Goal: Task Accomplishment & Management: Use online tool/utility

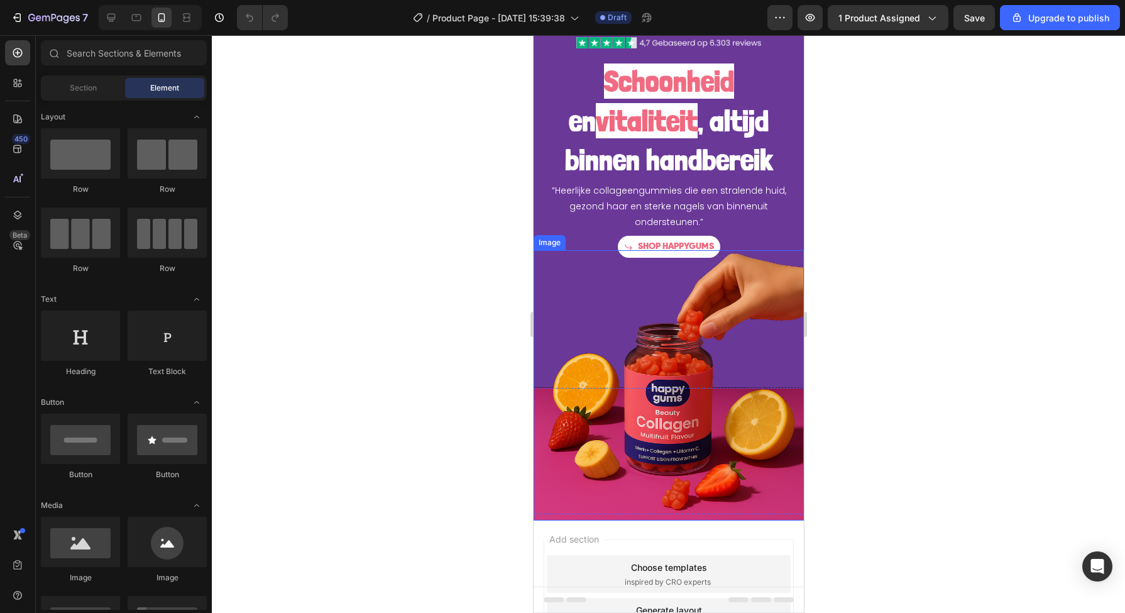
scroll to position [79, 0]
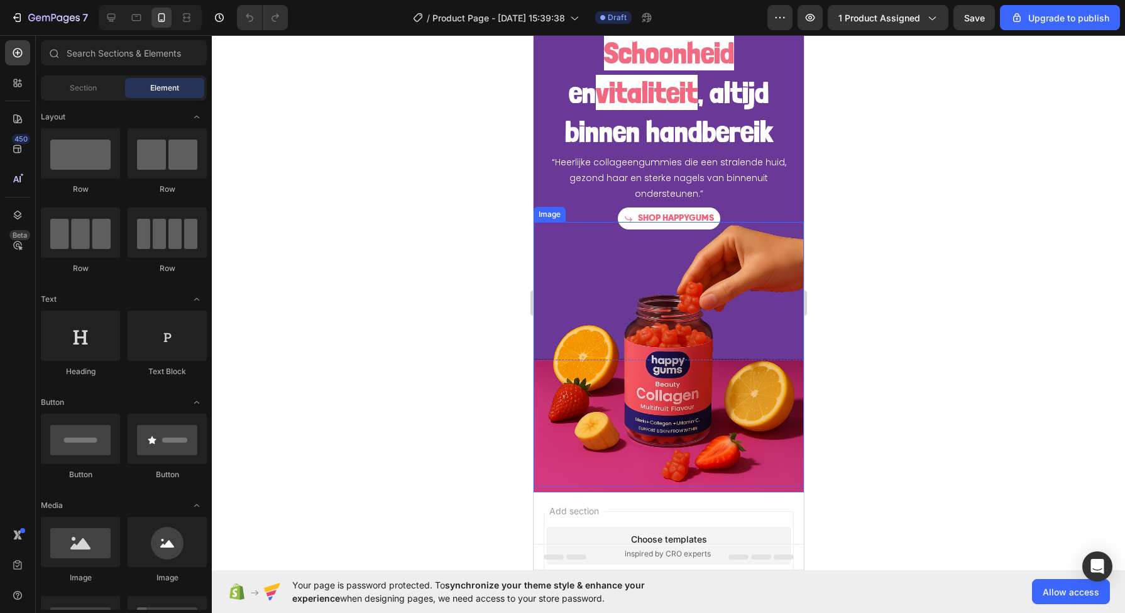
click at [559, 244] on img at bounding box center [668, 357] width 270 height 270
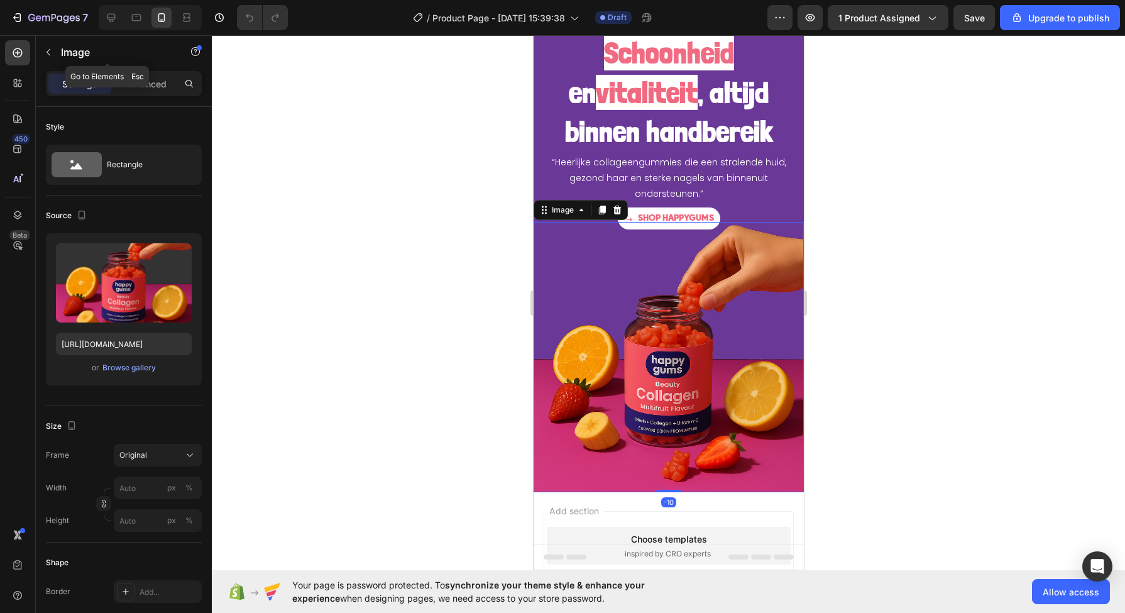
click at [139, 60] on div "Image" at bounding box center [107, 52] width 143 height 33
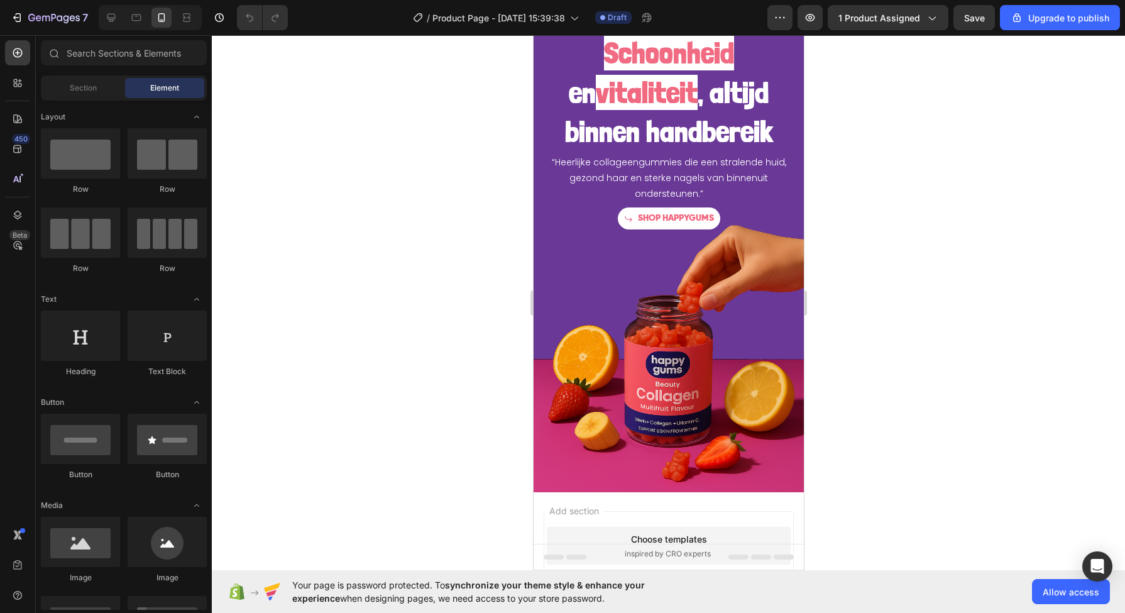
click at [73, 80] on div "Section" at bounding box center [82, 88] width 79 height 20
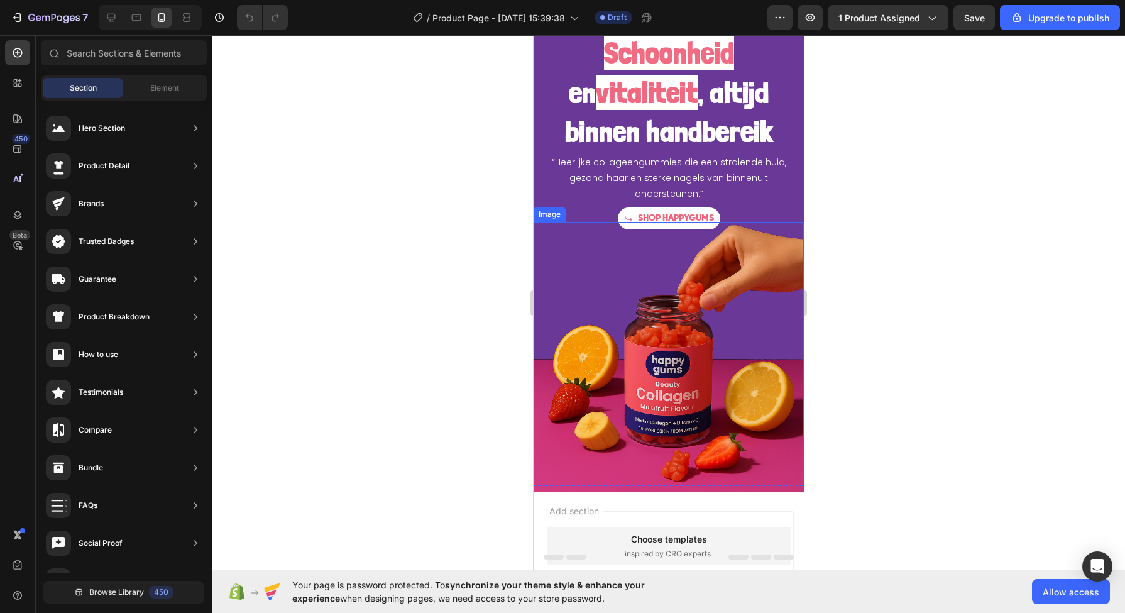
click at [674, 308] on img at bounding box center [668, 357] width 270 height 270
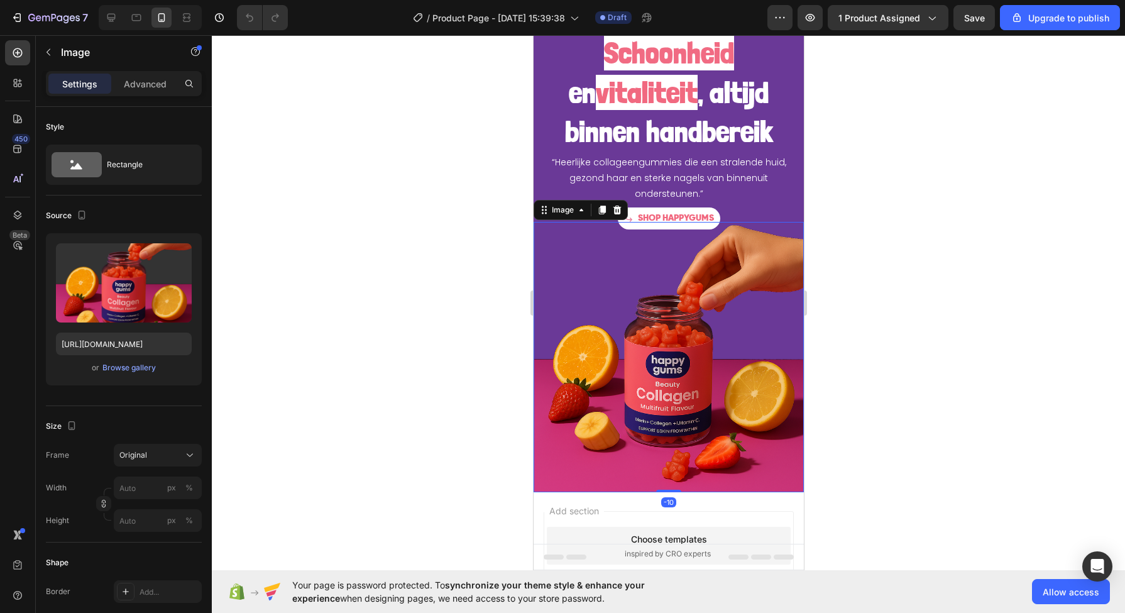
drag, startPoint x: 121, startPoint y: 72, endPoint x: 128, endPoint y: 75, distance: 7.0
click at [123, 72] on div "Settings Advanced" at bounding box center [124, 83] width 156 height 25
click at [129, 82] on p "Advanced" at bounding box center [145, 83] width 43 height 13
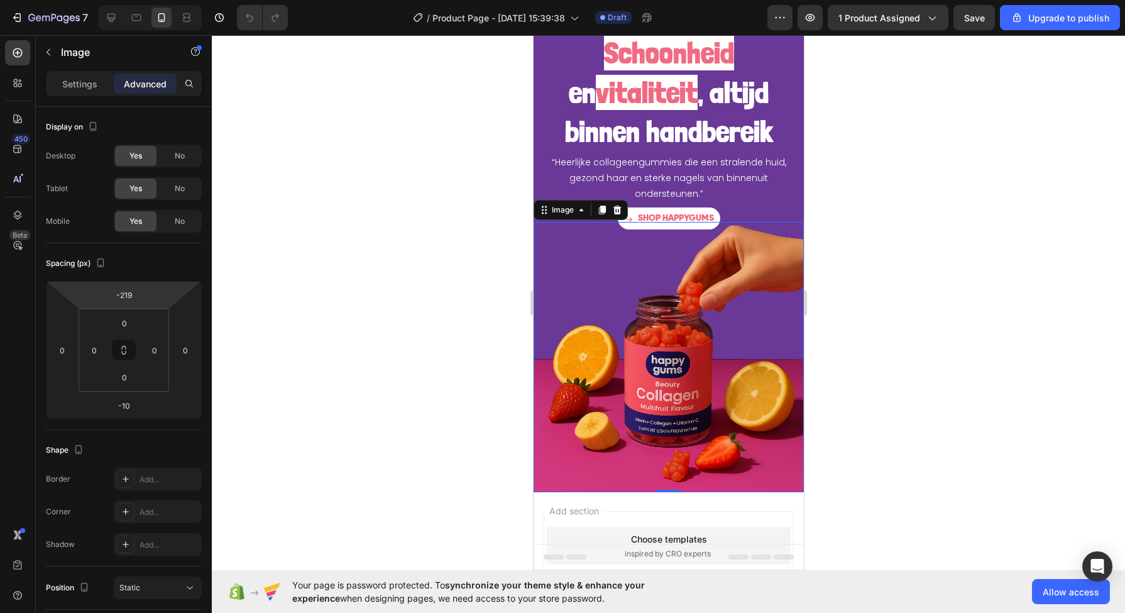
click at [129, 297] on input "-219" at bounding box center [123, 294] width 25 height 19
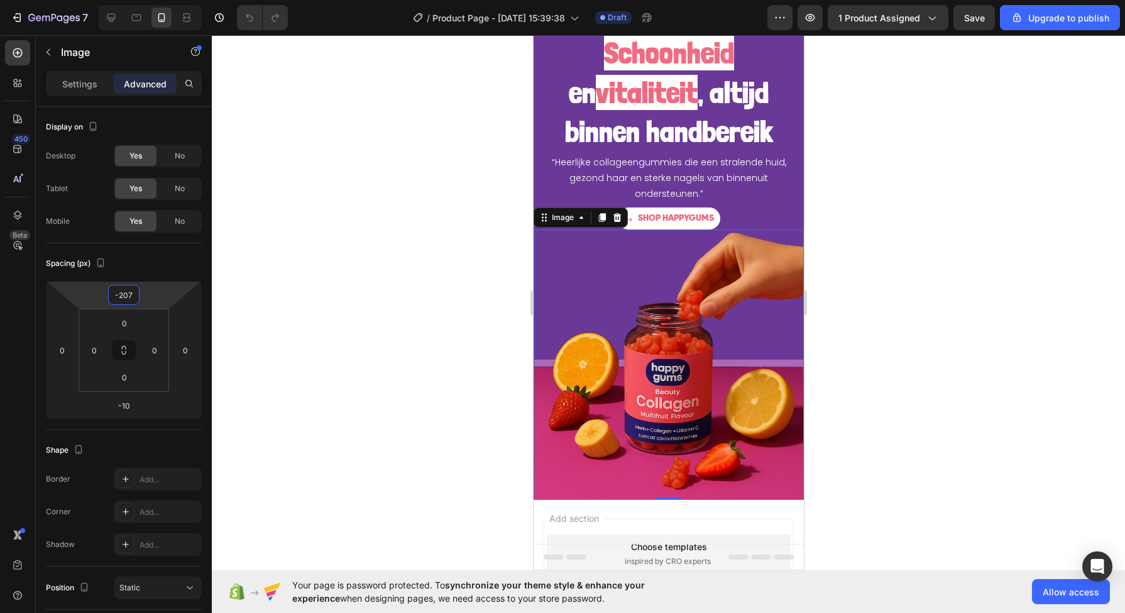
type input "-208"
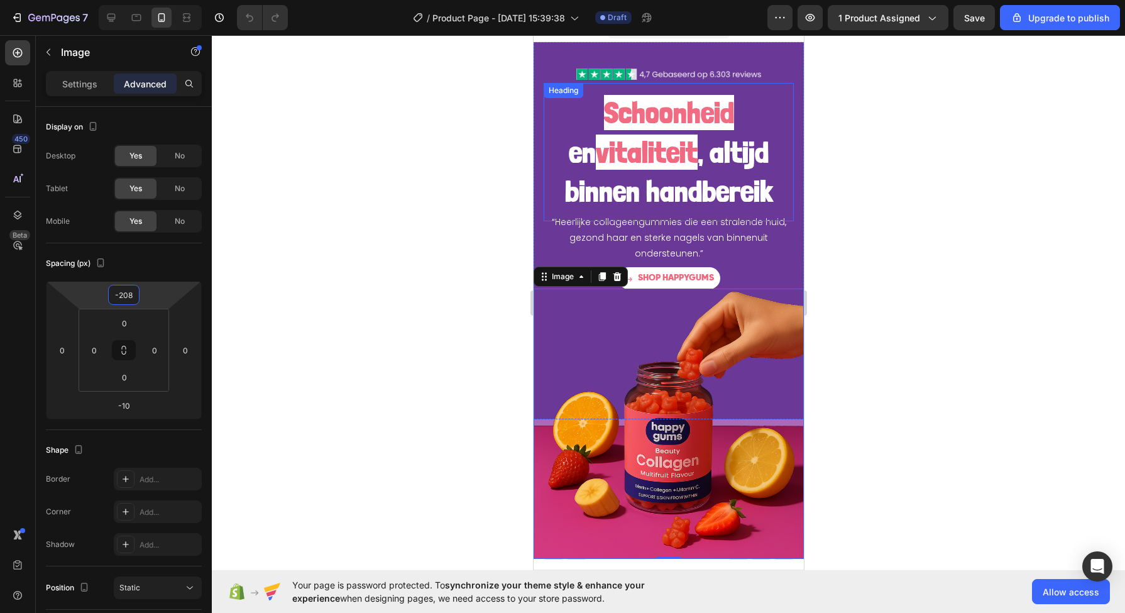
scroll to position [0, 0]
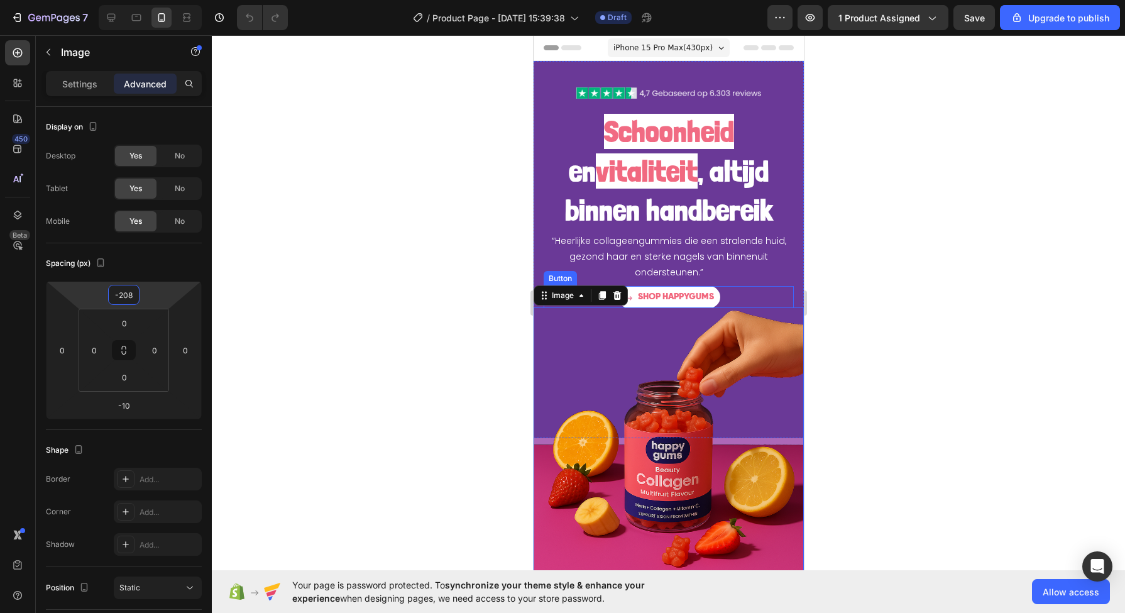
click at [734, 291] on div "SHOP HAPPYGUMS Button" at bounding box center [668, 297] width 250 height 22
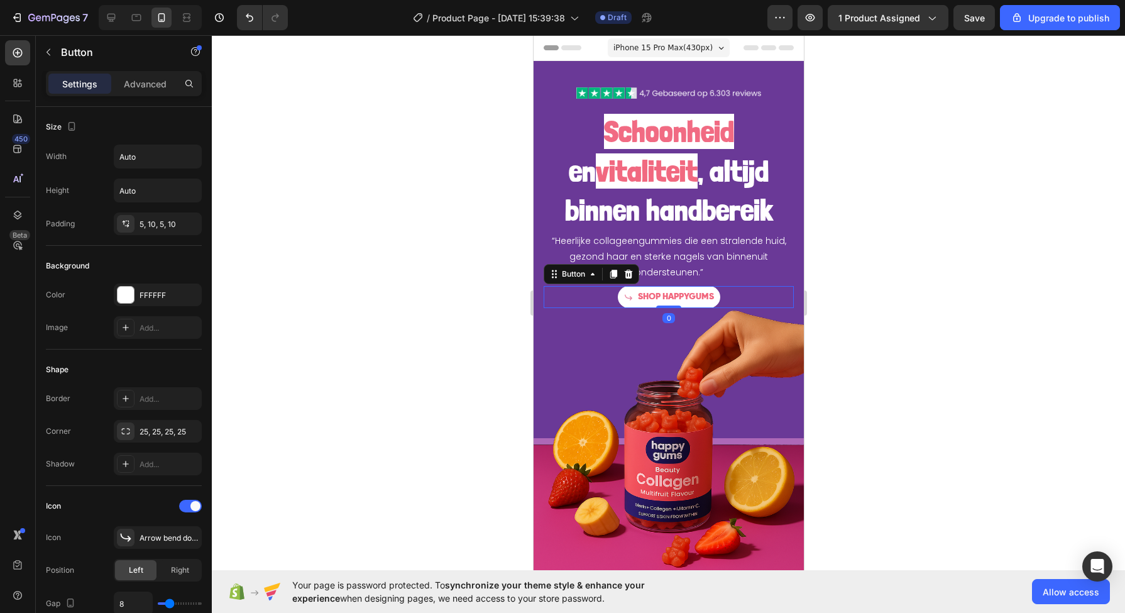
click at [155, 81] on p "Advanced" at bounding box center [145, 83] width 43 height 13
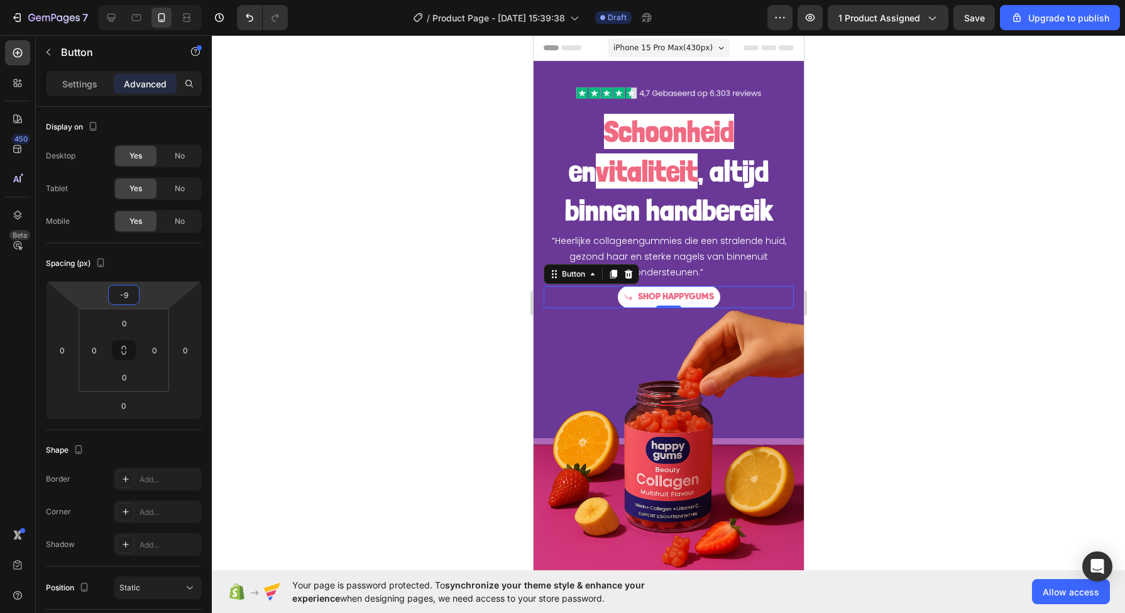
click at [128, 299] on input "-9" at bounding box center [123, 294] width 25 height 19
type input "-13"
click at [417, 312] on div at bounding box center [668, 324] width 913 height 578
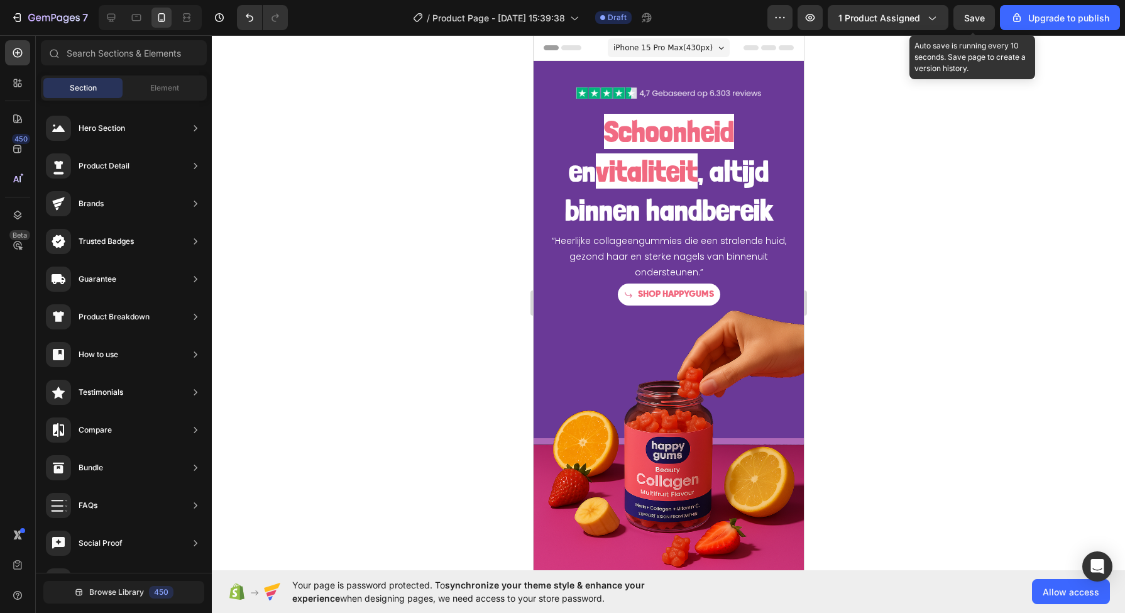
click at [981, 25] on button "Save" at bounding box center [973, 17] width 41 height 25
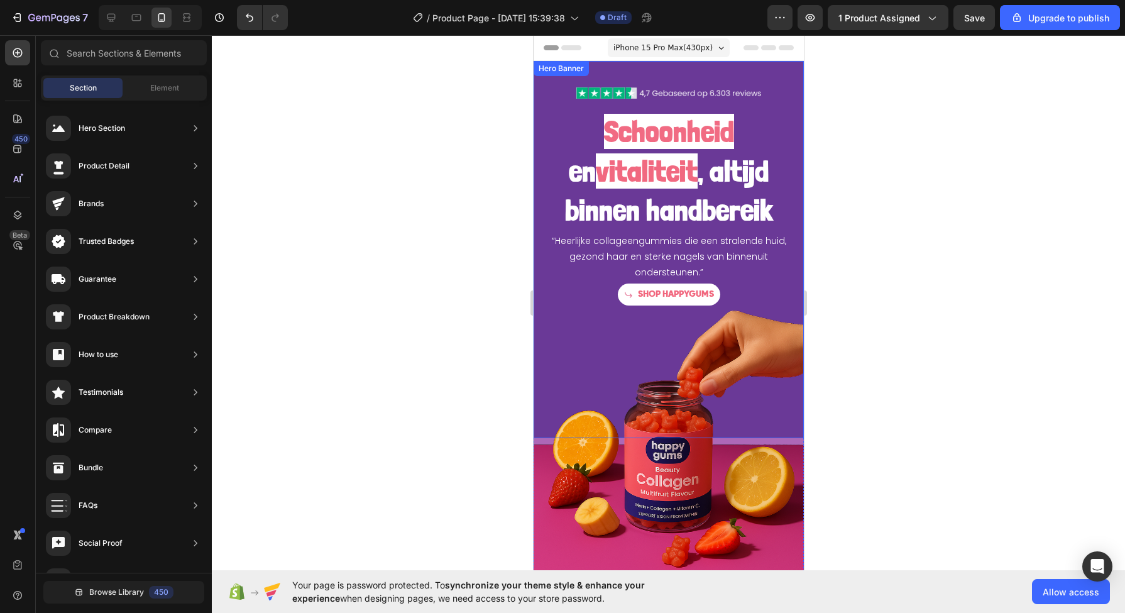
click at [646, 300] on p "SHOP HAPPYGUMS" at bounding box center [675, 295] width 76 height 16
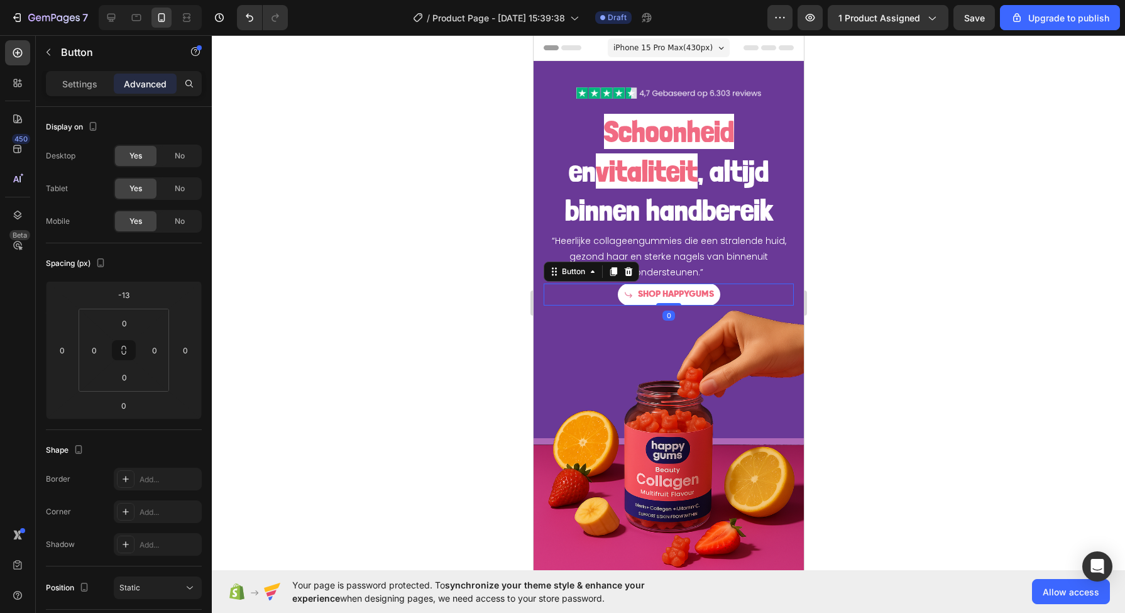
click at [625, 273] on icon at bounding box center [628, 271] width 8 height 9
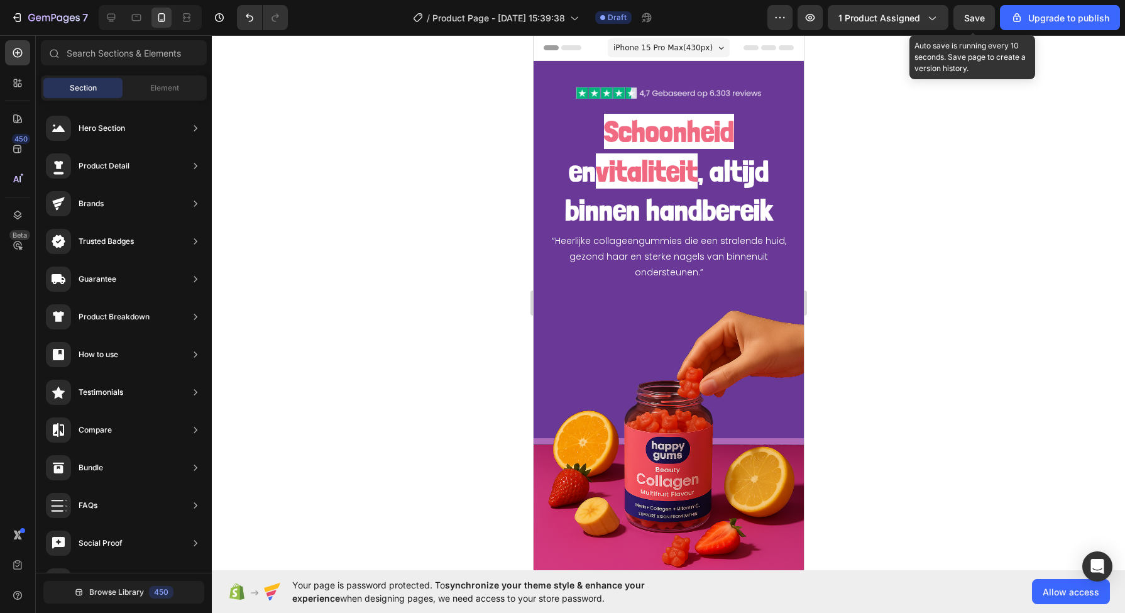
click at [966, 19] on span "Save" at bounding box center [974, 18] width 21 height 11
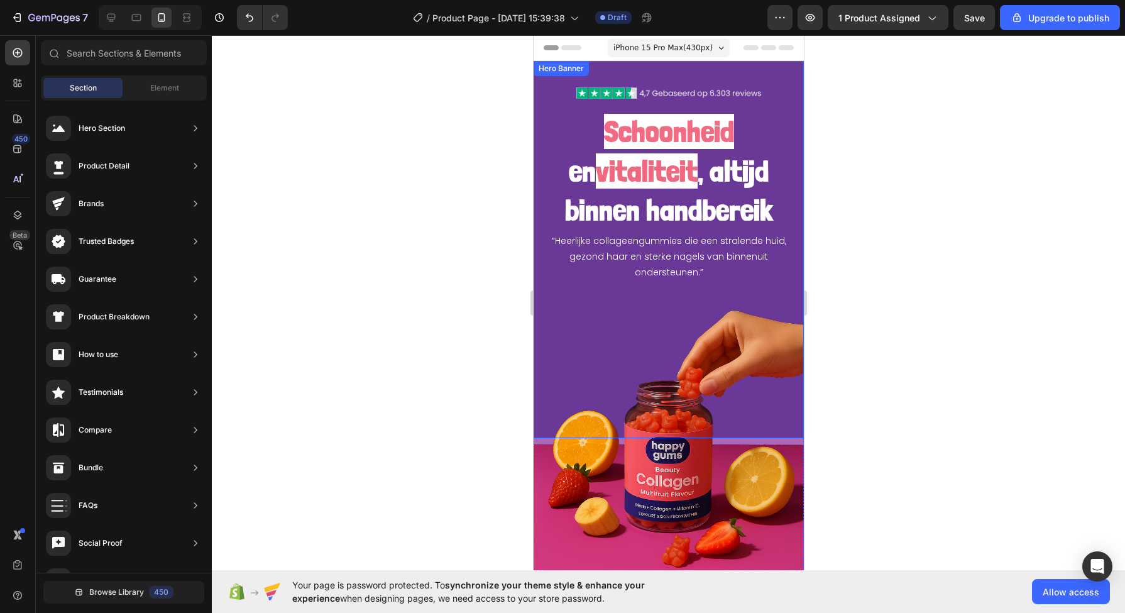
click at [542, 77] on div "Schoonheid en vitaliteit , altijd binnen handbereik Heading “Heerlijke collagee…" at bounding box center [668, 249] width 270 height 377
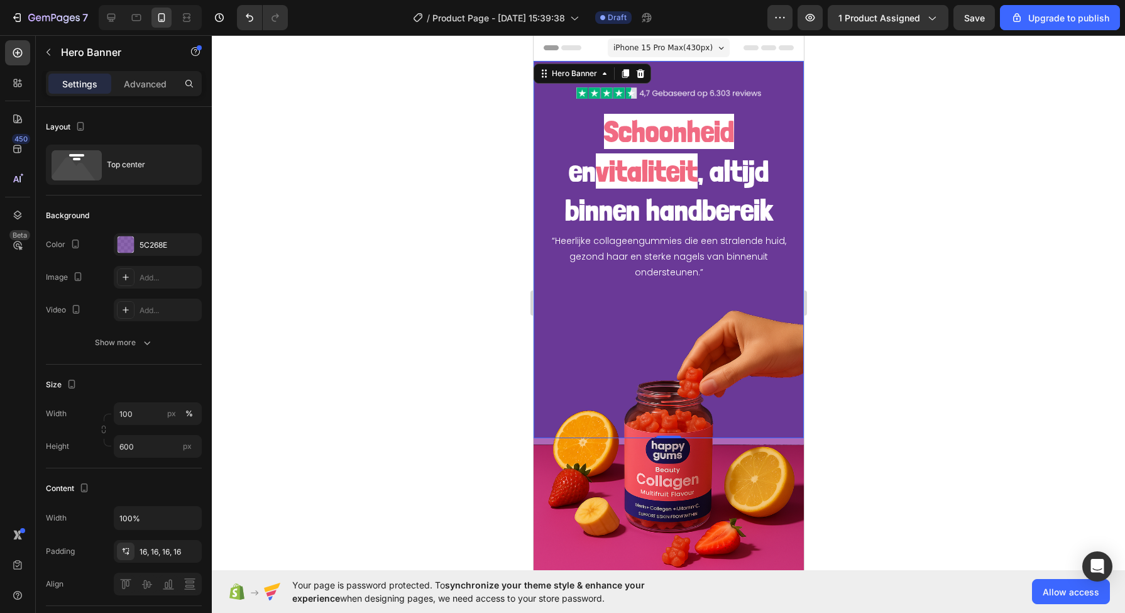
click at [165, 239] on div "5C268E" at bounding box center [169, 244] width 59 height 11
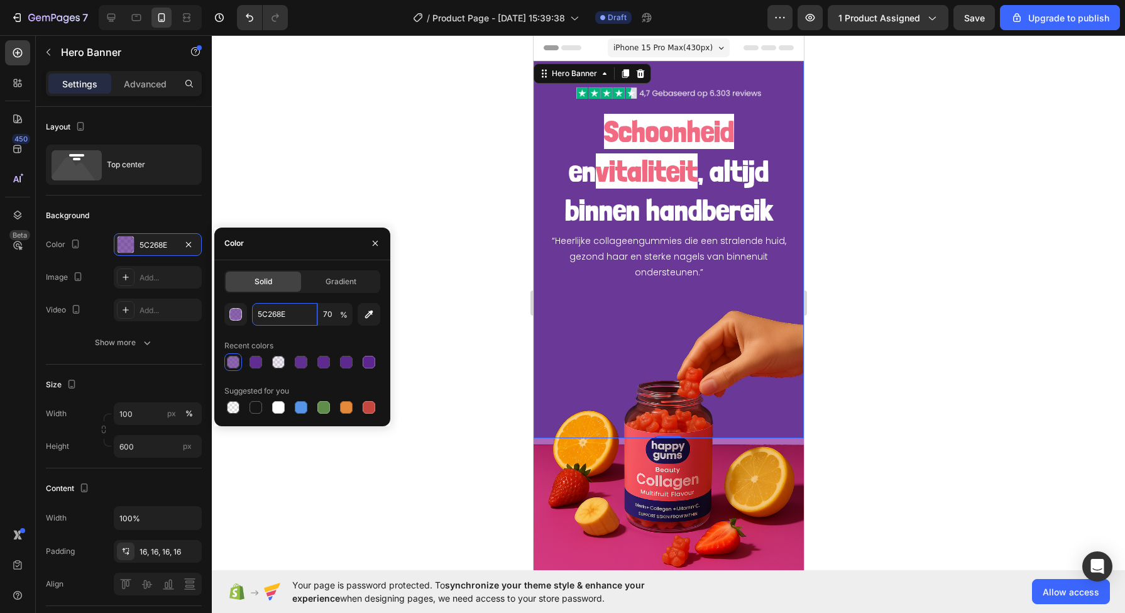
click at [286, 310] on input "5C268E" at bounding box center [284, 314] width 65 height 23
paste input "8E3626"
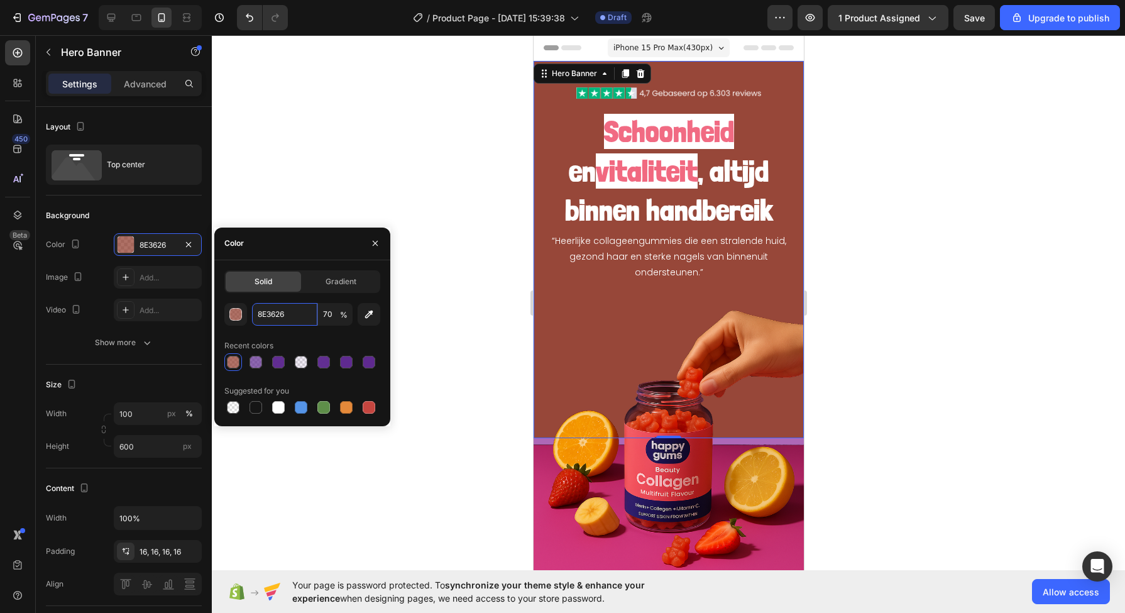
paste input "68268E"
type input "68268E"
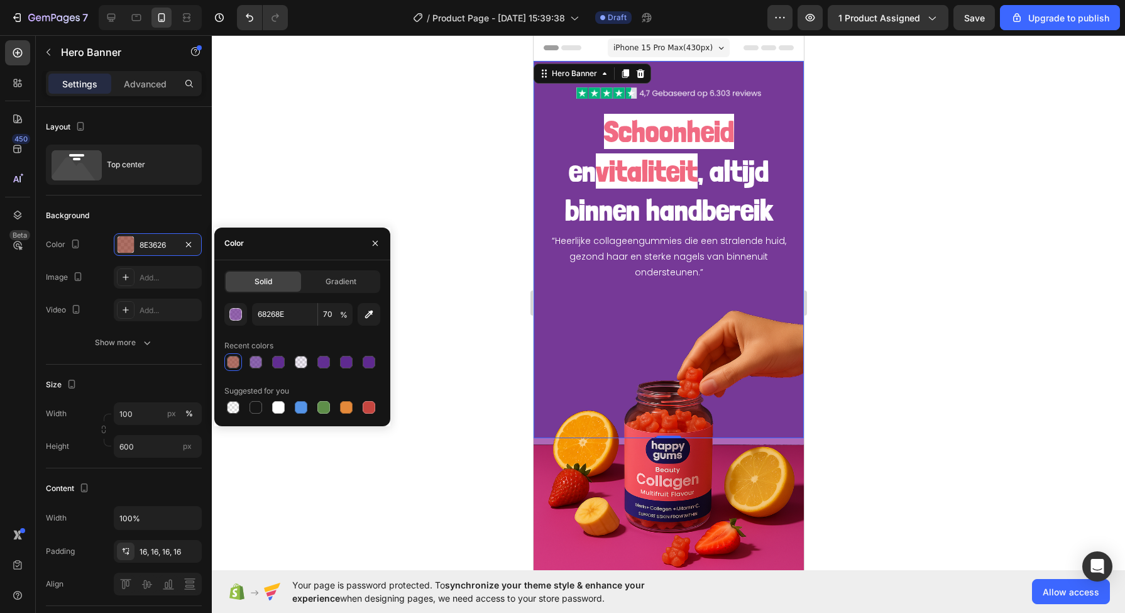
click at [435, 186] on div at bounding box center [668, 324] width 913 height 578
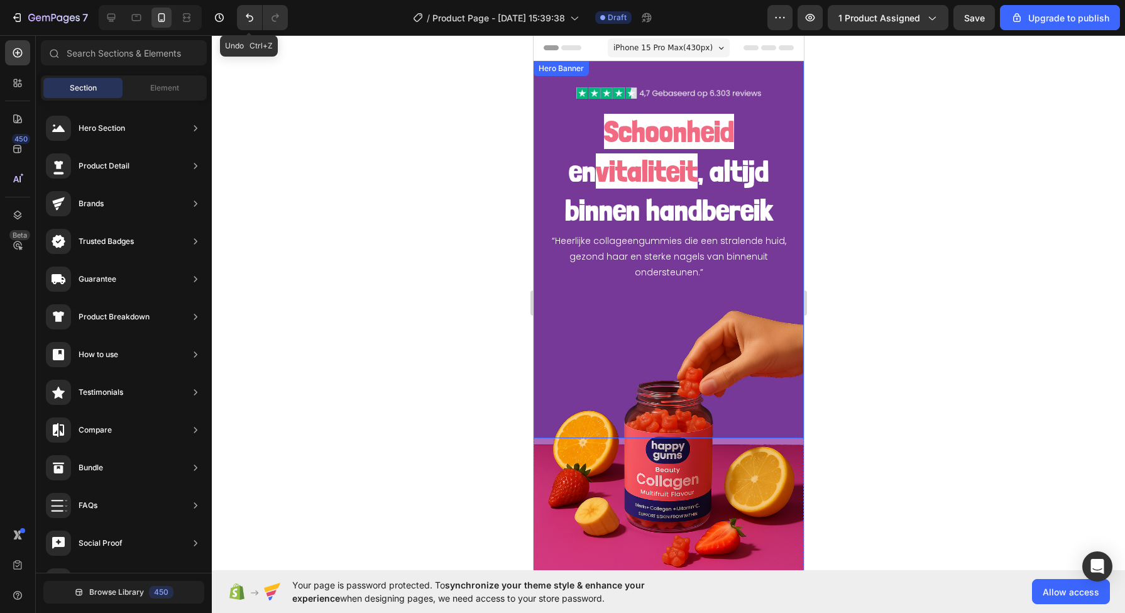
click at [245, 25] on button "Undo/Redo" at bounding box center [249, 17] width 25 height 25
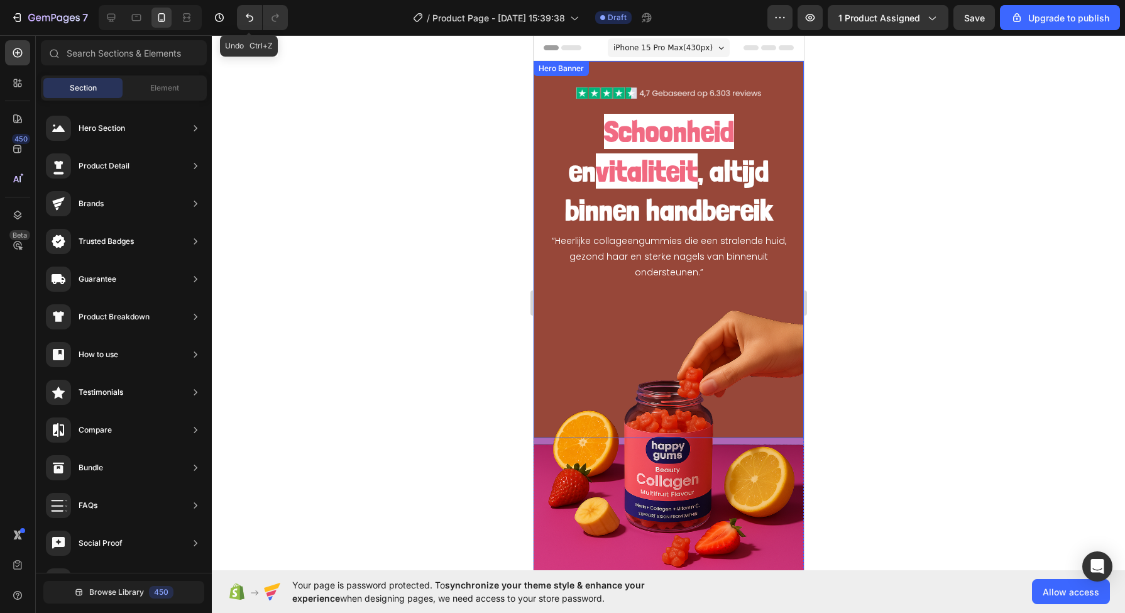
click at [245, 25] on button "Undo/Redo" at bounding box center [249, 17] width 25 height 25
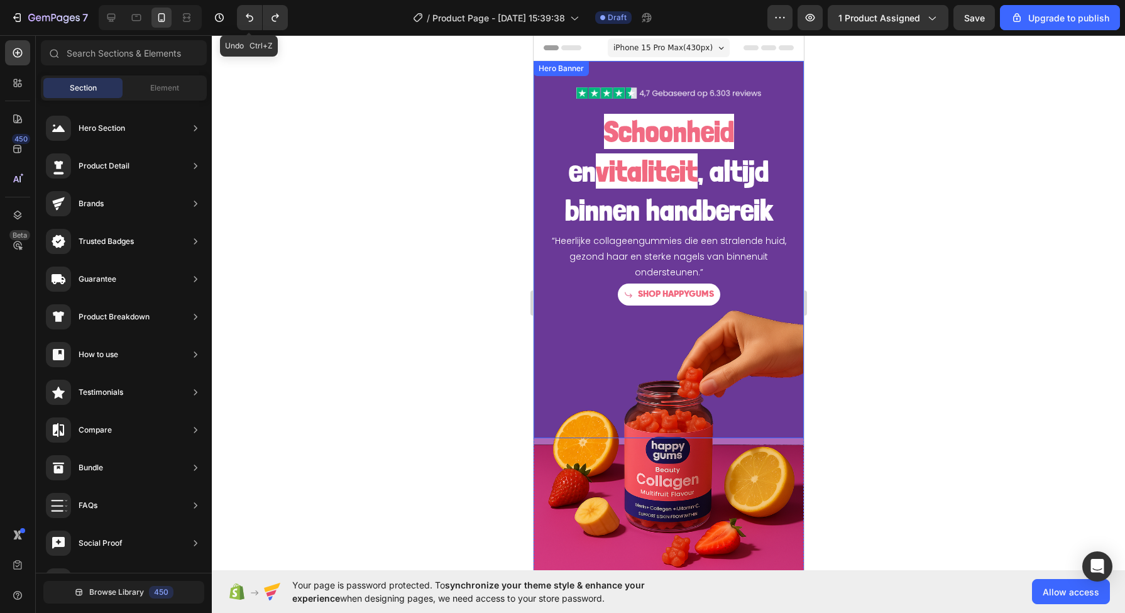
click at [245, 24] on button "Undo/Redo" at bounding box center [249, 17] width 25 height 25
click at [713, 277] on p "“Heerlijke collageengummies die een stralende huid, gezond haar en sterke nagel…" at bounding box center [668, 257] width 248 height 48
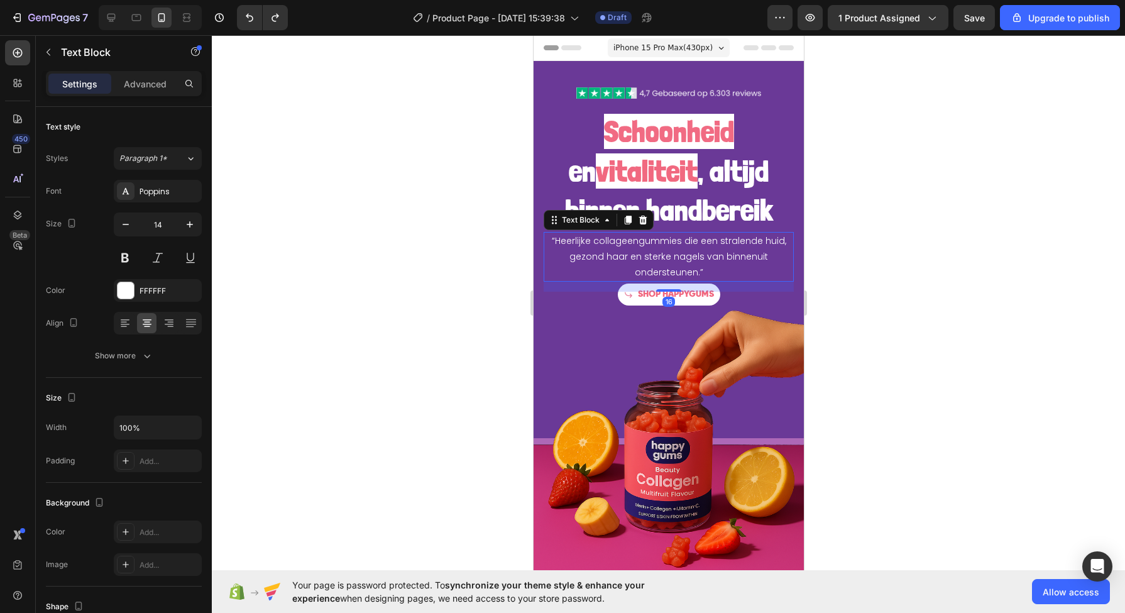
click at [705, 271] on p "“Heerlijke collageengummies die een stralende huid, gezond haar en sterke nagel…" at bounding box center [668, 257] width 248 height 48
click at [725, 270] on p "“Heerlijke collageengummies die een stralende huid, gezond haar en sterke nagel…" at bounding box center [668, 257] width 248 height 48
click at [644, 329] on img at bounding box center [668, 442] width 270 height 270
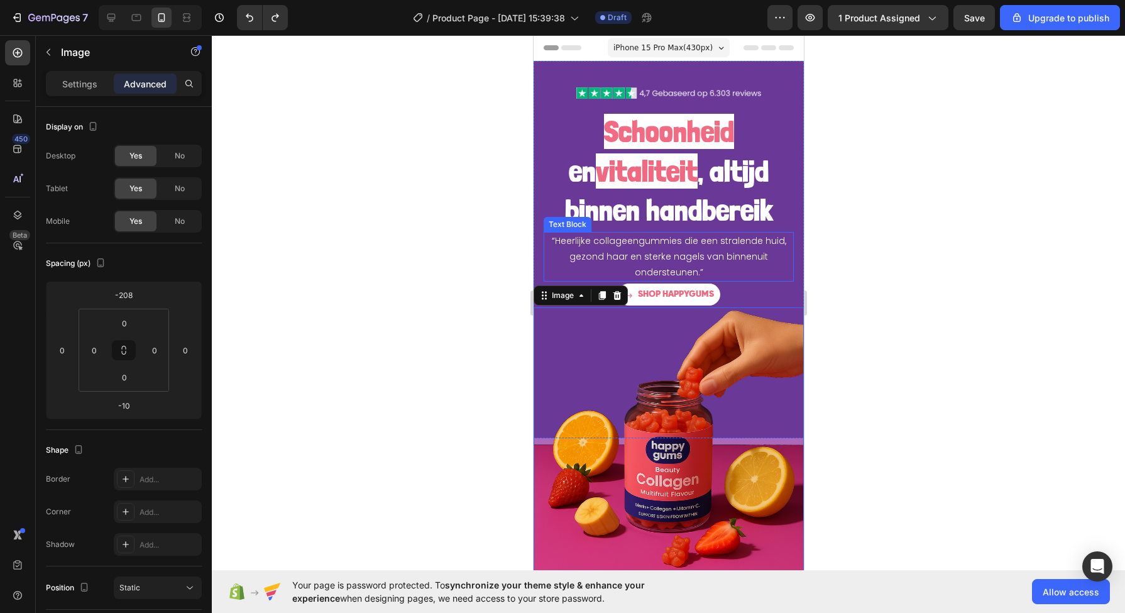
click at [718, 277] on p "“Heerlijke collageengummies die een stralende huid, gezond haar en sterke nagel…" at bounding box center [668, 257] width 248 height 48
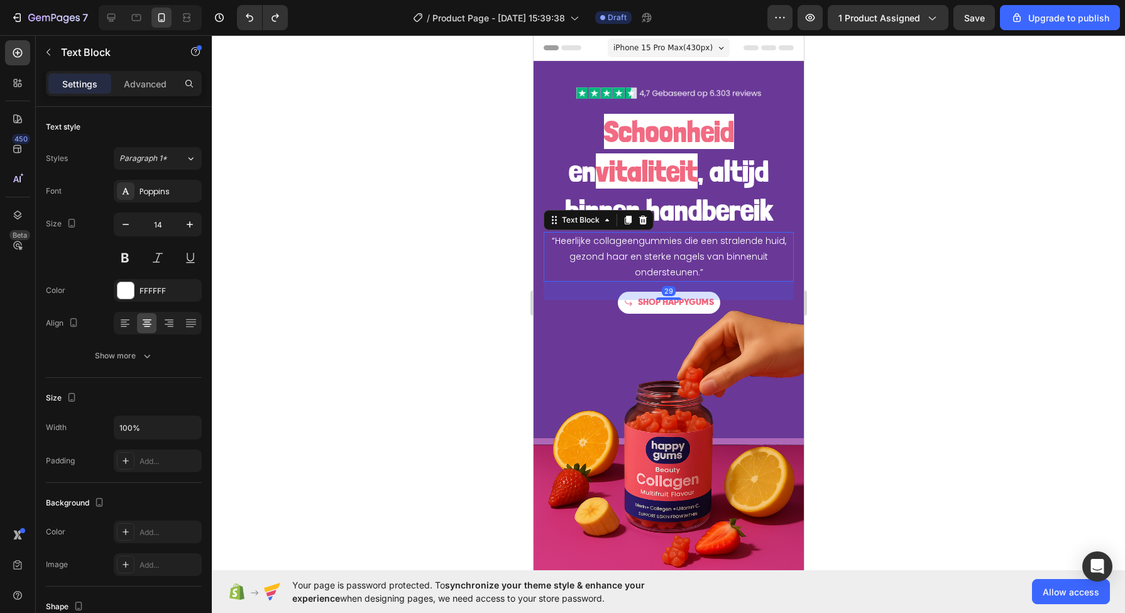
drag, startPoint x: 661, startPoint y: 289, endPoint x: 662, endPoint y: 297, distance: 8.3
click at [662, 297] on div at bounding box center [668, 298] width 25 height 3
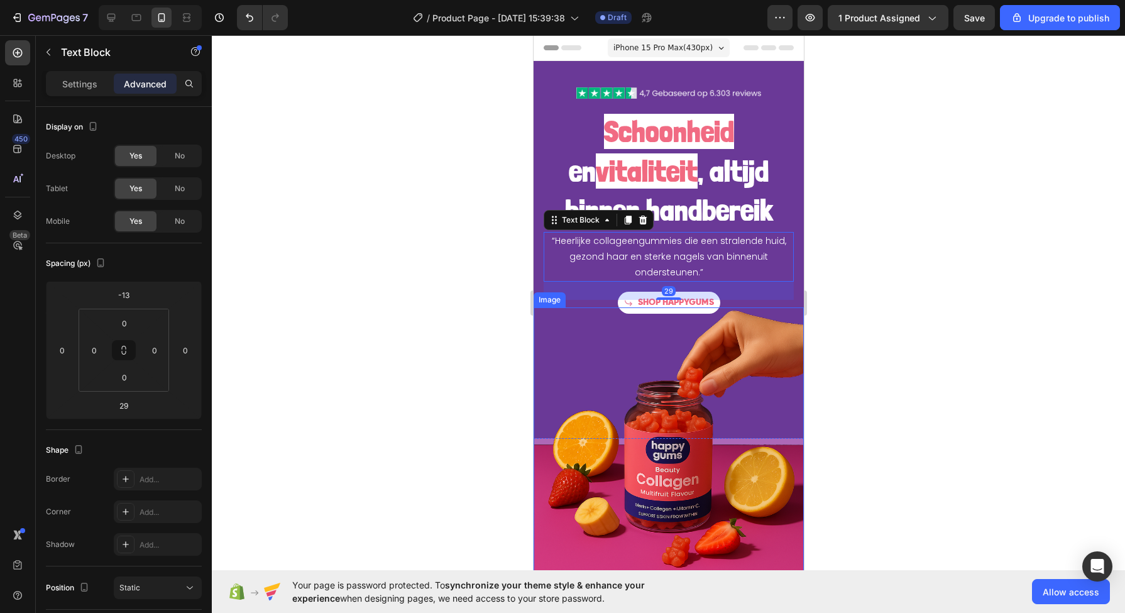
click at [535, 343] on img at bounding box center [668, 442] width 270 height 270
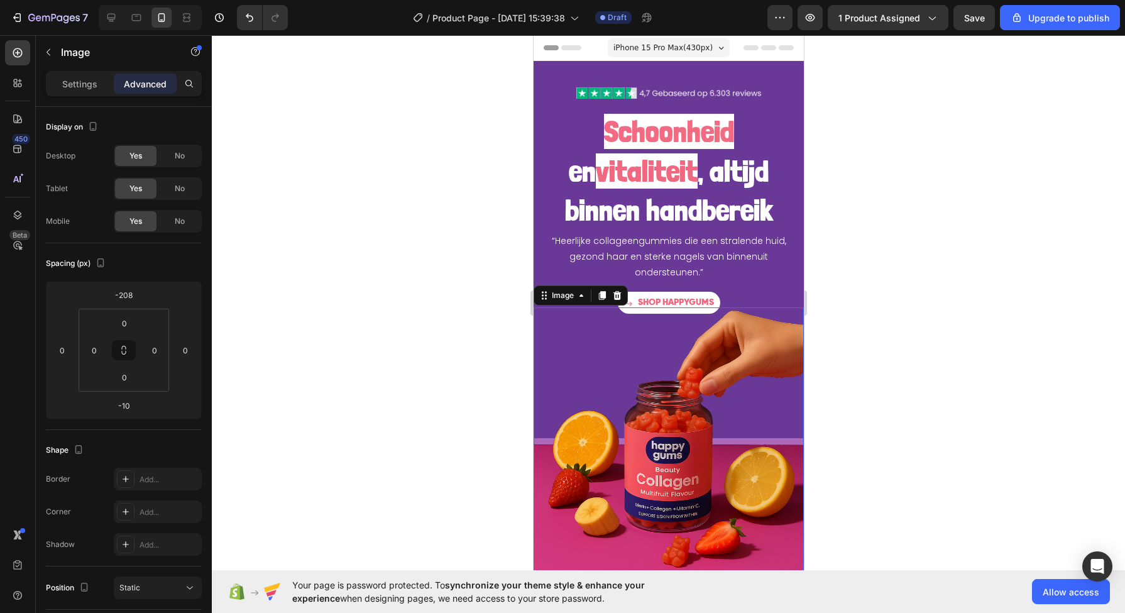
click at [430, 295] on div at bounding box center [668, 324] width 913 height 578
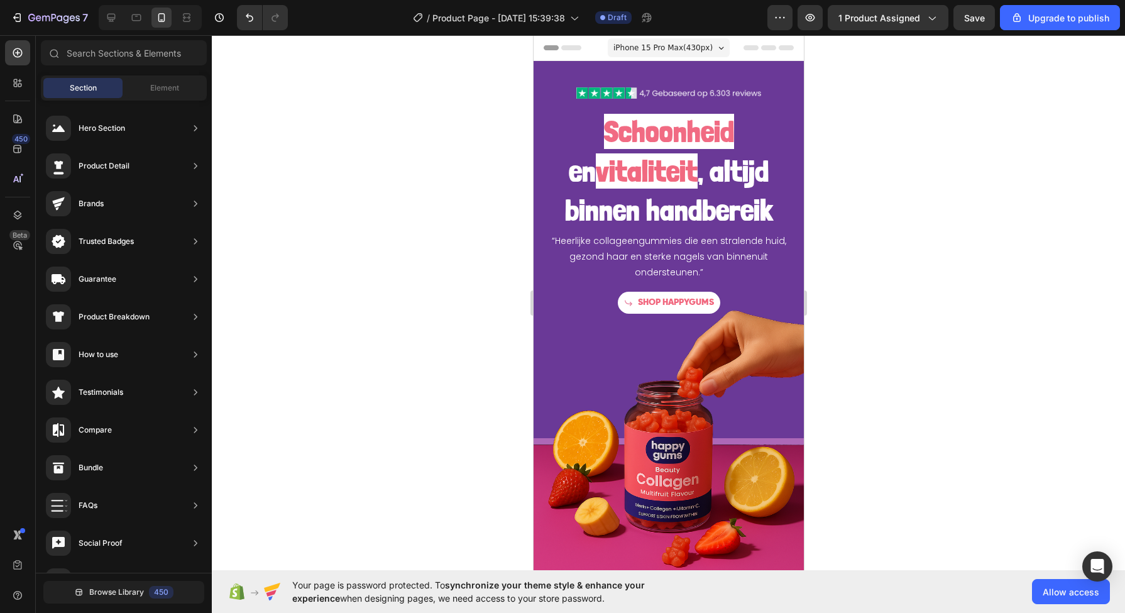
click at [644, 53] on span "iPhone 15 Pro Max ( 430 px)" at bounding box center [662, 47] width 99 height 13
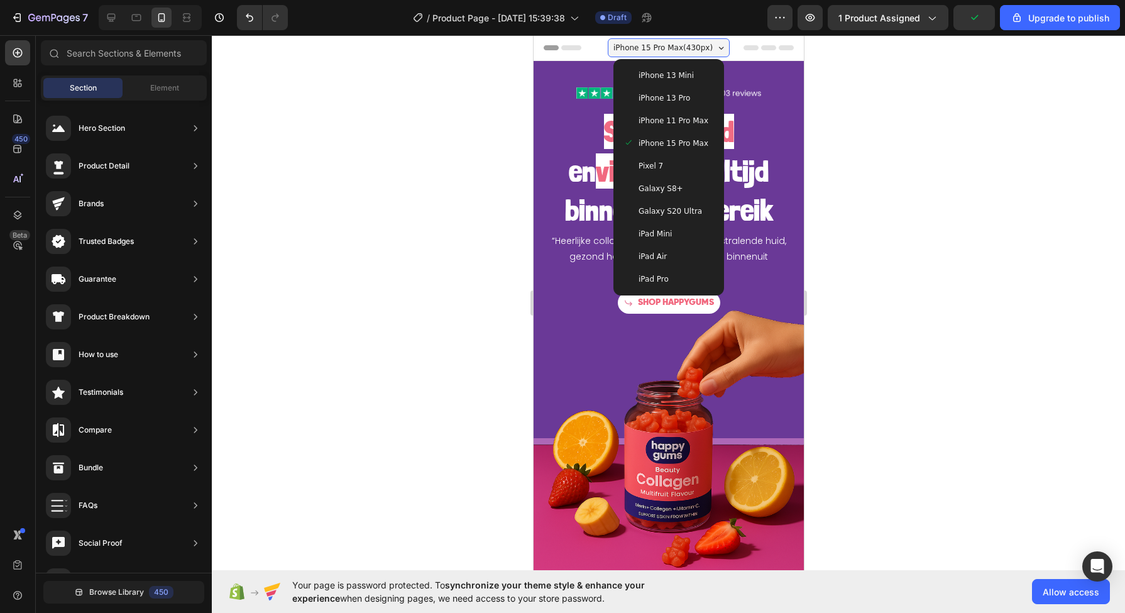
click at [655, 118] on span "iPhone 11 Pro Max" at bounding box center [673, 120] width 70 height 13
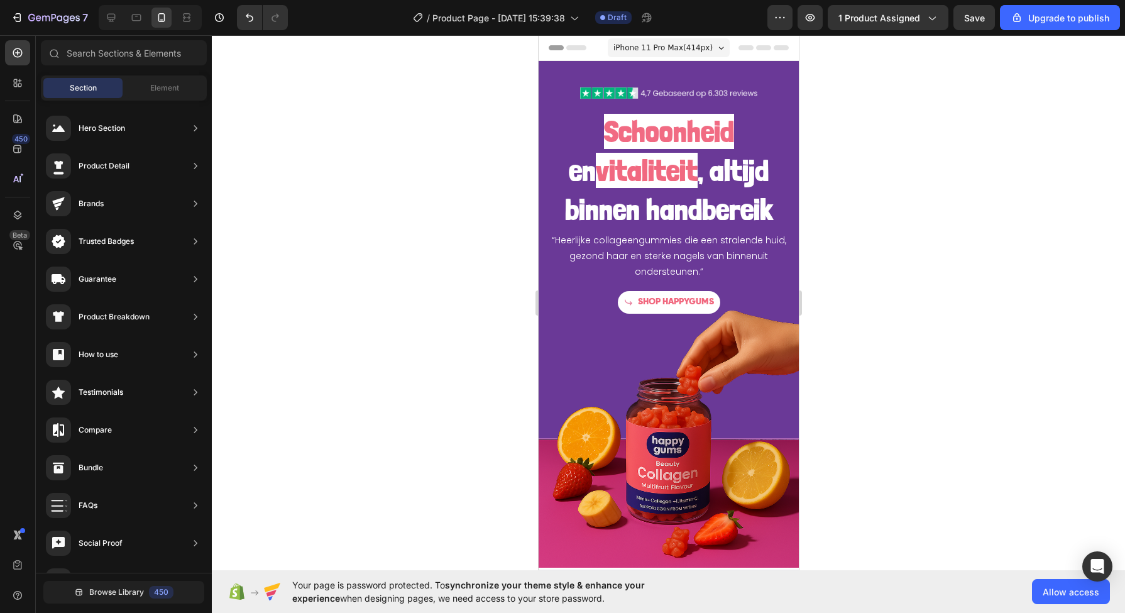
click at [625, 49] on span "iPhone 11 Pro Max ( 414 px)" at bounding box center [662, 47] width 99 height 13
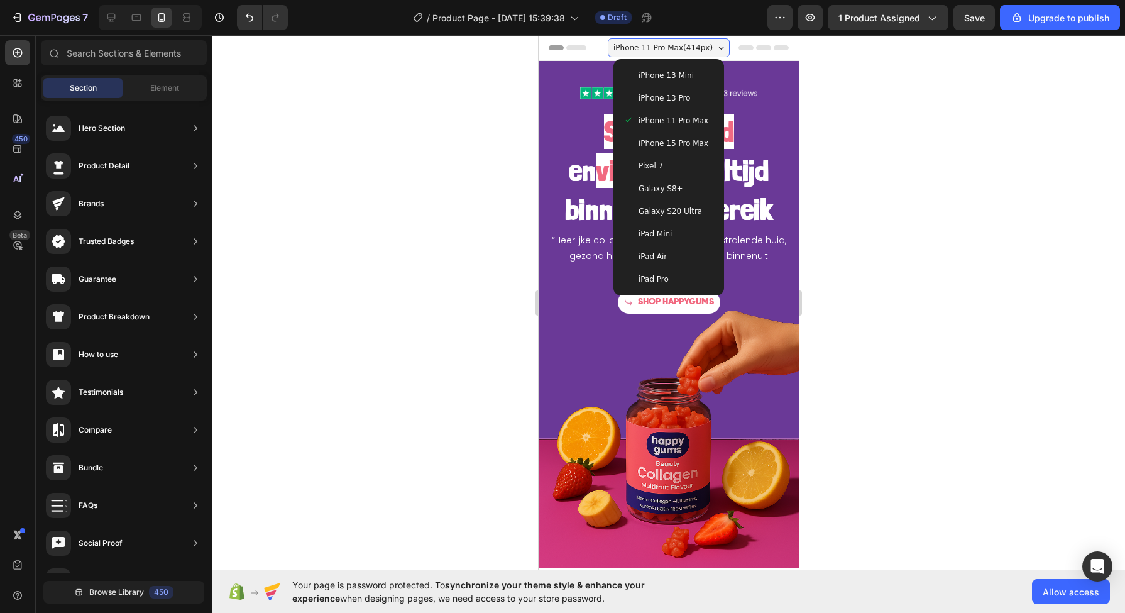
click at [652, 167] on span "Pixel 7" at bounding box center [650, 166] width 25 height 13
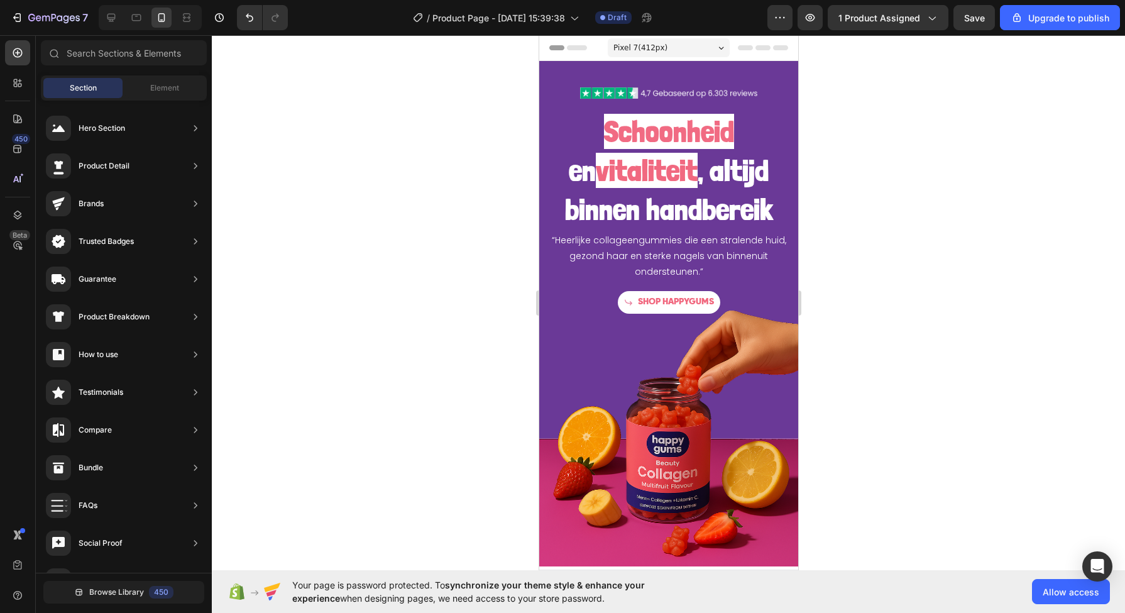
click at [648, 50] on span "Pixel 7 ( 412 px)" at bounding box center [640, 47] width 54 height 13
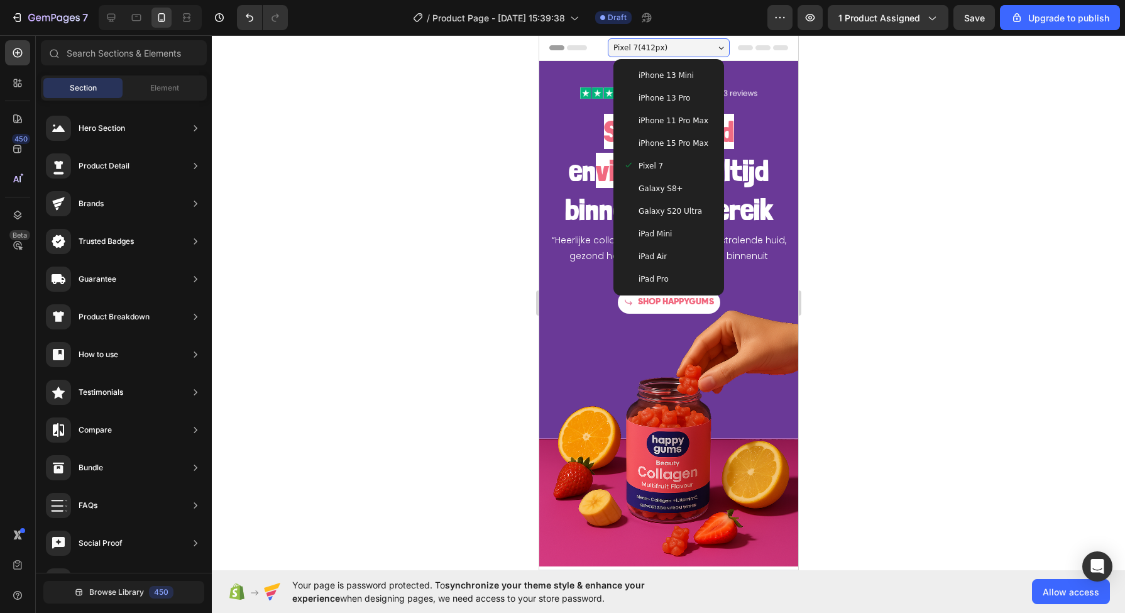
click at [645, 80] on span "iPhone 13 Mini" at bounding box center [665, 75] width 55 height 13
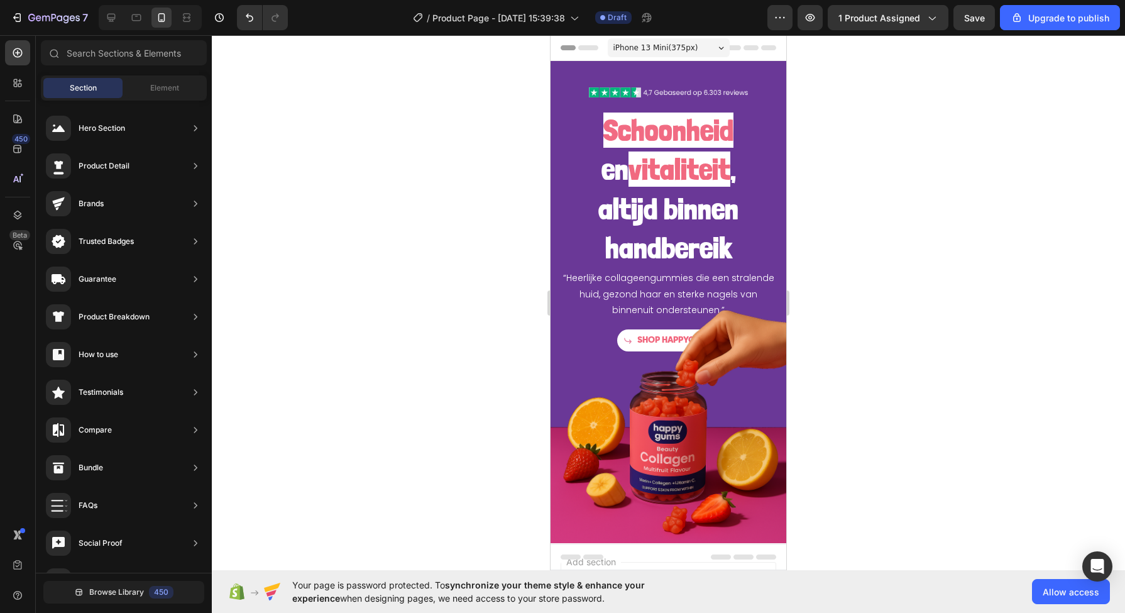
click at [654, 50] on span "iPhone 13 Mini ( 375 px)" at bounding box center [655, 47] width 85 height 13
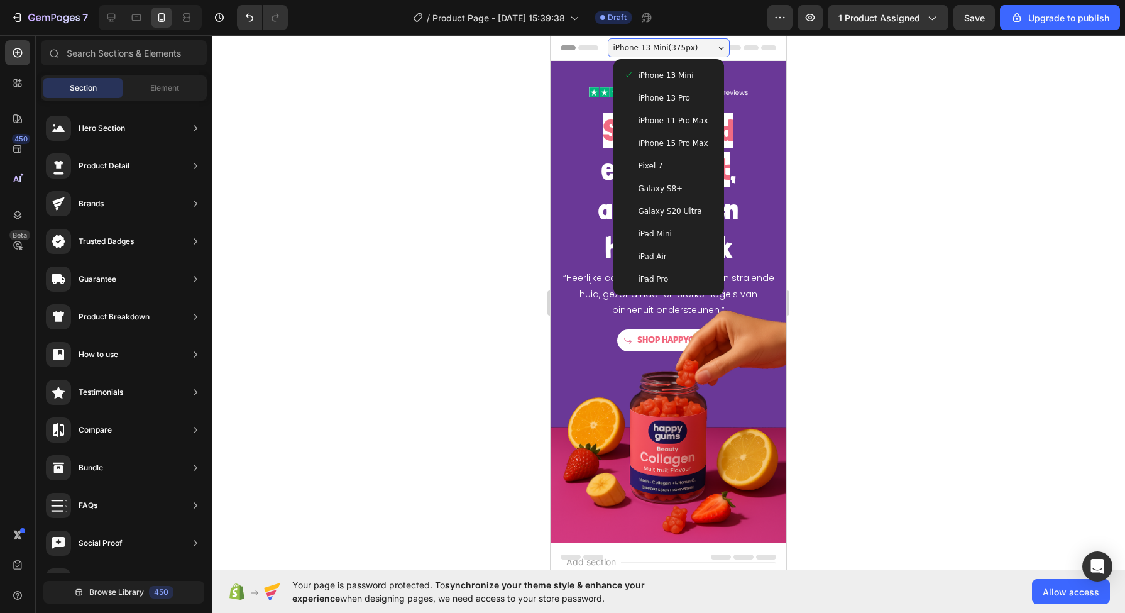
click at [652, 138] on span "iPhone 15 Pro Max" at bounding box center [674, 143] width 70 height 13
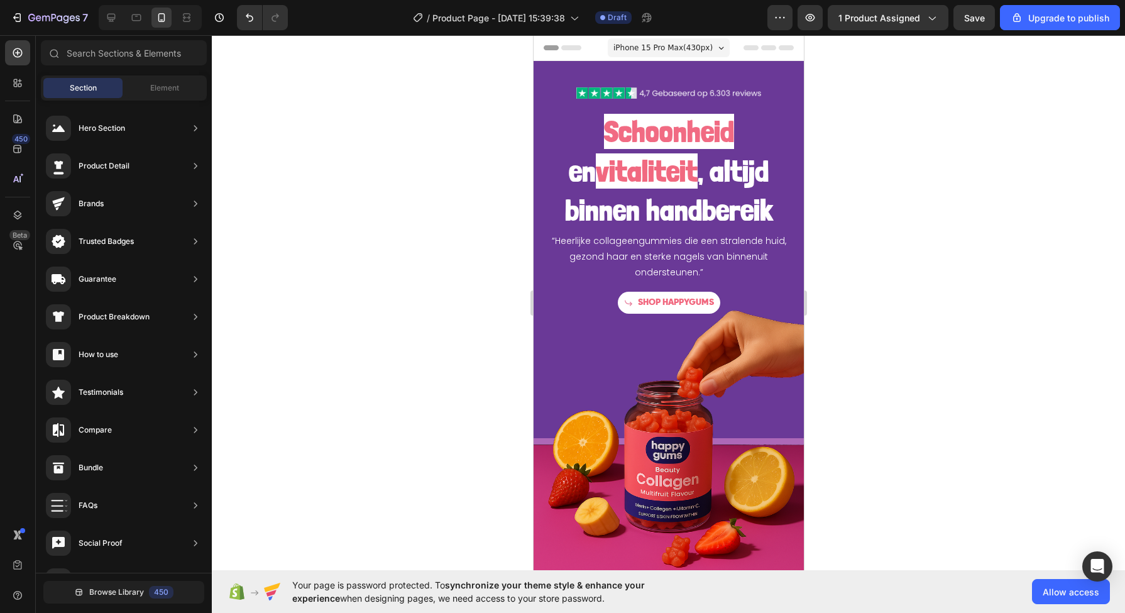
click at [640, 53] on span "iPhone 15 Pro Max ( 430 px)" at bounding box center [662, 47] width 99 height 13
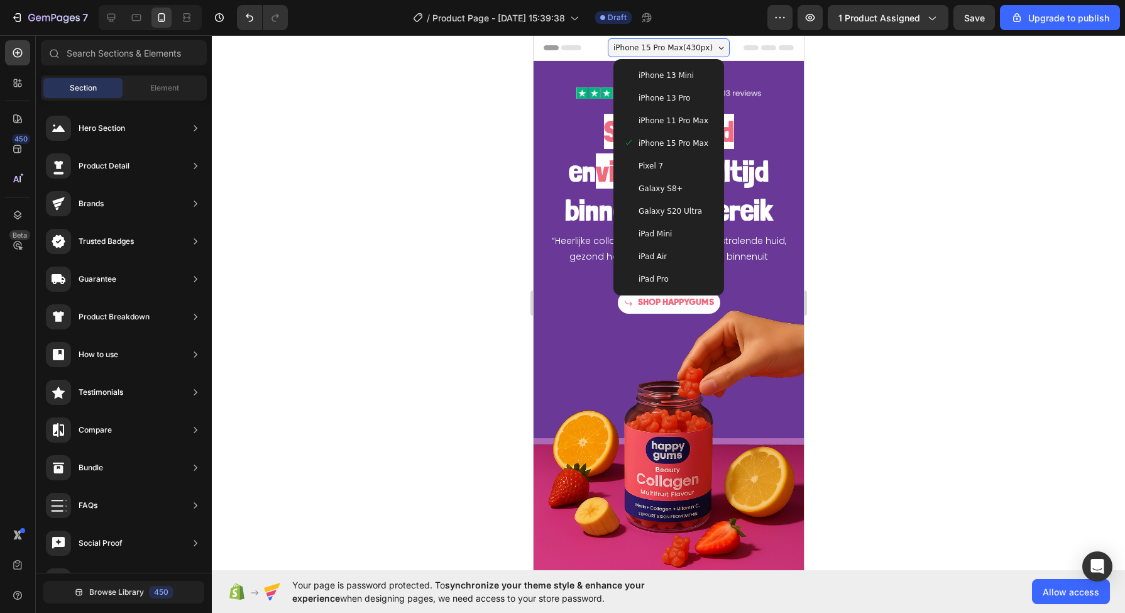
click at [654, 208] on span "Galaxy S20 Ultra" at bounding box center [669, 211] width 63 height 13
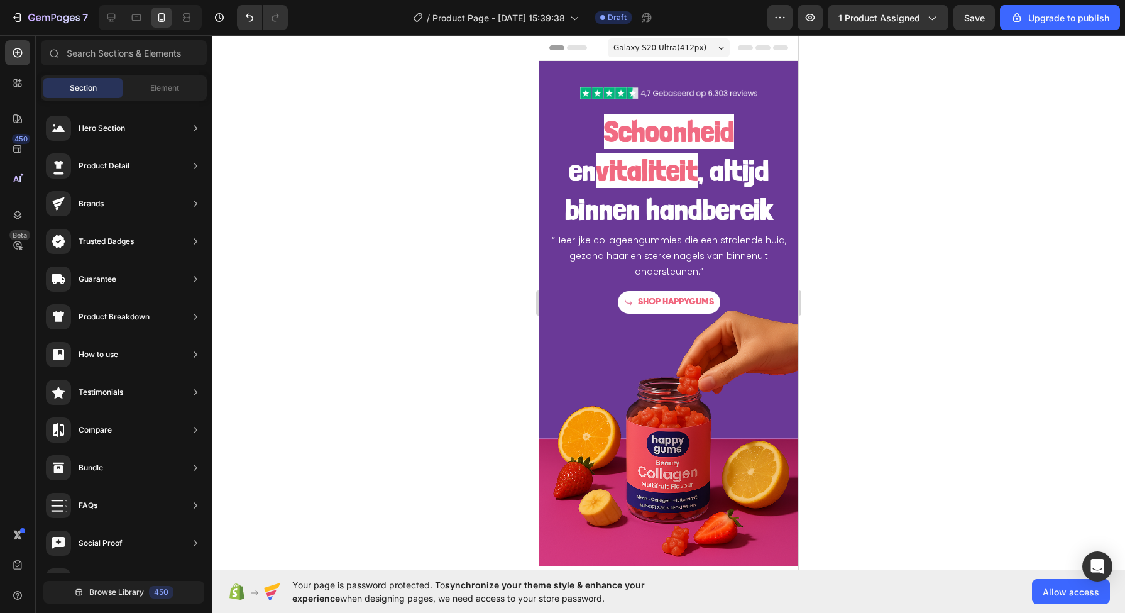
click at [442, 245] on div at bounding box center [668, 324] width 913 height 578
click at [625, 177] on strong "vitaliteit" at bounding box center [646, 170] width 102 height 35
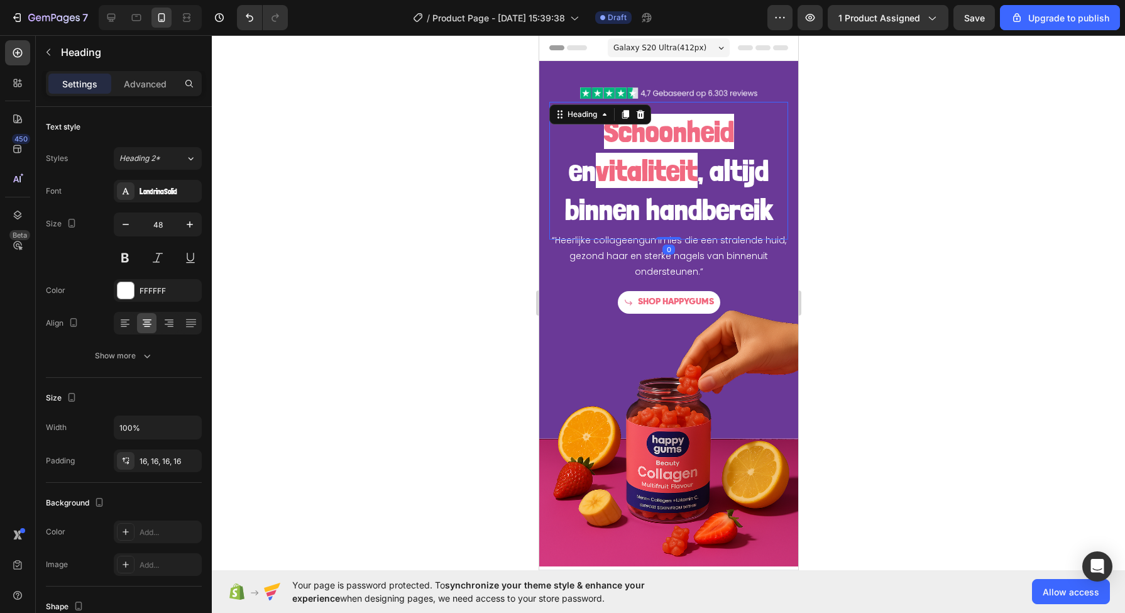
click at [124, 227] on icon "button" at bounding box center [125, 224] width 13 height 13
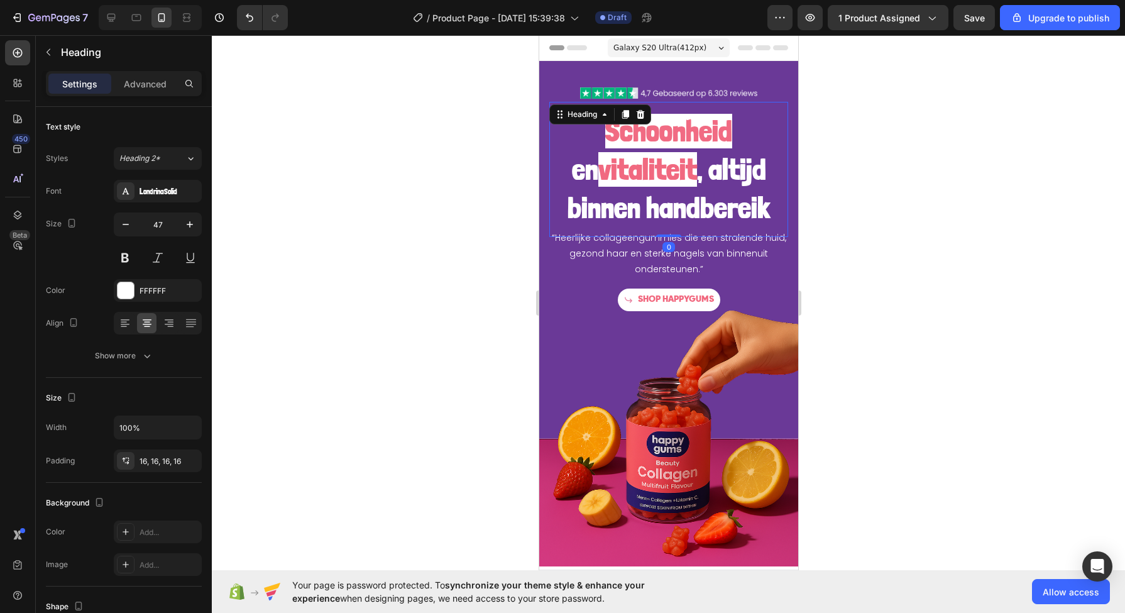
click at [124, 227] on icon "button" at bounding box center [125, 224] width 13 height 13
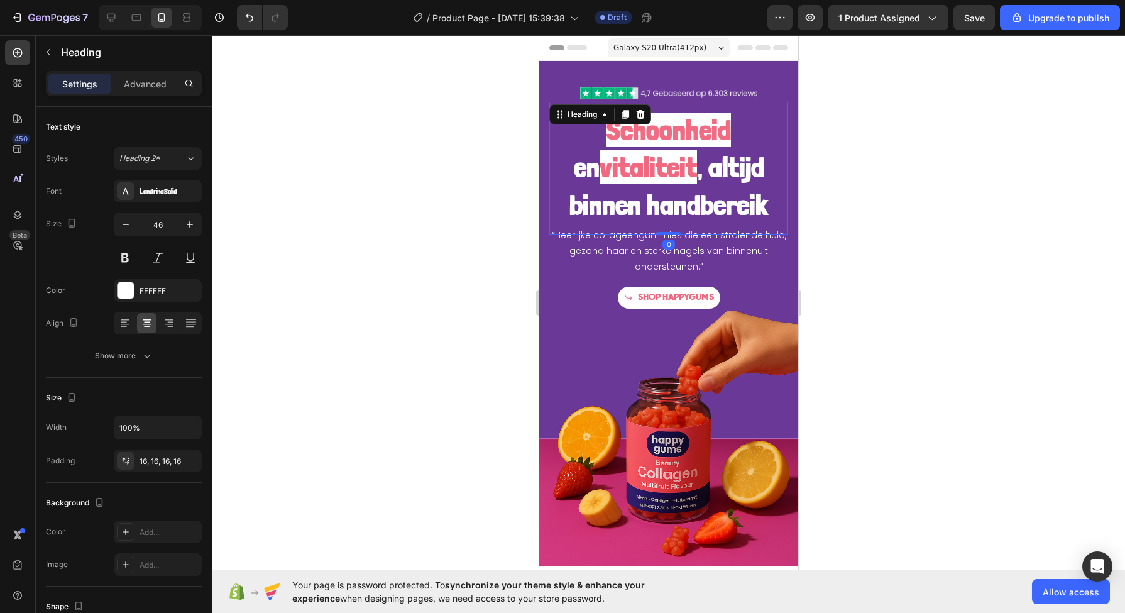
click at [124, 227] on icon "button" at bounding box center [125, 224] width 13 height 13
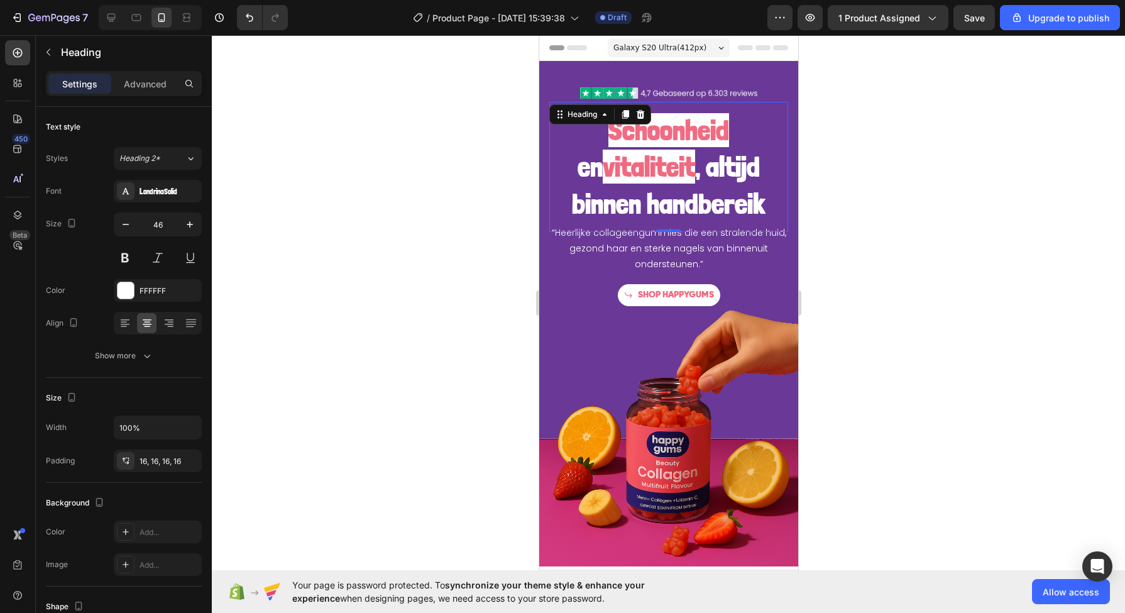
type input "45"
click at [976, 28] on button "Save" at bounding box center [973, 17] width 41 height 25
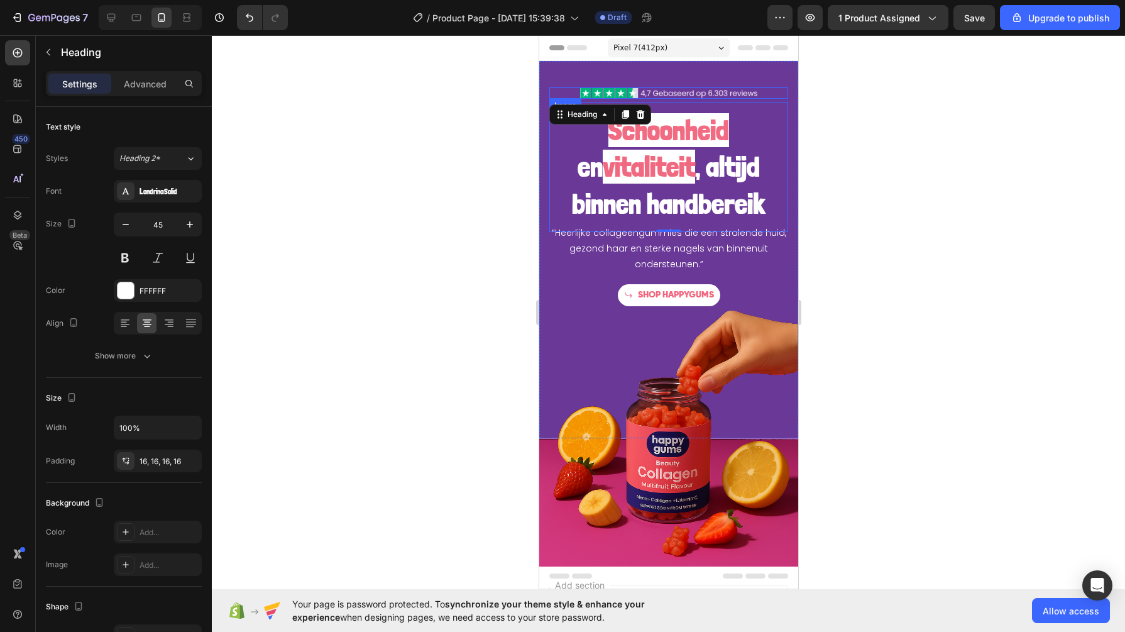
click at [603, 89] on img at bounding box center [668, 92] width 177 height 11
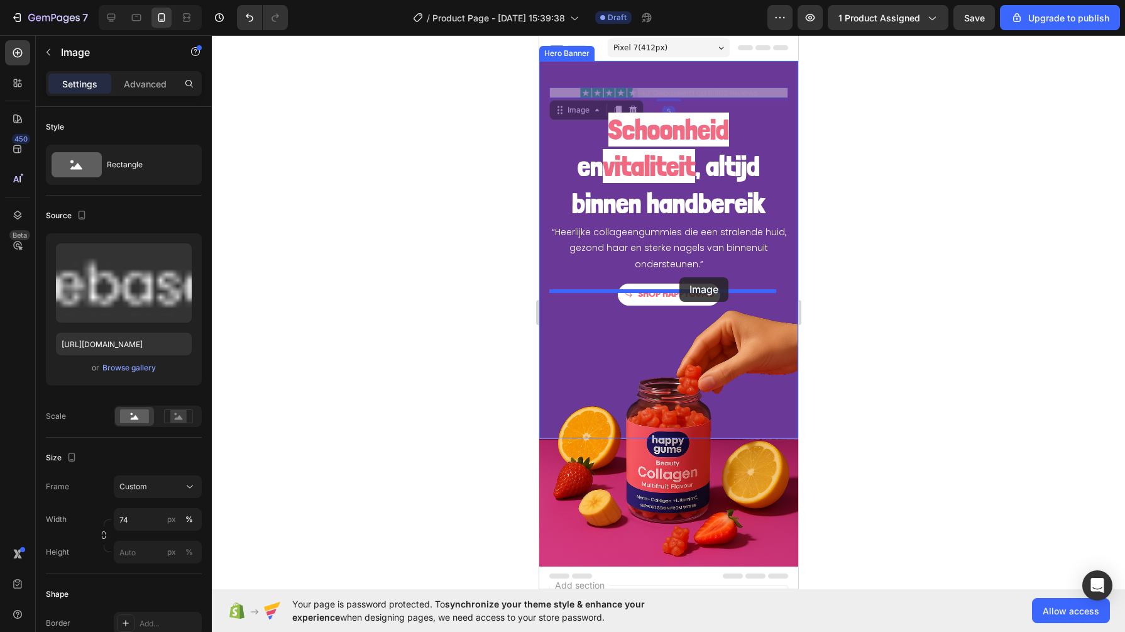
drag, startPoint x: 570, startPoint y: 106, endPoint x: 679, endPoint y: 277, distance: 203.5
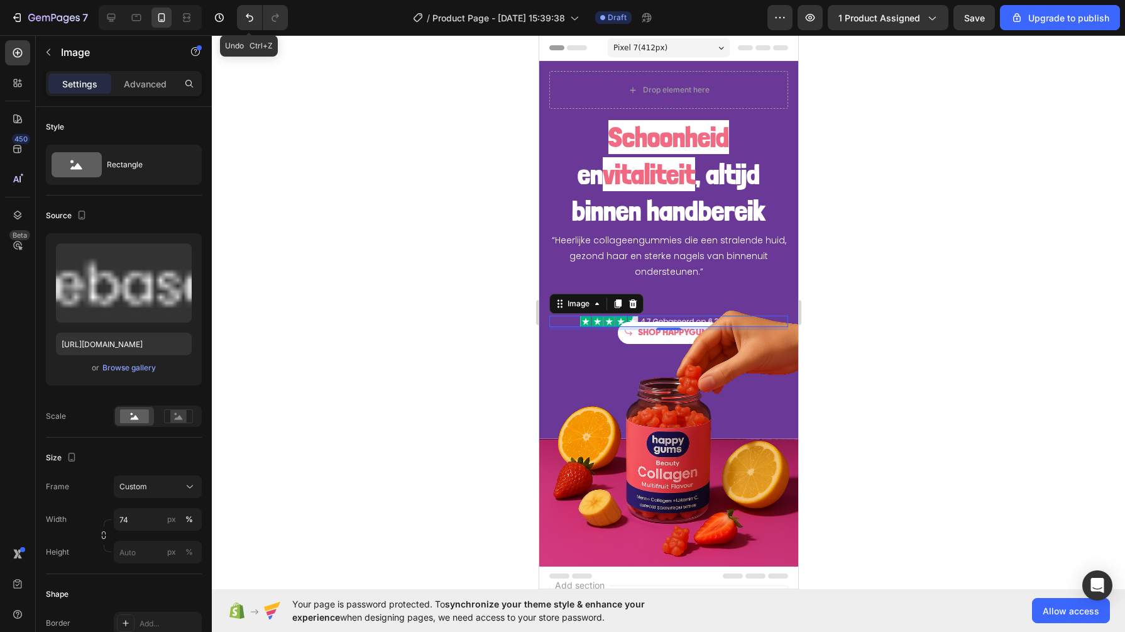
click at [244, 17] on icon "Undo/Redo" at bounding box center [249, 17] width 13 height 13
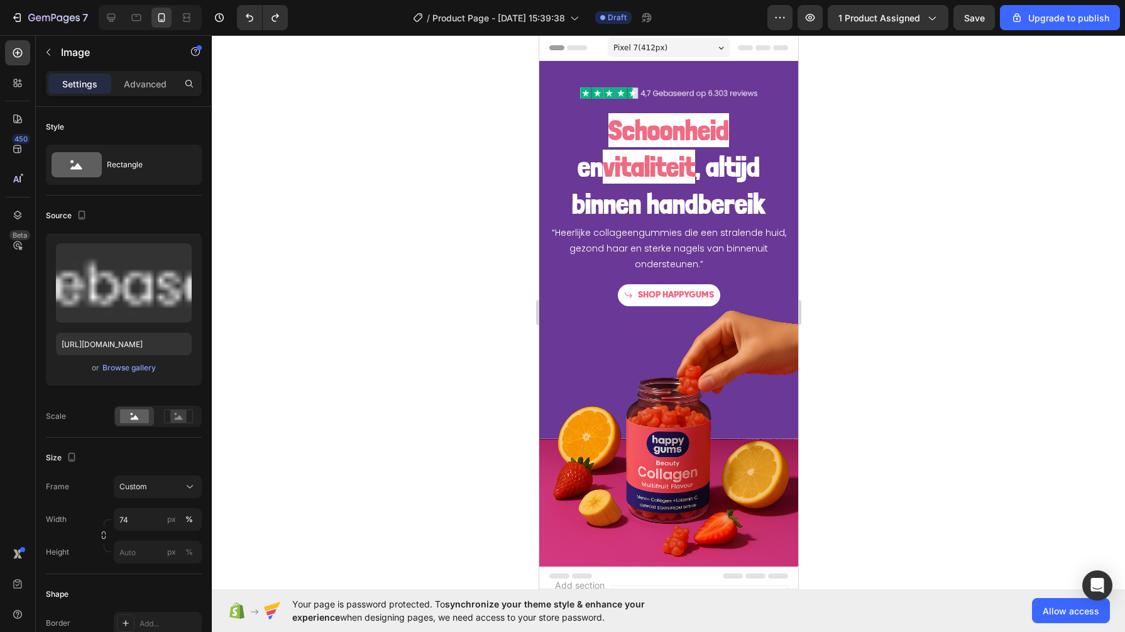
click at [593, 93] on img at bounding box center [668, 92] width 177 height 11
click at [568, 91] on div at bounding box center [668, 92] width 239 height 11
click at [749, 96] on div at bounding box center [668, 92] width 239 height 11
click at [689, 196] on strong ", altijd binnen handbereik" at bounding box center [668, 185] width 194 height 71
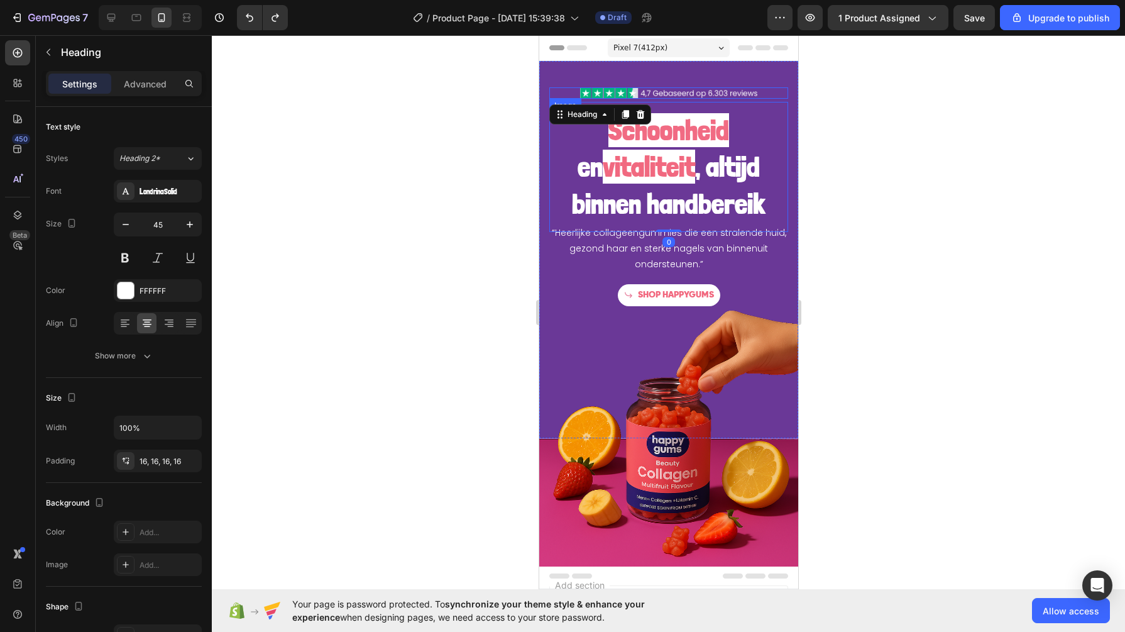
click at [737, 90] on img at bounding box center [668, 92] width 177 height 11
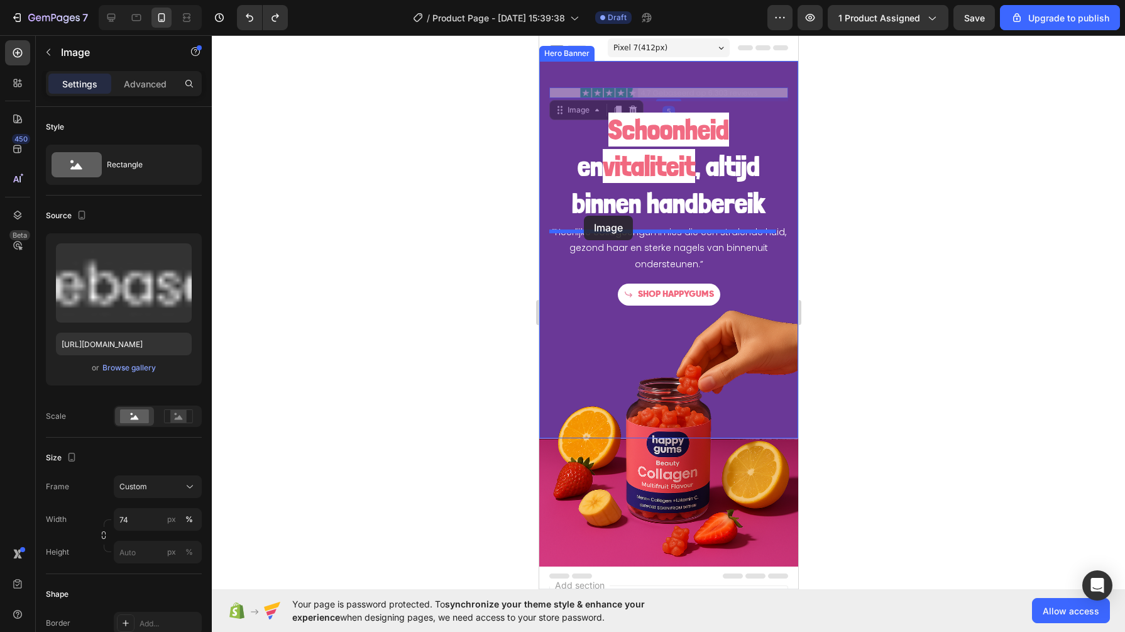
drag, startPoint x: 564, startPoint y: 108, endPoint x: 583, endPoint y: 216, distance: 109.2
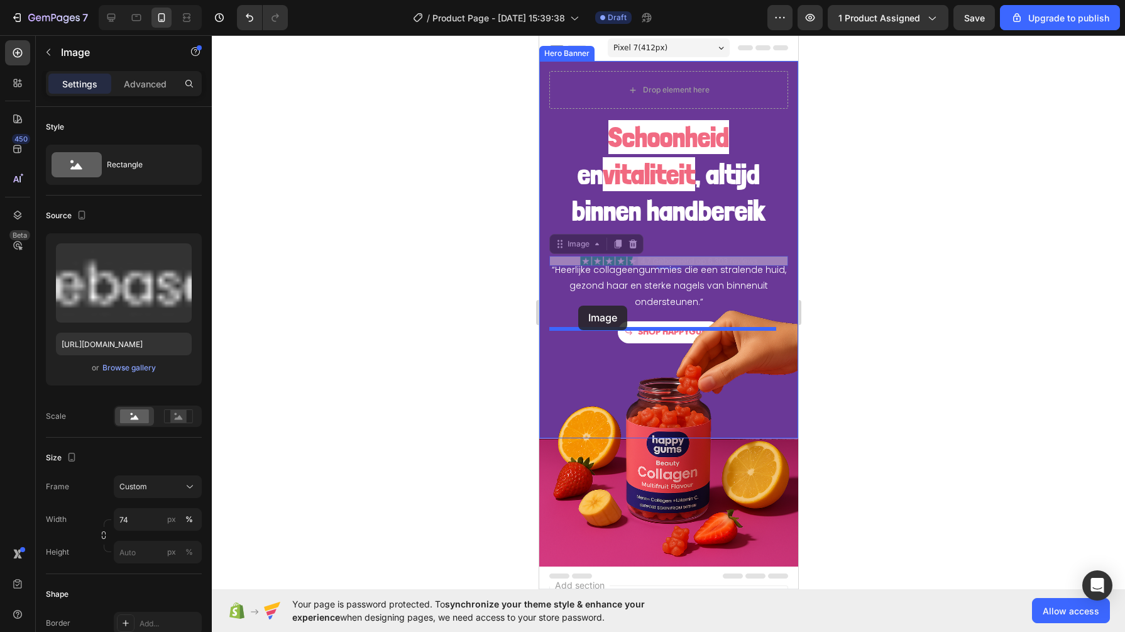
drag, startPoint x: 564, startPoint y: 251, endPoint x: 578, endPoint y: 305, distance: 55.2
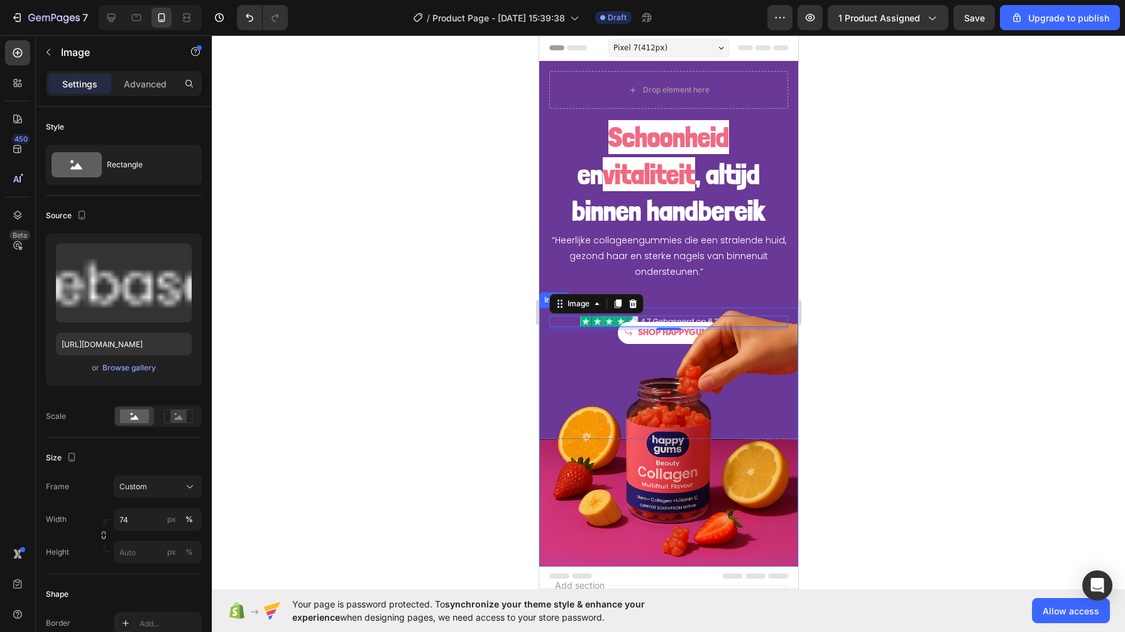
click at [459, 314] on div at bounding box center [668, 333] width 913 height 596
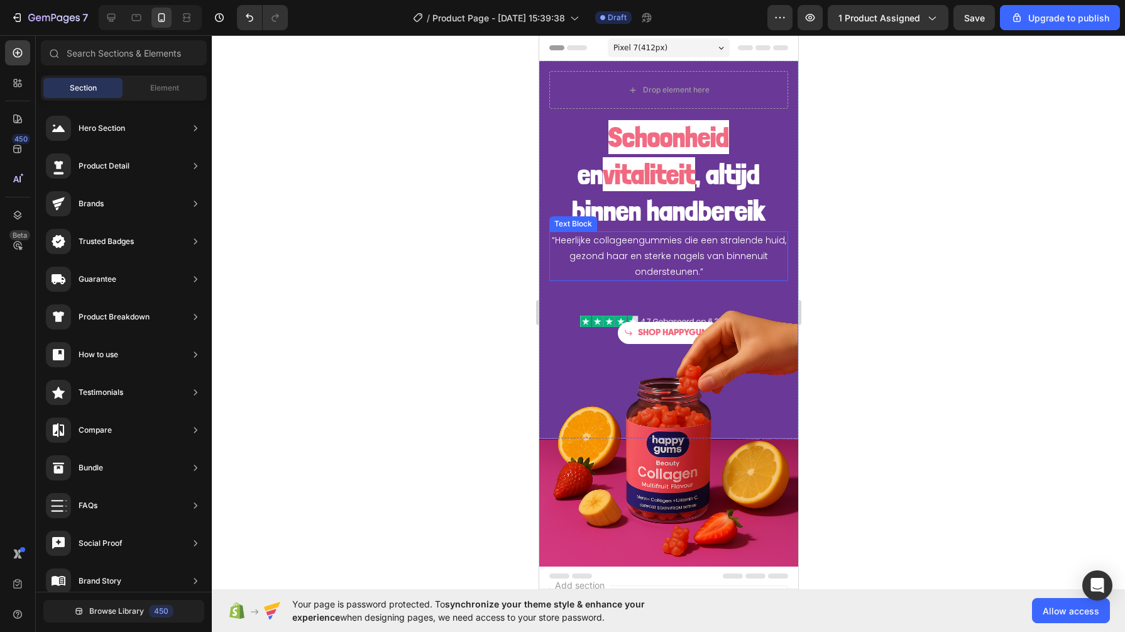
click at [608, 266] on p "“Heerlijke collageengummies die een stralende huid, gezond haar en sterke nagel…" at bounding box center [668, 257] width 236 height 48
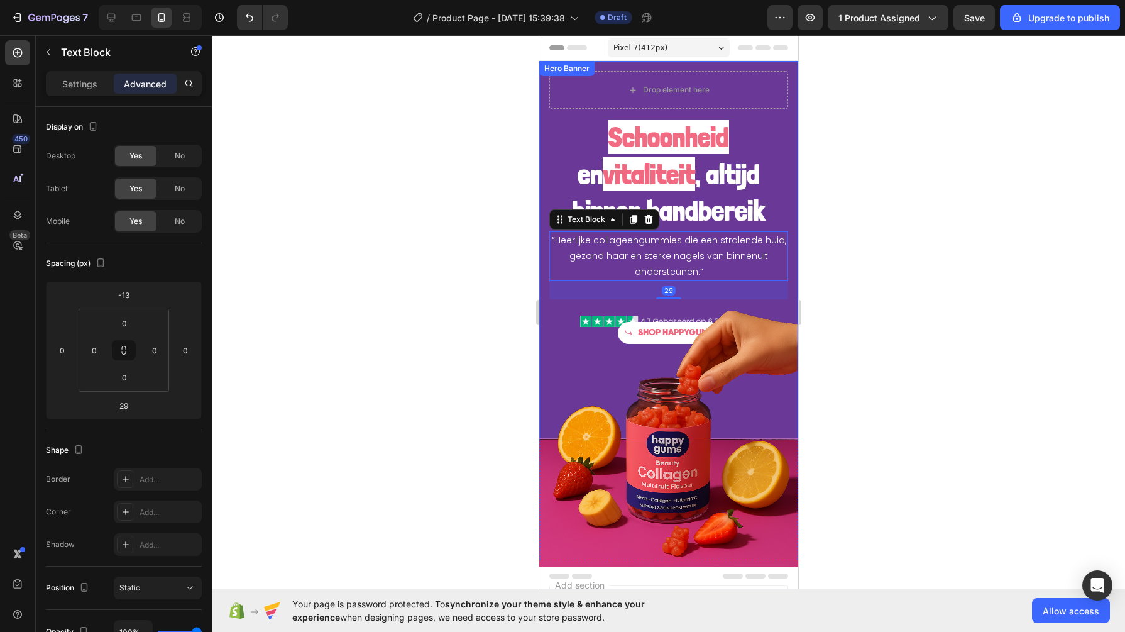
click at [593, 305] on div "Schoonheid en vitaliteit , altijd binnen handbereik Heading “Heerlijke collagee…" at bounding box center [668, 226] width 239 height 235
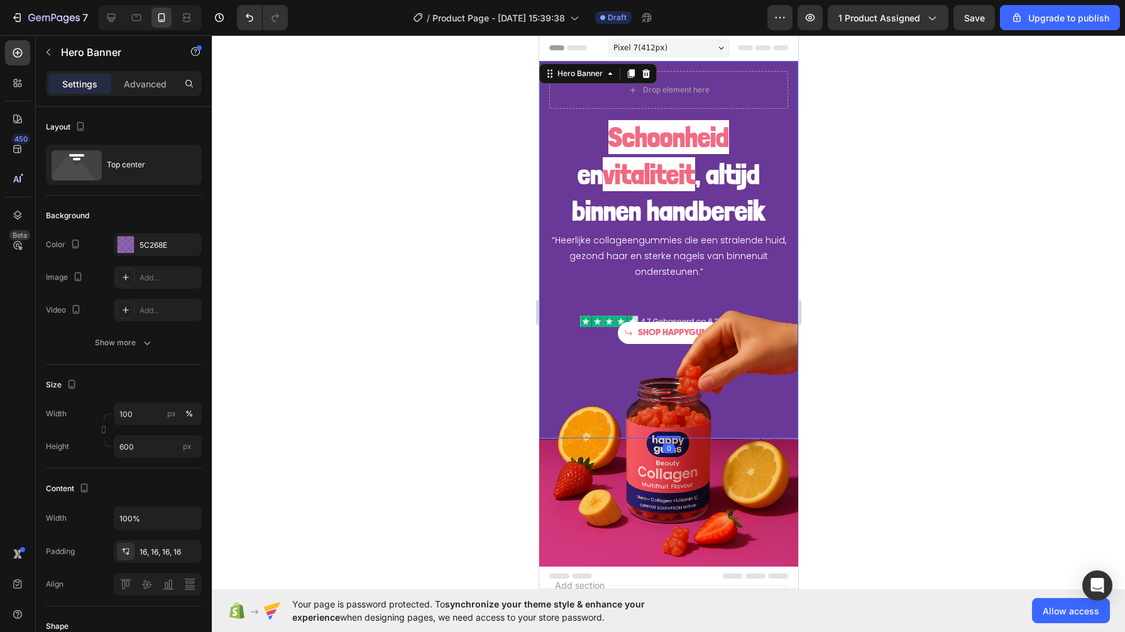
click at [571, 290] on div "Schoonheid en vitaliteit , altijd binnen handbereik Heading “Heerlijke collagee…" at bounding box center [668, 226] width 239 height 235
click at [566, 316] on img at bounding box center [668, 436] width 259 height 259
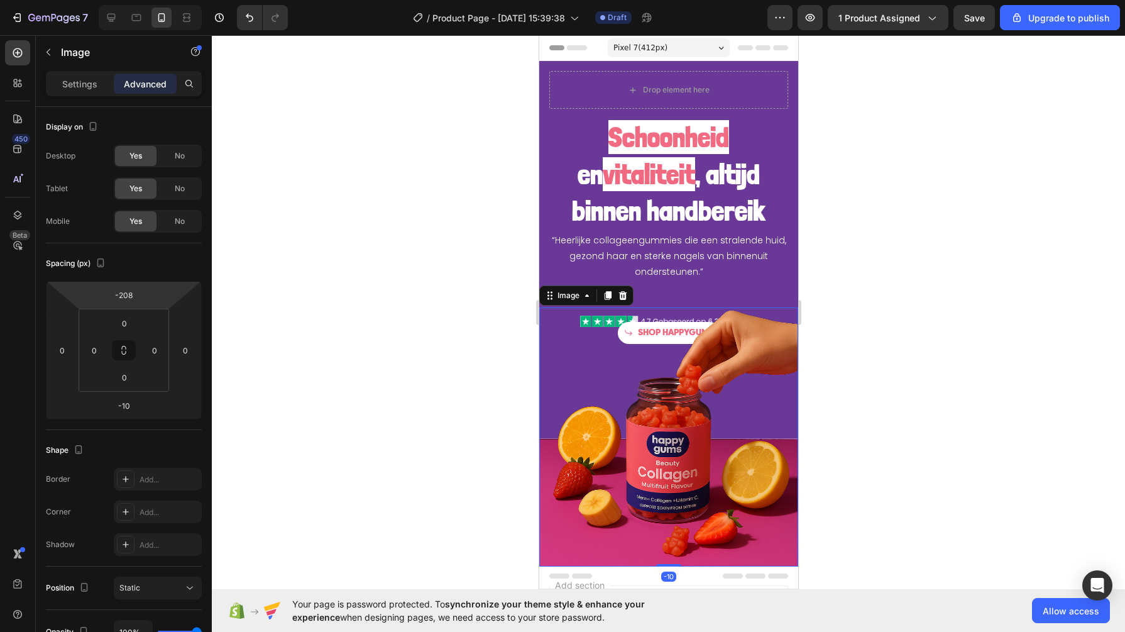
click at [126, 292] on input "-208" at bounding box center [123, 294] width 25 height 19
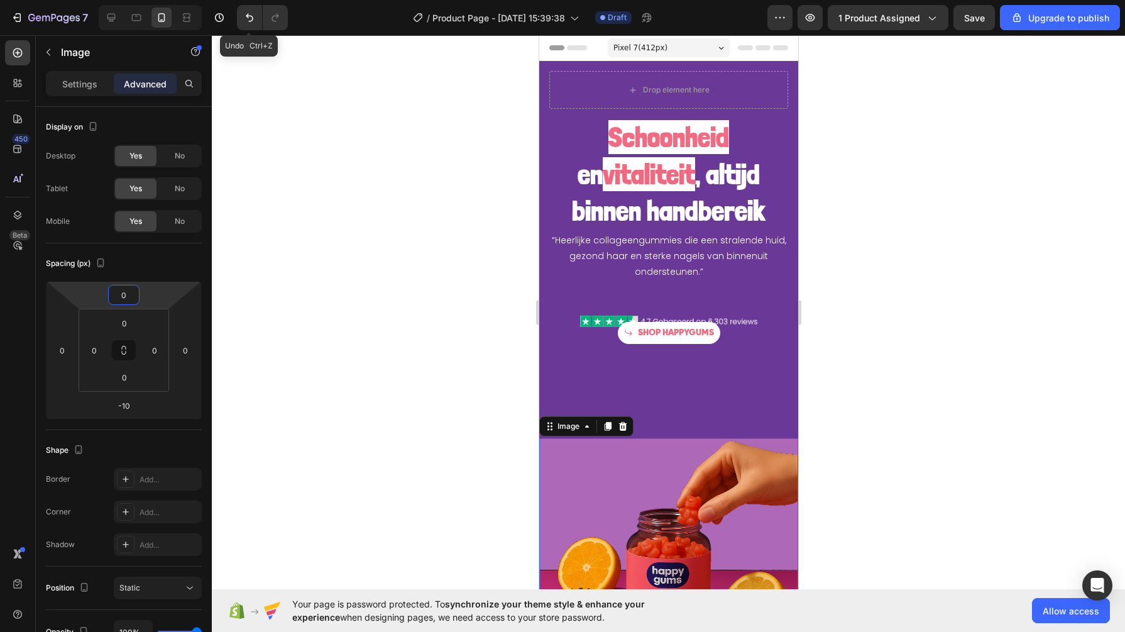
click at [248, 13] on icon "Undo/Redo" at bounding box center [249, 17] width 13 height 13
click at [245, 15] on icon "Undo/Redo" at bounding box center [249, 17] width 13 height 13
type input "-208"
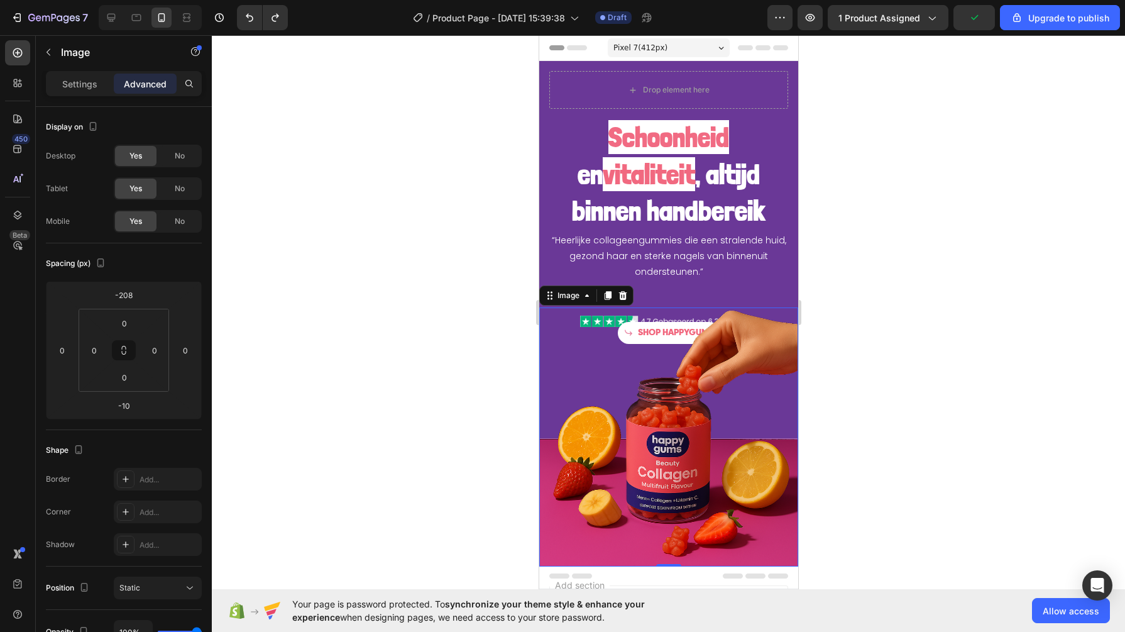
click at [578, 324] on img at bounding box center [668, 436] width 259 height 259
drag, startPoint x: 583, startPoint y: 321, endPoint x: 605, endPoint y: 321, distance: 21.4
click at [586, 321] on img at bounding box center [668, 436] width 259 height 259
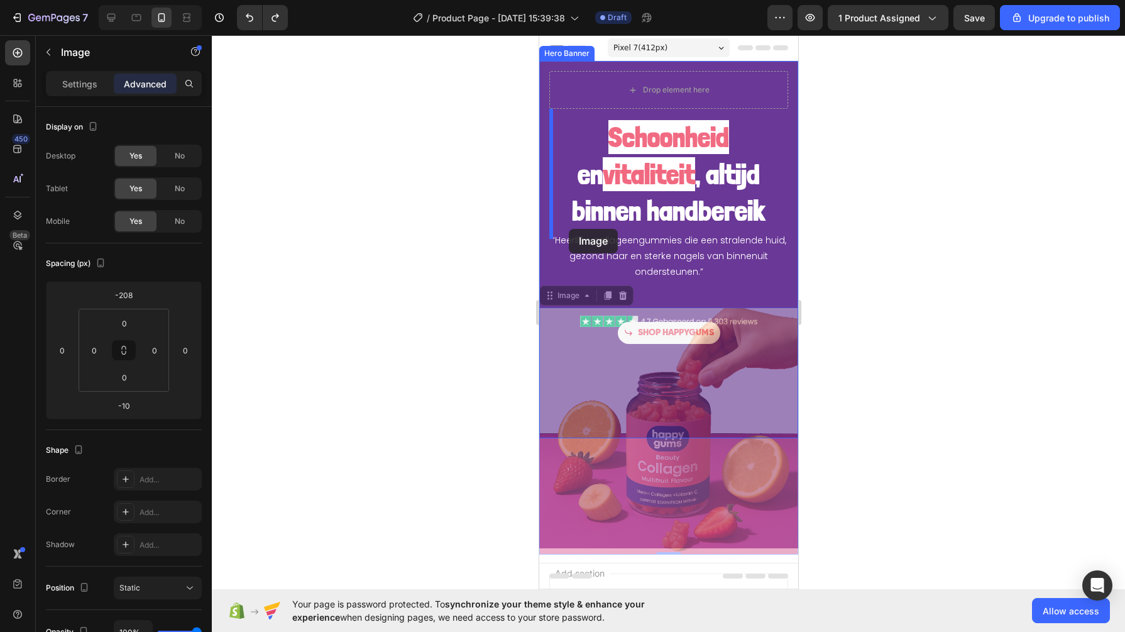
drag, startPoint x: 555, startPoint y: 302, endPoint x: 569, endPoint y: 229, distance: 73.6
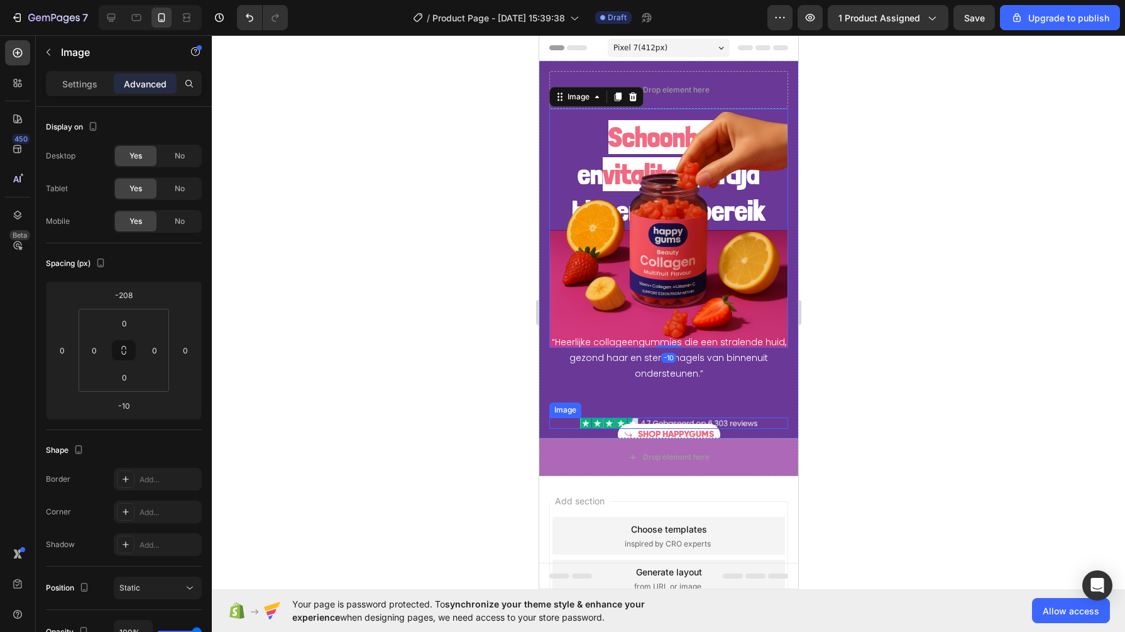
click at [575, 417] on div at bounding box center [668, 422] width 239 height 11
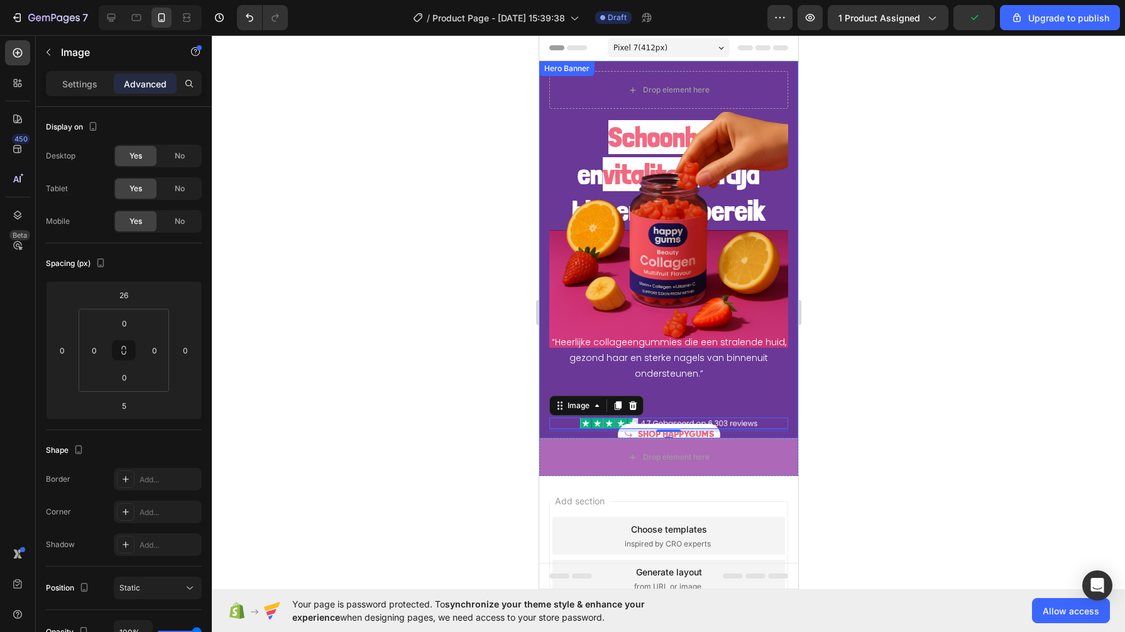
click at [673, 392] on div "Schoonheid en vitaliteit , altijd binnen handbereik Heading Image “Heerlijke co…" at bounding box center [668, 277] width 239 height 337
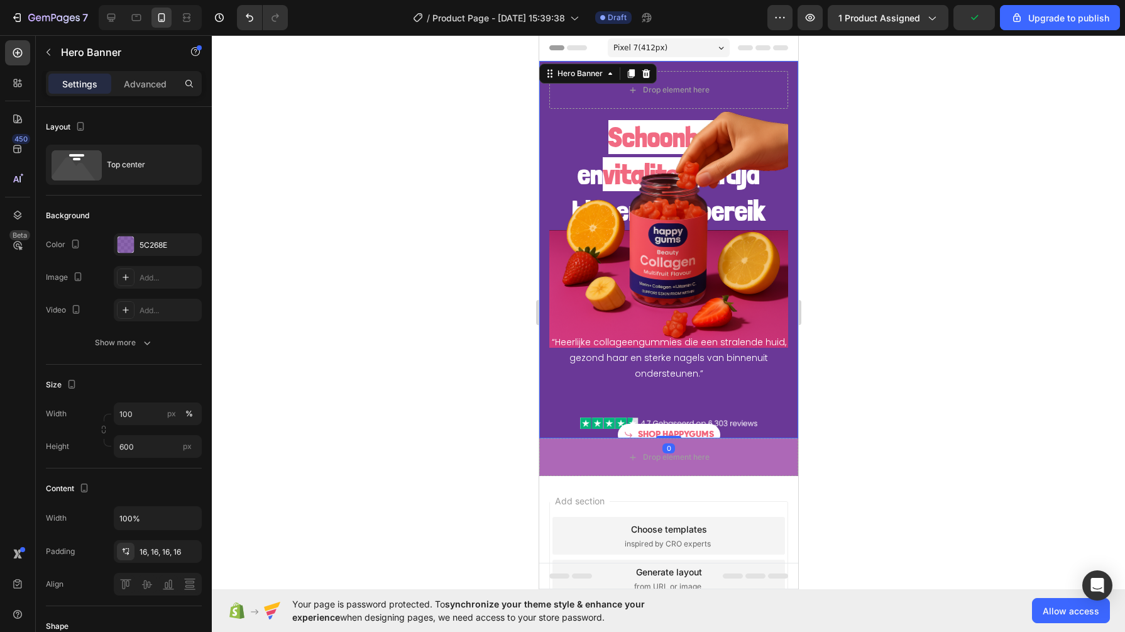
click at [668, 382] on div "Schoonheid en vitaliteit , altijd binnen handbereik Heading Image “Heerlijke co…" at bounding box center [668, 277] width 239 height 337
click at [591, 417] on img at bounding box center [668, 422] width 177 height 11
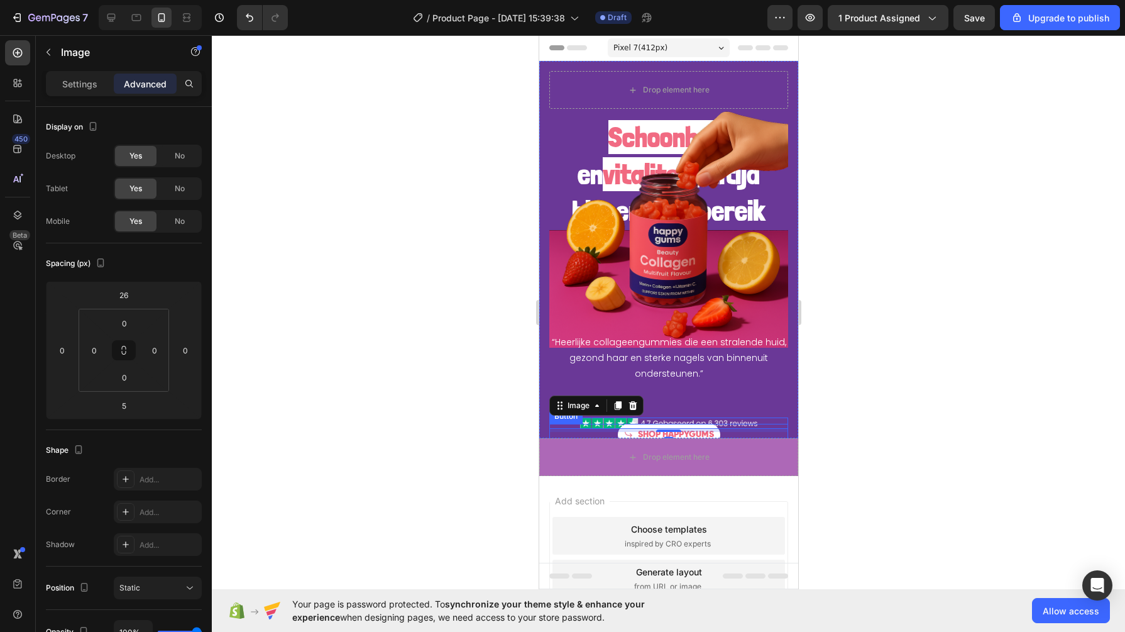
click at [559, 409] on div "Schoonheid en vitaliteit , altijd binnen handbereik Heading Image “Heerlijke co…" at bounding box center [668, 277] width 239 height 337
click at [749, 417] on div at bounding box center [668, 422] width 239 height 11
click at [125, 299] on input "26" at bounding box center [123, 294] width 25 height 19
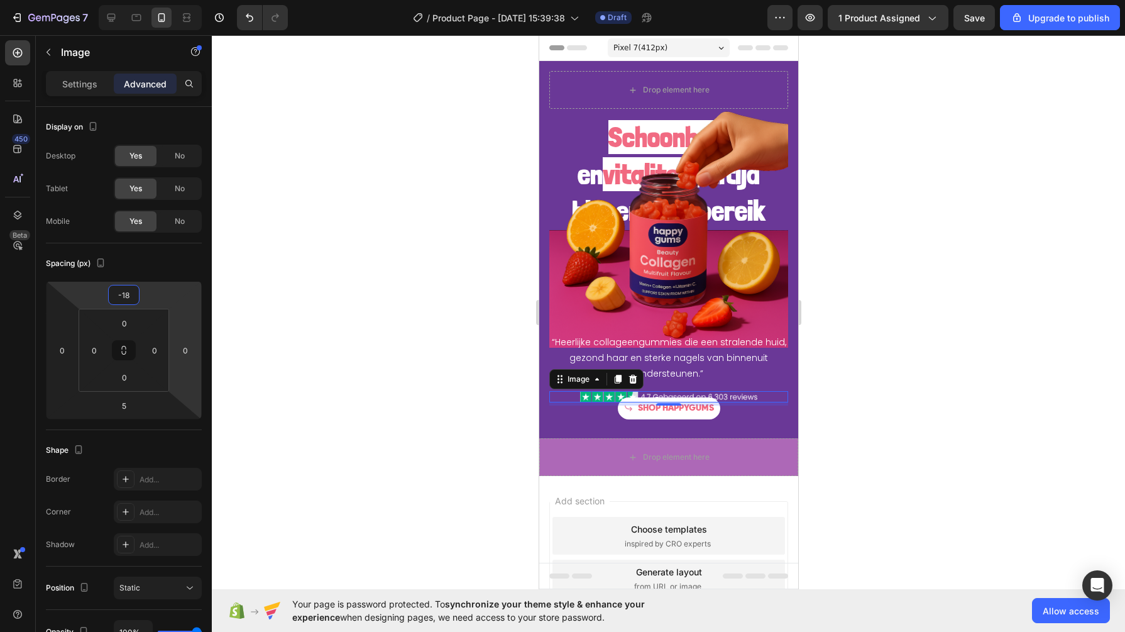
type input "-19"
click at [123, 385] on input "0" at bounding box center [124, 377] width 25 height 19
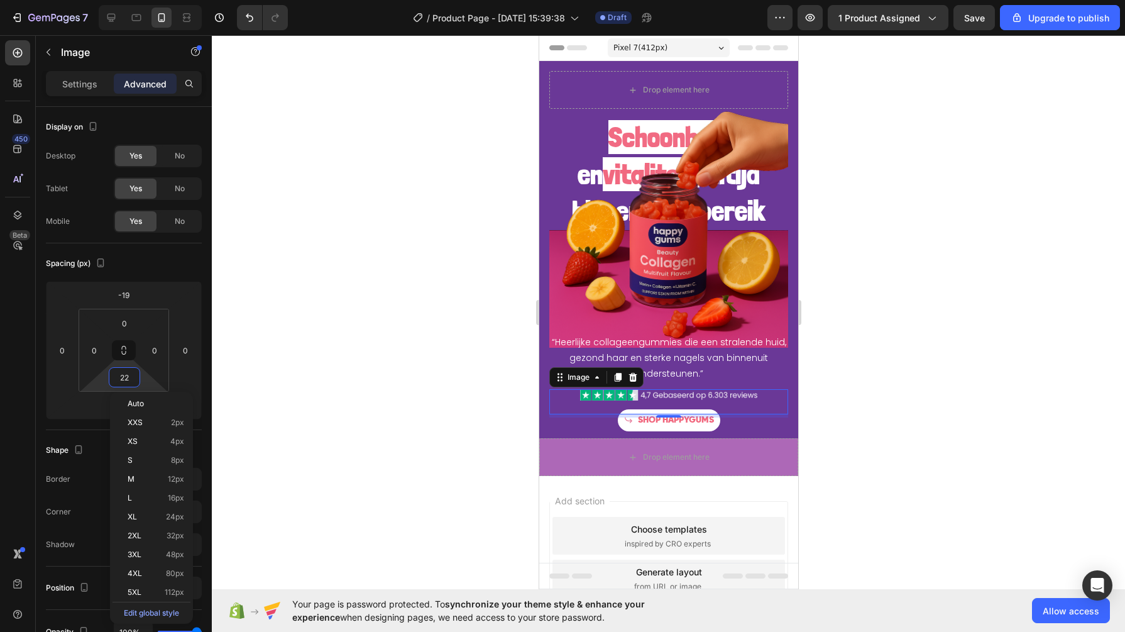
type input "23"
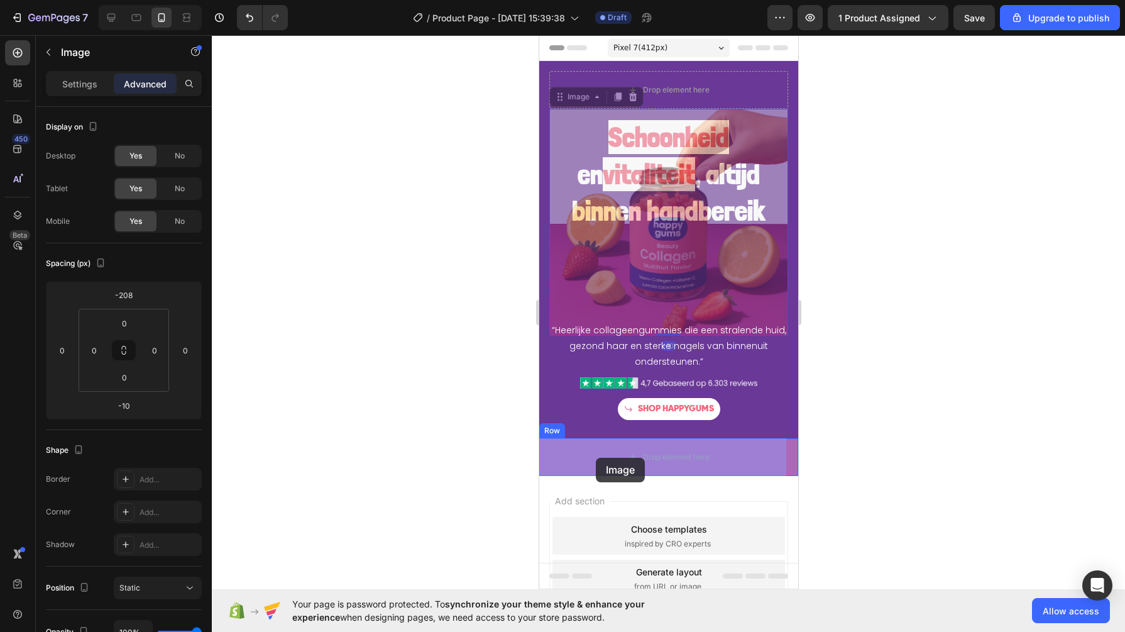
drag, startPoint x: 563, startPoint y: 102, endPoint x: 596, endPoint y: 458, distance: 356.6
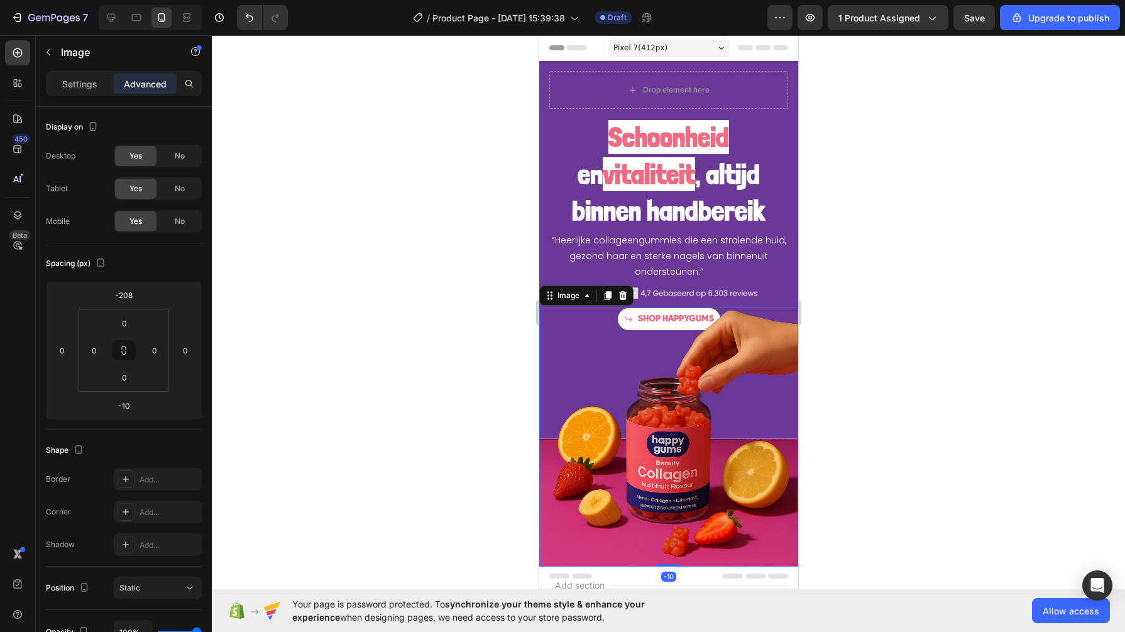
click at [434, 336] on div at bounding box center [668, 333] width 913 height 596
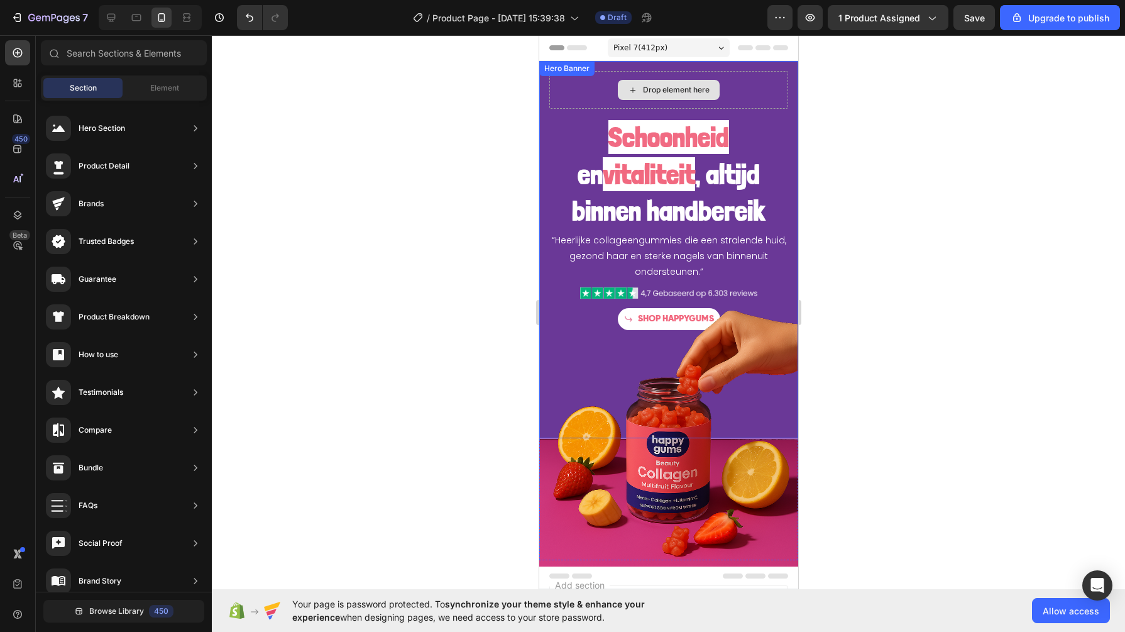
click at [605, 87] on div "Drop element here" at bounding box center [668, 90] width 239 height 38
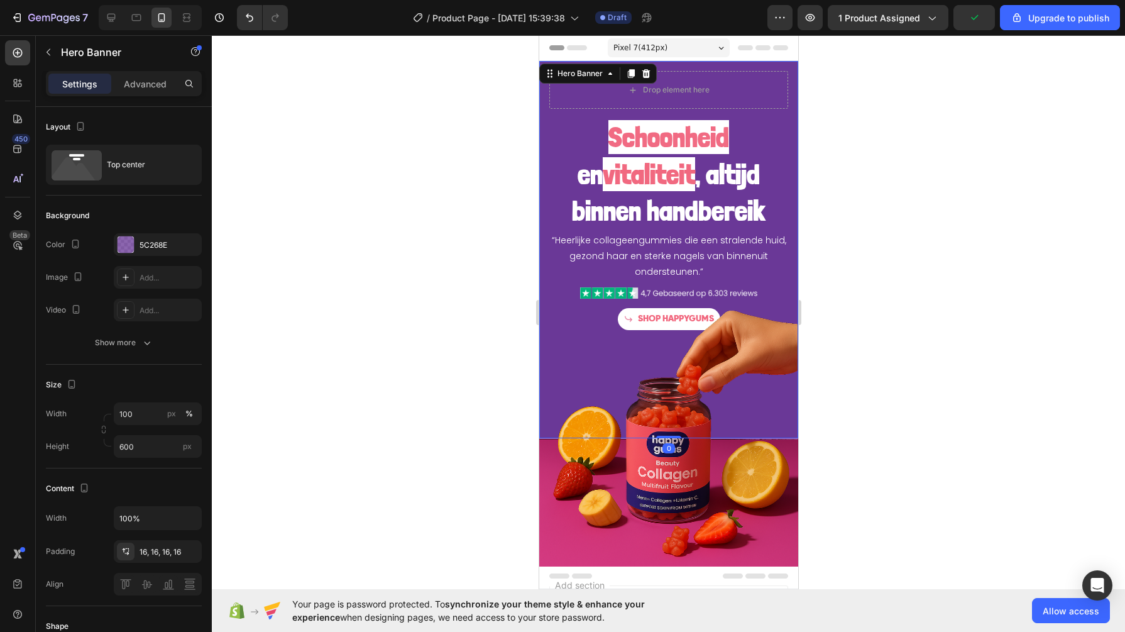
click at [648, 73] on icon at bounding box center [646, 73] width 8 height 9
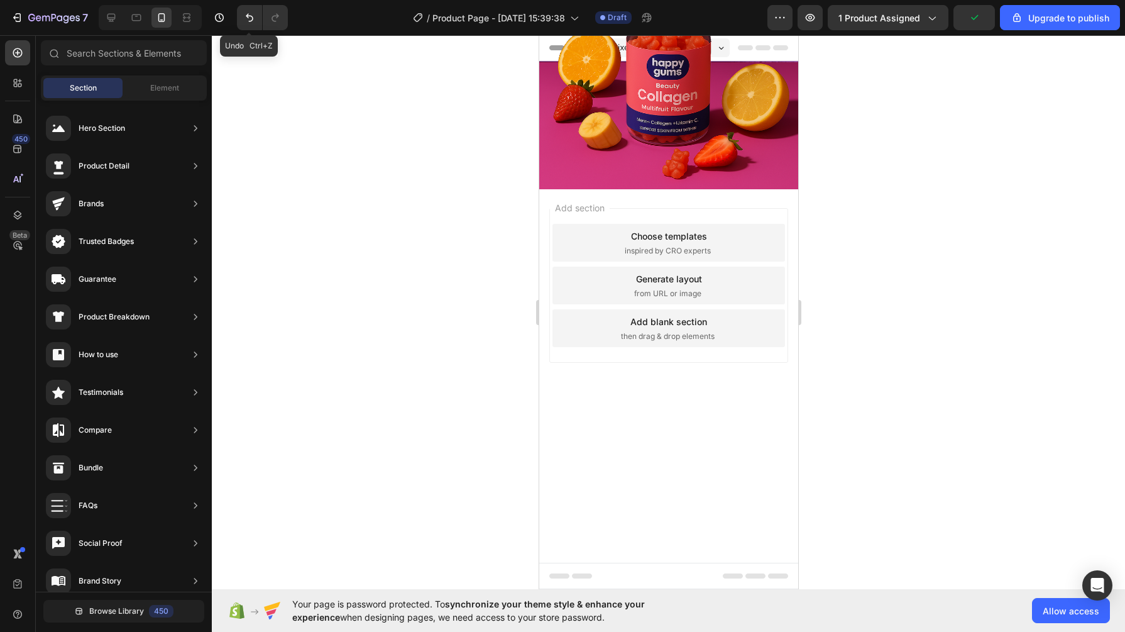
click at [249, 14] on icon "Undo/Redo" at bounding box center [249, 17] width 13 height 13
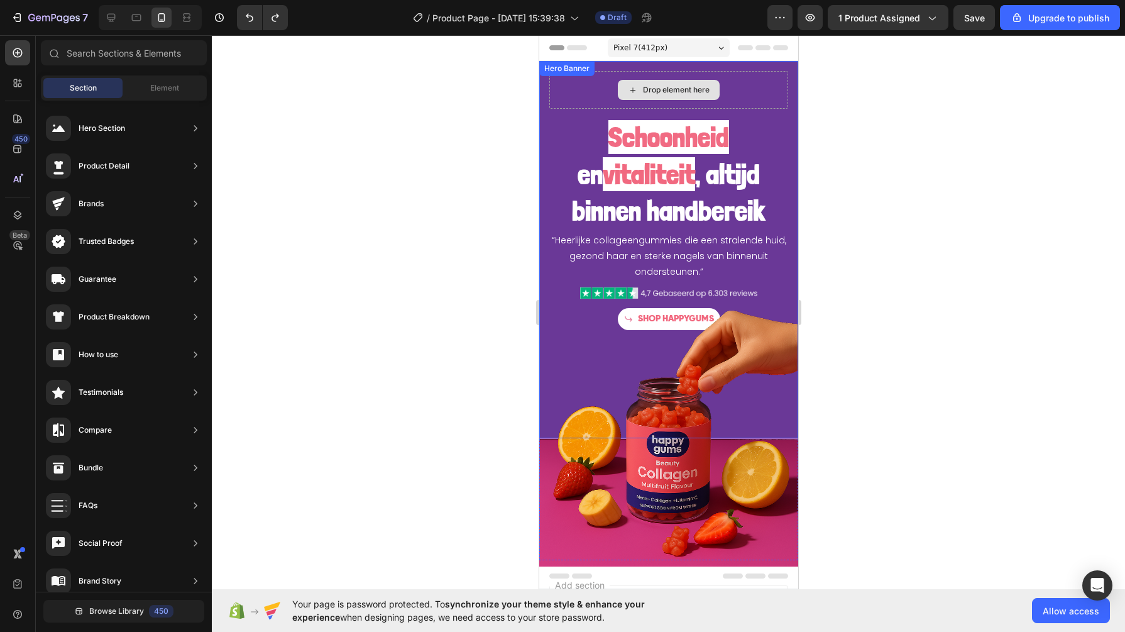
click at [562, 94] on div "Drop element here" at bounding box center [668, 90] width 239 height 38
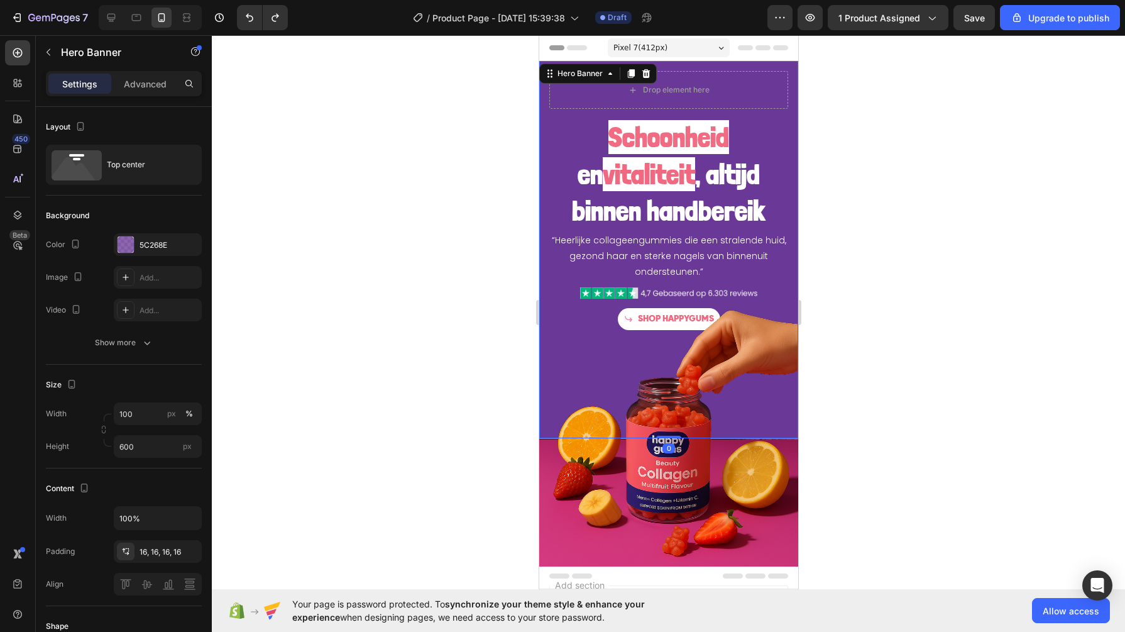
click at [495, 108] on div at bounding box center [668, 333] width 913 height 596
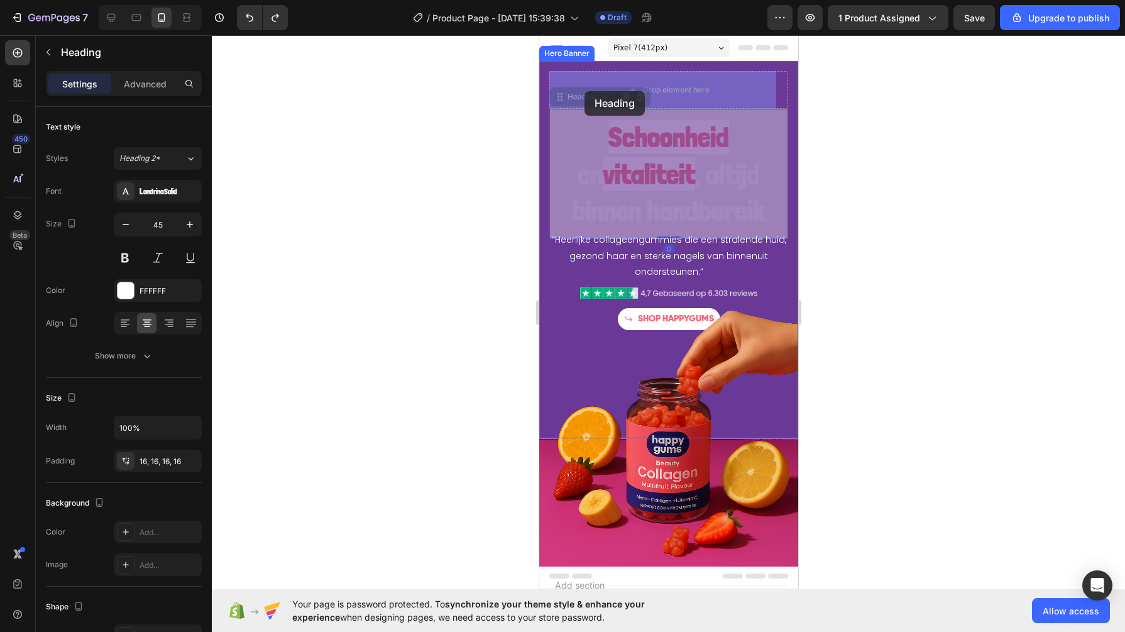
drag, startPoint x: 566, startPoint y: 107, endPoint x: 585, endPoint y: 91, distance: 24.5
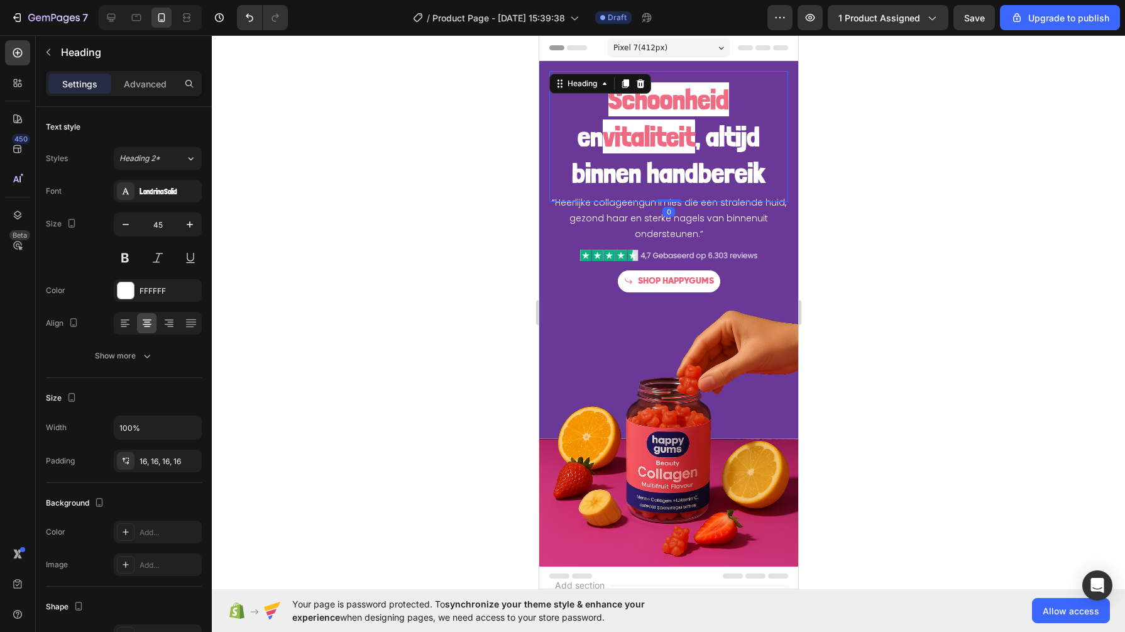
click at [504, 179] on div at bounding box center [668, 333] width 913 height 596
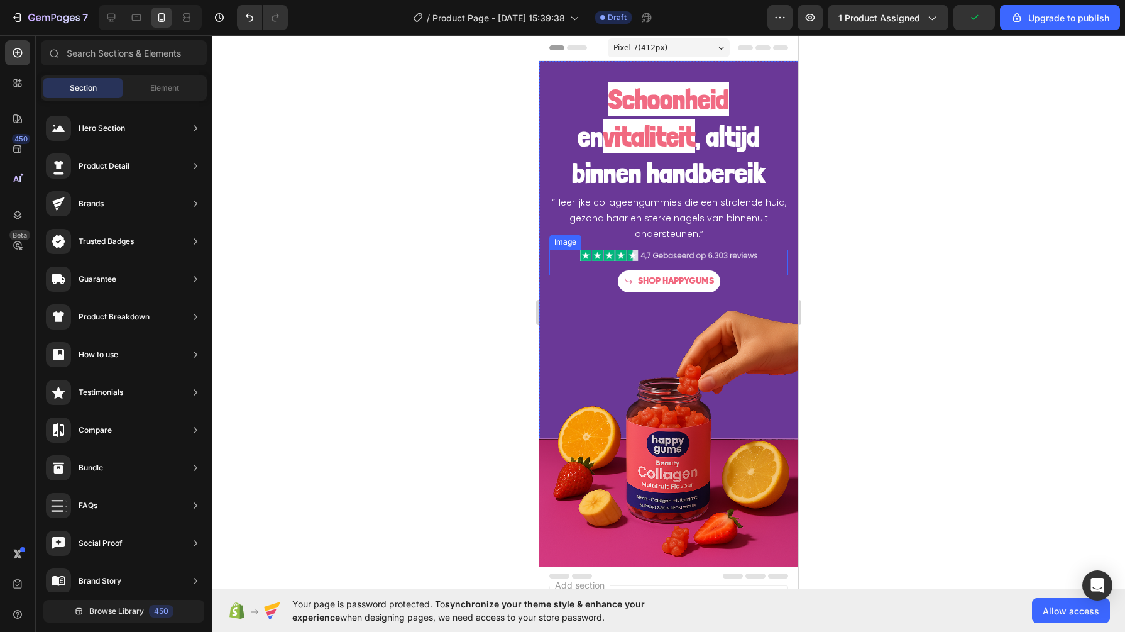
click at [687, 261] on div "Image" at bounding box center [668, 263] width 239 height 26
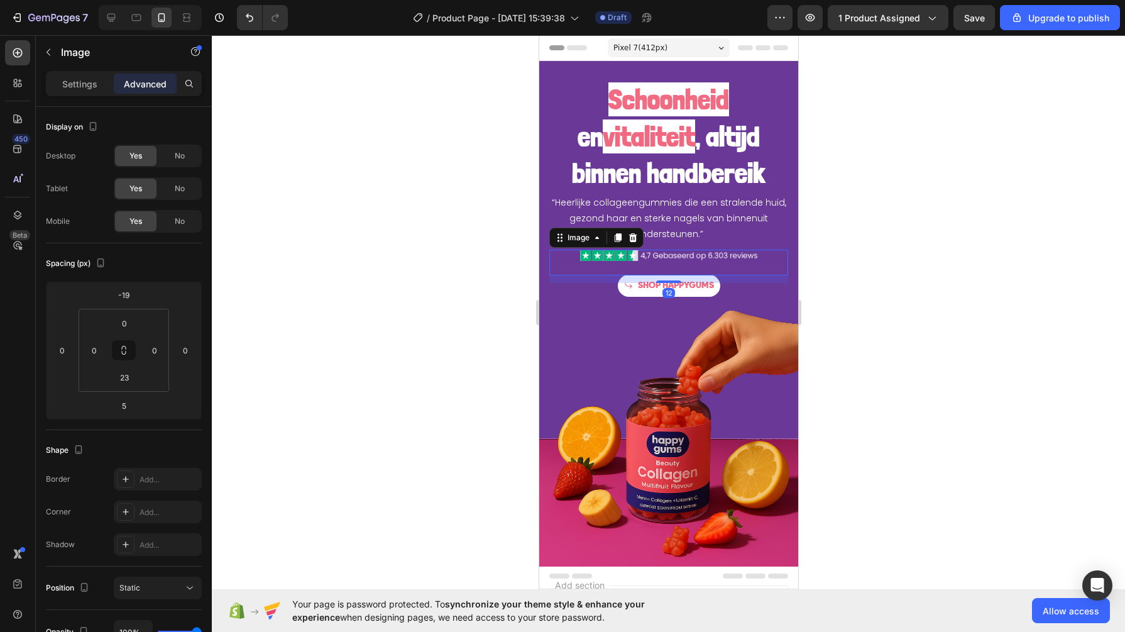
click at [666, 280] on div at bounding box center [668, 281] width 25 height 3
type input "12"
click at [400, 310] on div at bounding box center [668, 333] width 913 height 596
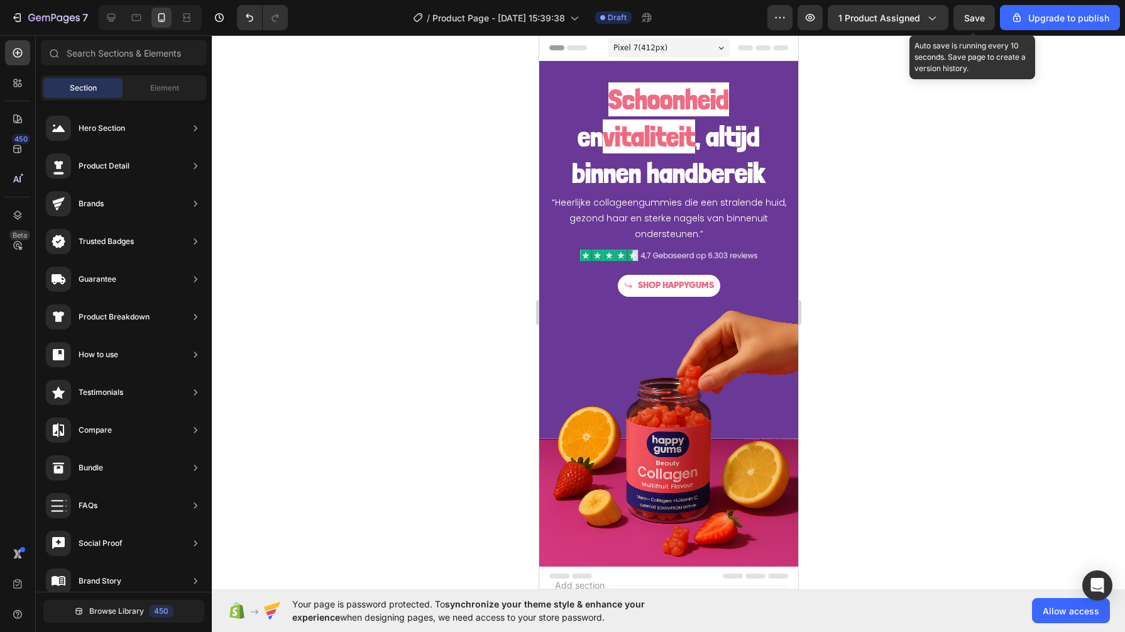
click at [970, 20] on span "Save" at bounding box center [974, 18] width 21 height 11
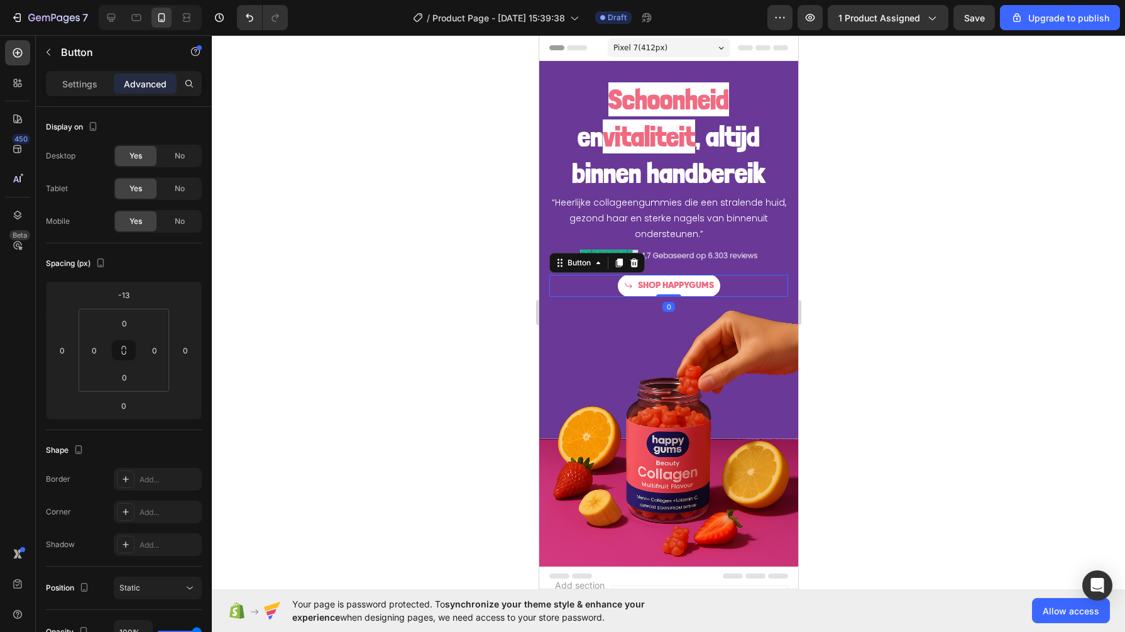
click at [663, 282] on span "SHOP HAPPYGUMS" at bounding box center [675, 285] width 76 height 9
click at [656, 281] on span "SHOP HAPPYGUMS" at bounding box center [675, 285] width 76 height 9
click at [476, 282] on div at bounding box center [668, 333] width 913 height 596
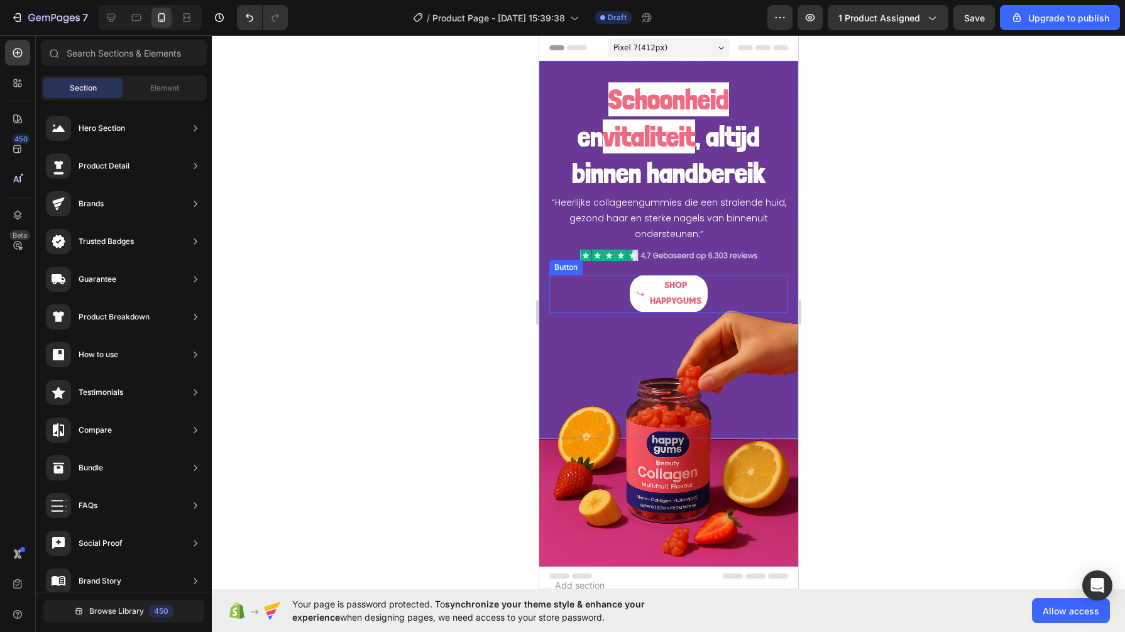
click at [640, 297] on div "SHOP HAPPYGUMS" at bounding box center [667, 293] width 65 height 31
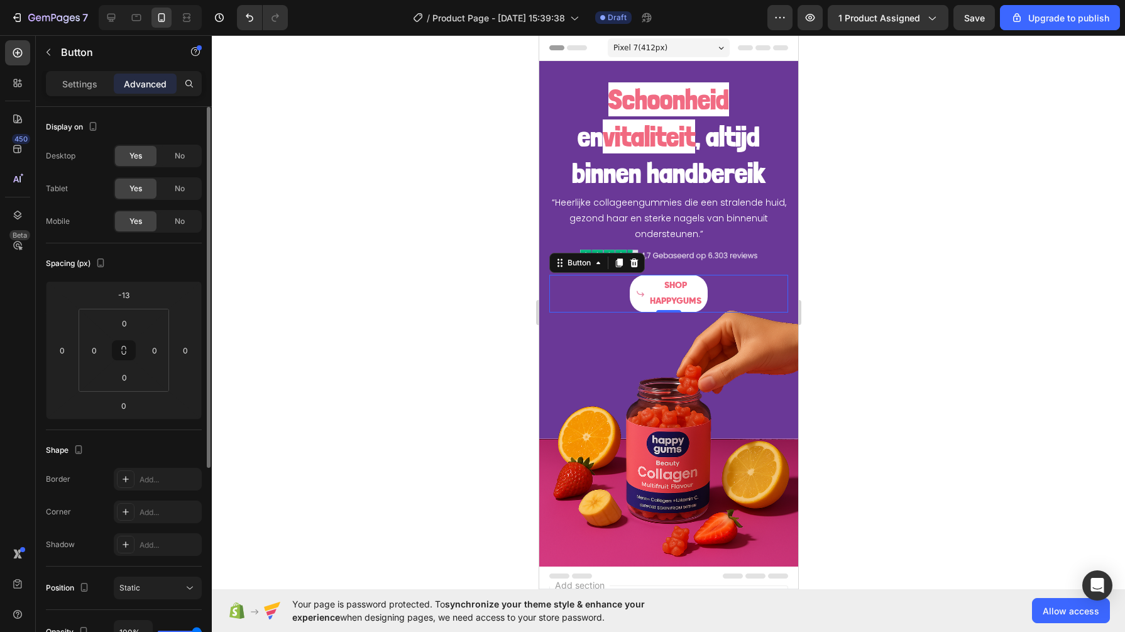
click at [81, 87] on p "Settings" at bounding box center [79, 83] width 35 height 13
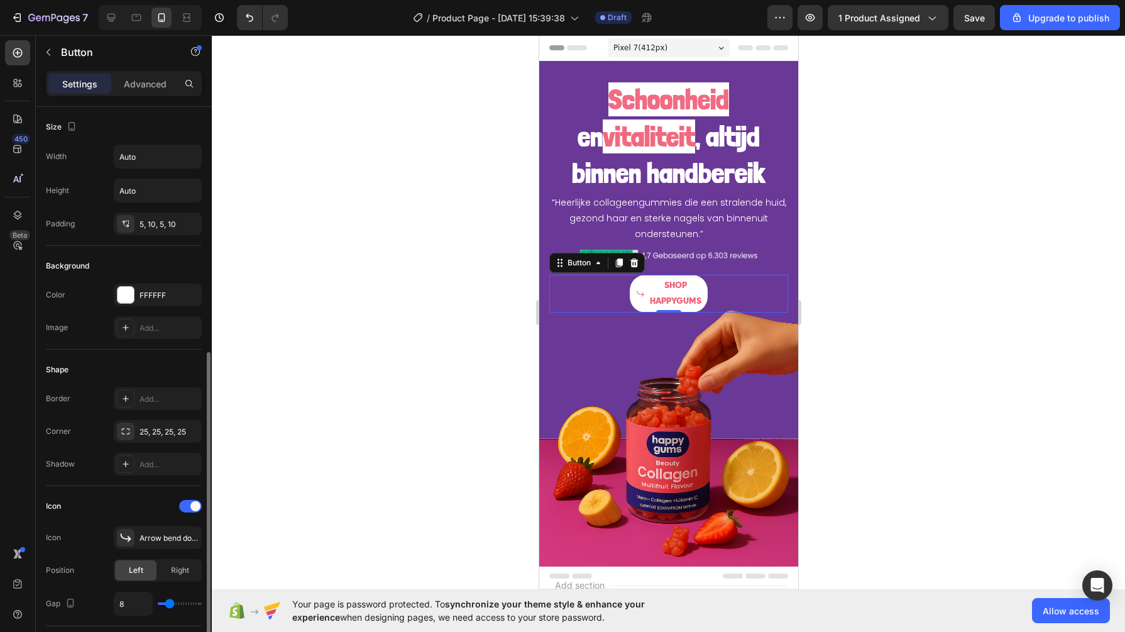
scroll to position [236, 0]
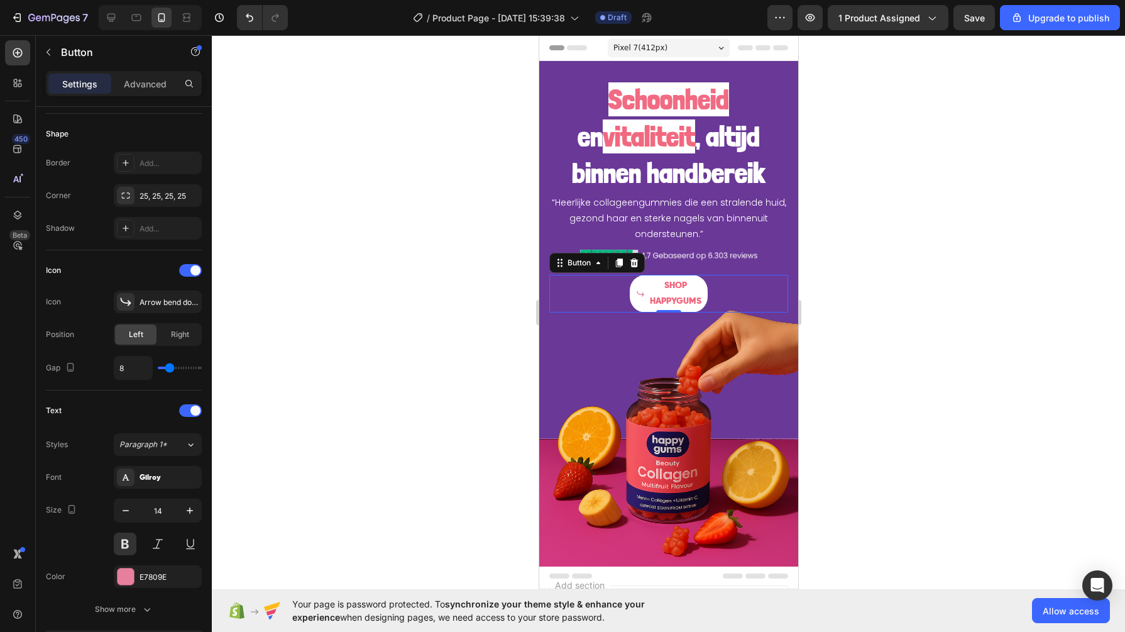
click at [192, 265] on span at bounding box center [195, 270] width 10 height 10
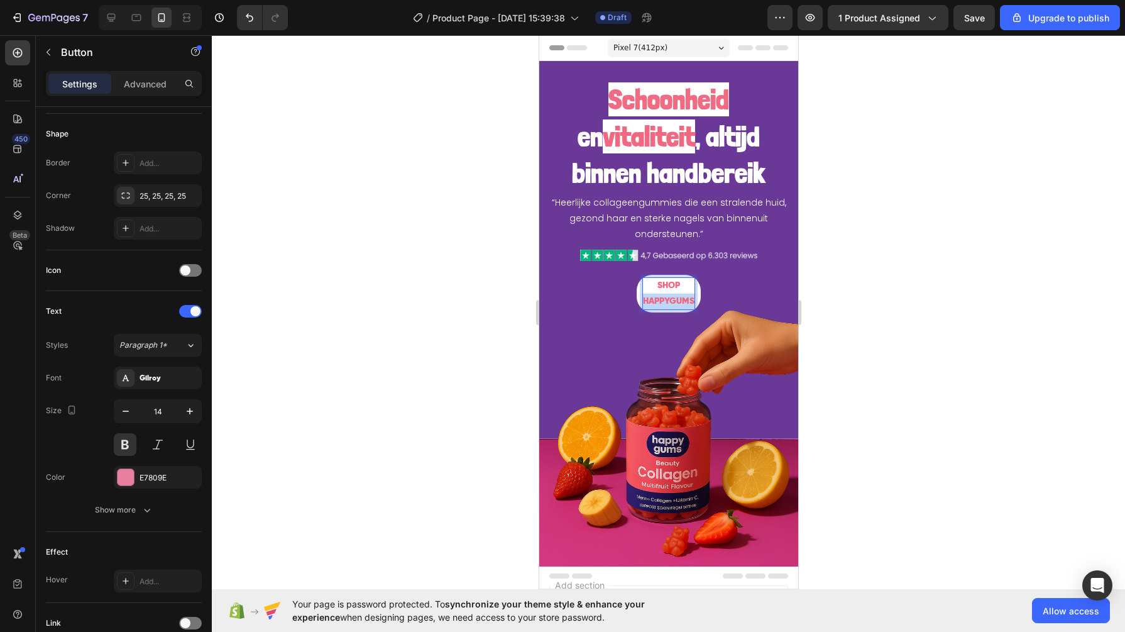
click at [649, 299] on span "HAPPYGUMS" at bounding box center [668, 301] width 52 height 9
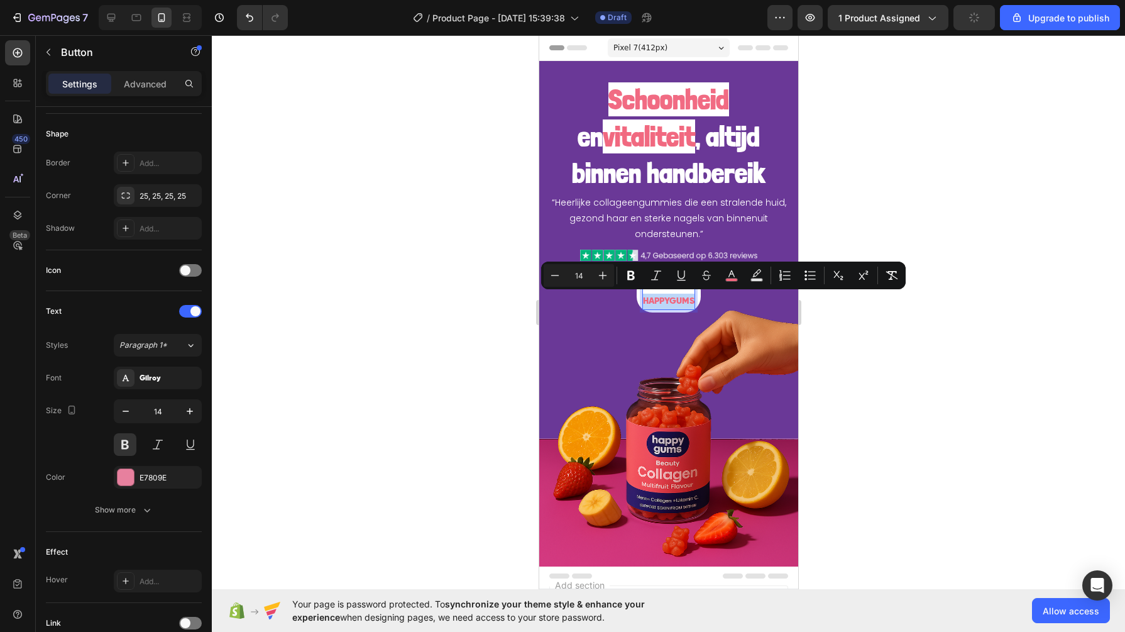
click at [656, 297] on span "HAPPYGUMS" at bounding box center [668, 301] width 52 height 9
click at [661, 299] on span "HAPPYGUMS" at bounding box center [668, 301] width 52 height 9
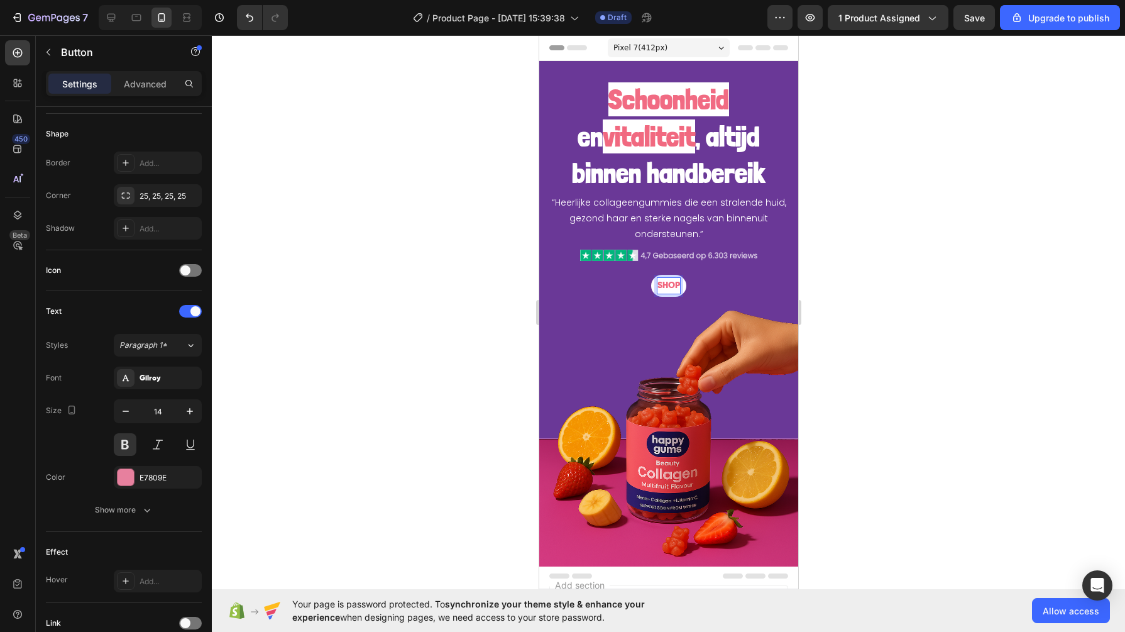
click at [390, 268] on div at bounding box center [668, 333] width 913 height 596
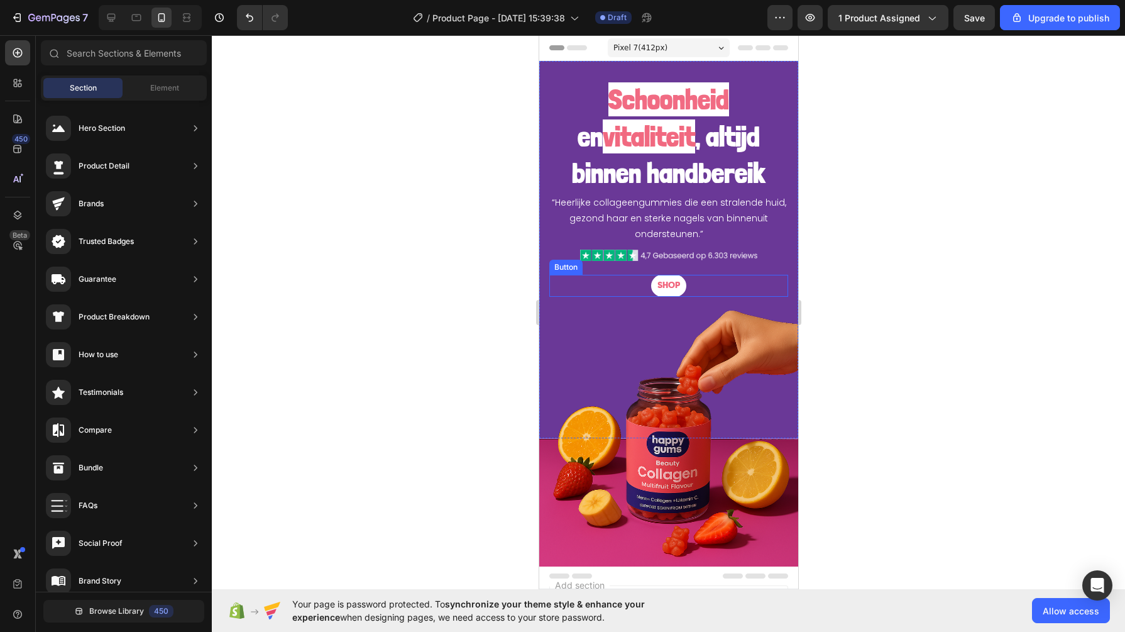
click at [669, 285] on span "SHOP" at bounding box center [668, 285] width 23 height 9
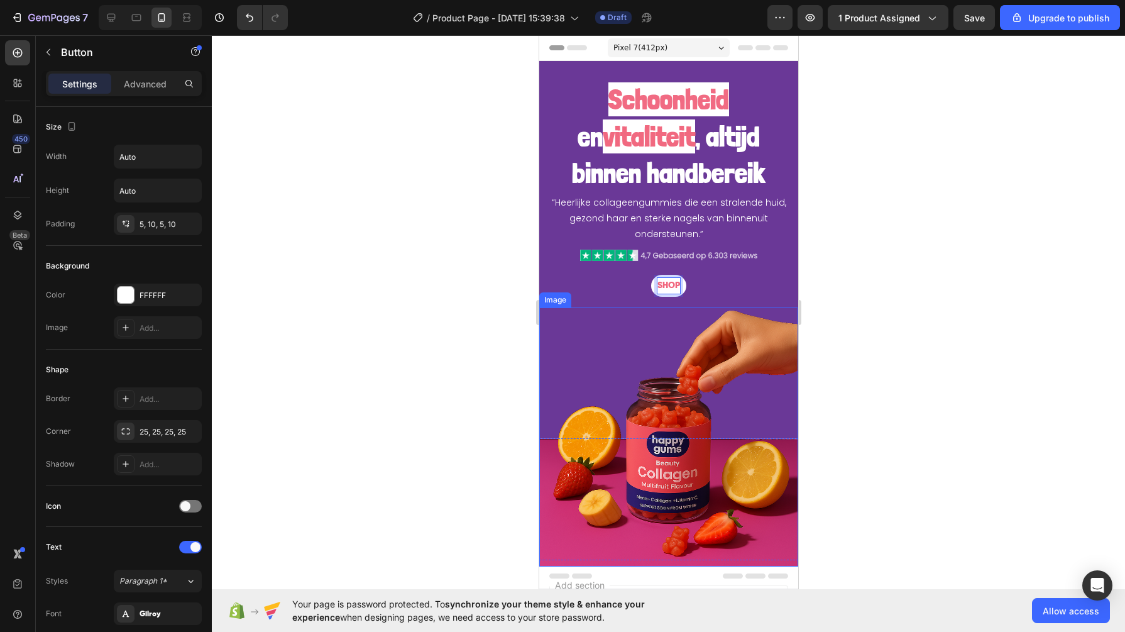
click at [651, 275] on button "SHOP" at bounding box center [668, 286] width 35 height 22
click at [477, 331] on div at bounding box center [668, 333] width 913 height 596
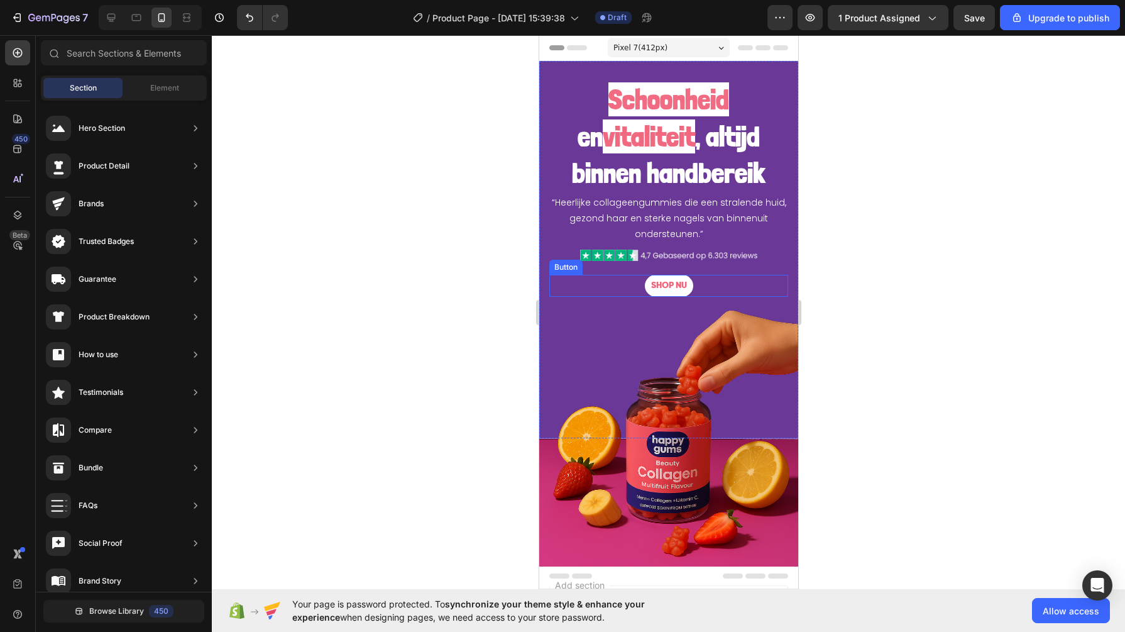
click at [663, 281] on span "SHOP NU" at bounding box center [669, 285] width 36 height 9
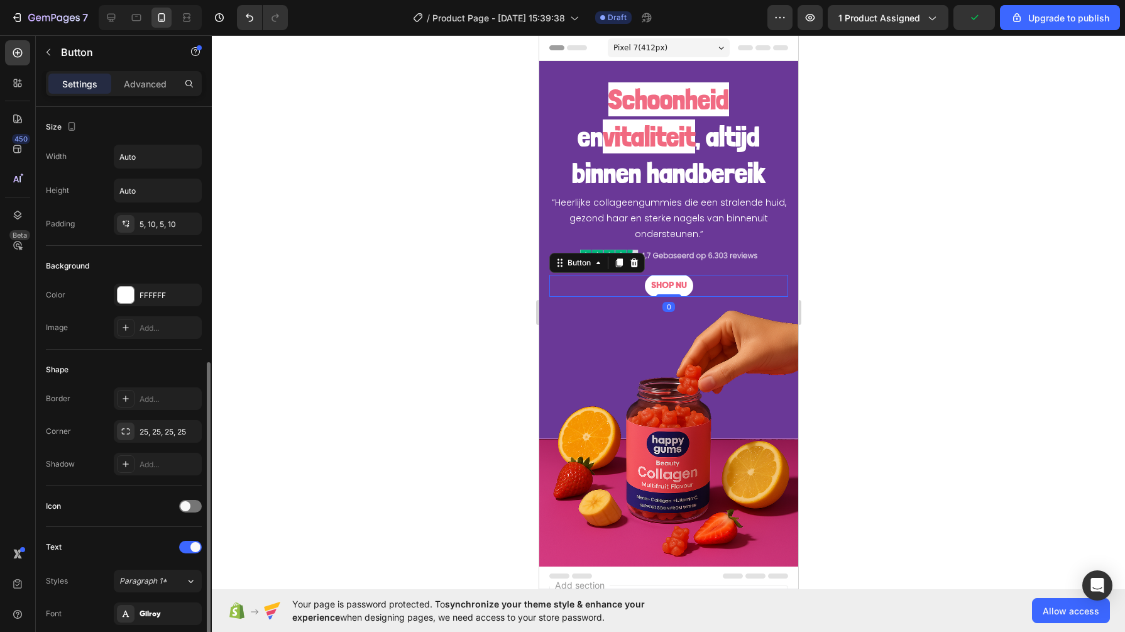
scroll to position [157, 0]
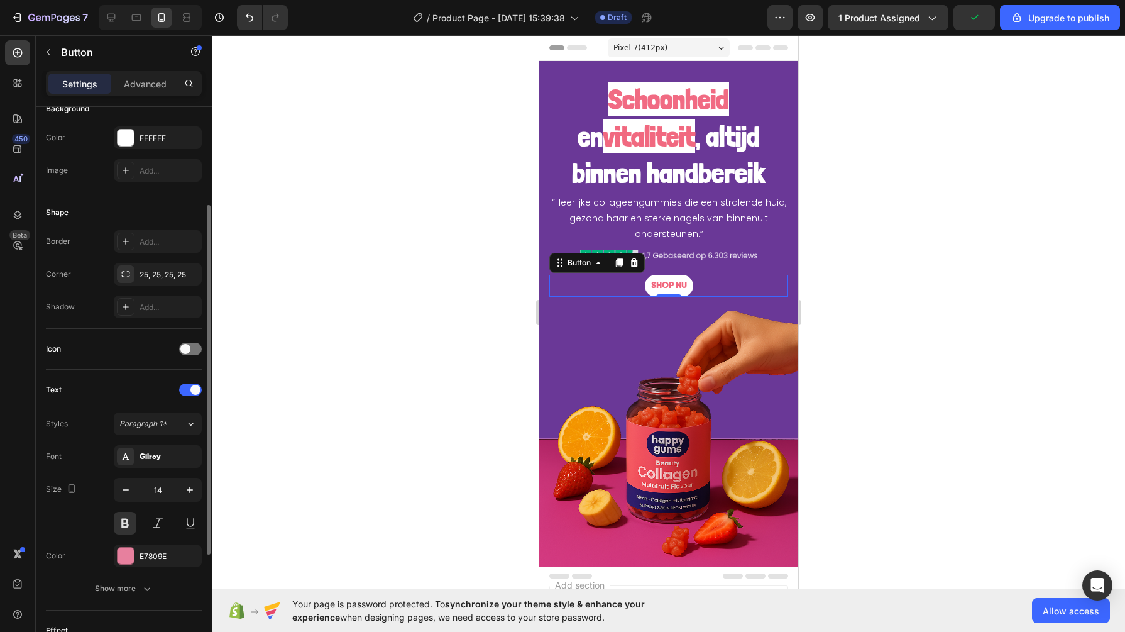
click at [147, 454] on div "Gilroy" at bounding box center [169, 456] width 59 height 11
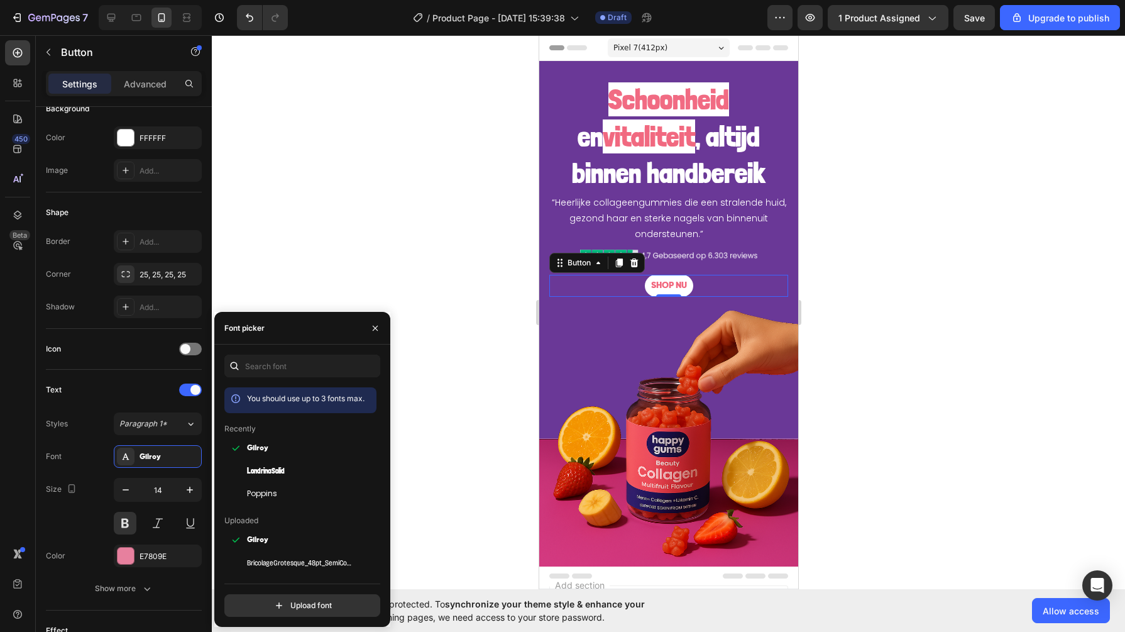
click at [283, 490] on div "Poppins" at bounding box center [310, 493] width 127 height 11
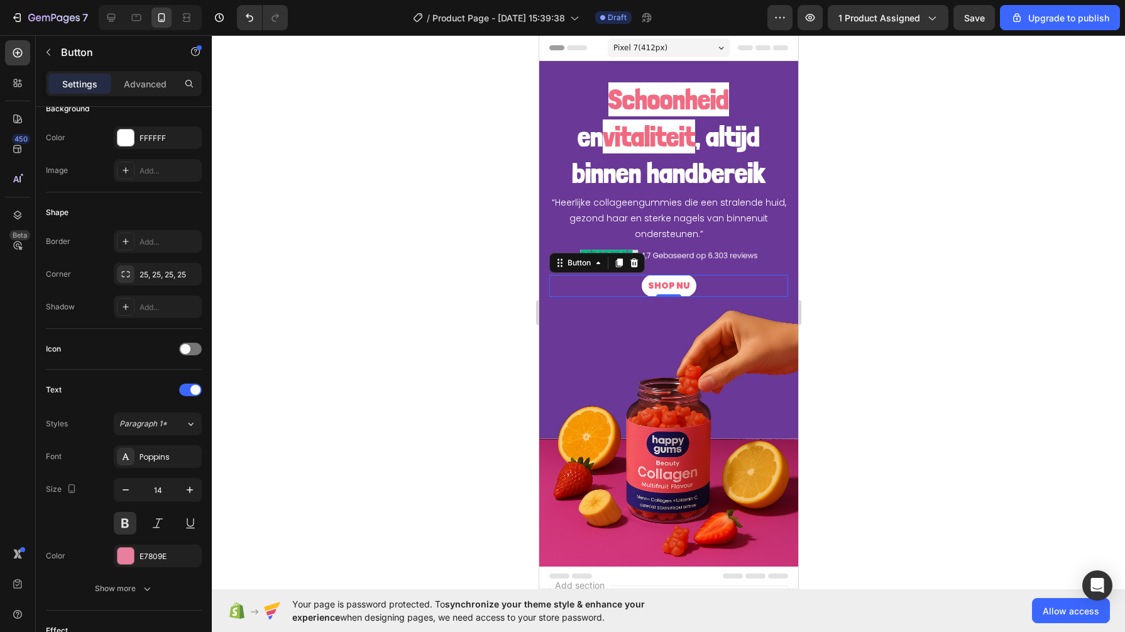
click at [188, 485] on icon "button" at bounding box center [190, 489] width 13 height 13
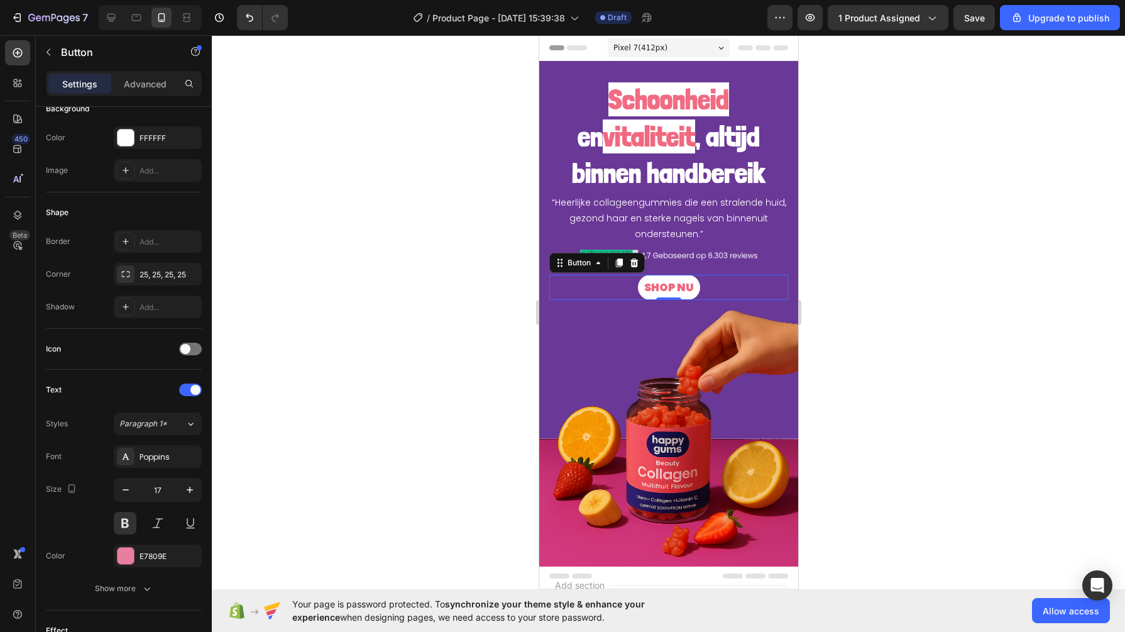
click at [188, 485] on icon "button" at bounding box center [190, 489] width 13 height 13
type input "19"
click at [412, 361] on div at bounding box center [668, 333] width 913 height 596
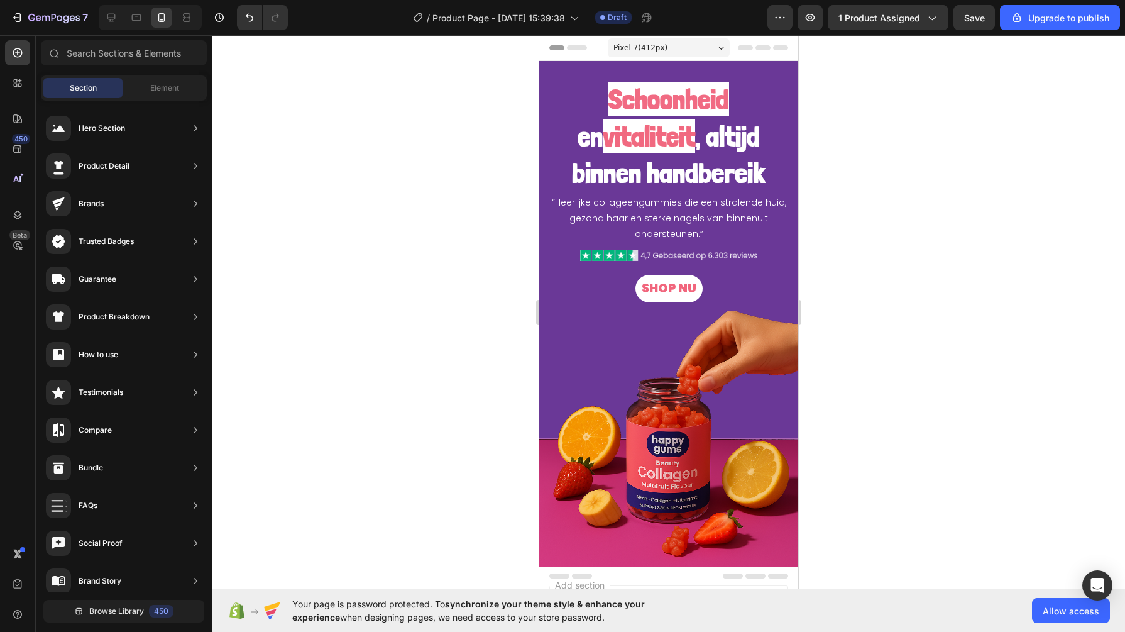
click at [969, 4] on div "7 / Product Page - [DATE] 15:39:38 Draft Preview 1 product assigned Save Upgrad…" at bounding box center [562, 18] width 1125 height 36
click at [972, 14] on span "Save" at bounding box center [974, 18] width 21 height 11
click at [663, 288] on span "SHOP NU" at bounding box center [668, 288] width 55 height 17
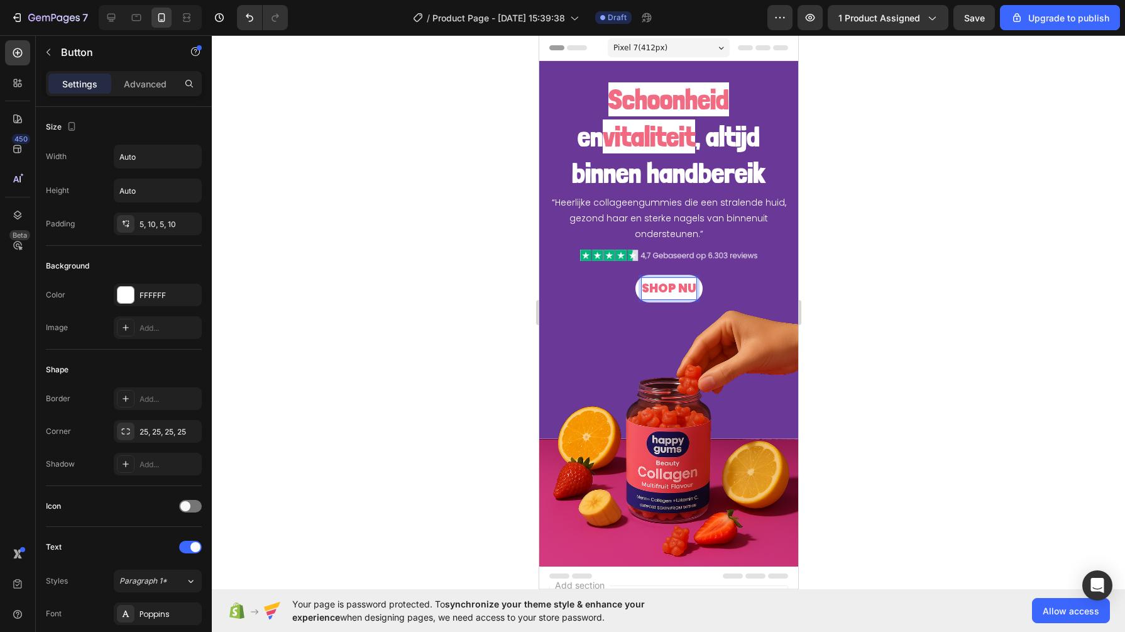
click at [663, 288] on span "SHOP NU" at bounding box center [668, 288] width 55 height 17
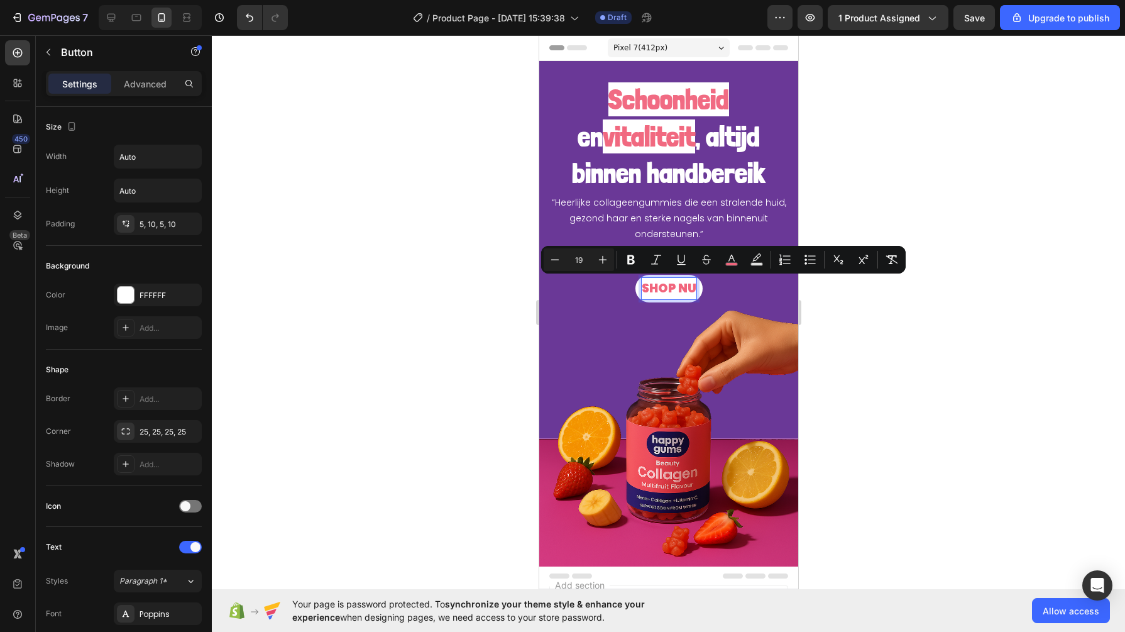
click at [626, 263] on icon "Editor contextual toolbar" at bounding box center [631, 259] width 13 height 13
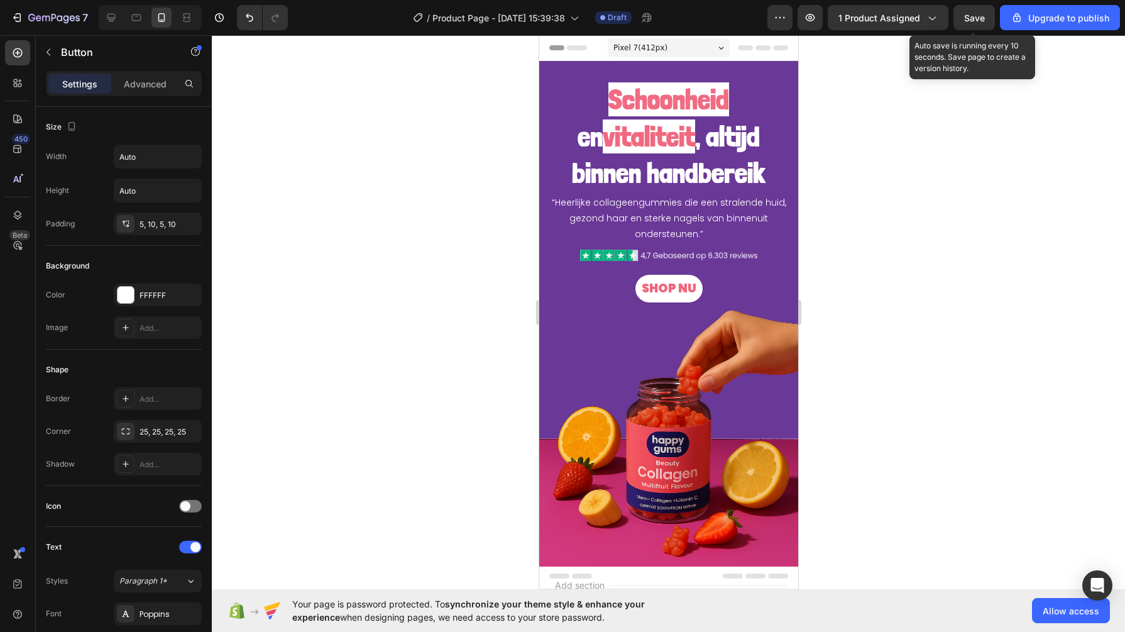
click at [974, 13] on span "Save" at bounding box center [974, 18] width 21 height 11
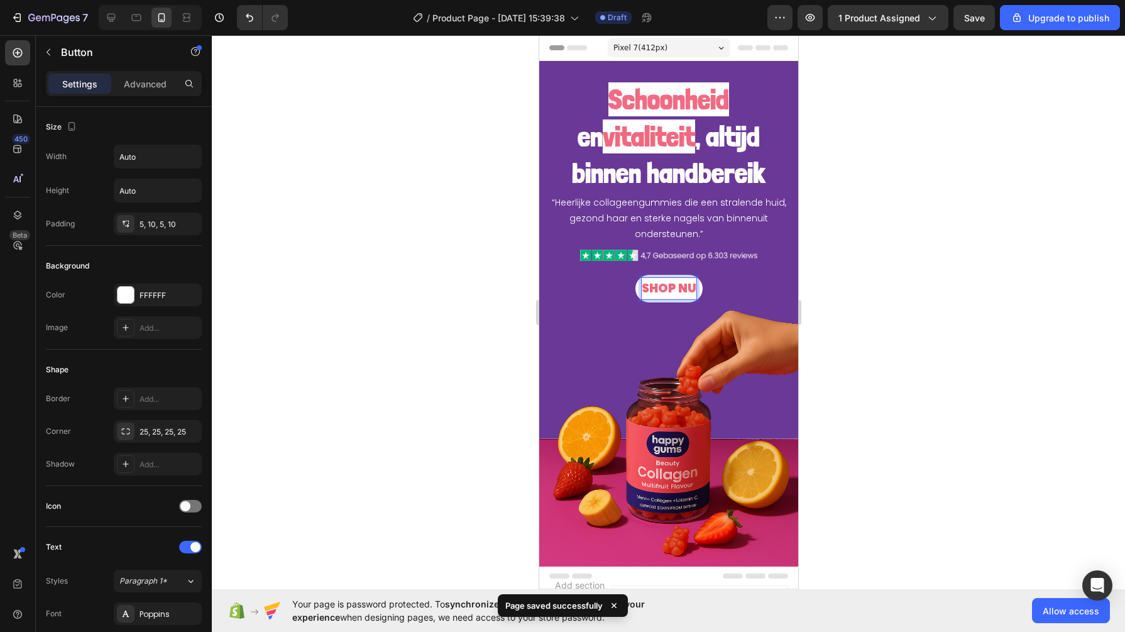
click at [647, 290] on strong "SHOP NU" at bounding box center [668, 288] width 55 height 17
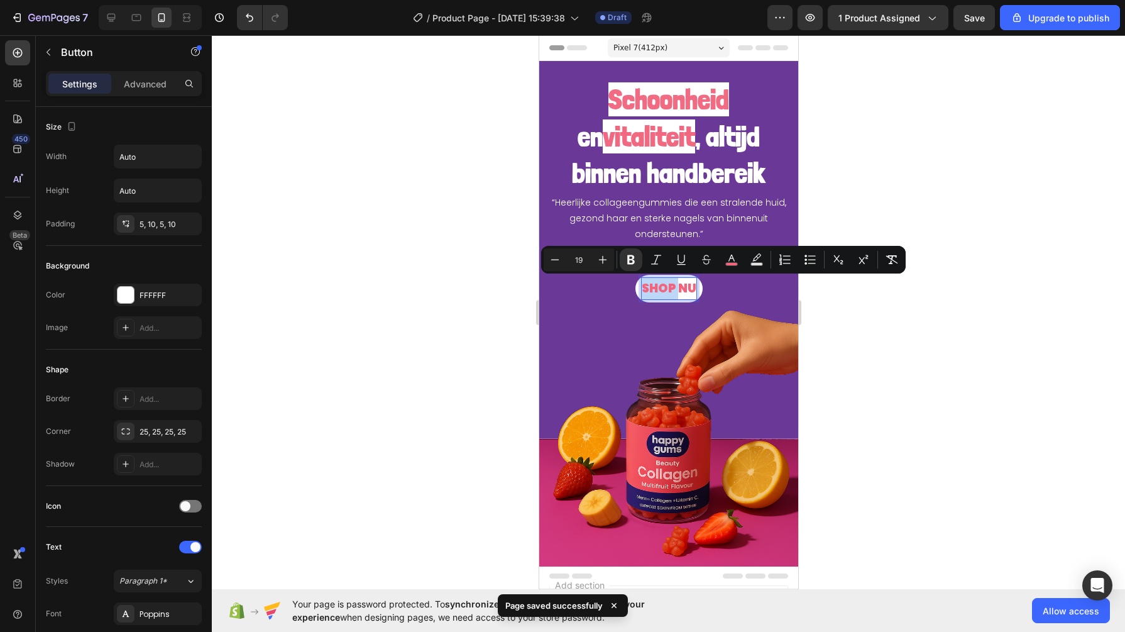
click at [647, 290] on strong "SHOP NU" at bounding box center [668, 288] width 55 height 17
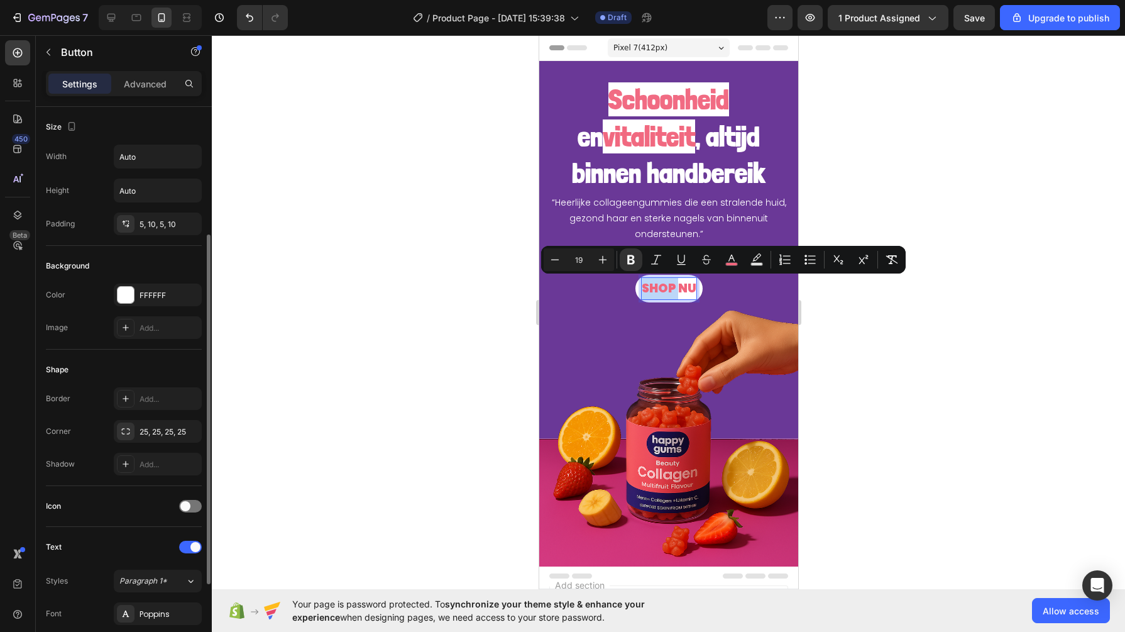
scroll to position [79, 0]
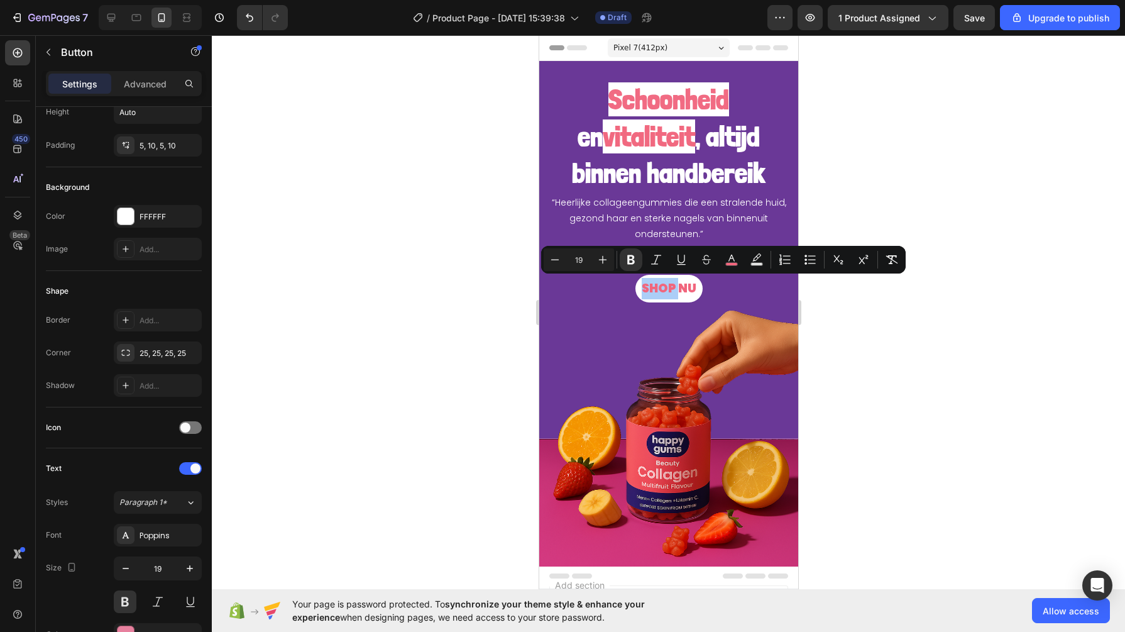
click at [129, 599] on button at bounding box center [125, 601] width 23 height 23
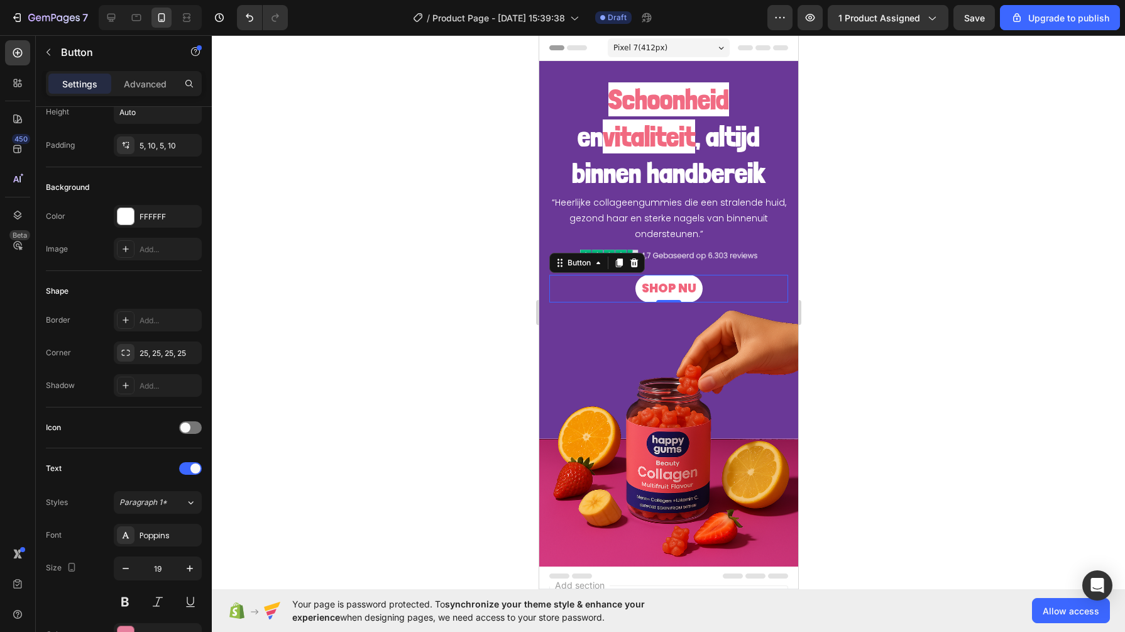
click at [127, 600] on button at bounding box center [125, 601] width 23 height 23
click at [545, 89] on div "“Heerlijke collageengummies die een stralende huid, gezond haar en sterke nagel…" at bounding box center [668, 186] width 259 height 251
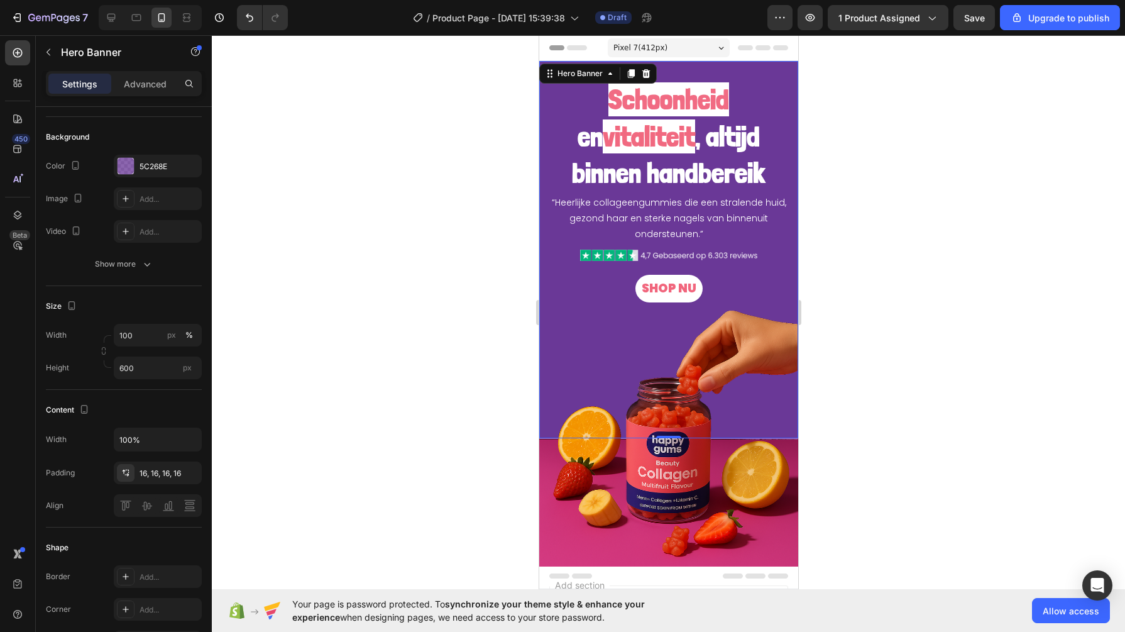
scroll to position [0, 0]
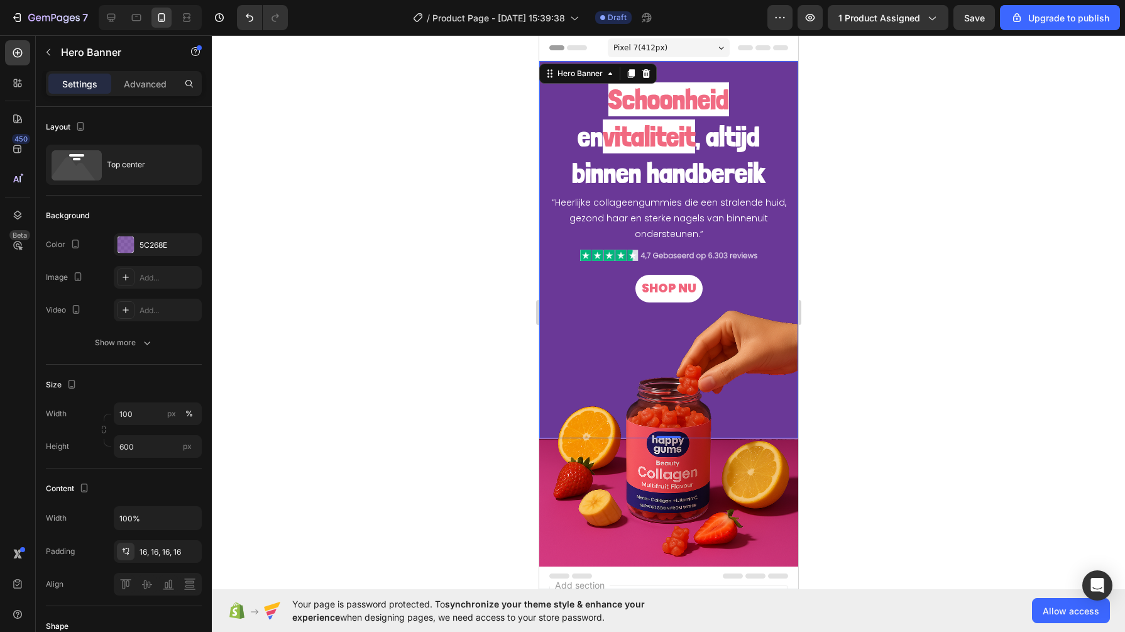
click at [162, 233] on div "5C268E" at bounding box center [158, 244] width 88 height 23
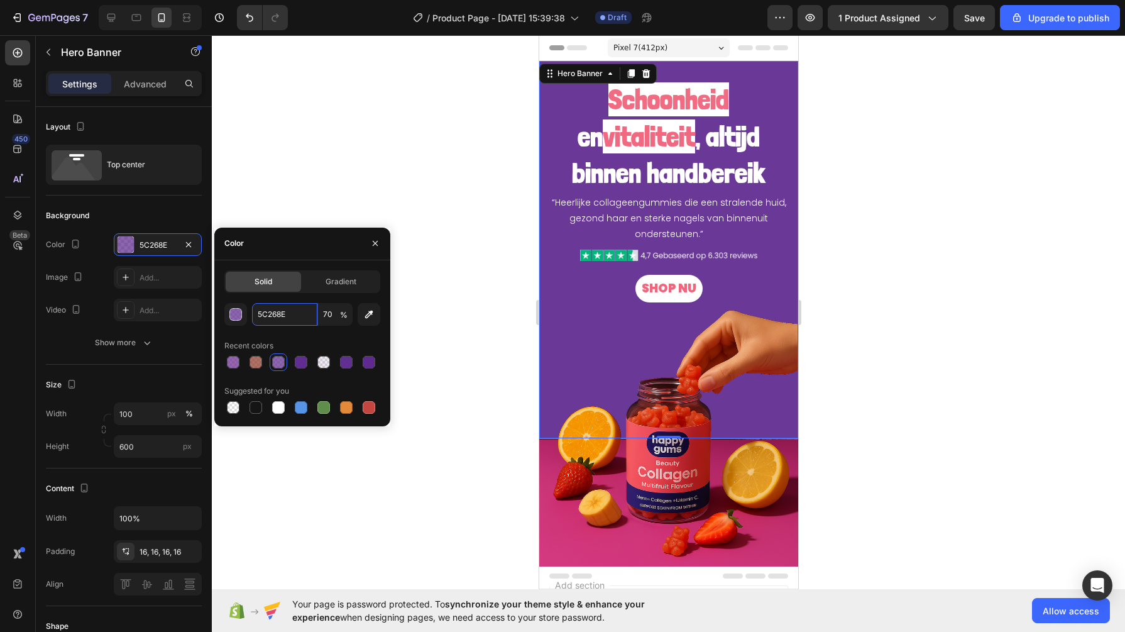
click at [278, 308] on input "5C268E" at bounding box center [284, 314] width 65 height 23
paste input "fae4fe"
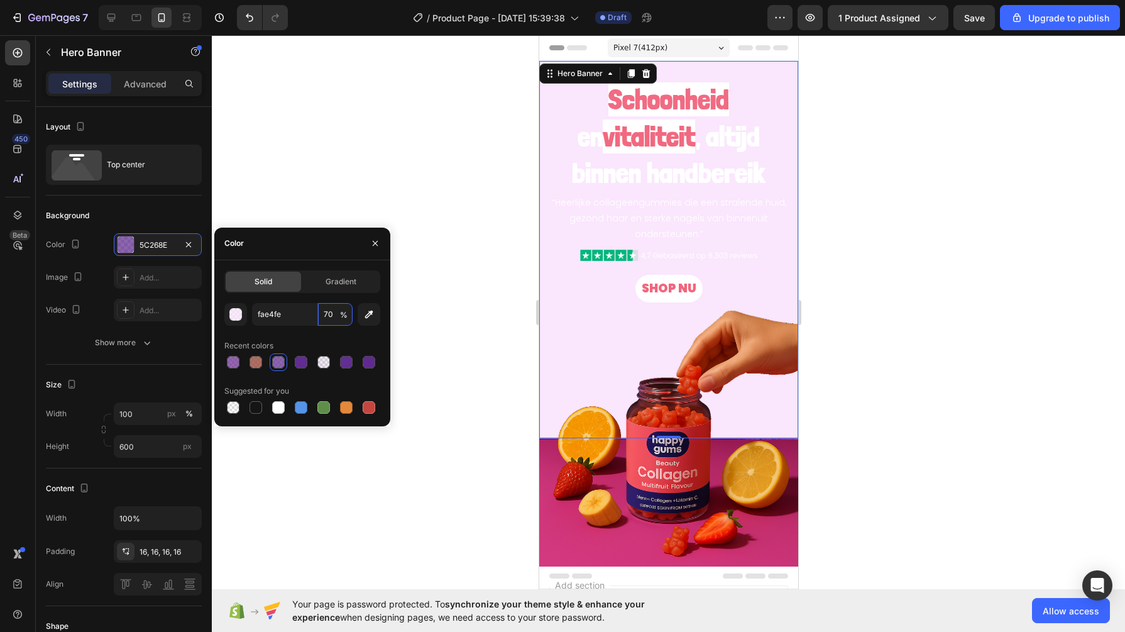
click at [338, 314] on input "70" at bounding box center [335, 314] width 35 height 23
type input "FAE4FE"
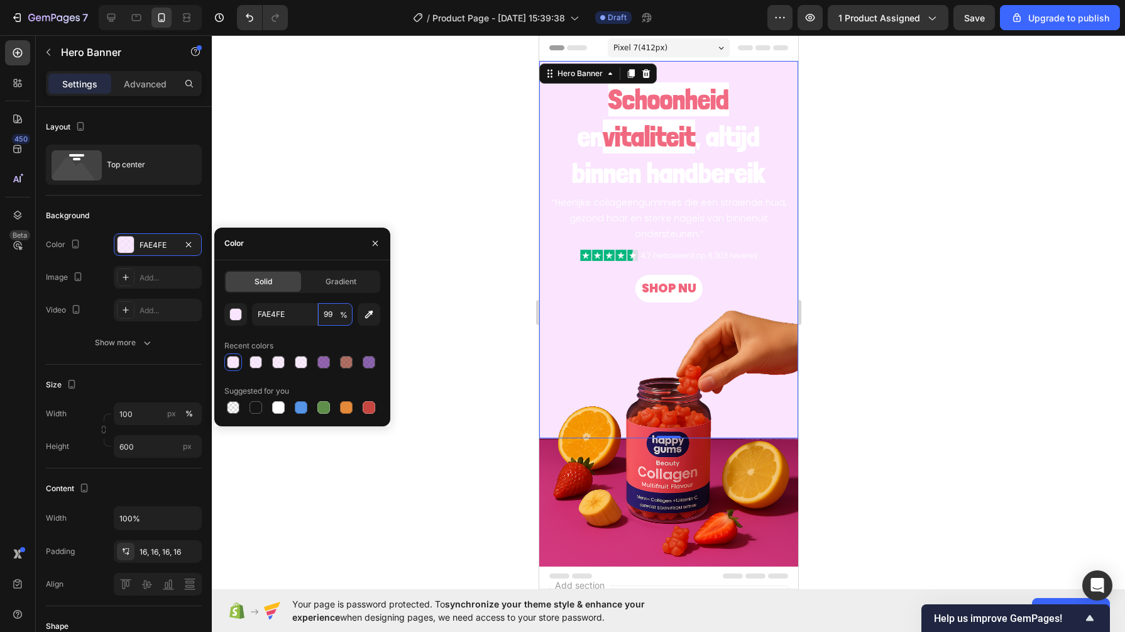
type input "100"
click at [398, 112] on div at bounding box center [668, 333] width 913 height 596
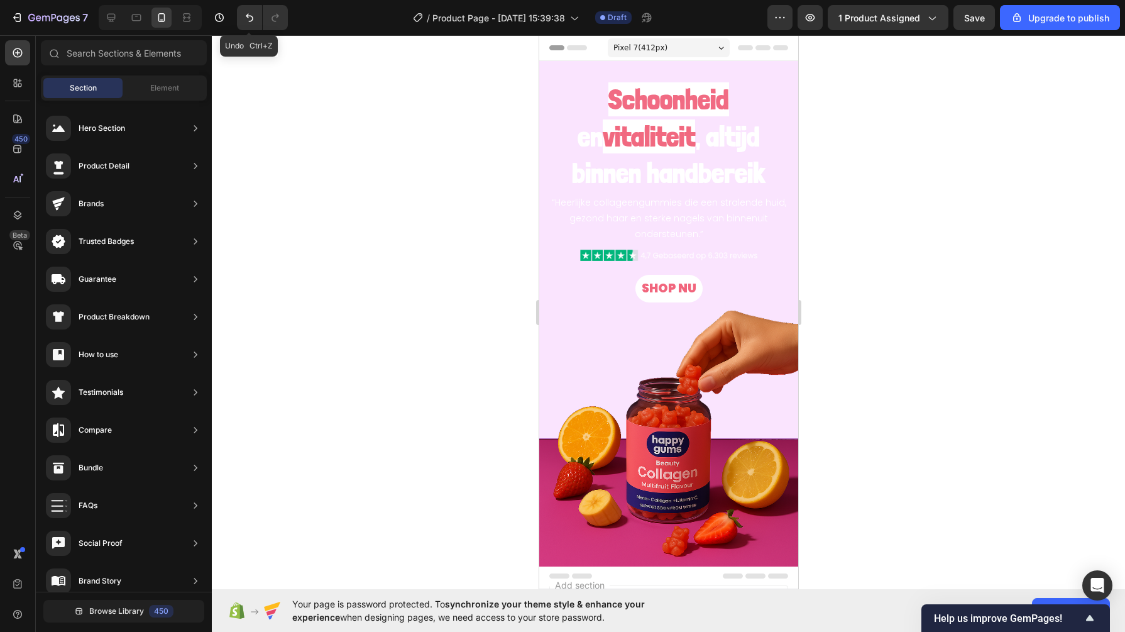
click at [245, 19] on icon "Undo/Redo" at bounding box center [249, 17] width 13 height 13
click at [246, 19] on icon "Undo/Redo" at bounding box center [249, 17] width 13 height 13
click at [245, 18] on icon "Undo/Redo" at bounding box center [249, 17] width 13 height 13
click at [248, 19] on icon "Undo/Redo" at bounding box center [249, 17] width 13 height 13
click at [255, 14] on button "Undo/Redo" at bounding box center [249, 17] width 25 height 25
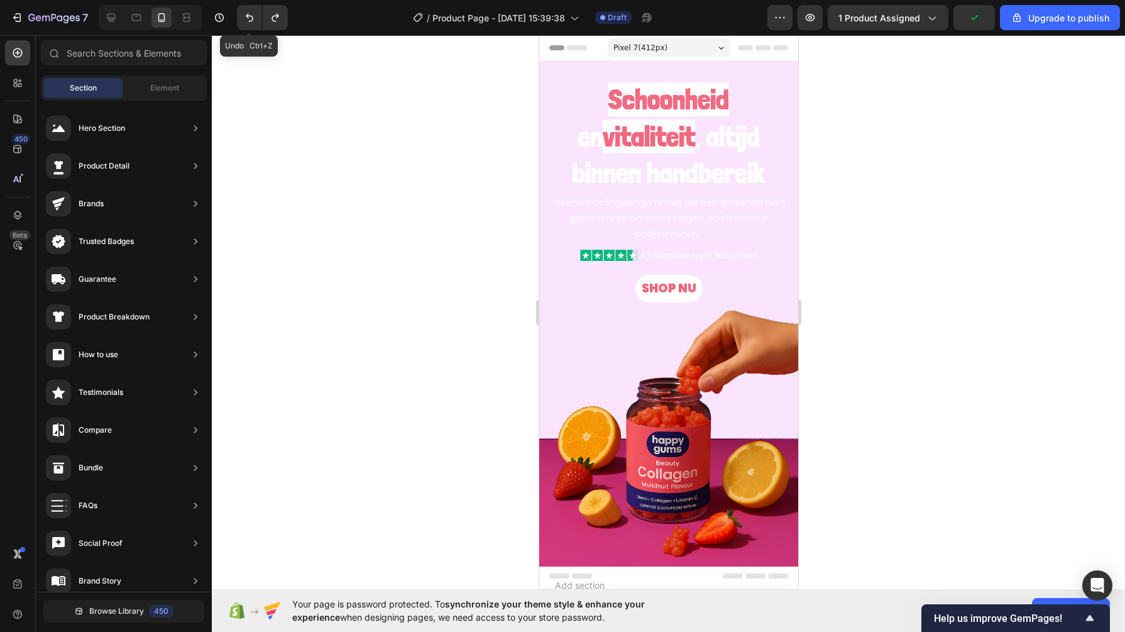
click at [255, 14] on button "Undo/Redo" at bounding box center [249, 17] width 25 height 25
drag, startPoint x: 255, startPoint y: 14, endPoint x: 393, endPoint y: 39, distance: 140.4
click at [278, 18] on div "Undo Ctrl+Z" at bounding box center [262, 17] width 51 height 25
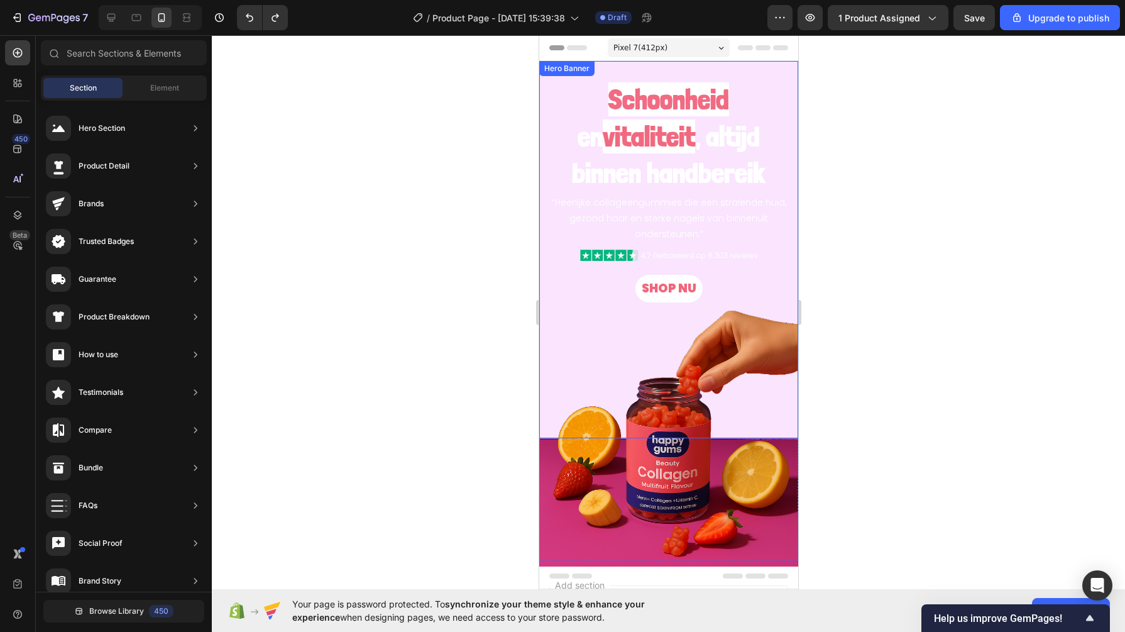
click at [553, 69] on div "Heading" at bounding box center [569, 63] width 35 height 11
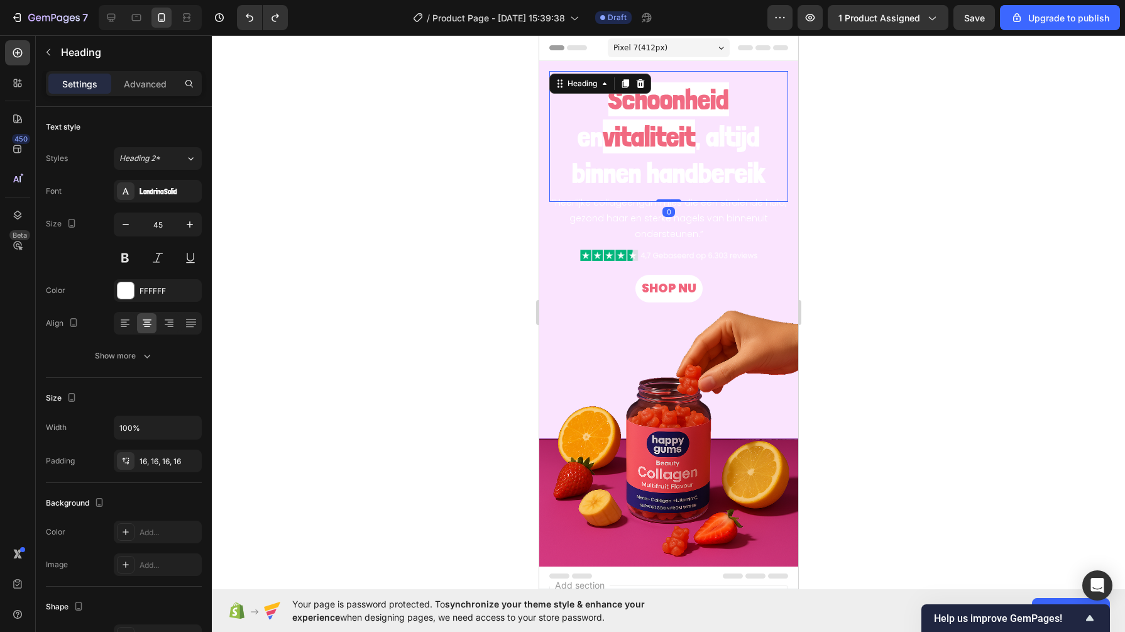
click at [548, 74] on div "“Heerlijke collageengummies die een stralende huid, gezond haar en sterke nagel…" at bounding box center [668, 249] width 259 height 377
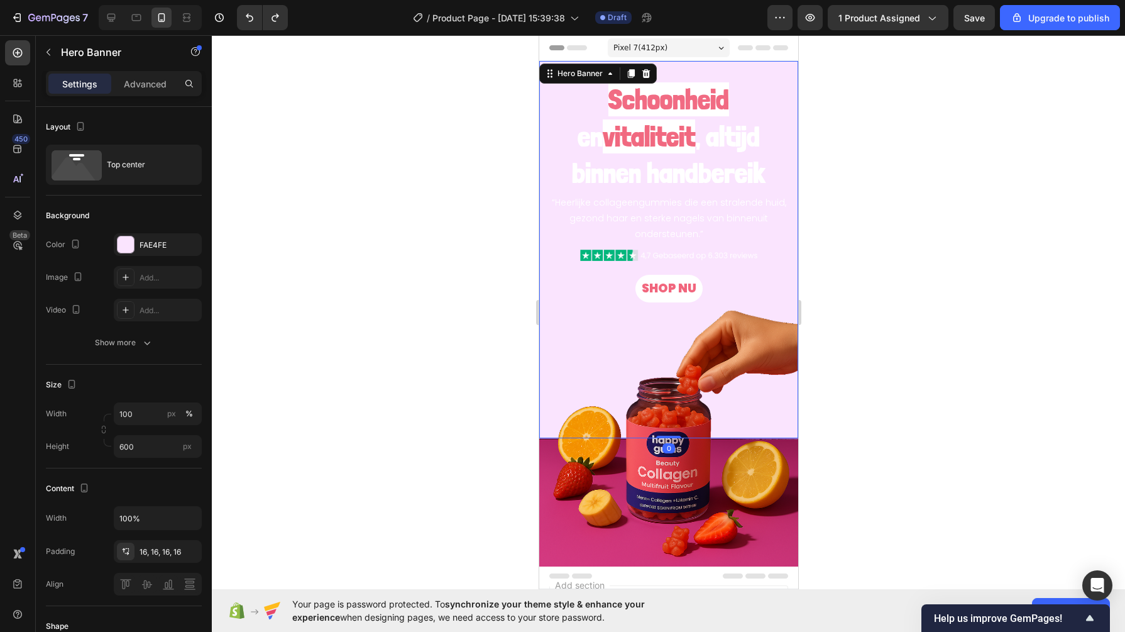
click at [151, 245] on div "FAE4FE" at bounding box center [169, 244] width 59 height 11
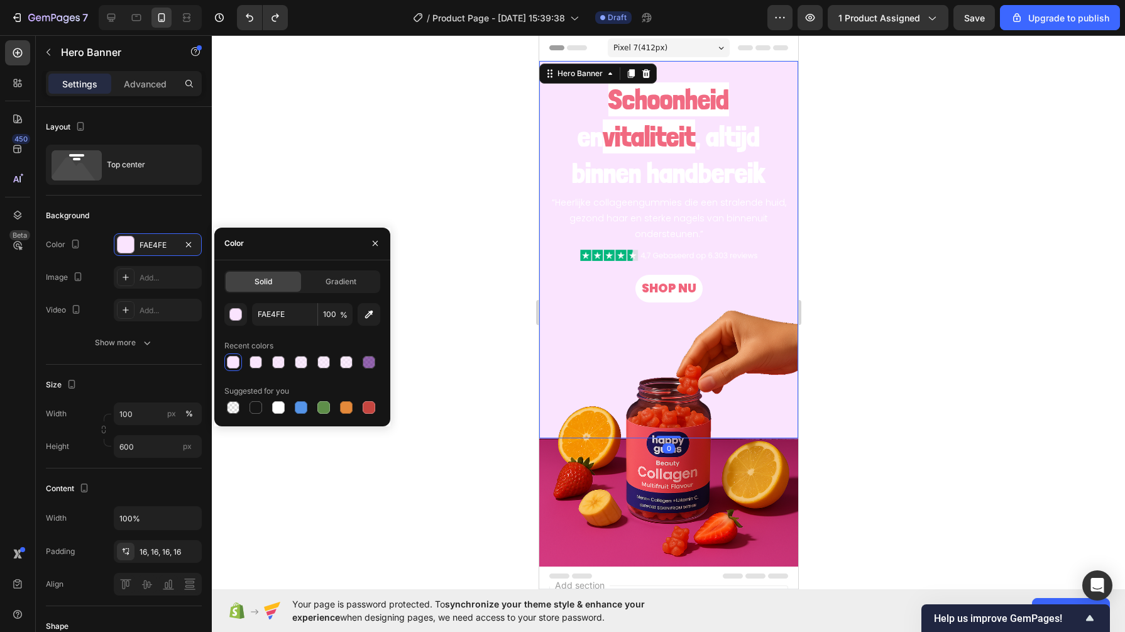
click at [371, 363] on div at bounding box center [369, 362] width 13 height 13
type input "68268E"
type input "70"
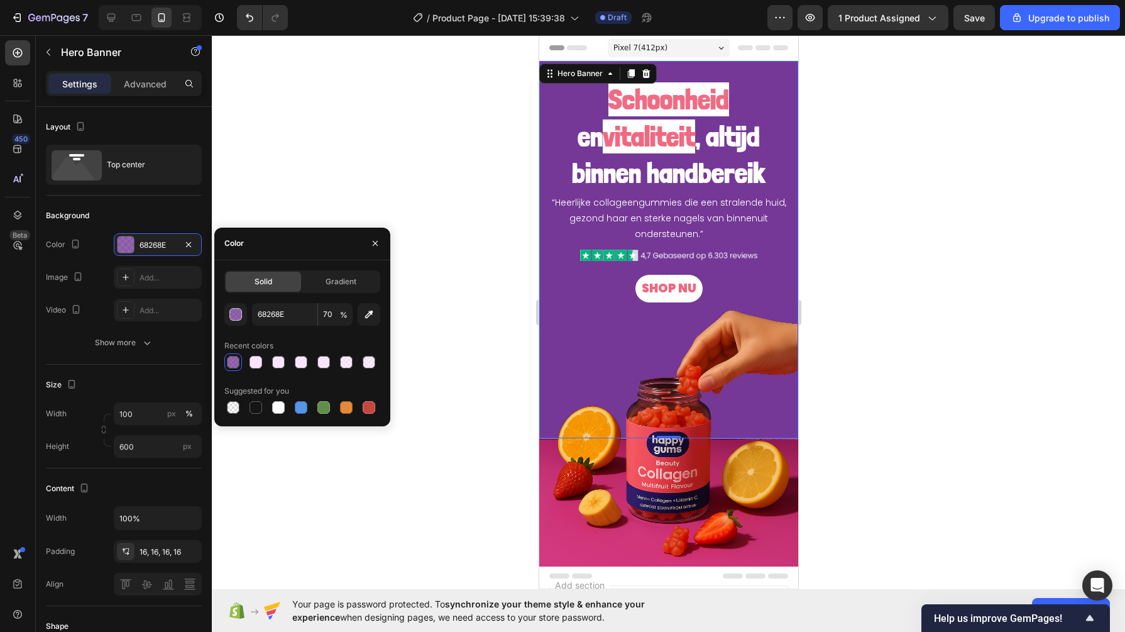
click at [495, 155] on div at bounding box center [668, 333] width 913 height 596
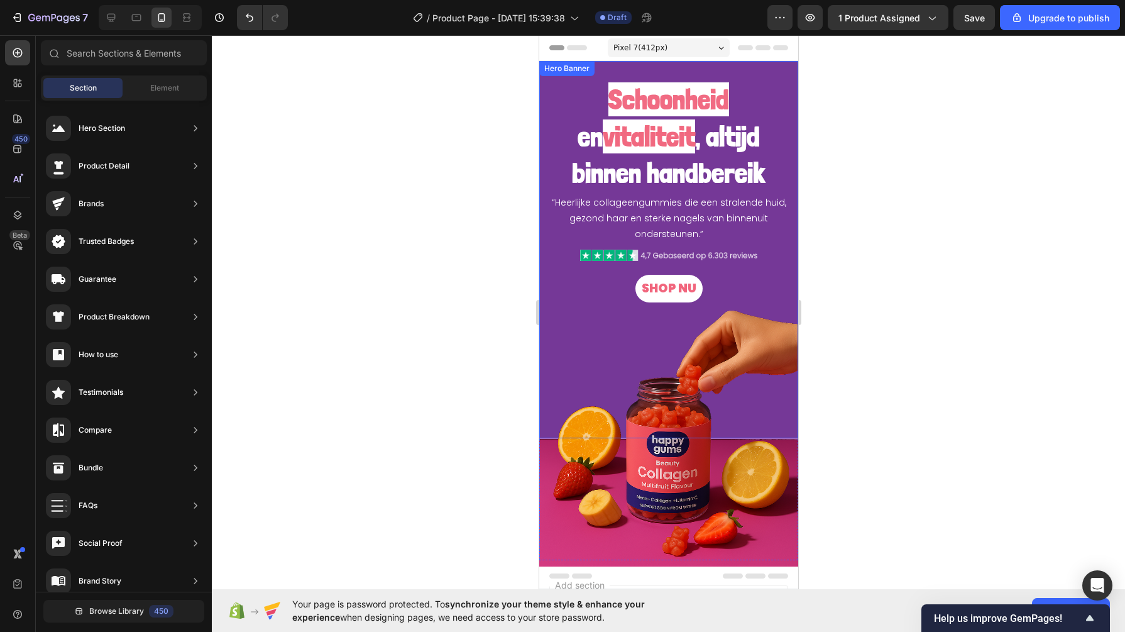
click at [549, 70] on div "Hero Banner" at bounding box center [566, 68] width 50 height 11
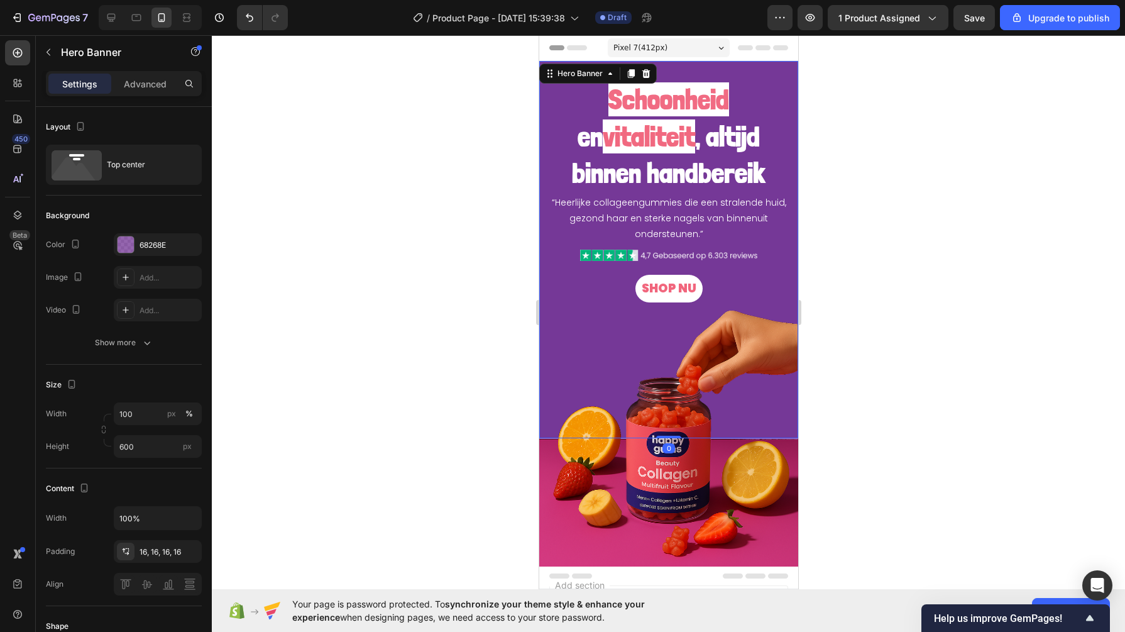
click at [148, 243] on div "68268E" at bounding box center [169, 244] width 59 height 11
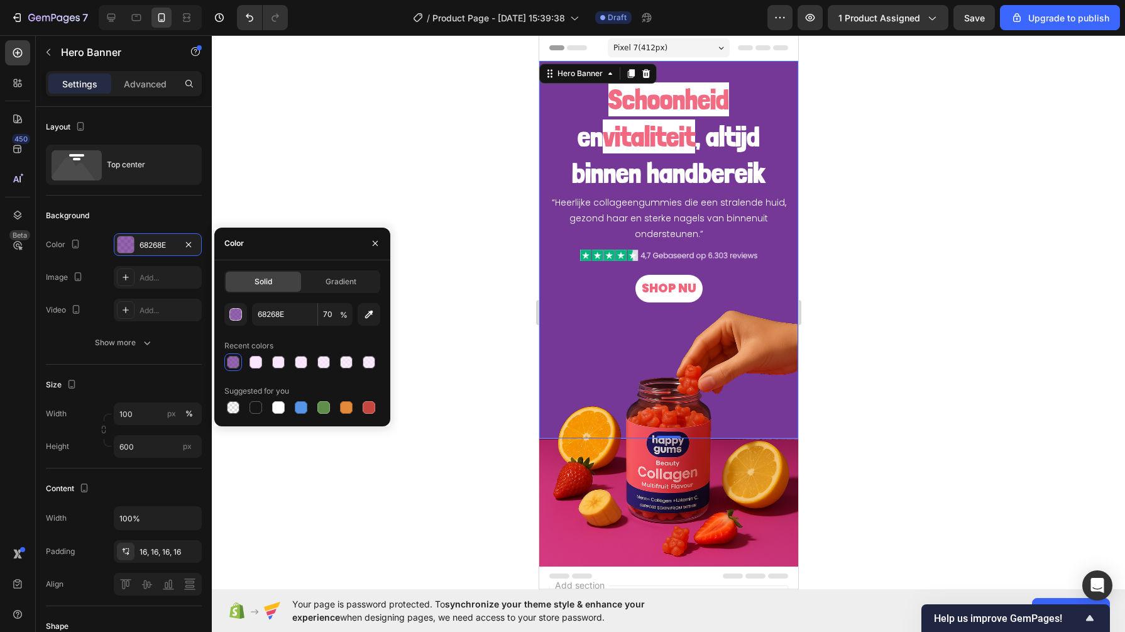
click at [558, 116] on h2 "Schoonheid en vitaliteit , altijd binnen handbereik" at bounding box center [668, 136] width 239 height 131
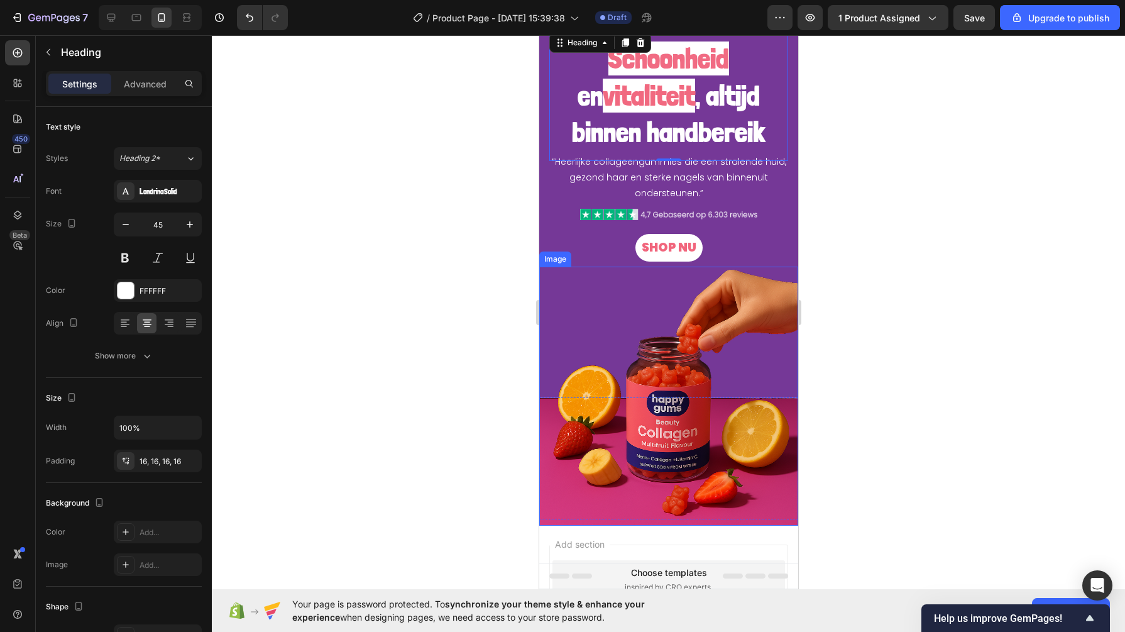
scroll to position [236, 0]
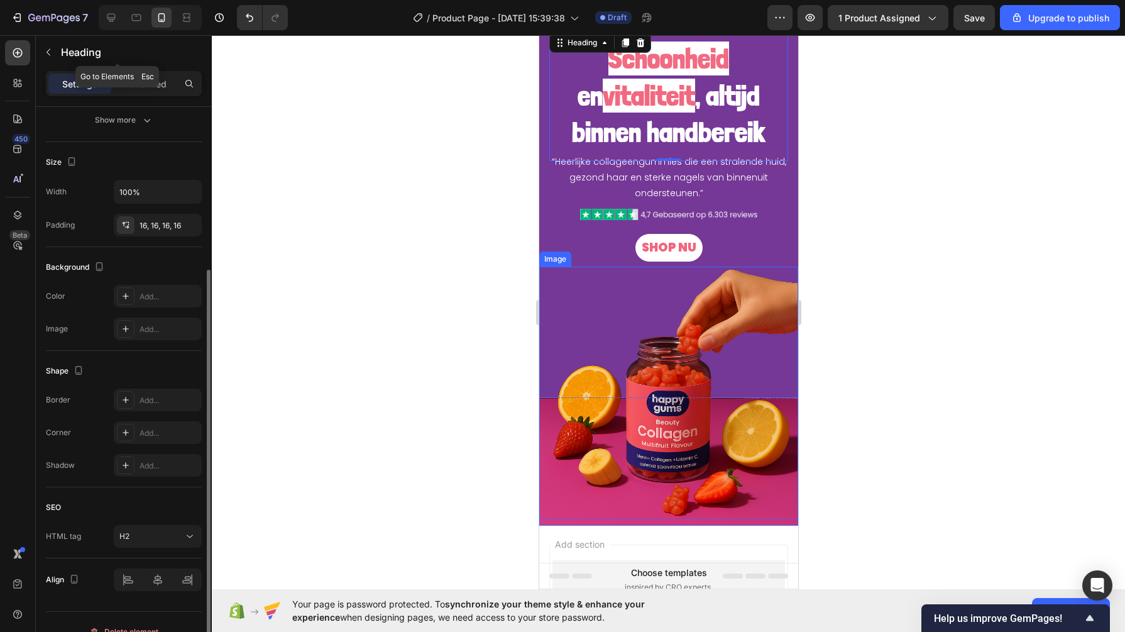
click at [54, 58] on button "button" at bounding box center [48, 52] width 20 height 20
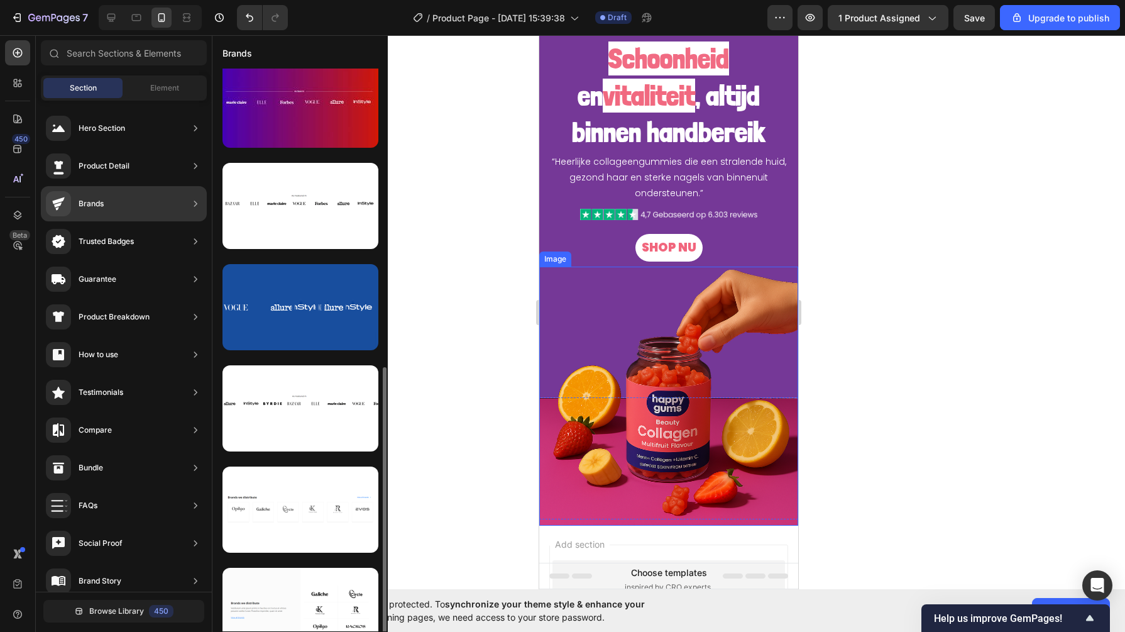
scroll to position [393, 0]
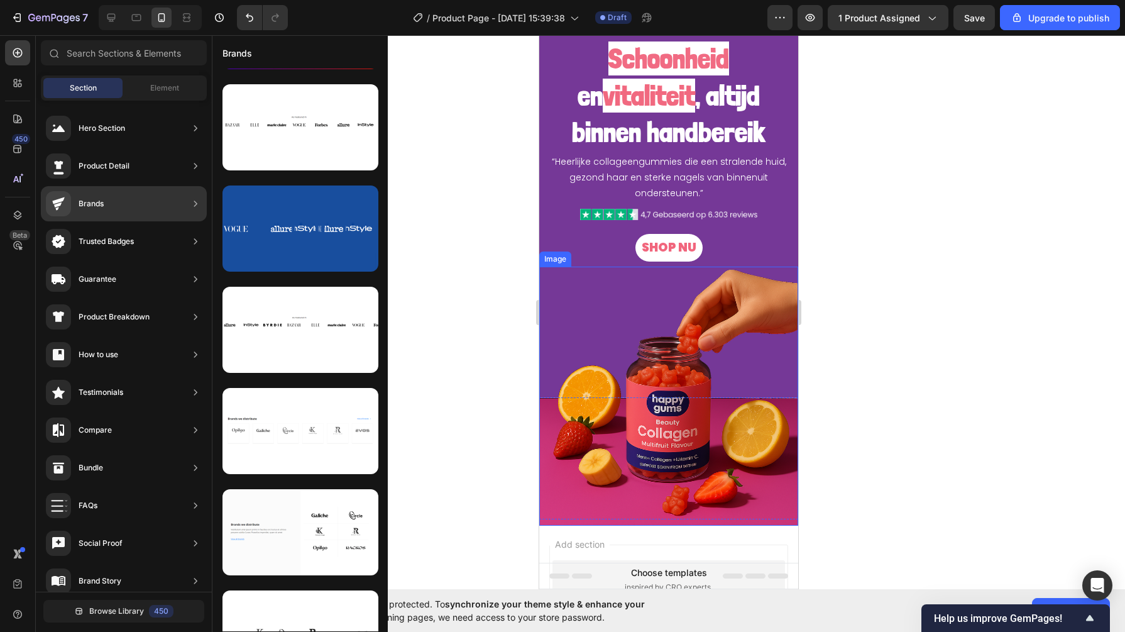
click at [298, 336] on div at bounding box center [301, 330] width 156 height 86
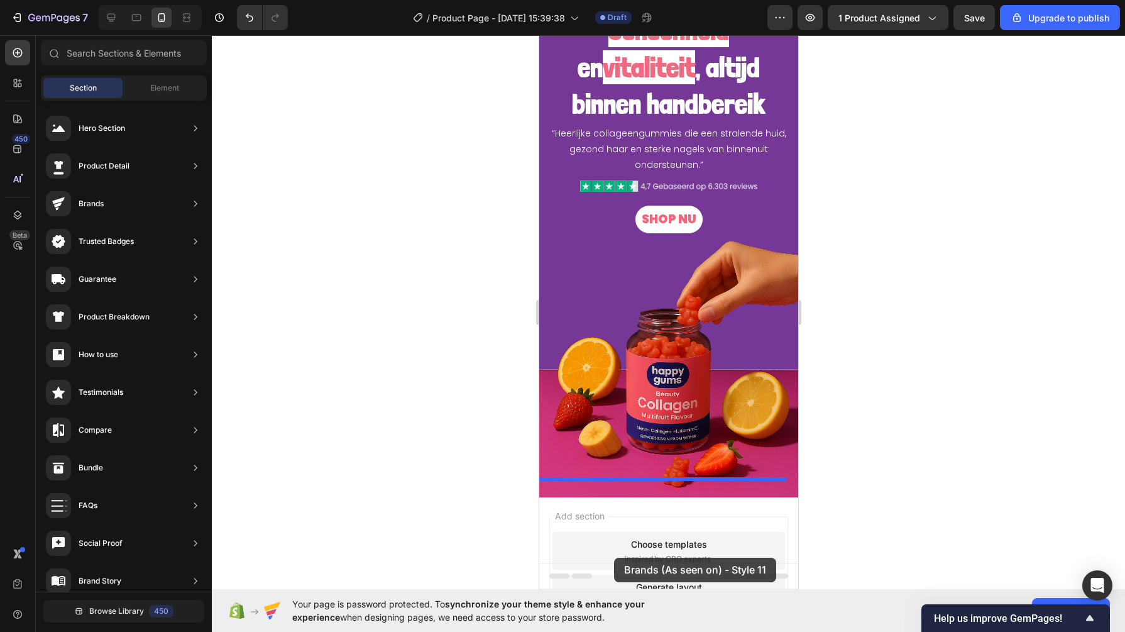
scroll to position [103, 0]
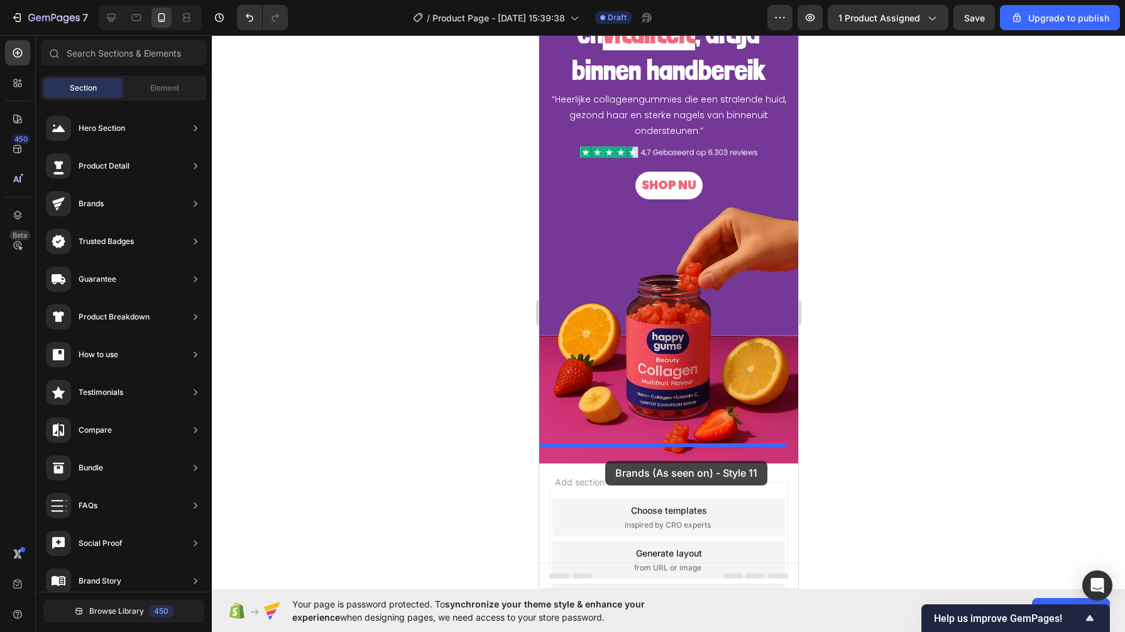
drag, startPoint x: 823, startPoint y: 373, endPoint x: 605, endPoint y: 461, distance: 235.2
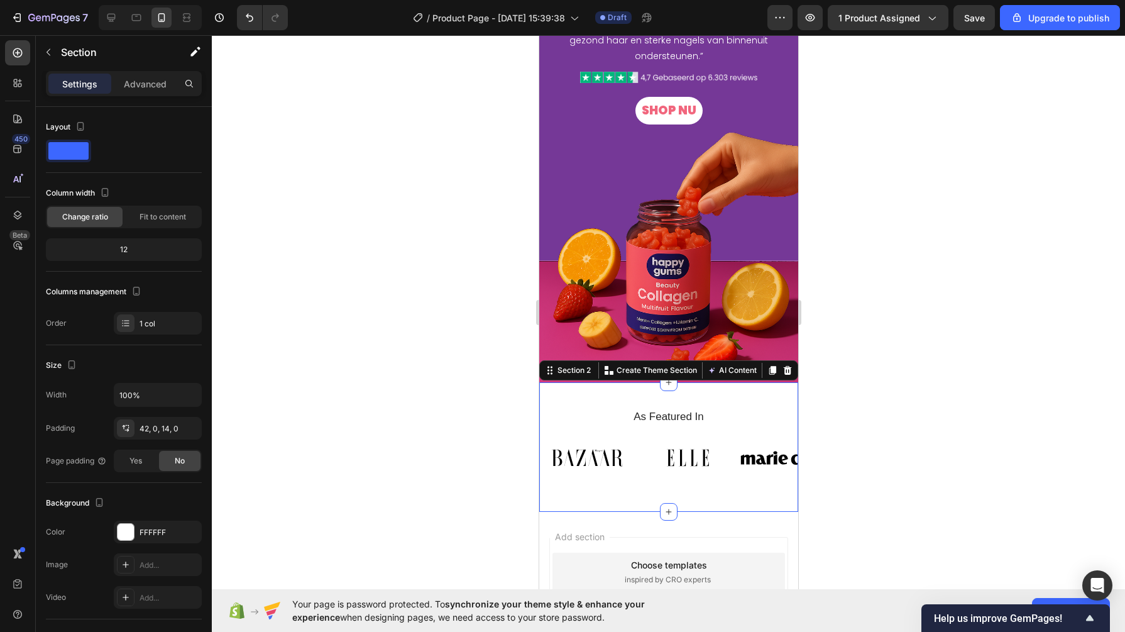
scroll to position [260, 0]
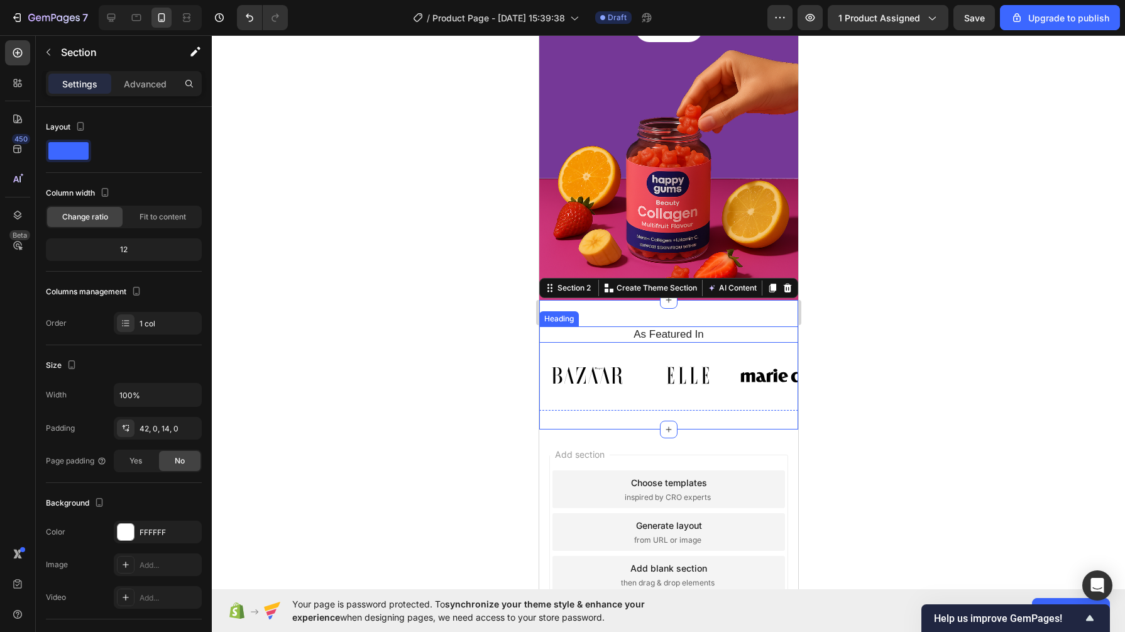
click at [675, 327] on h2 "As Featured In" at bounding box center [668, 334] width 240 height 16
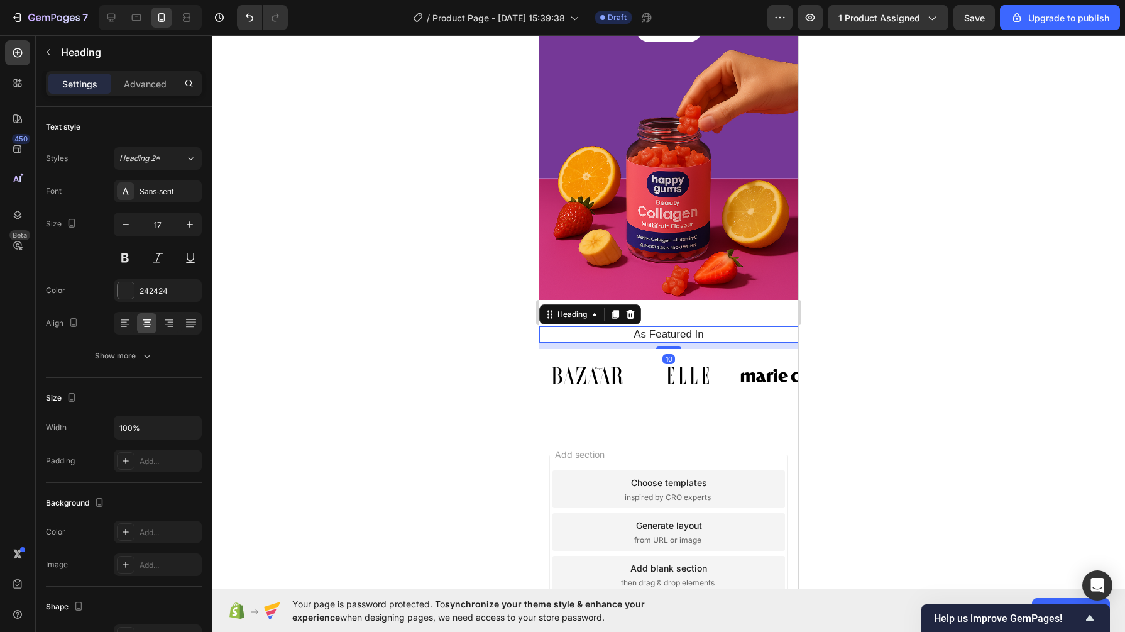
click at [676, 329] on h2 "As Featured In" at bounding box center [668, 334] width 240 height 16
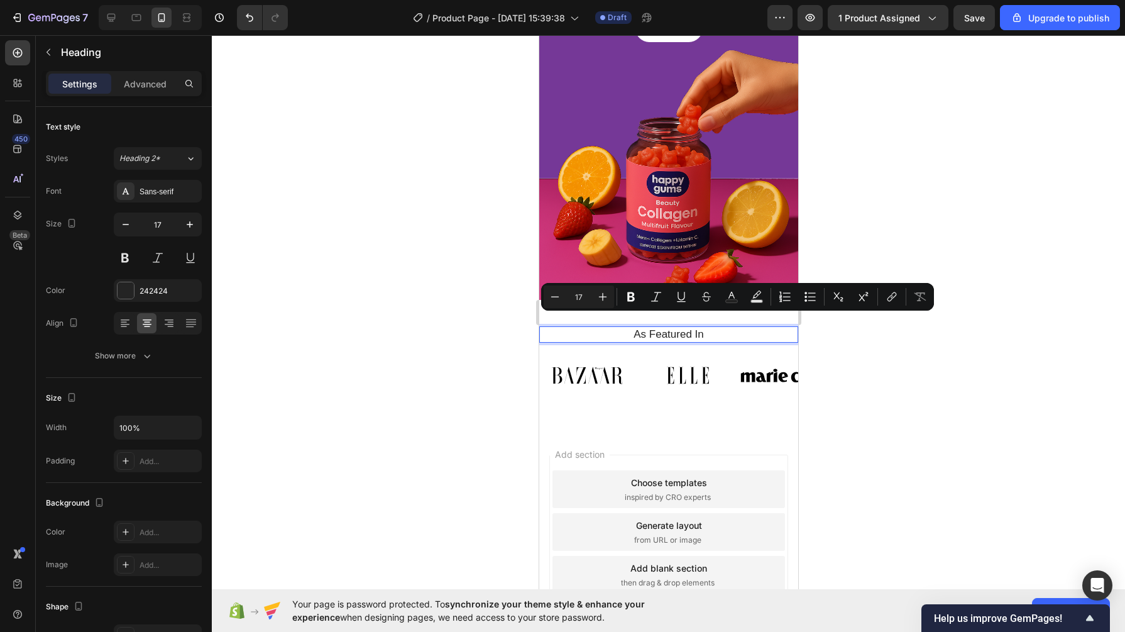
drag, startPoint x: 392, startPoint y: 329, endPoint x: 493, endPoint y: 339, distance: 101.8
click at [393, 332] on div at bounding box center [668, 333] width 913 height 596
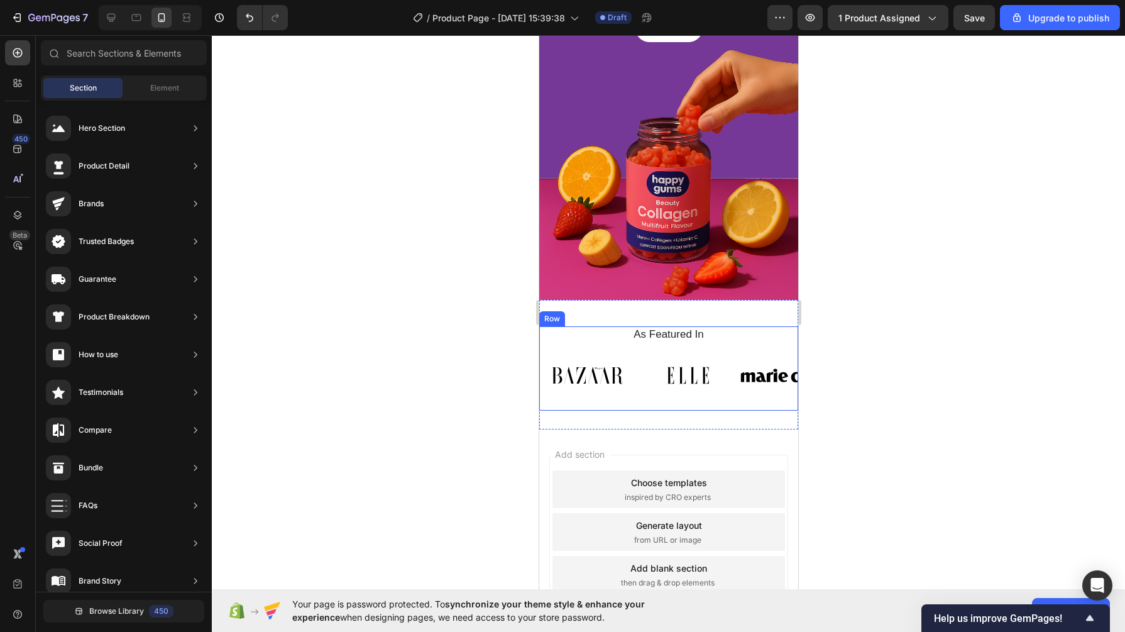
click at [647, 327] on p "As Featured In" at bounding box center [668, 334] width 238 height 14
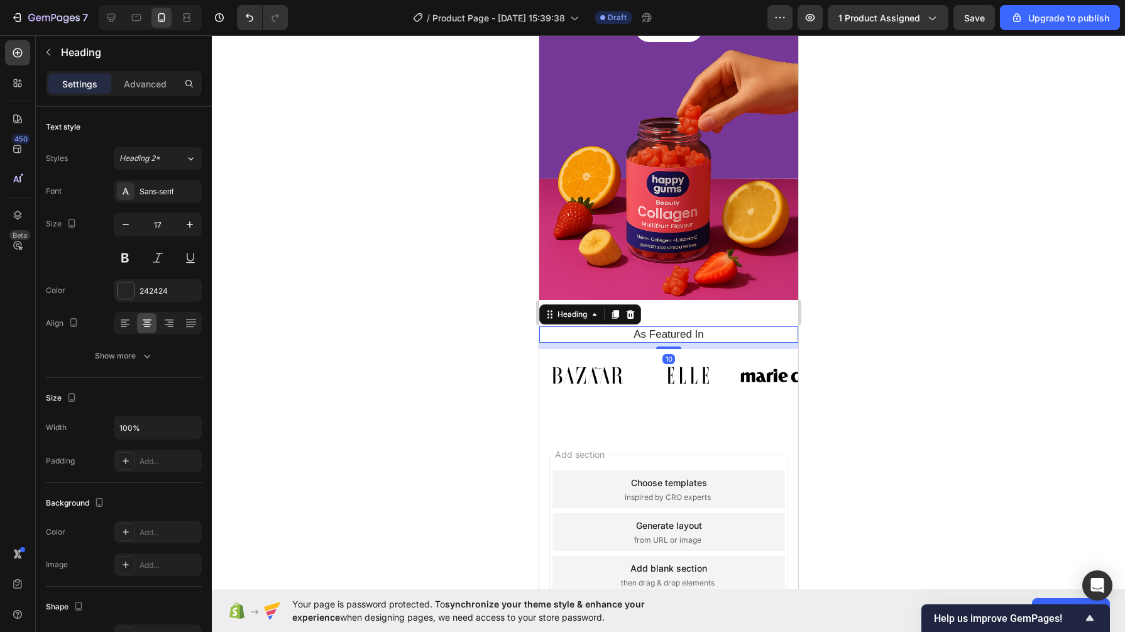
click at [632, 310] on icon at bounding box center [630, 314] width 8 height 9
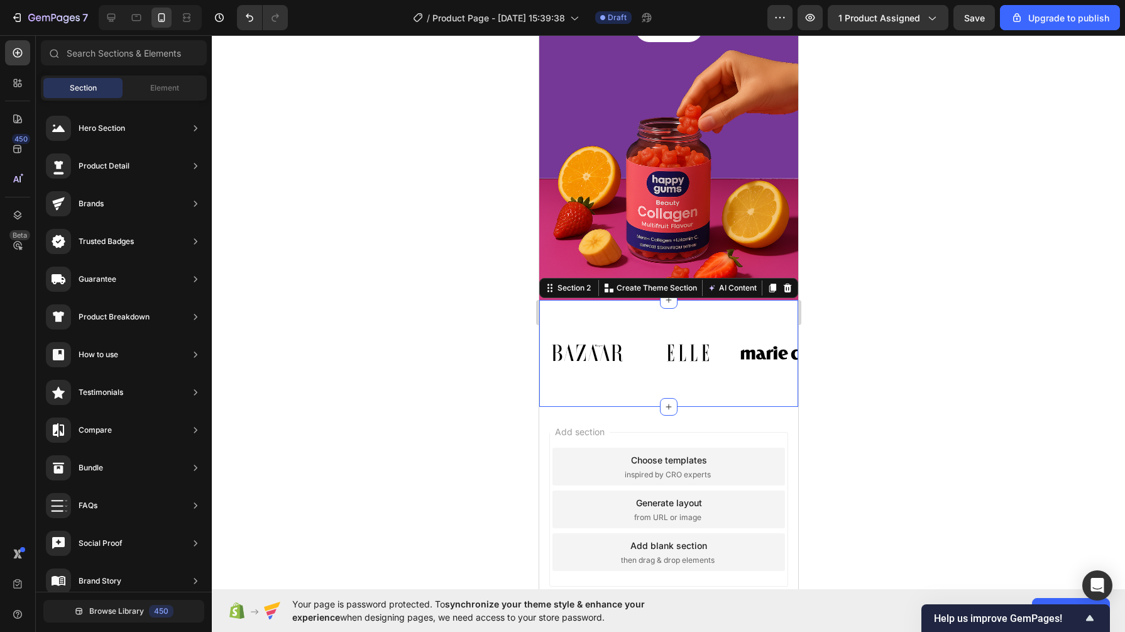
click at [591, 307] on div "Image Image Image Image Image Image Image Image Carousel Row Section 2 You can …" at bounding box center [668, 353] width 259 height 107
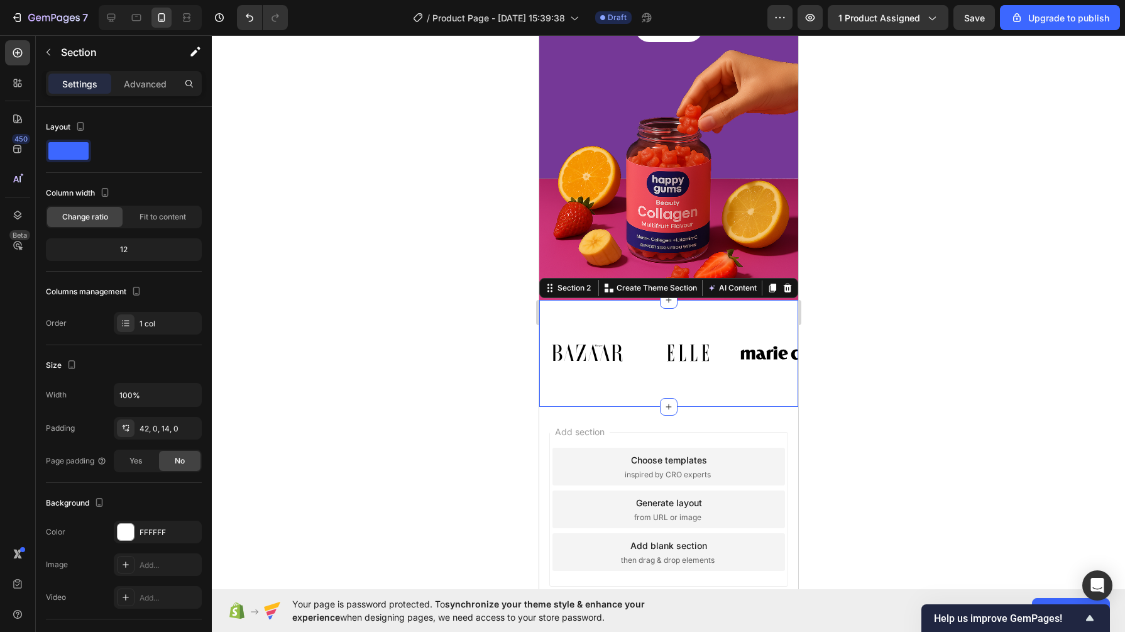
click at [120, 94] on div "Settings Advanced" at bounding box center [124, 83] width 156 height 25
click at [121, 91] on div "Advanced" at bounding box center [145, 84] width 63 height 20
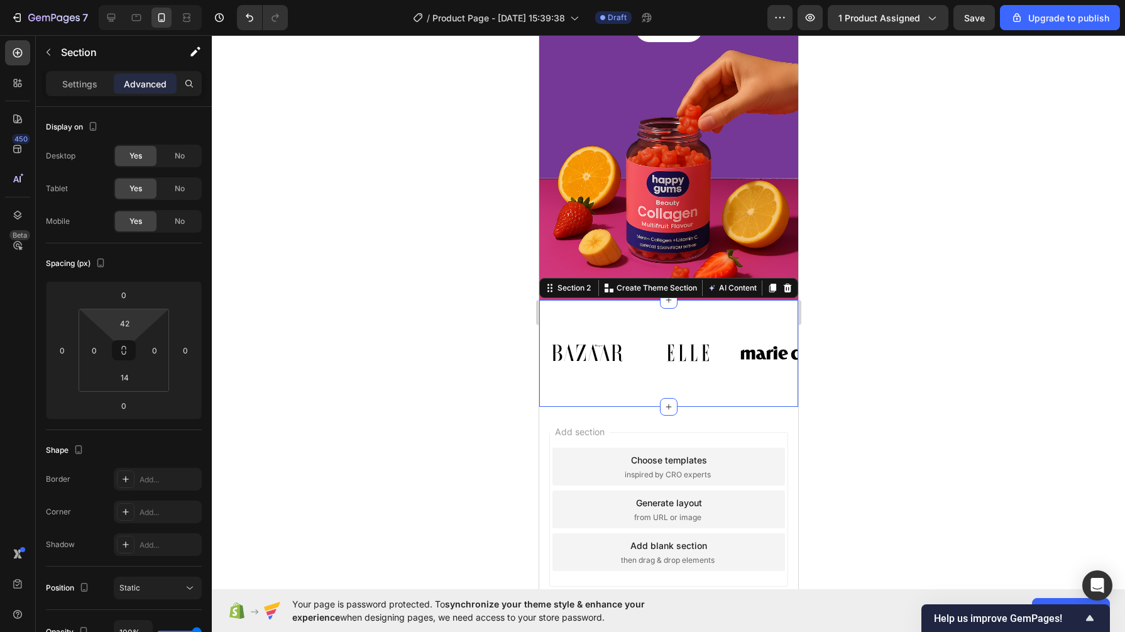
click at [128, 316] on input "42" at bounding box center [124, 323] width 25 height 19
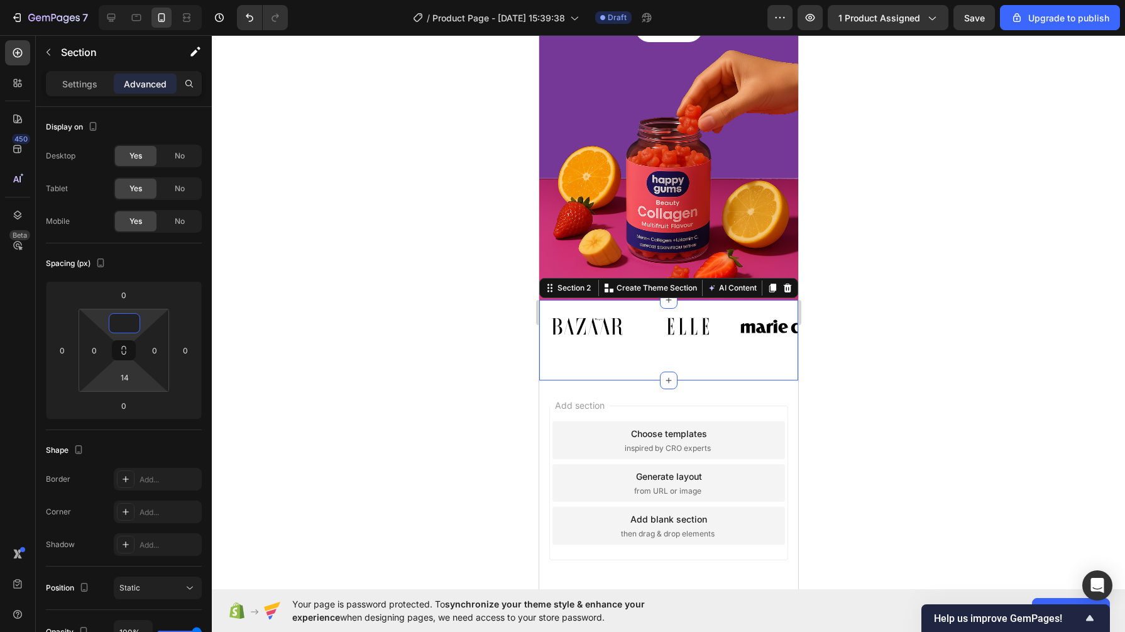
type input "0"
click at [131, 373] on input "14" at bounding box center [124, 377] width 25 height 19
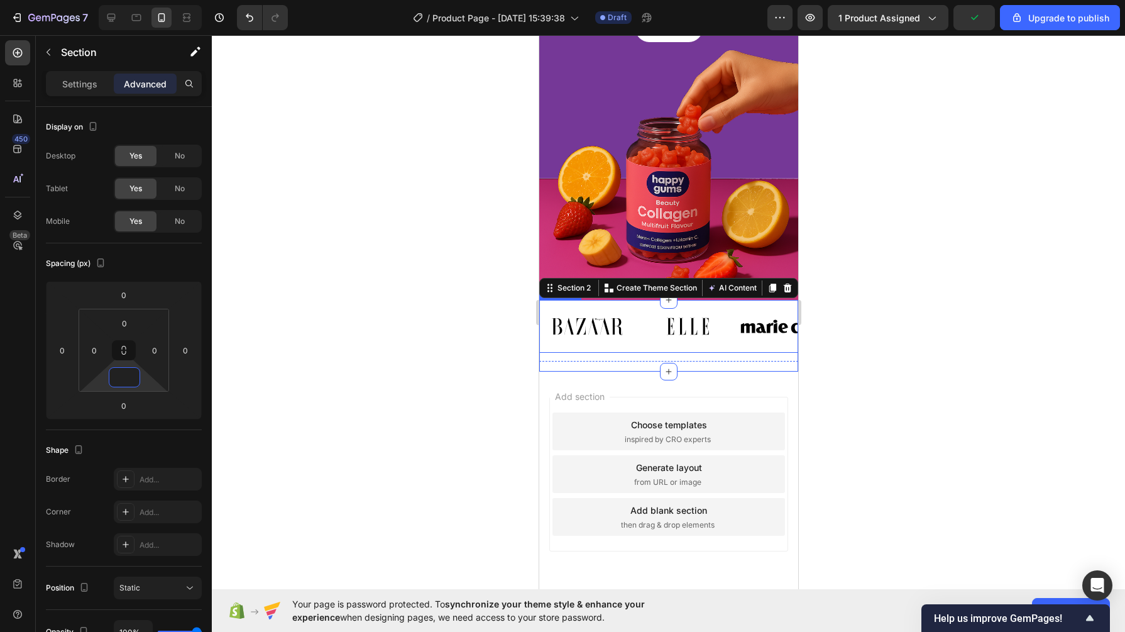
click at [612, 336] on div "Image Image Image Image Image Image Image Image Carousel" at bounding box center [668, 326] width 259 height 53
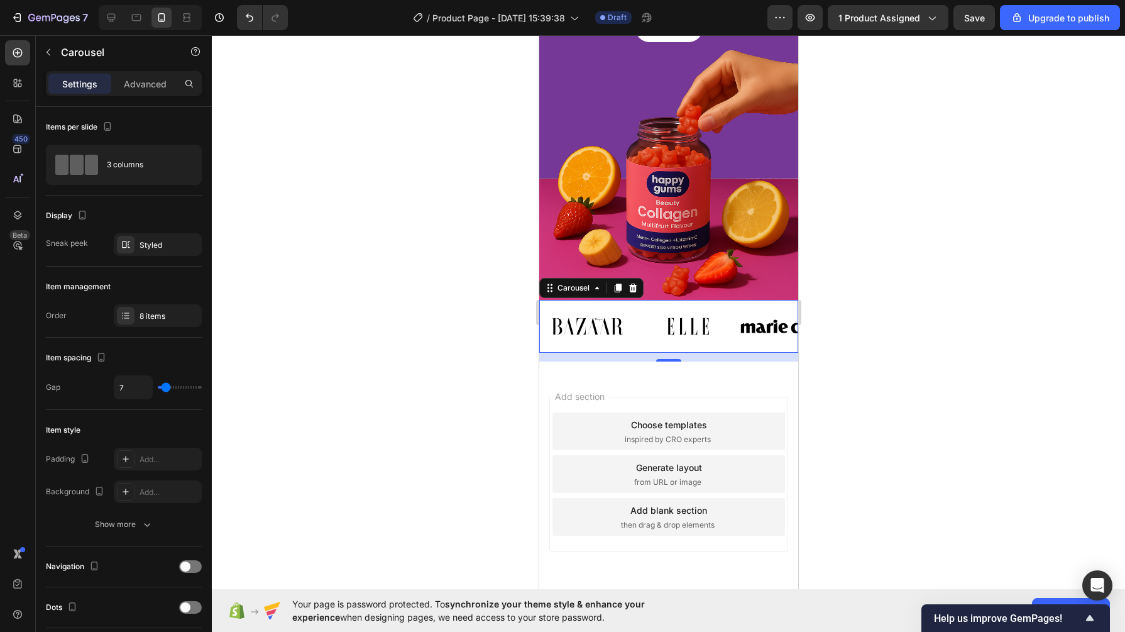
click at [658, 353] on div "14" at bounding box center [668, 357] width 259 height 9
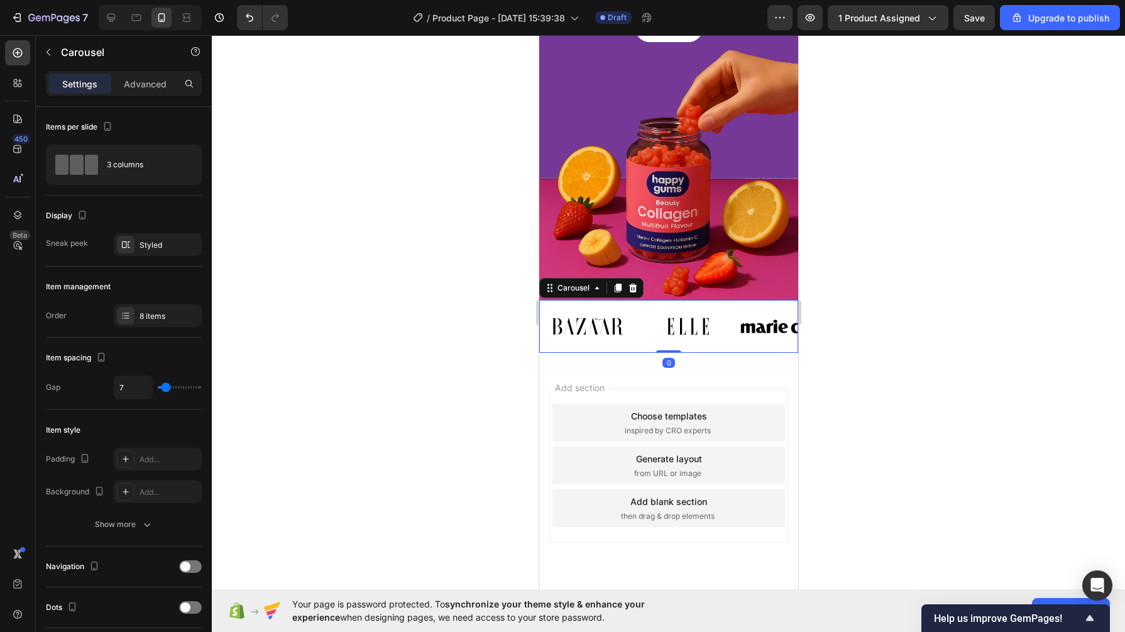
drag, startPoint x: 658, startPoint y: 348, endPoint x: 647, endPoint y: 309, distance: 40.6
click at [649, 312] on div "Image Image Image Image Image Image Image Image Carousel 0" at bounding box center [668, 326] width 259 height 53
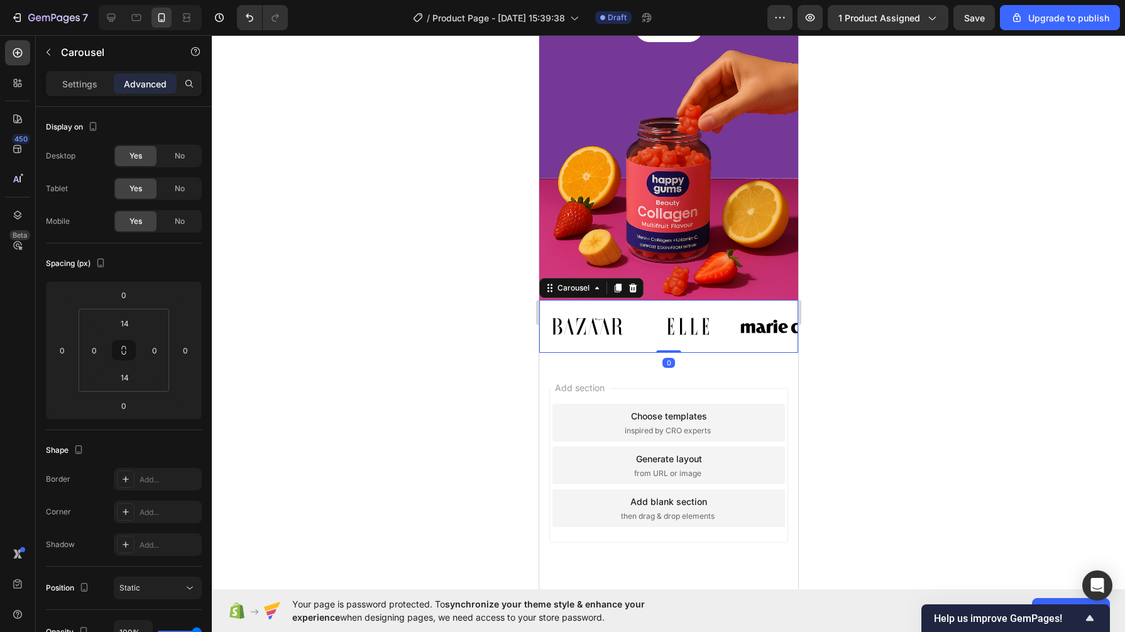
click at [640, 300] on div "Image Image Image Image Image Image Image Image Carousel 0" at bounding box center [668, 326] width 259 height 53
click at [97, 86] on div "Settings" at bounding box center [79, 84] width 63 height 20
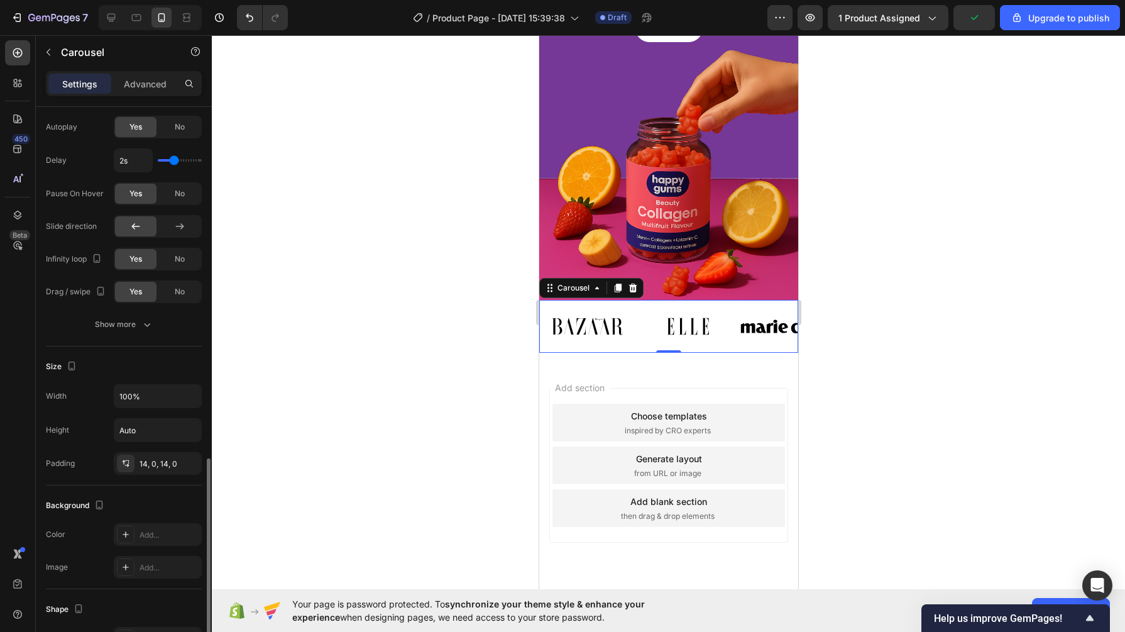
scroll to position [629, 0]
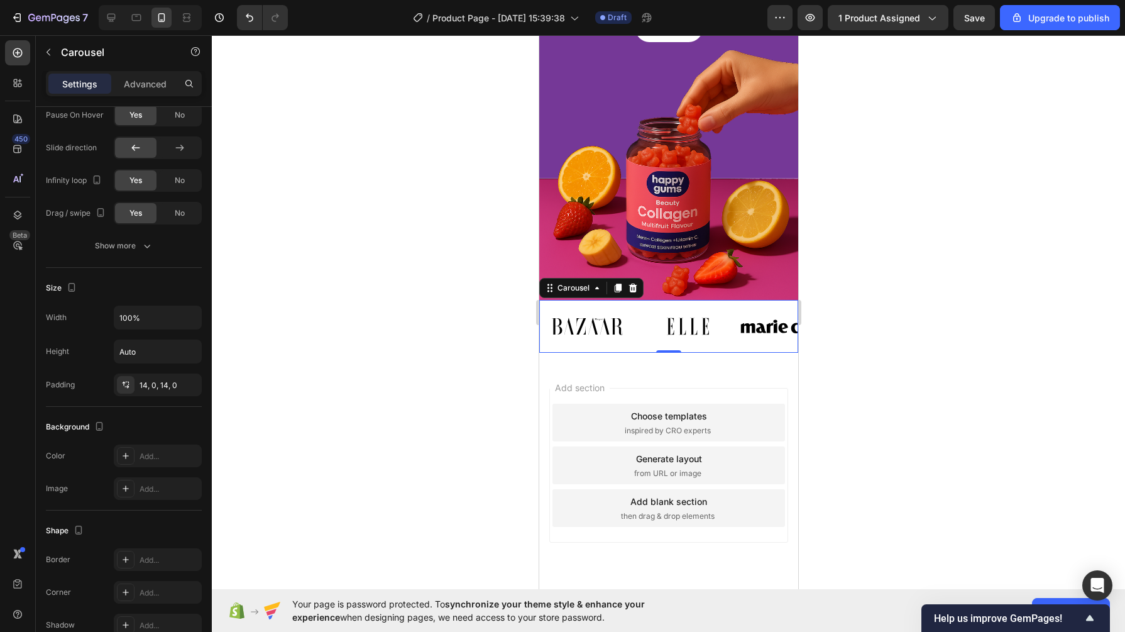
click at [141, 451] on div "Add..." at bounding box center [169, 456] width 59 height 11
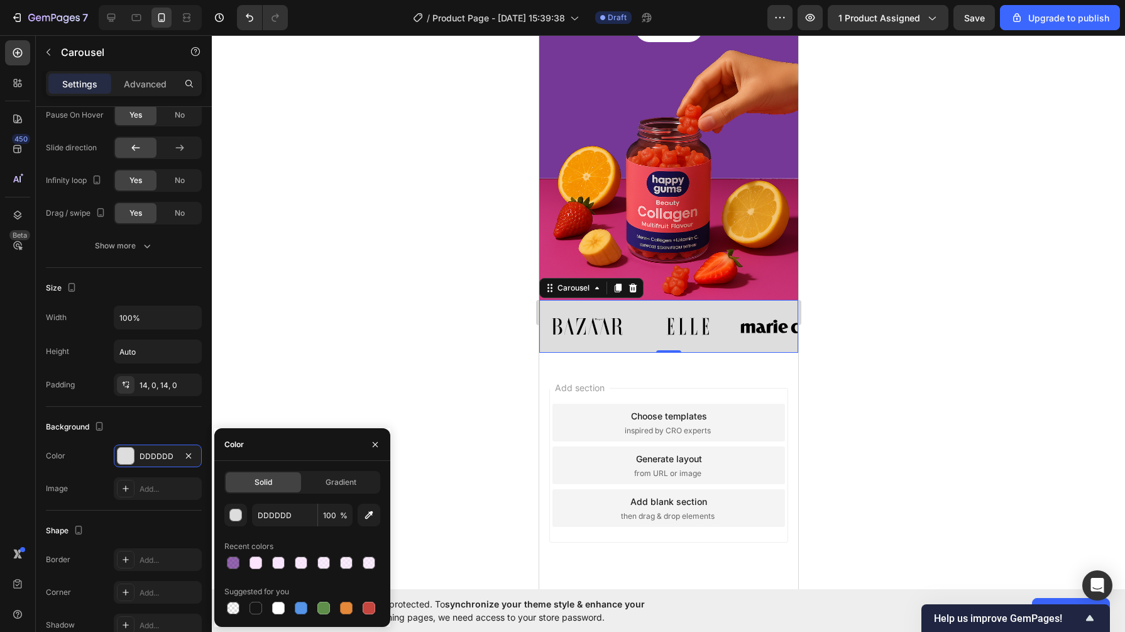
click at [253, 566] on div at bounding box center [256, 562] width 13 height 13
type input "FAE4FE"
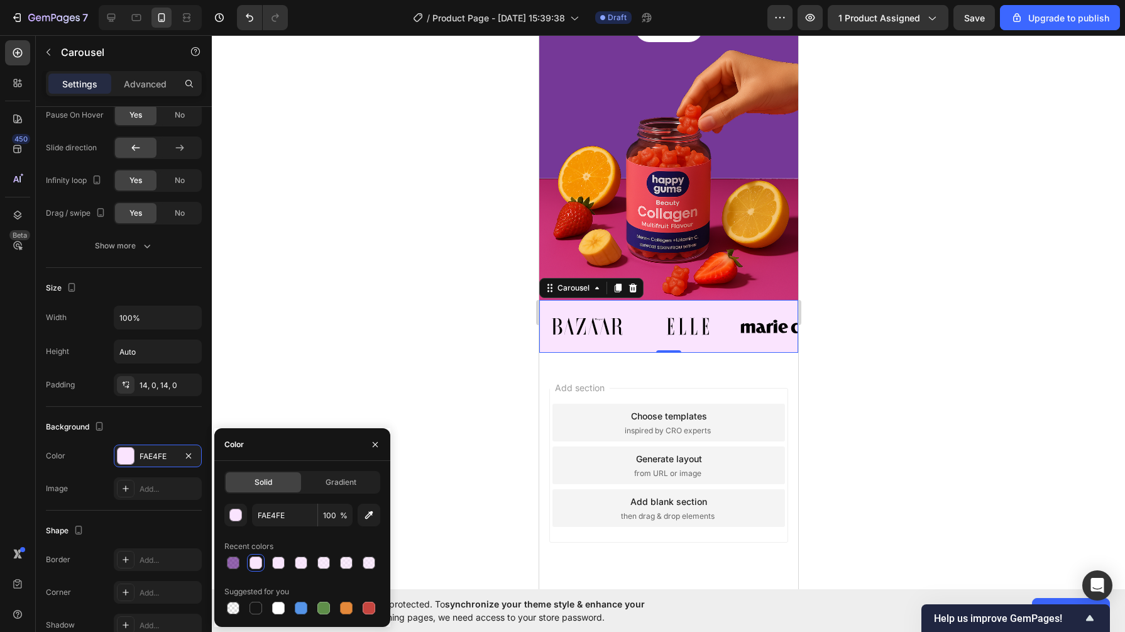
click at [388, 295] on div at bounding box center [668, 333] width 913 height 596
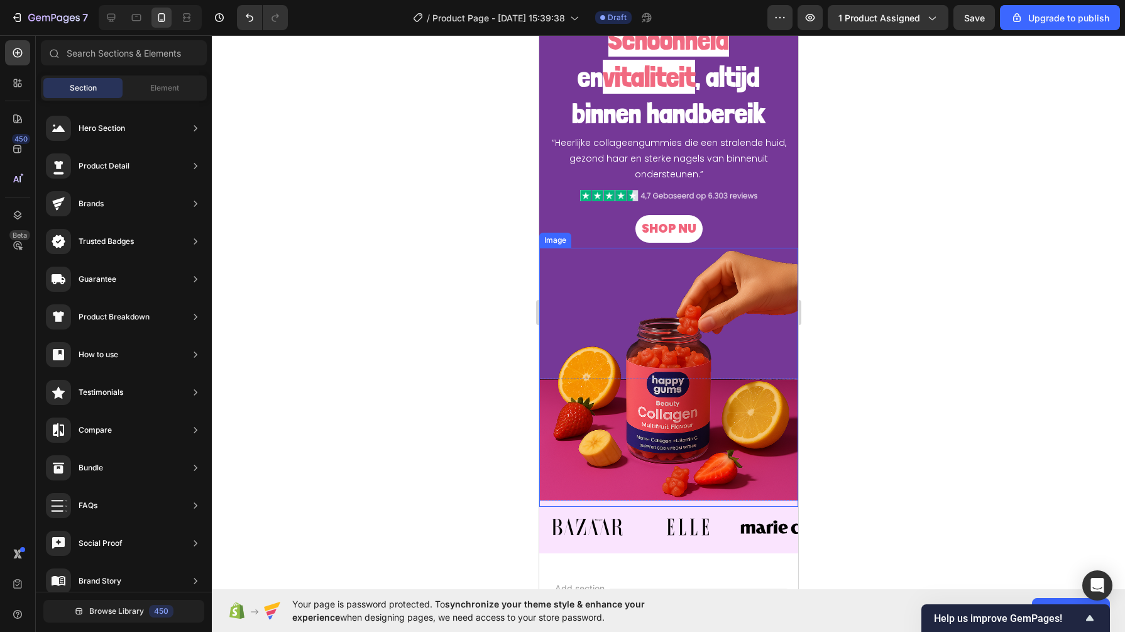
scroll to position [79, 0]
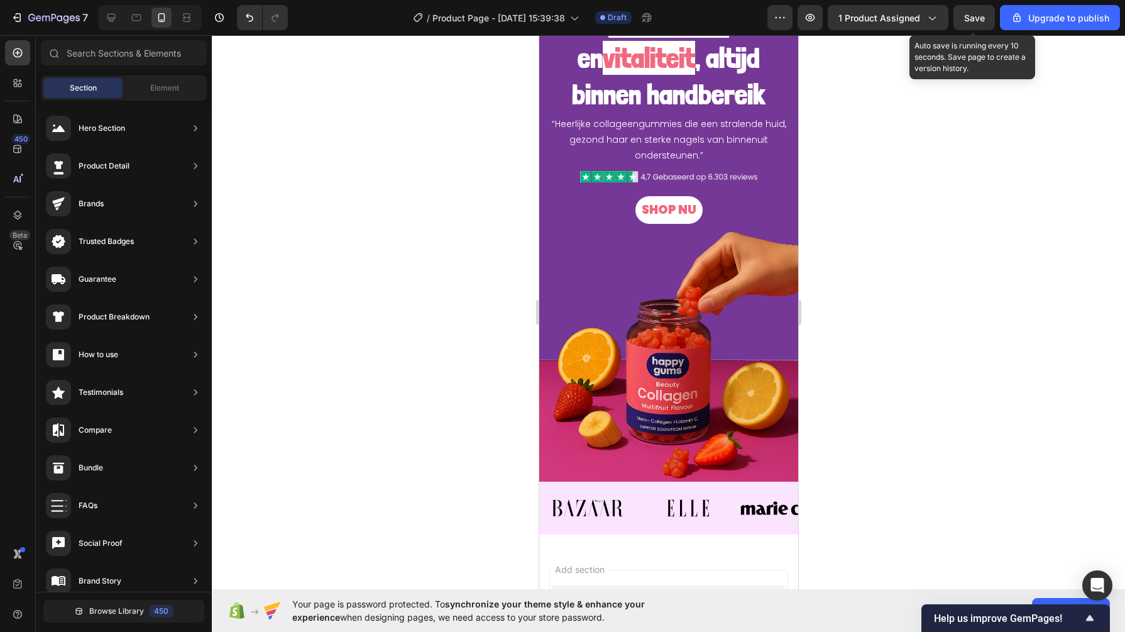
click at [977, 13] on span "Save" at bounding box center [974, 18] width 21 height 11
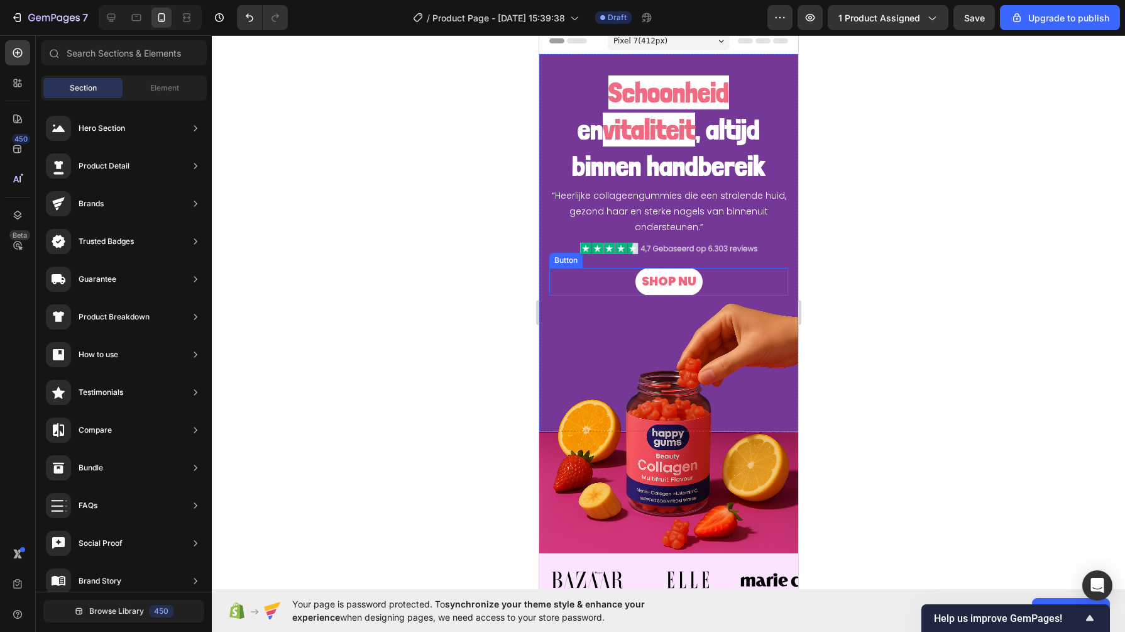
scroll to position [0, 0]
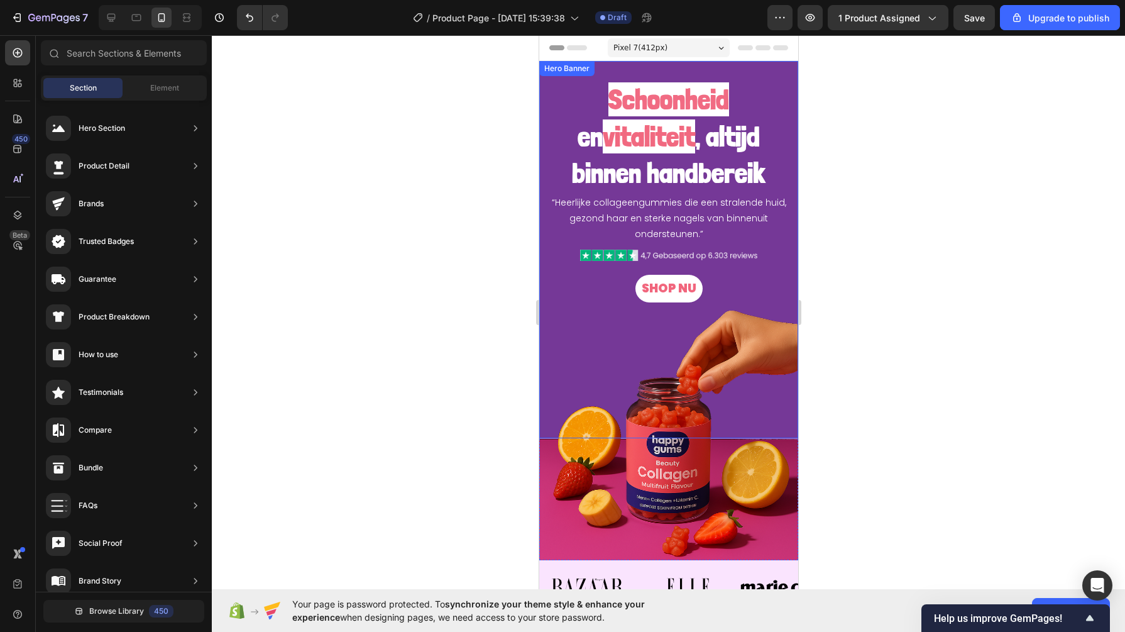
click at [540, 125] on div "“Heerlijke collageengummies die een stralende huid, gezond haar en sterke nagel…" at bounding box center [668, 186] width 259 height 251
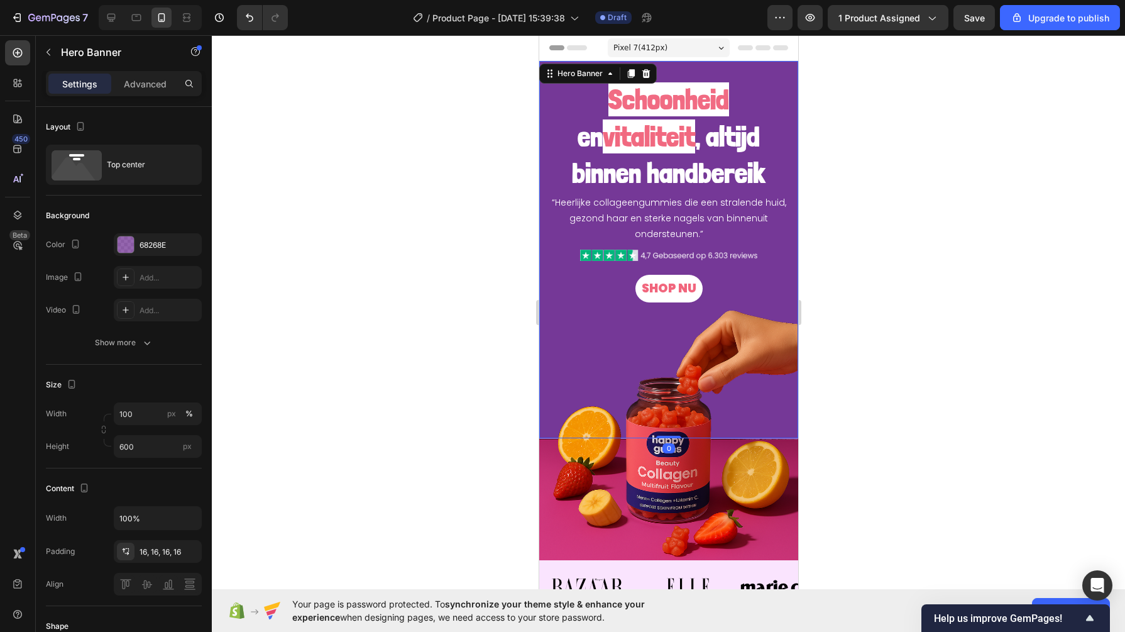
click at [173, 234] on div "68268E" at bounding box center [158, 244] width 88 height 23
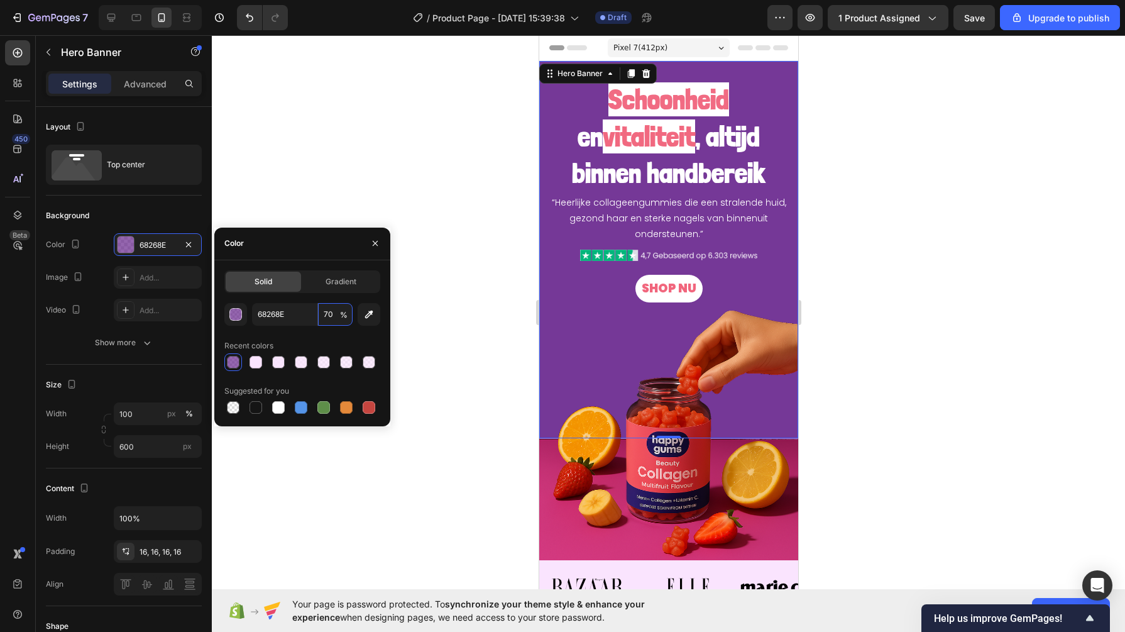
click at [319, 305] on input "70" at bounding box center [335, 314] width 35 height 23
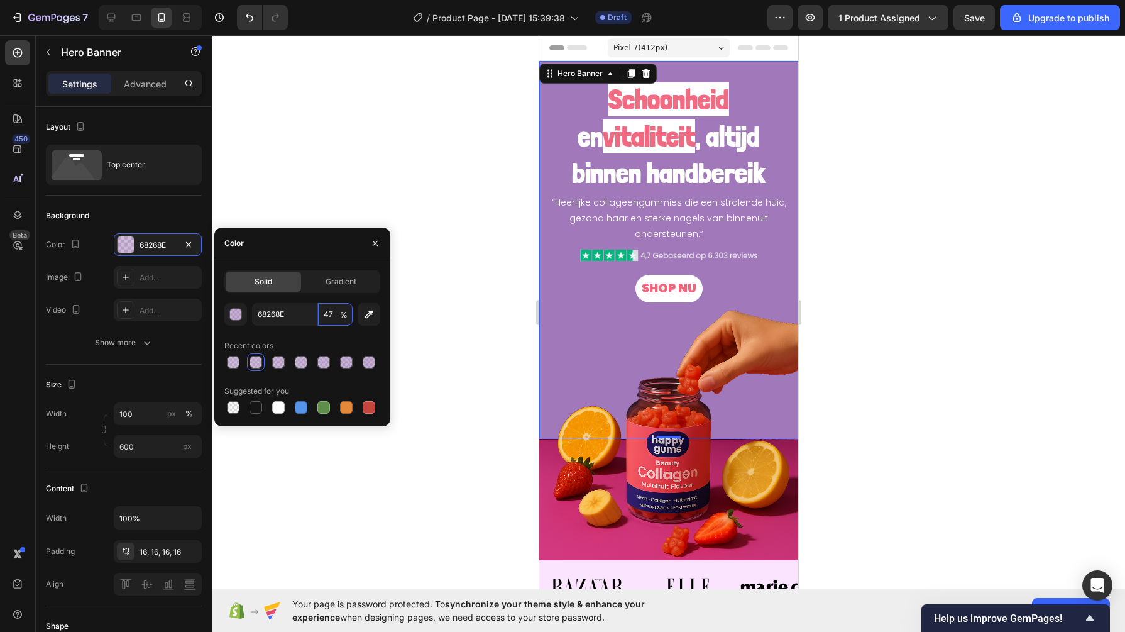
type input "48"
click at [304, 405] on div at bounding box center [301, 407] width 13 height 13
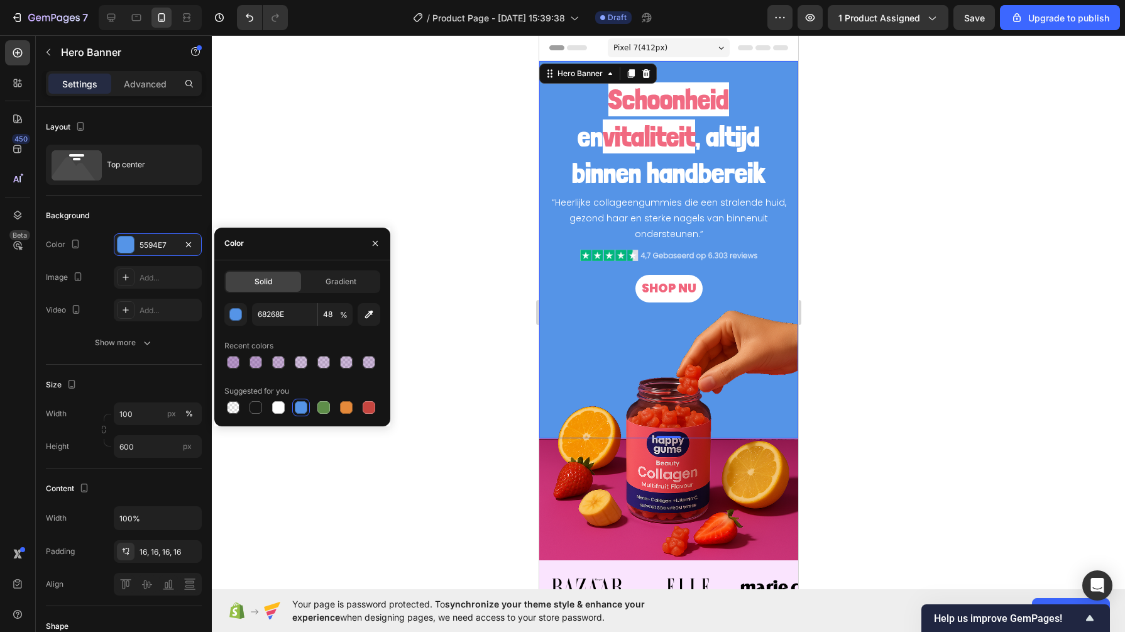
type input "5594E7"
type input "100"
click at [456, 246] on div at bounding box center [668, 333] width 913 height 596
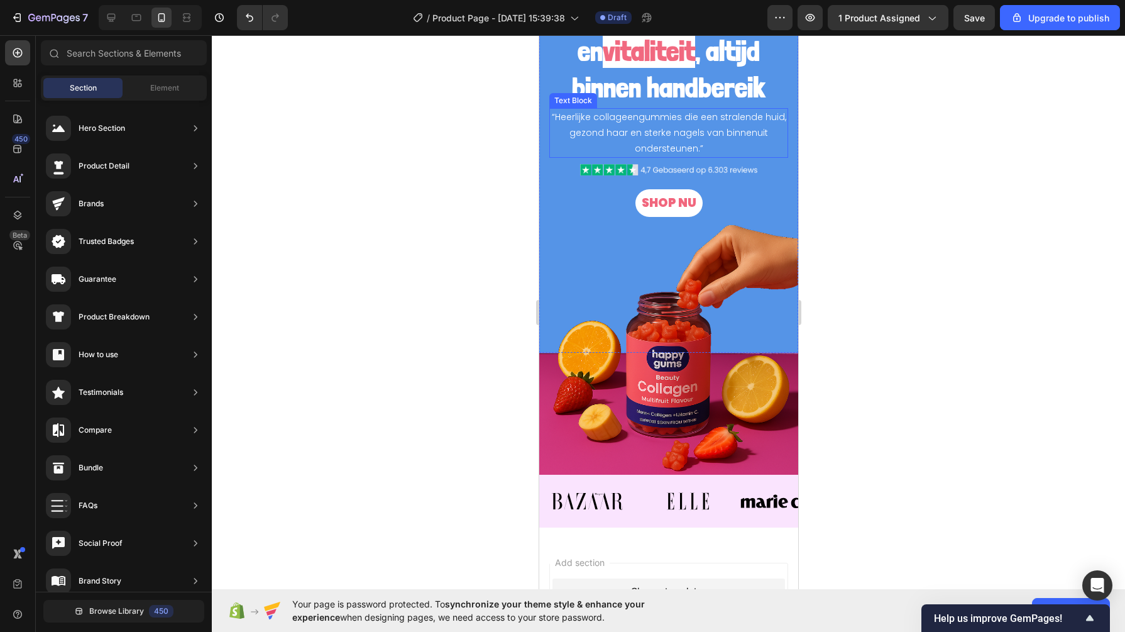
scroll to position [86, 0]
click at [446, 305] on div at bounding box center [668, 333] width 913 height 596
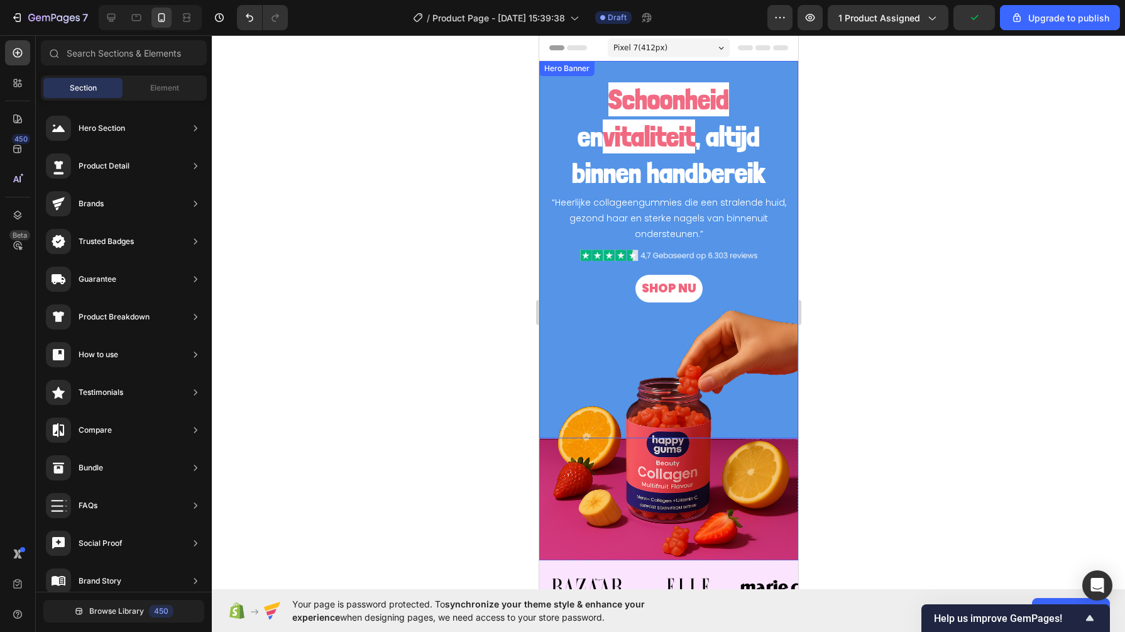
click at [547, 73] on div "Hero Banner" at bounding box center [566, 68] width 50 height 11
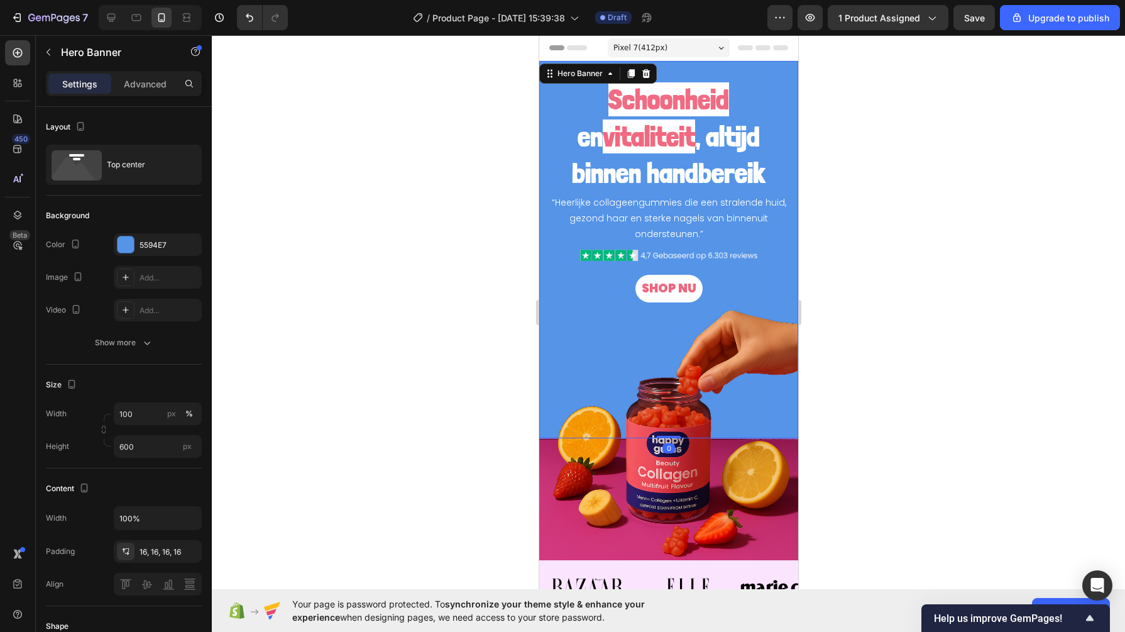
click at [146, 250] on div "5594E7" at bounding box center [158, 244] width 88 height 23
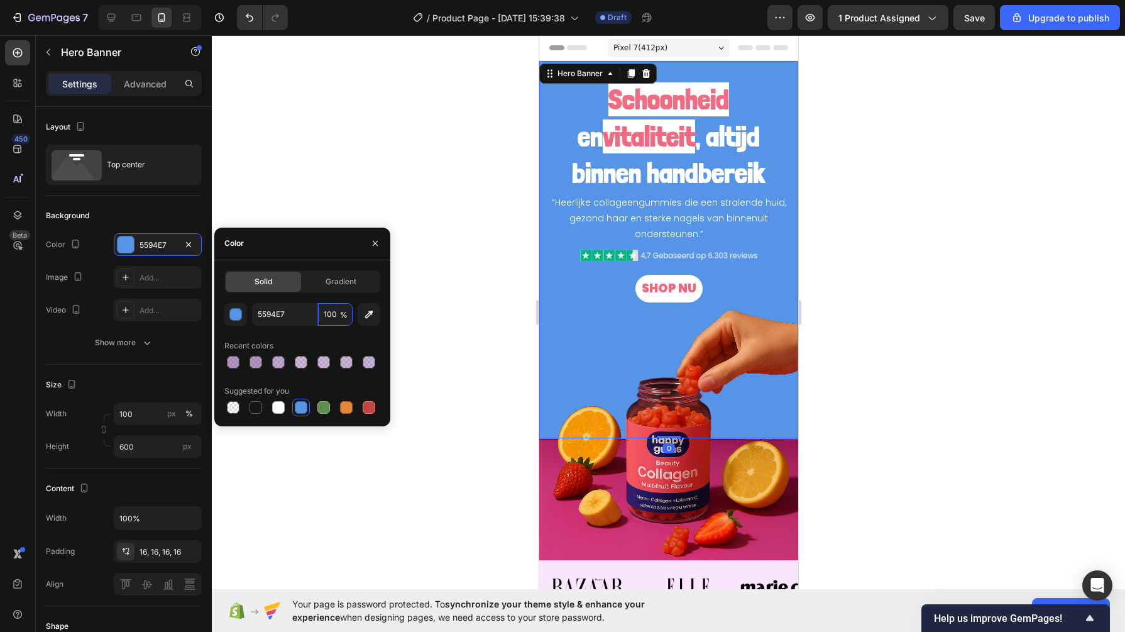
click at [324, 319] on input "100" at bounding box center [335, 314] width 35 height 23
type input "70"
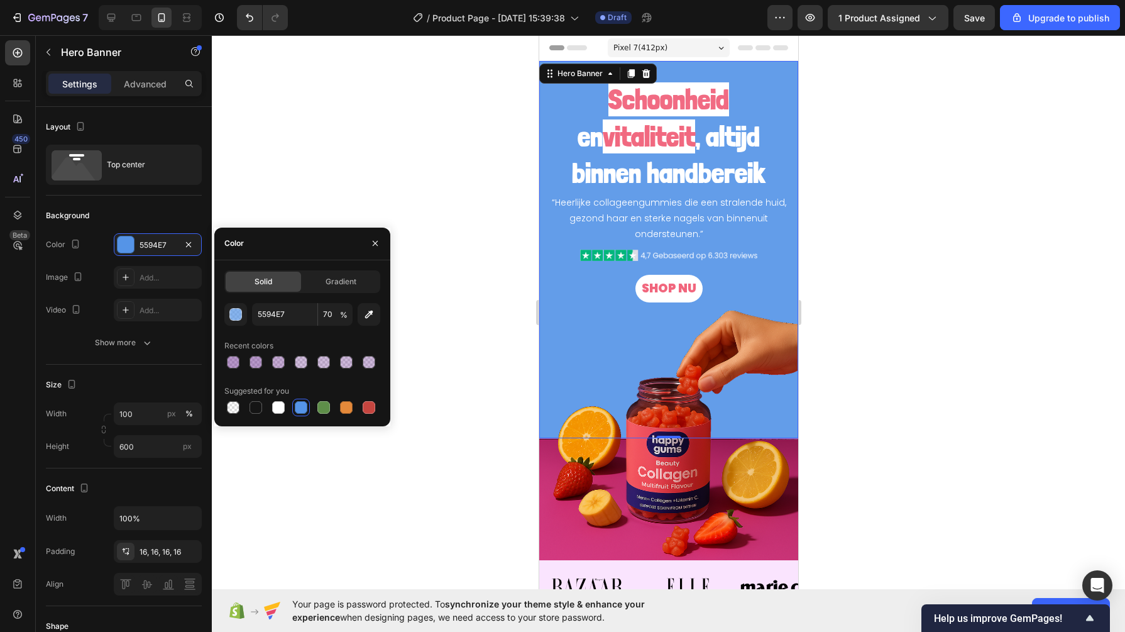
click at [481, 205] on div at bounding box center [668, 333] width 913 height 596
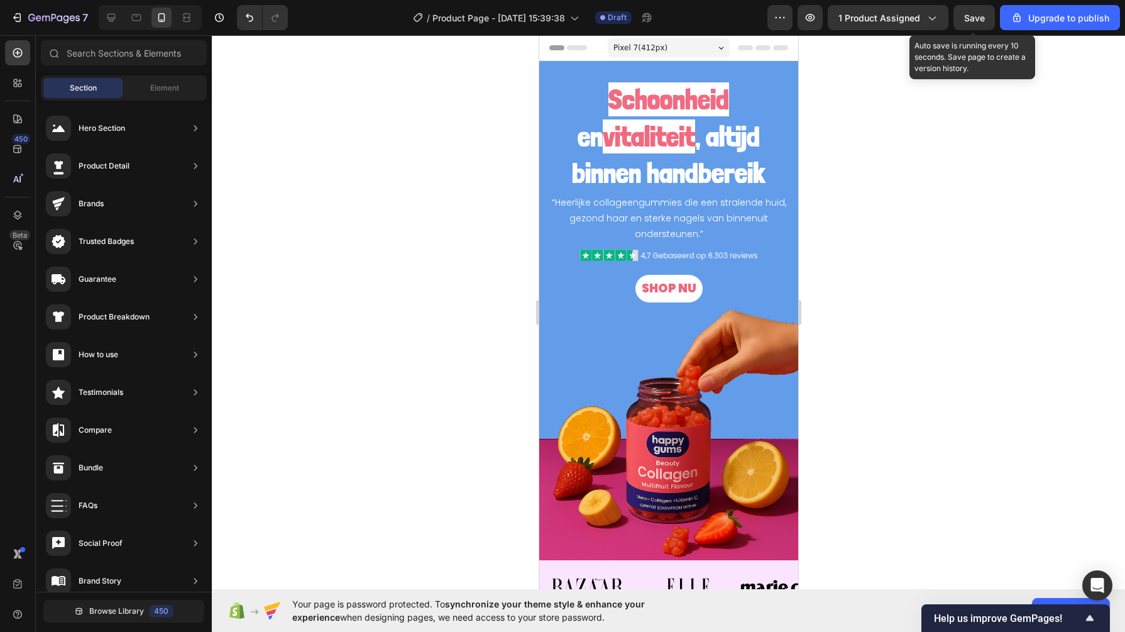
click at [971, 22] on span "Save" at bounding box center [974, 18] width 21 height 11
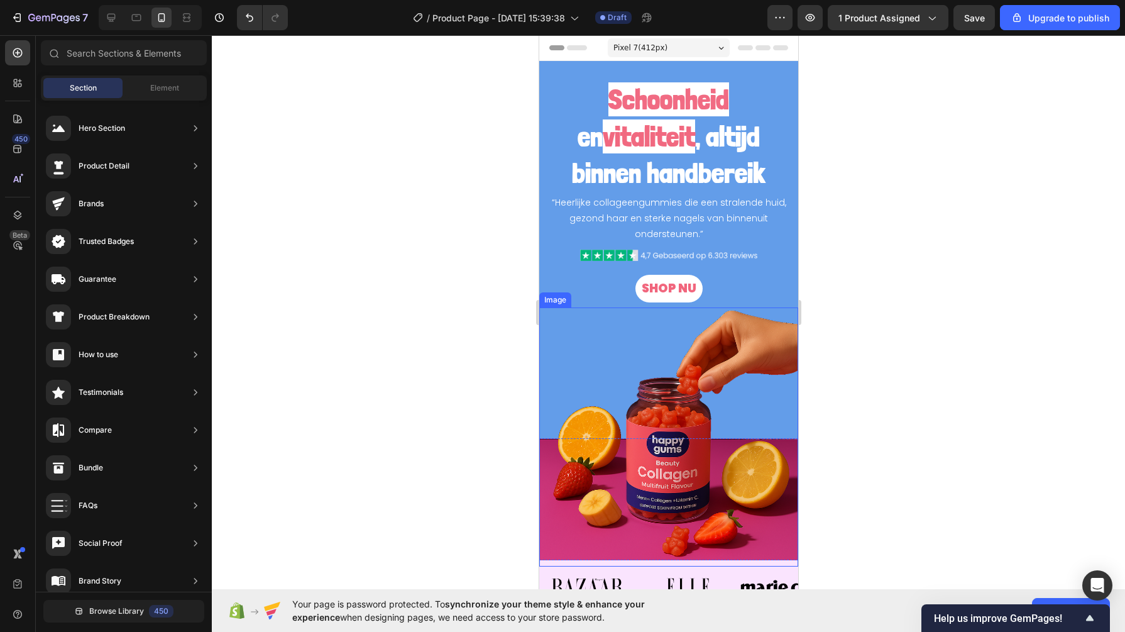
click at [619, 453] on img at bounding box center [668, 436] width 259 height 259
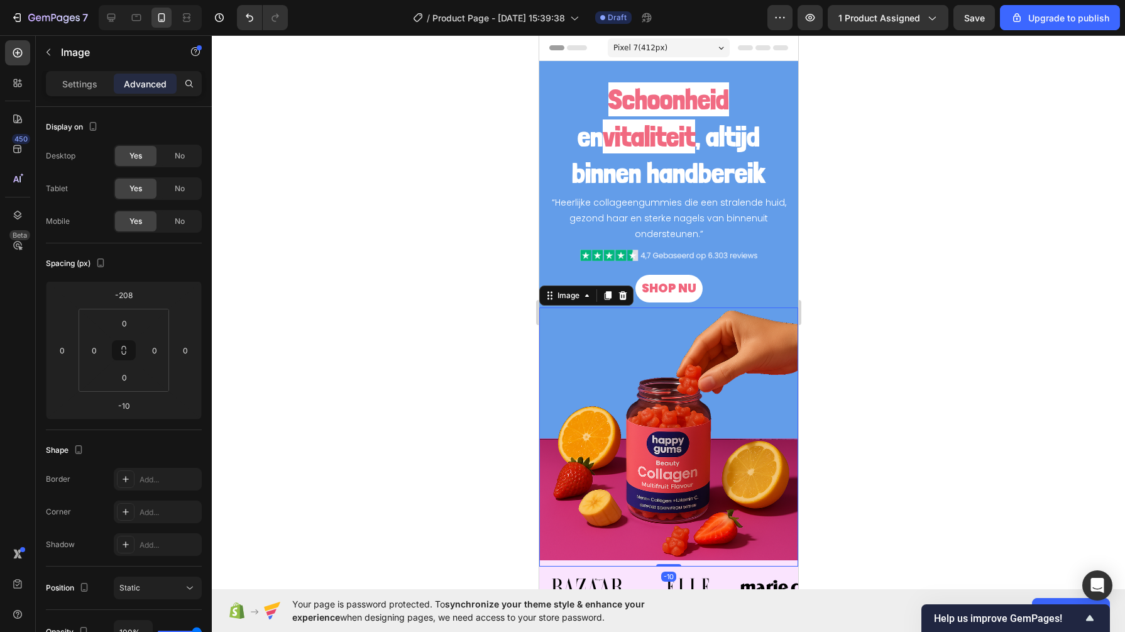
click at [573, 495] on img at bounding box center [668, 436] width 259 height 259
click at [70, 82] on p "Settings" at bounding box center [79, 83] width 35 height 13
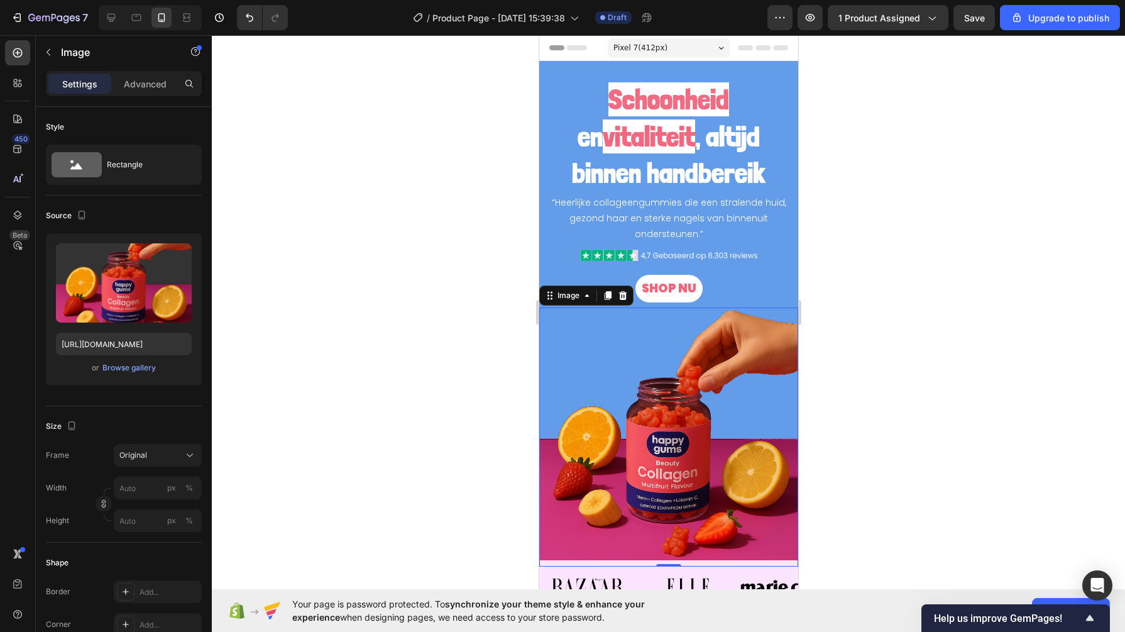
click at [141, 362] on div "Browse gallery" at bounding box center [128, 367] width 53 height 11
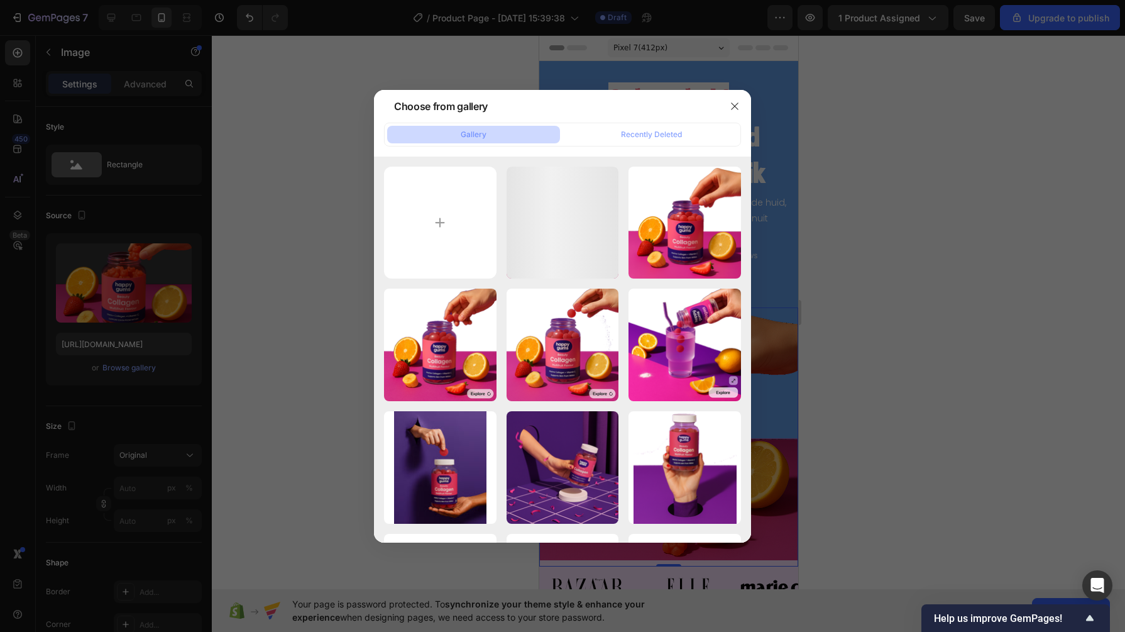
click at [395, 207] on input "file" at bounding box center [440, 223] width 113 height 113
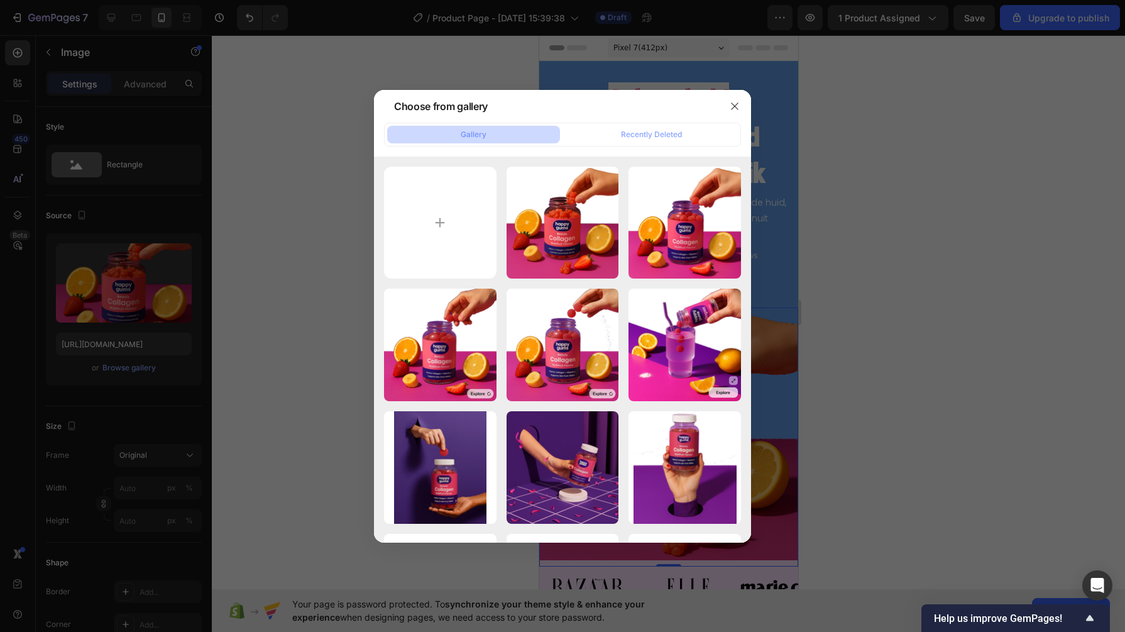
type input "C:\fakepath\7acce1cc-c74a-4bad-8b40-b38284bbff55 (1).png"
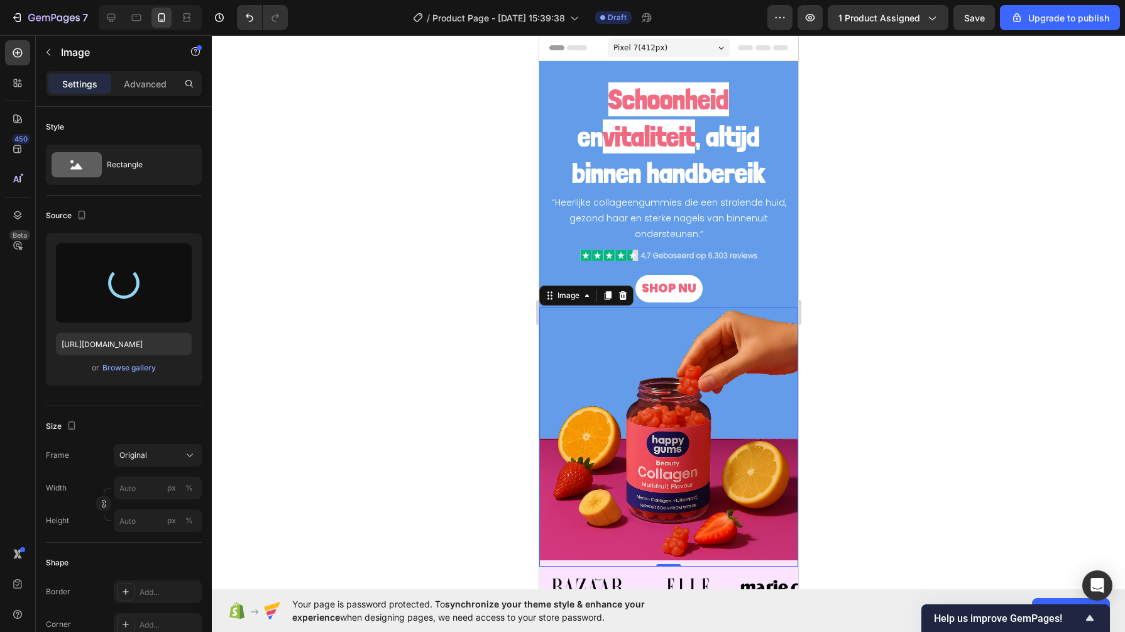
type input "[URL][DOMAIN_NAME]"
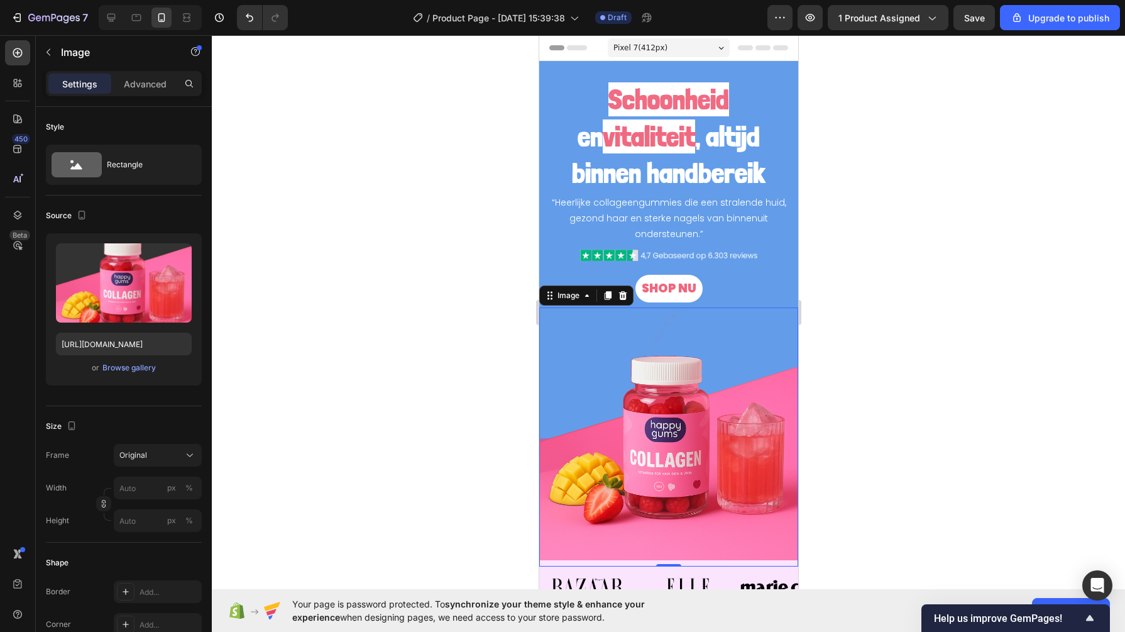
click at [453, 307] on div at bounding box center [668, 333] width 913 height 596
drag, startPoint x: 424, startPoint y: 358, endPoint x: 138, endPoint y: 92, distance: 390.5
click at [138, 92] on div "Advanced" at bounding box center [145, 84] width 63 height 20
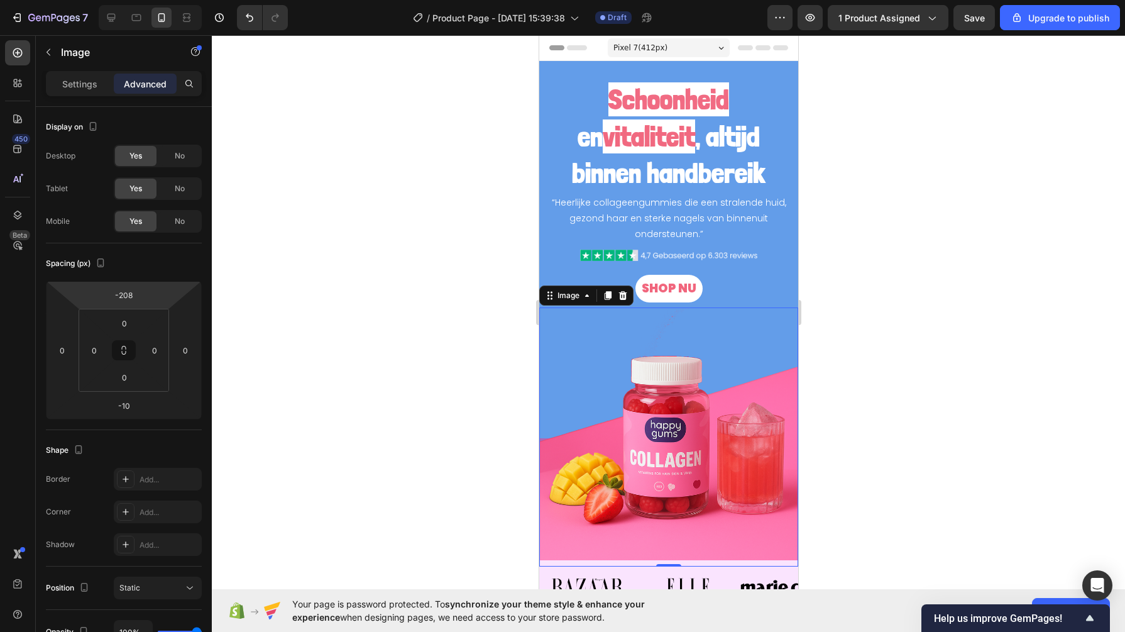
click at [121, 0] on html "7 / Product Page - [DATE] 15:39:38 Draft Preview 1 product assigned Save Upgrad…" at bounding box center [562, 0] width 1125 height 0
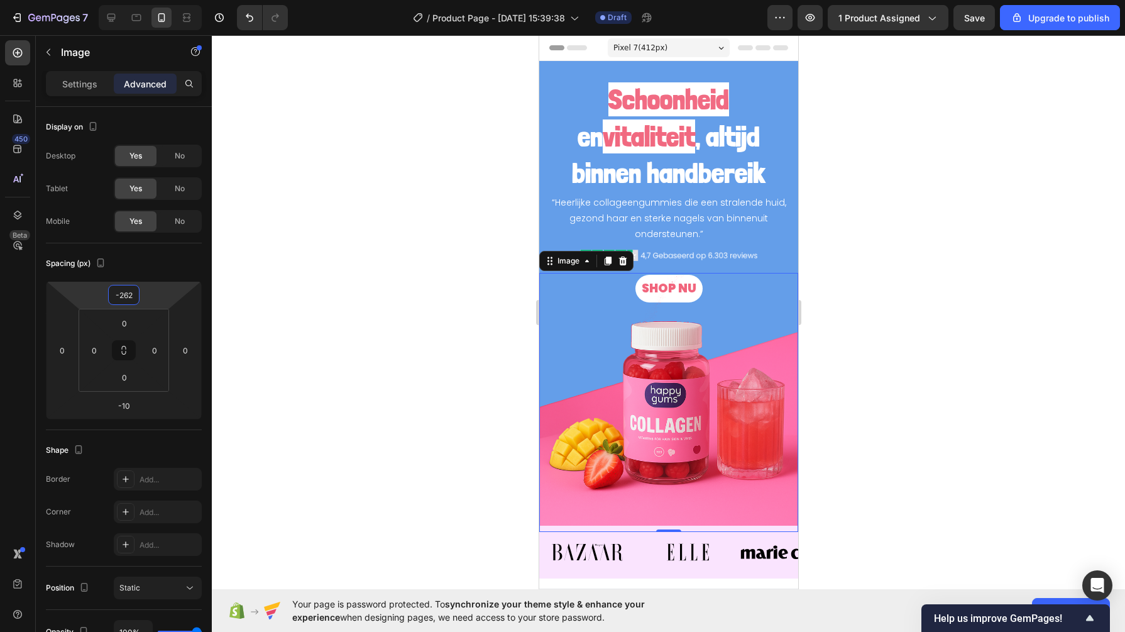
type input "-261"
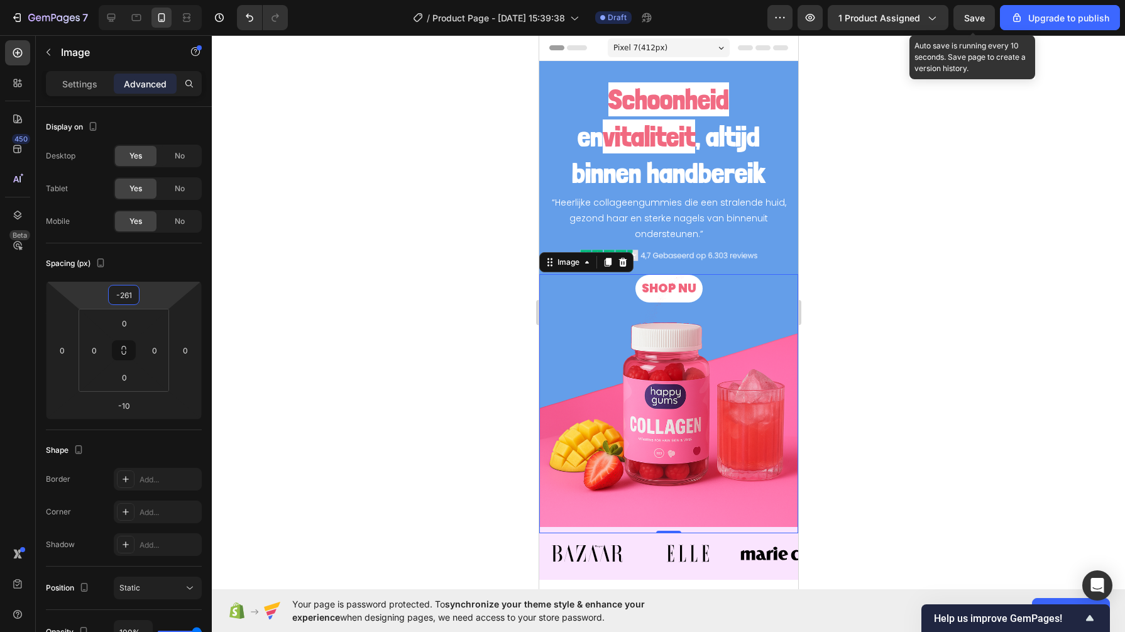
click at [974, 28] on button "Save" at bounding box center [973, 17] width 41 height 25
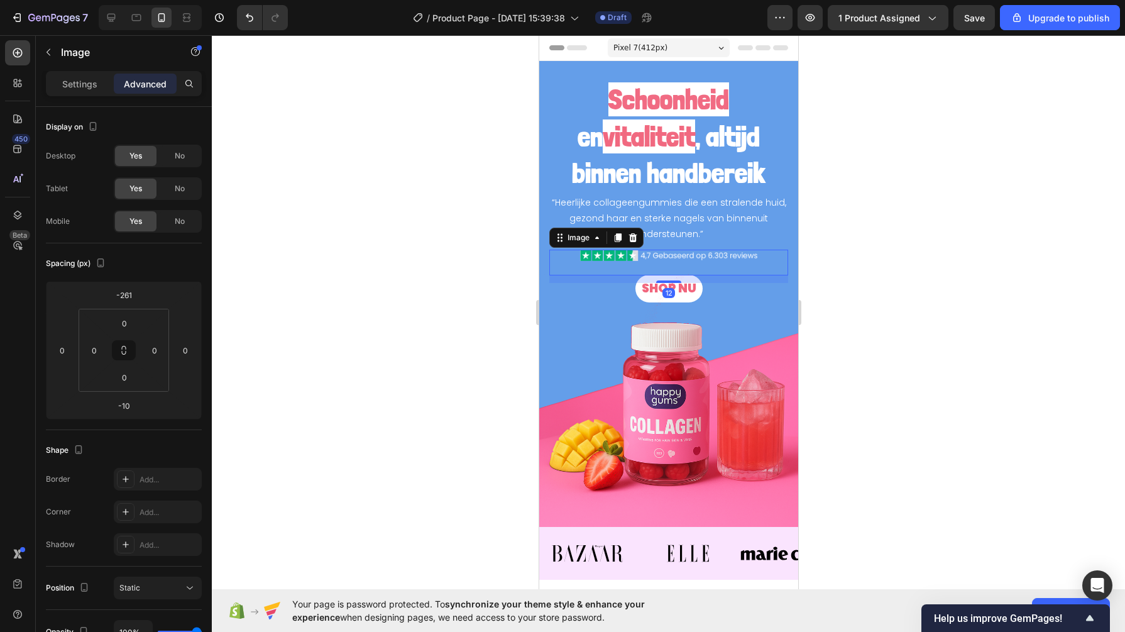
click at [633, 271] on div "Image 12" at bounding box center [668, 263] width 239 height 26
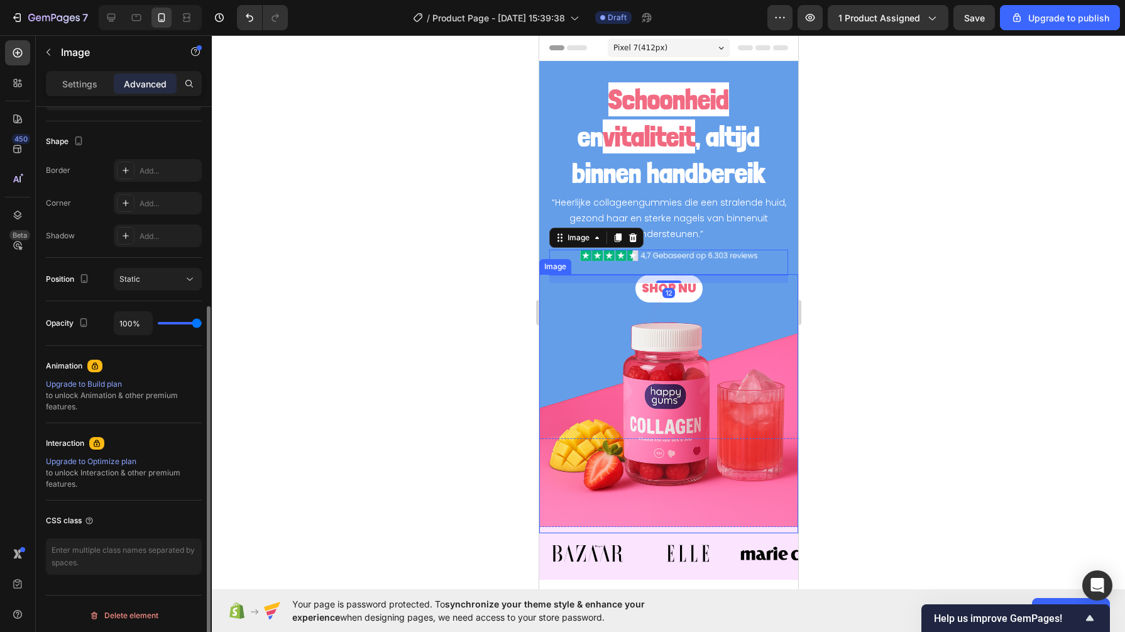
click at [639, 290] on img at bounding box center [668, 403] width 259 height 259
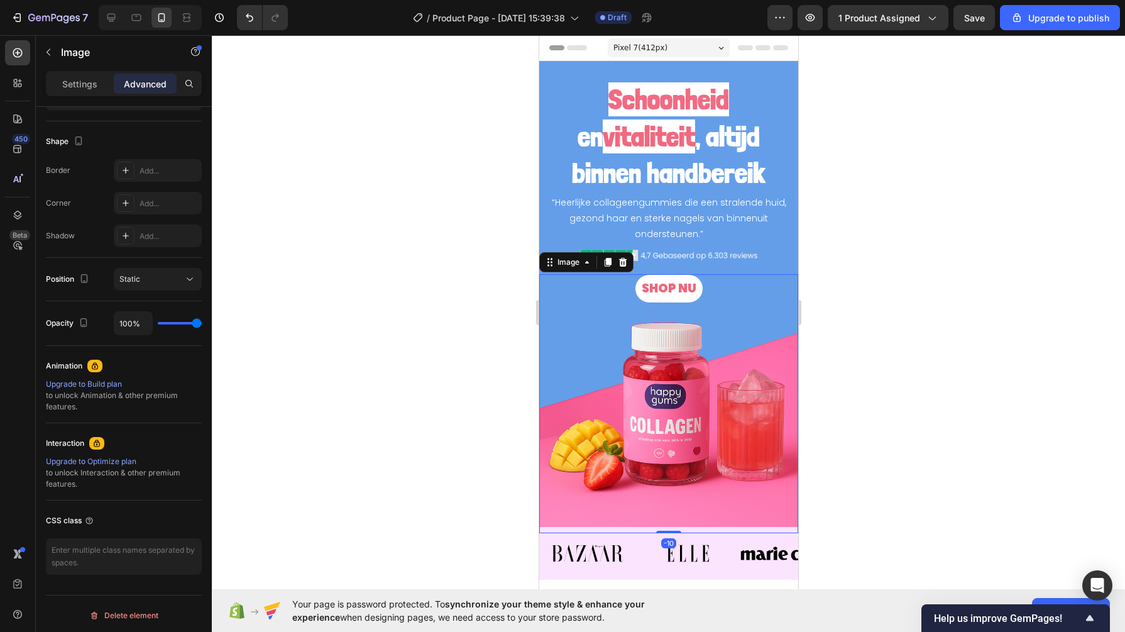
click at [650, 286] on img at bounding box center [668, 403] width 259 height 259
click at [365, 373] on div at bounding box center [668, 333] width 913 height 596
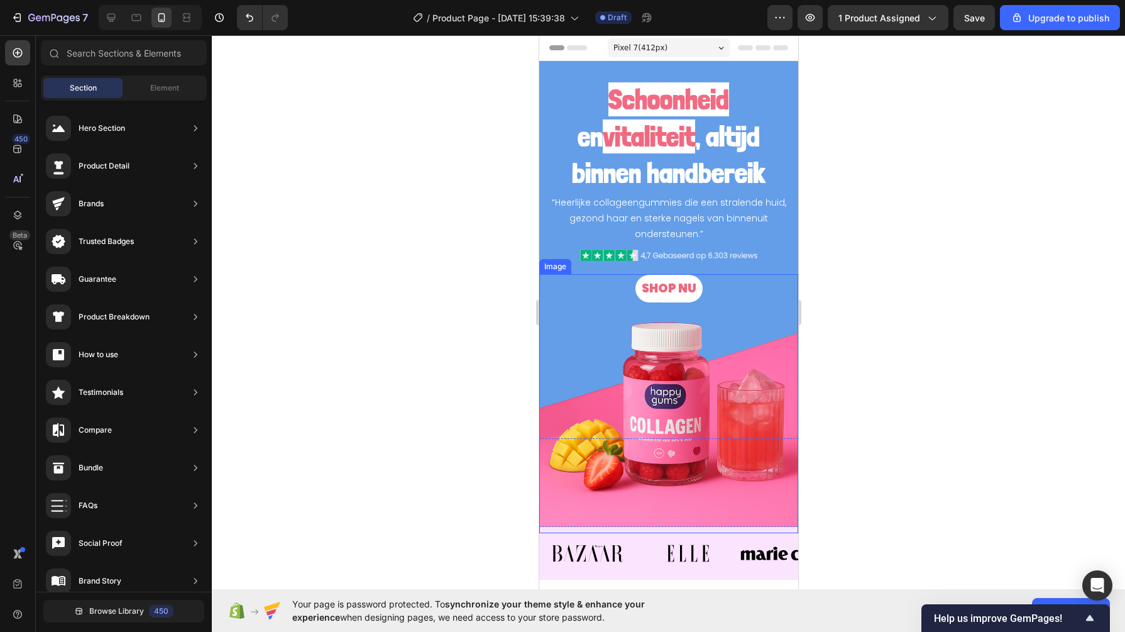
click at [657, 274] on img at bounding box center [668, 403] width 259 height 259
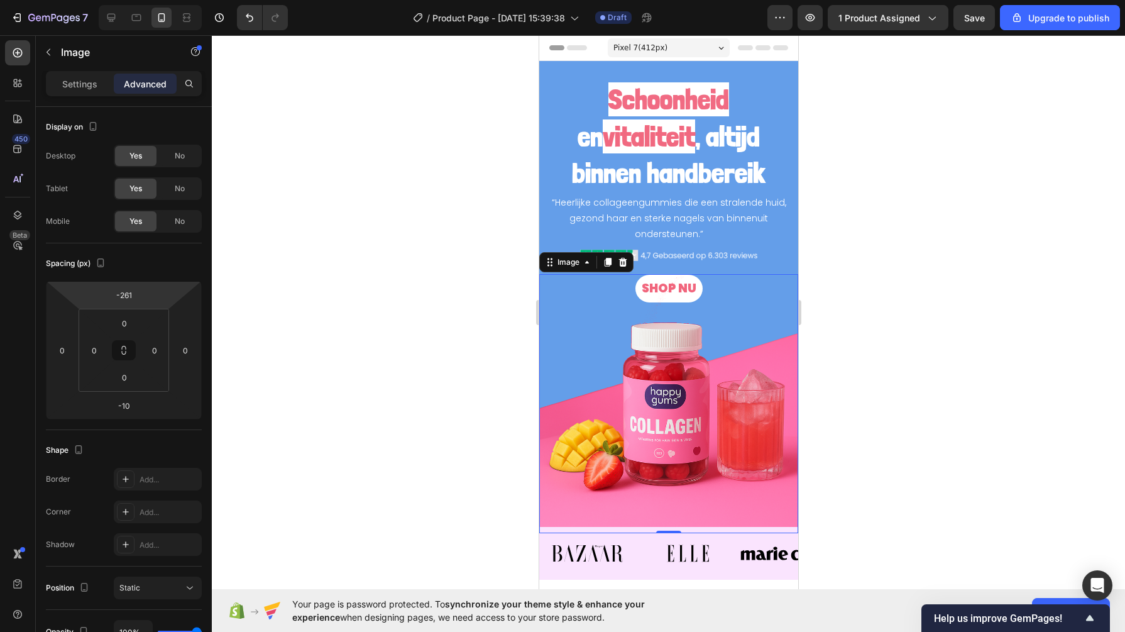
click at [131, 296] on input "-261" at bounding box center [123, 294] width 25 height 19
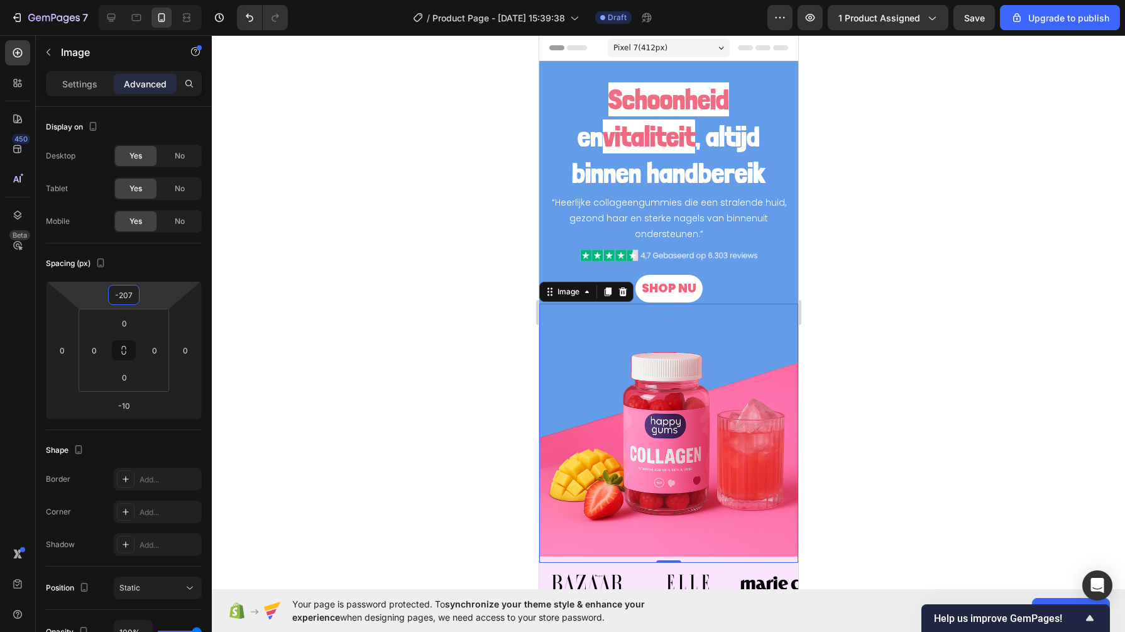
type input "-206"
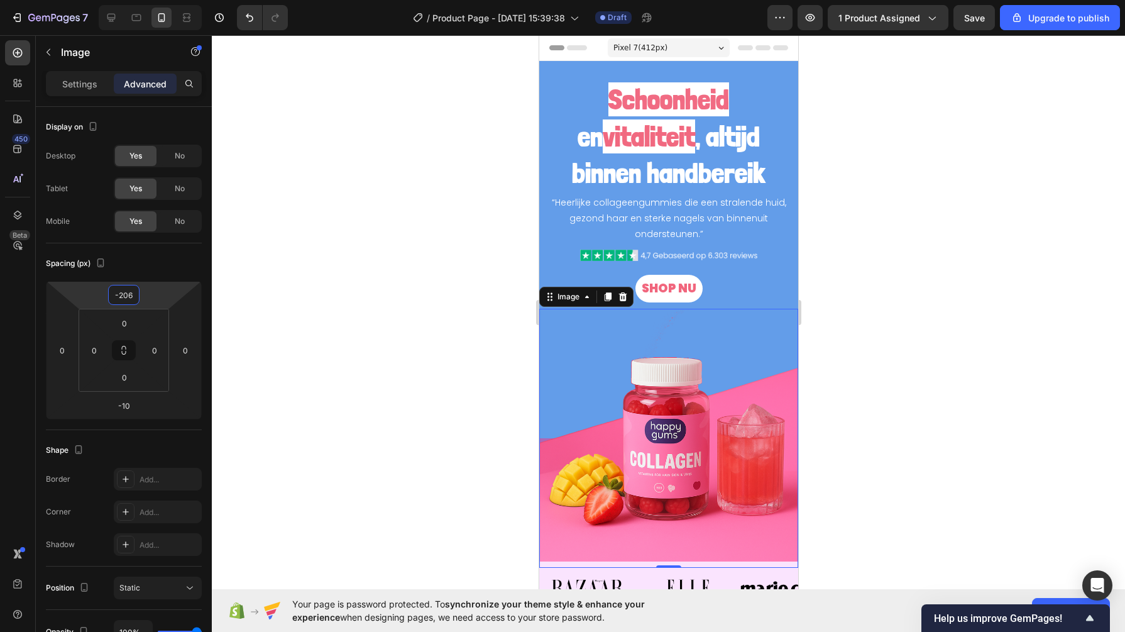
click at [371, 302] on div at bounding box center [668, 333] width 913 height 596
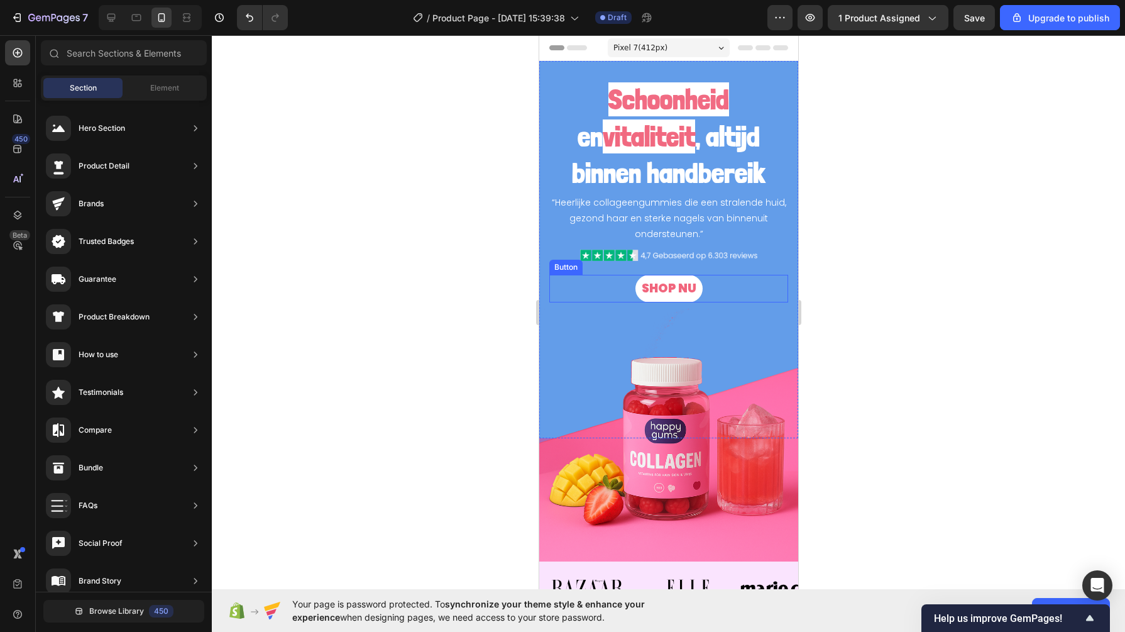
click at [651, 299] on button "SHOP NU" at bounding box center [668, 289] width 67 height 28
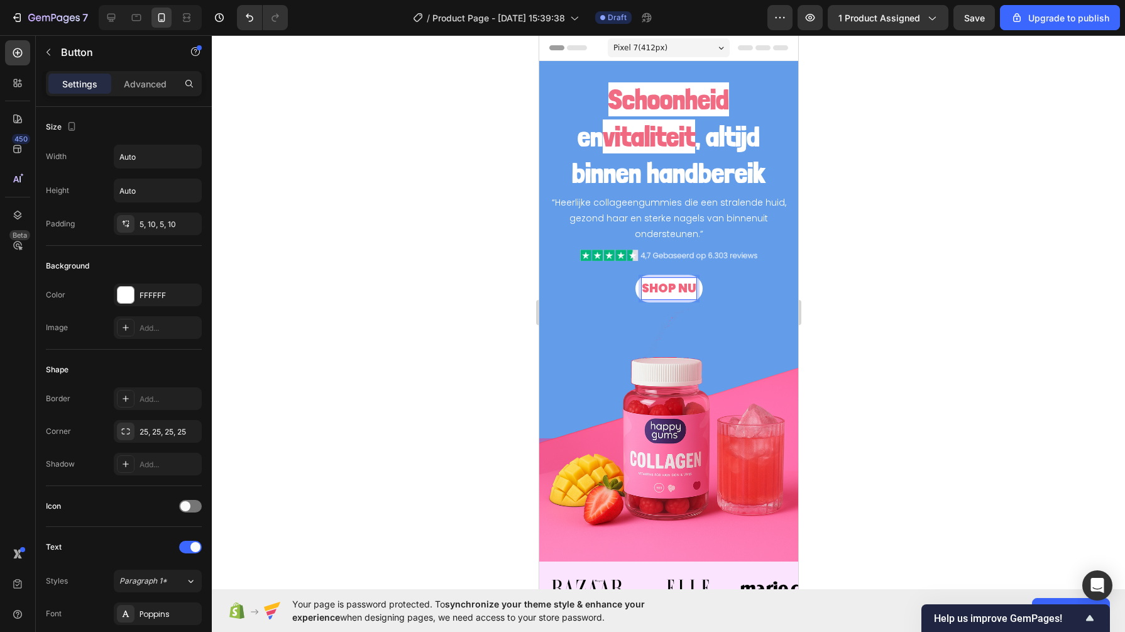
click at [651, 290] on strong "SHOP NU" at bounding box center [668, 288] width 55 height 17
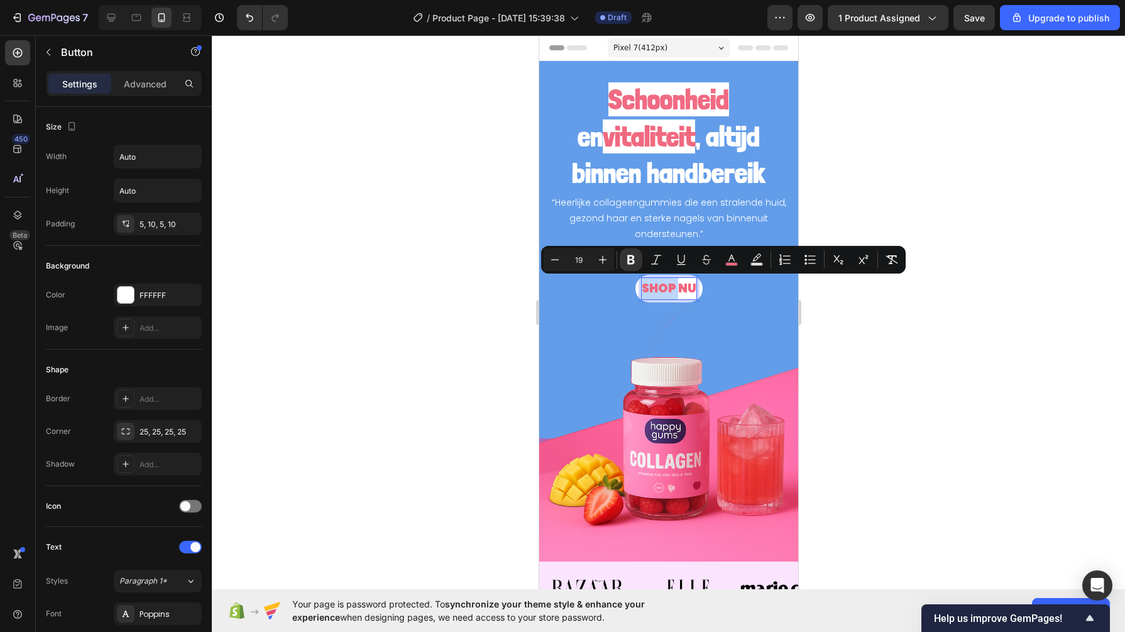
click at [651, 290] on strong "SHOP NU" at bounding box center [668, 288] width 55 height 17
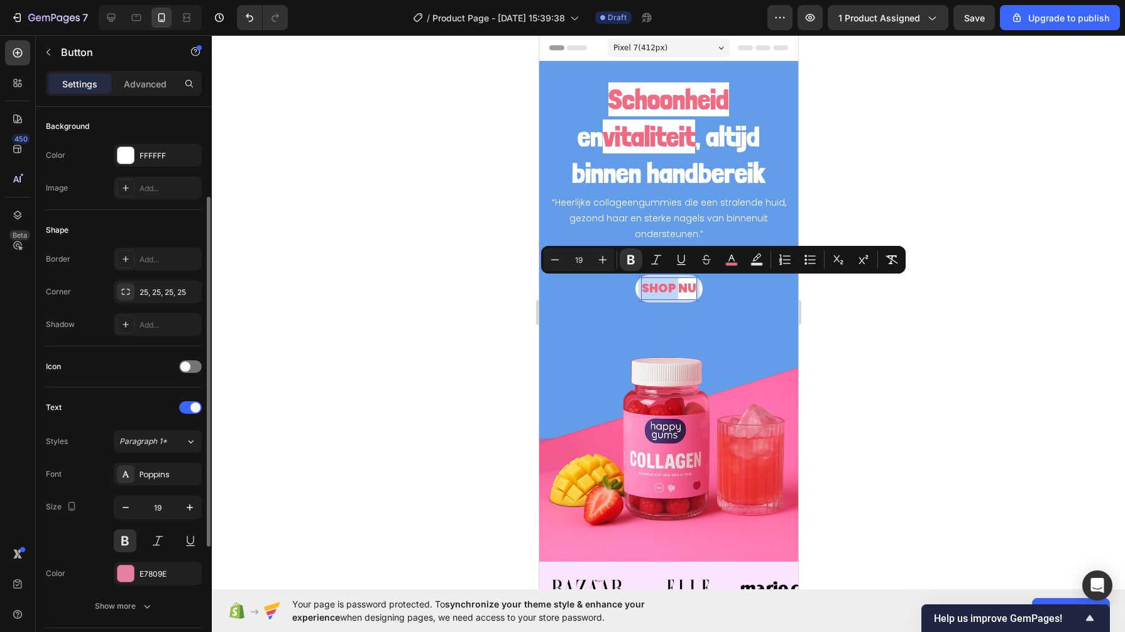
scroll to position [141, 0]
click at [142, 470] on div "Poppins" at bounding box center [169, 472] width 59 height 11
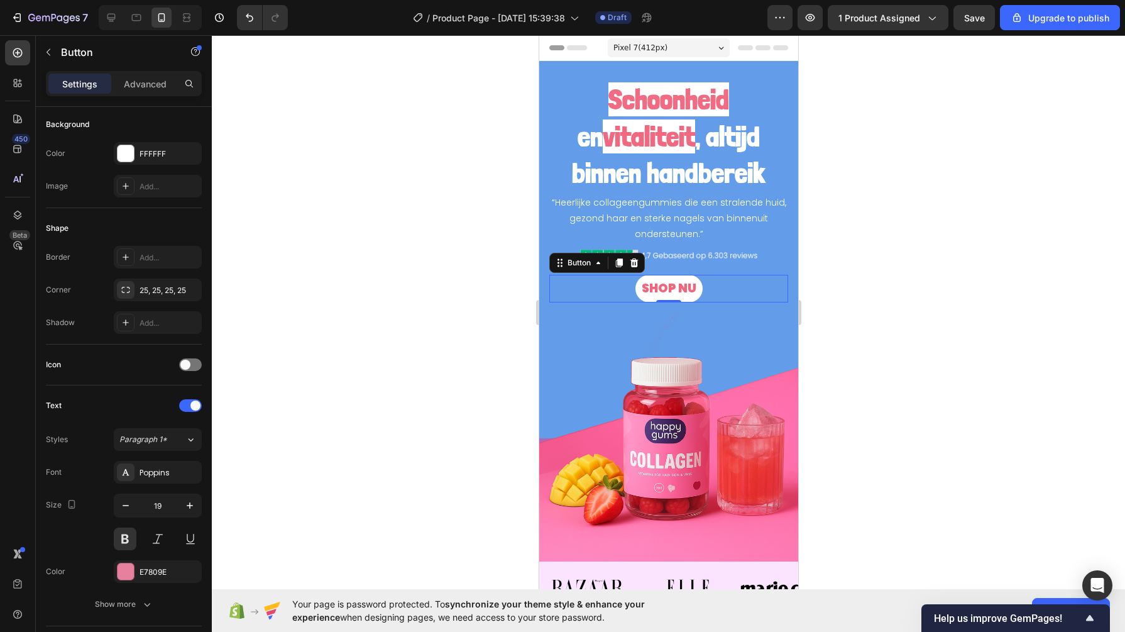
click at [131, 535] on button at bounding box center [125, 538] width 23 height 23
click at [656, 294] on strong "SHOP NU" at bounding box center [668, 288] width 55 height 17
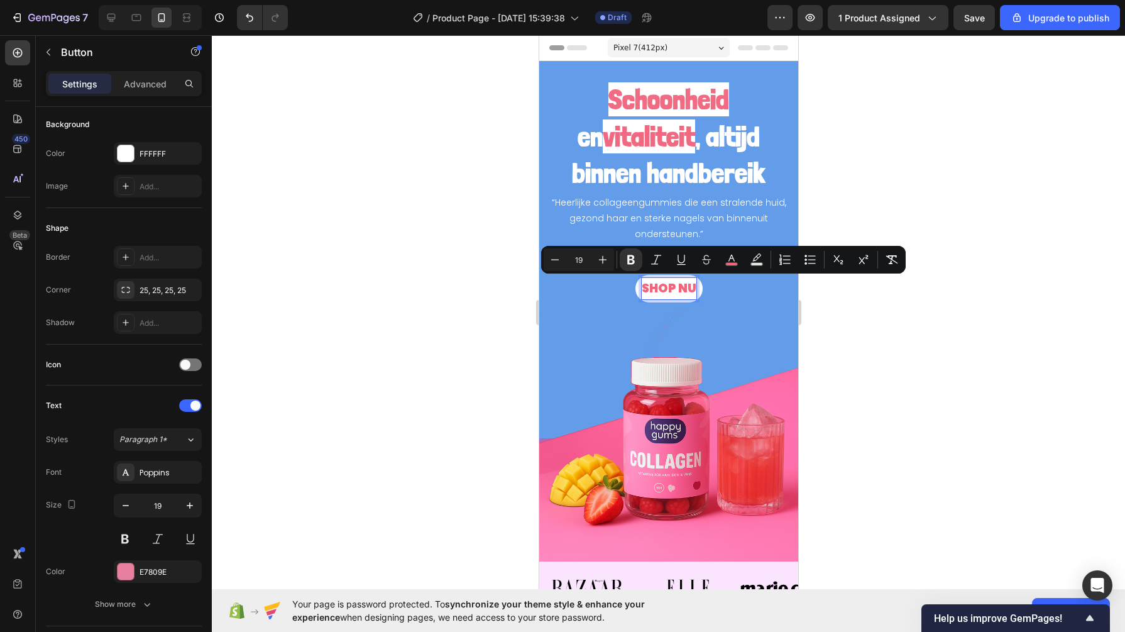
click at [635, 262] on icon "Editor contextual toolbar" at bounding box center [631, 259] width 13 height 13
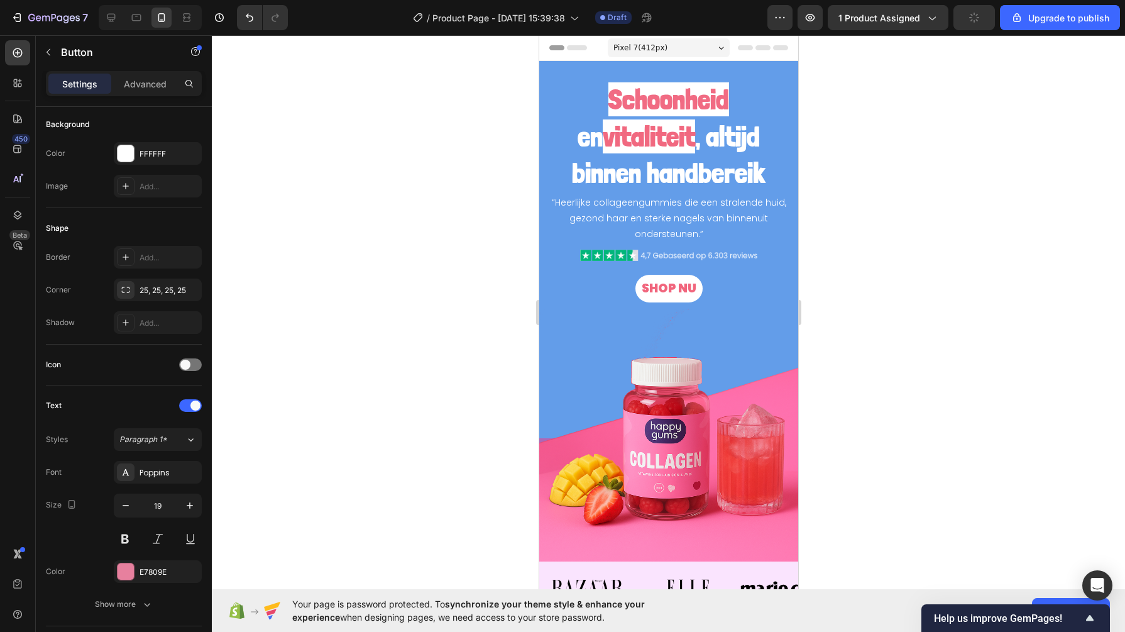
click at [648, 294] on span "SHOP NU" at bounding box center [668, 288] width 55 height 17
click at [657, 284] on span "SHOP NU" at bounding box center [668, 288] width 55 height 17
click at [589, 333] on img at bounding box center [668, 438] width 259 height 259
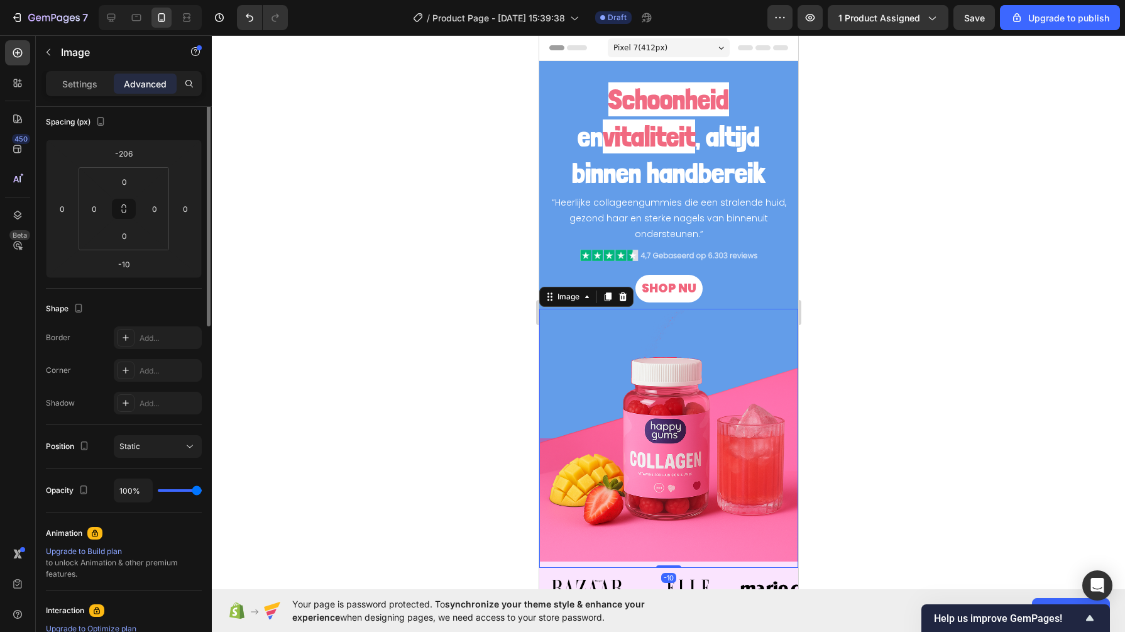
scroll to position [0, 0]
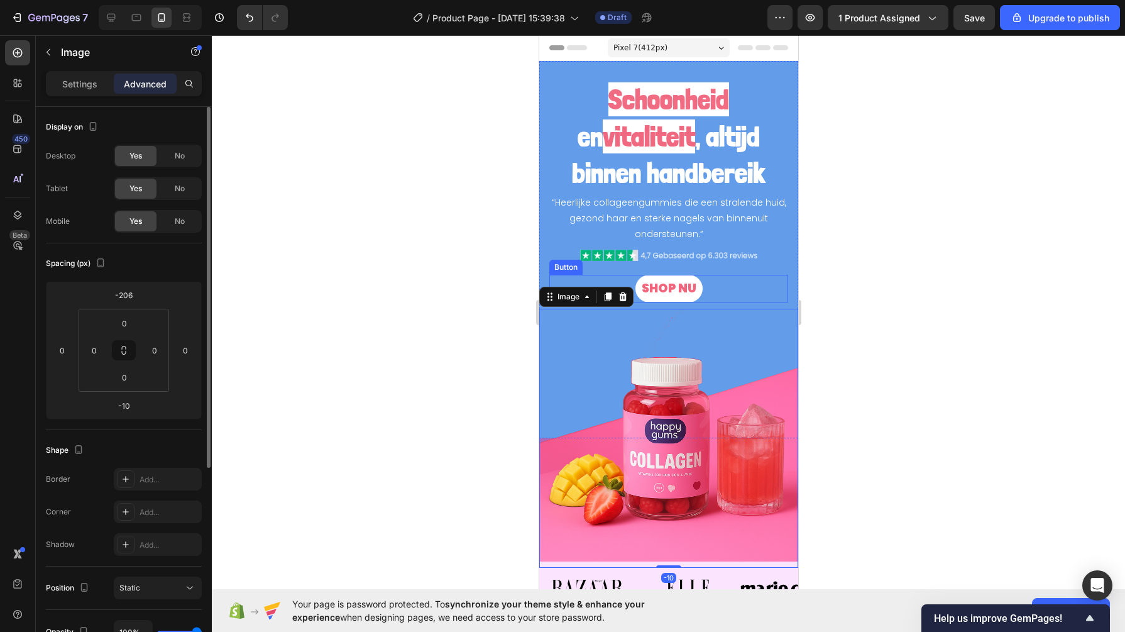
click at [652, 291] on span "SHOP NU" at bounding box center [668, 288] width 55 height 17
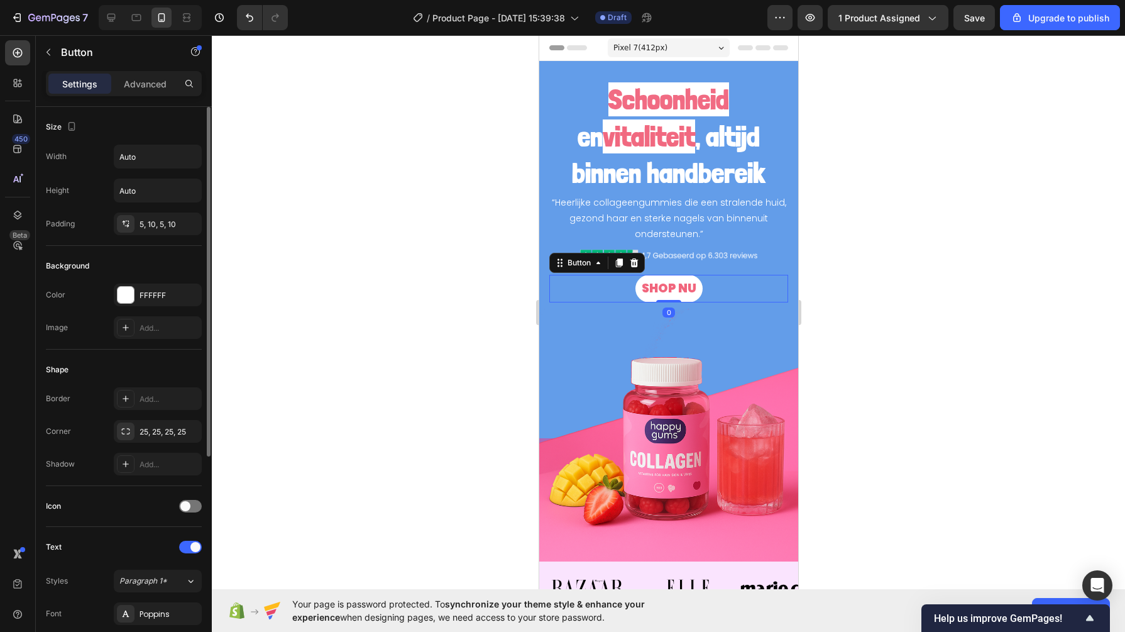
click at [652, 291] on span "SHOP NU" at bounding box center [668, 288] width 55 height 17
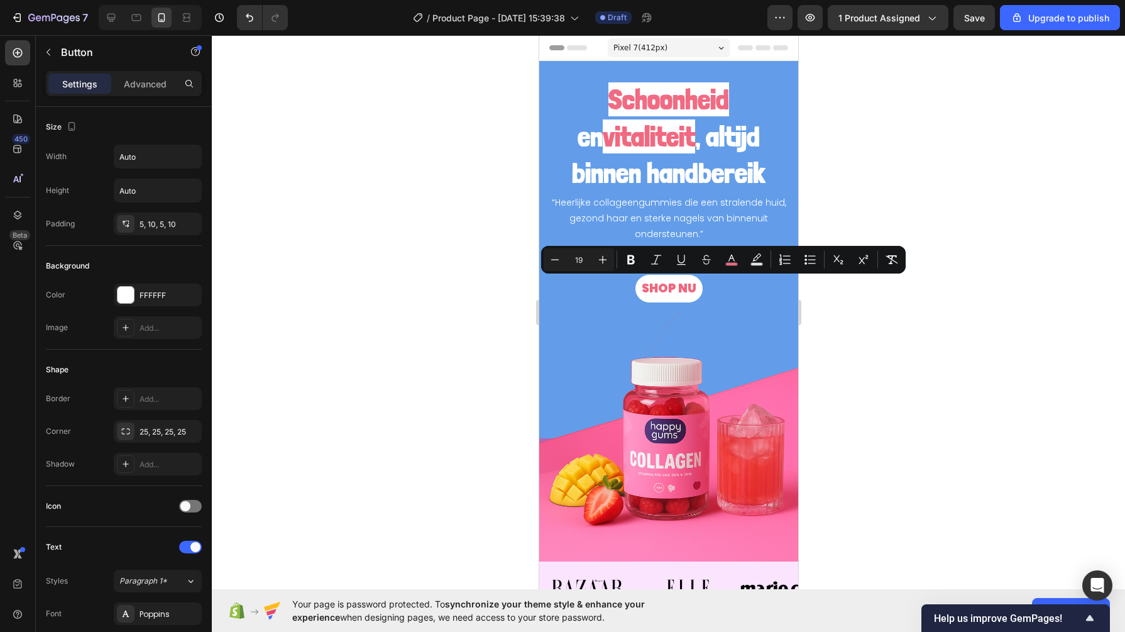
click at [168, 374] on div "Shape" at bounding box center [124, 370] width 156 height 20
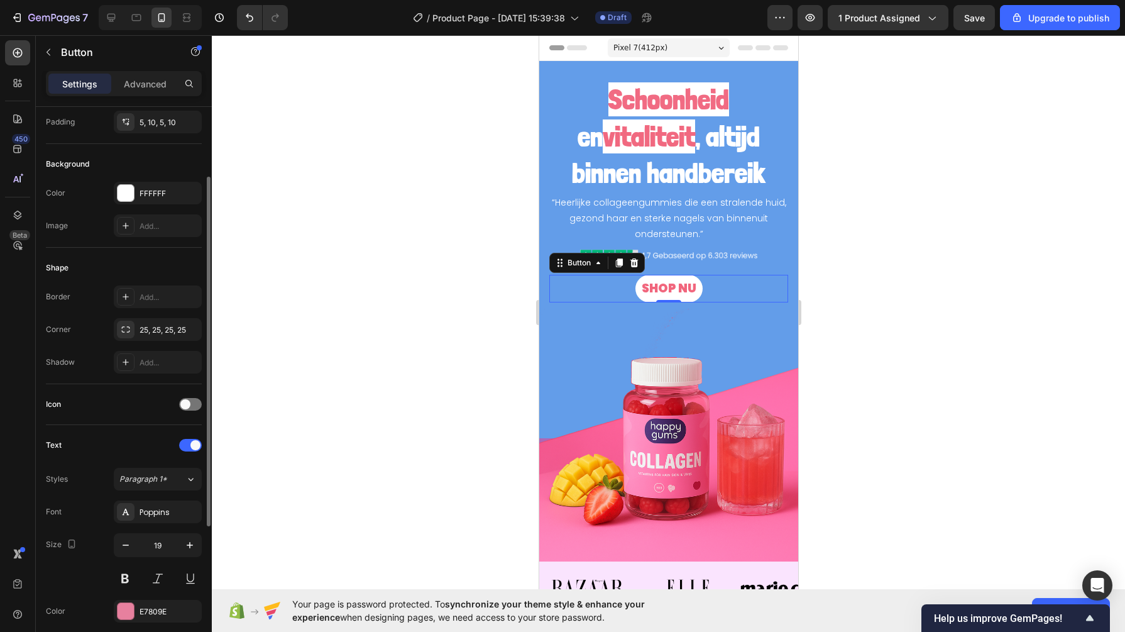
scroll to position [106, 0]
click at [141, 510] on div "Poppins" at bounding box center [169, 508] width 59 height 11
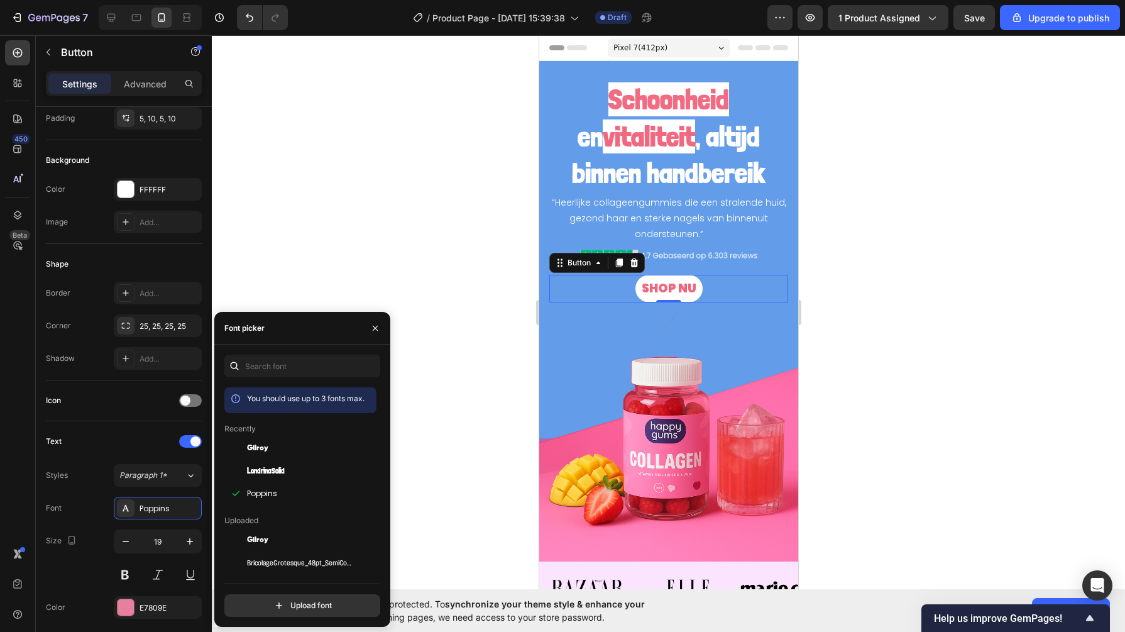
click at [141, 510] on div "Poppins" at bounding box center [169, 508] width 59 height 11
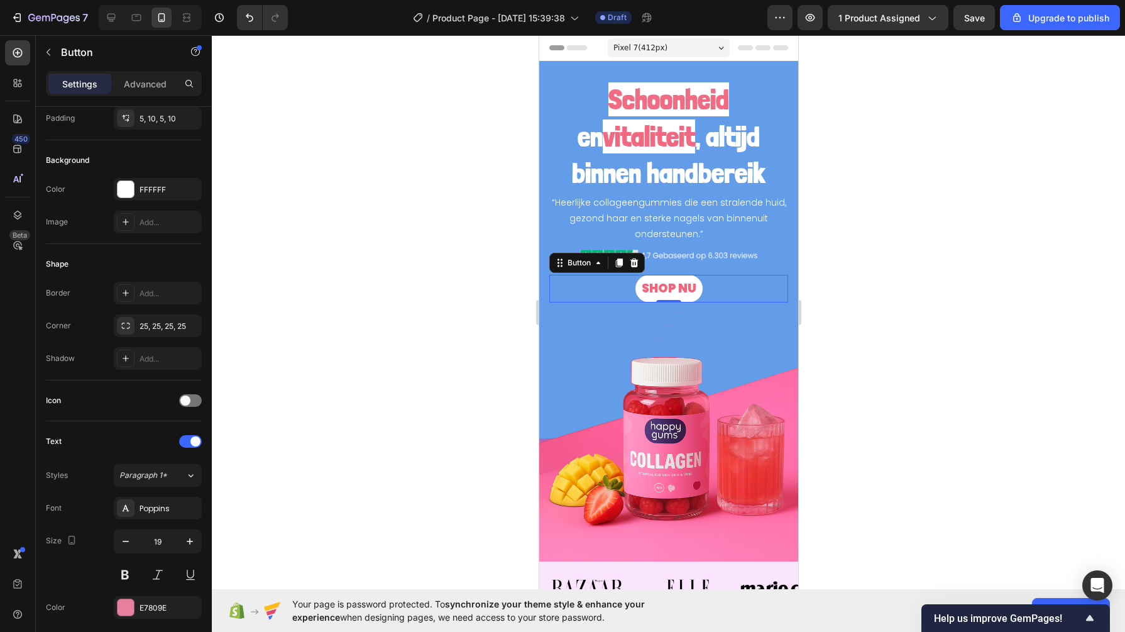
click at [125, 568] on button at bounding box center [125, 574] width 23 height 23
click at [419, 343] on div at bounding box center [668, 333] width 913 height 596
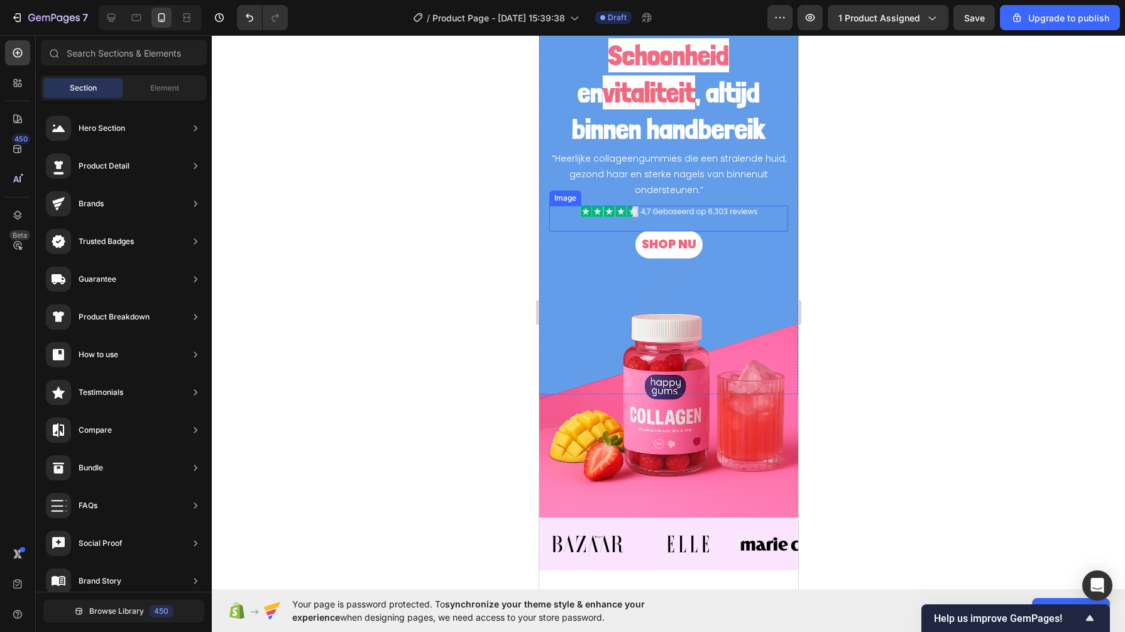
scroll to position [0, 0]
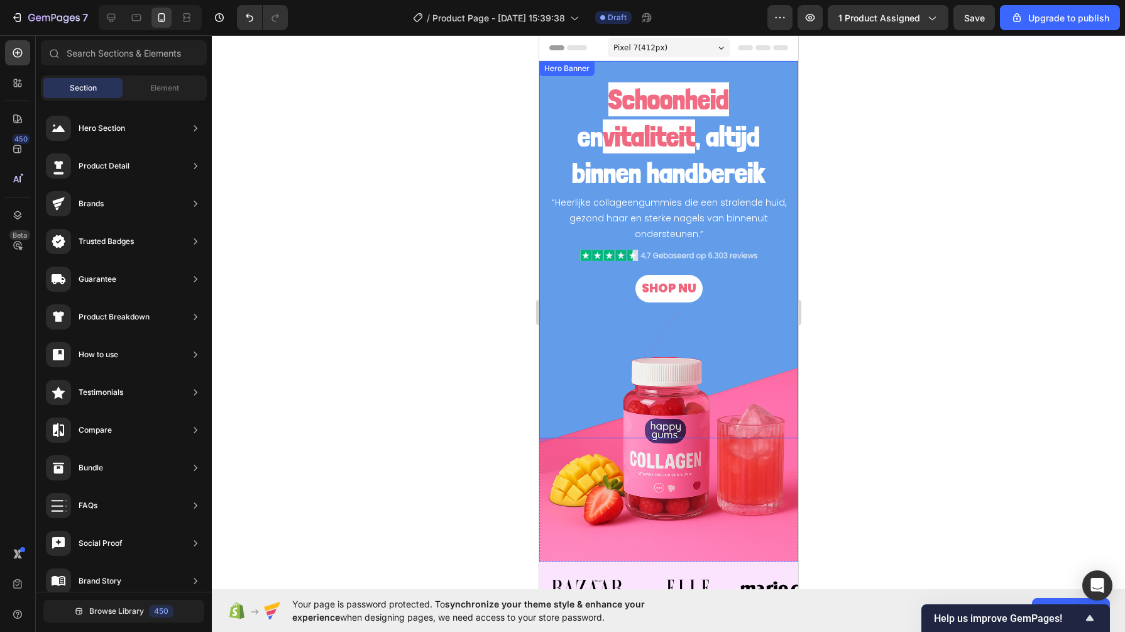
click at [546, 94] on div "“Heerlijke collageengummies die een stralende huid, gezond haar en sterke nagel…" at bounding box center [668, 186] width 259 height 251
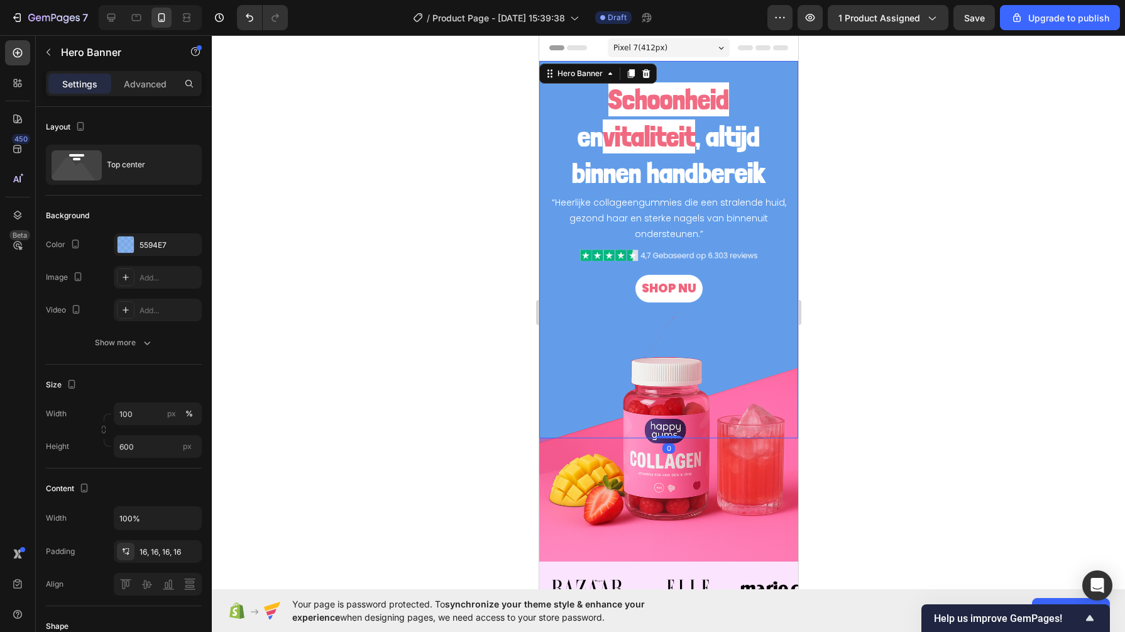
click at [143, 268] on div "Add..." at bounding box center [158, 277] width 88 height 23
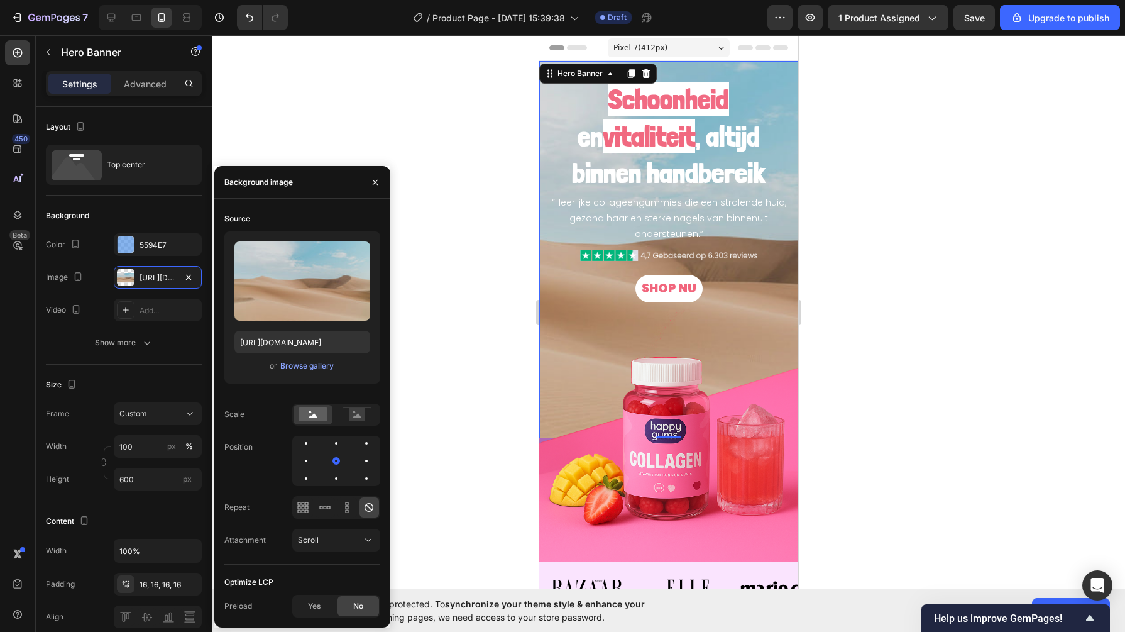
click at [302, 363] on div "Browse gallery" at bounding box center [306, 365] width 53 height 11
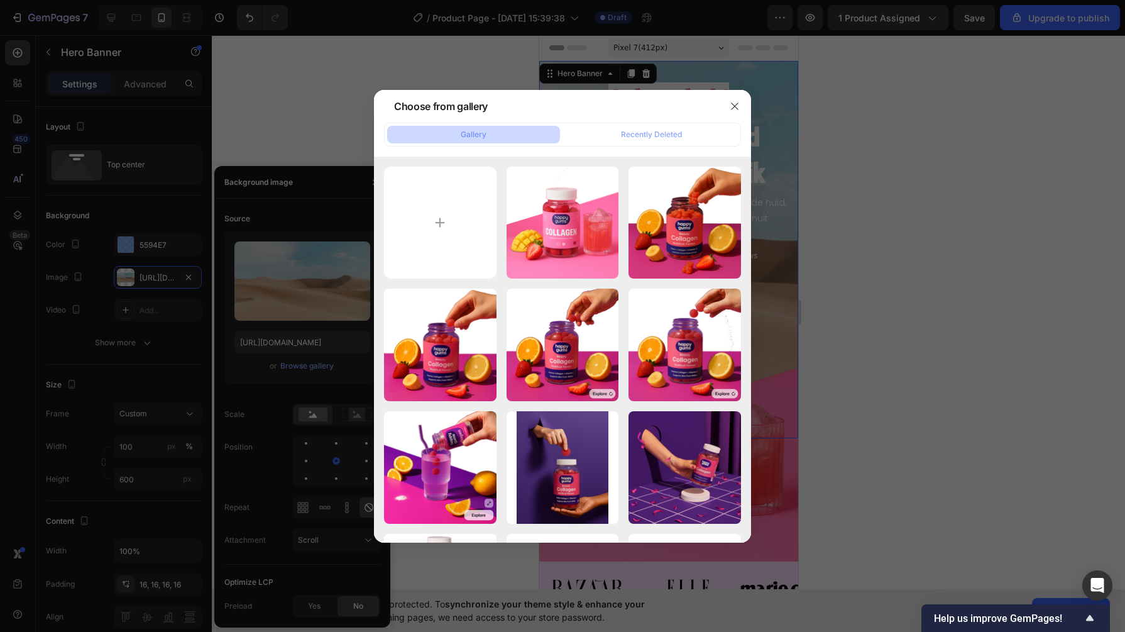
click at [417, 261] on input "file" at bounding box center [440, 223] width 113 height 113
type input "C:\fakepath\depositphotos_85693518-stock-photo-seamless-blue-sky-with-clouds.jpg"
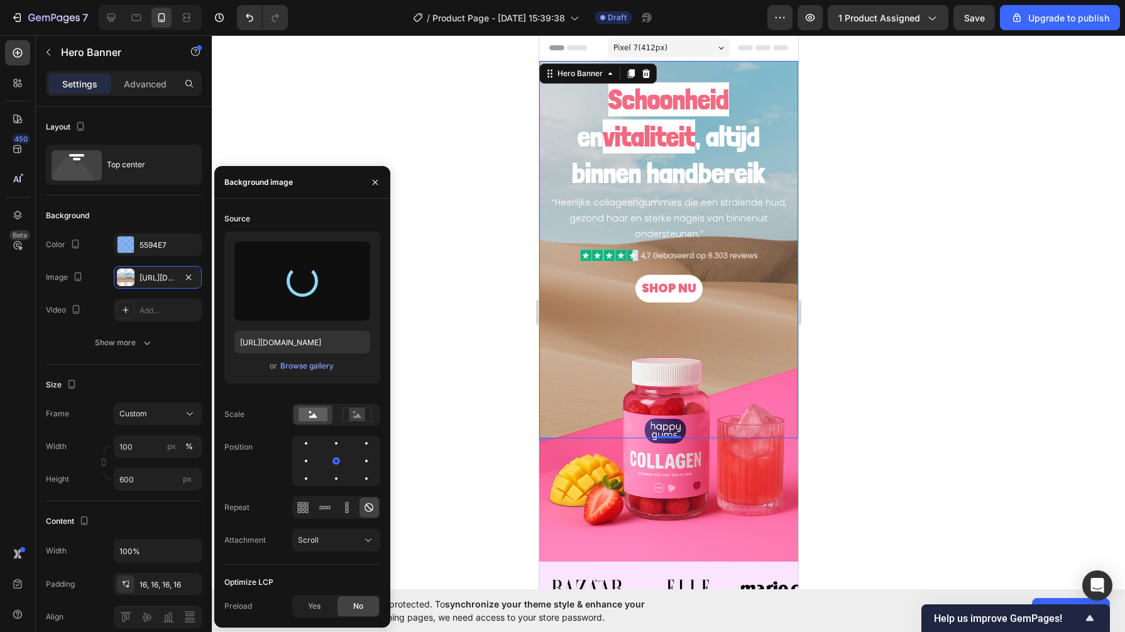
type input "[URL][DOMAIN_NAME]"
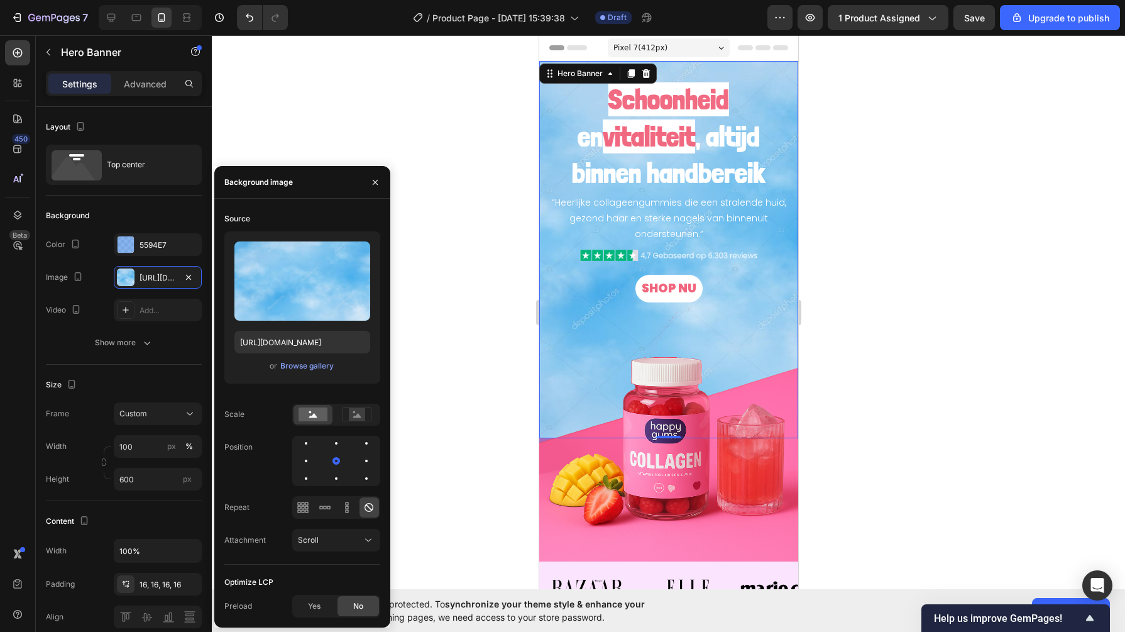
click at [487, 264] on div at bounding box center [668, 333] width 913 height 596
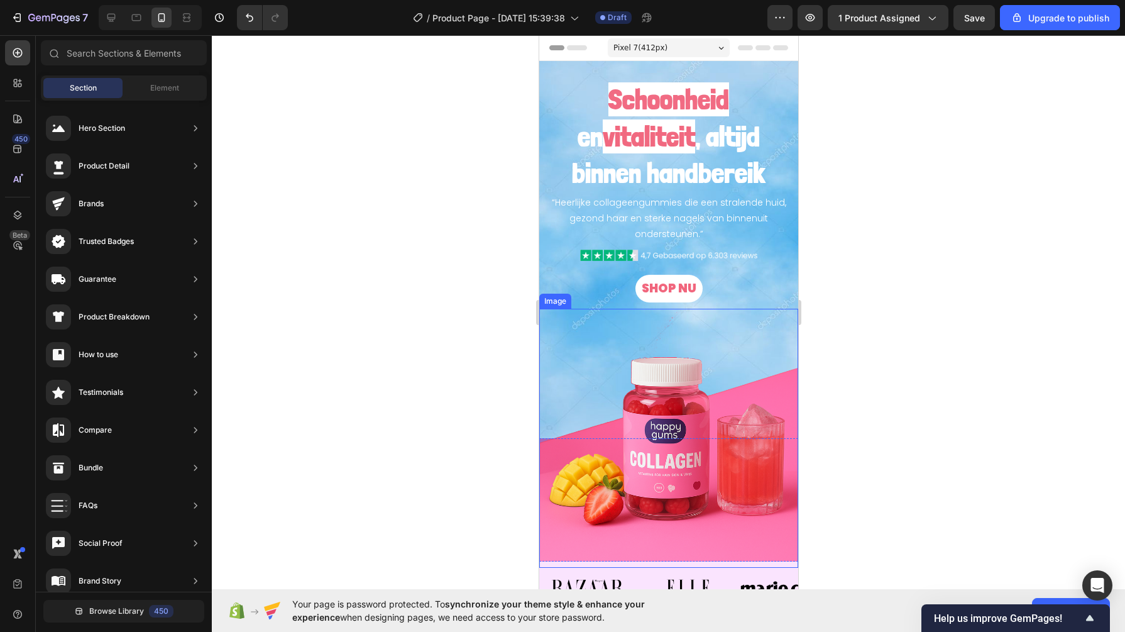
click at [581, 351] on img at bounding box center [668, 438] width 259 height 259
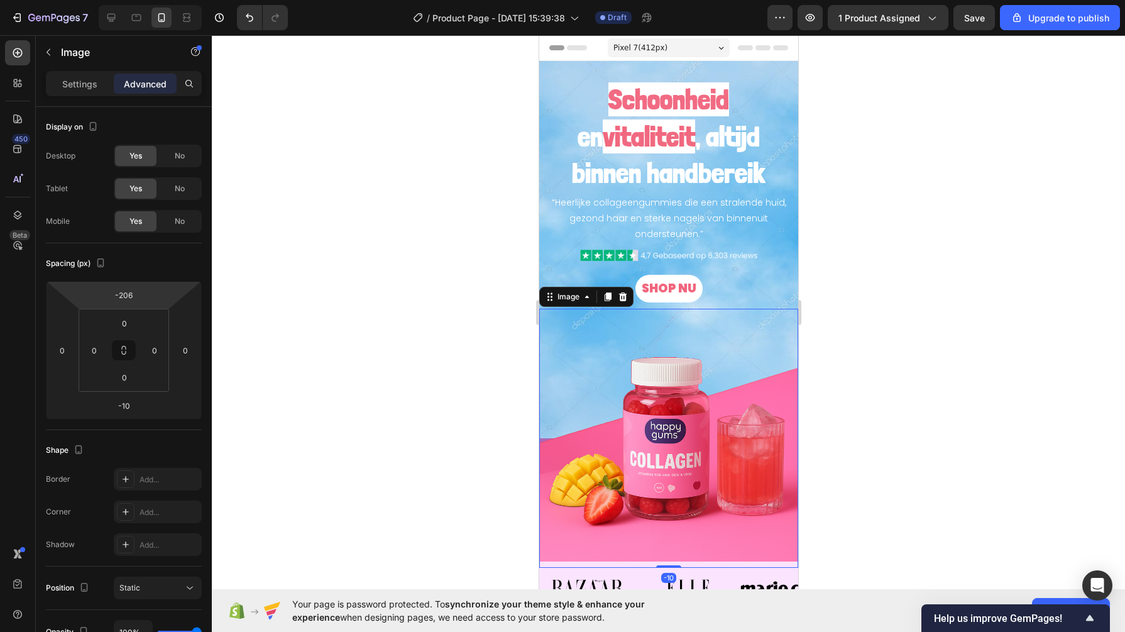
click at [119, 287] on input "-206" at bounding box center [123, 294] width 25 height 19
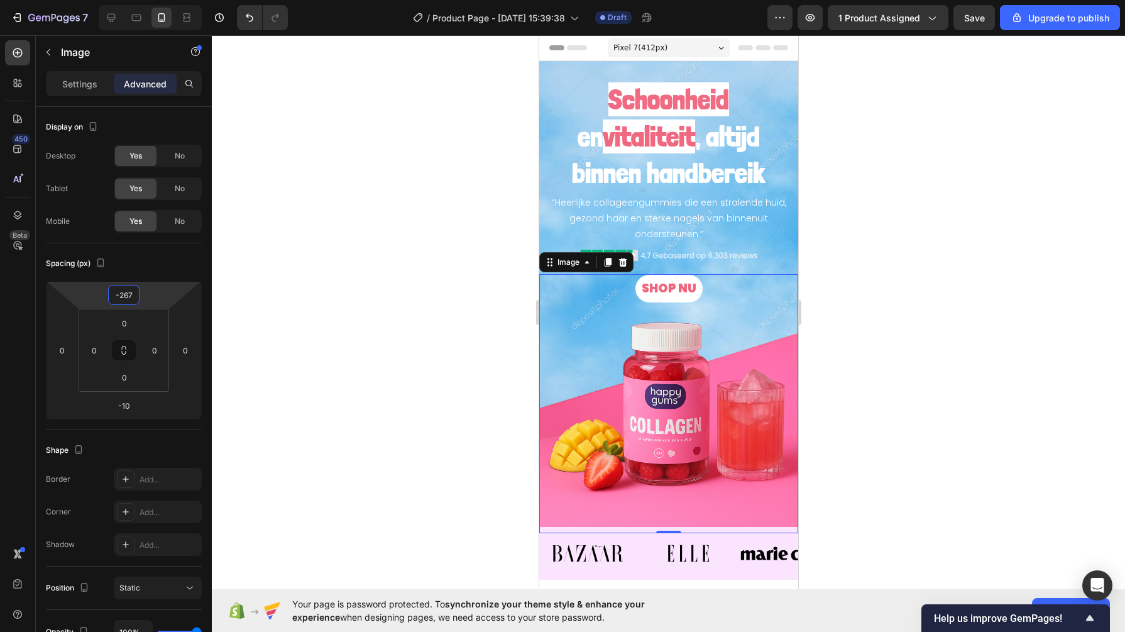
type input "-268"
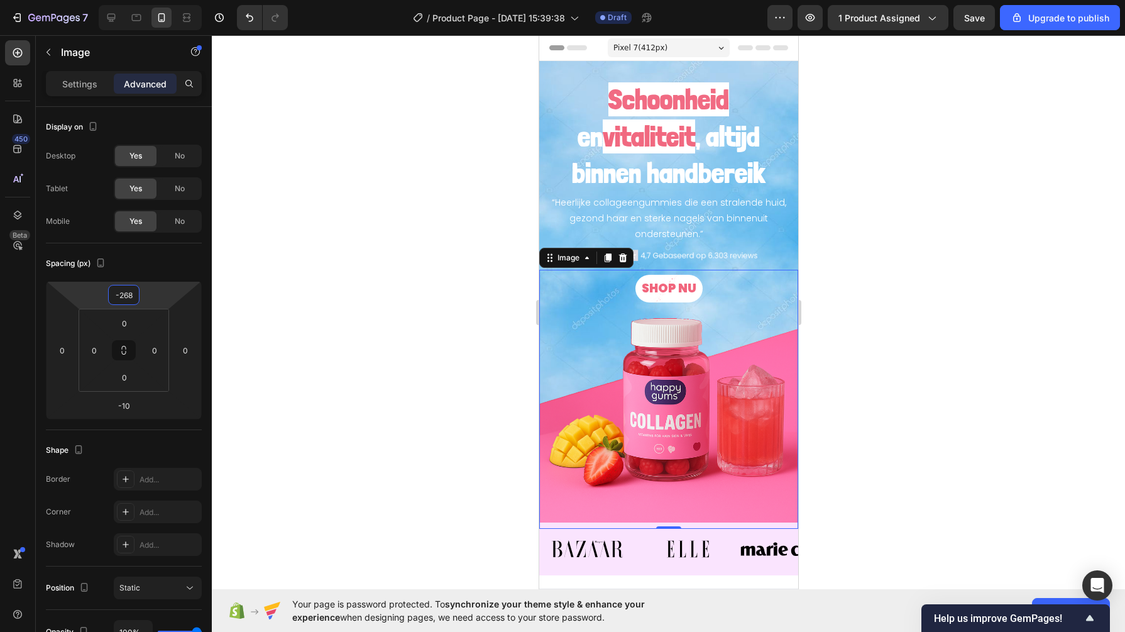
click at [278, 316] on div at bounding box center [668, 333] width 913 height 596
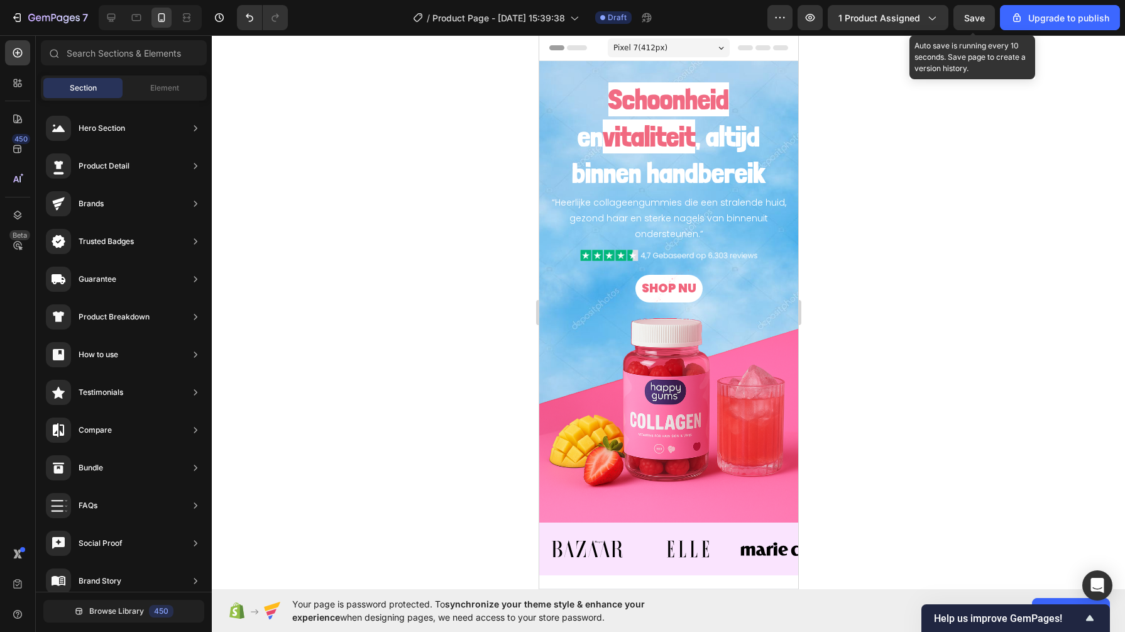
click at [967, 23] on div "Save" at bounding box center [974, 17] width 21 height 13
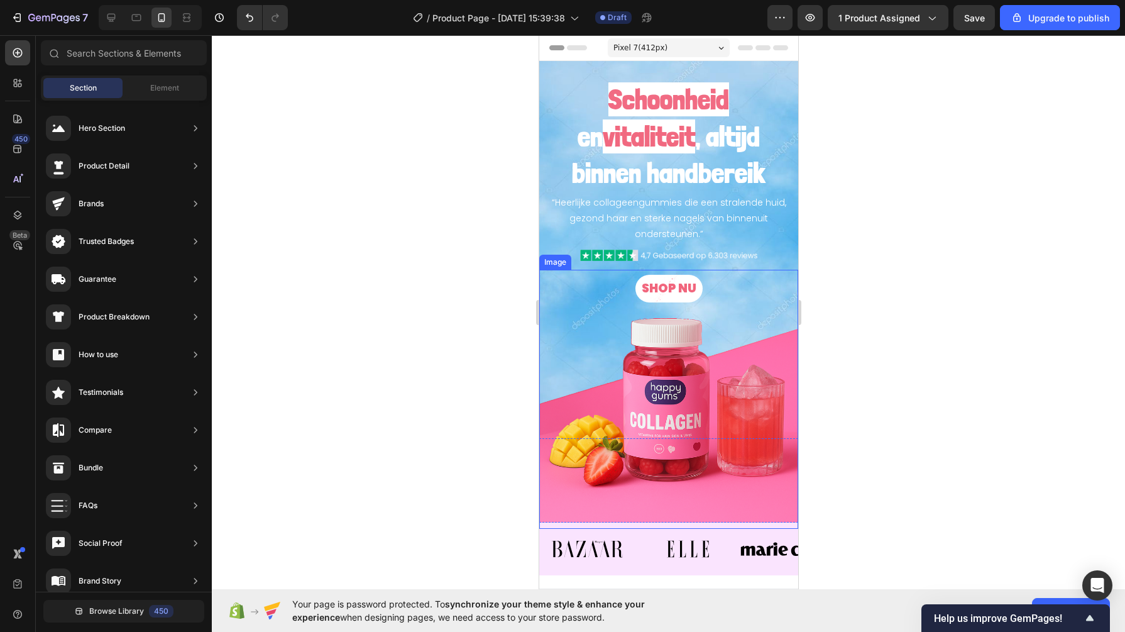
click at [754, 442] on img at bounding box center [668, 399] width 259 height 259
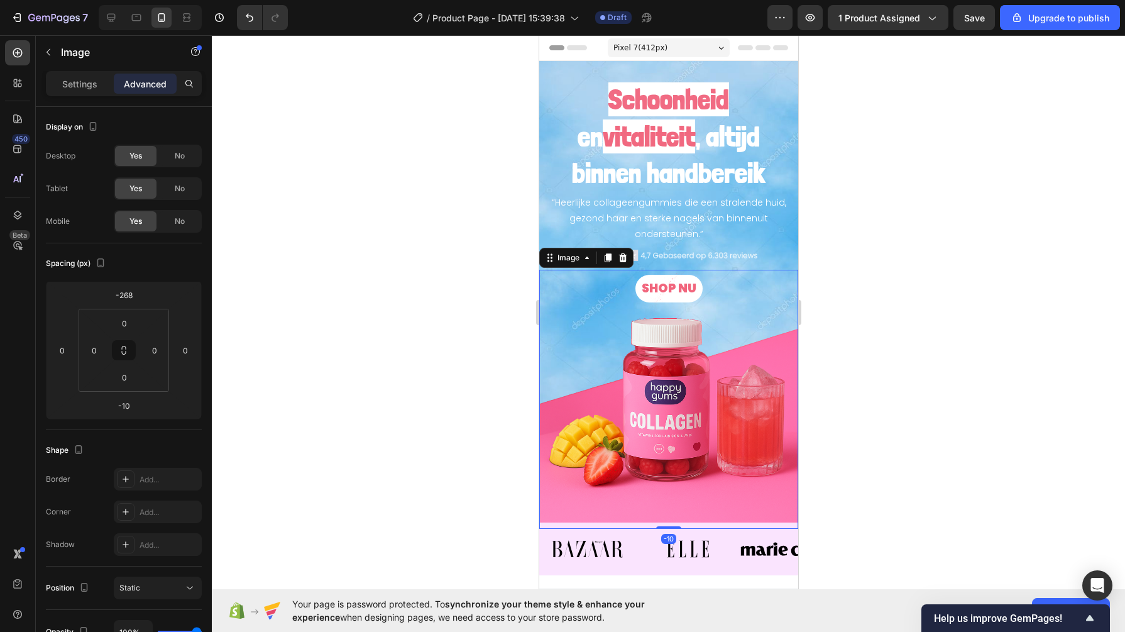
click at [91, 81] on p "Settings" at bounding box center [79, 83] width 35 height 13
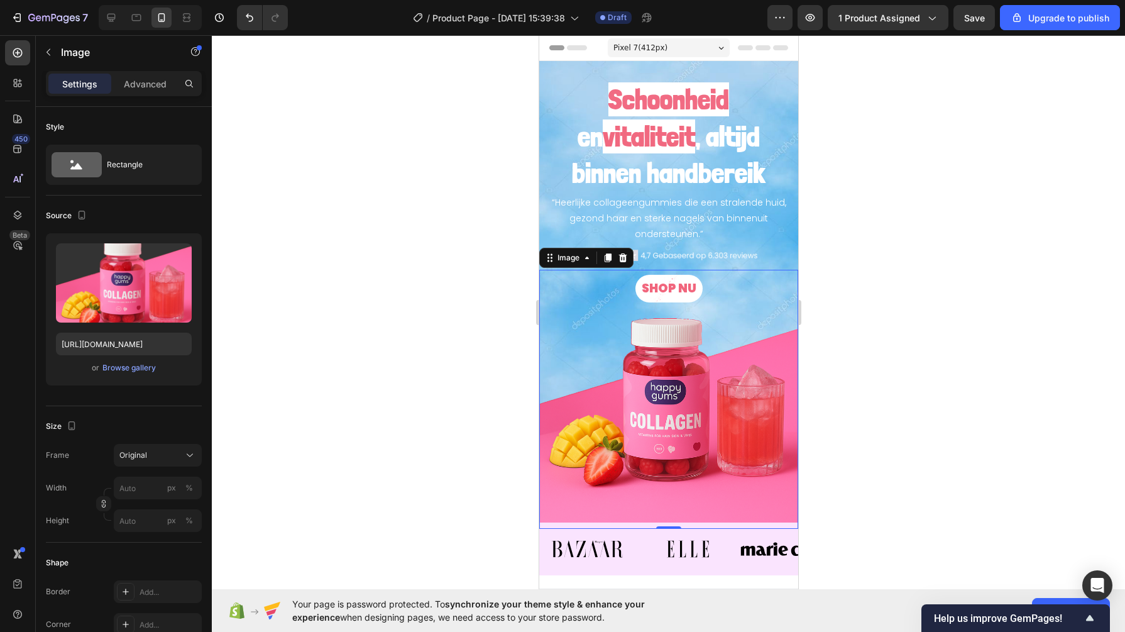
click at [141, 363] on div "Browse gallery" at bounding box center [128, 367] width 53 height 11
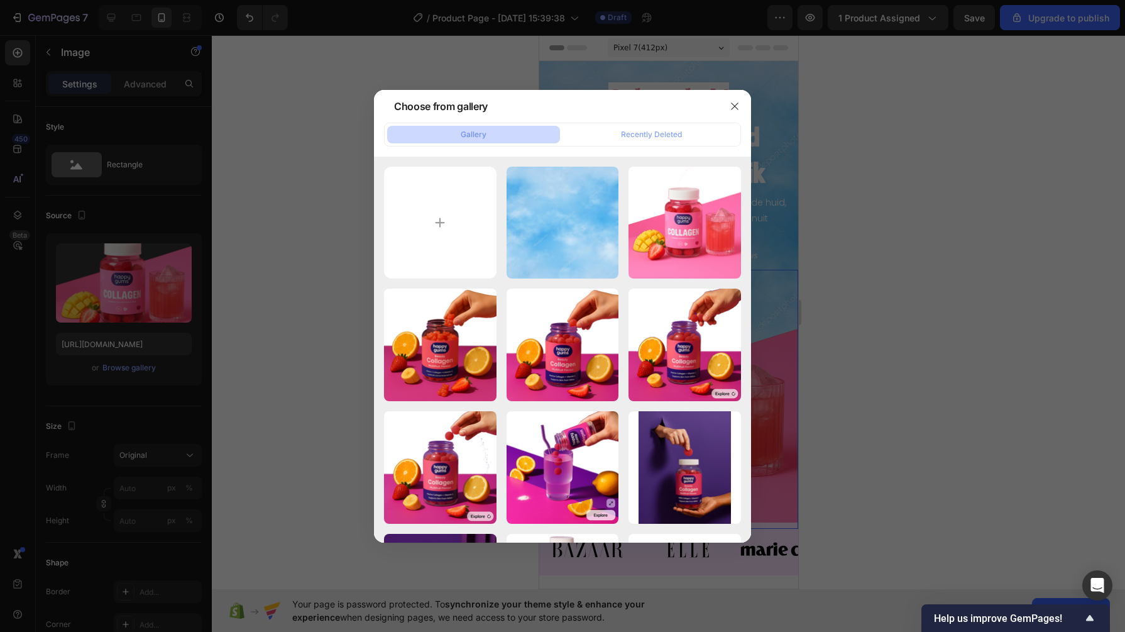
click at [0, 0] on div "08012a2b-8b3b-41b6-b4...1).png 1397.26 kb" at bounding box center [0, 0] width 0 height 0
type input "[URL][DOMAIN_NAME]"
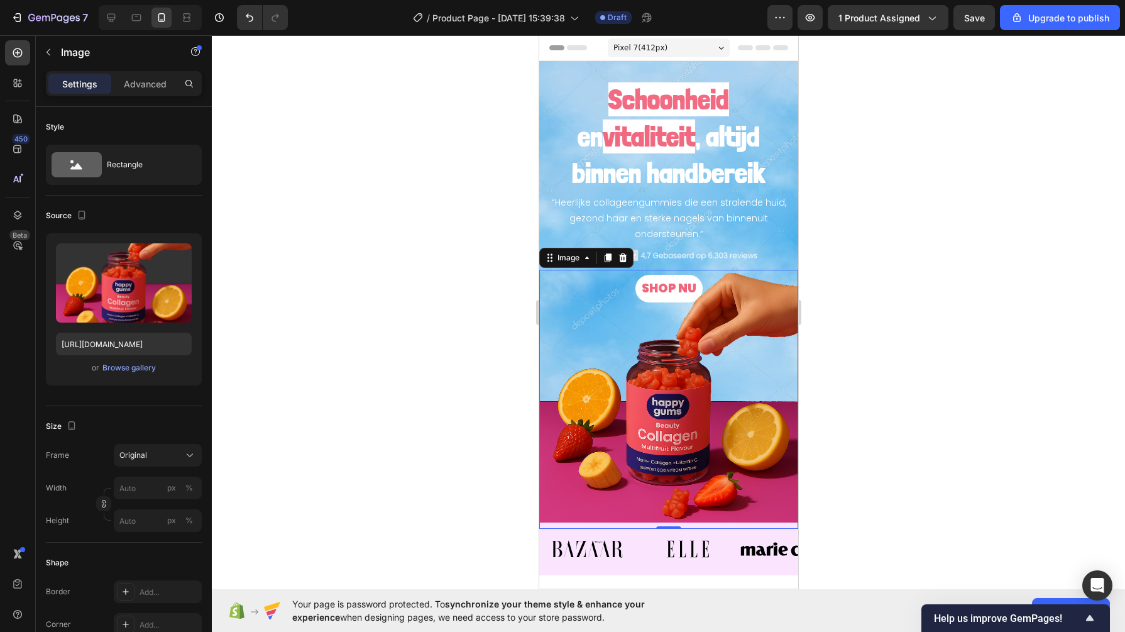
click at [427, 317] on div at bounding box center [668, 333] width 913 height 596
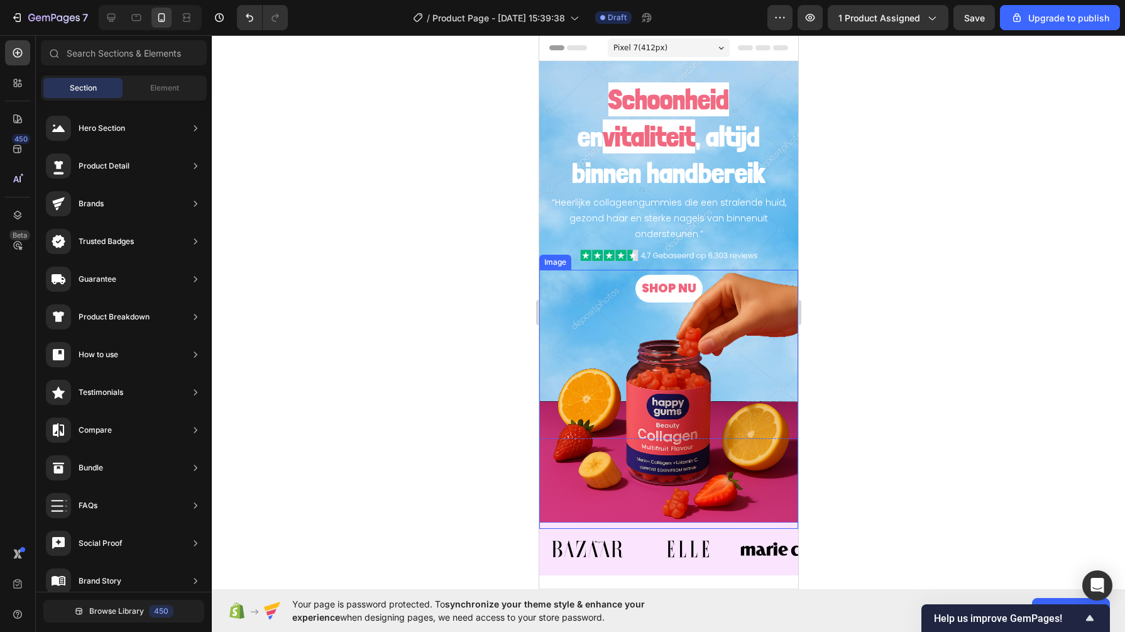
click at [651, 282] on img at bounding box center [668, 399] width 259 height 259
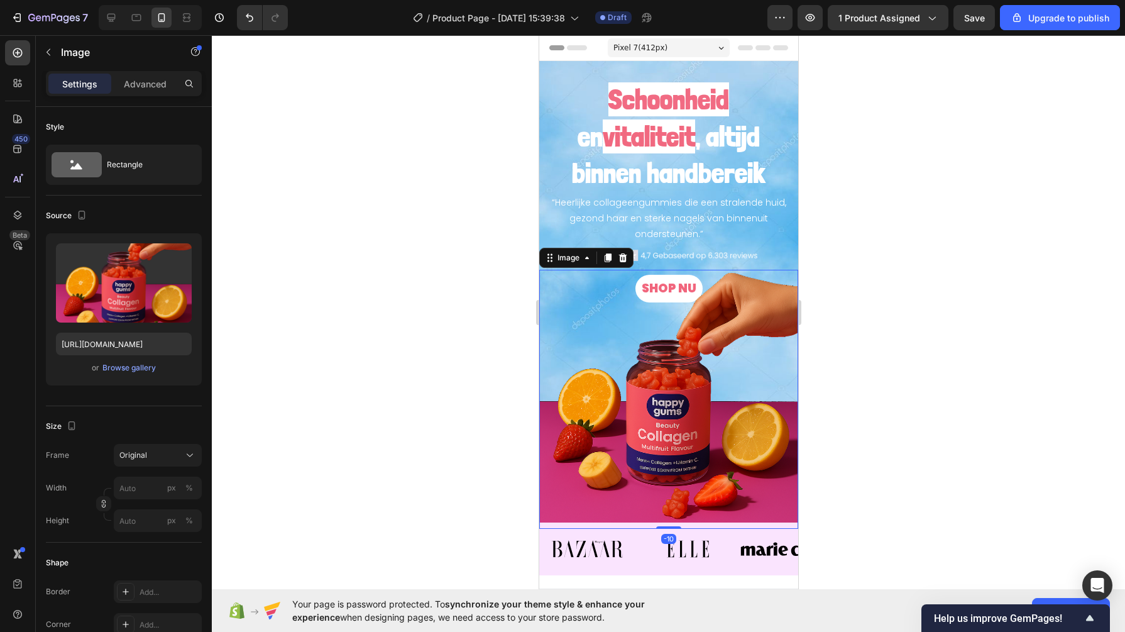
click at [657, 289] on img at bounding box center [668, 399] width 259 height 259
click at [500, 269] on div at bounding box center [668, 333] width 913 height 596
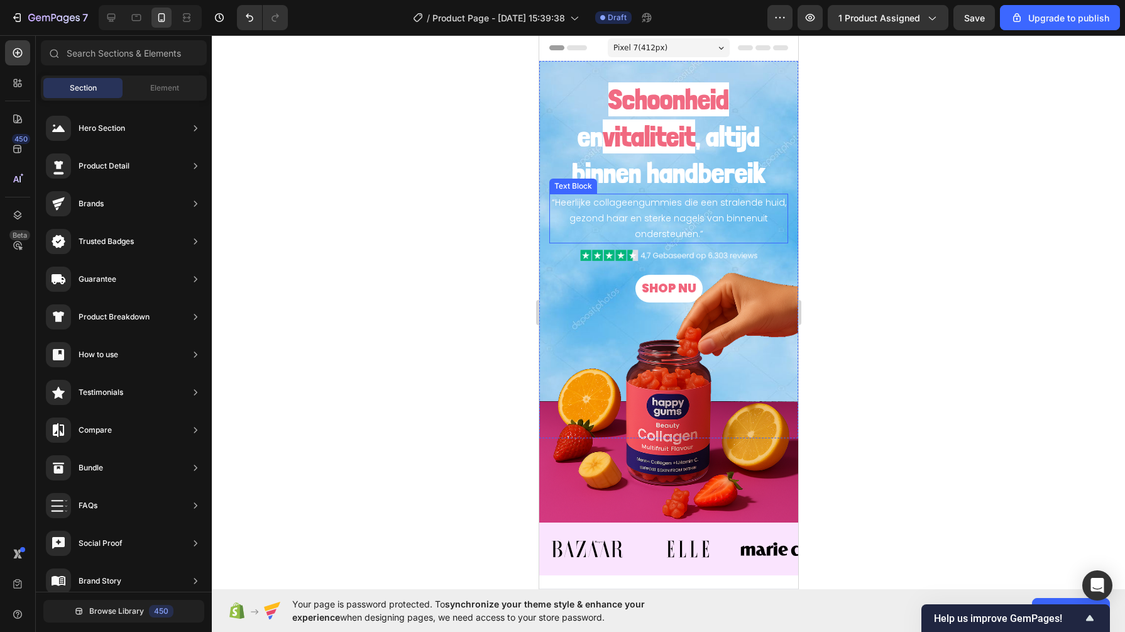
scroll to position [58, 0]
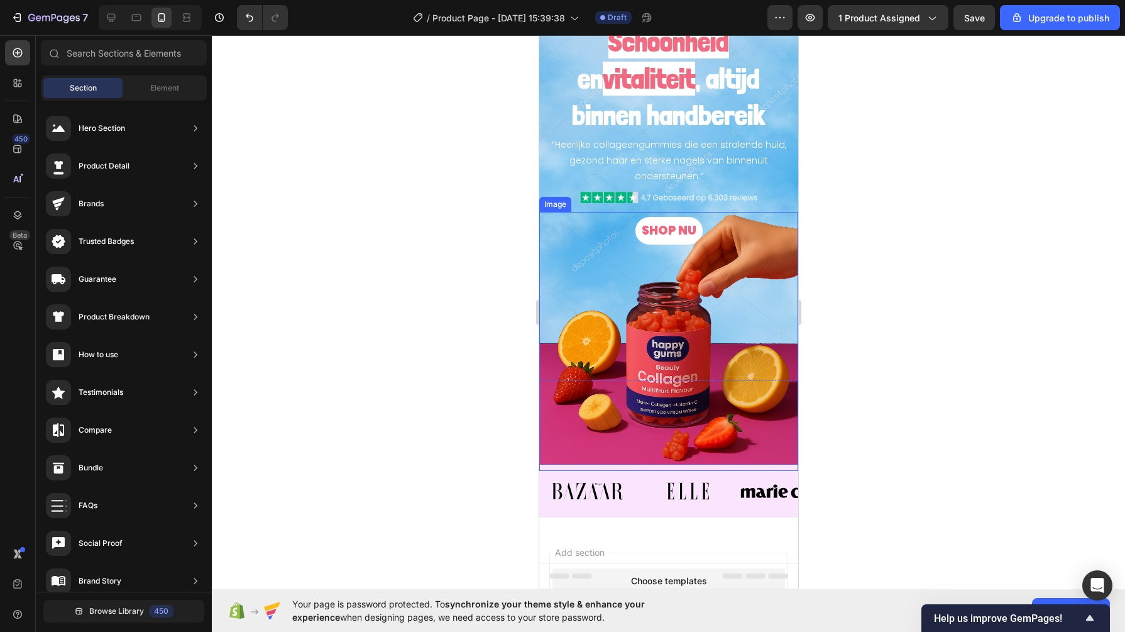
click at [612, 296] on img at bounding box center [668, 341] width 259 height 259
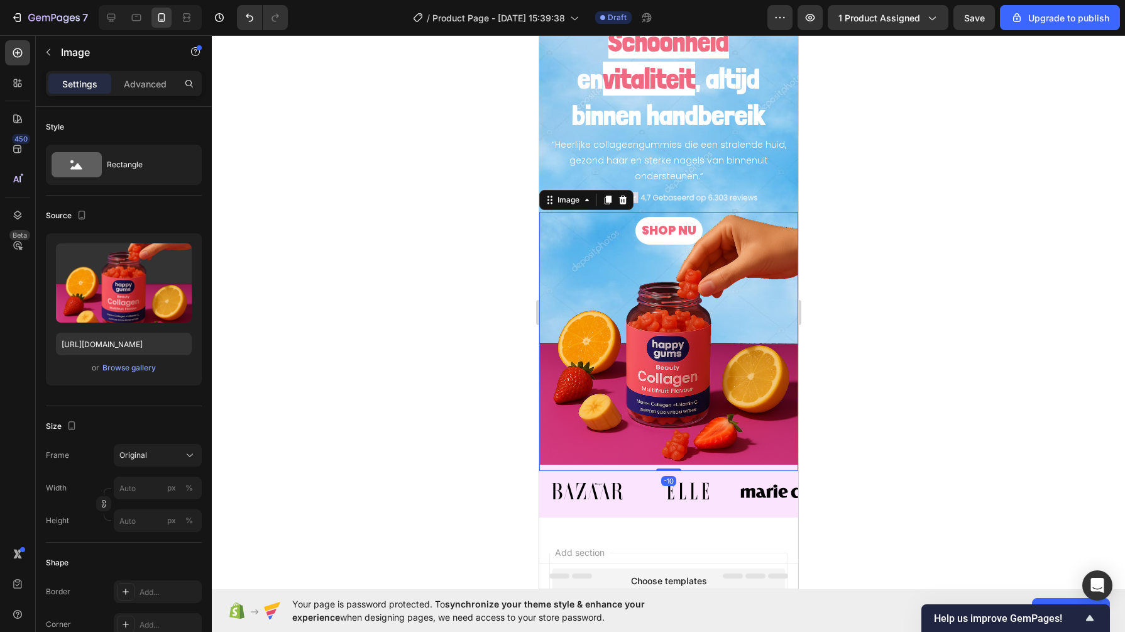
click at [140, 356] on div "Upload Image [URL][DOMAIN_NAME] or Browse gallery" at bounding box center [124, 309] width 156 height 152
click at [136, 366] on div "Browse gallery" at bounding box center [128, 367] width 53 height 11
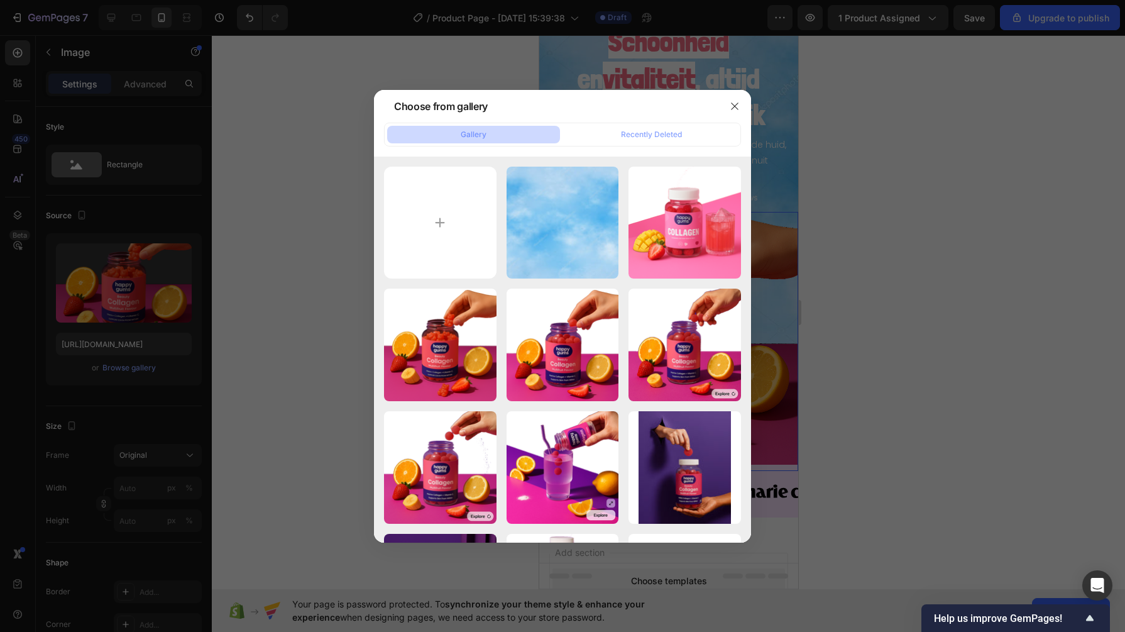
click at [0, 0] on div "7acce1cc-c74a-4bad-8b...1).png 1276.91 kb" at bounding box center [0, 0] width 0 height 0
type input "[URL][DOMAIN_NAME]"
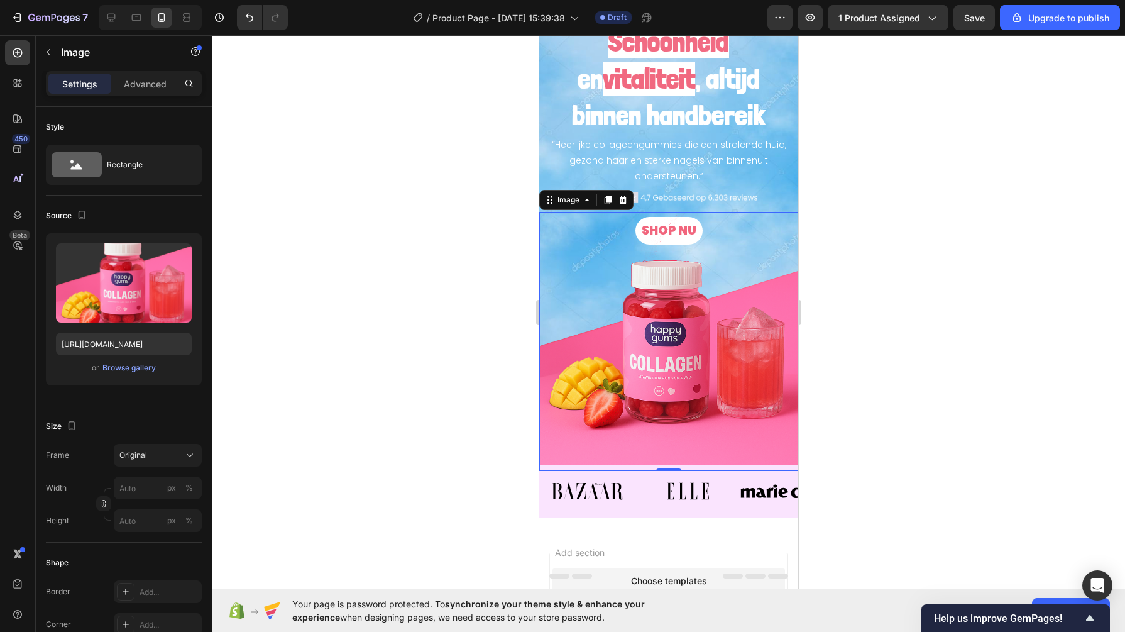
click at [449, 321] on div at bounding box center [668, 333] width 913 height 596
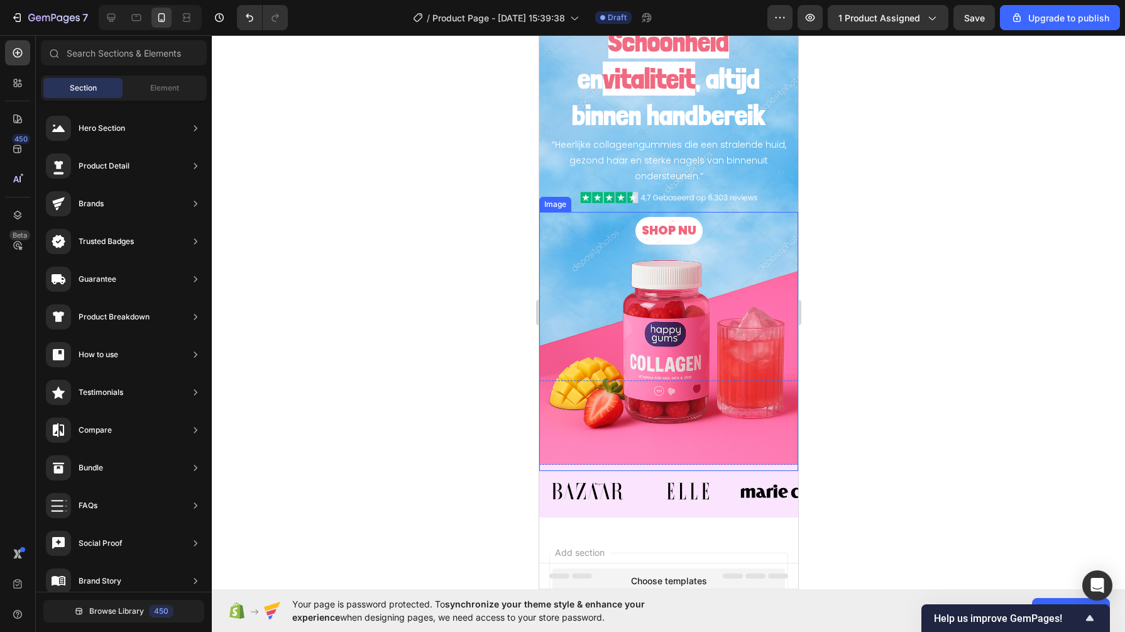
scroll to position [0, 0]
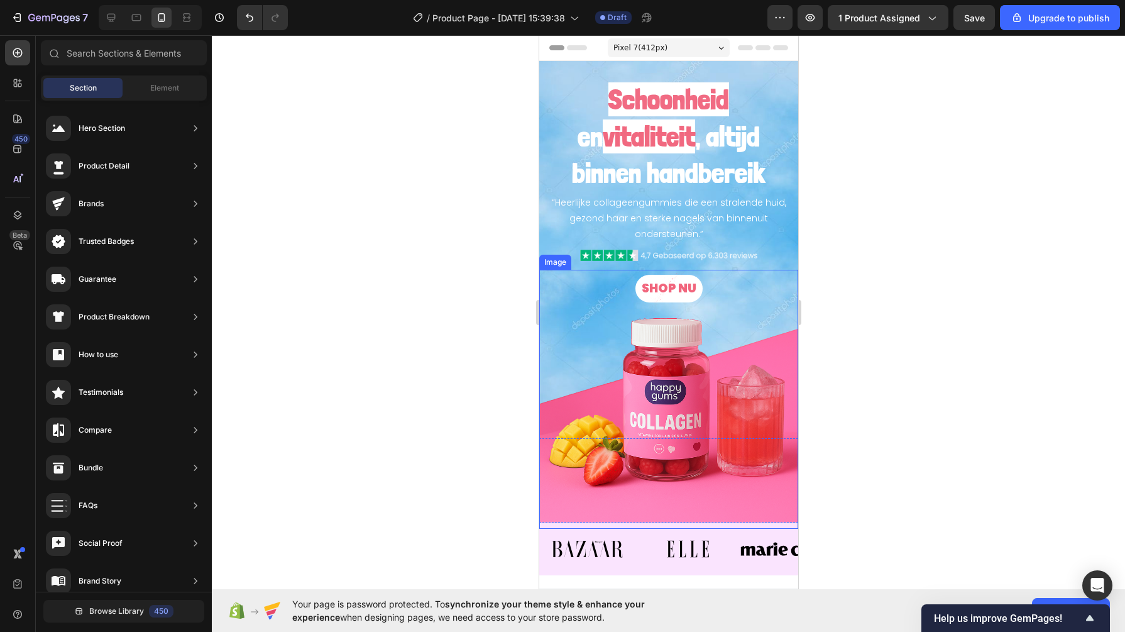
click at [571, 322] on img at bounding box center [668, 399] width 259 height 259
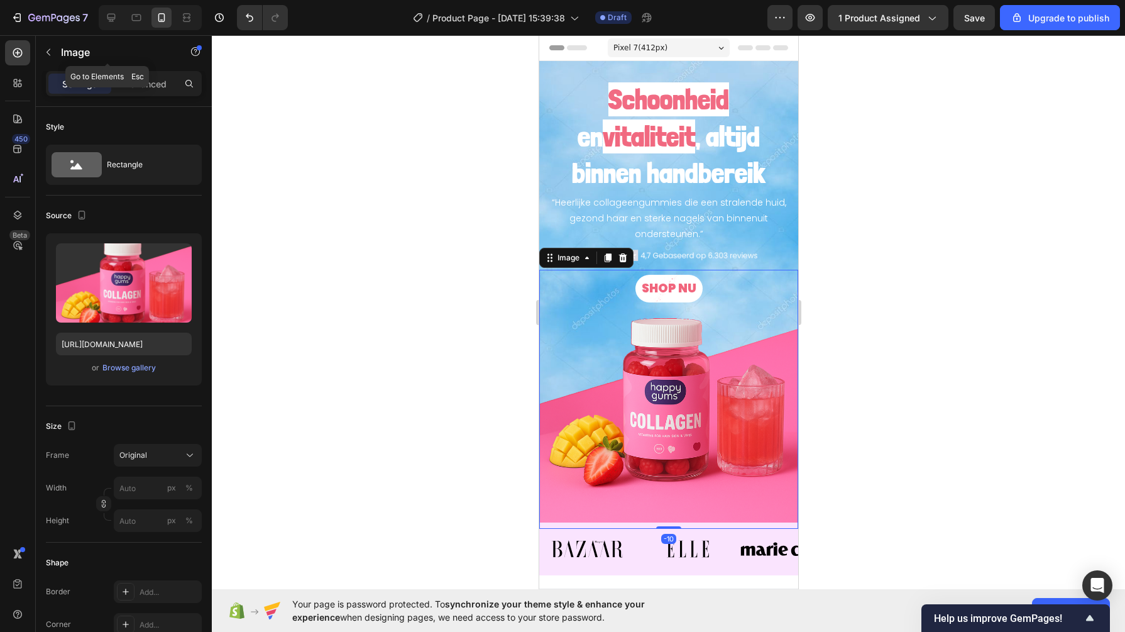
click at [149, 68] on div "Image" at bounding box center [107, 53] width 143 height 36
click at [157, 80] on p "Advanced" at bounding box center [145, 83] width 43 height 13
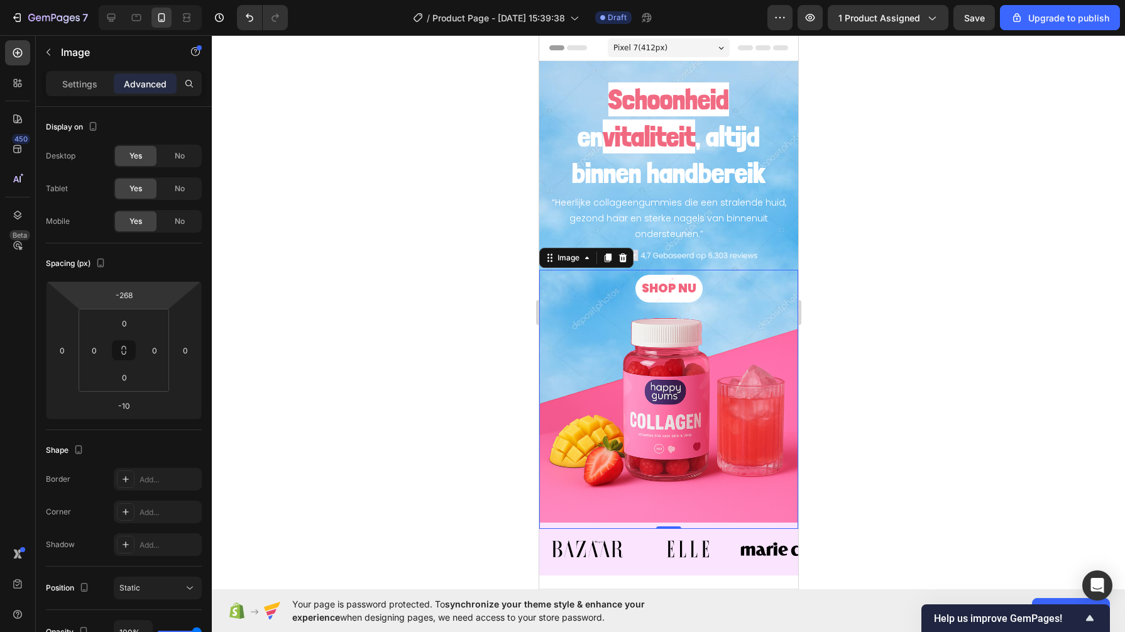
click at [119, 297] on input "-268" at bounding box center [123, 294] width 25 height 19
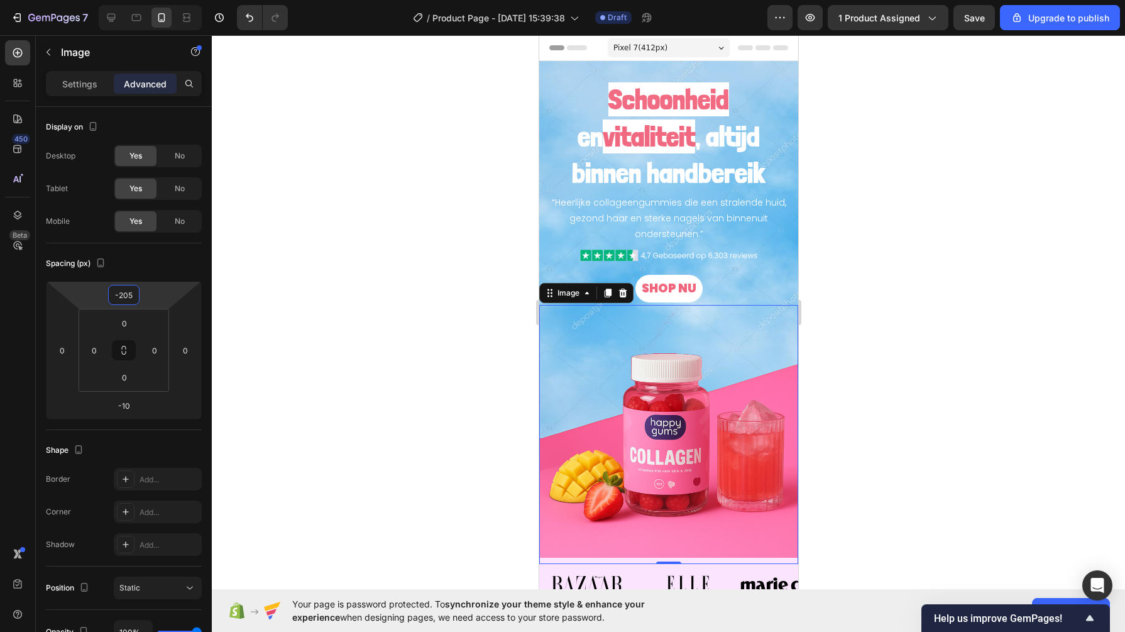
type input "-204"
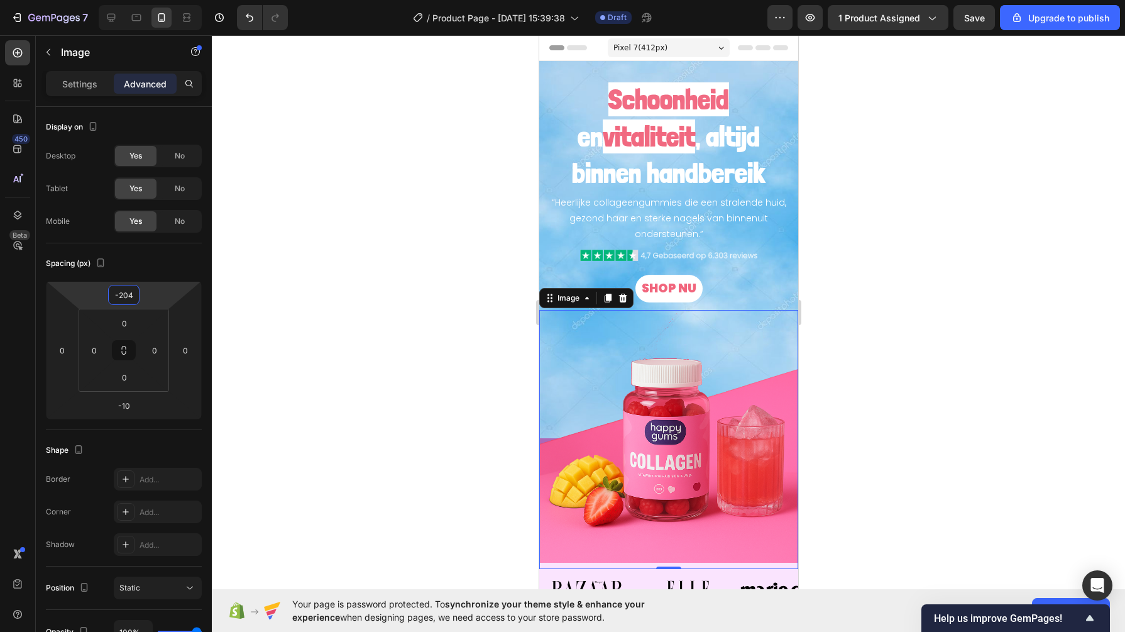
click at [420, 287] on div at bounding box center [668, 333] width 913 height 596
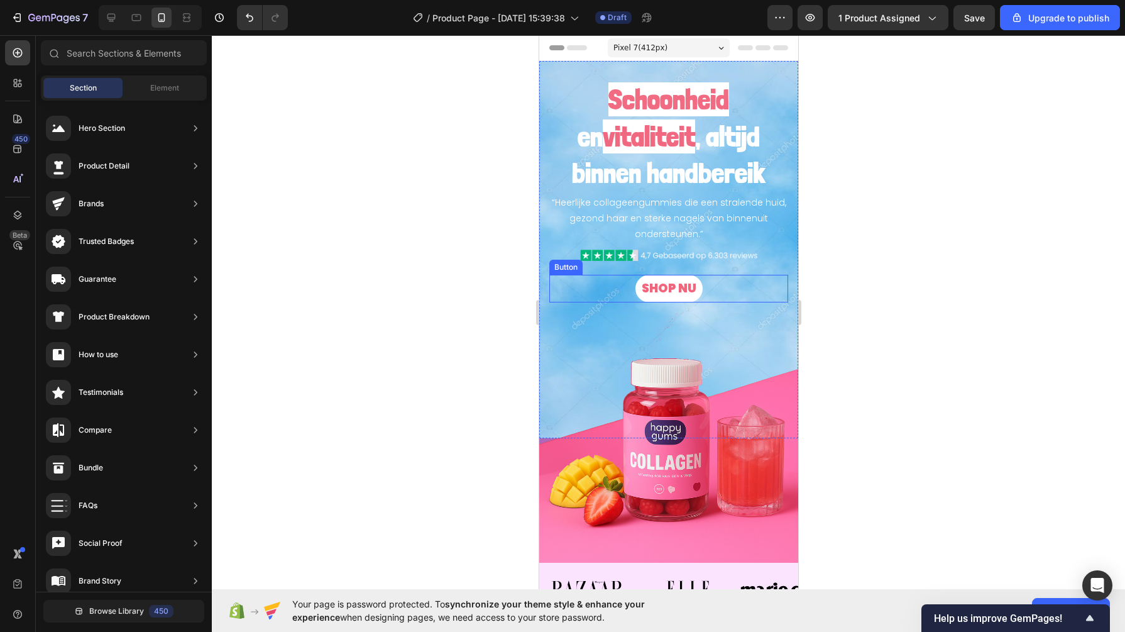
click at [635, 291] on button "SHOP NU" at bounding box center [668, 289] width 67 height 28
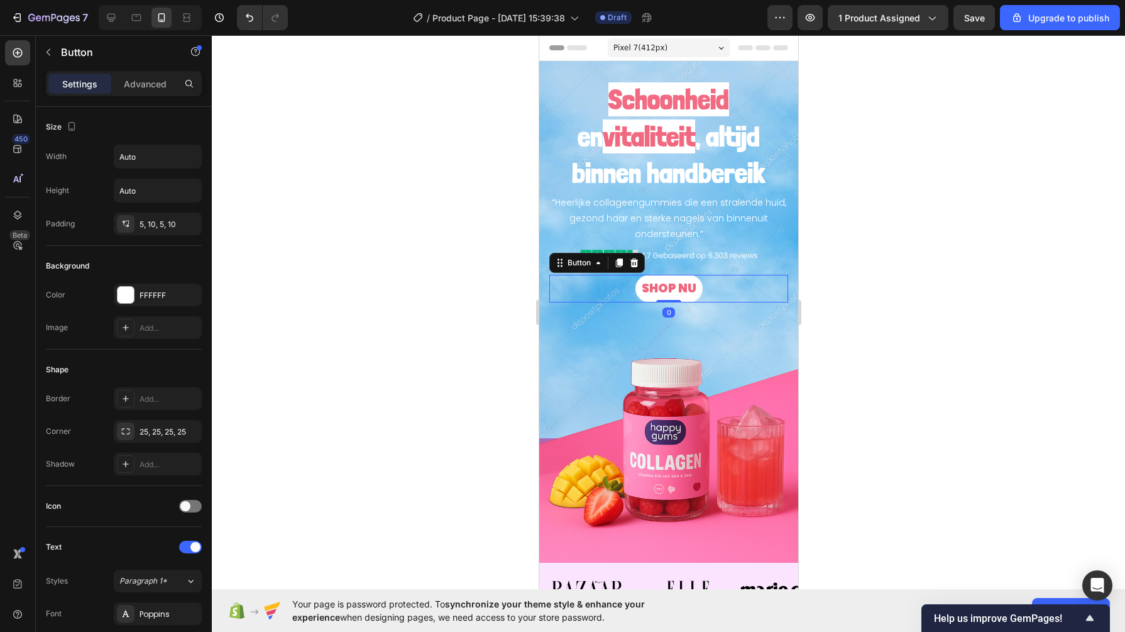
click at [629, 263] on icon at bounding box center [634, 263] width 10 height 10
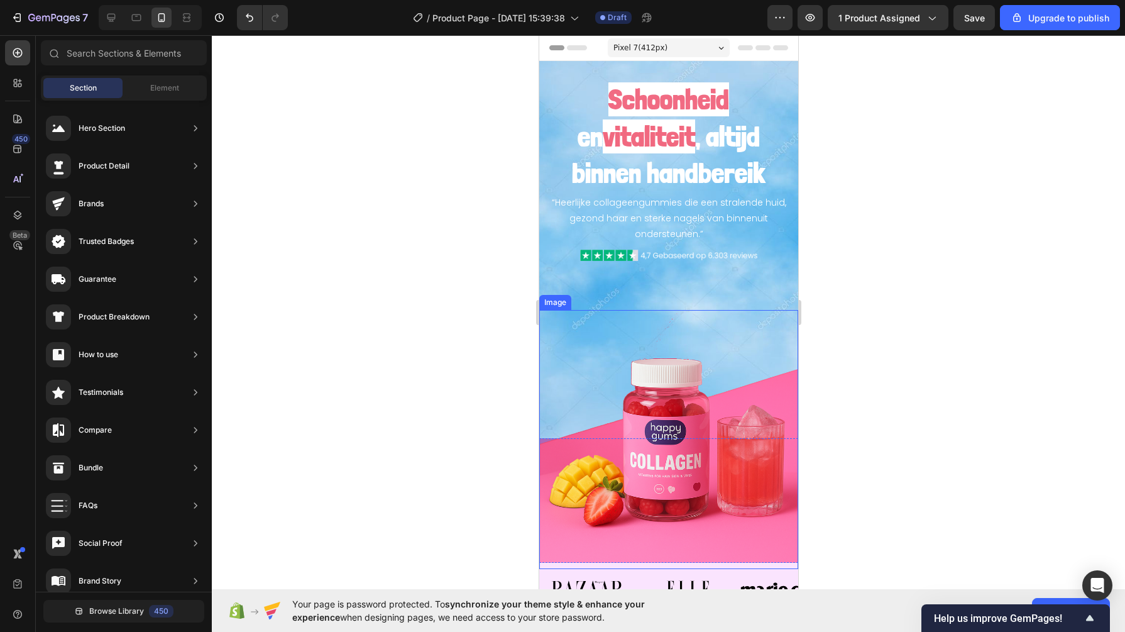
click at [565, 354] on img at bounding box center [668, 439] width 259 height 259
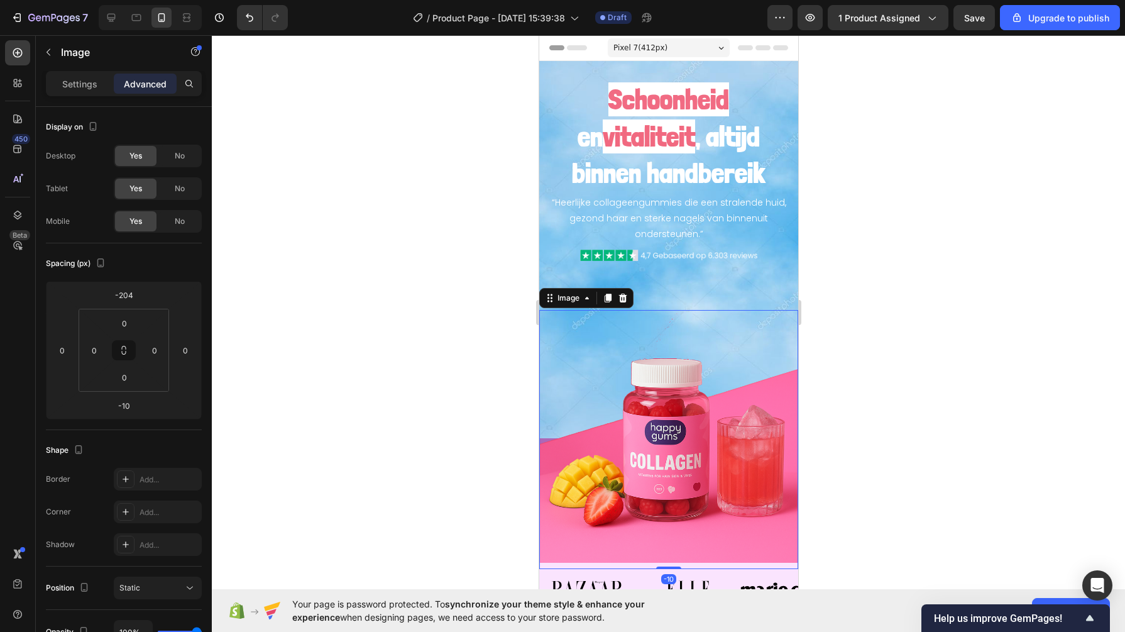
click at [236, 223] on div at bounding box center [668, 333] width 913 height 596
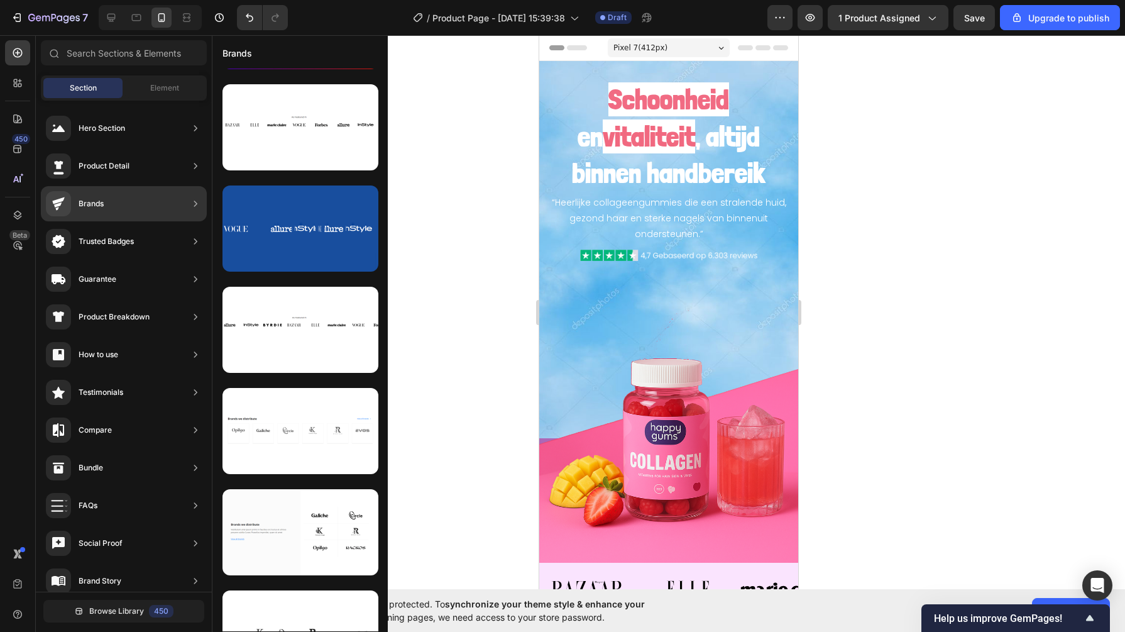
scroll to position [36, 0]
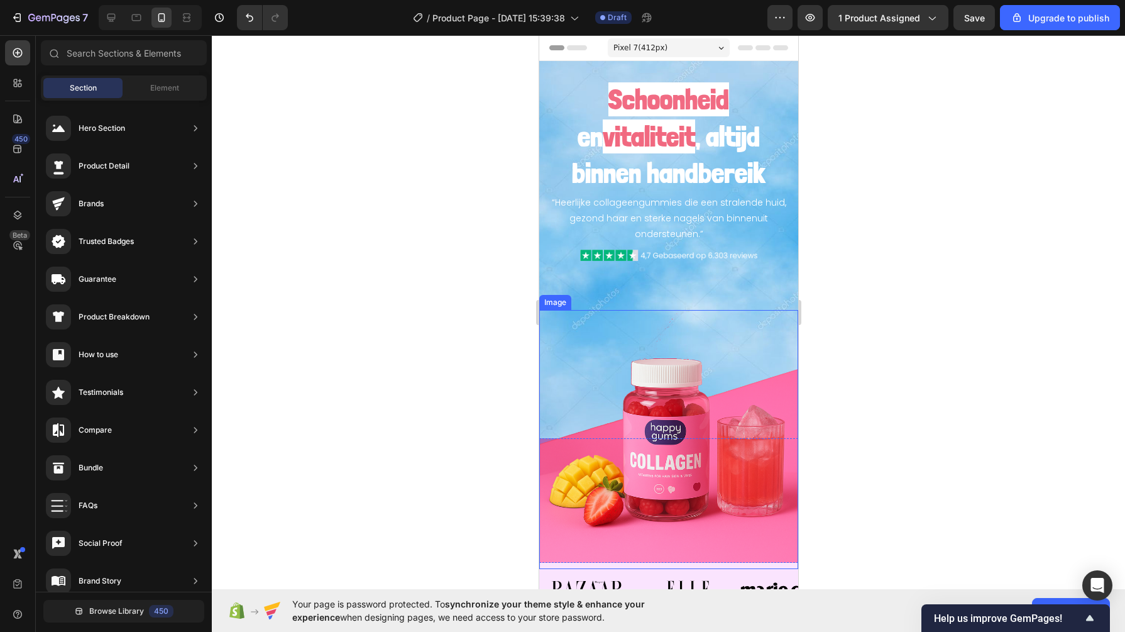
click at [652, 377] on img at bounding box center [668, 439] width 259 height 259
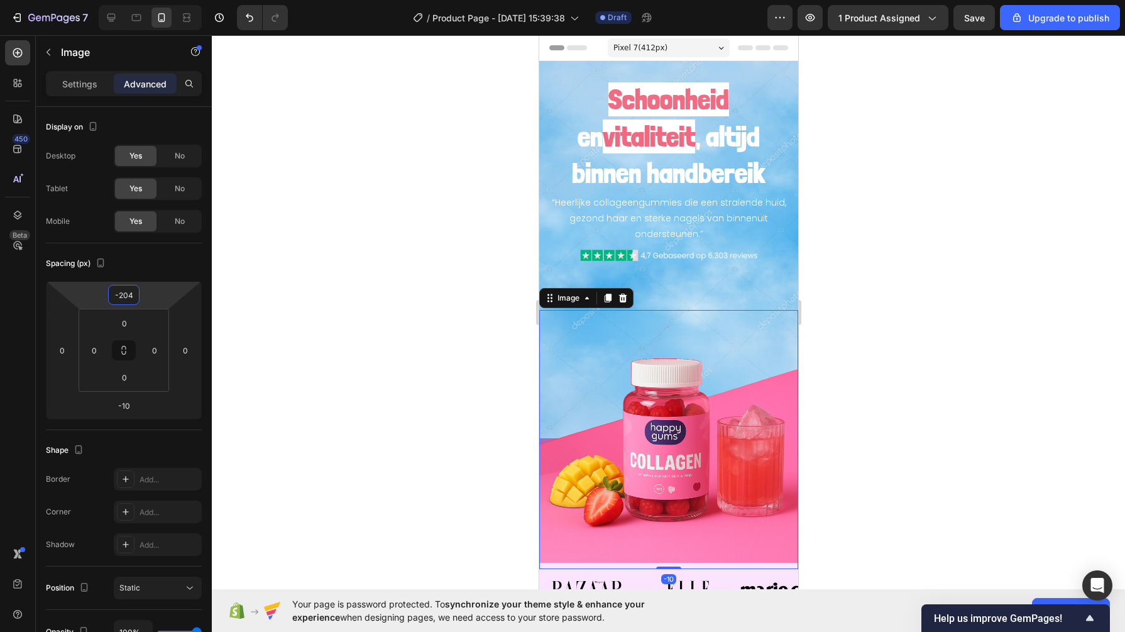
click at [119, 285] on input "-204" at bounding box center [123, 294] width 25 height 19
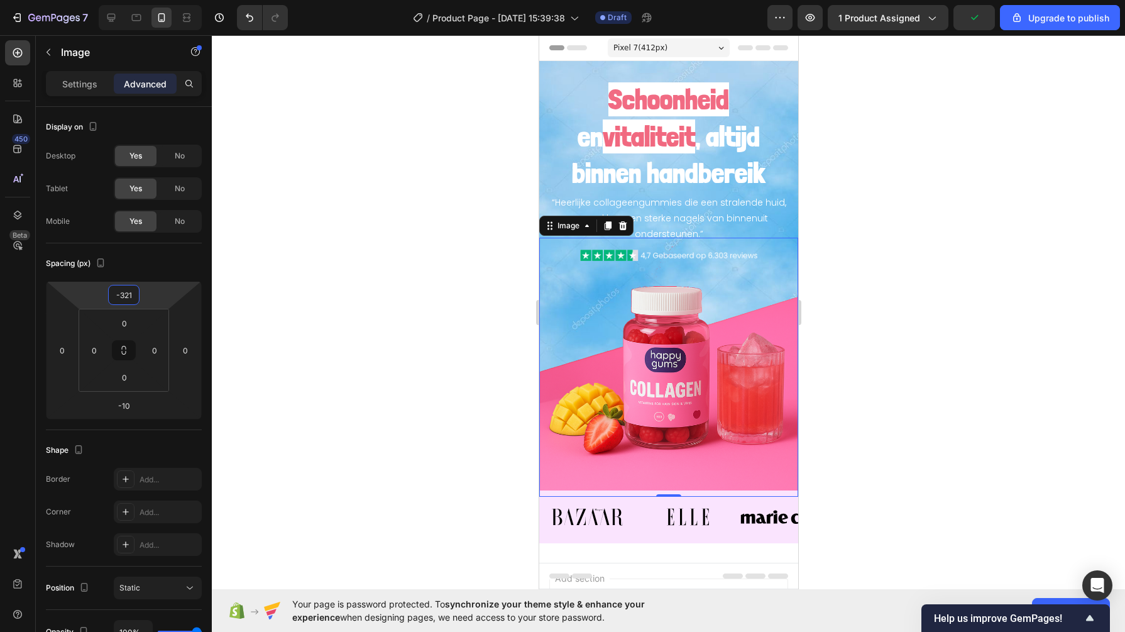
type input "-322"
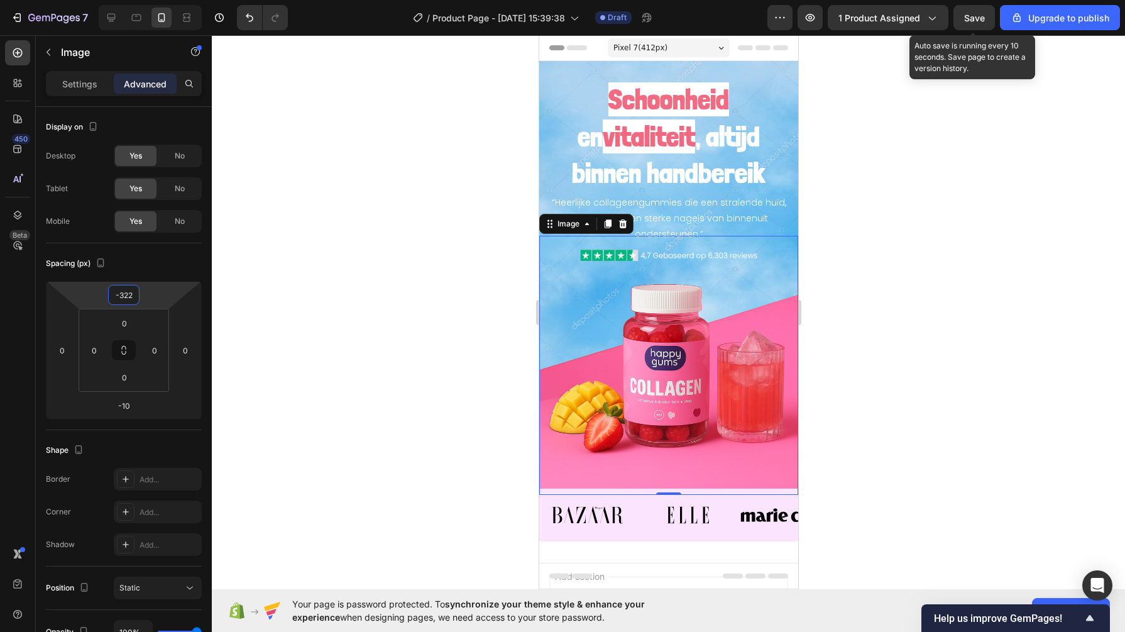
click at [987, 11] on button "Save" at bounding box center [973, 17] width 41 height 25
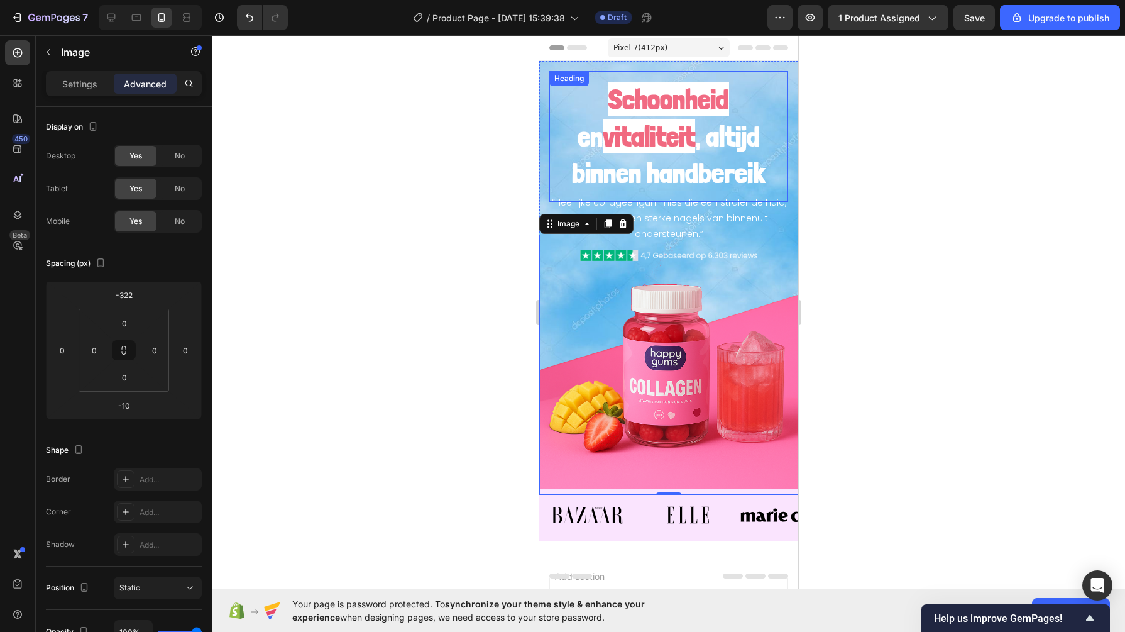
click at [610, 106] on strong "Schoonheid" at bounding box center [668, 99] width 121 height 34
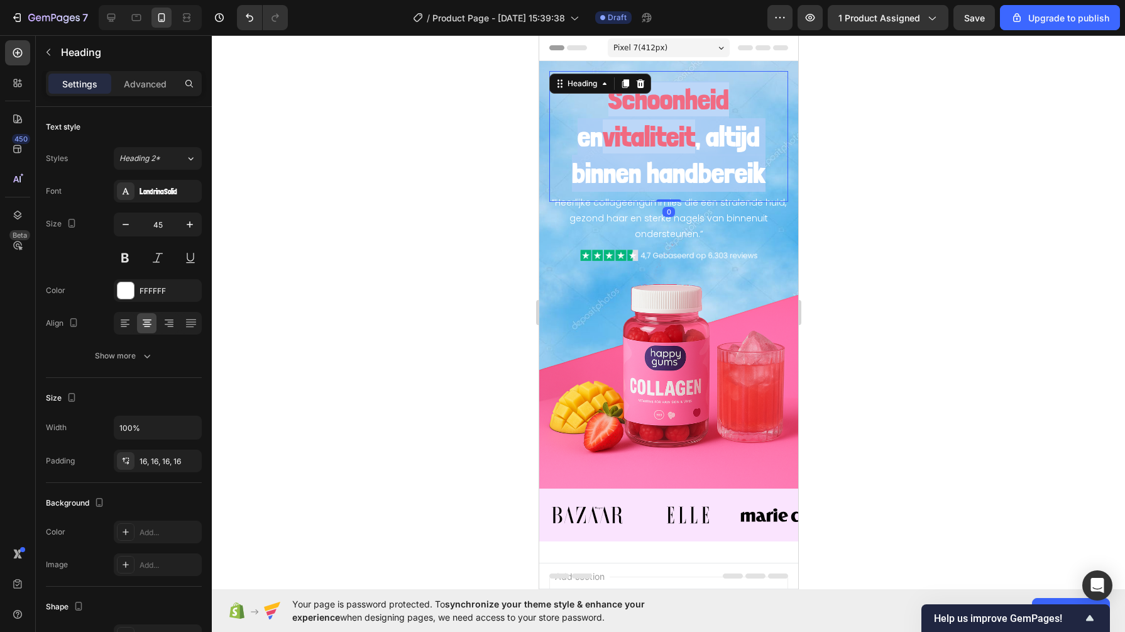
click at [610, 106] on strong "Schoonheid" at bounding box center [668, 99] width 121 height 34
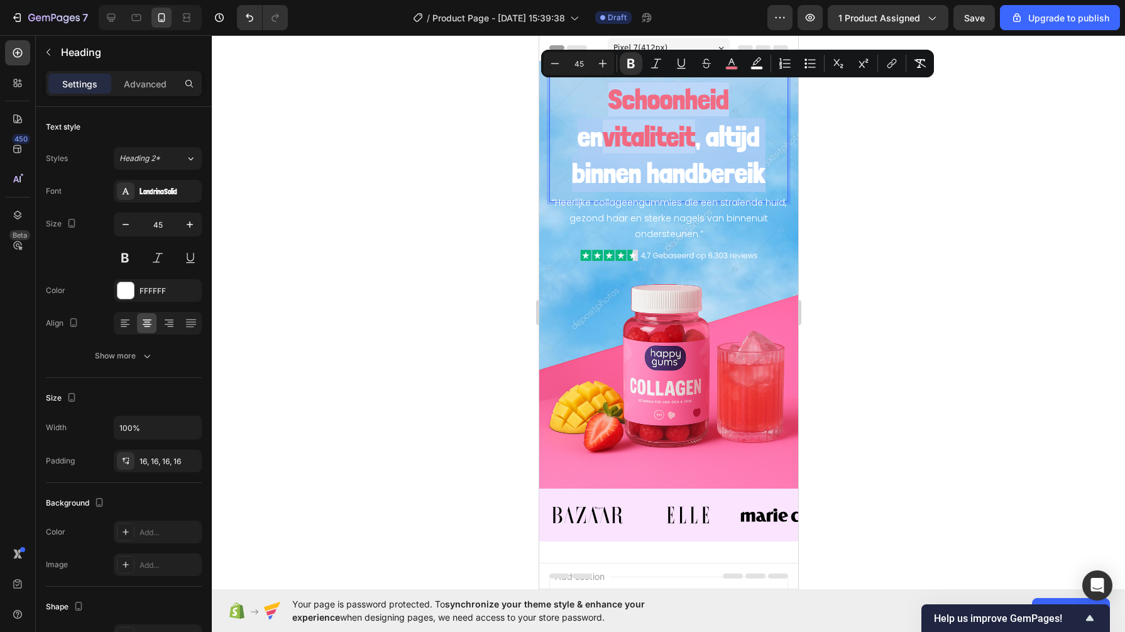
click at [610, 102] on strong "Schoonheid" at bounding box center [668, 99] width 121 height 34
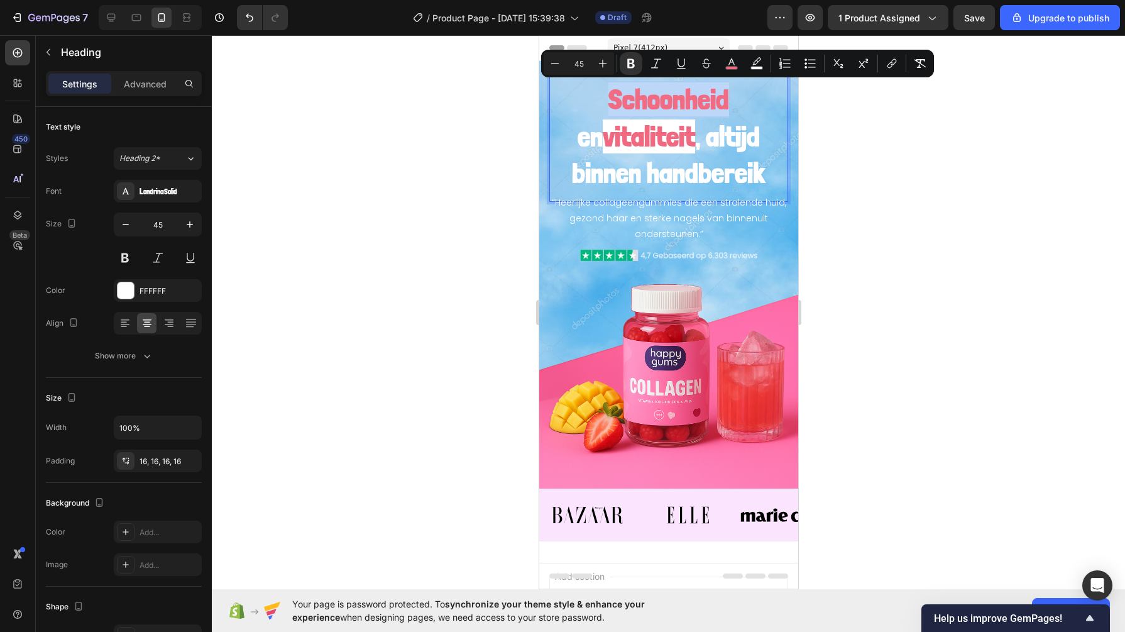
click at [610, 102] on strong "Schoonheid" at bounding box center [668, 99] width 121 height 34
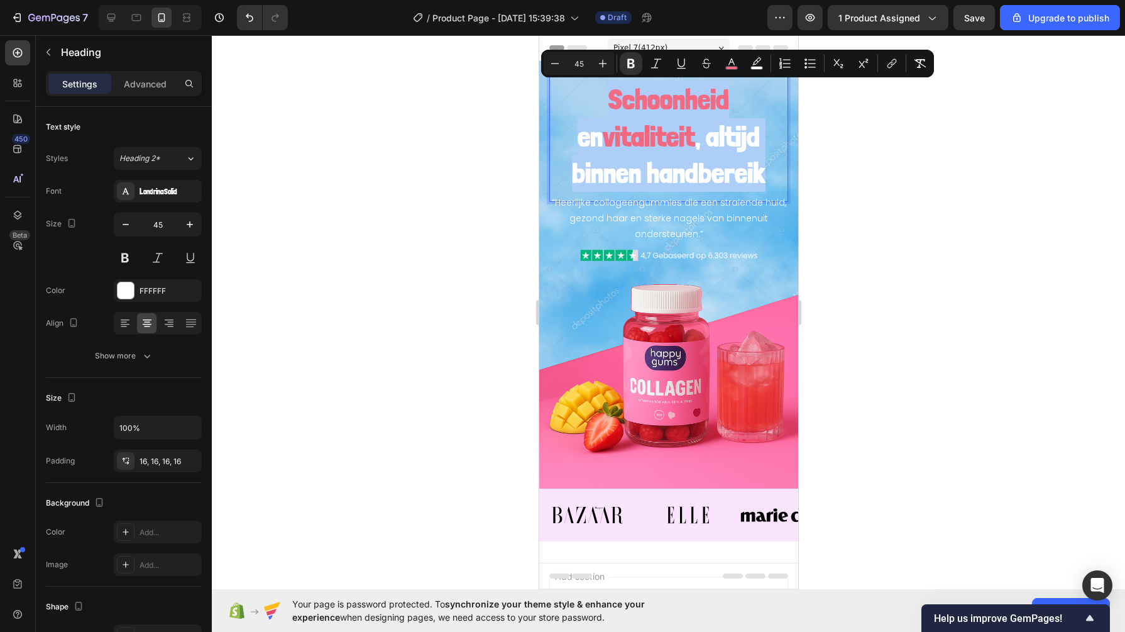
click at [737, 63] on icon "Editor contextual toolbar" at bounding box center [731, 63] width 13 height 13
type input "F16B83"
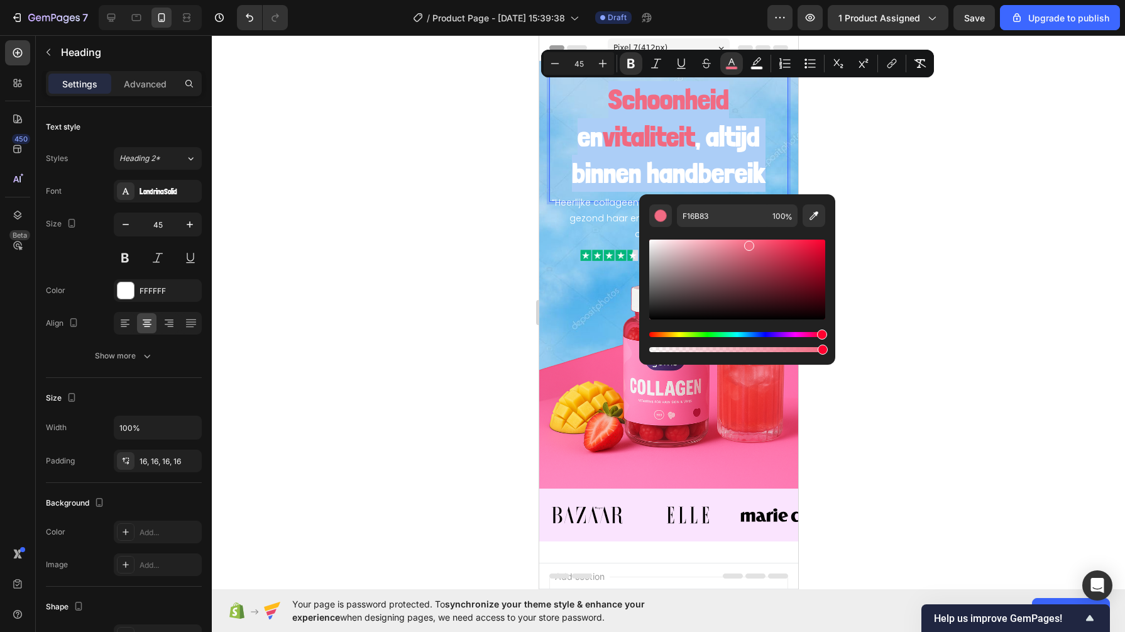
click at [815, 216] on icon "Editor contextual toolbar" at bounding box center [814, 215] width 9 height 9
type input "F982B6"
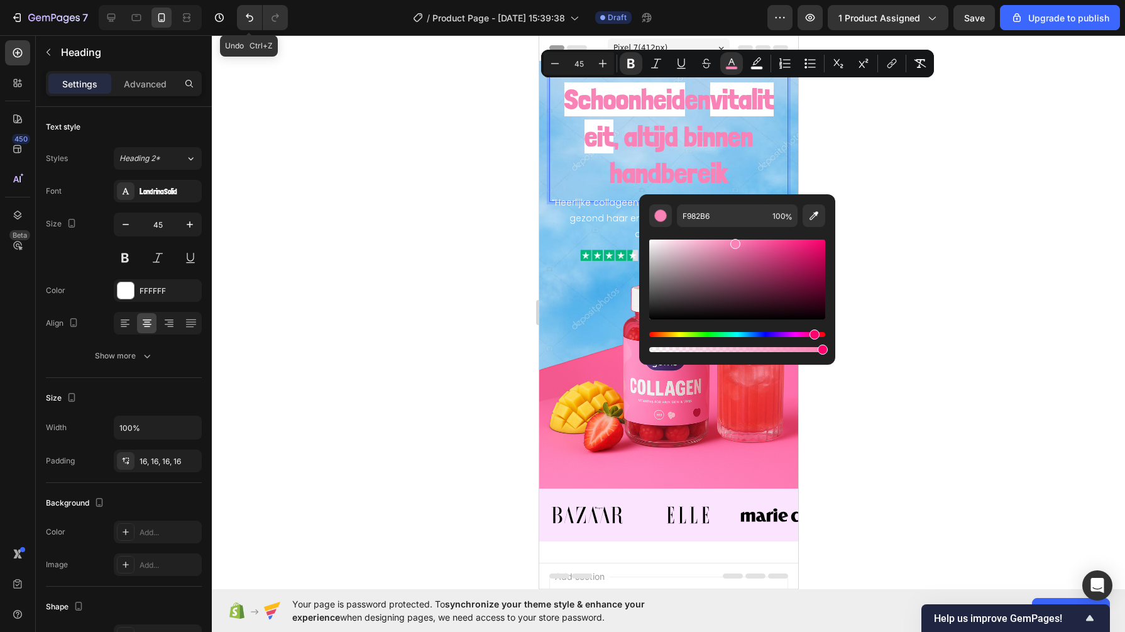
click at [243, 13] on icon "Undo/Redo" at bounding box center [249, 17] width 13 height 13
type input "16"
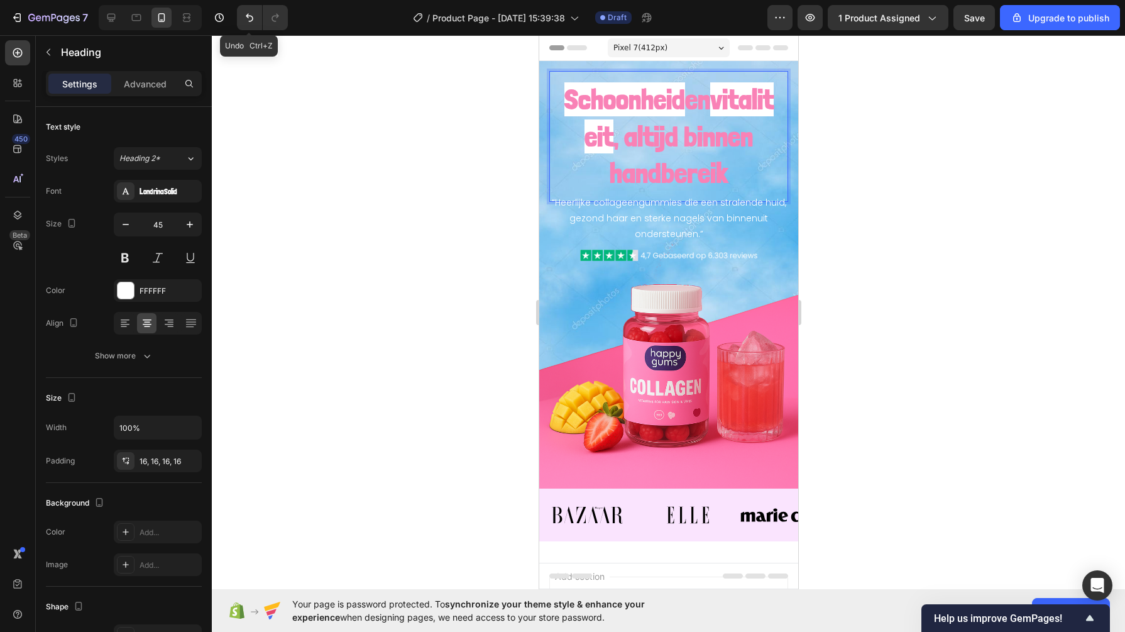
click at [244, 15] on icon "Undo/Redo" at bounding box center [249, 17] width 13 height 13
click at [451, 129] on div at bounding box center [668, 333] width 913 height 596
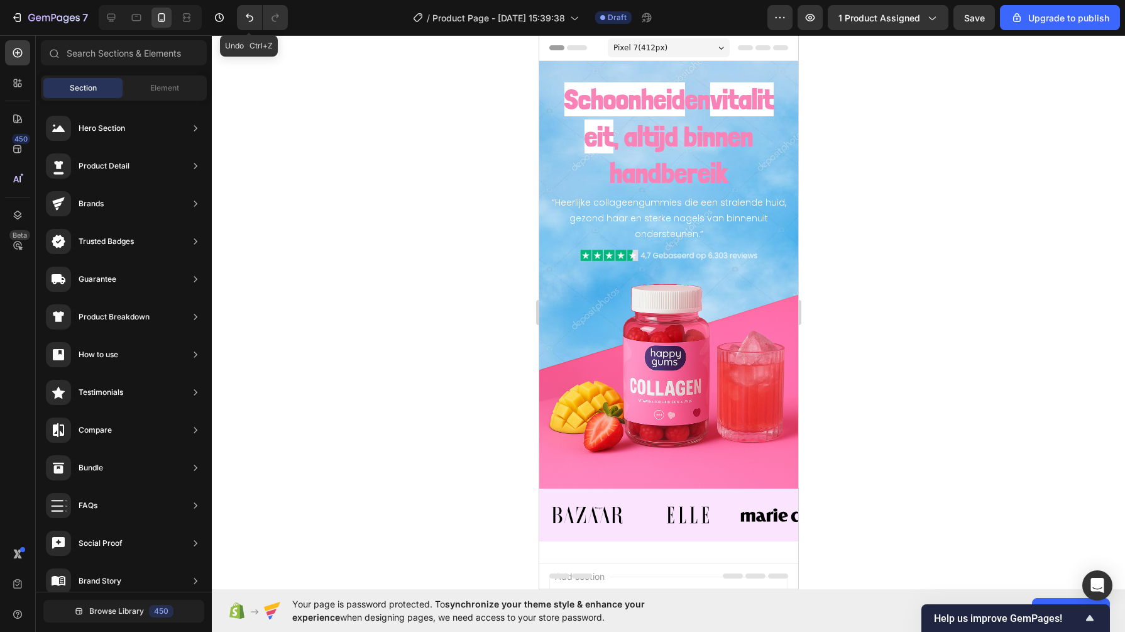
click at [247, 18] on icon "Undo/Redo" at bounding box center [250, 18] width 8 height 8
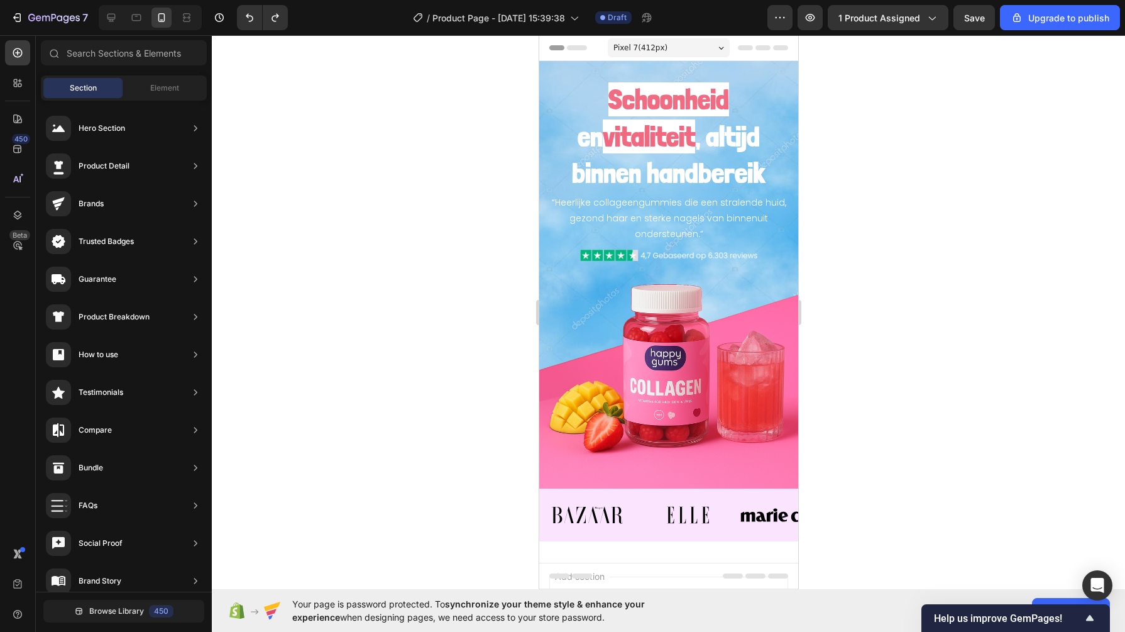
click at [434, 126] on div at bounding box center [668, 333] width 913 height 596
click at [612, 98] on strong "Schoonheid" at bounding box center [668, 99] width 121 height 34
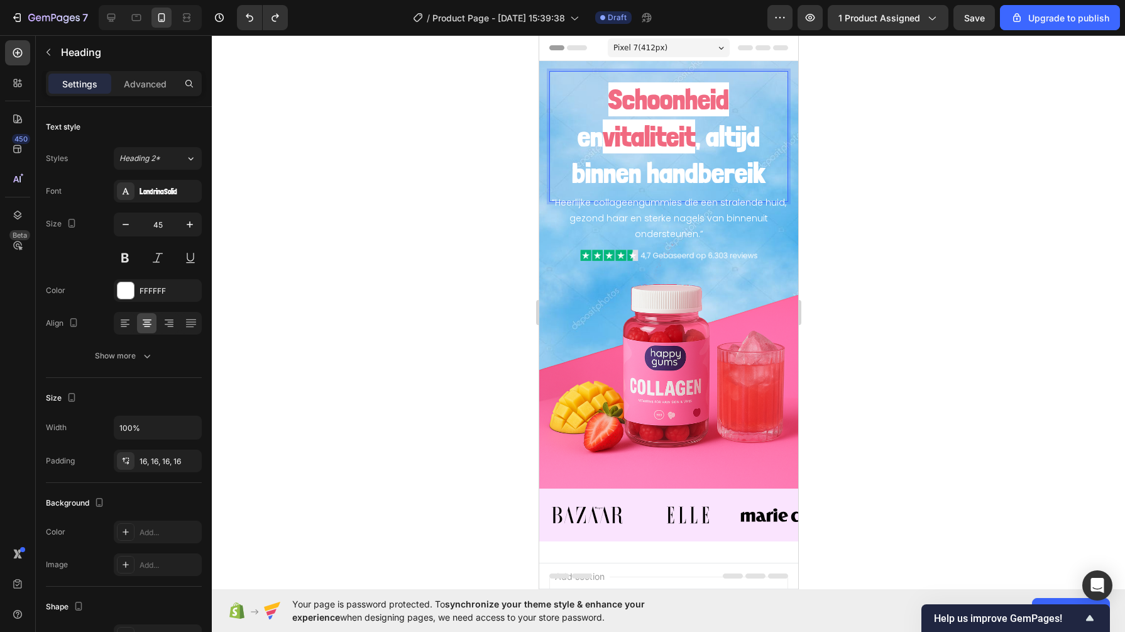
click at [608, 101] on strong "Schoonheid" at bounding box center [668, 99] width 121 height 34
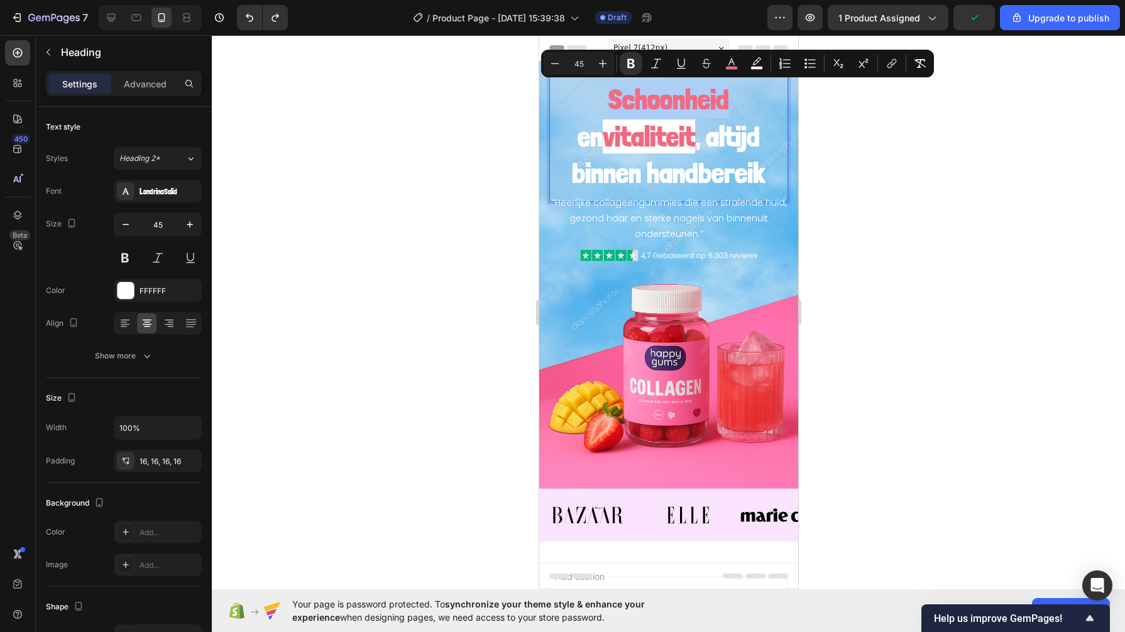
click at [744, 61] on div "Minus 45 Plus Bold Italic Underline Strikethrough color color Numbered List Bul…" at bounding box center [738, 63] width 388 height 23
click at [738, 61] on button "color" at bounding box center [731, 63] width 23 height 23
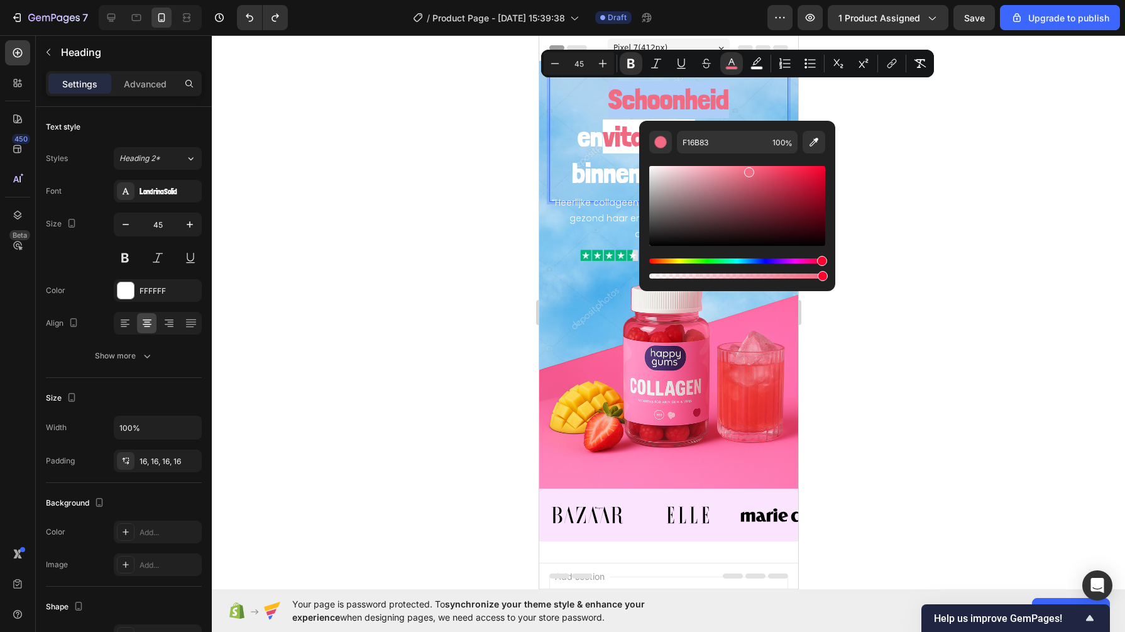
click at [813, 145] on icon "Editor contextual toolbar" at bounding box center [814, 142] width 9 height 9
type input "F874AA"
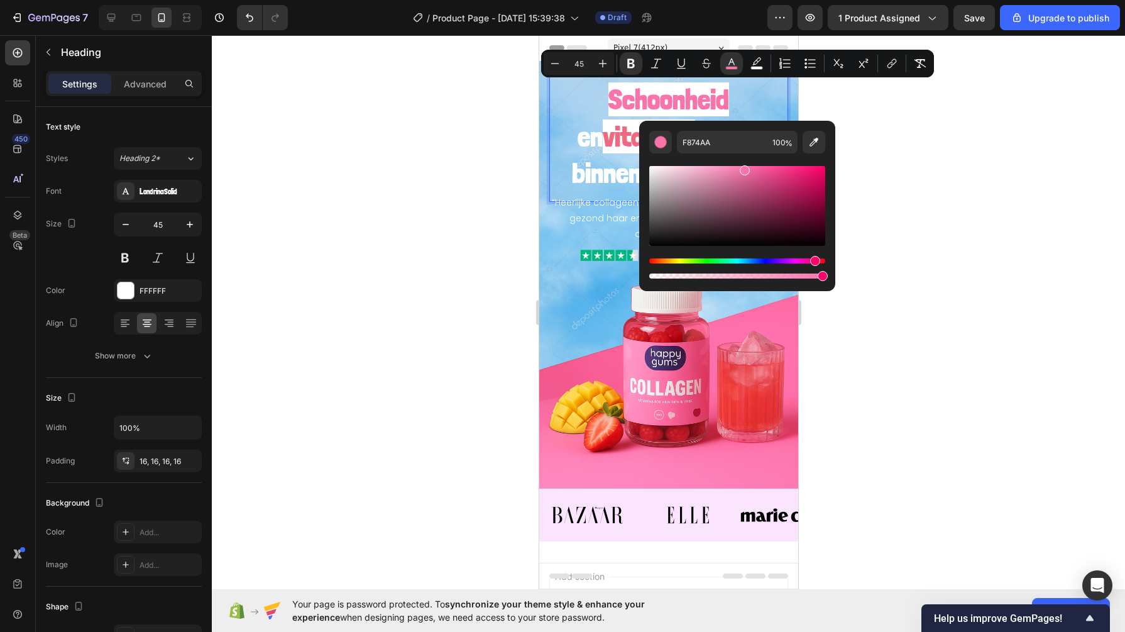
click at [383, 164] on div at bounding box center [668, 333] width 913 height 596
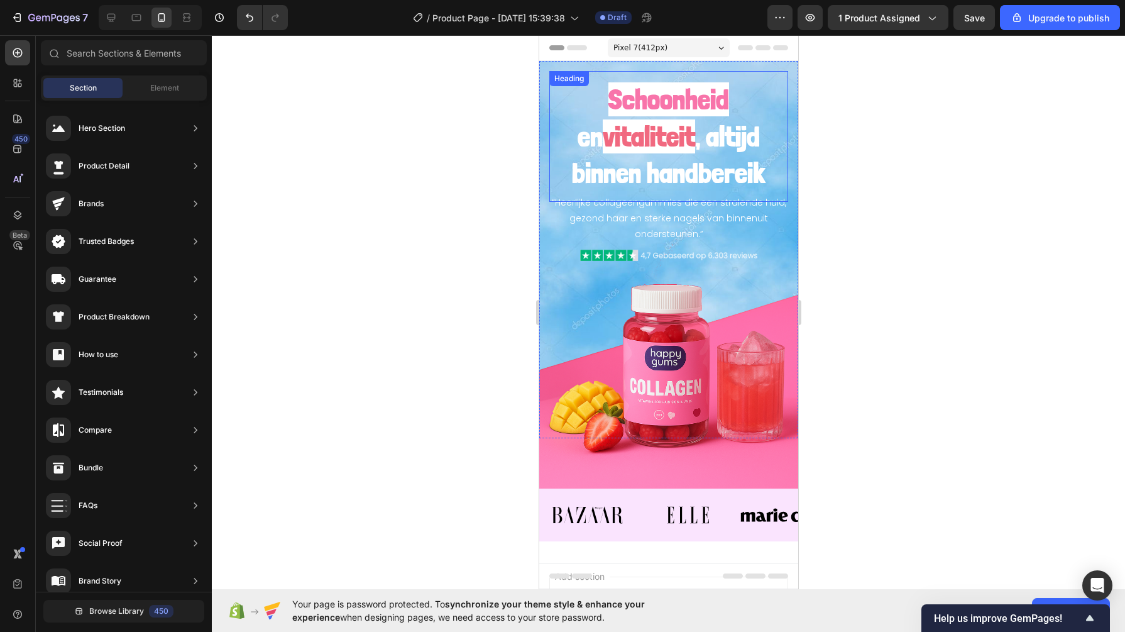
click at [607, 140] on strong "vitaliteit" at bounding box center [648, 136] width 92 height 34
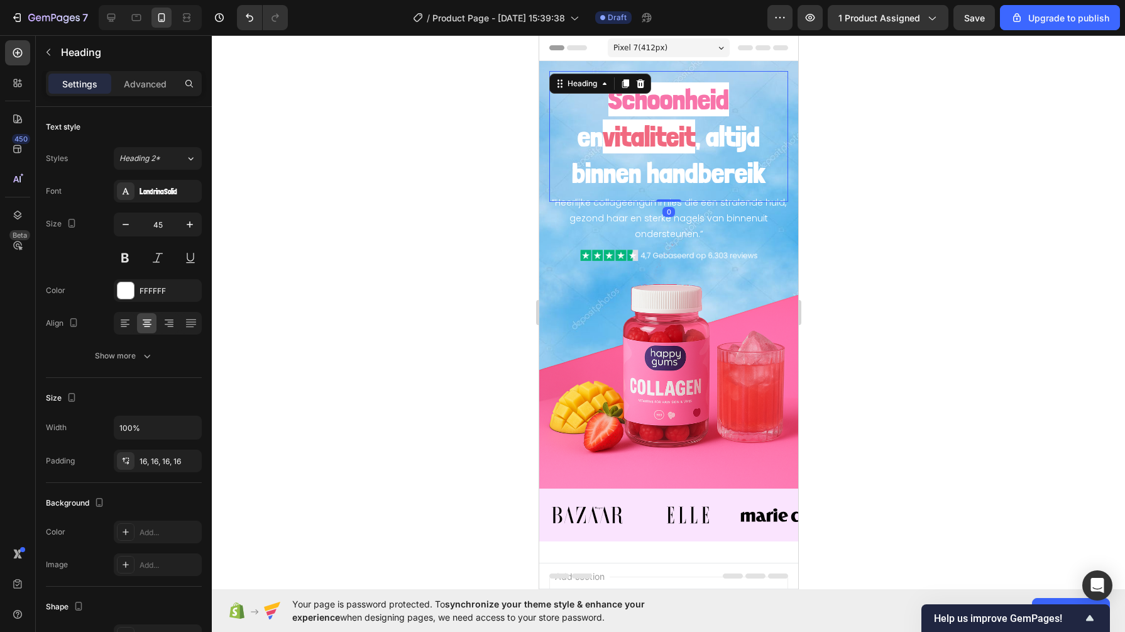
click at [607, 140] on strong "vitaliteit" at bounding box center [648, 136] width 92 height 34
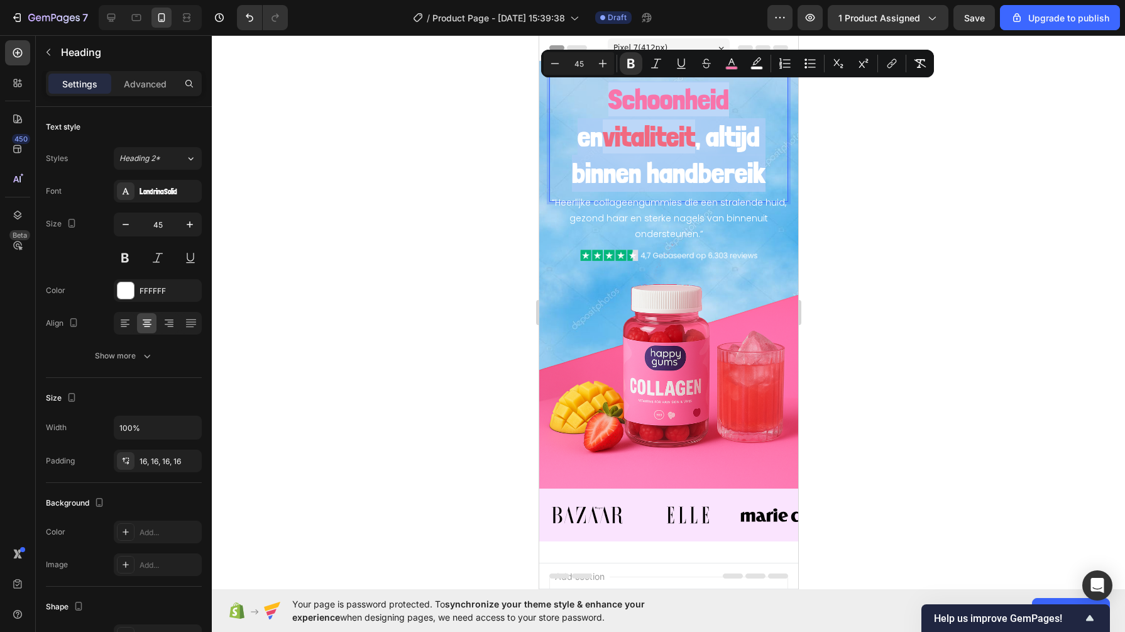
click at [618, 140] on strong "vitaliteit" at bounding box center [648, 136] width 92 height 34
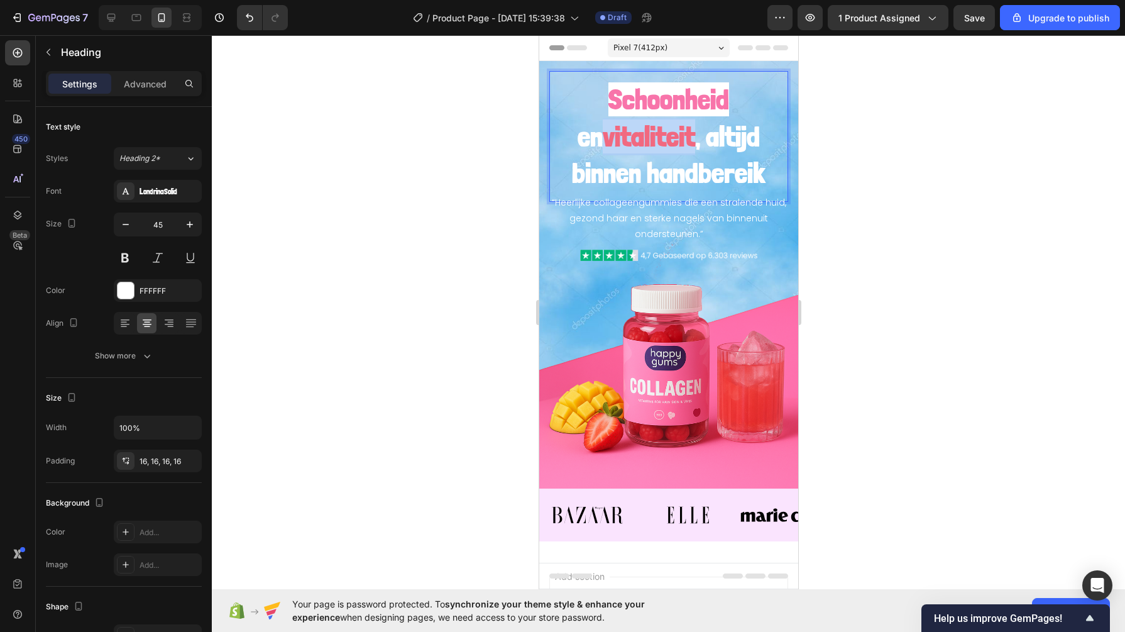
click at [618, 140] on strong "vitaliteit" at bounding box center [648, 136] width 92 height 34
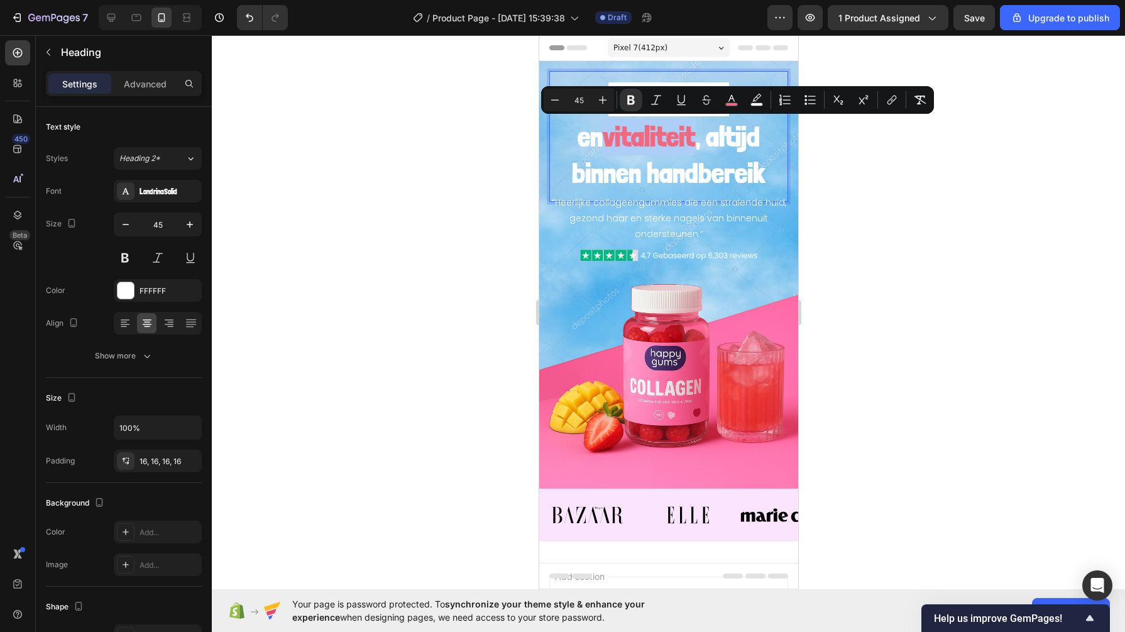
click at [730, 104] on rect "Editor contextual toolbar" at bounding box center [732, 104] width 12 height 3
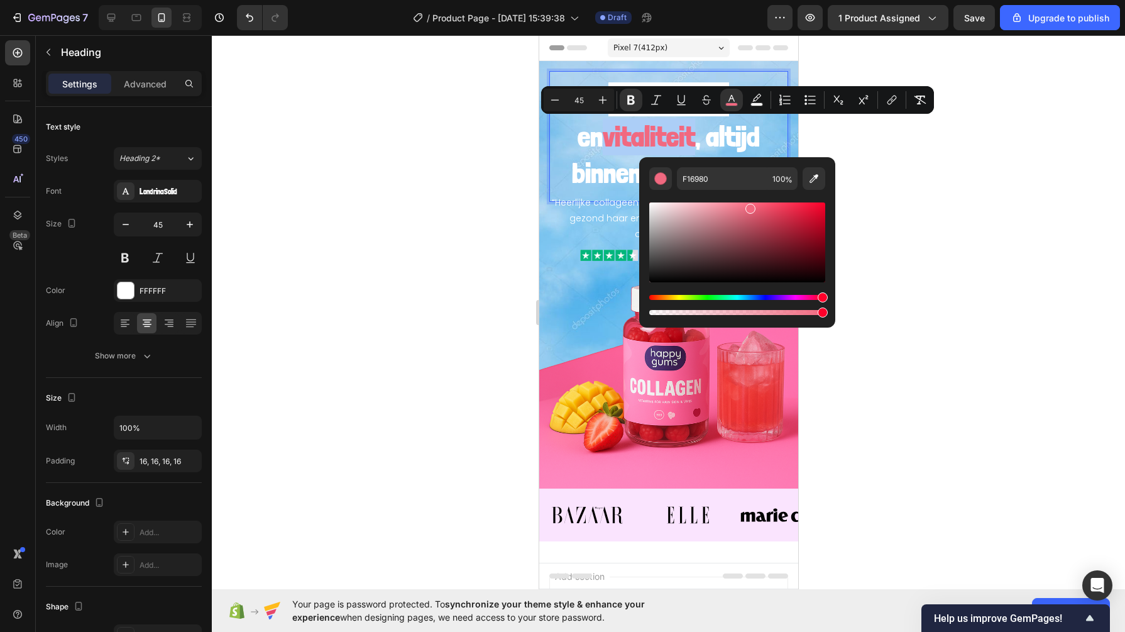
click at [808, 189] on button "Editor contextual toolbar" at bounding box center [814, 178] width 23 height 23
type input "F87FB1"
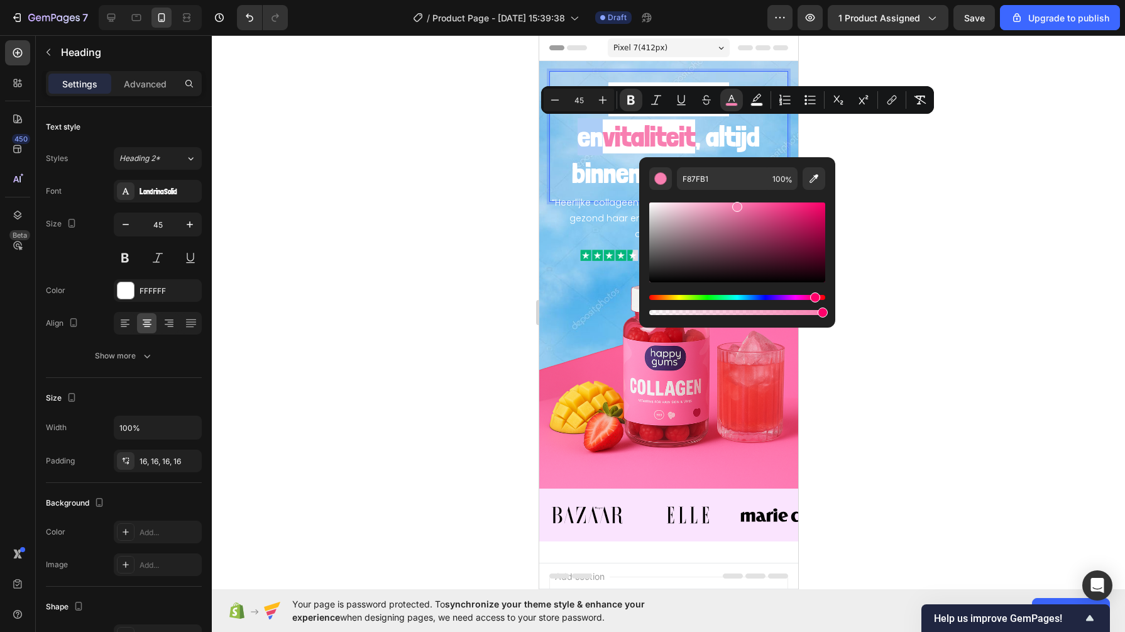
click at [454, 342] on div at bounding box center [668, 333] width 913 height 596
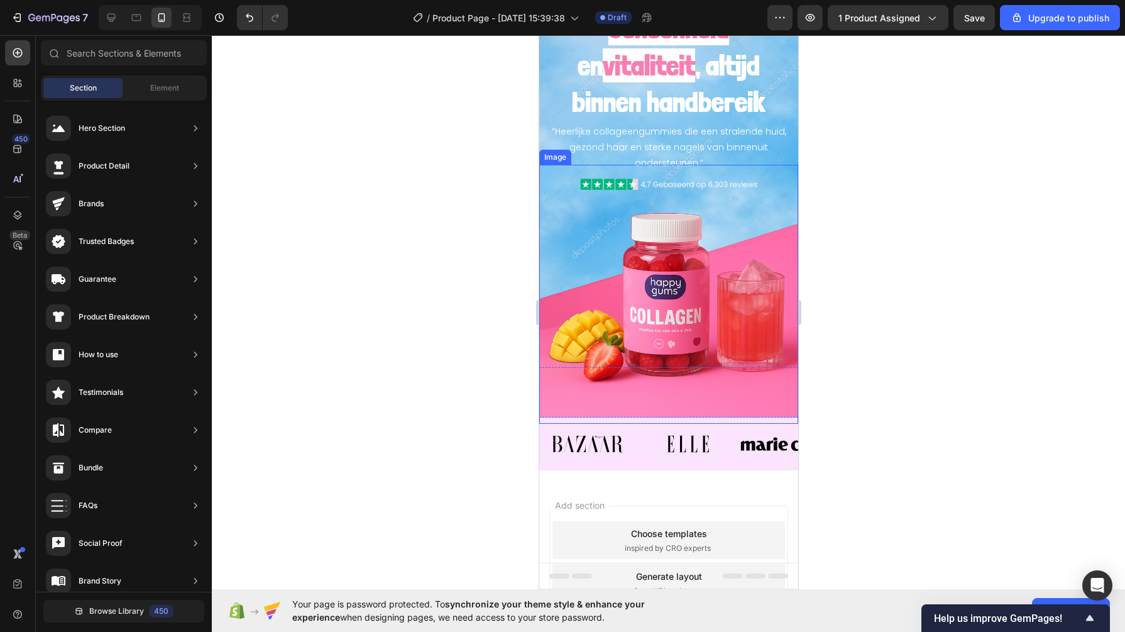
scroll to position [0, 0]
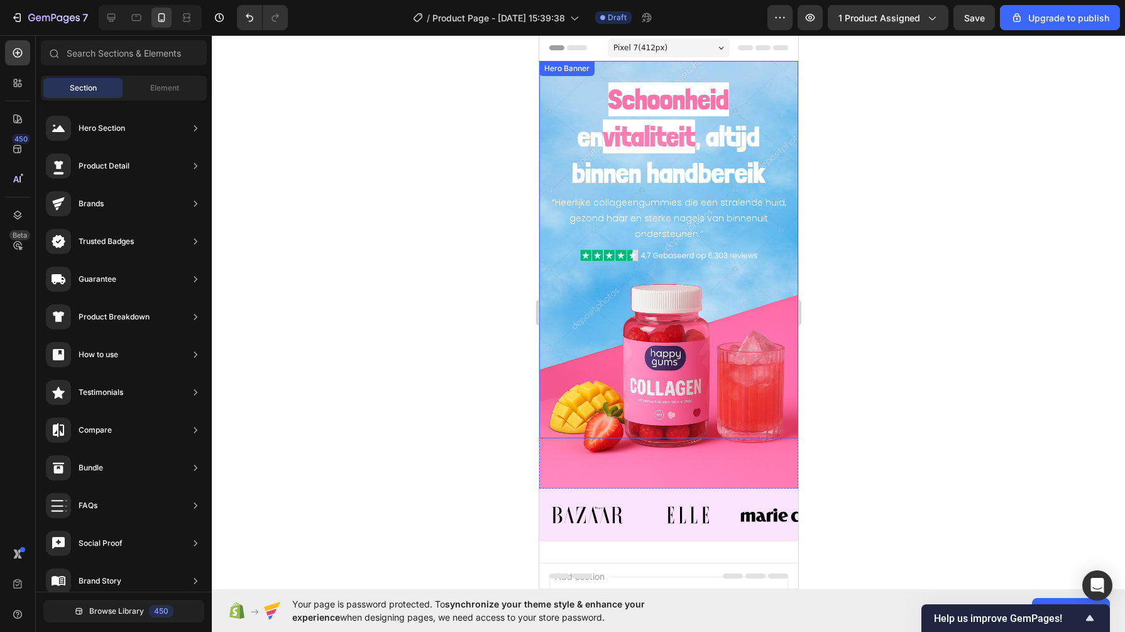
click at [544, 94] on div "“Heerlijke collageengummies die een stralende huid, gezond haar en sterke nagel…" at bounding box center [668, 177] width 259 height 232
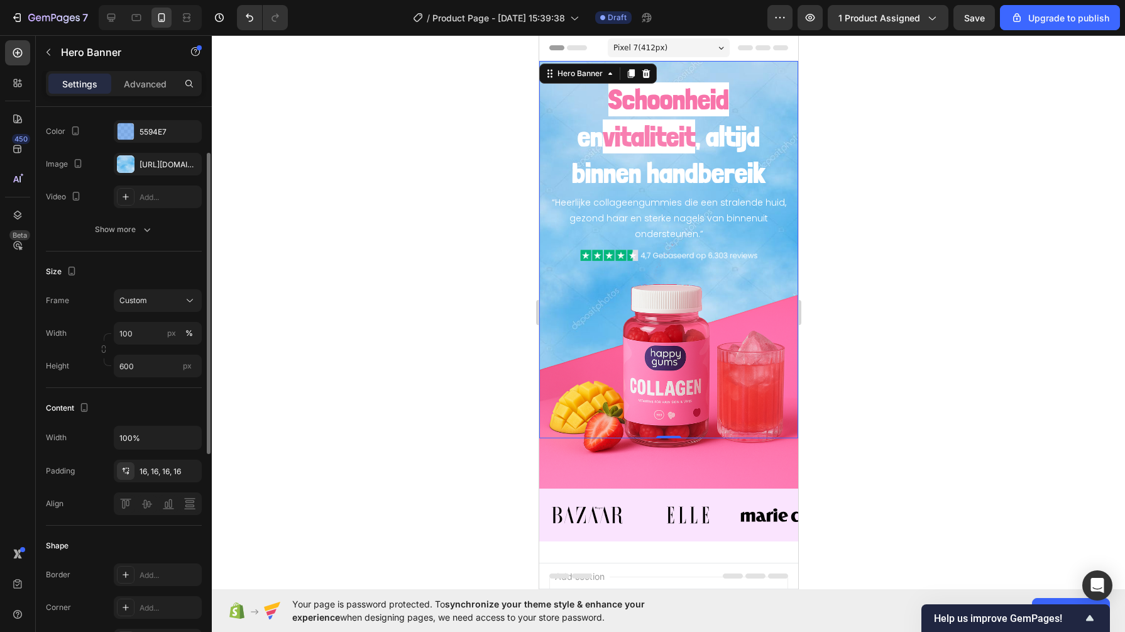
scroll to position [104, 0]
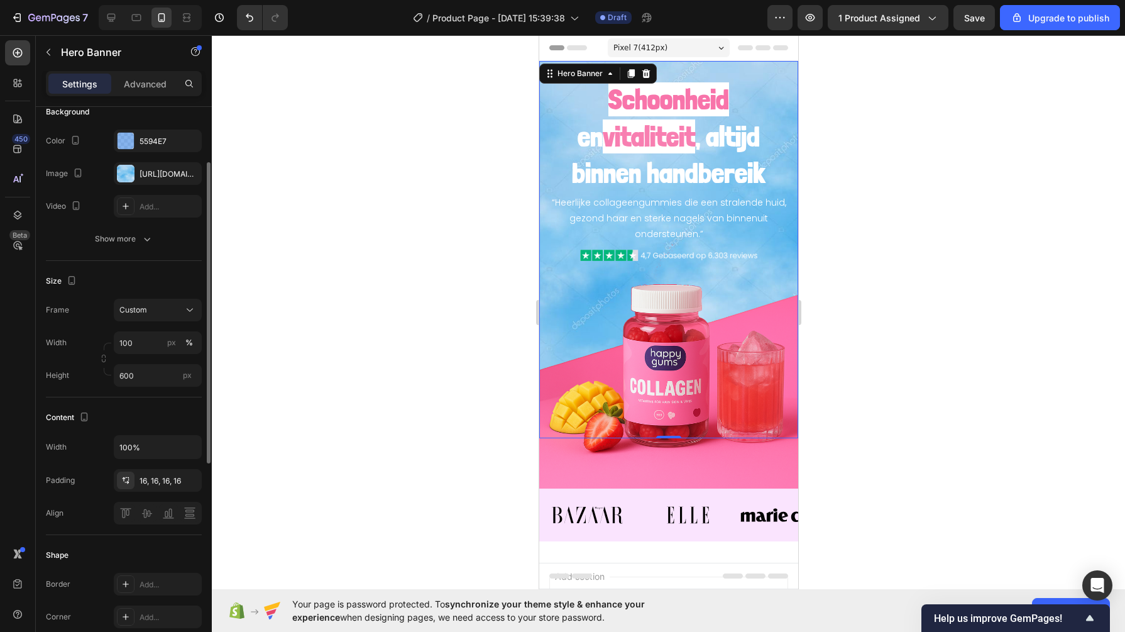
click at [150, 324] on div "Frame Custom Width 100 px % Height 600 px" at bounding box center [124, 343] width 156 height 88
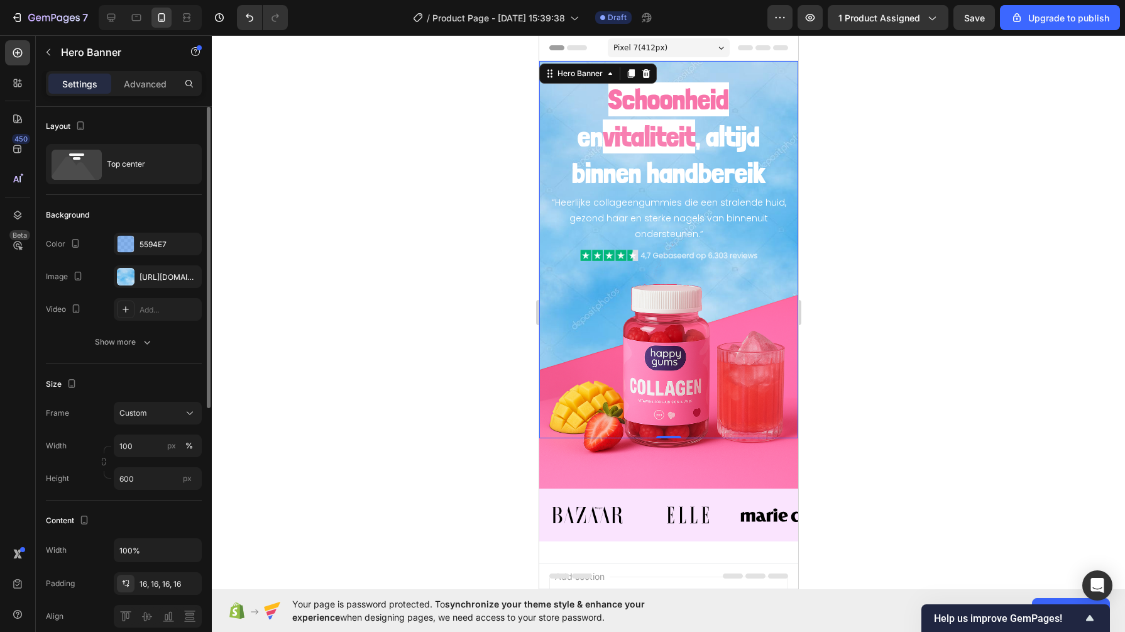
scroll to position [0, 0]
click at [115, 341] on div "Show more" at bounding box center [124, 342] width 58 height 13
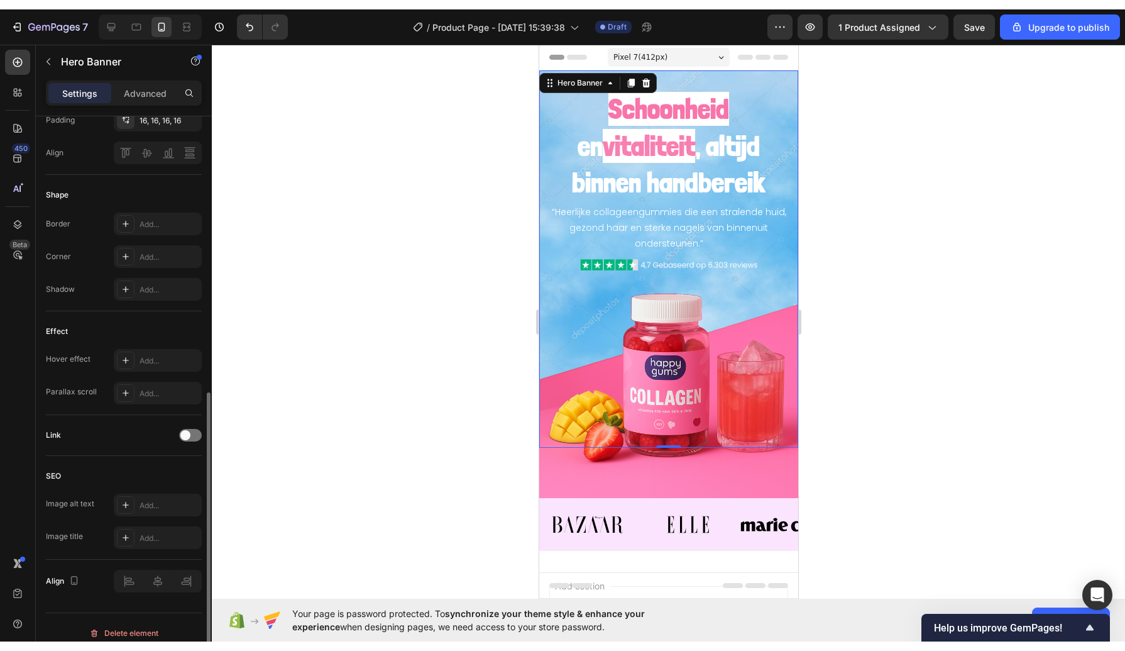
scroll to position [514, 0]
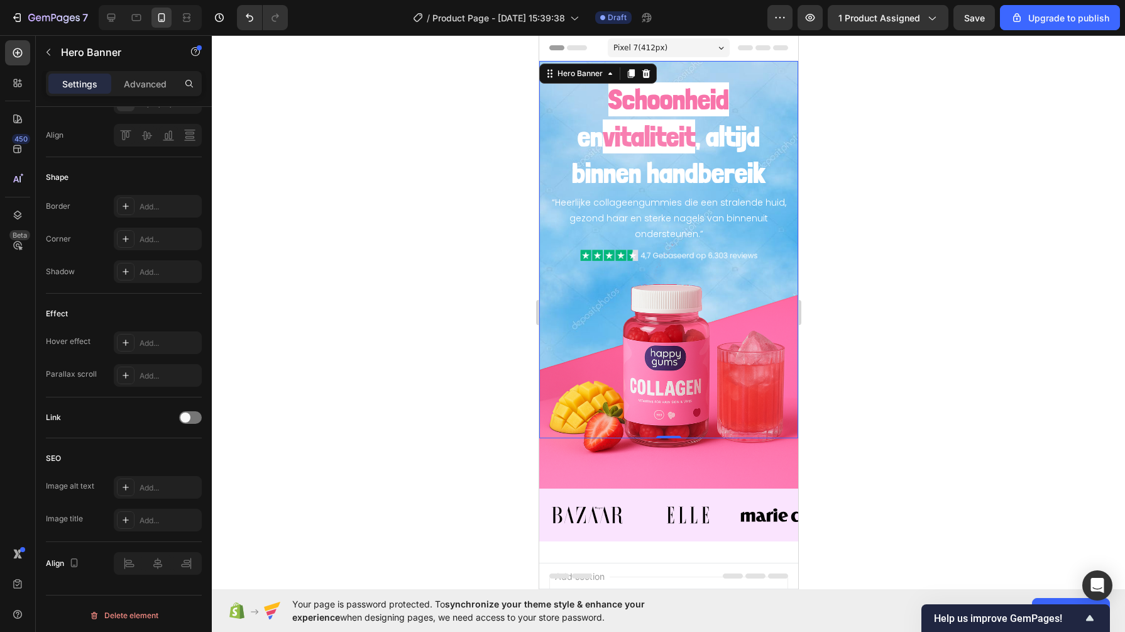
drag, startPoint x: 442, startPoint y: 111, endPoint x: 530, endPoint y: 154, distance: 98.1
click at [530, 154] on div at bounding box center [668, 333] width 913 height 596
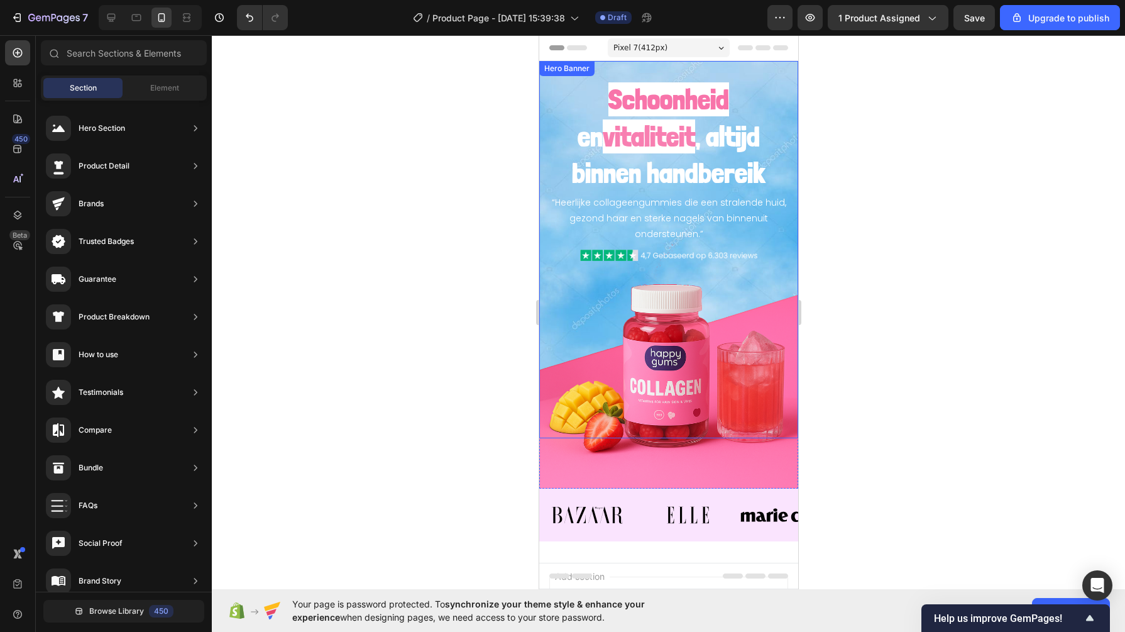
click at [542, 103] on div "“Heerlijke collageengummies die een stralende huid, gezond haar en sterke nagel…" at bounding box center [668, 177] width 259 height 232
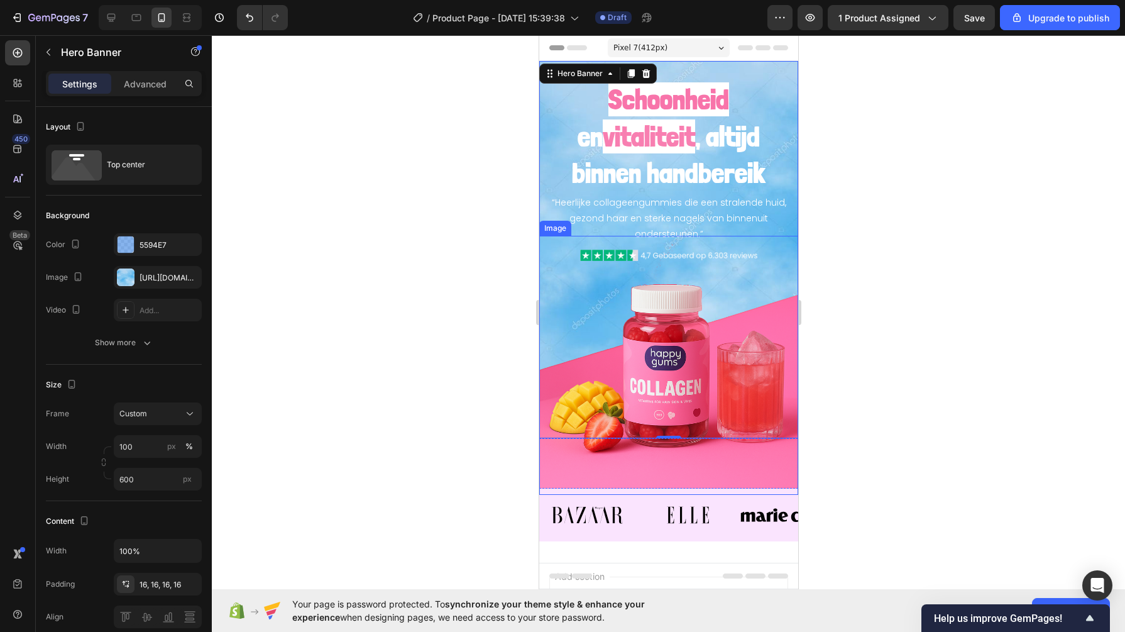
click at [614, 410] on img at bounding box center [668, 365] width 259 height 259
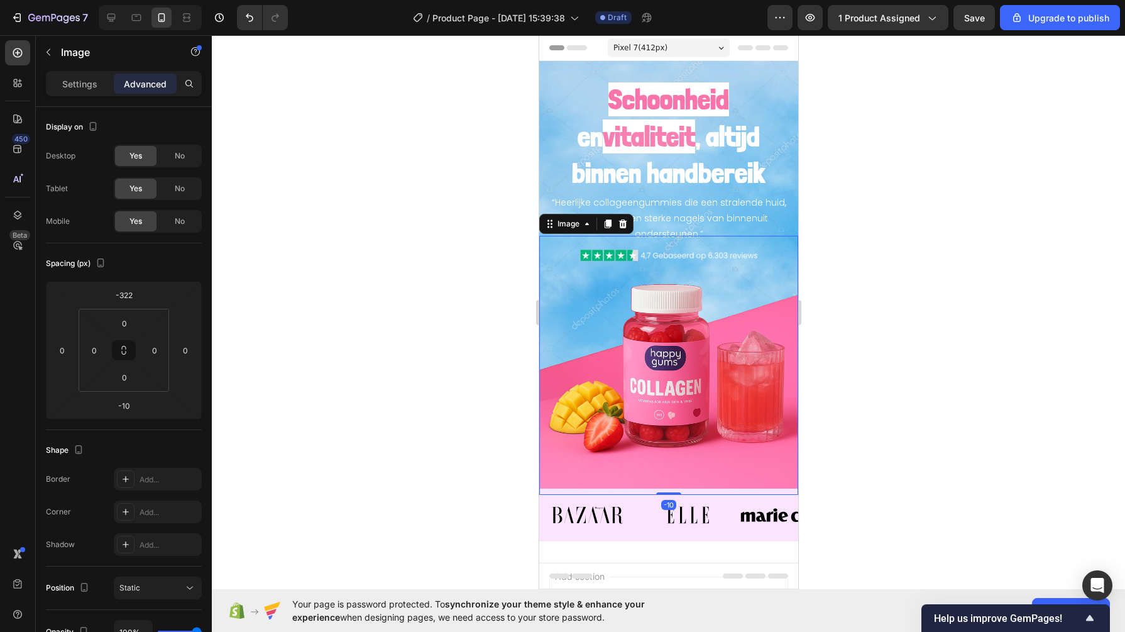
click at [79, 100] on div "Settings Advanced" at bounding box center [124, 89] width 176 height 36
click at [72, 92] on div "Settings" at bounding box center [79, 84] width 63 height 20
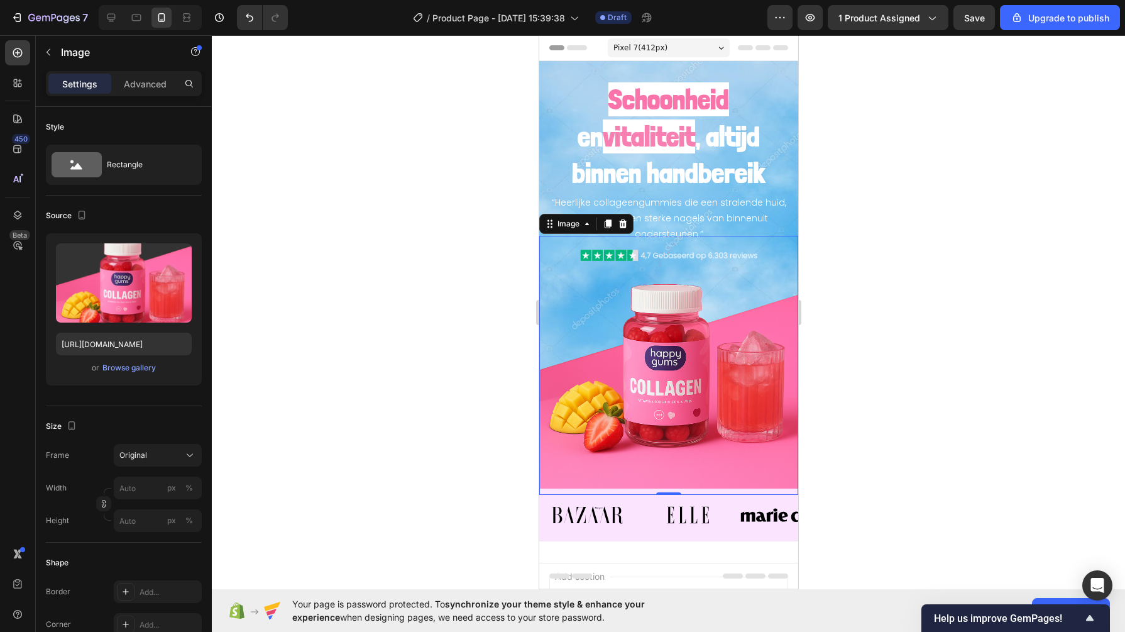
click at [118, 370] on div "Browse gallery" at bounding box center [128, 367] width 53 height 11
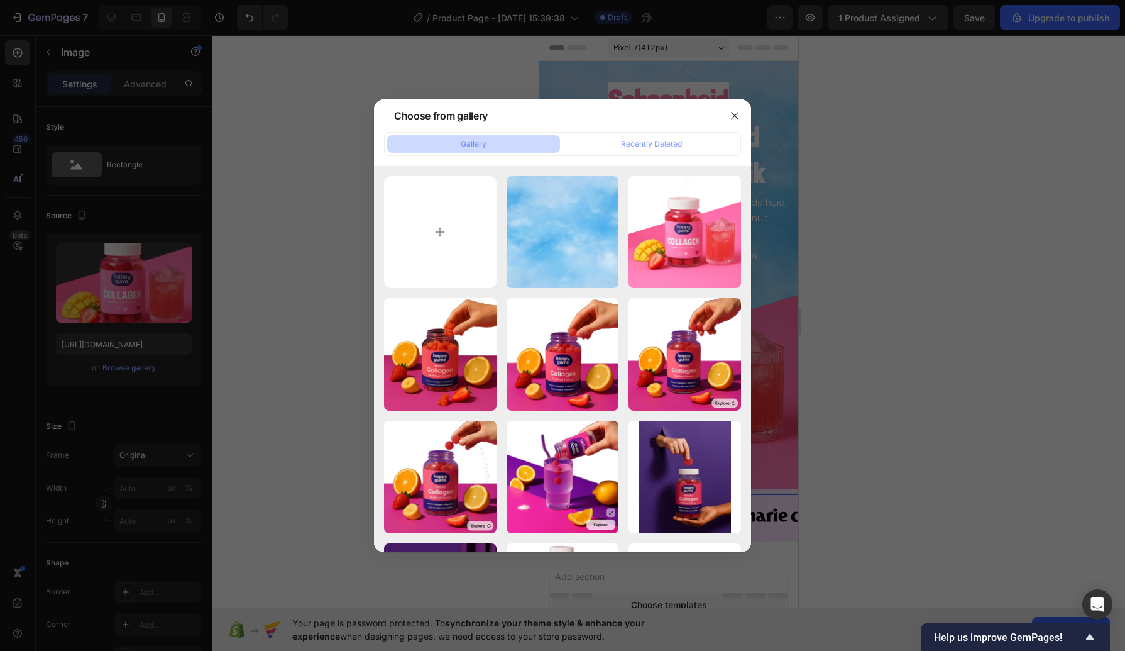
click at [445, 219] on input "file" at bounding box center [440, 232] width 113 height 113
type input "C:\fakepath\2bca7e66-6b8b-4799-896c-ce2f6da08683 (1).png"
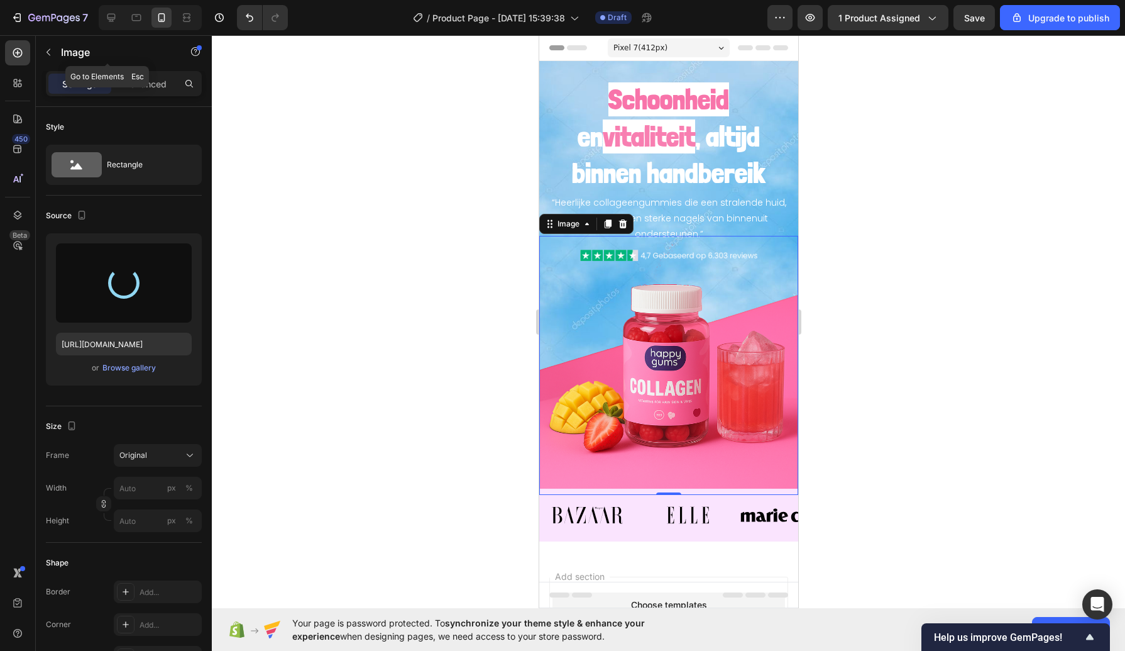
type input "[URL][DOMAIN_NAME]"
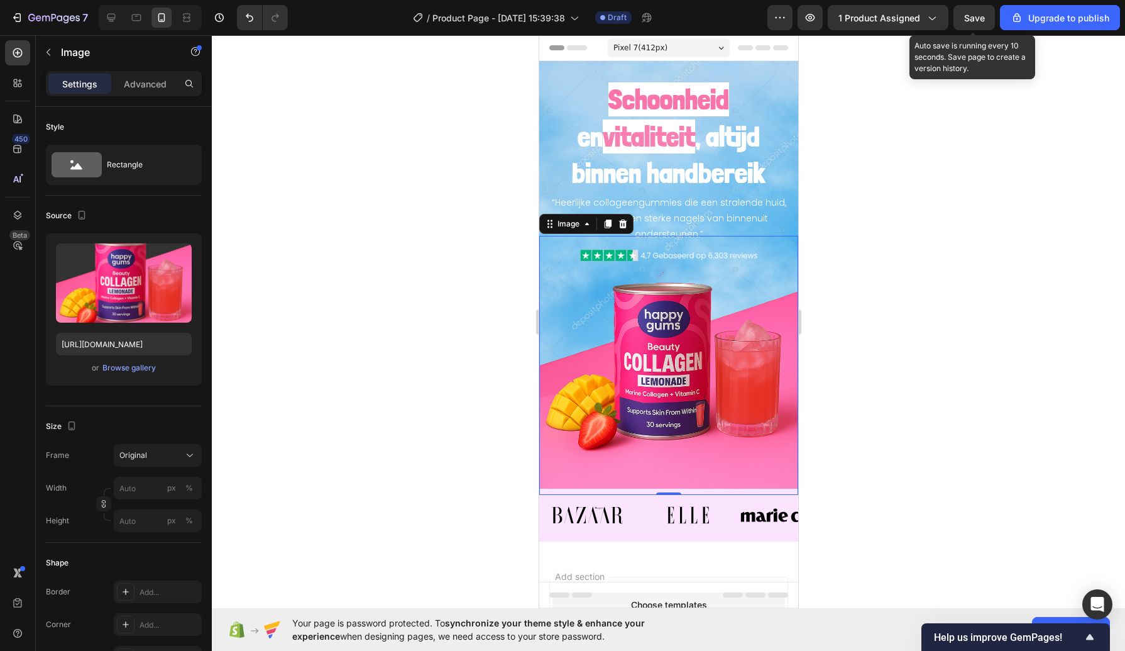
click at [962, 22] on button "Save" at bounding box center [973, 17] width 41 height 25
click at [601, 384] on img at bounding box center [668, 365] width 259 height 259
click at [117, 360] on div "or Browse gallery" at bounding box center [124, 367] width 136 height 15
click at [119, 365] on div "Browse gallery" at bounding box center [128, 367] width 53 height 11
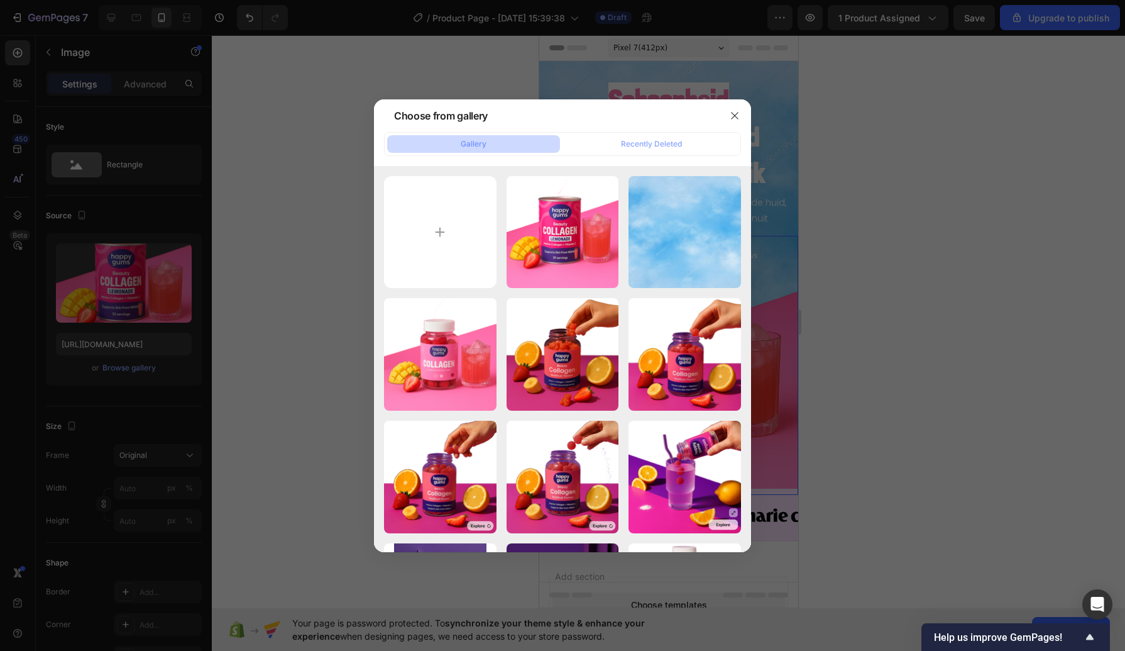
click at [416, 284] on input "file" at bounding box center [440, 232] width 113 height 113
type input "C:\fakepath\2bca7e66-6b8b-4799-896c-ce2f6da08683 (2).png"
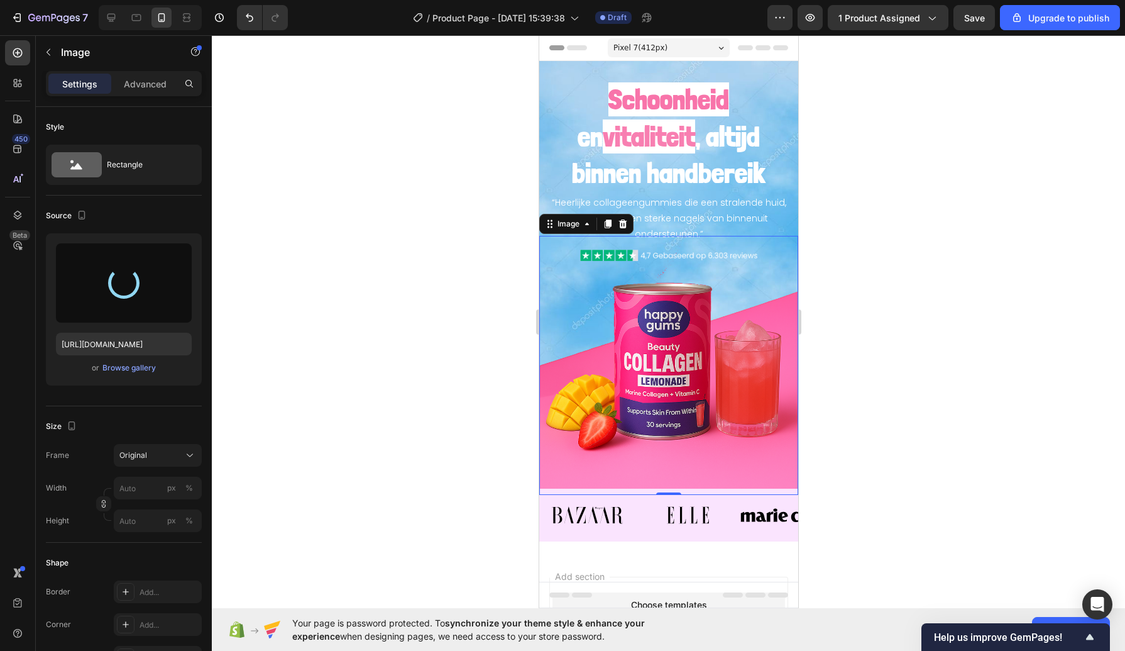
type input "[URL][DOMAIN_NAME]"
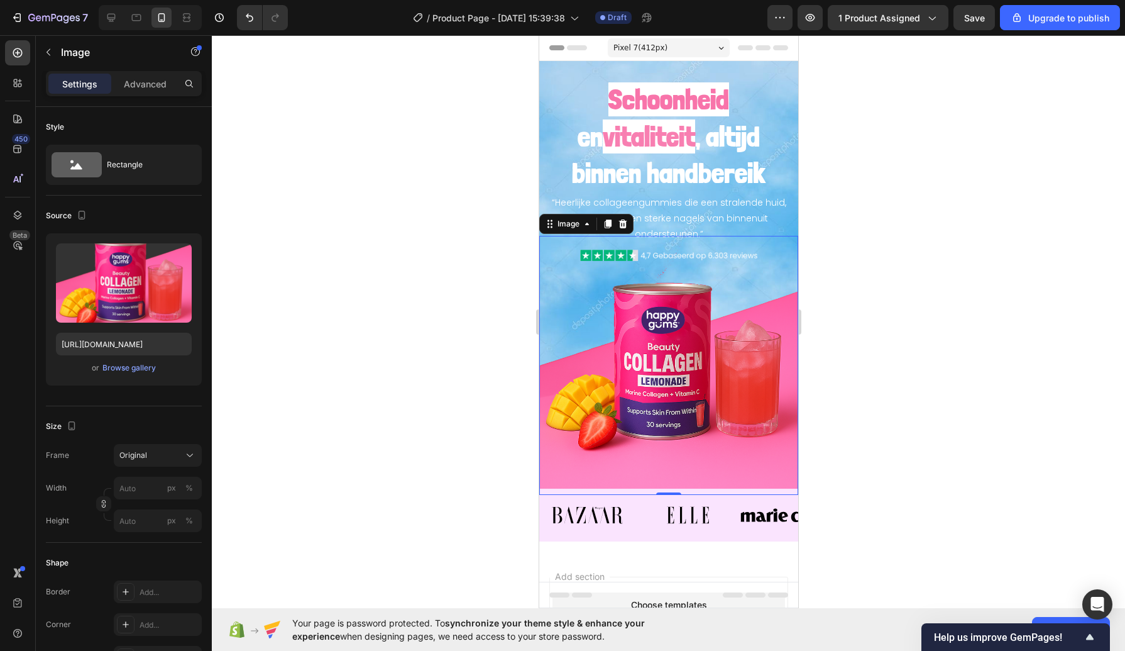
click at [520, 347] on div at bounding box center [668, 342] width 913 height 615
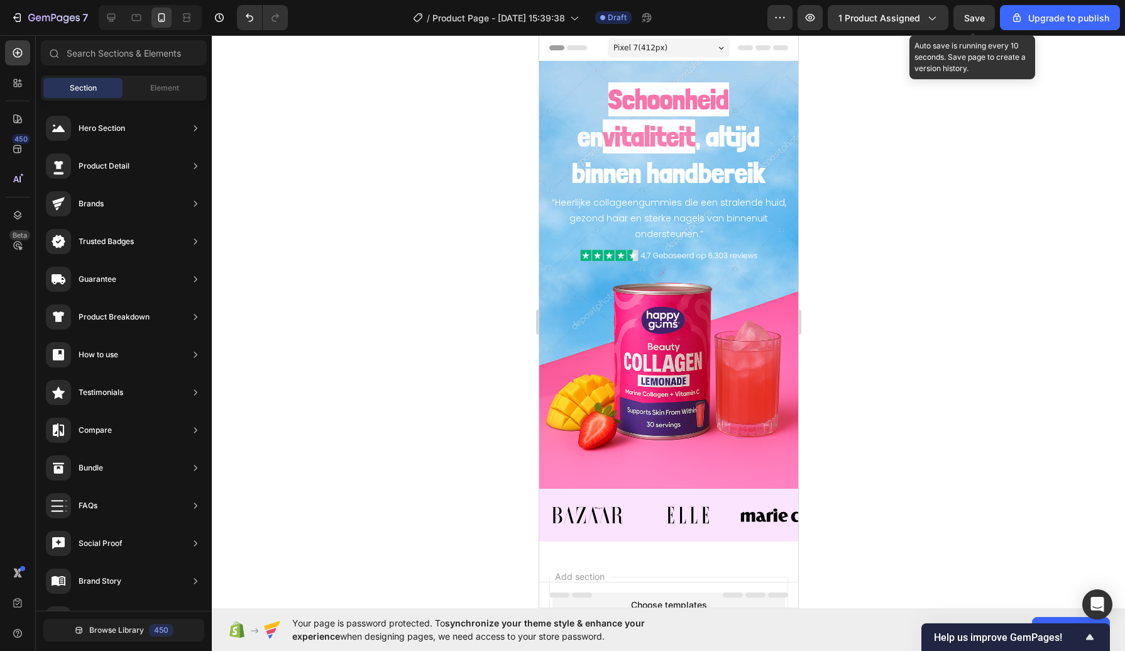
click at [971, 26] on button "Save" at bounding box center [973, 17] width 41 height 25
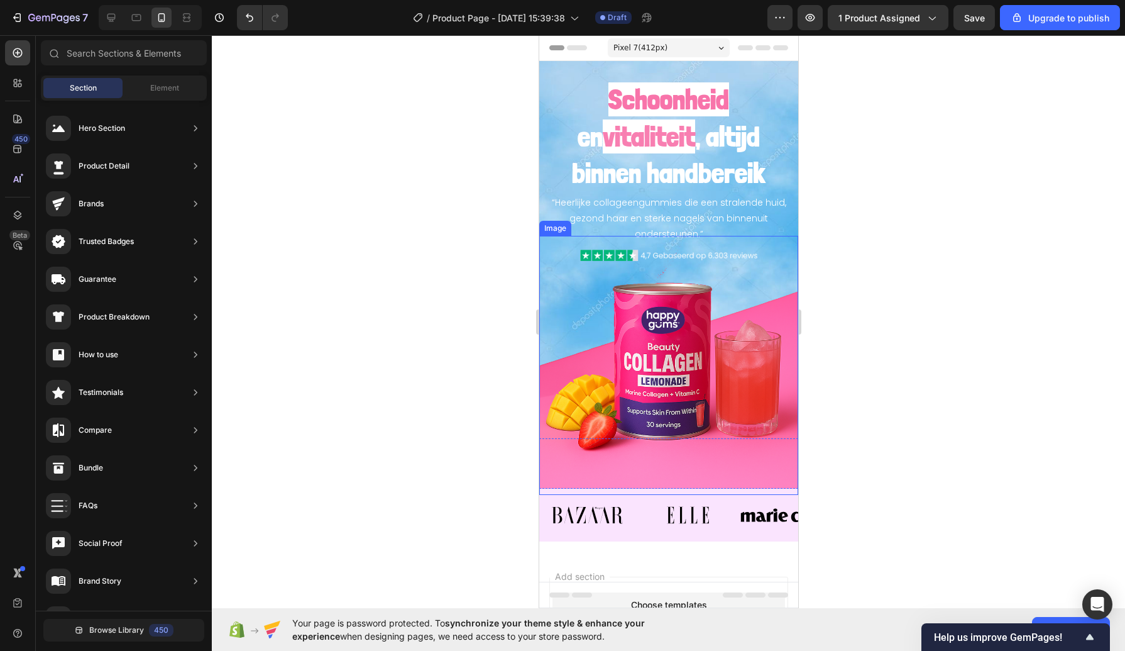
click at [568, 459] on img at bounding box center [668, 365] width 259 height 259
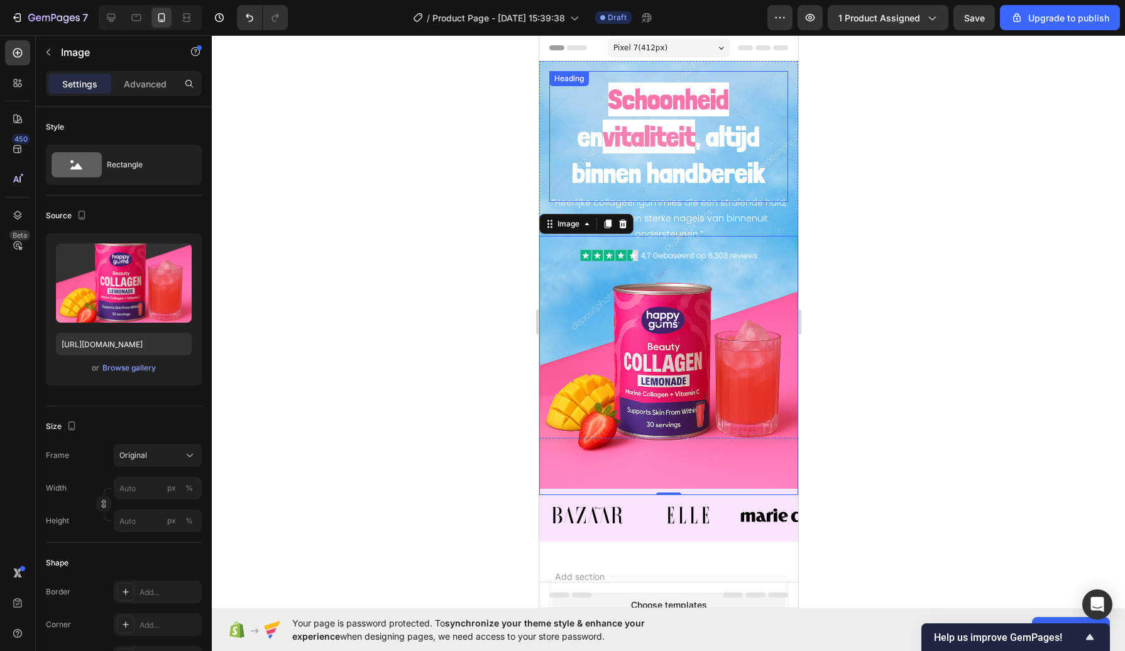
click at [621, 99] on strong "Schoonheid" at bounding box center [668, 99] width 121 height 34
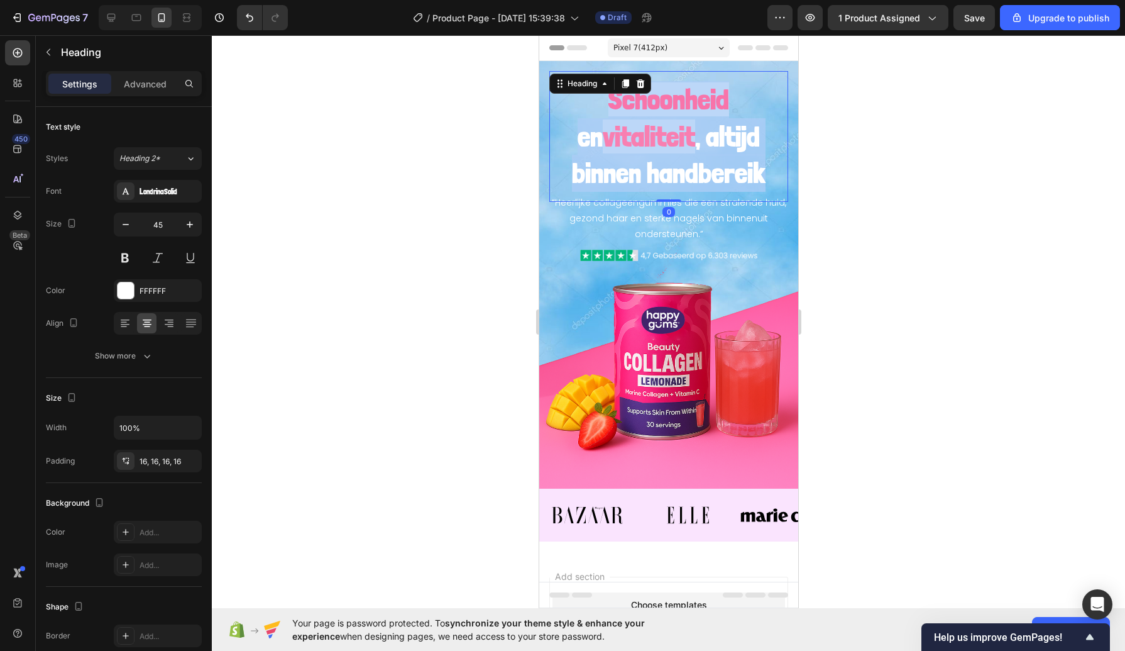
click at [621, 99] on strong "Schoonheid" at bounding box center [668, 99] width 121 height 34
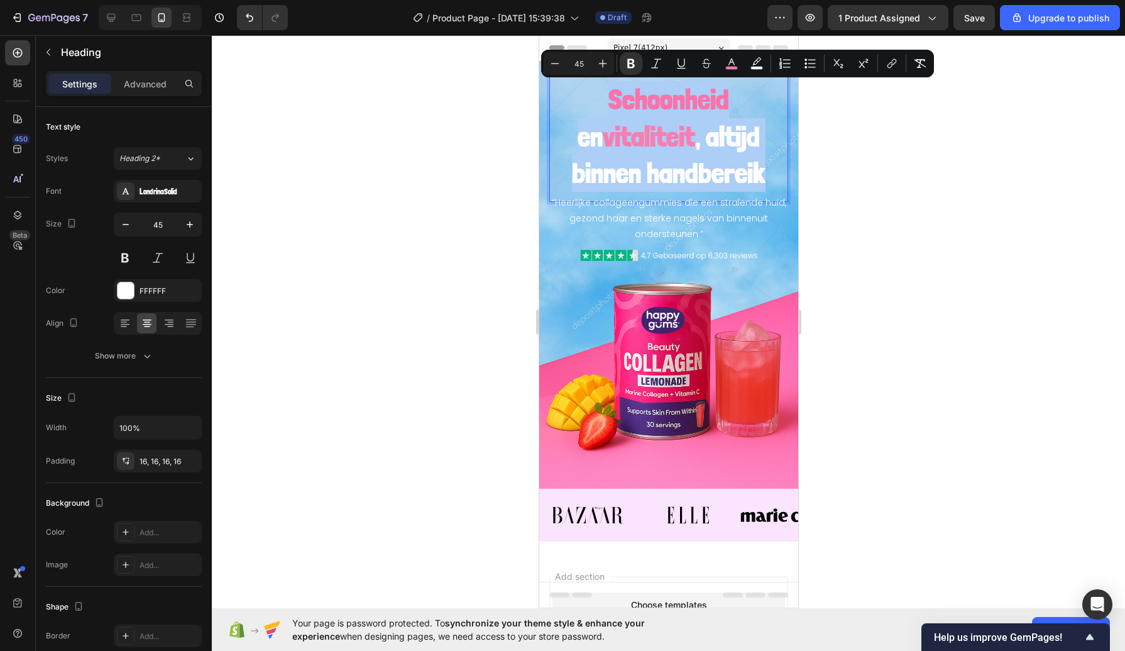
click at [730, 65] on icon "Editor contextual toolbar" at bounding box center [731, 63] width 13 height 13
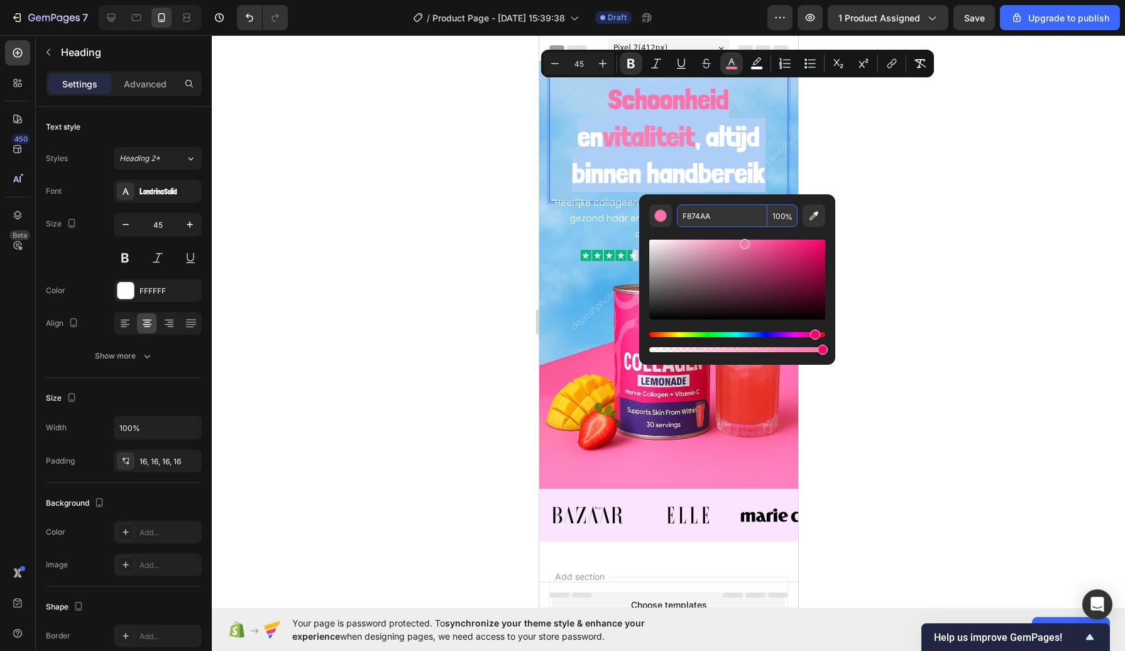
click at [683, 219] on input "F874AA" at bounding box center [722, 215] width 91 height 23
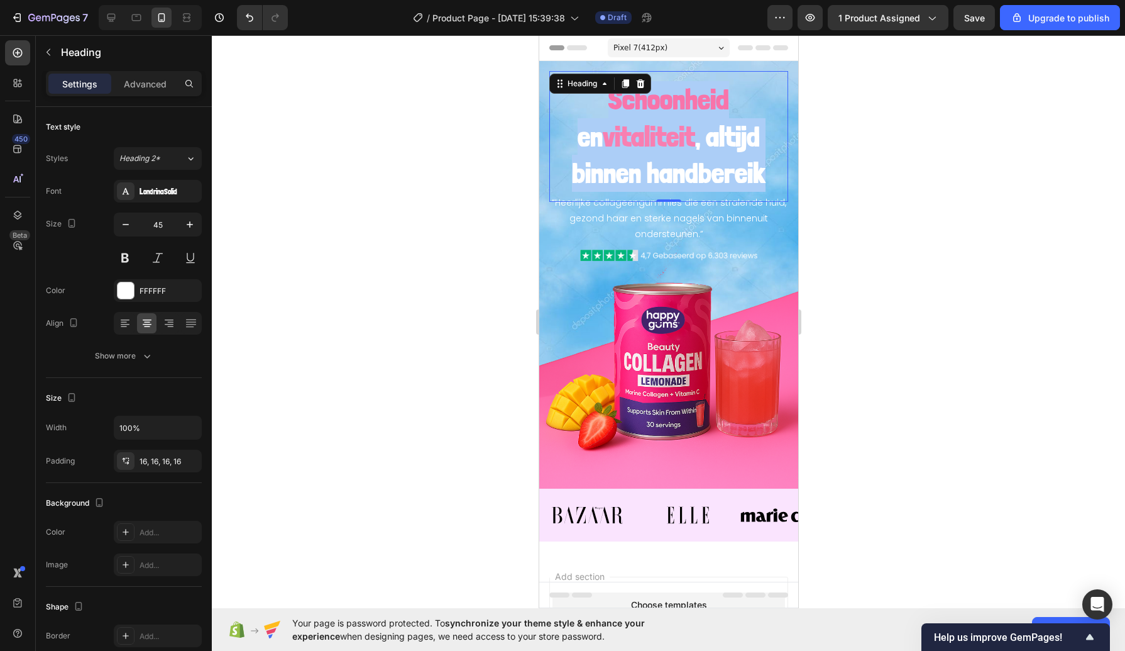
click at [459, 243] on div at bounding box center [668, 342] width 913 height 615
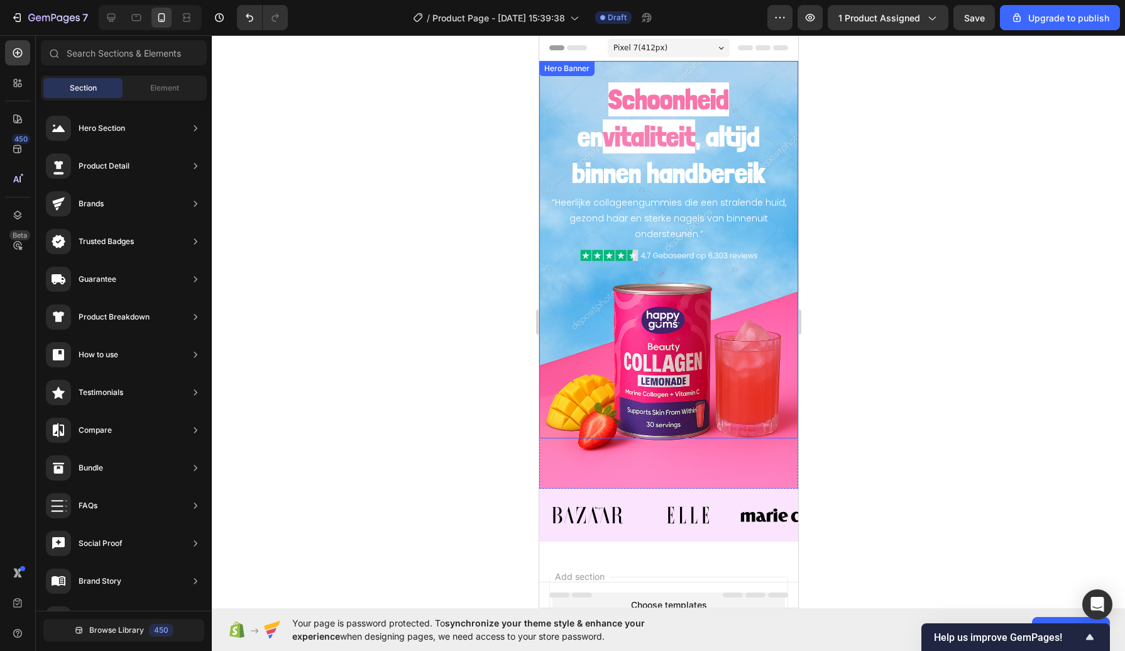
click at [448, 208] on div at bounding box center [668, 342] width 913 height 615
drag, startPoint x: 448, startPoint y: 208, endPoint x: 459, endPoint y: 217, distance: 14.2
click at [459, 217] on div at bounding box center [668, 342] width 913 height 615
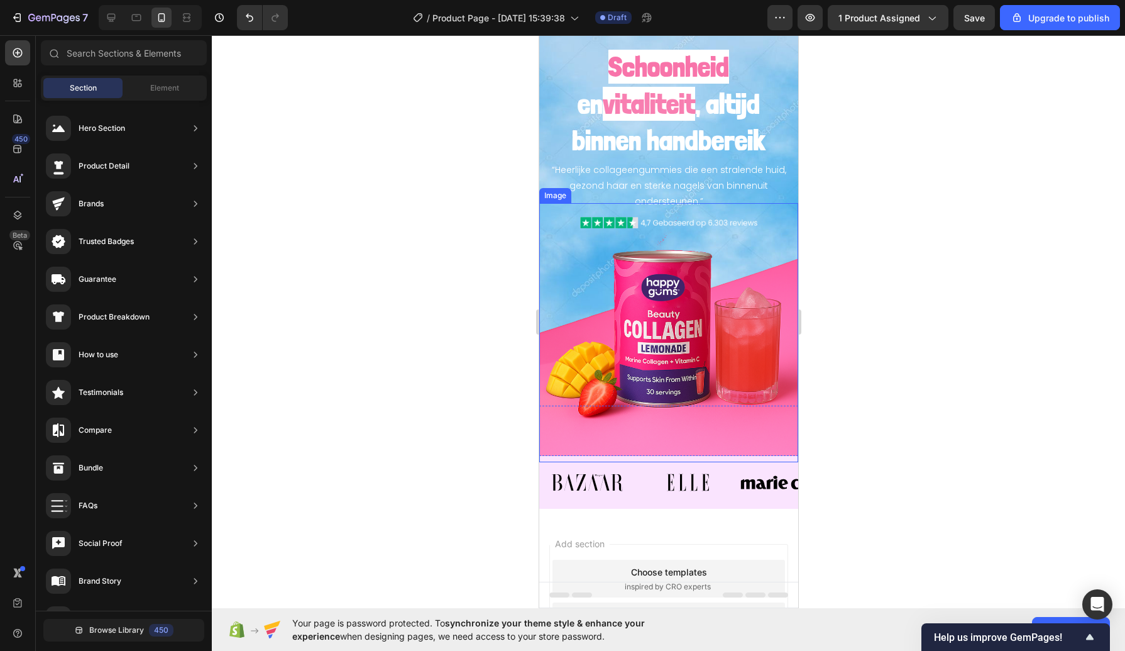
scroll to position [0, 0]
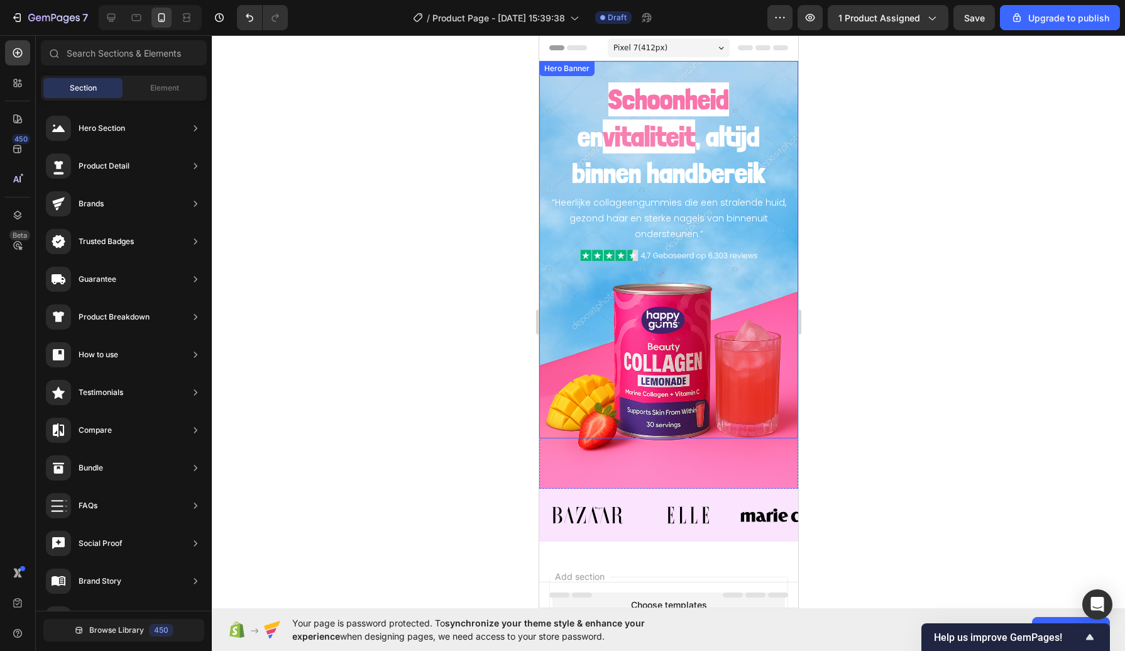
click at [543, 77] on div "“Heerlijke collageengummies die een stralende huid, gezond haar en sterke nagel…" at bounding box center [668, 249] width 259 height 377
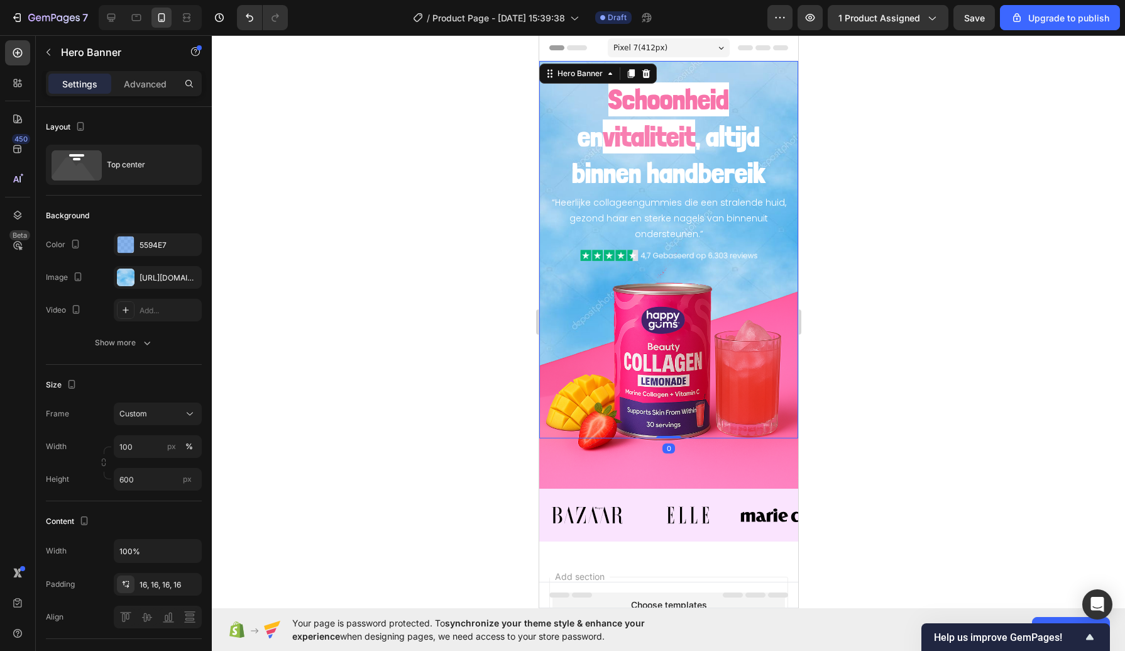
click at [0, 0] on icon "button" at bounding box center [0, 0] width 0 height 0
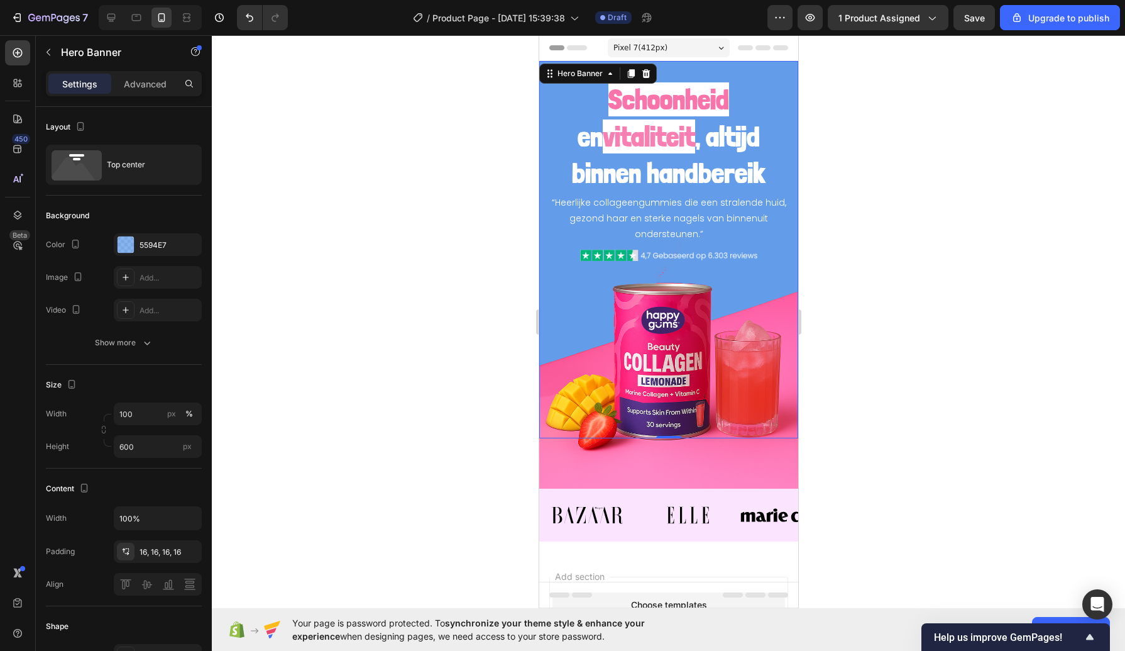
click at [446, 261] on div at bounding box center [668, 342] width 913 height 615
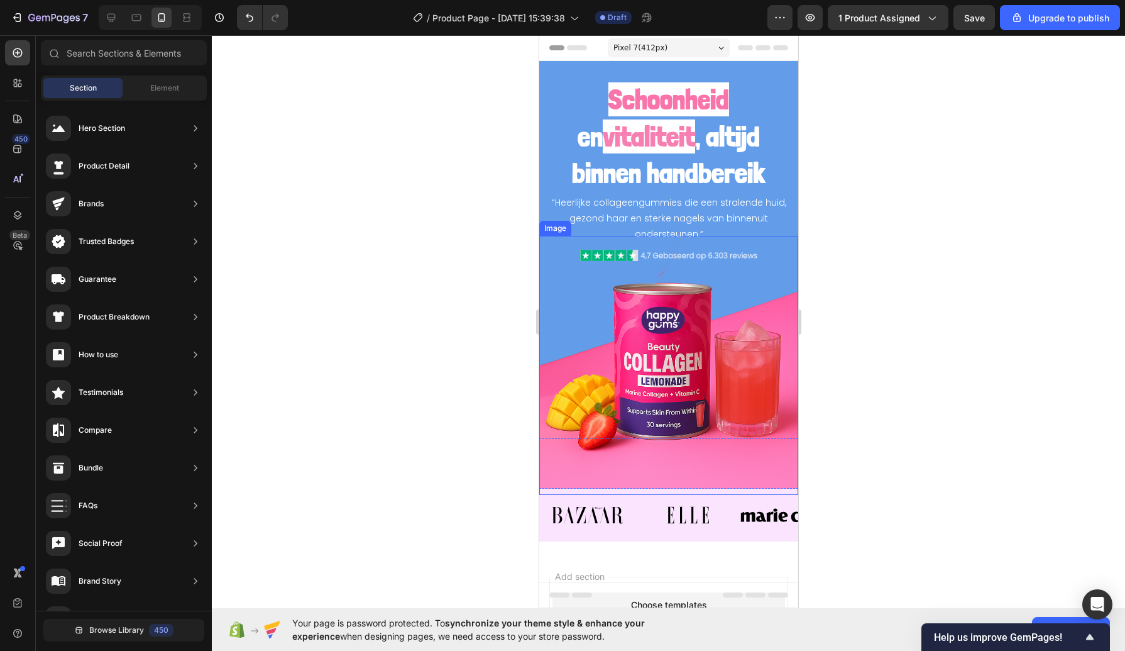
drag, startPoint x: 419, startPoint y: 290, endPoint x: 391, endPoint y: 274, distance: 32.7
click at [391, 274] on div at bounding box center [668, 342] width 913 height 615
click at [634, 519] on img at bounding box center [587, 514] width 96 height 35
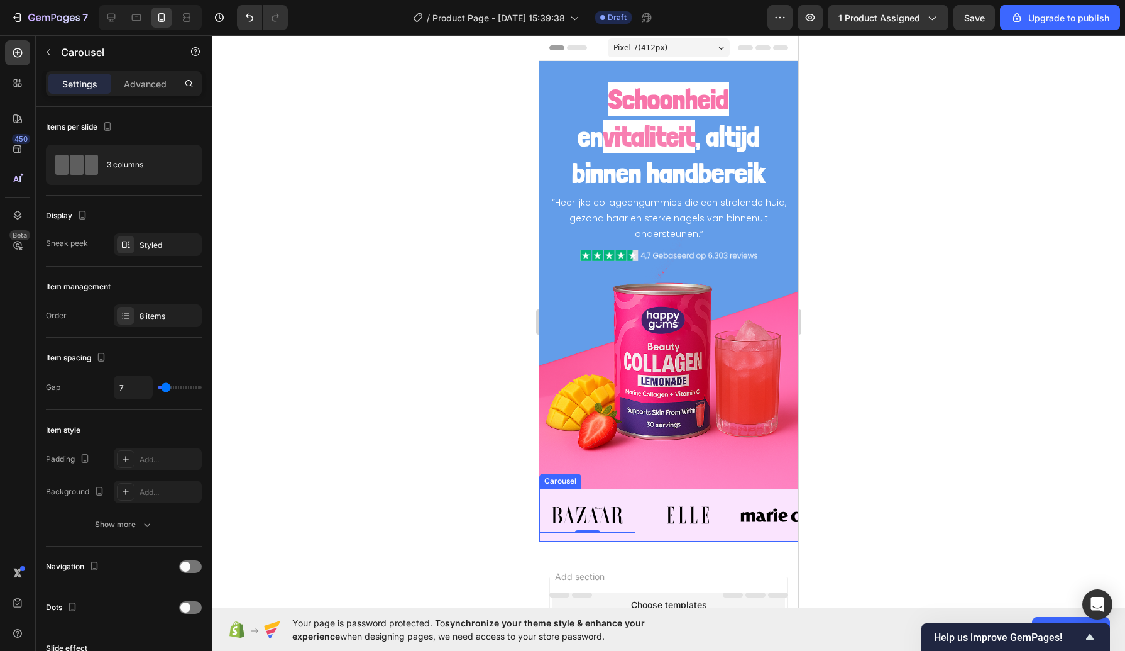
click at [641, 525] on div "Image 0 Image Image Image Image Image Image Image Carousel" at bounding box center [668, 514] width 259 height 53
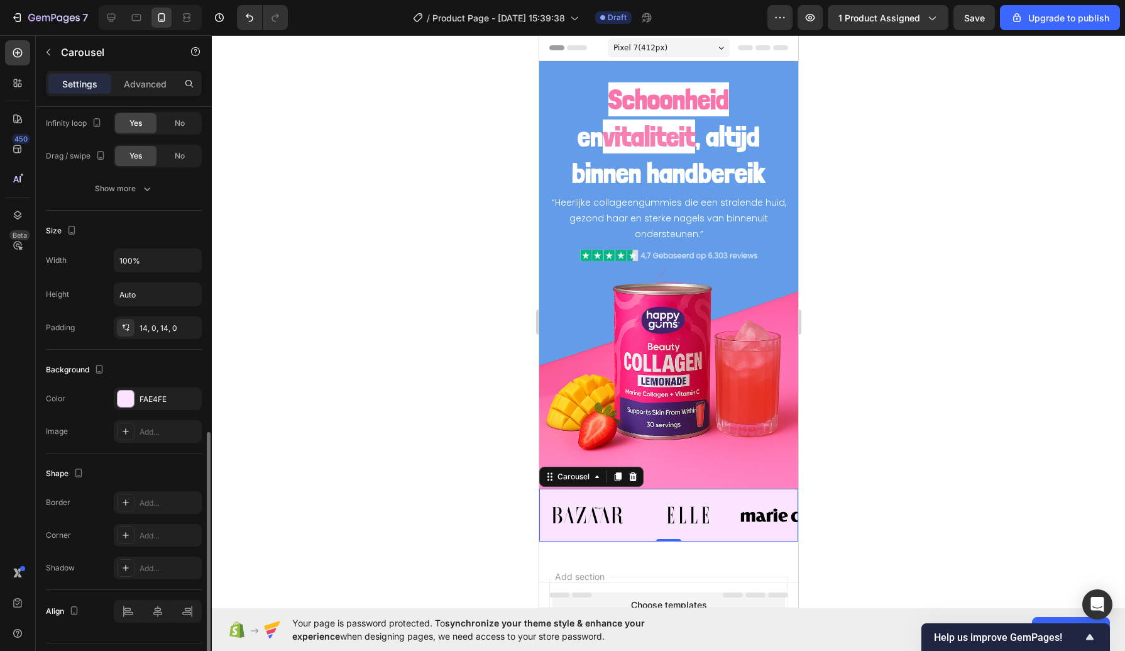
scroll to position [698, 0]
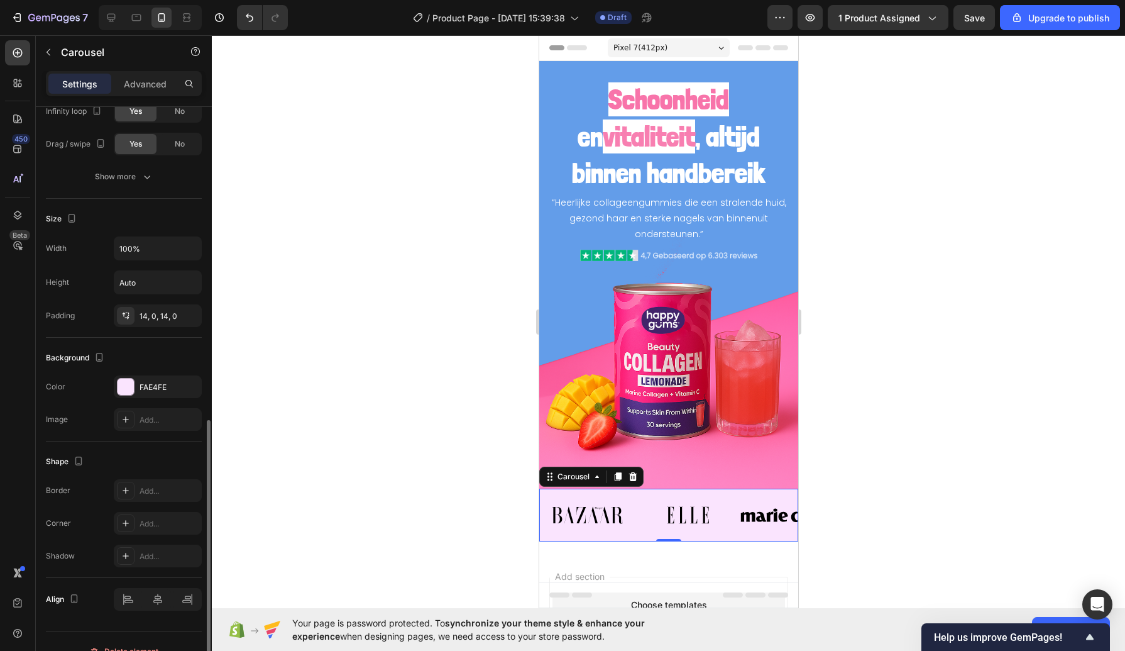
click at [145, 382] on div "FAE4FE" at bounding box center [169, 387] width 59 height 11
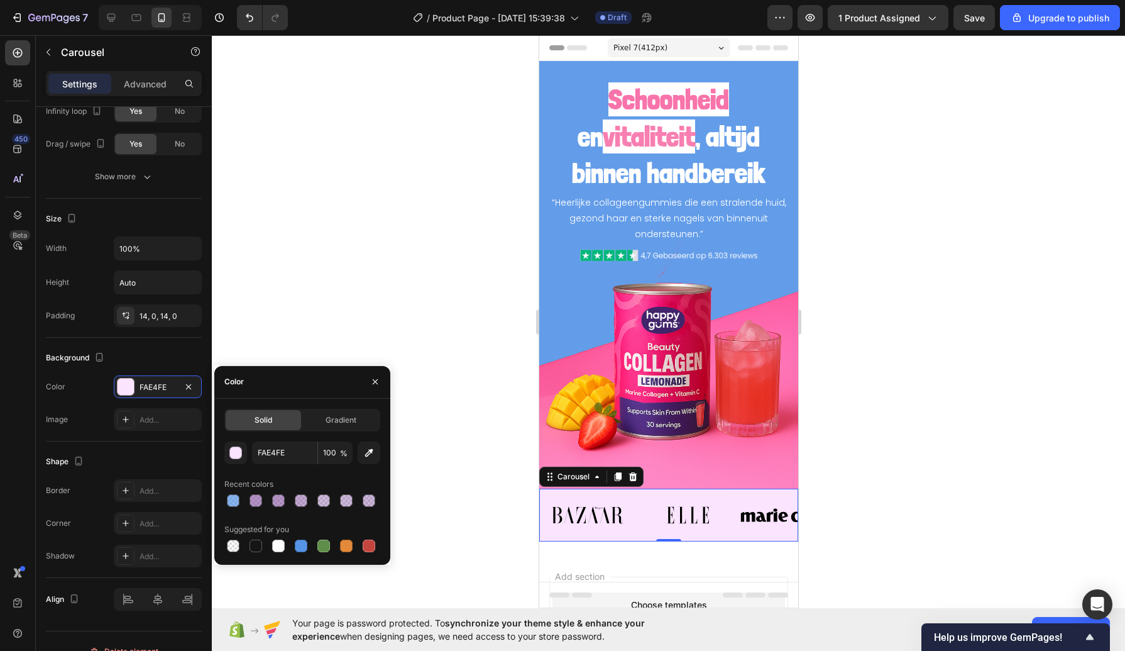
click at [258, 500] on div at bounding box center [256, 500] width 13 height 13
type input "68268E"
type input "48"
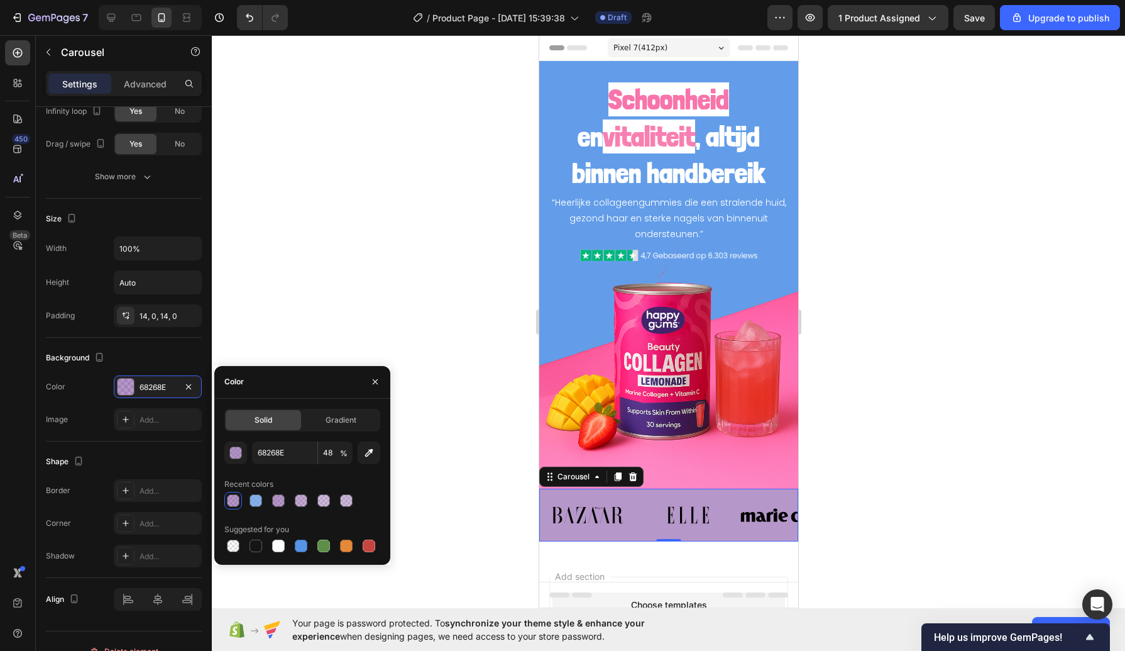
click at [299, 546] on div at bounding box center [301, 545] width 13 height 13
type input "5594E7"
type input "100"
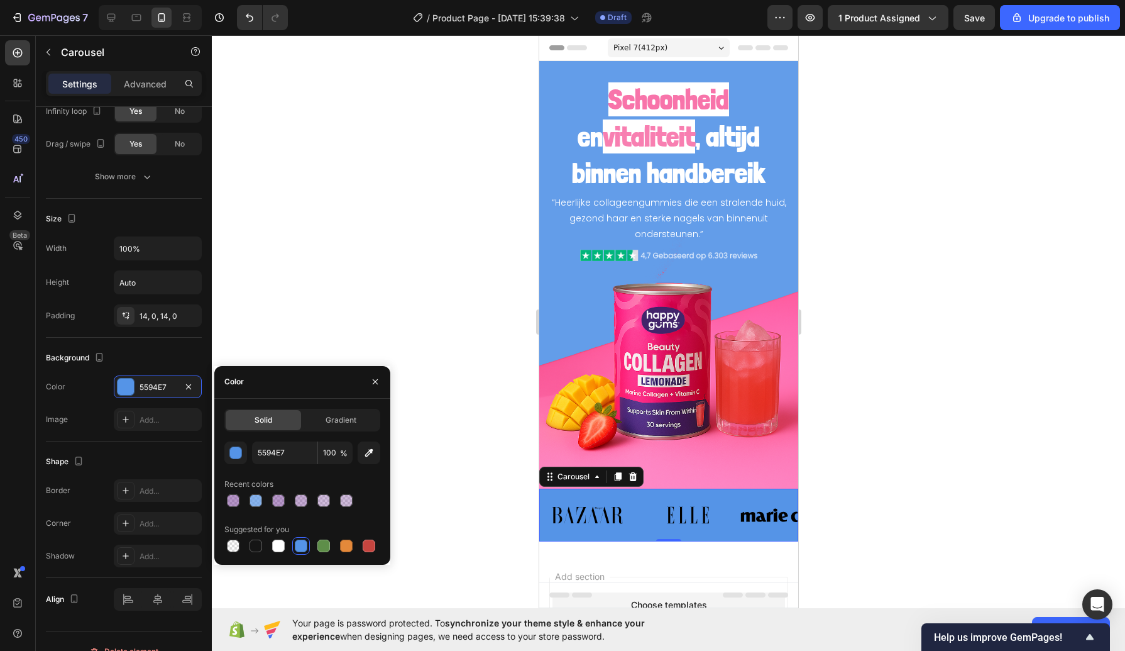
click at [254, 546] on div at bounding box center [256, 545] width 13 height 13
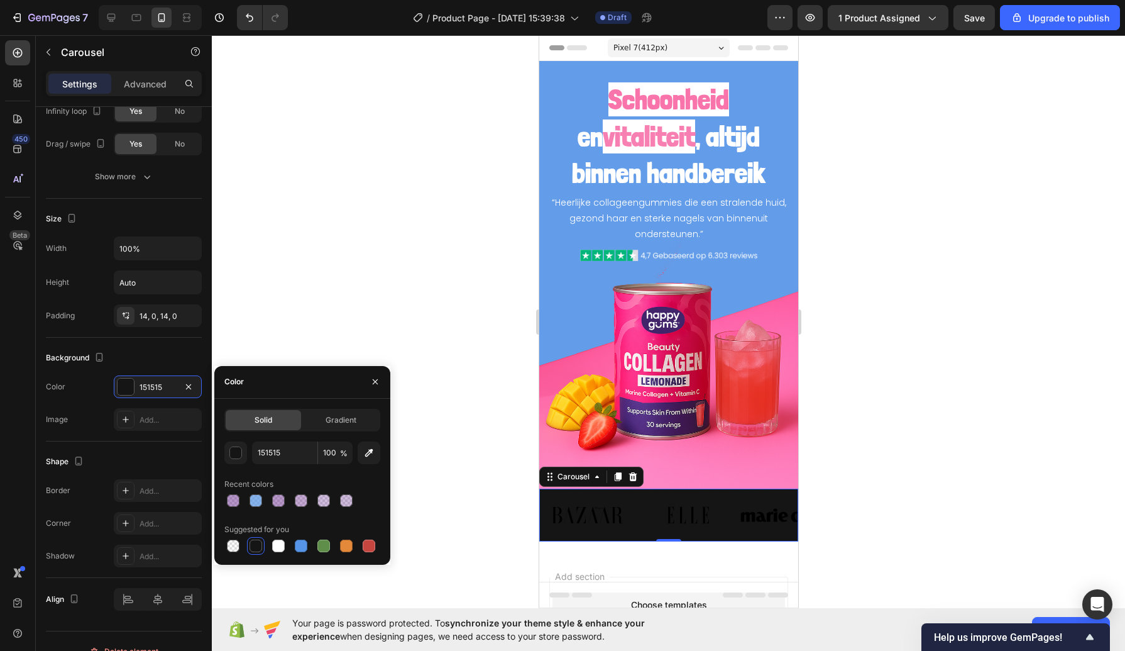
click at [268, 544] on div at bounding box center [302, 546] width 156 height 18
click at [275, 547] on div at bounding box center [278, 545] width 13 height 13
type input "FFFFFF"
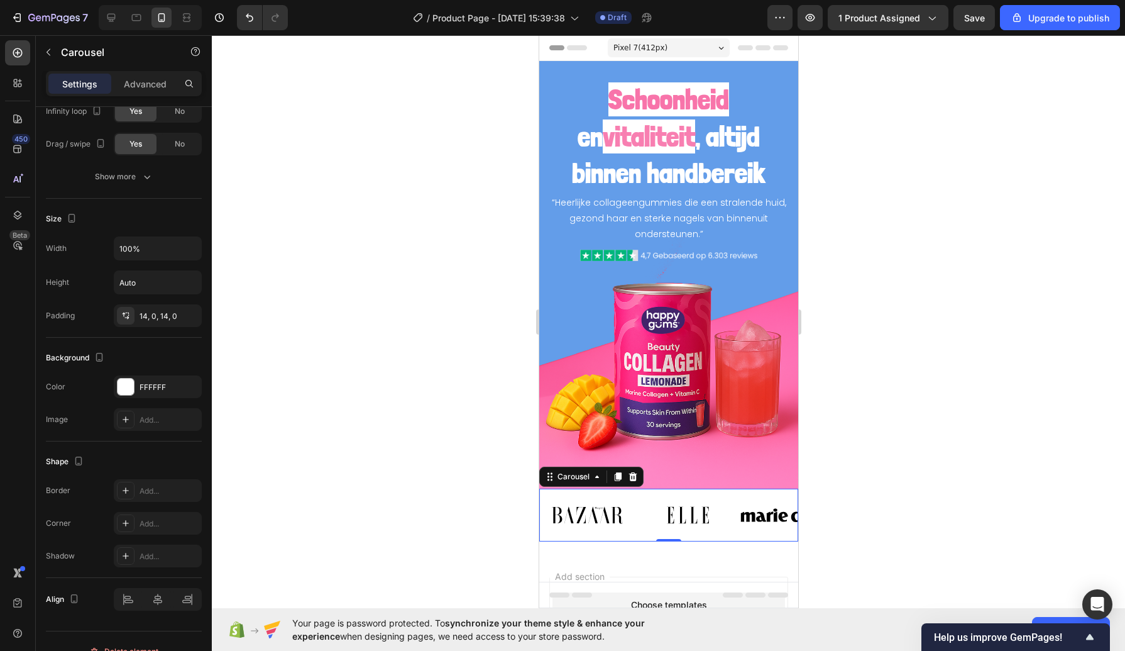
drag, startPoint x: 420, startPoint y: 266, endPoint x: 412, endPoint y: 217, distance: 49.8
click at [412, 217] on div at bounding box center [668, 342] width 913 height 615
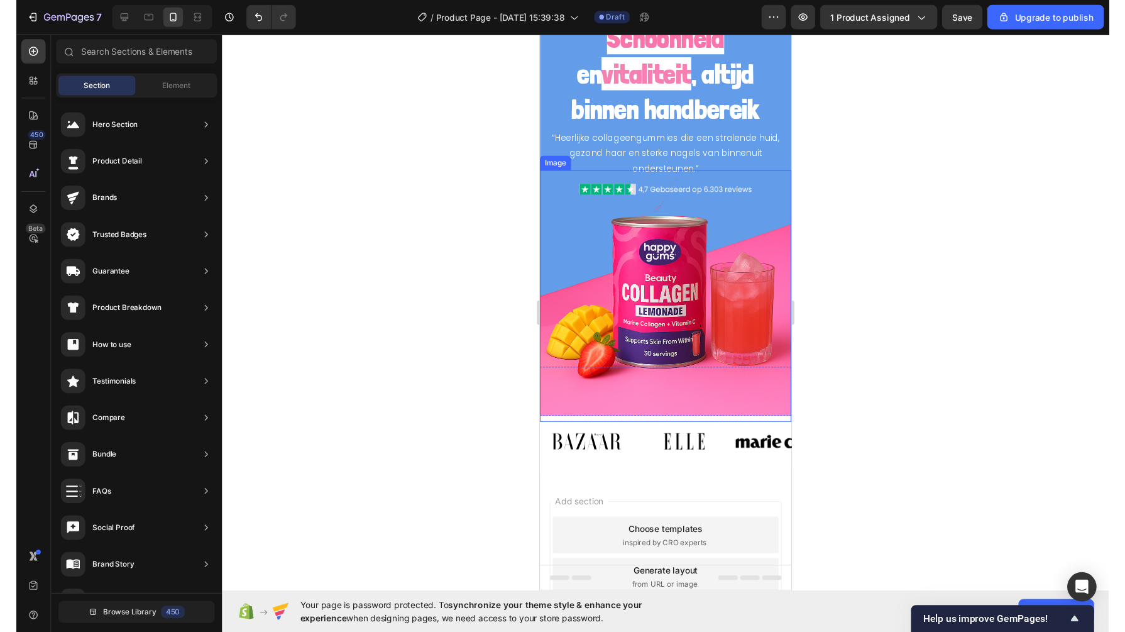
scroll to position [0, 0]
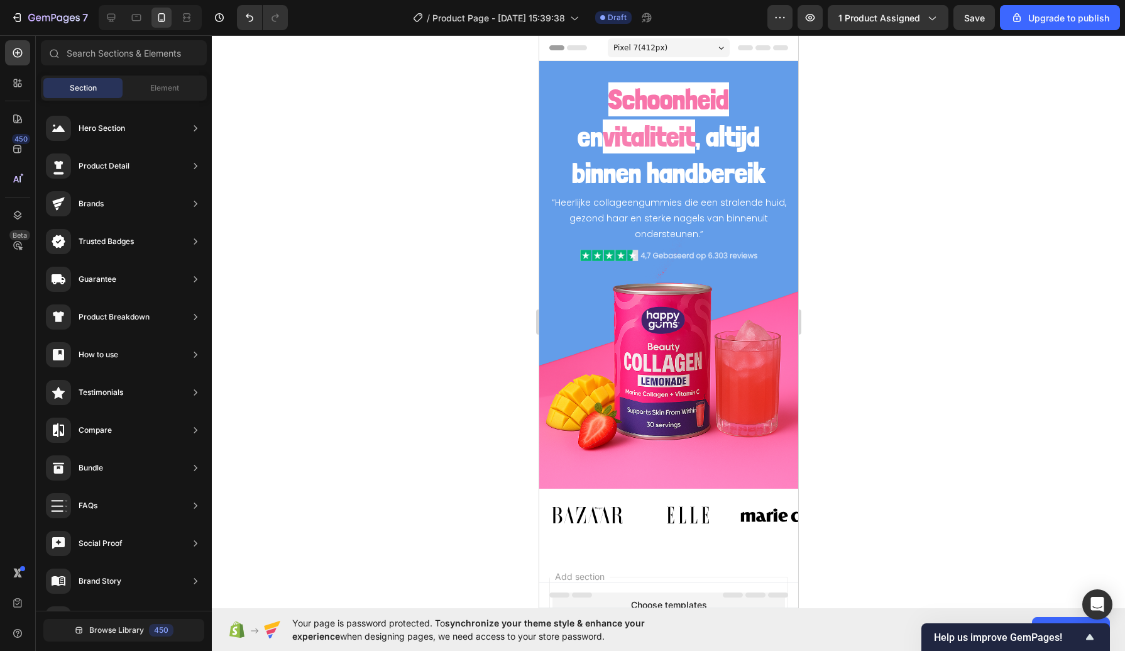
click at [415, 282] on div at bounding box center [668, 342] width 913 height 615
click at [542, 89] on div "“Heerlijke collageengummies die een stralende huid, gezond haar en sterke nagel…" at bounding box center [668, 177] width 259 height 232
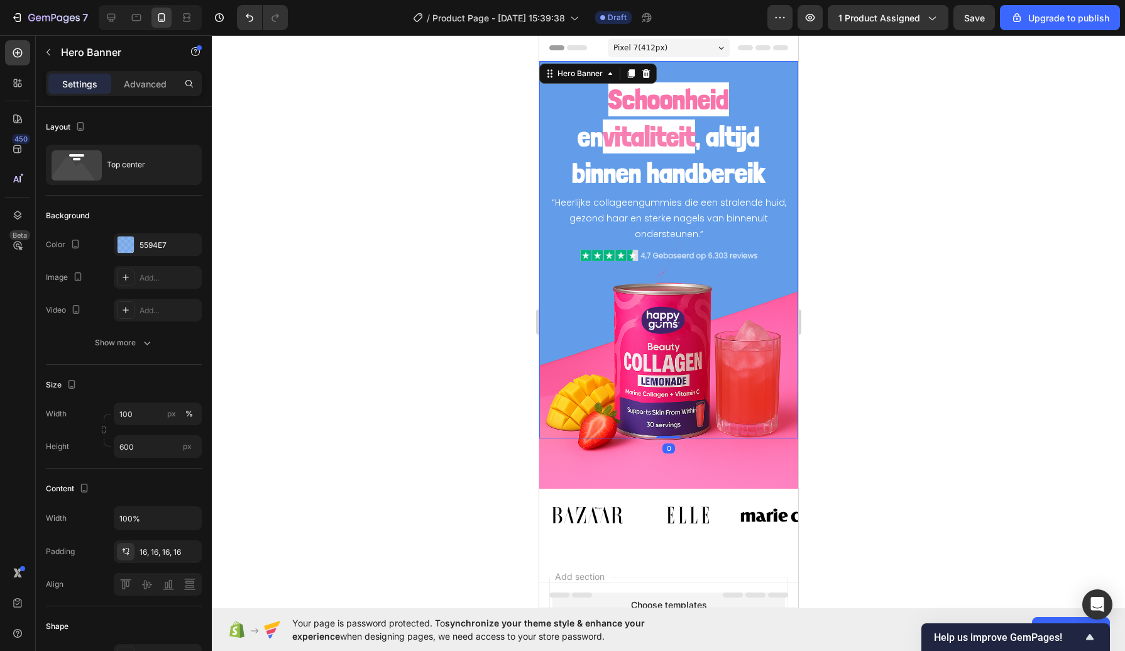
click at [145, 285] on div "Add..." at bounding box center [158, 277] width 88 height 23
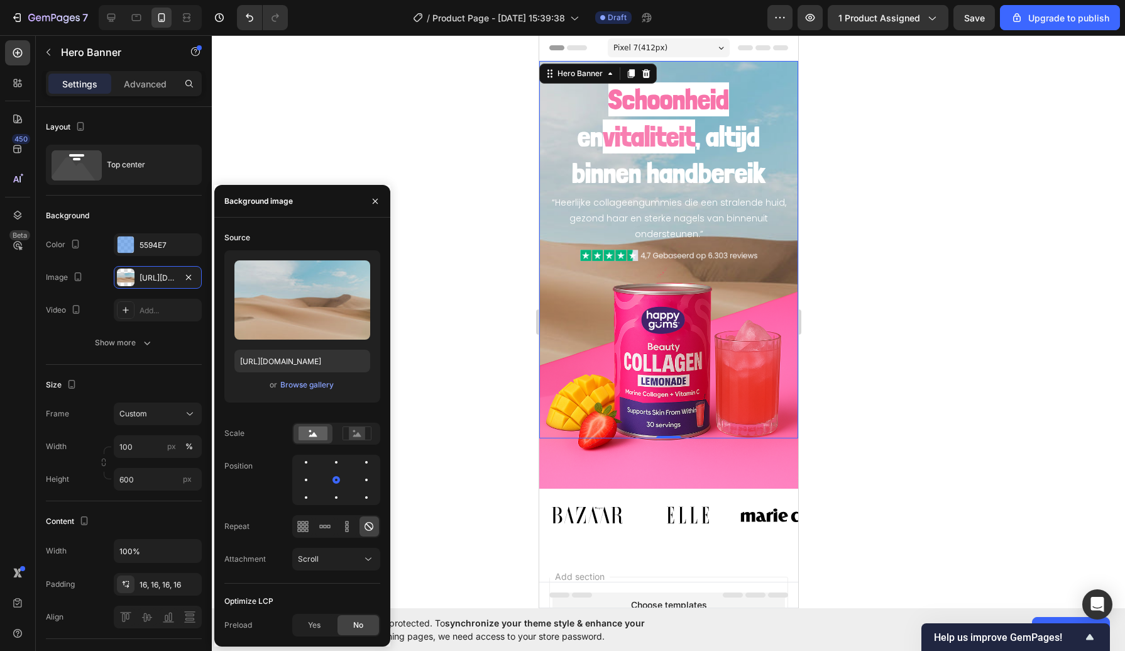
click at [297, 390] on div "Browse gallery" at bounding box center [306, 384] width 53 height 11
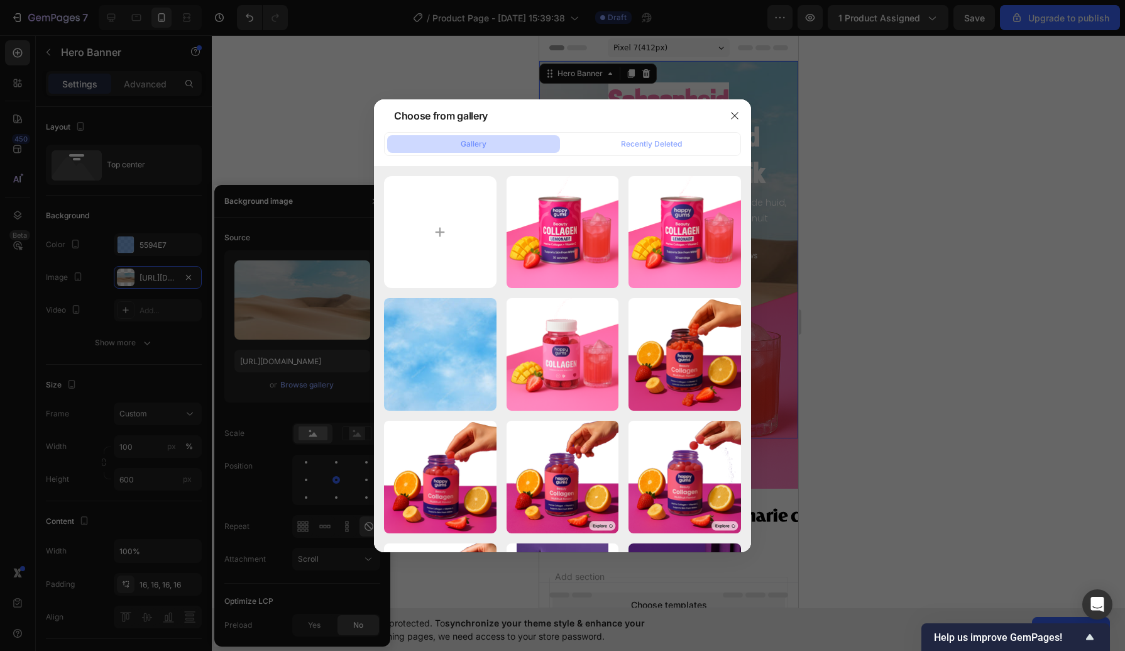
click at [454, 241] on input "file" at bounding box center [440, 232] width 113 height 113
type input "C:\fakepath\Lovepik_com-380082498-white-cloud-png-material-floating-smoke-cloud…"
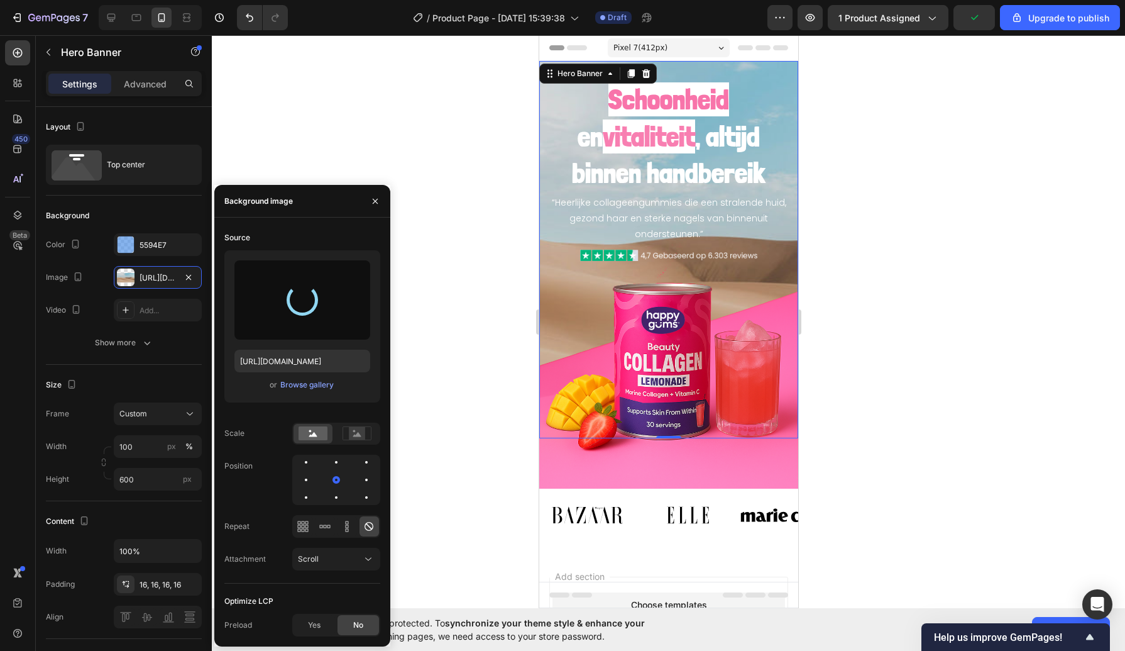
type input "[URL][DOMAIN_NAME]"
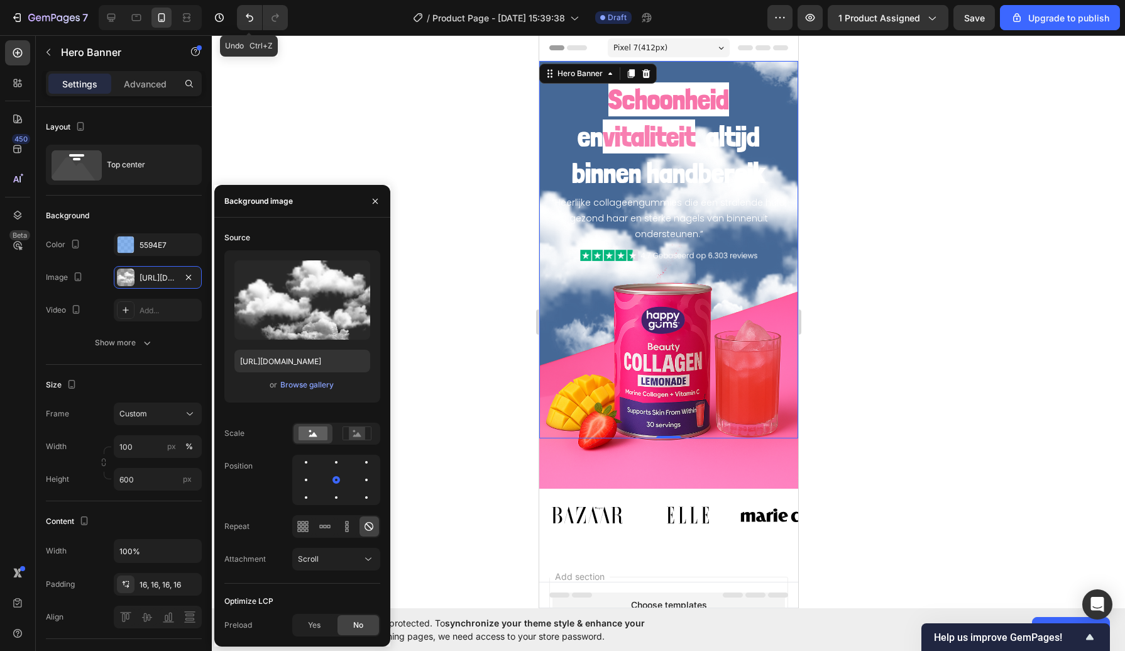
click at [257, 21] on button "Undo/Redo" at bounding box center [249, 17] width 25 height 25
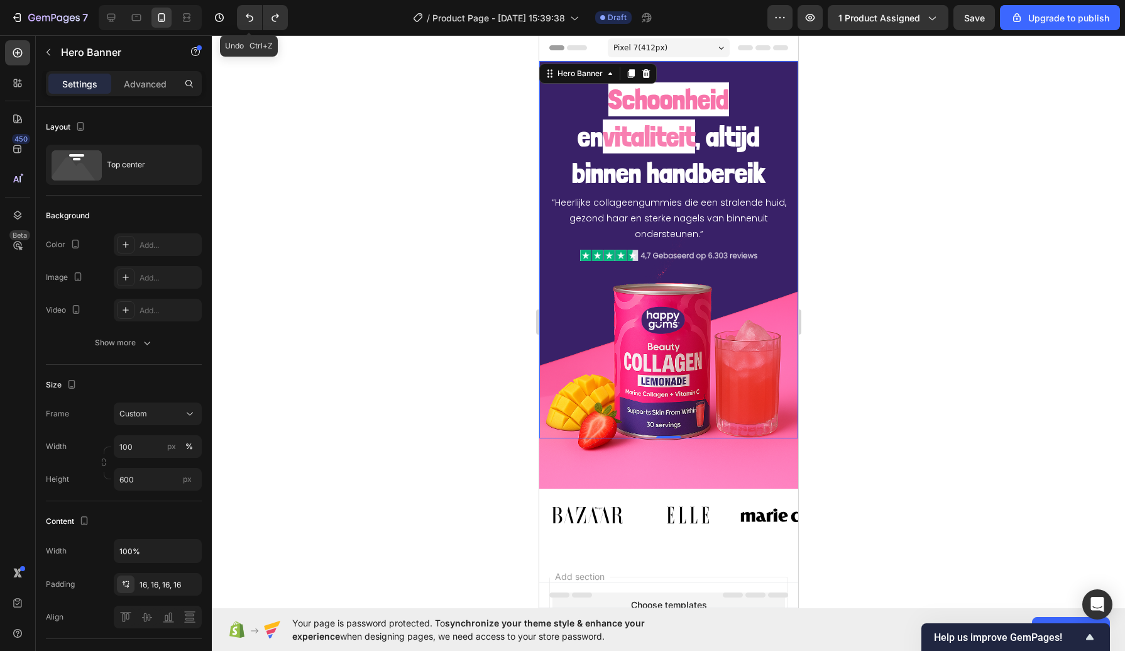
click at [257, 21] on button "Undo/Redo" at bounding box center [249, 17] width 25 height 25
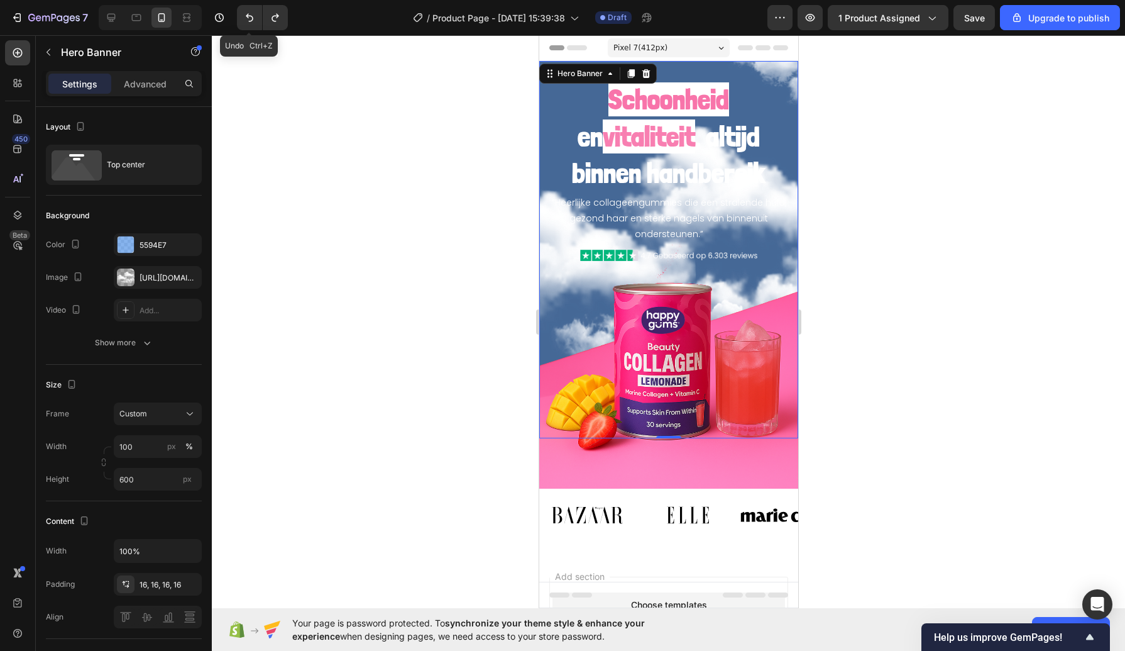
click at [257, 21] on button "Undo/Redo" at bounding box center [249, 17] width 25 height 25
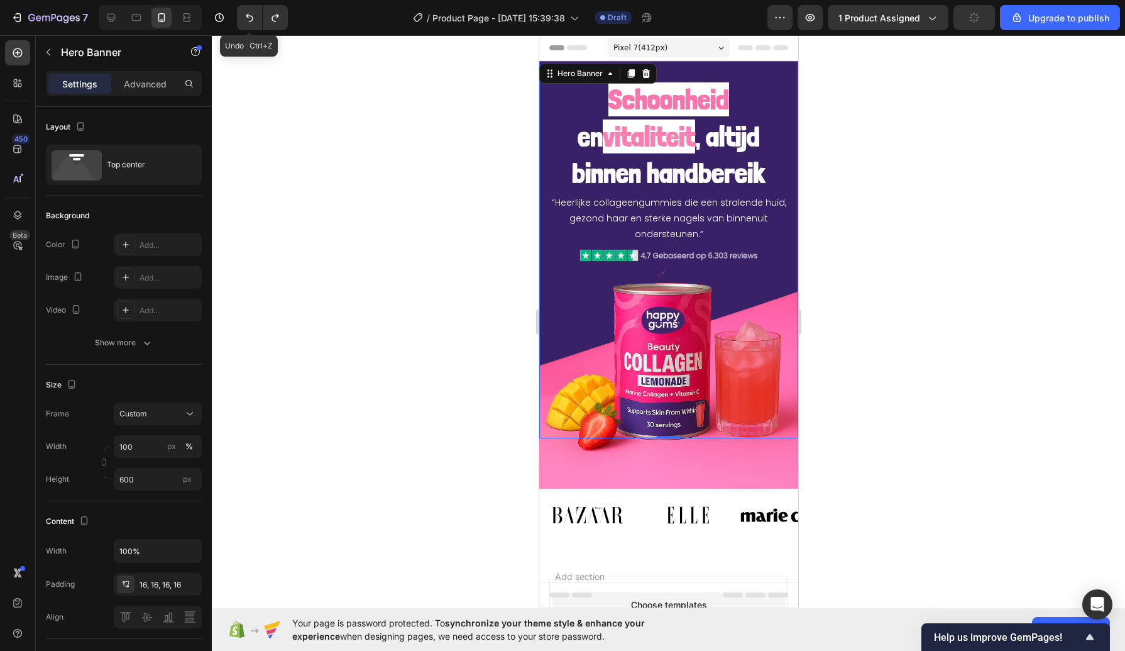
click at [257, 21] on button "Undo/Redo" at bounding box center [249, 17] width 25 height 25
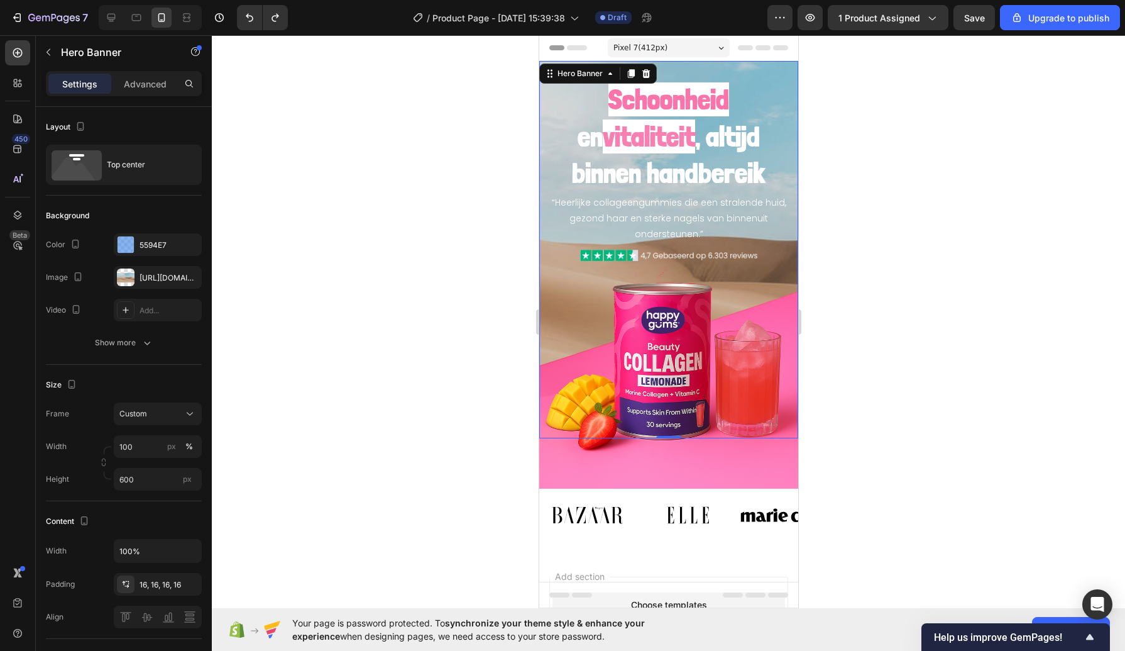
click at [0, 0] on button "button" at bounding box center [0, 0] width 0 height 0
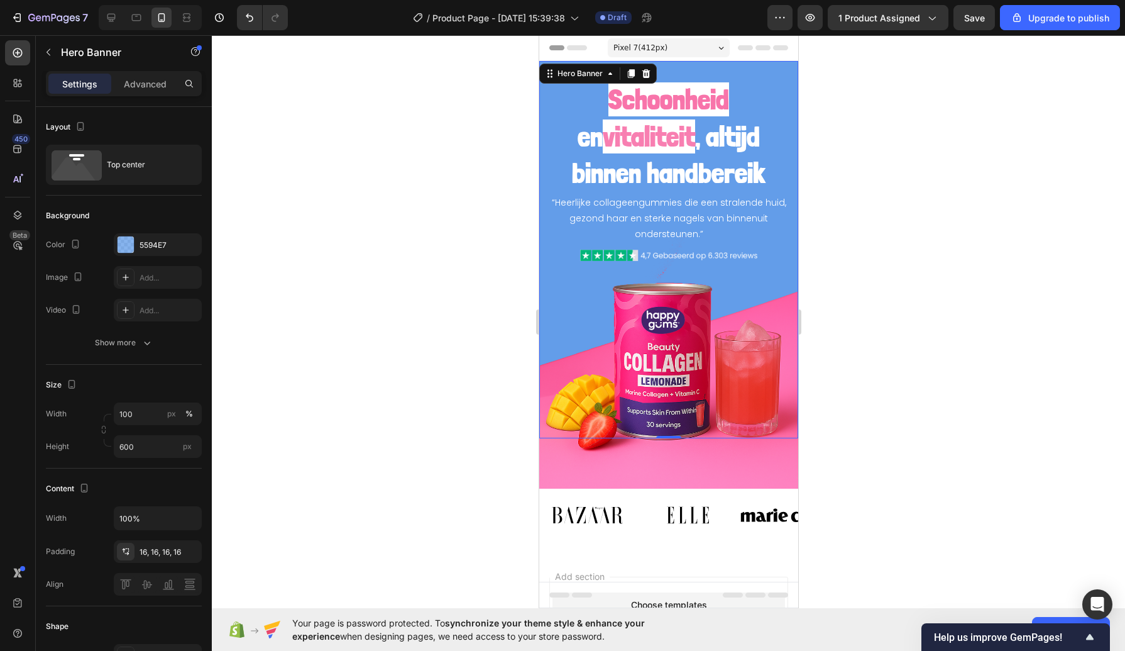
click at [342, 239] on div at bounding box center [668, 342] width 913 height 615
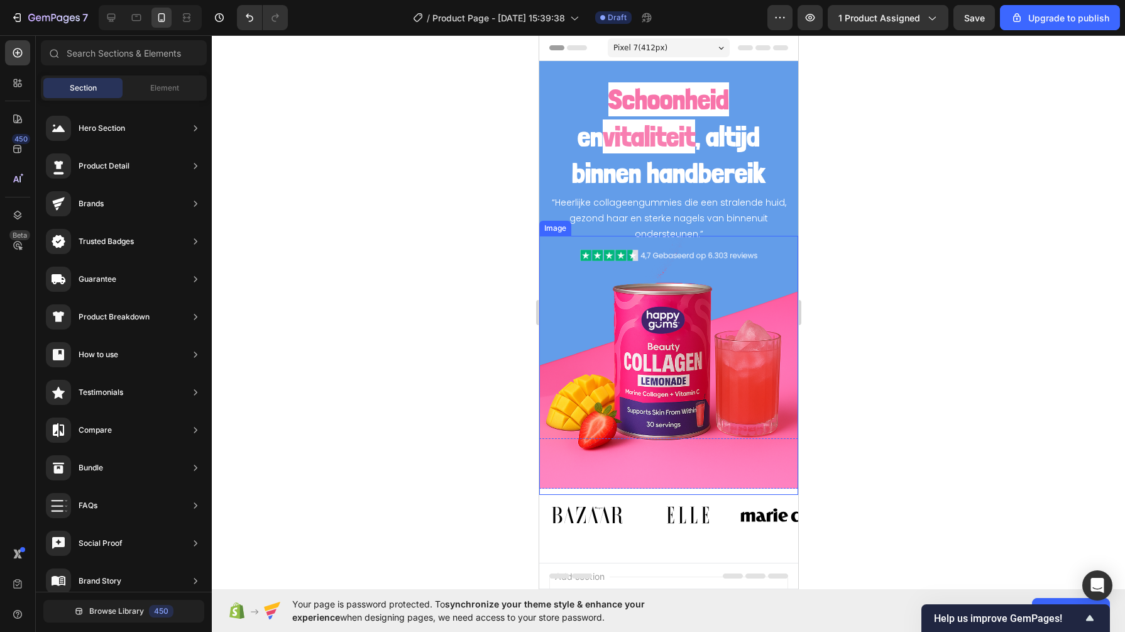
click at [632, 372] on img at bounding box center [668, 365] width 259 height 259
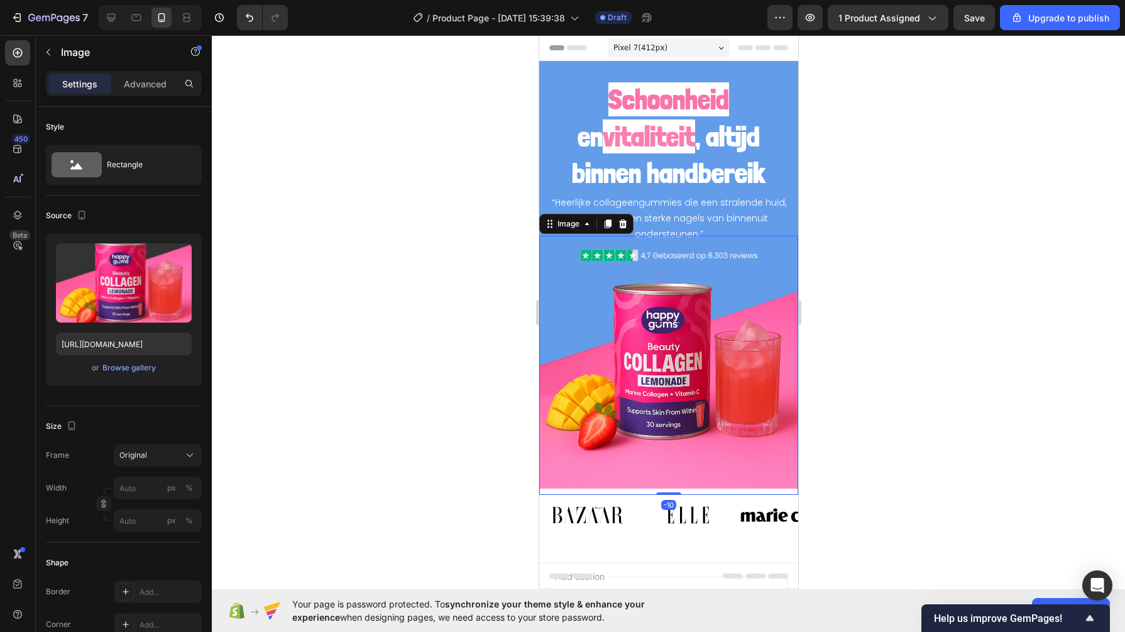
click at [128, 372] on div "Browse gallery" at bounding box center [128, 367] width 53 height 11
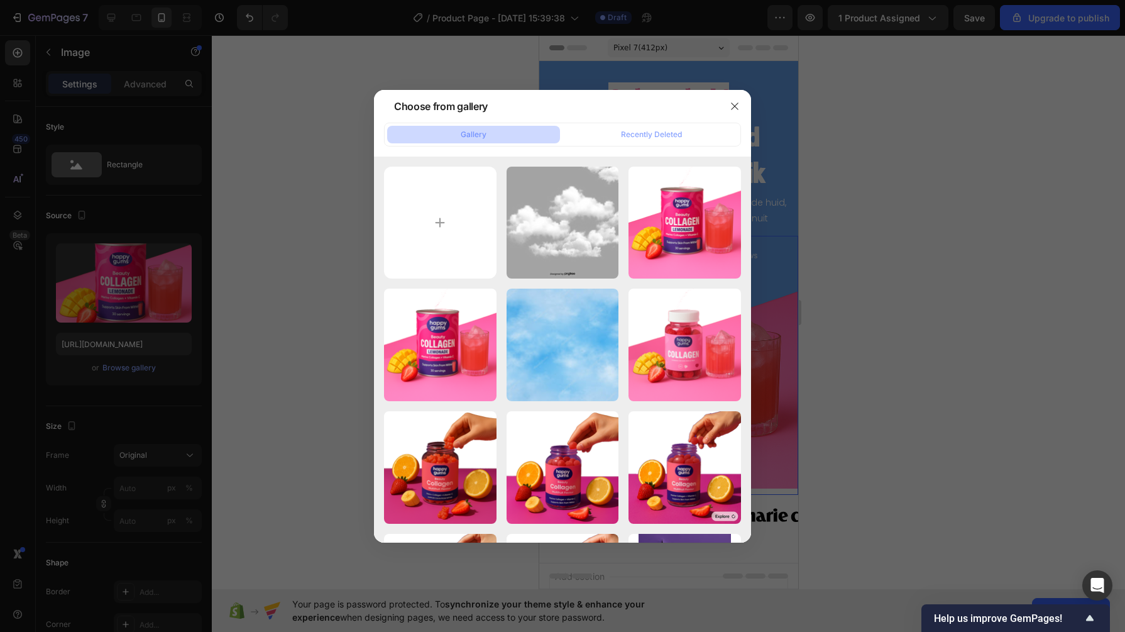
click at [410, 230] on input "file" at bounding box center [440, 223] width 113 height 113
type input "C:\fakepath\29b0c422-ddae-479c-afbc-50004ef65b04 (1).png"
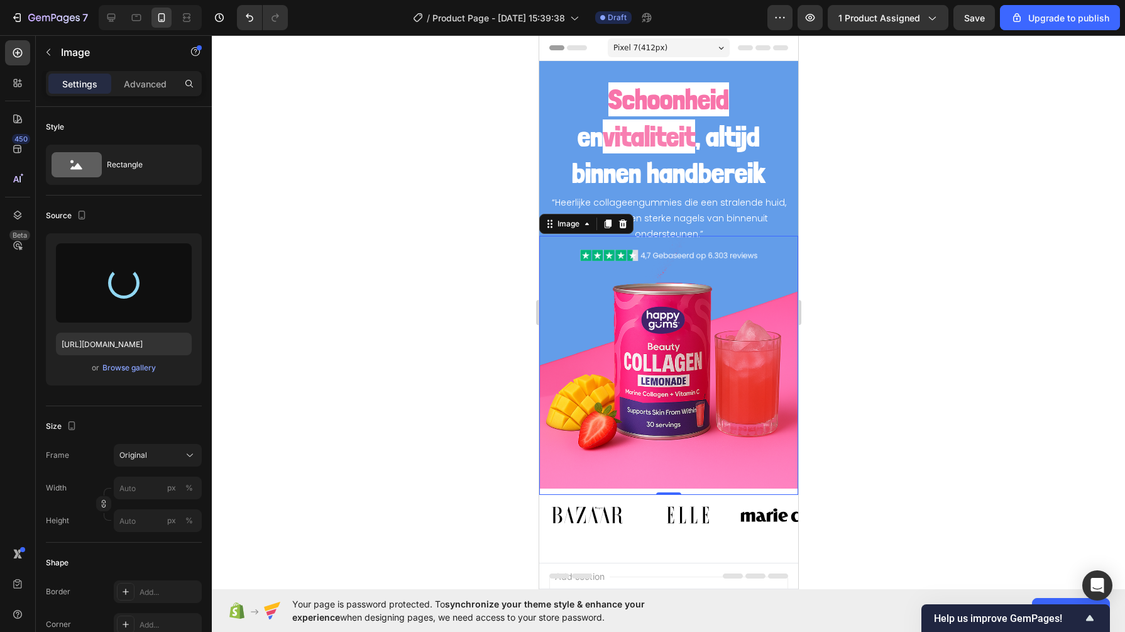
type input "[URL][DOMAIN_NAME]"
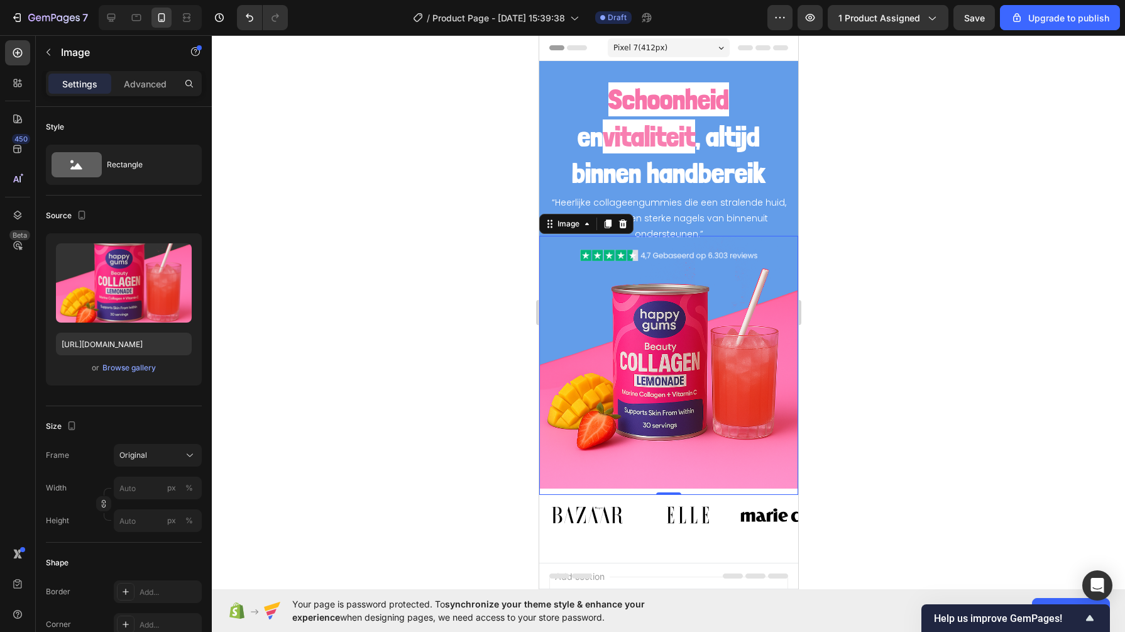
click at [450, 362] on div at bounding box center [668, 333] width 913 height 596
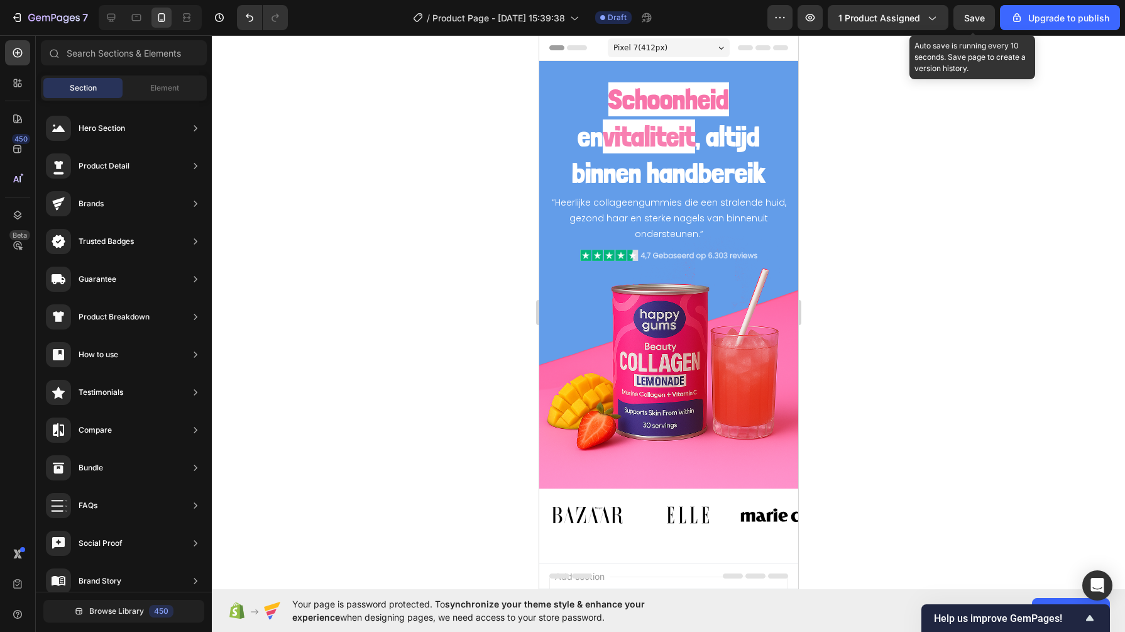
click at [969, 18] on span "Save" at bounding box center [974, 18] width 21 height 11
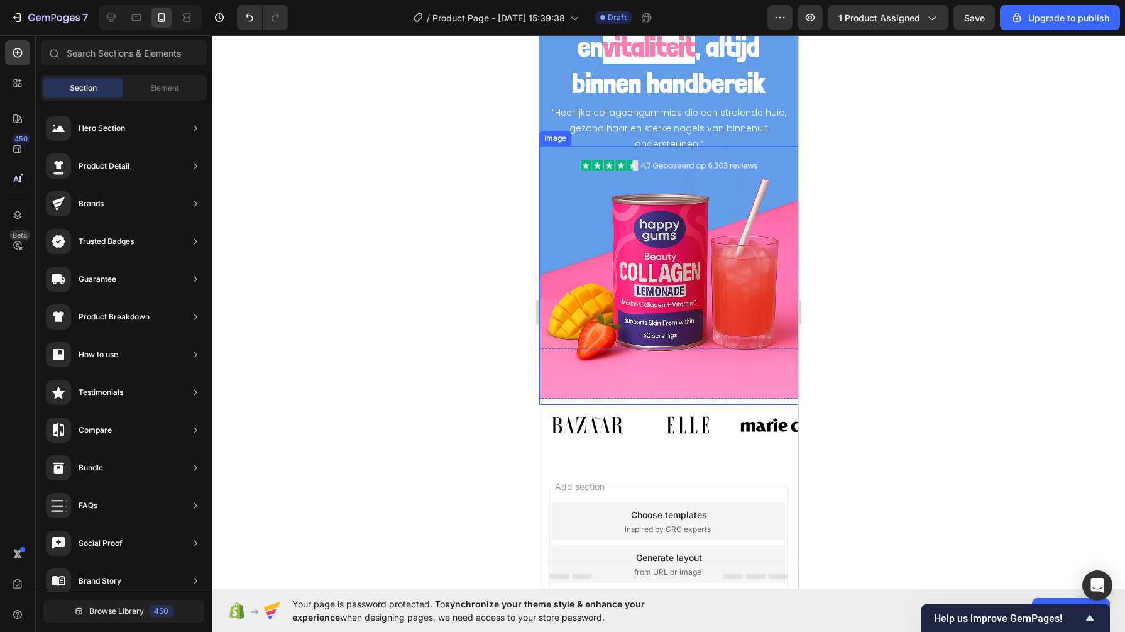
scroll to position [89, 0]
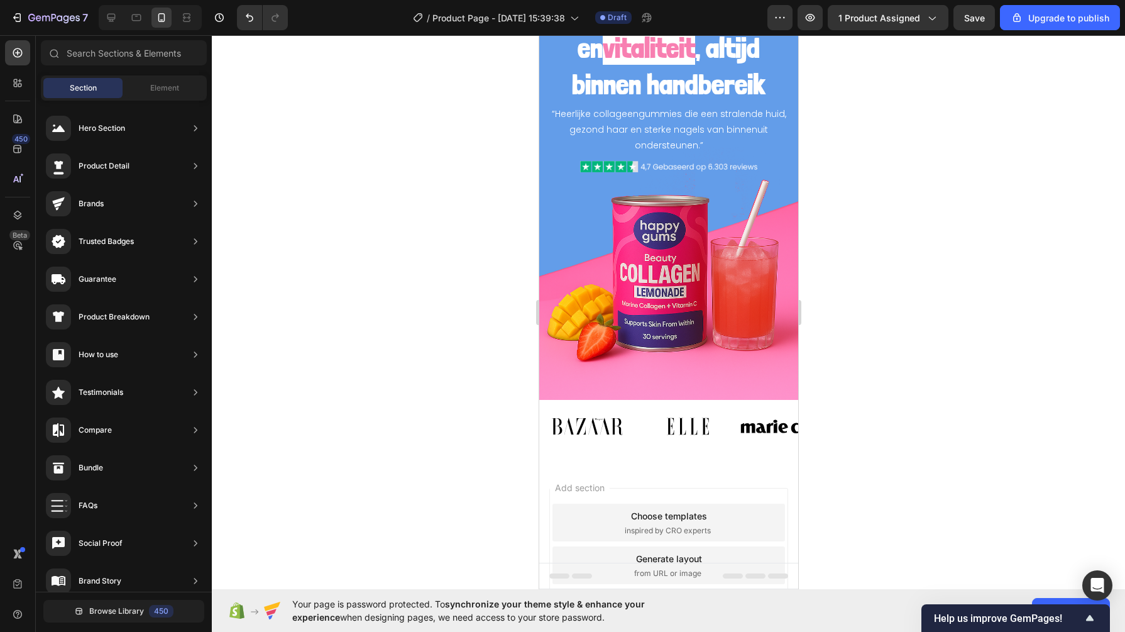
click at [443, 417] on div at bounding box center [668, 333] width 913 height 596
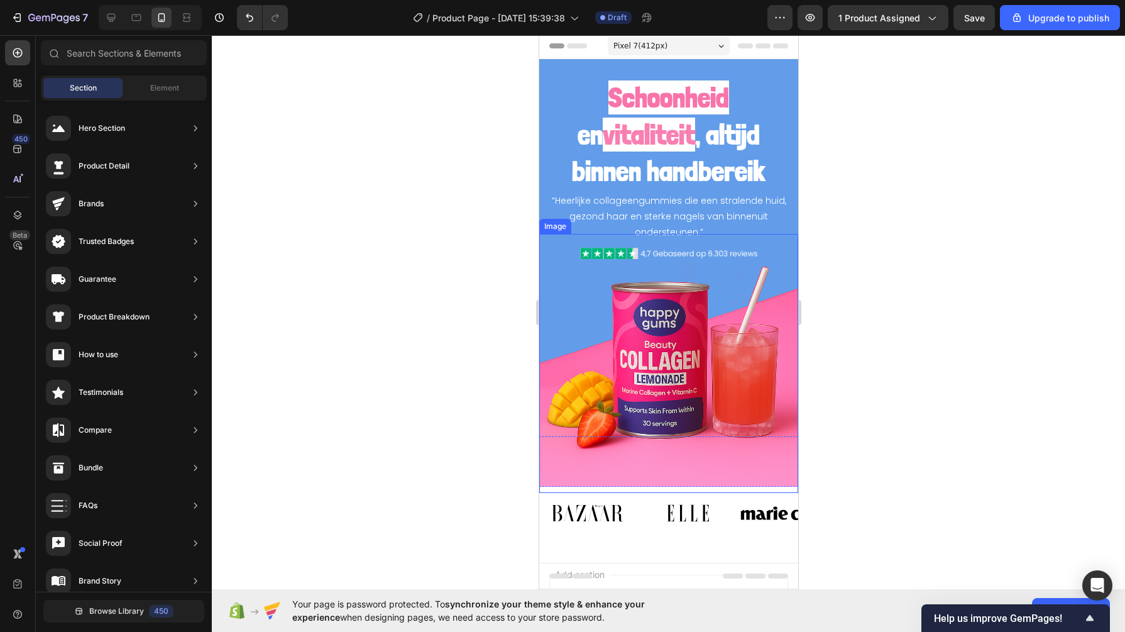
scroll to position [0, 0]
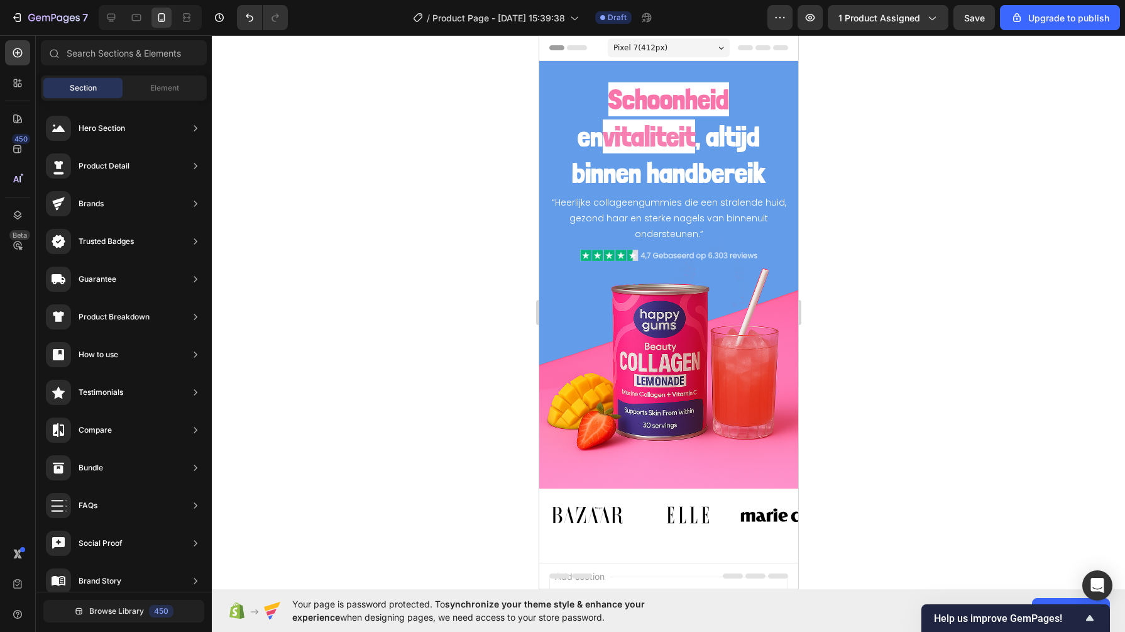
click at [630, 47] on span "Pixel 7 ( 412 px)" at bounding box center [640, 47] width 54 height 13
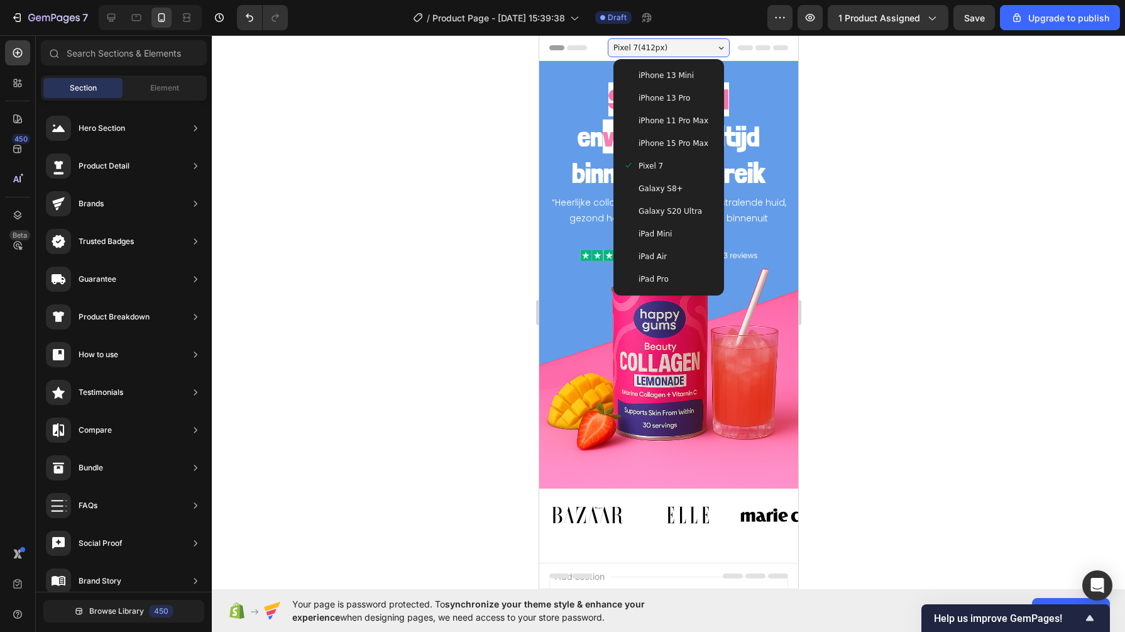
click at [644, 140] on span "iPhone 15 Pro Max" at bounding box center [673, 143] width 70 height 13
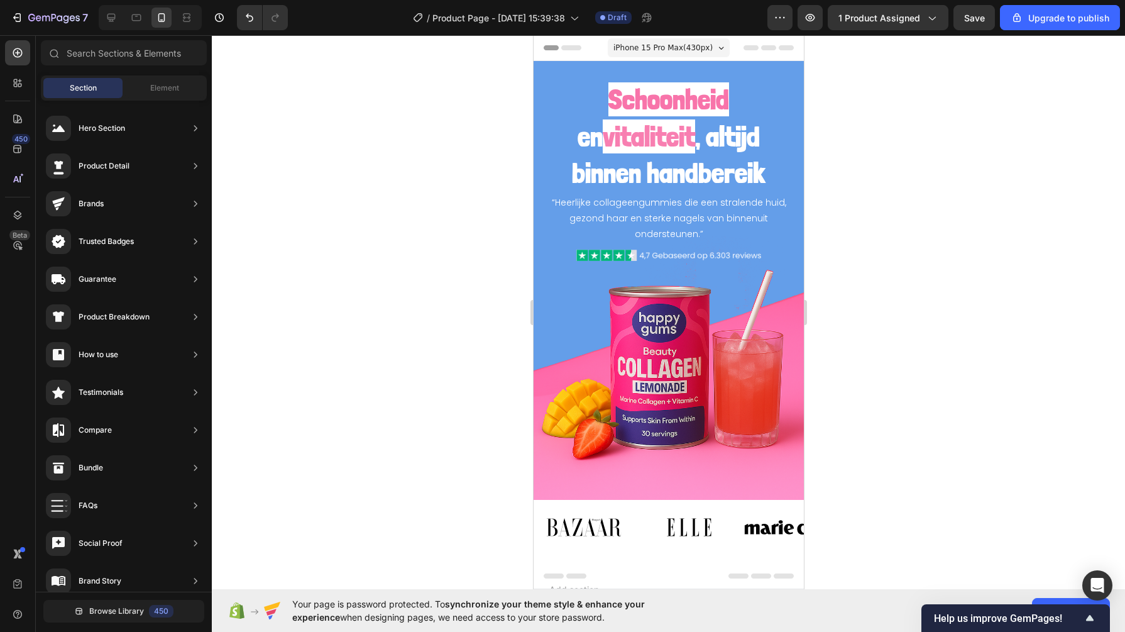
click at [444, 226] on div at bounding box center [668, 333] width 913 height 596
click at [551, 217] on p "“Heerlijke collageengummies die een stralende huid, gezond haar en sterke nagel…" at bounding box center [668, 219] width 248 height 48
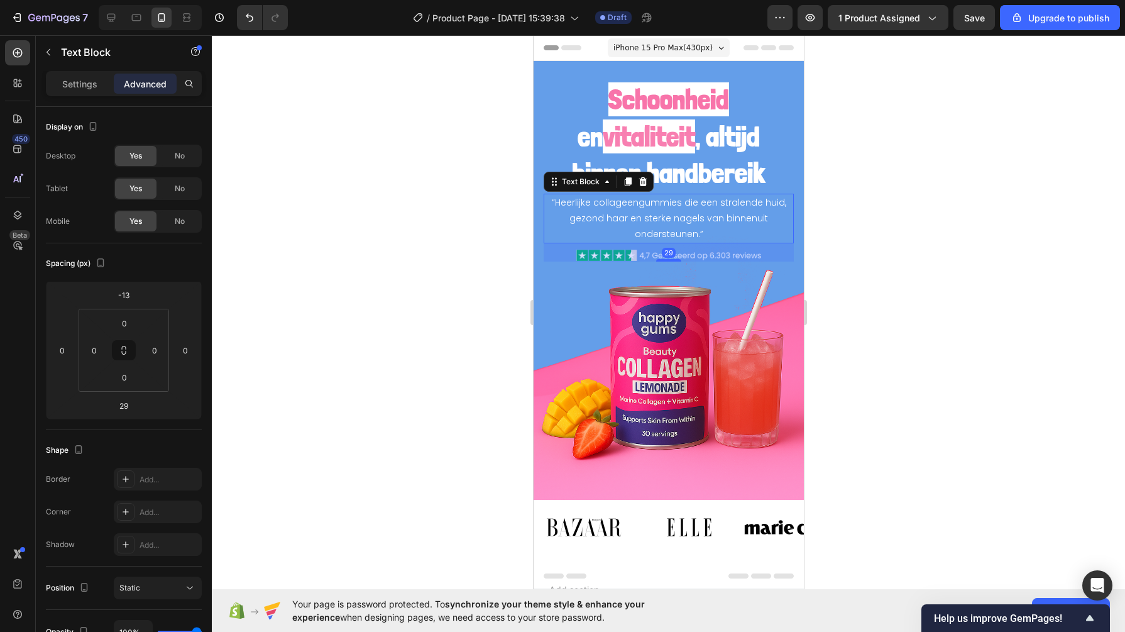
click at [84, 85] on p "Settings" at bounding box center [79, 83] width 35 height 13
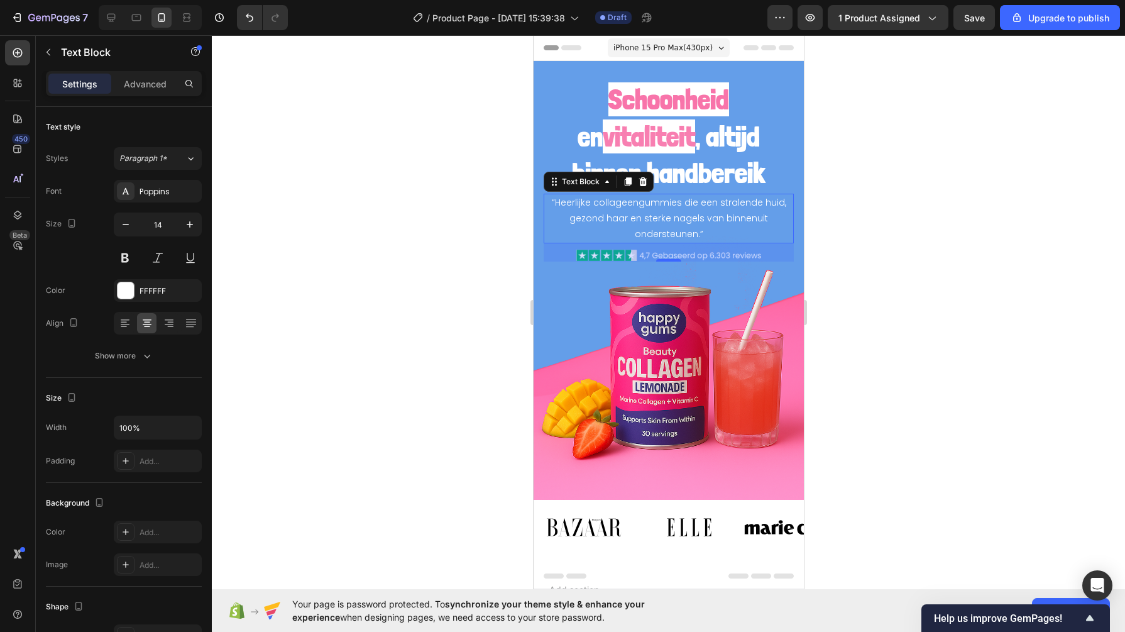
click at [189, 226] on icon "button" at bounding box center [190, 224] width 6 height 6
click at [129, 224] on icon "button" at bounding box center [125, 224] width 13 height 13
type input "15"
click at [336, 239] on div at bounding box center [668, 333] width 913 height 596
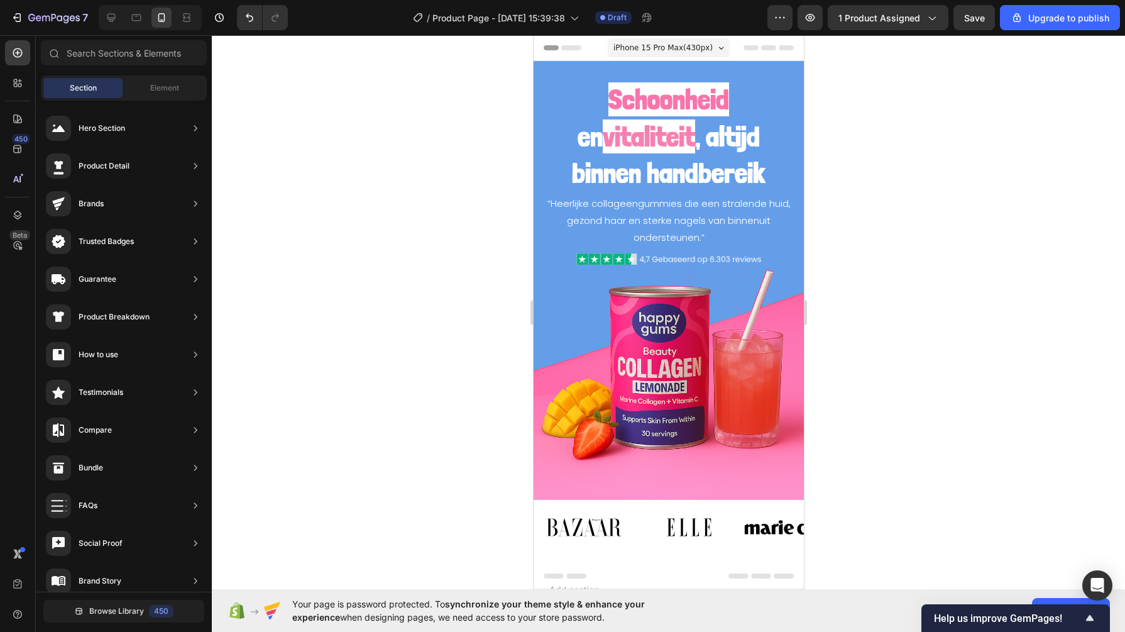
click at [964, 30] on button "Save" at bounding box center [973, 17] width 41 height 25
click at [608, 336] on img at bounding box center [668, 371] width 270 height 270
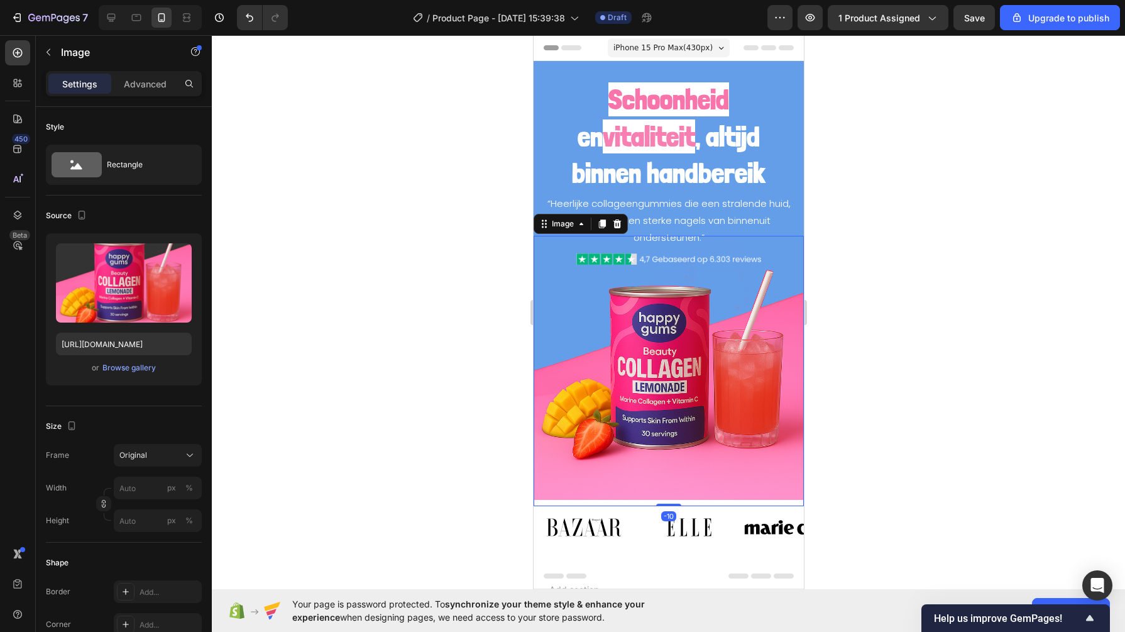
click at [123, 370] on div "Browse gallery" at bounding box center [128, 367] width 53 height 11
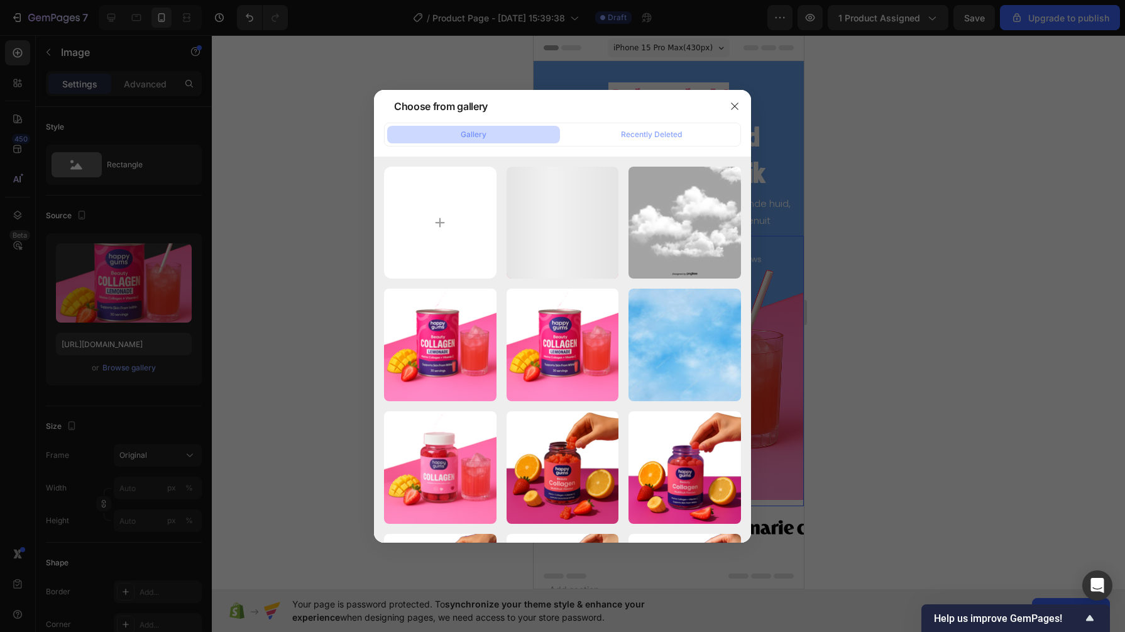
click at [405, 243] on input "file" at bounding box center [440, 223] width 113 height 113
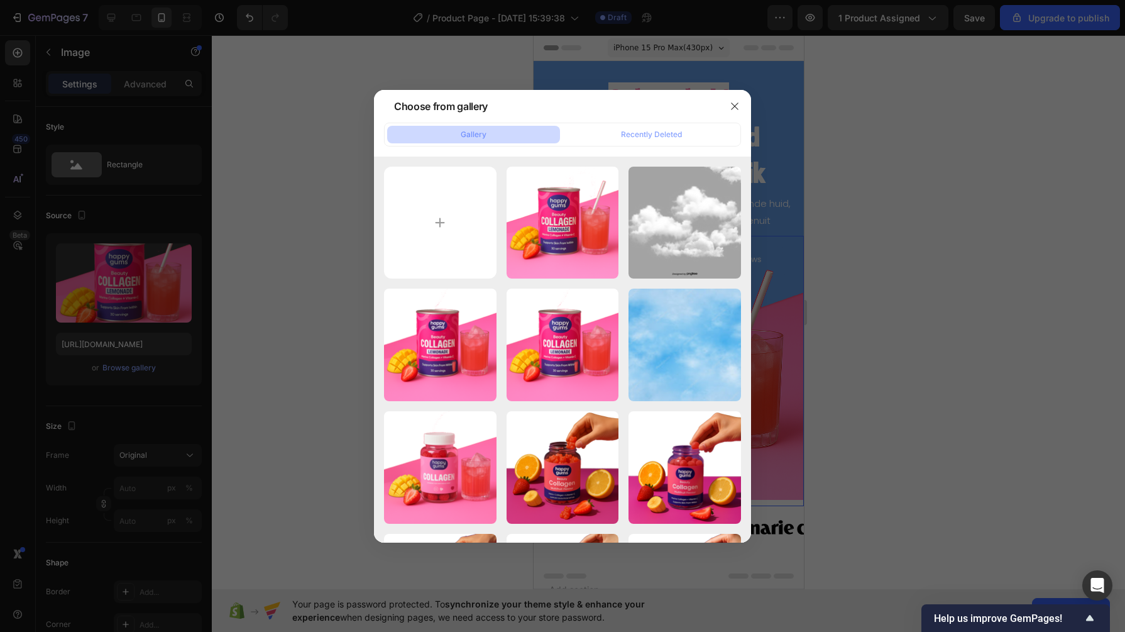
type input "C:\fakepath\7b5c3e40-961c-46a0-a227-92a60799051b (1).png"
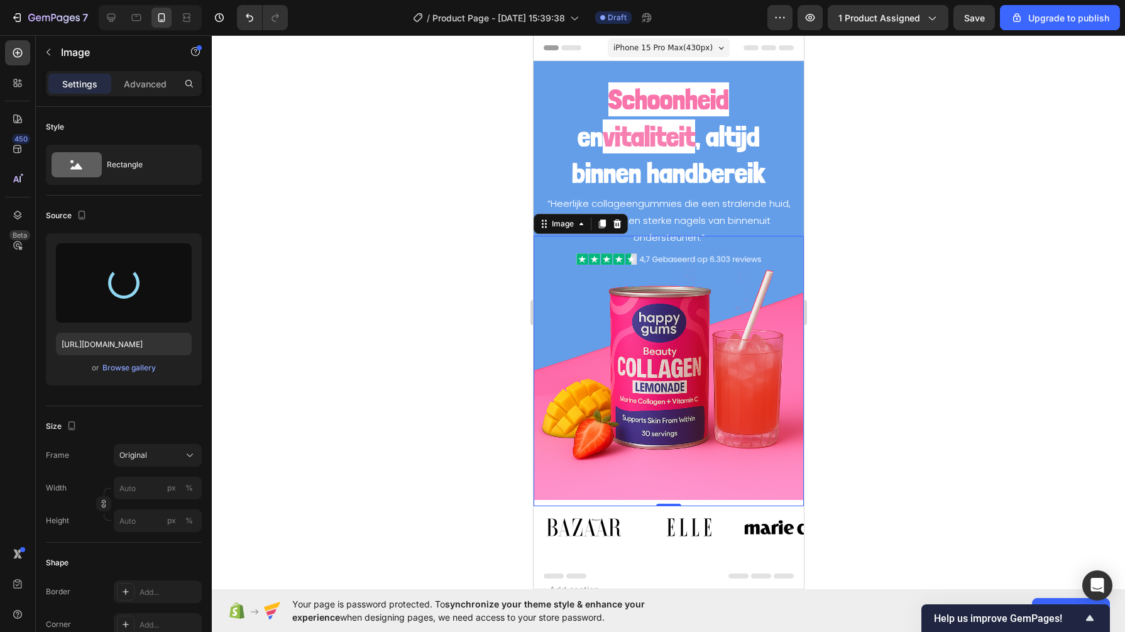
type input "[URL][DOMAIN_NAME]"
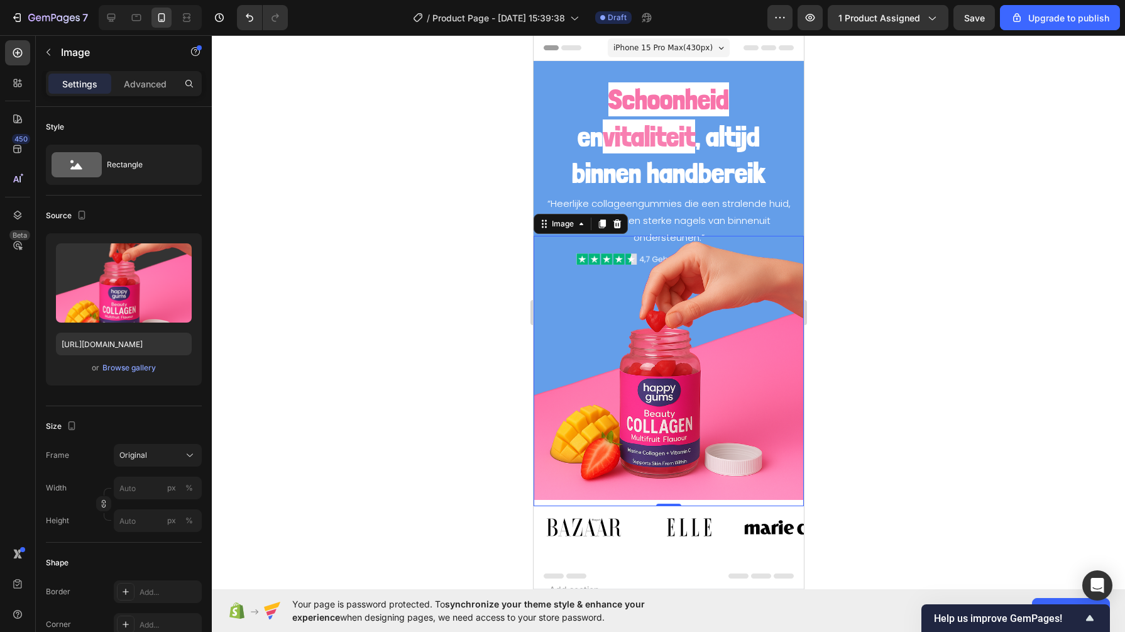
scroll to position [44, 0]
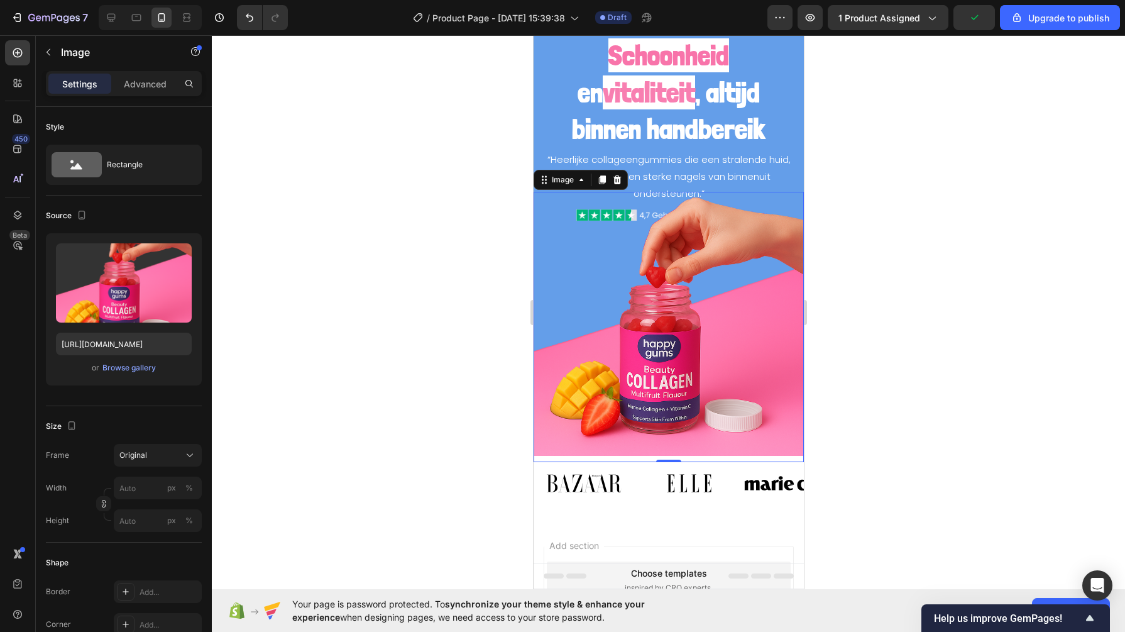
click at [598, 242] on img at bounding box center [668, 327] width 270 height 270
click at [158, 79] on p "Advanced" at bounding box center [145, 83] width 43 height 13
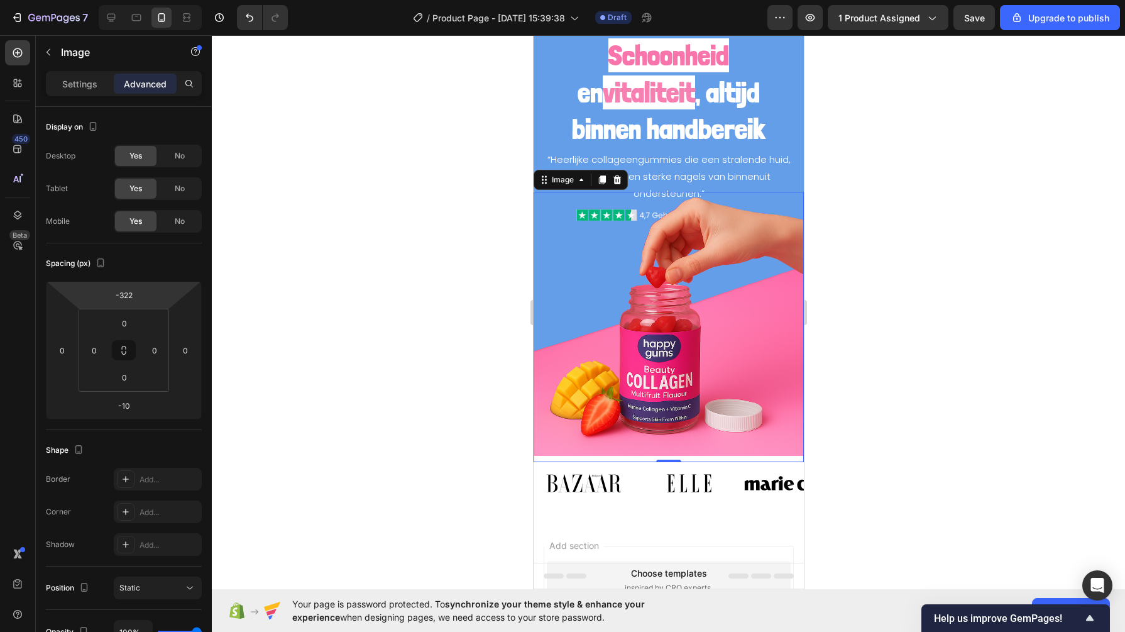
click at [129, 293] on input "-322" at bounding box center [123, 294] width 25 height 19
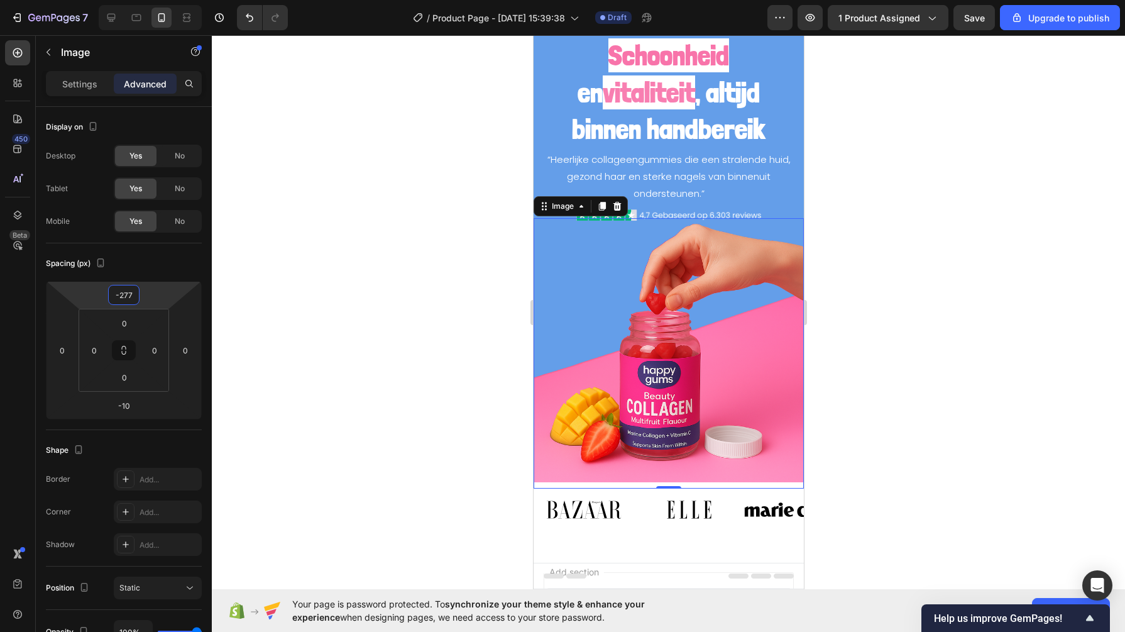
type input "-276"
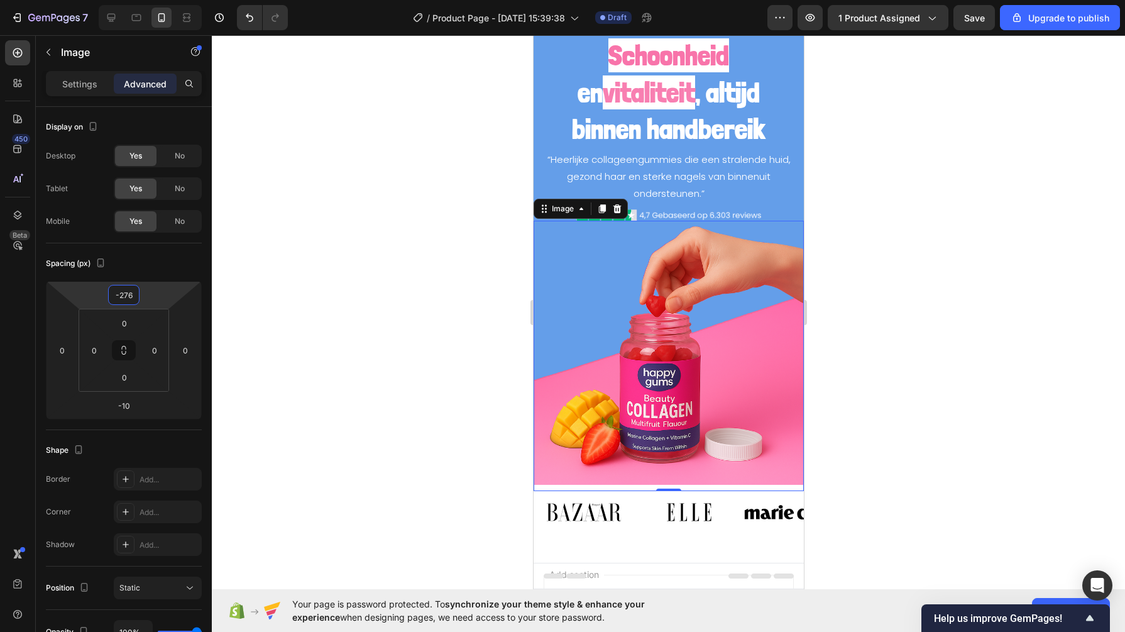
click at [266, 186] on div at bounding box center [668, 333] width 913 height 596
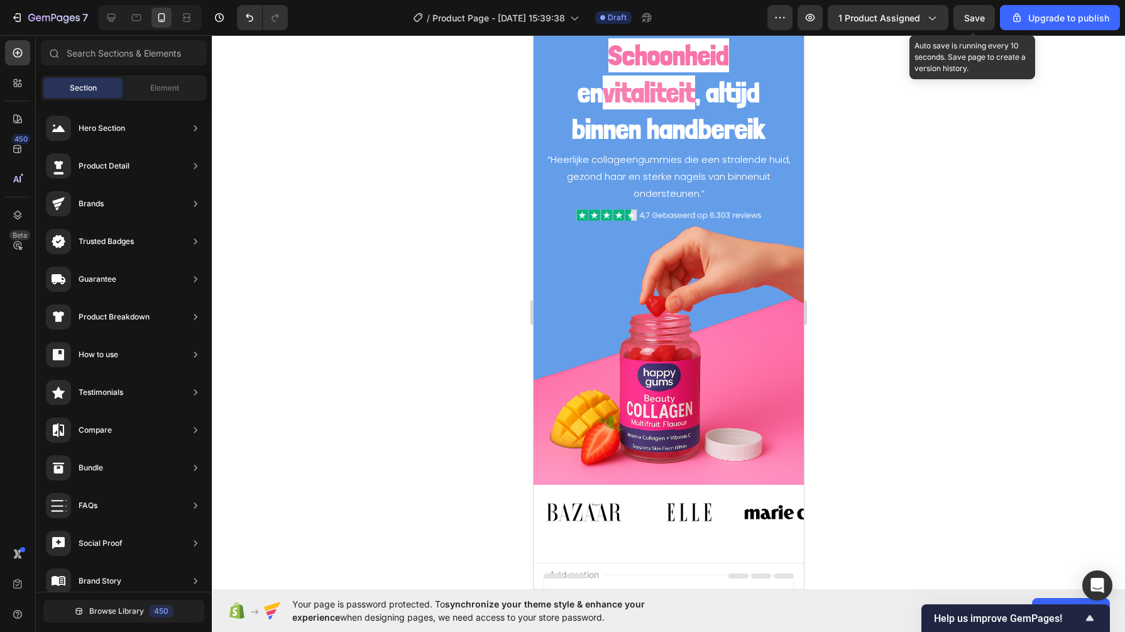
click at [970, 18] on span "Save" at bounding box center [974, 18] width 21 height 11
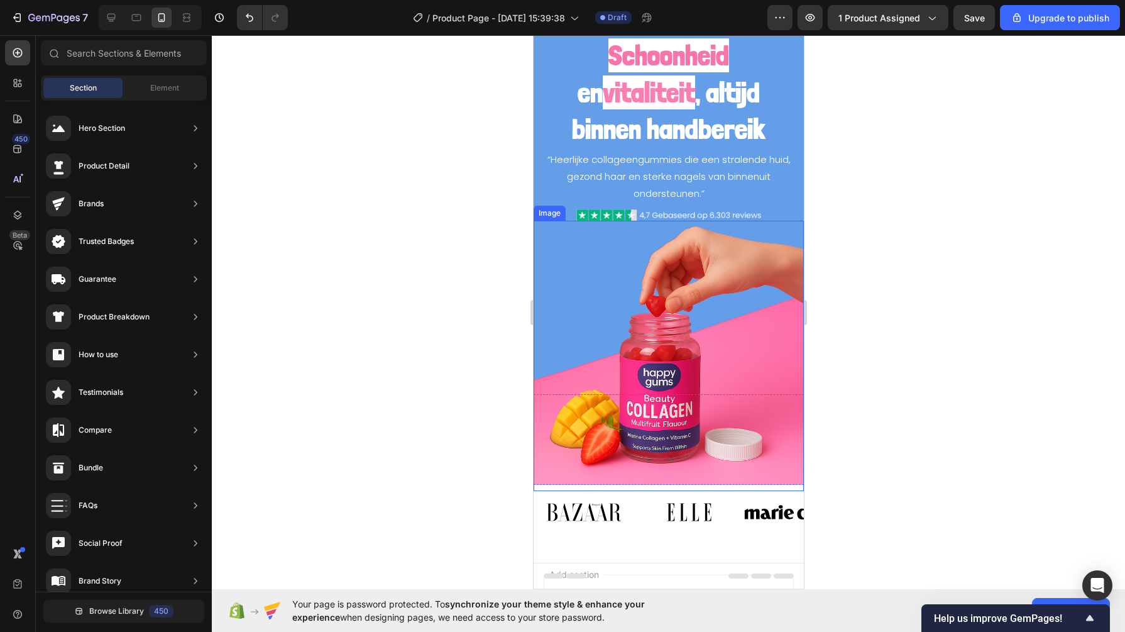
scroll to position [0, 0]
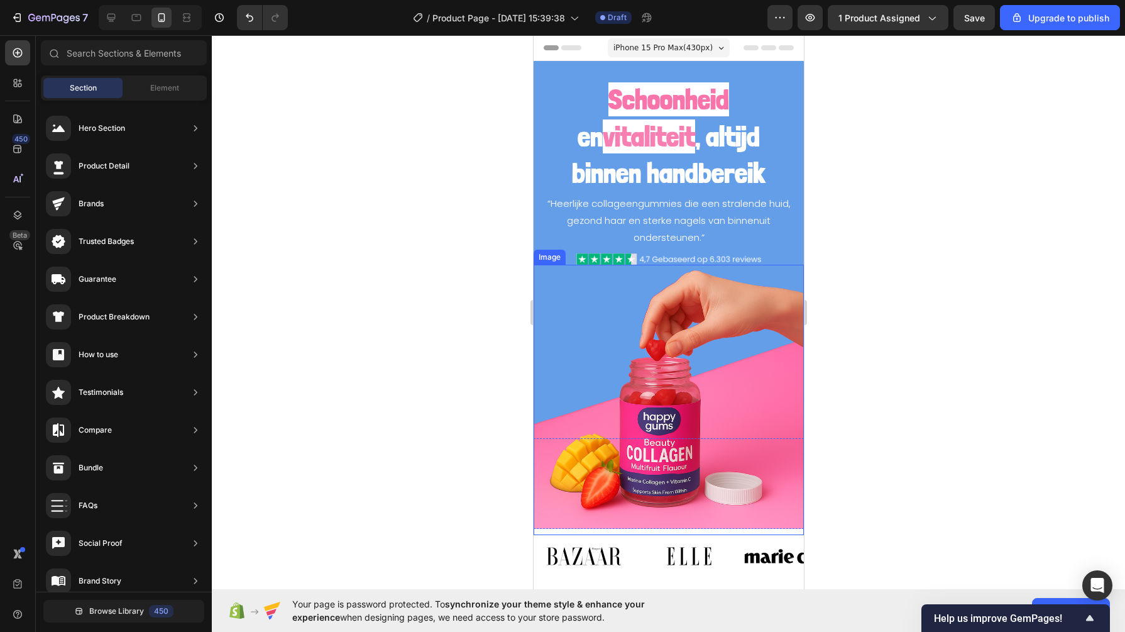
click at [656, 294] on img at bounding box center [668, 400] width 270 height 270
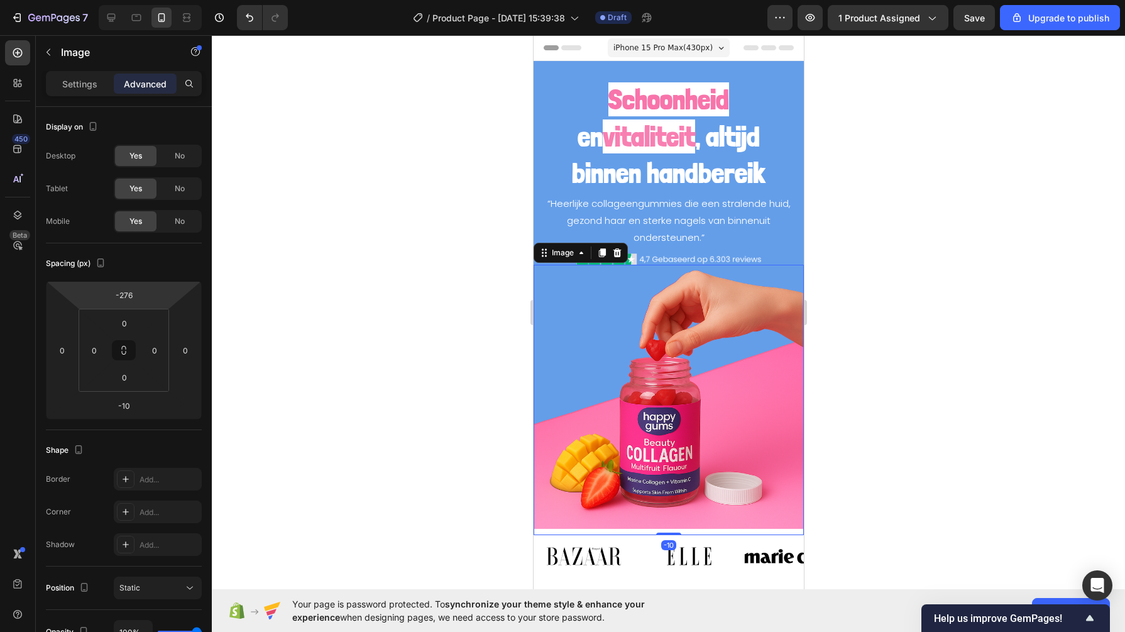
click at [123, 300] on input "-276" at bounding box center [123, 294] width 25 height 19
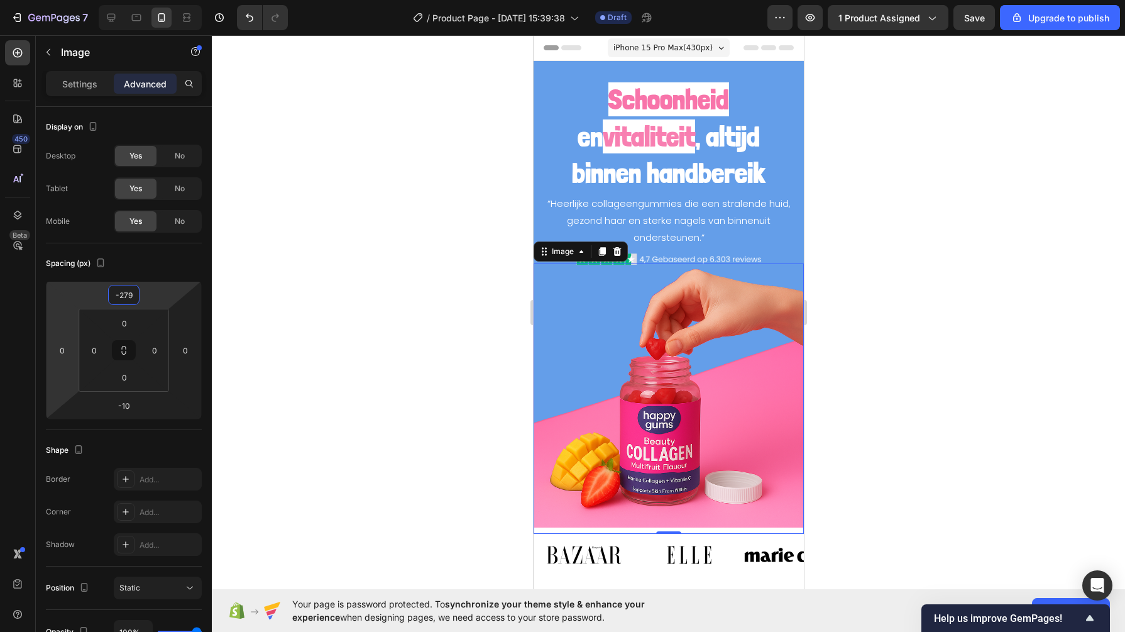
type input "-280"
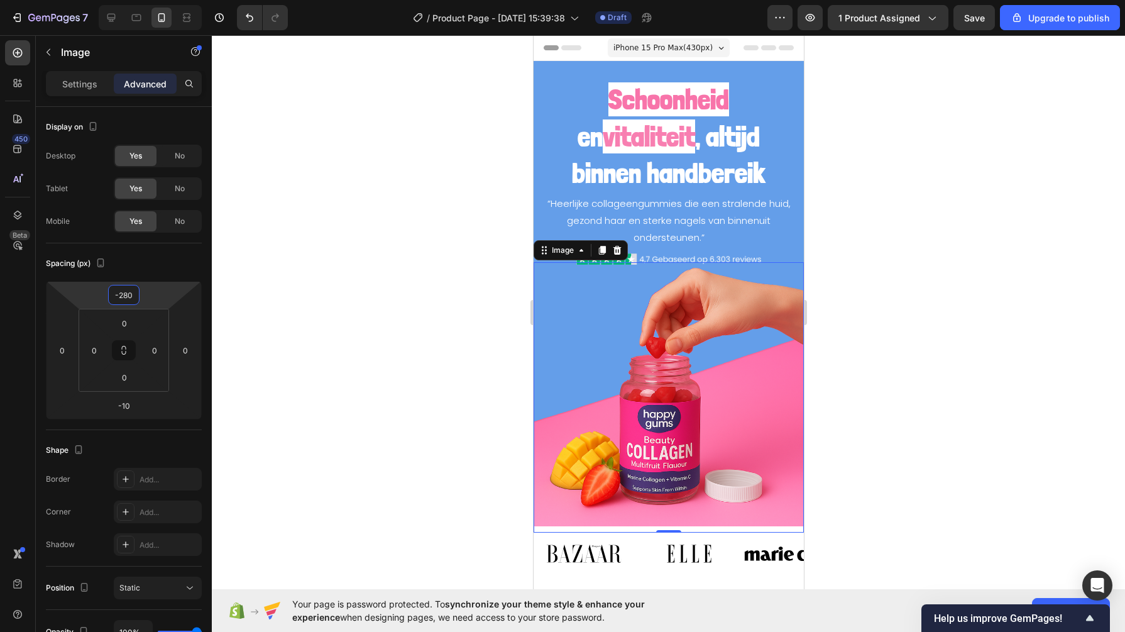
click at [339, 256] on div at bounding box center [668, 333] width 913 height 596
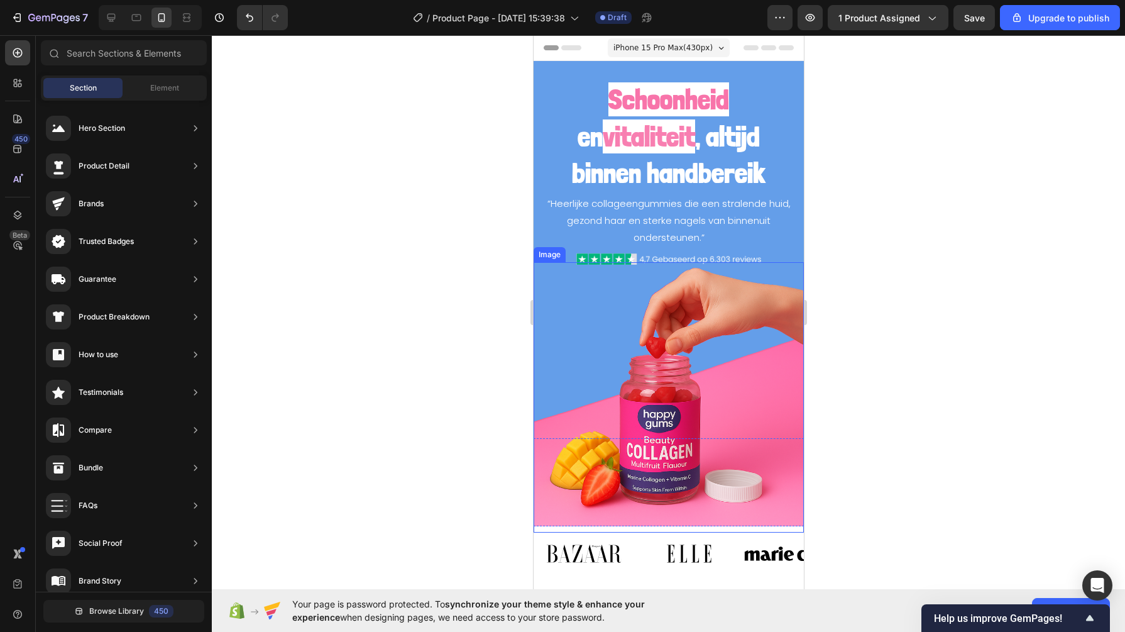
click at [595, 305] on img at bounding box center [668, 397] width 270 height 270
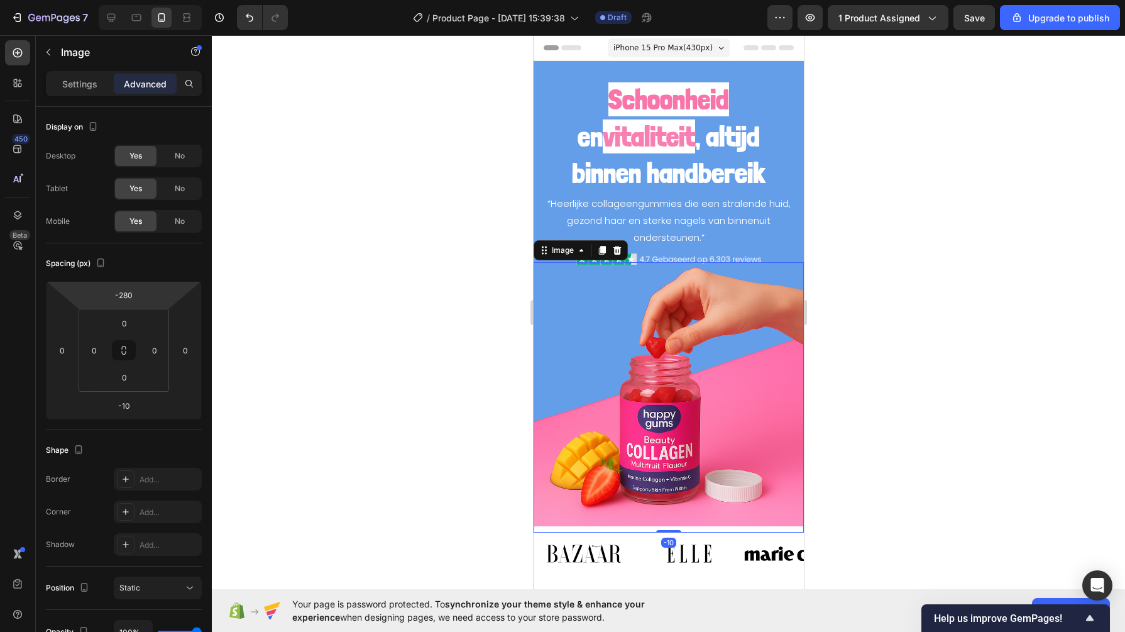
click at [126, 286] on input "-280" at bounding box center [123, 294] width 25 height 19
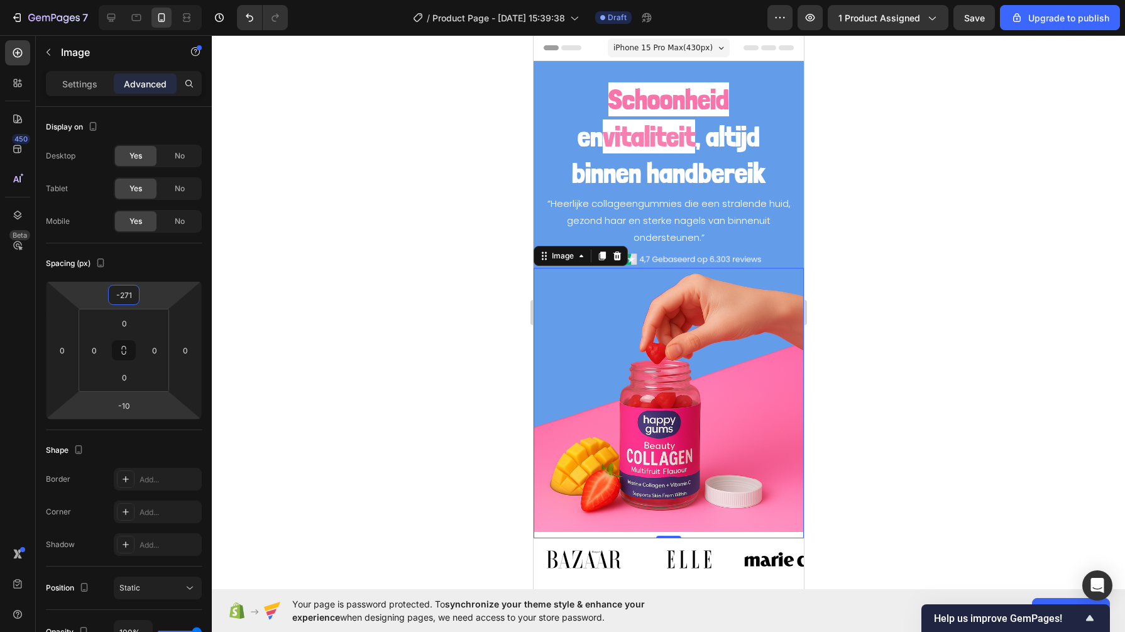
type input "-270"
click at [323, 309] on div at bounding box center [668, 333] width 913 height 596
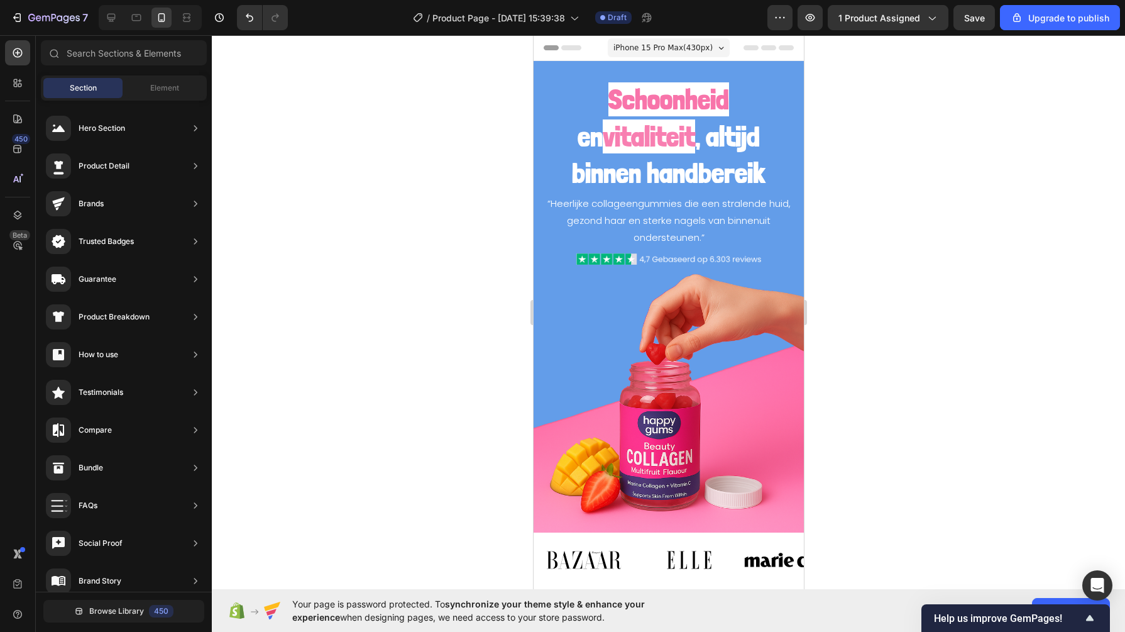
click at [972, 4] on div "7 / Product Page - [DATE] 15:39:38 Draft Preview 1 product assigned Save Upgrad…" at bounding box center [562, 18] width 1125 height 36
click at [972, 9] on button "Save" at bounding box center [973, 17] width 41 height 25
click at [642, 434] on img at bounding box center [668, 403] width 270 height 270
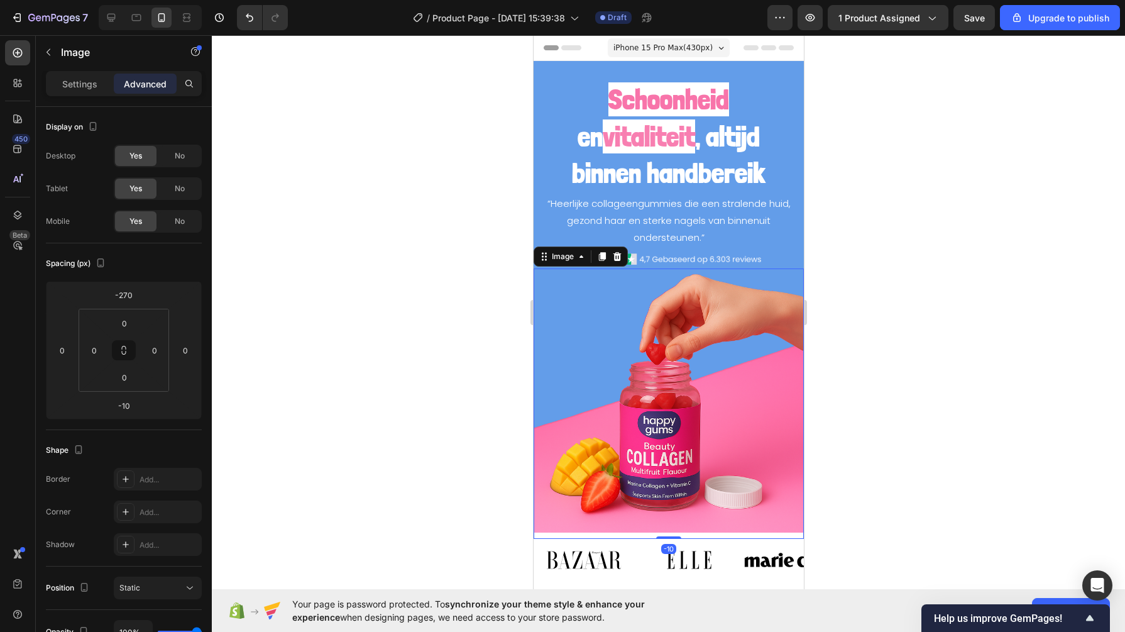
click at [66, 86] on p "Settings" at bounding box center [79, 83] width 35 height 13
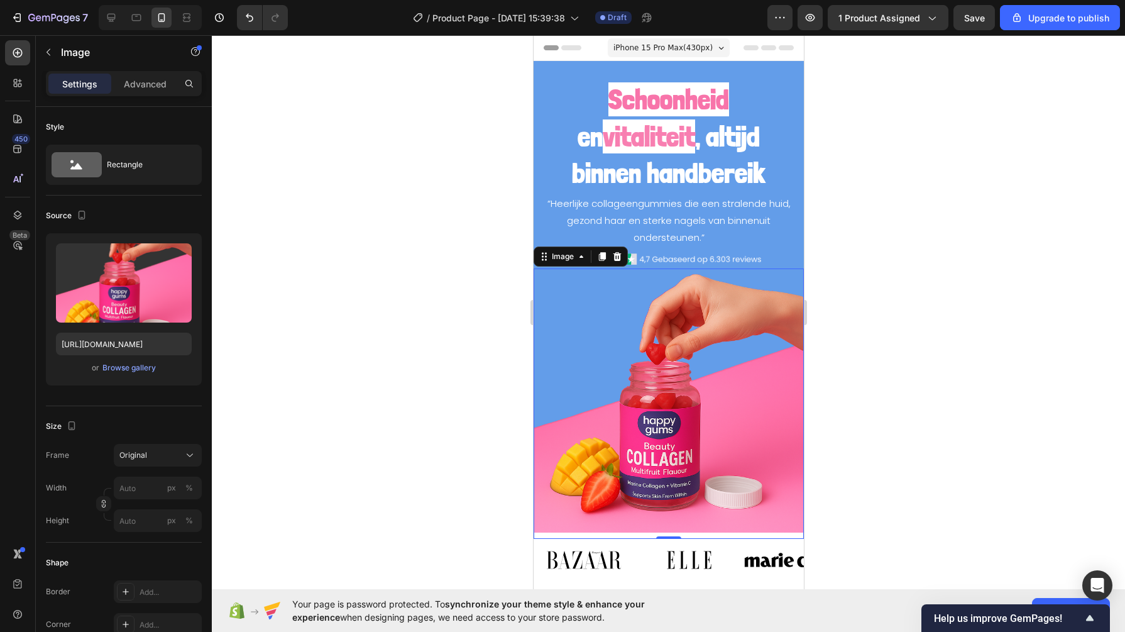
click at [129, 373] on div "or Browse gallery" at bounding box center [124, 367] width 136 height 15
click at [131, 364] on div "Browse gallery" at bounding box center [128, 367] width 53 height 11
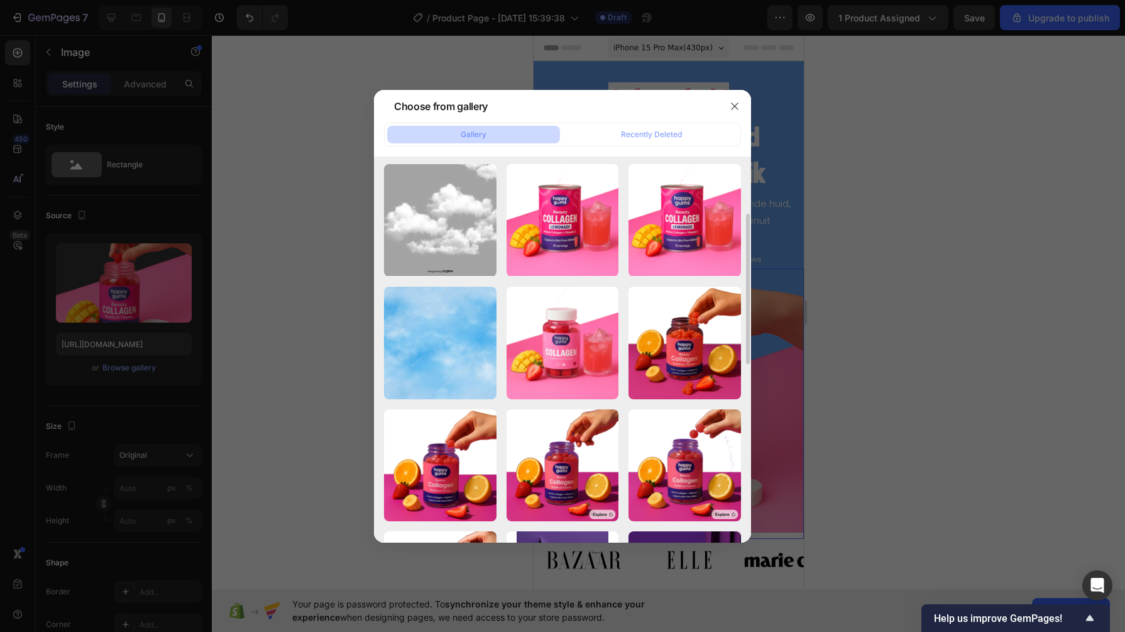
scroll to position [132, 0]
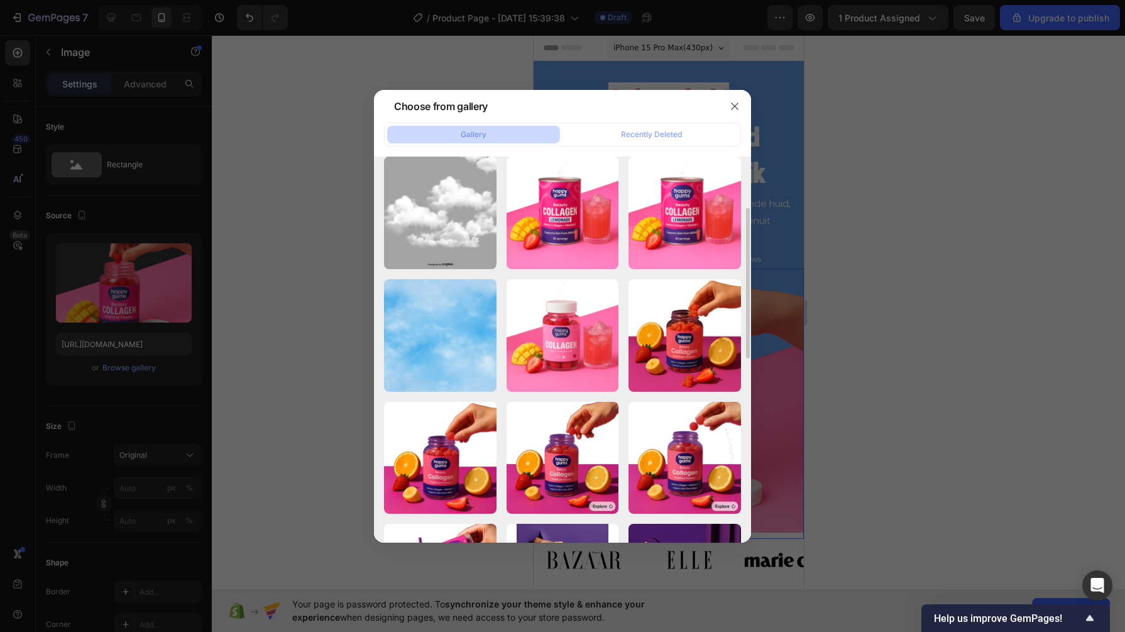
click at [0, 0] on div "08012a2b-8b3b-41b6-b4...1).png 1397.26 kb" at bounding box center [0, 0] width 0 height 0
type input "[URL][DOMAIN_NAME]"
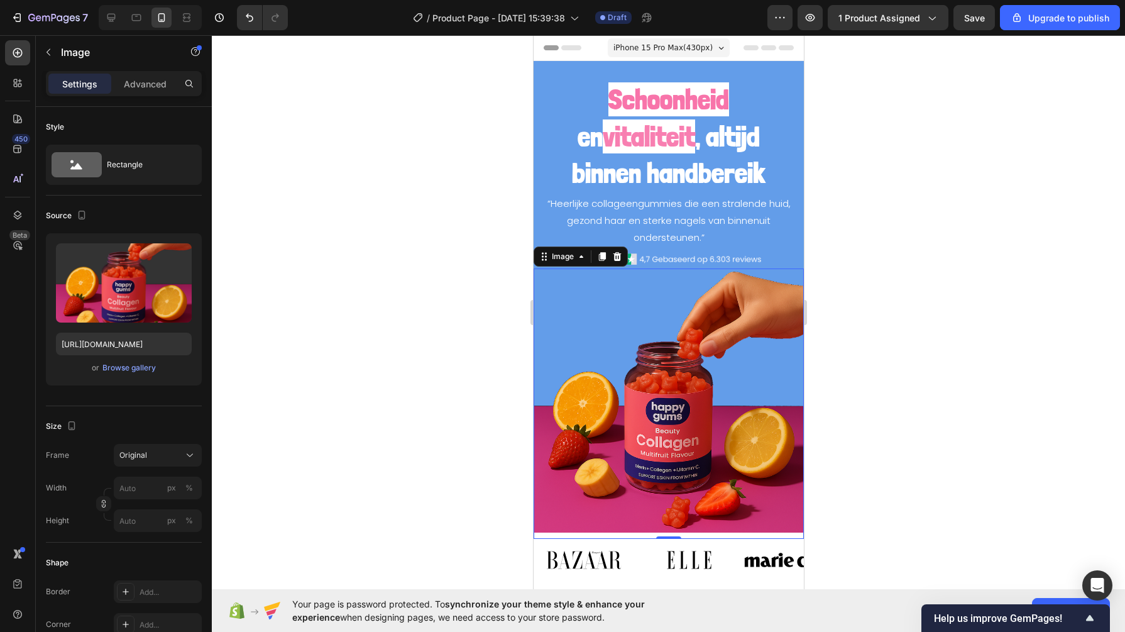
click at [454, 380] on div at bounding box center [668, 333] width 913 height 596
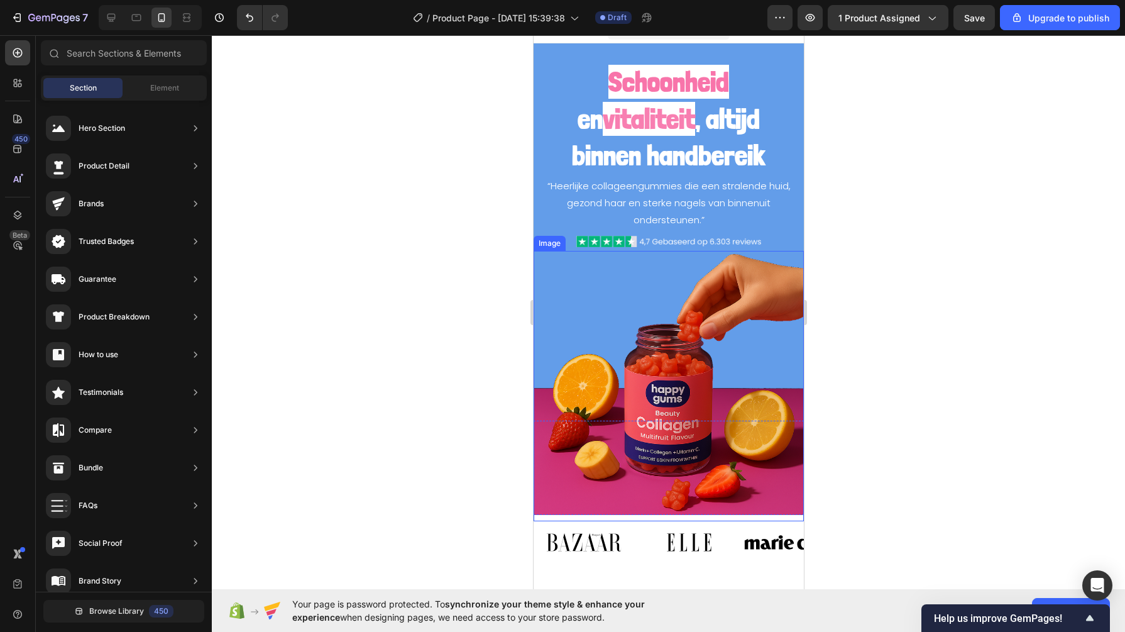
scroll to position [0, 0]
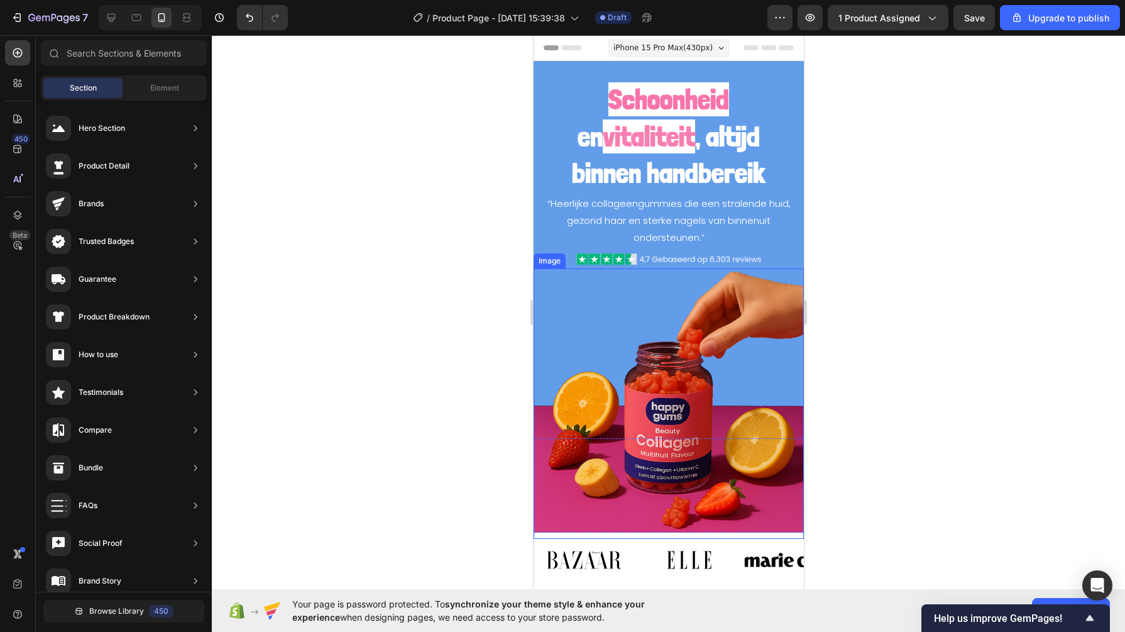
click at [574, 416] on img at bounding box center [668, 403] width 270 height 270
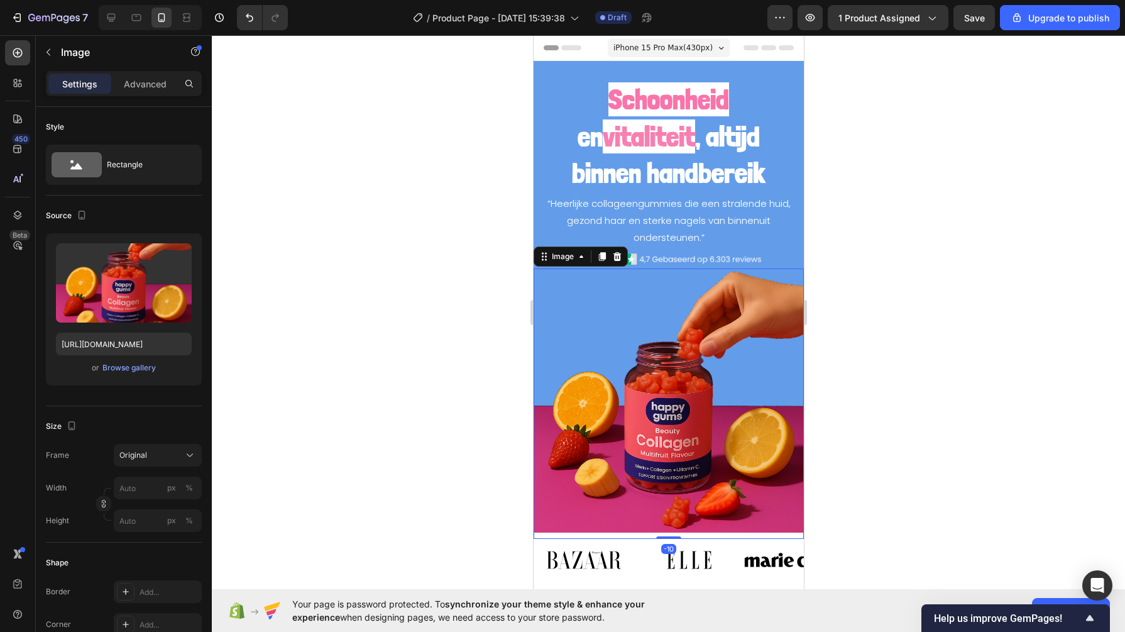
click at [129, 364] on div "Browse gallery" at bounding box center [128, 367] width 53 height 11
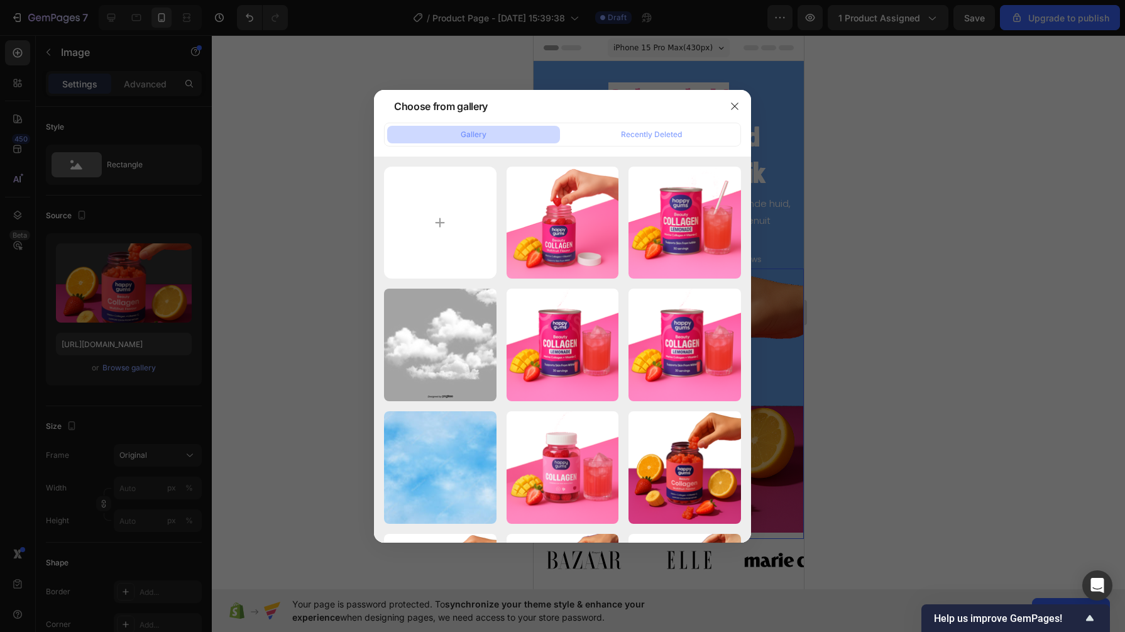
drag, startPoint x: 436, startPoint y: 173, endPoint x: 436, endPoint y: 204, distance: 30.8
click at [436, 204] on input "file" at bounding box center [440, 223] width 113 height 113
type input "C:\fakepath\6b414f0d-cfe6-4b80-89ac-d1d50f6c11f3 (1).png"
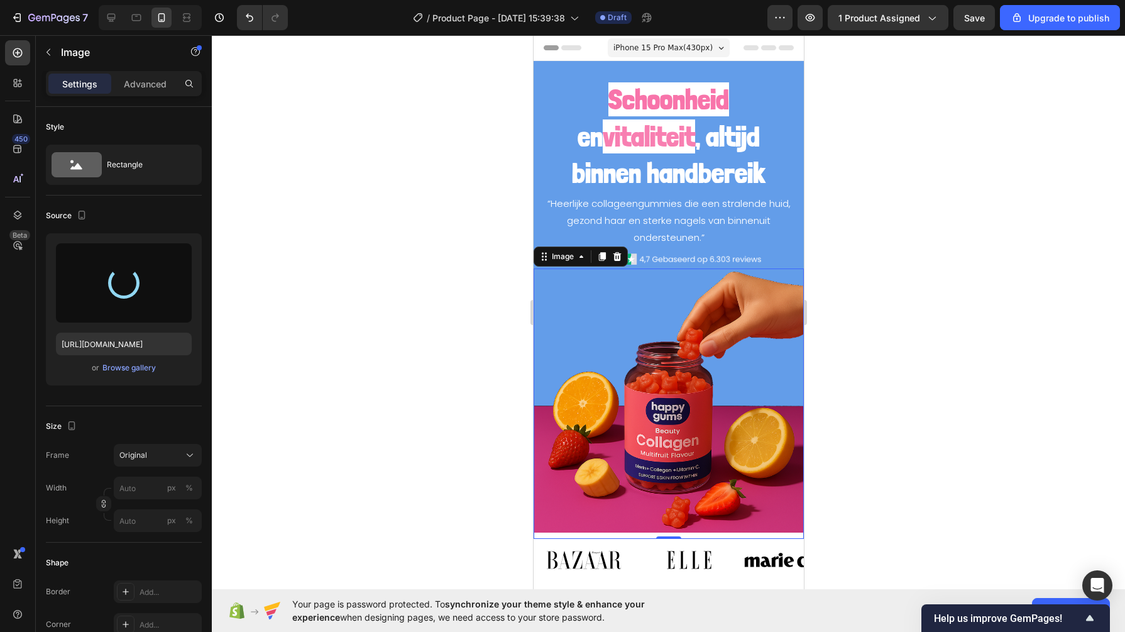
type input "https://cdn.shopify.com/s/files/1/0968/2046/1897/files/gempages_584425626782401…"
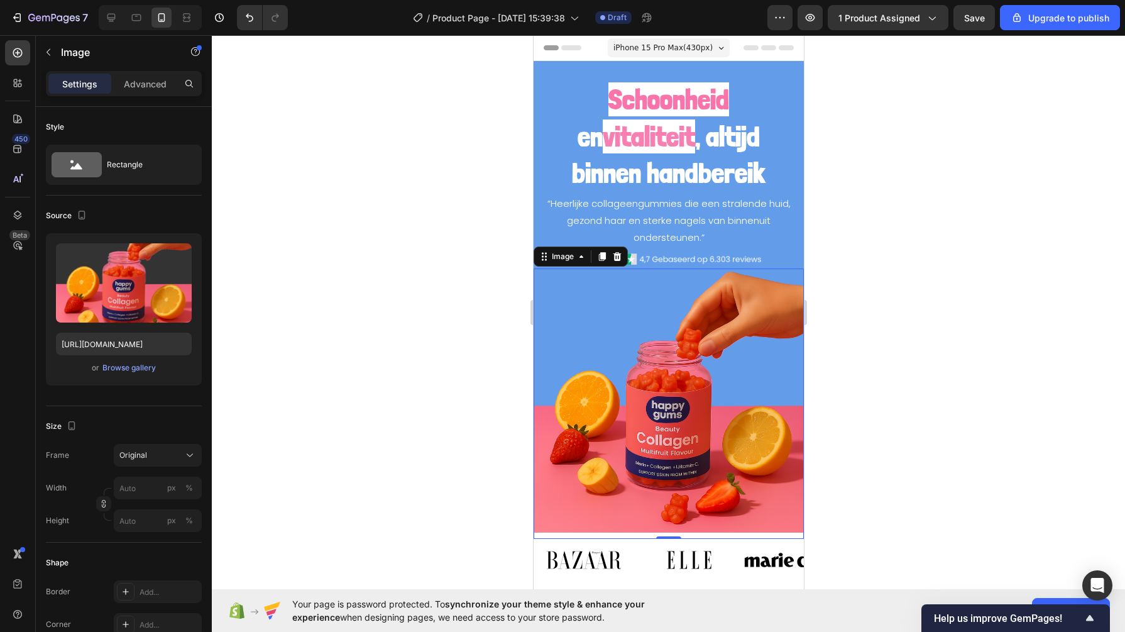
click at [478, 374] on div at bounding box center [668, 333] width 913 height 596
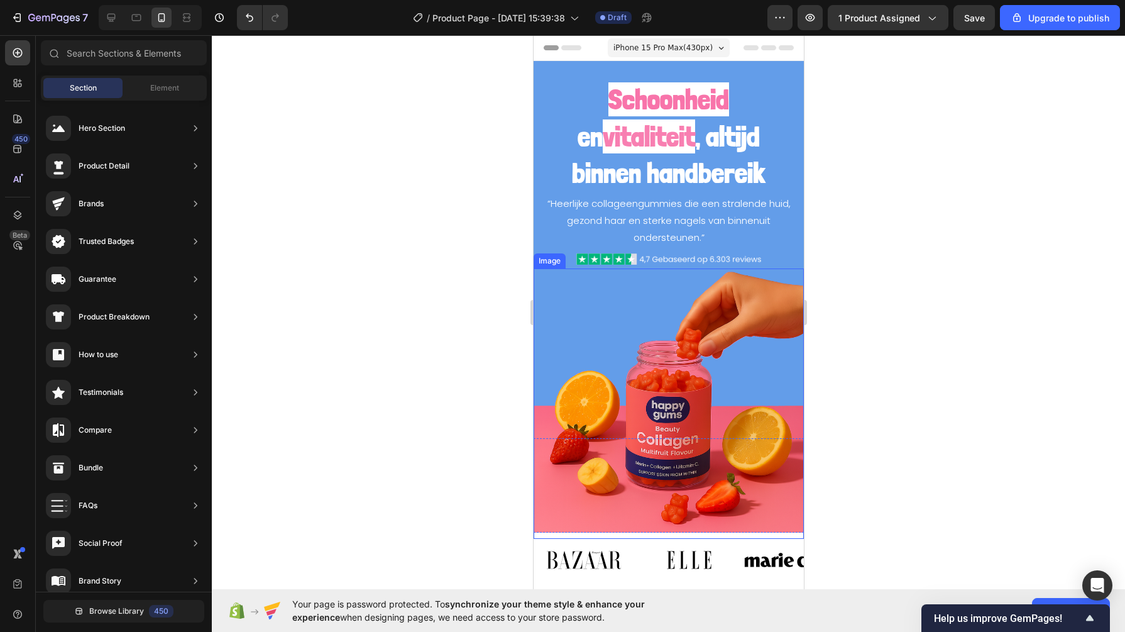
click at [593, 496] on img at bounding box center [668, 403] width 270 height 270
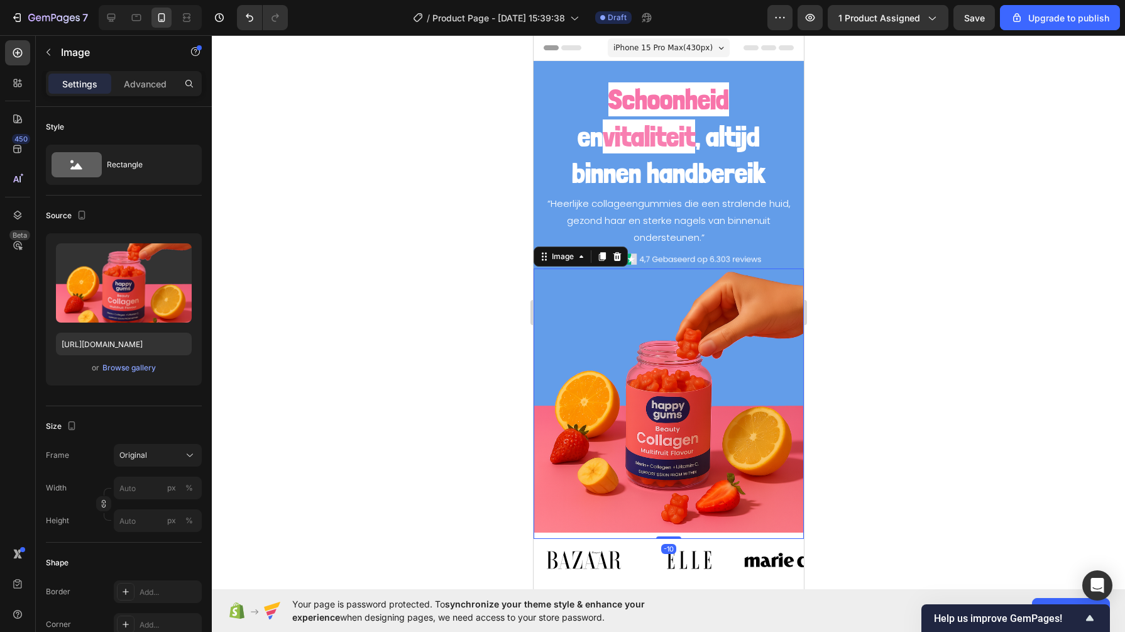
click at [130, 372] on div "Browse gallery" at bounding box center [128, 367] width 53 height 11
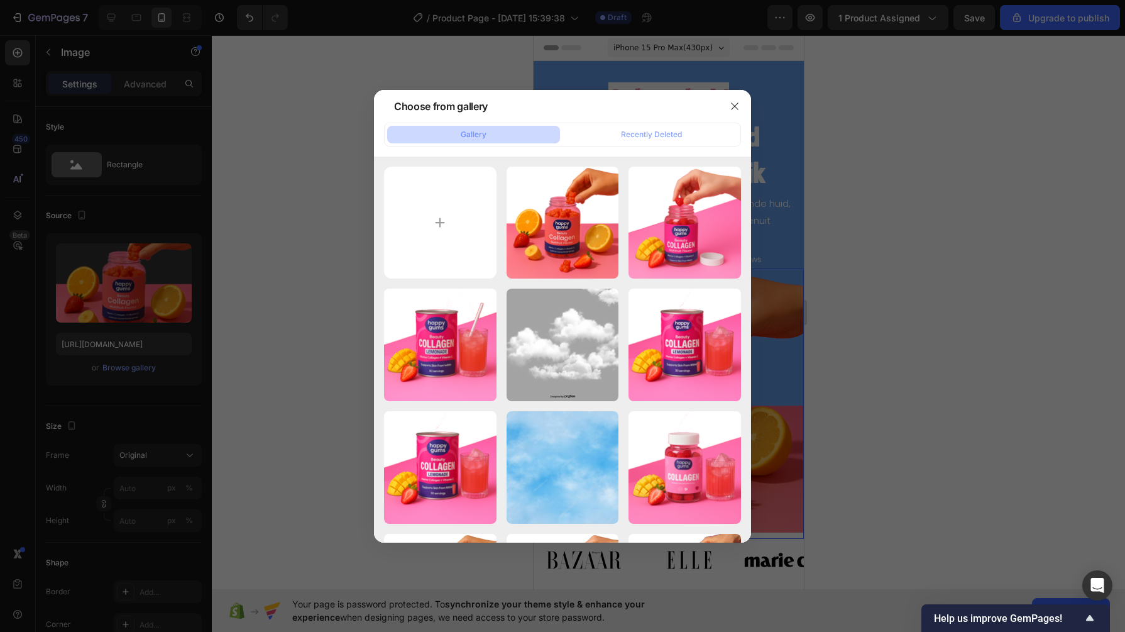
click at [0, 0] on div "7b5c3e40-961c-46a0-a2...1).png 1320.11 kb" at bounding box center [0, 0] width 0 height 0
type input "[URL][DOMAIN_NAME]"
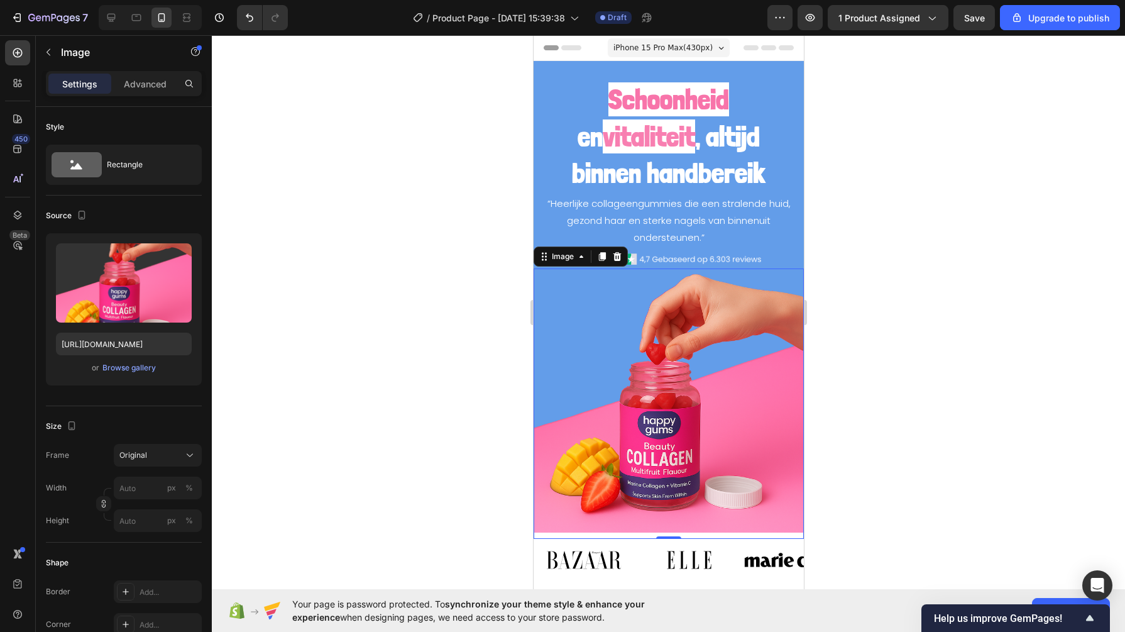
click at [444, 435] on div at bounding box center [668, 333] width 913 height 596
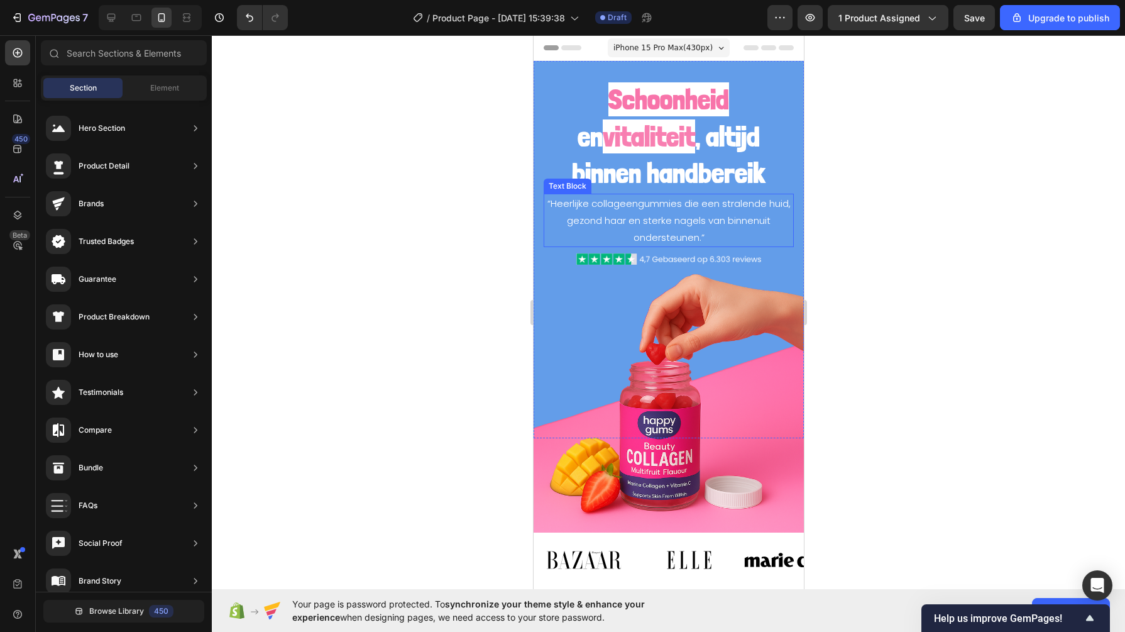
click at [473, 246] on div at bounding box center [668, 333] width 913 height 596
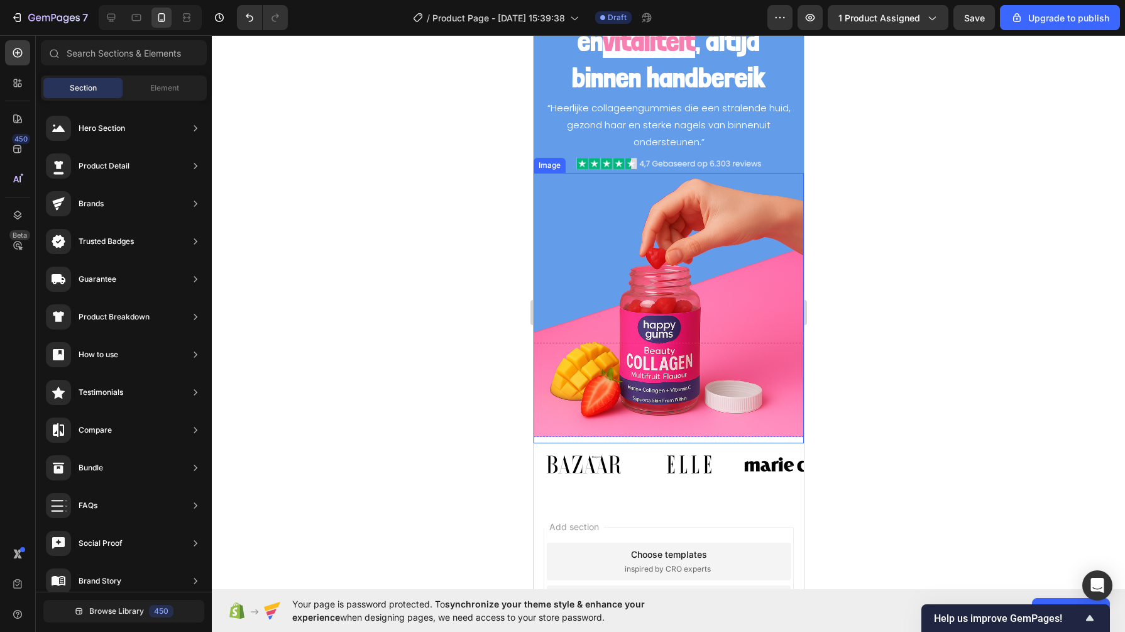
scroll to position [96, 0]
click at [637, 445] on div "Image Image Image Image Image Image Image Image" at bounding box center [668, 463] width 270 height 37
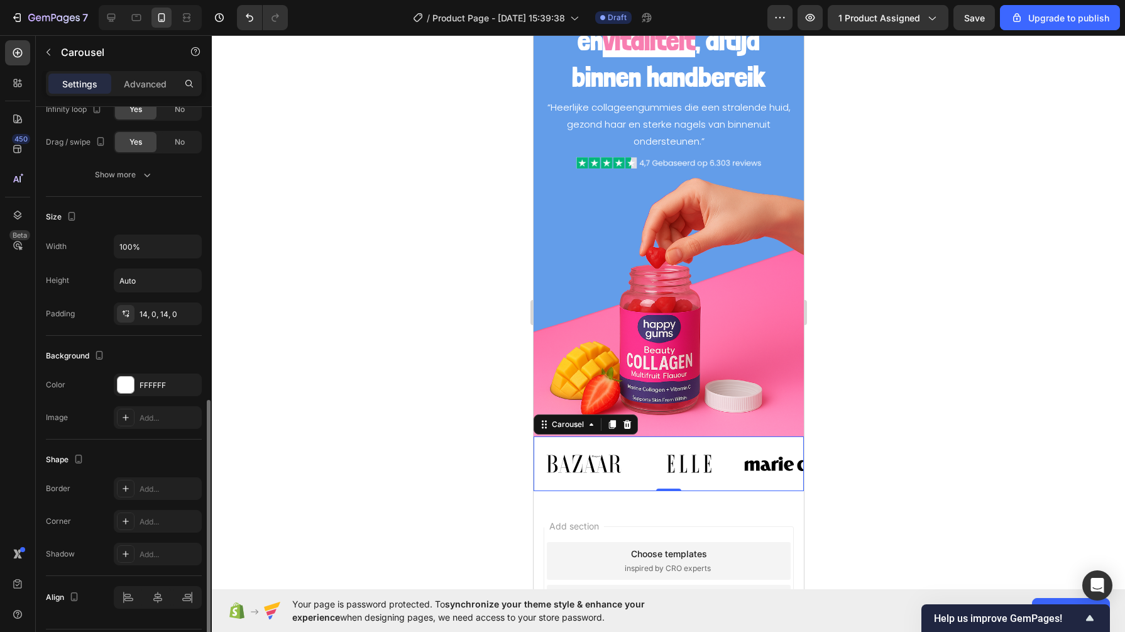
scroll to position [706, 0]
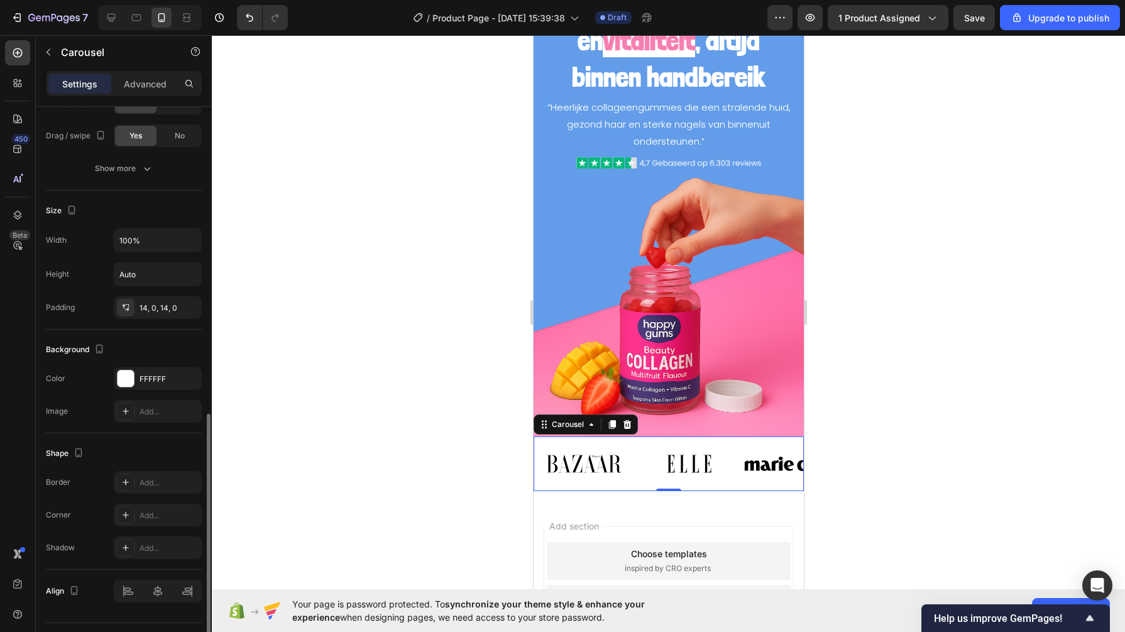
click at [153, 374] on div "FFFFFF" at bounding box center [169, 378] width 59 height 11
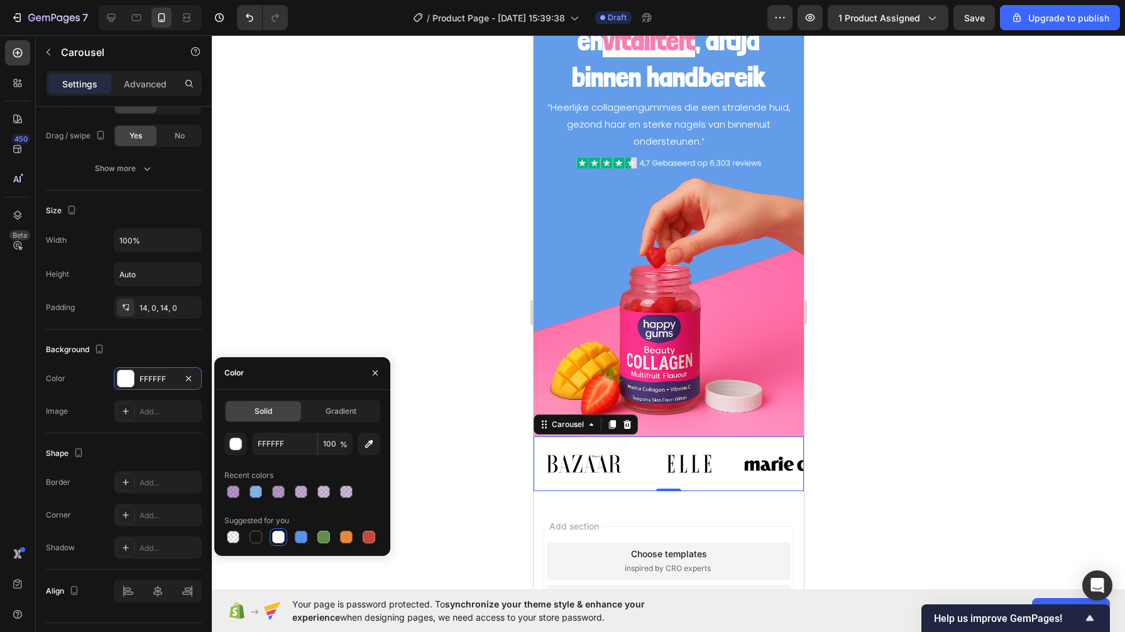
click at [332, 536] on div at bounding box center [324, 537] width 18 height 18
type input "5E8E49"
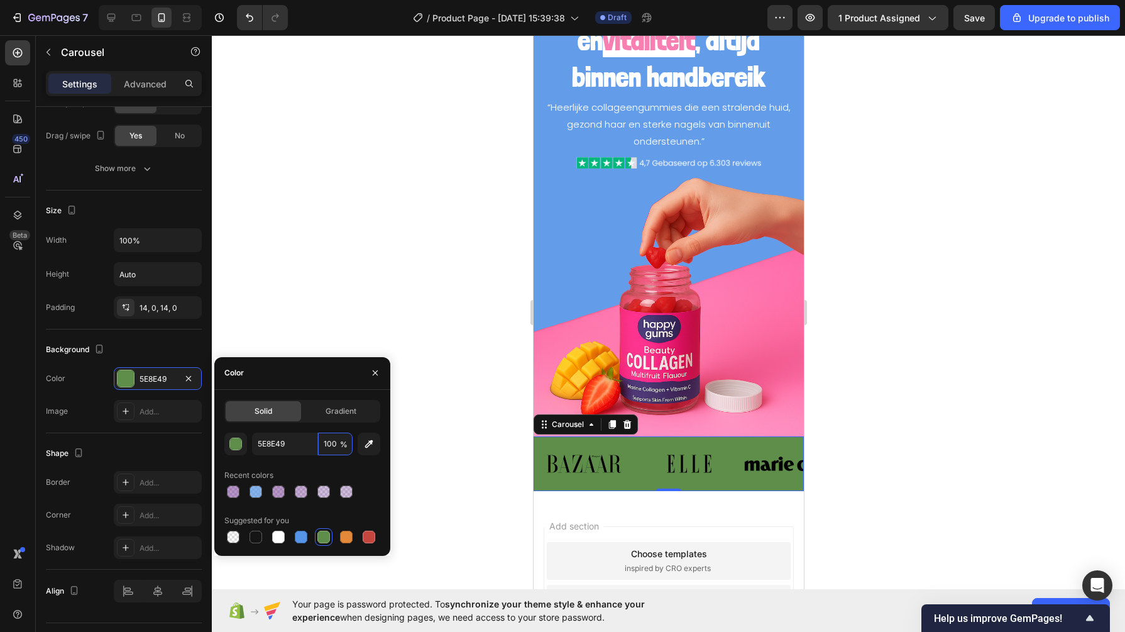
click at [333, 445] on input "100" at bounding box center [335, 443] width 35 height 23
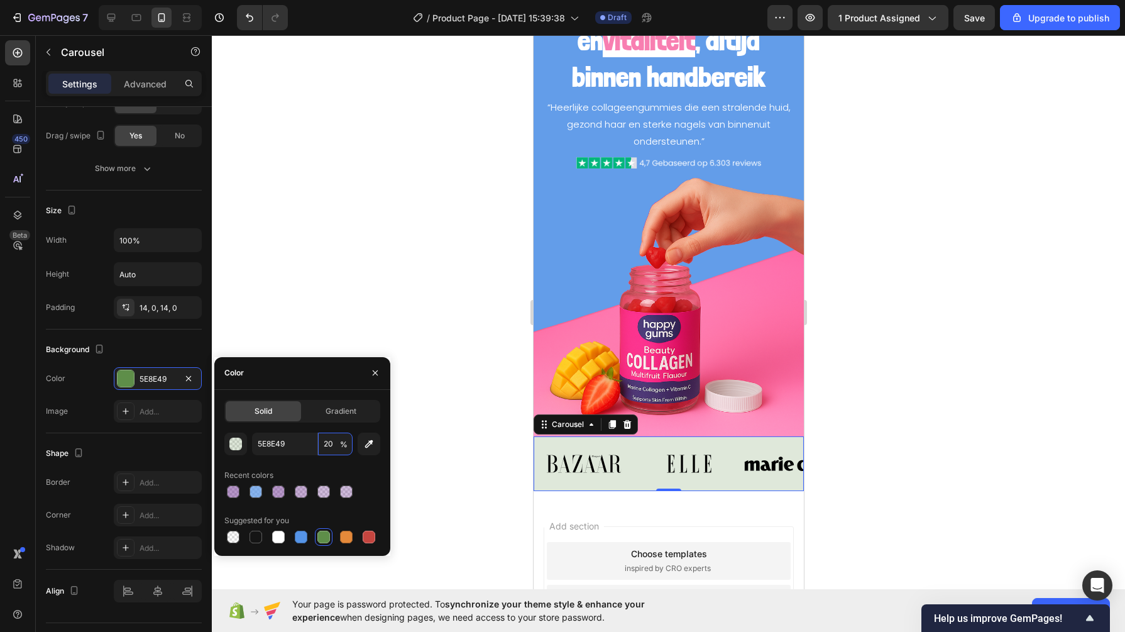
type input "2"
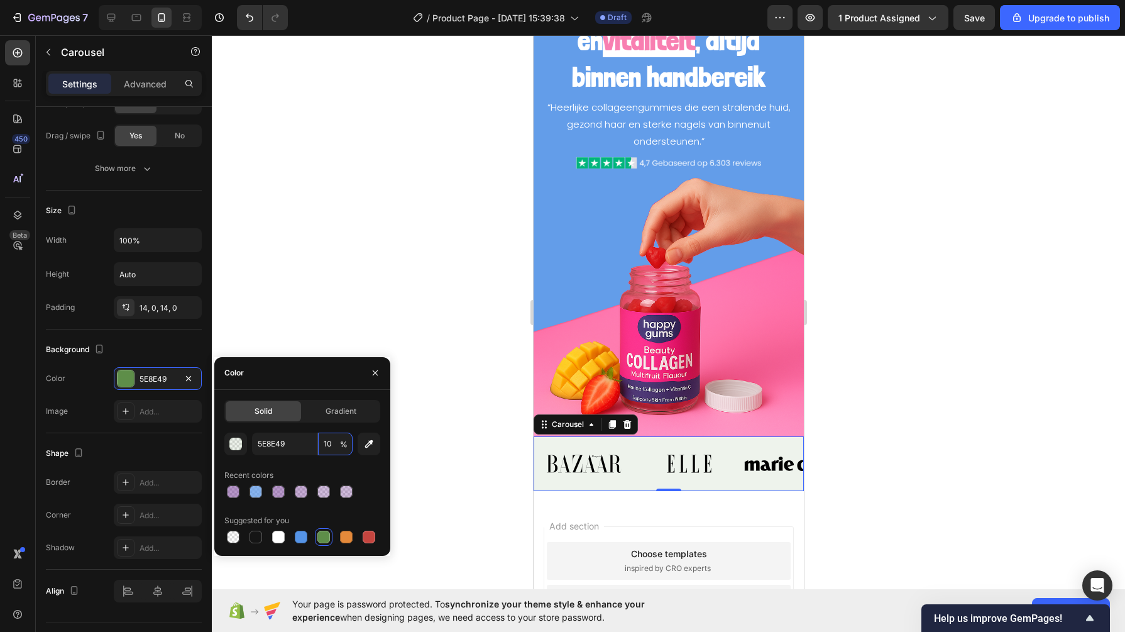
type input "10"
click at [298, 488] on div at bounding box center [301, 491] width 13 height 13
type input "68268E"
type input "47"
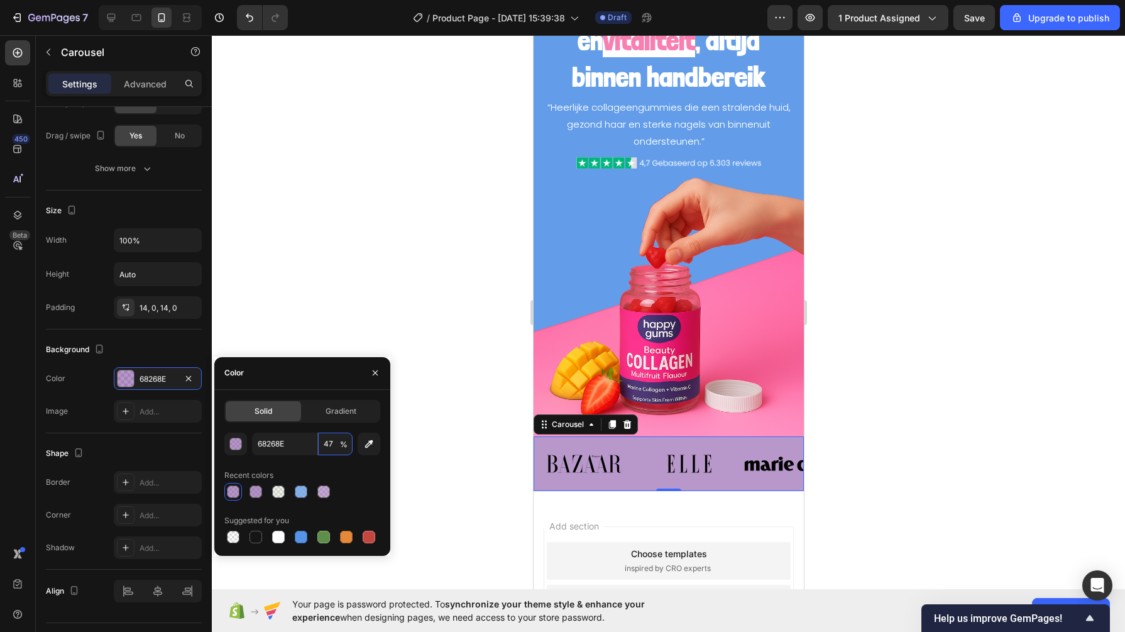
click at [336, 444] on input "47" at bounding box center [335, 443] width 35 height 23
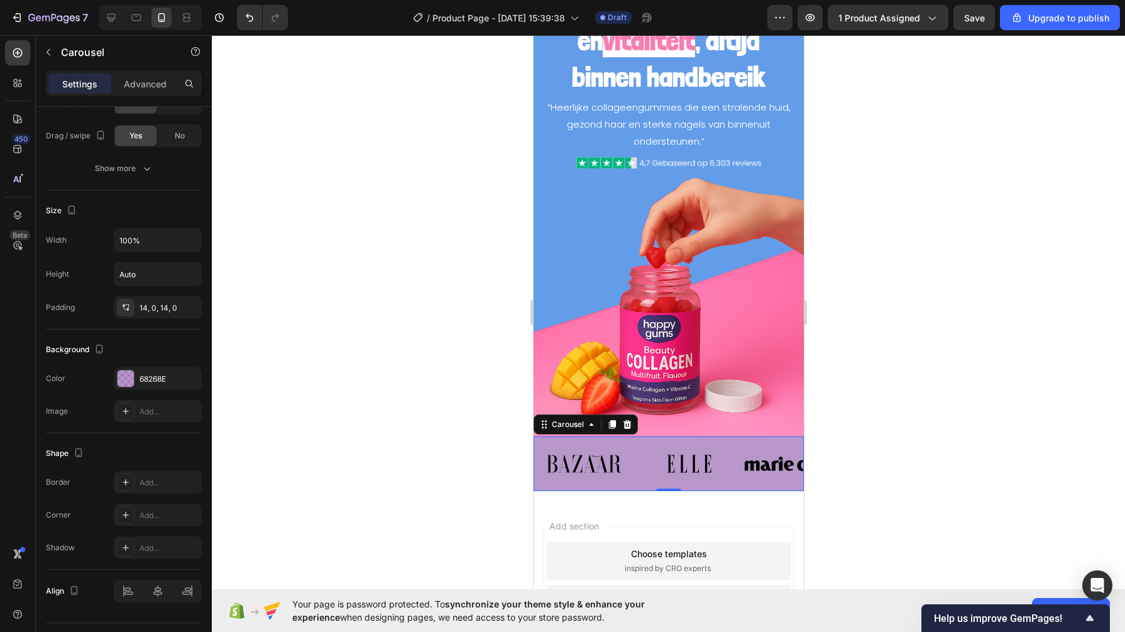
click at [357, 280] on div at bounding box center [668, 333] width 913 height 596
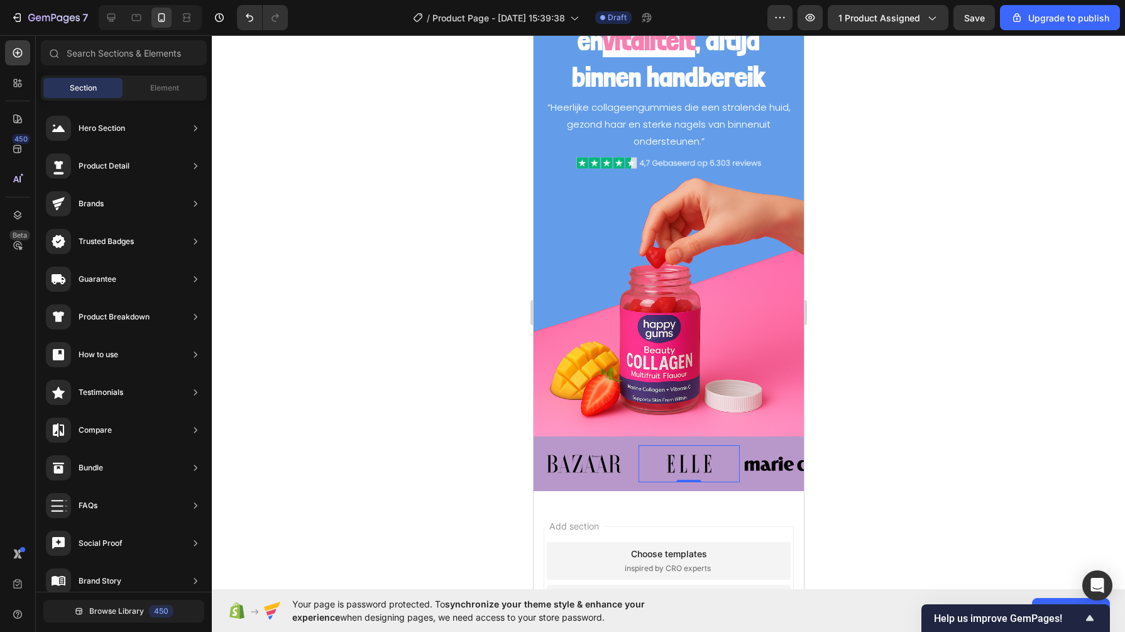
click at [651, 445] on img at bounding box center [688, 463] width 101 height 37
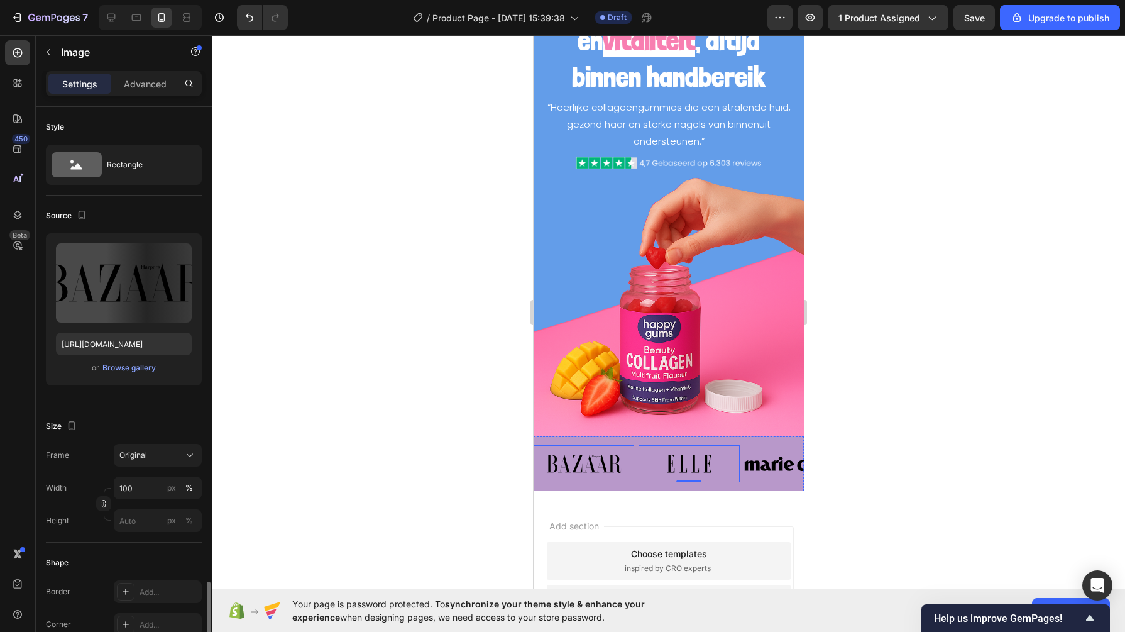
click at [629, 445] on img at bounding box center [583, 463] width 101 height 37
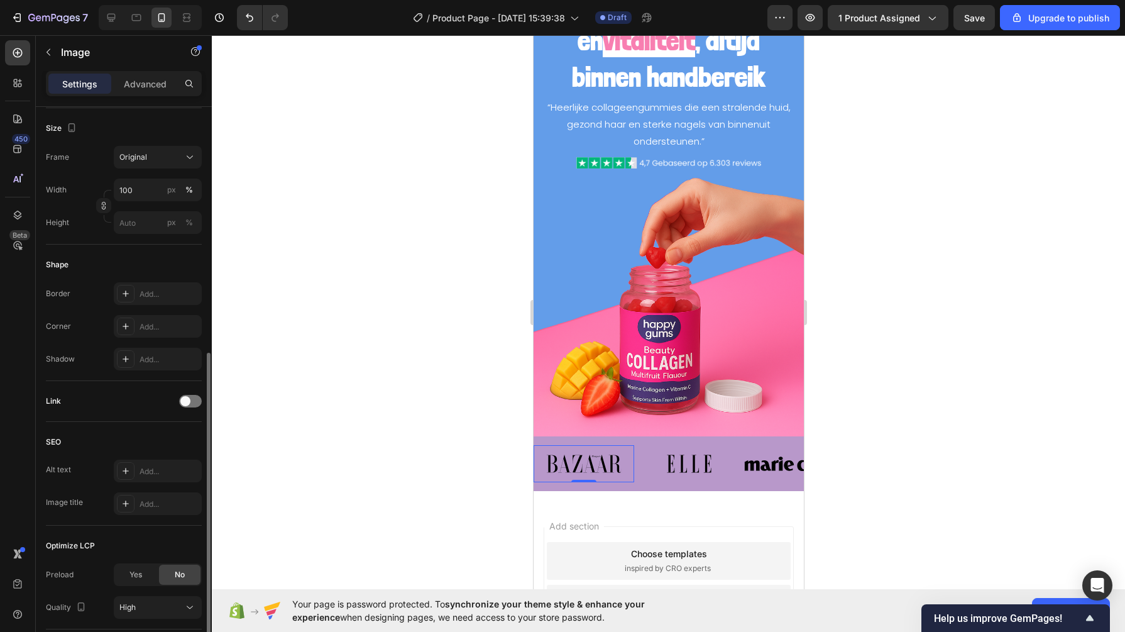
scroll to position [386, 0]
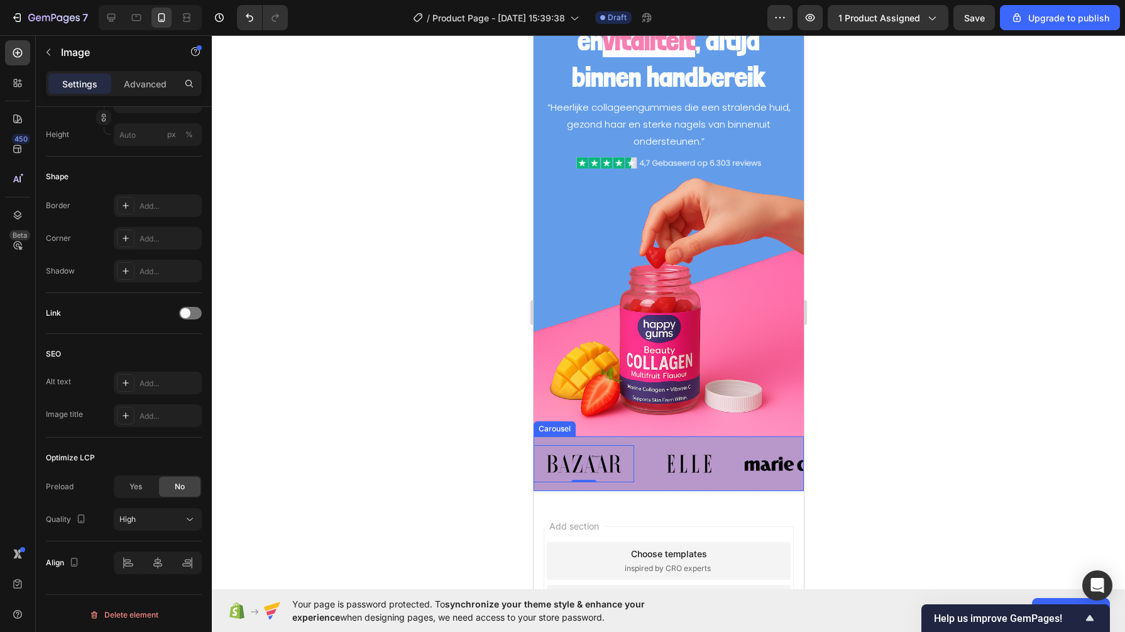
click at [574, 436] on div "Image 0 Image Image Image Image Image Image Image Carousel" at bounding box center [668, 463] width 270 height 55
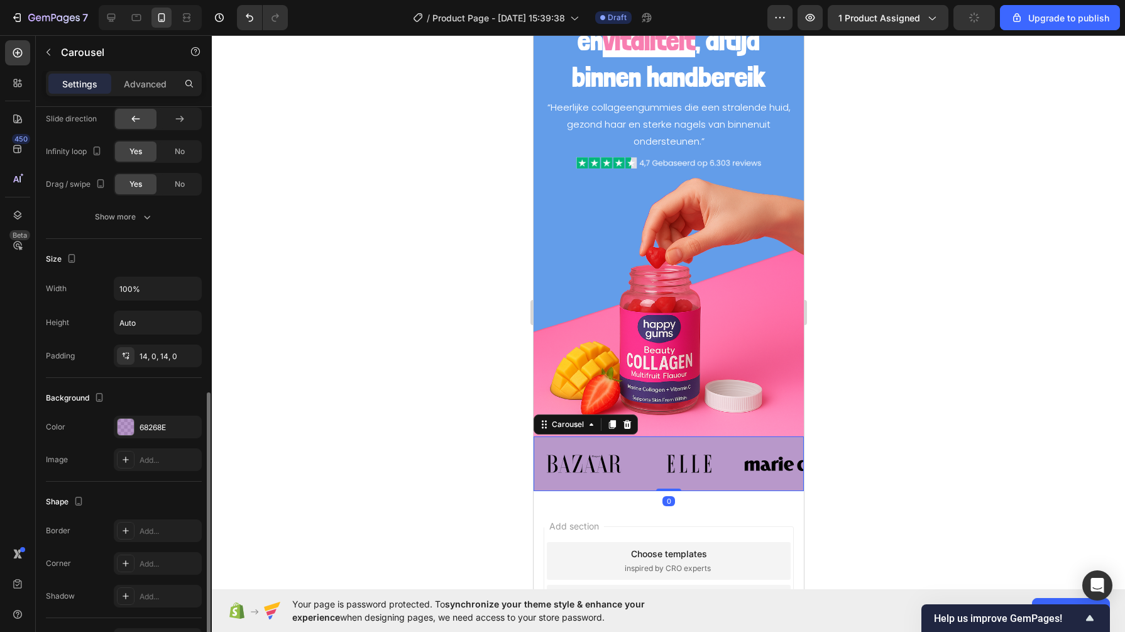
scroll to position [659, 0]
click at [143, 414] on div "68268E" at bounding box center [158, 425] width 88 height 23
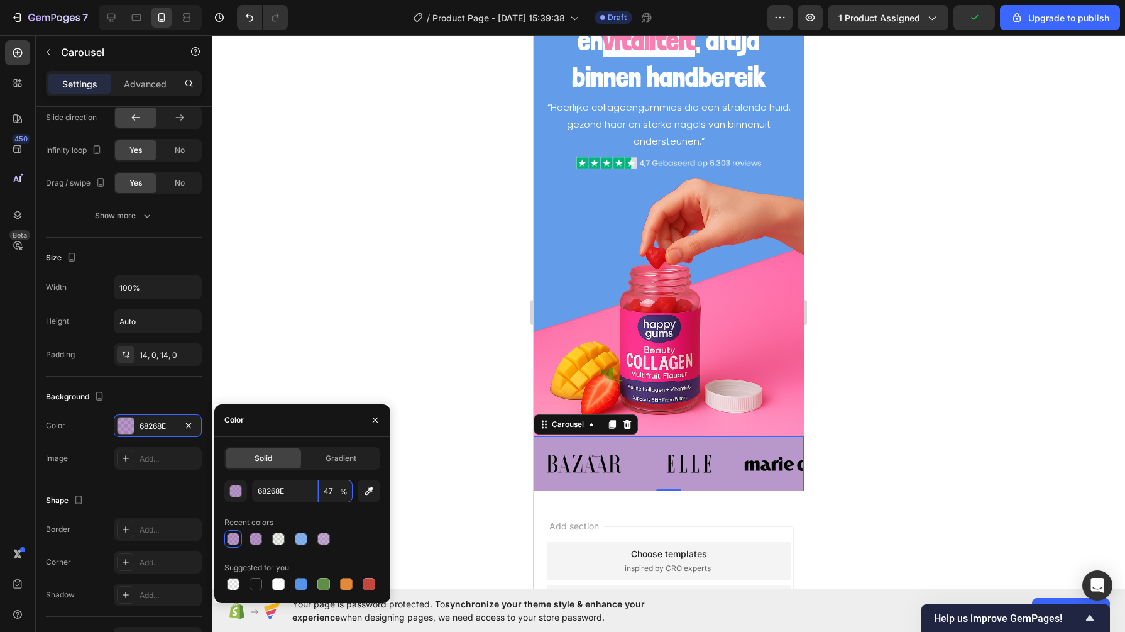
click at [330, 487] on input "47" at bounding box center [335, 491] width 35 height 23
type input "4"
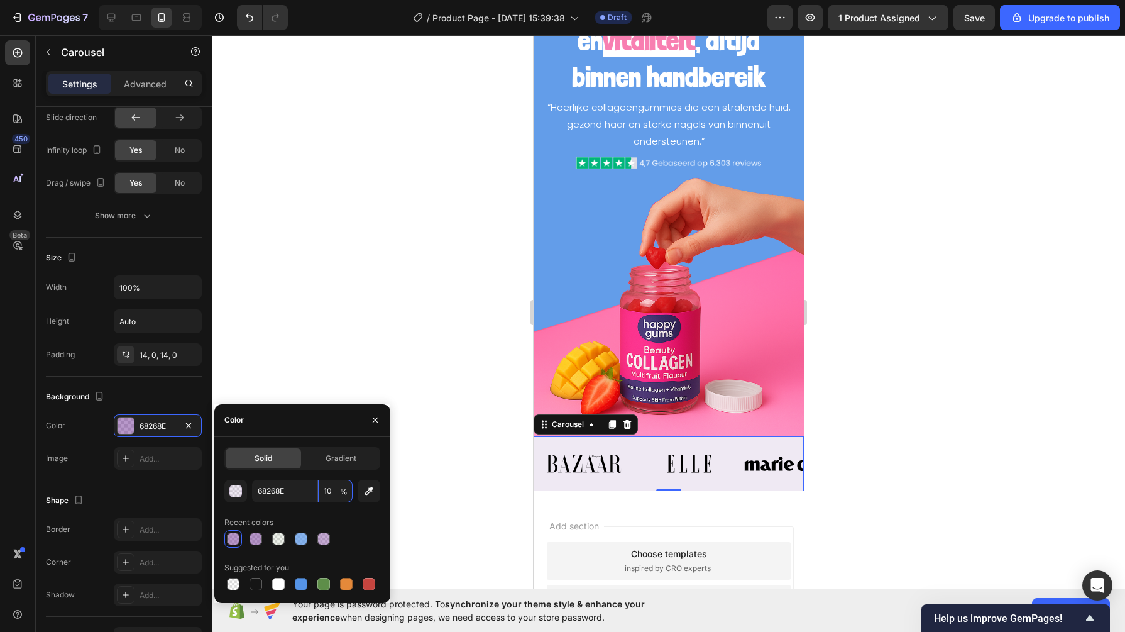
type input "100"
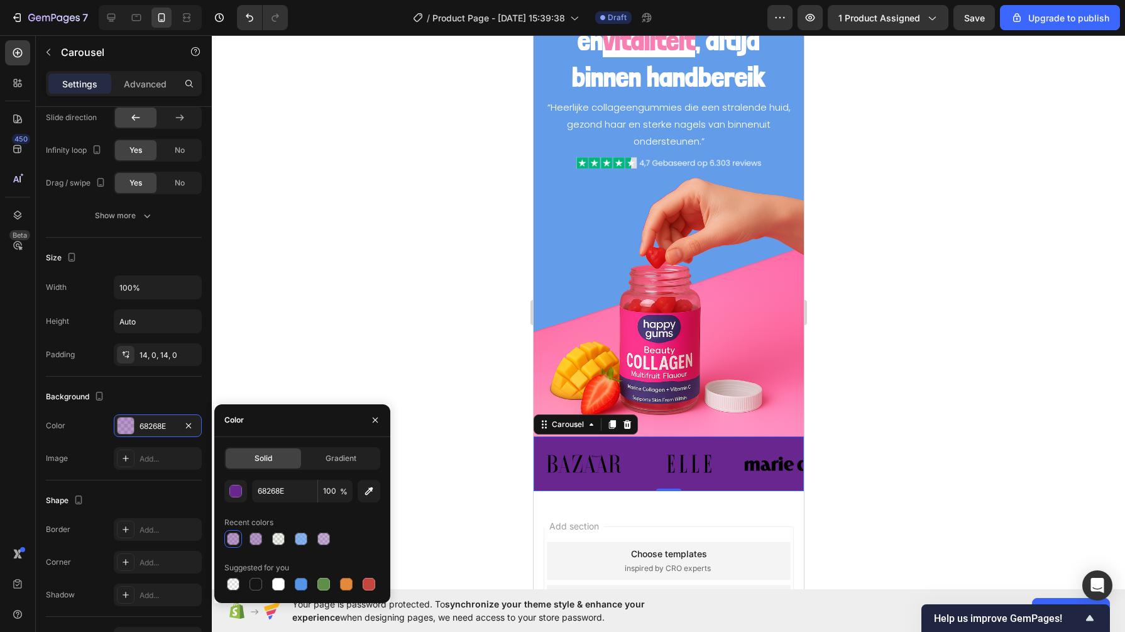
click at [424, 400] on div at bounding box center [668, 333] width 913 height 596
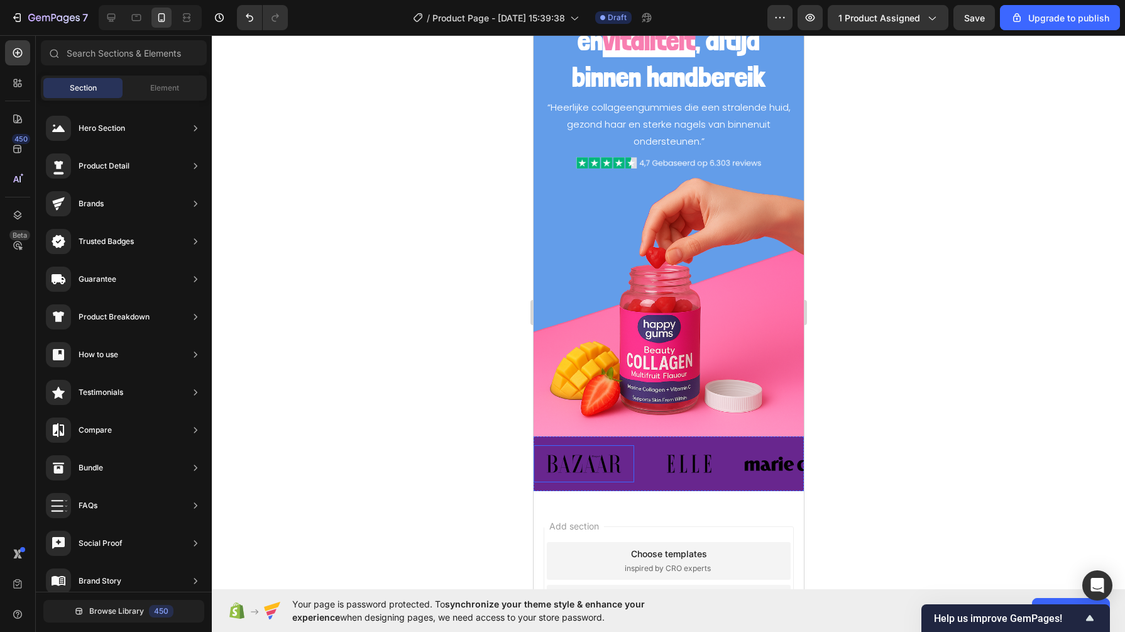
click at [567, 459] on img at bounding box center [583, 463] width 101 height 37
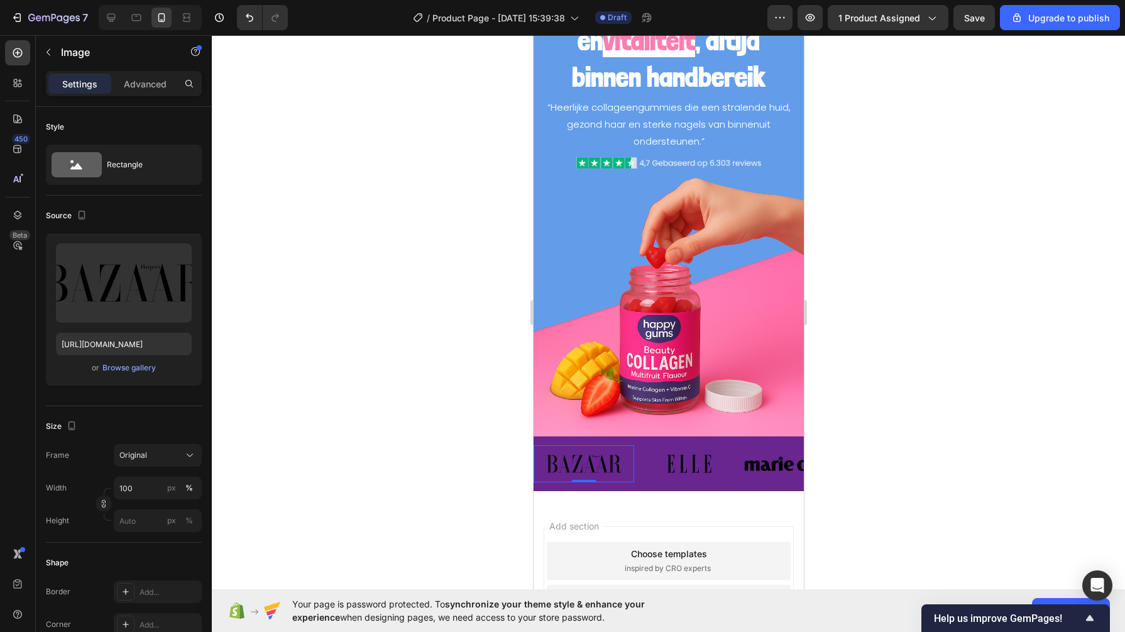
click at [119, 362] on div "Browse gallery" at bounding box center [128, 367] width 53 height 11
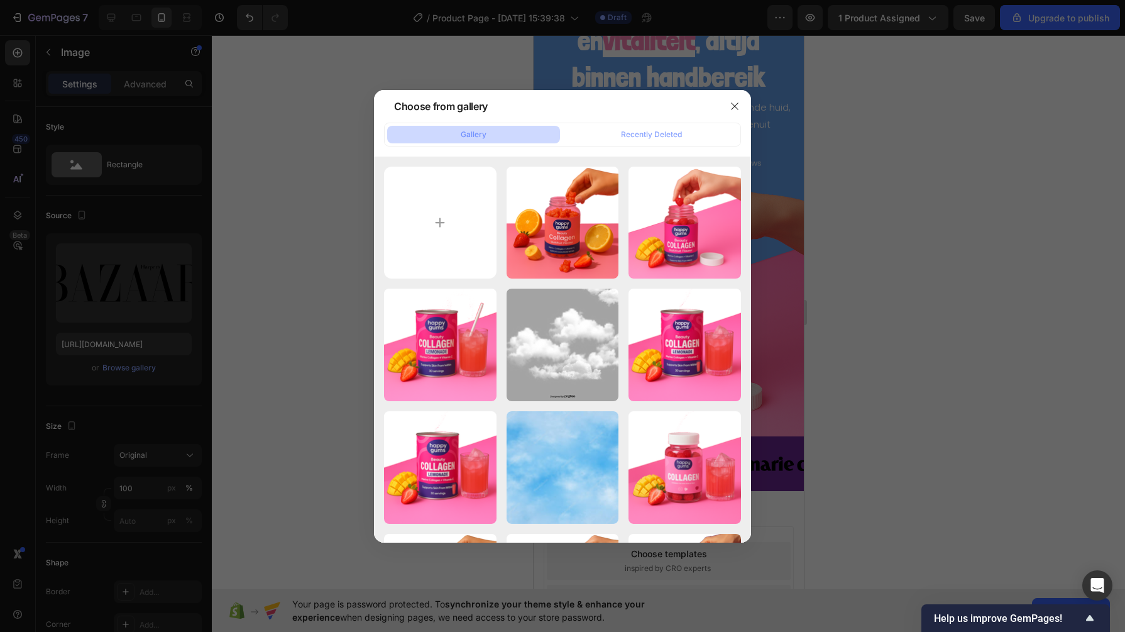
click at [413, 219] on input "file" at bounding box center [440, 223] width 113 height 113
type input "C:\fakepath\homepage-logo-svg-wit2 (1).svg"
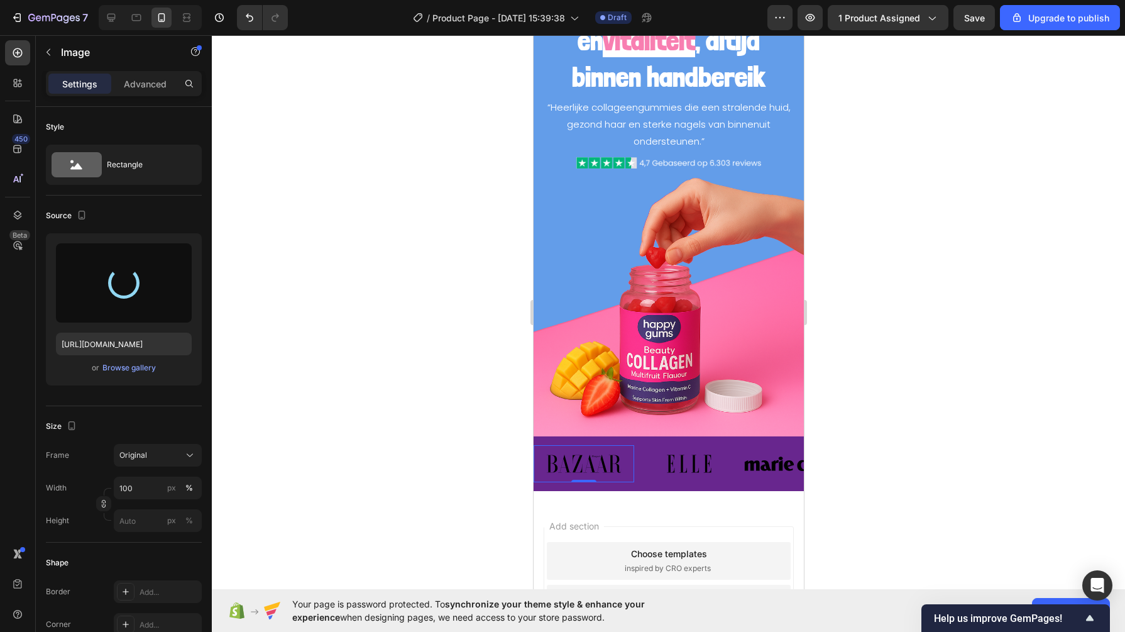
type input "https://cdn.shopify.com/s/files/1/0968/2046/1897/files/gempages_584425626782401…"
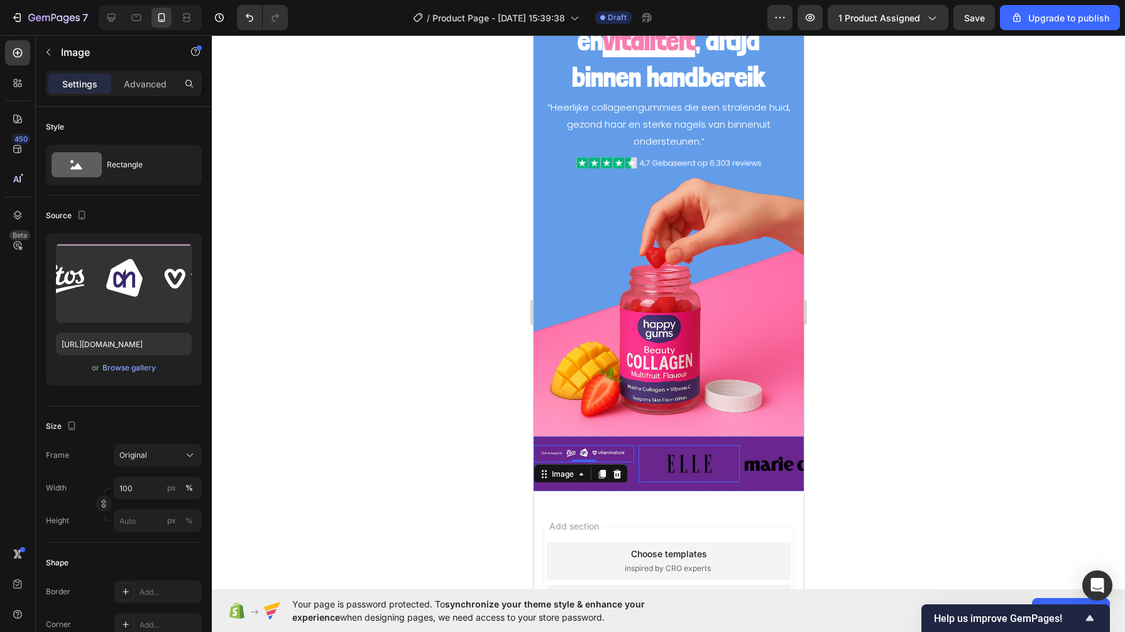
click at [690, 451] on img at bounding box center [688, 463] width 101 height 37
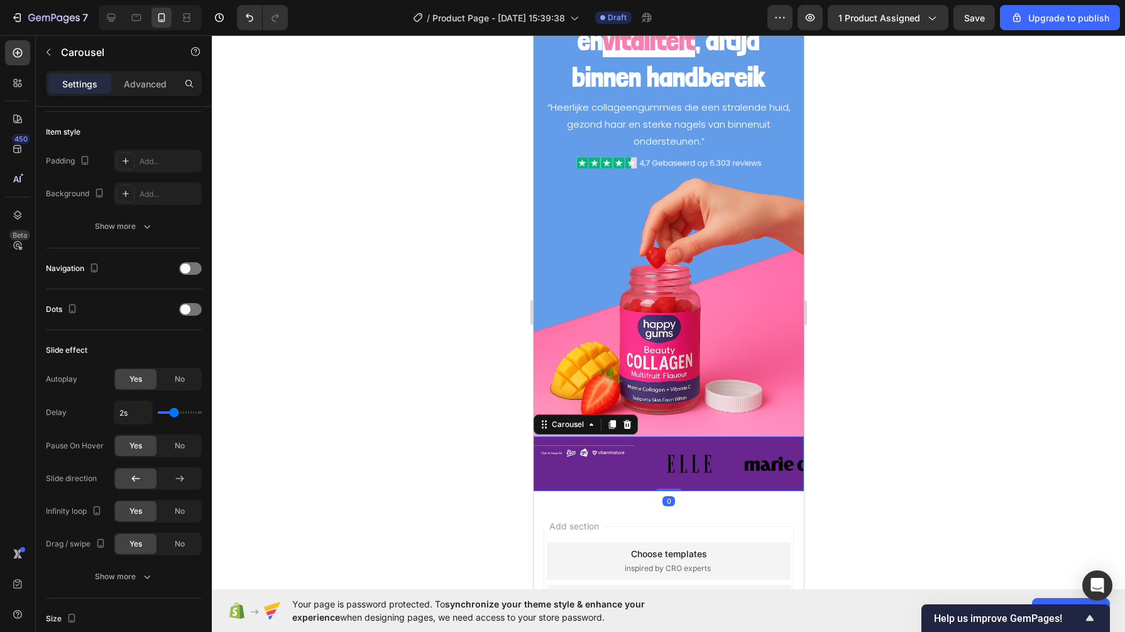
click at [550, 419] on div "Carousel" at bounding box center [567, 424] width 62 height 15
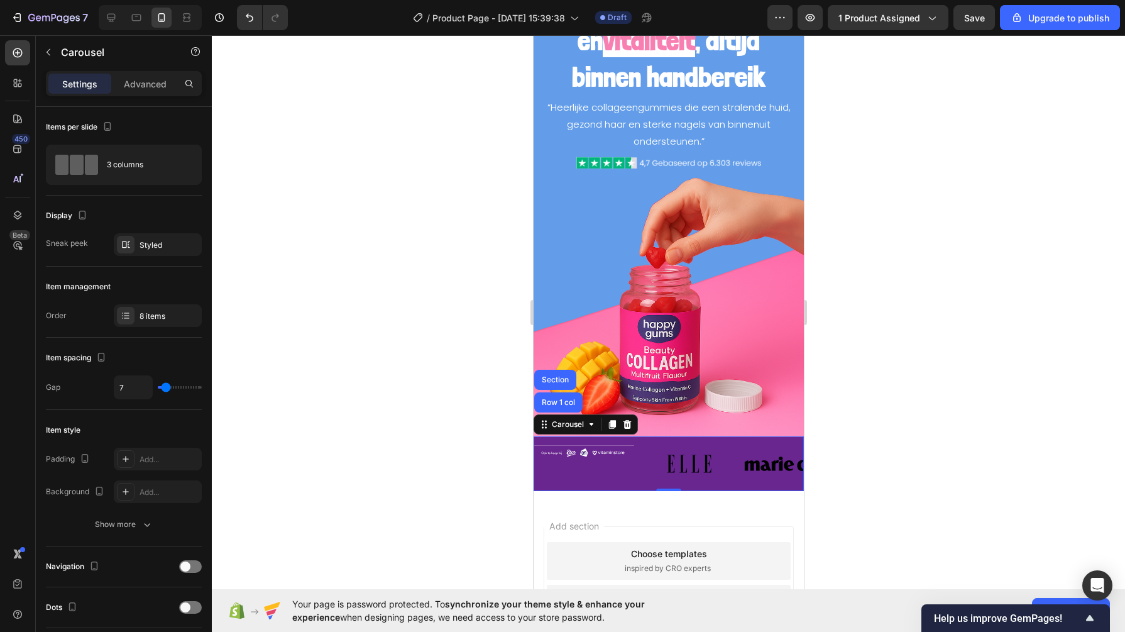
click at [110, 156] on div "3 columns" at bounding box center [145, 164] width 77 height 29
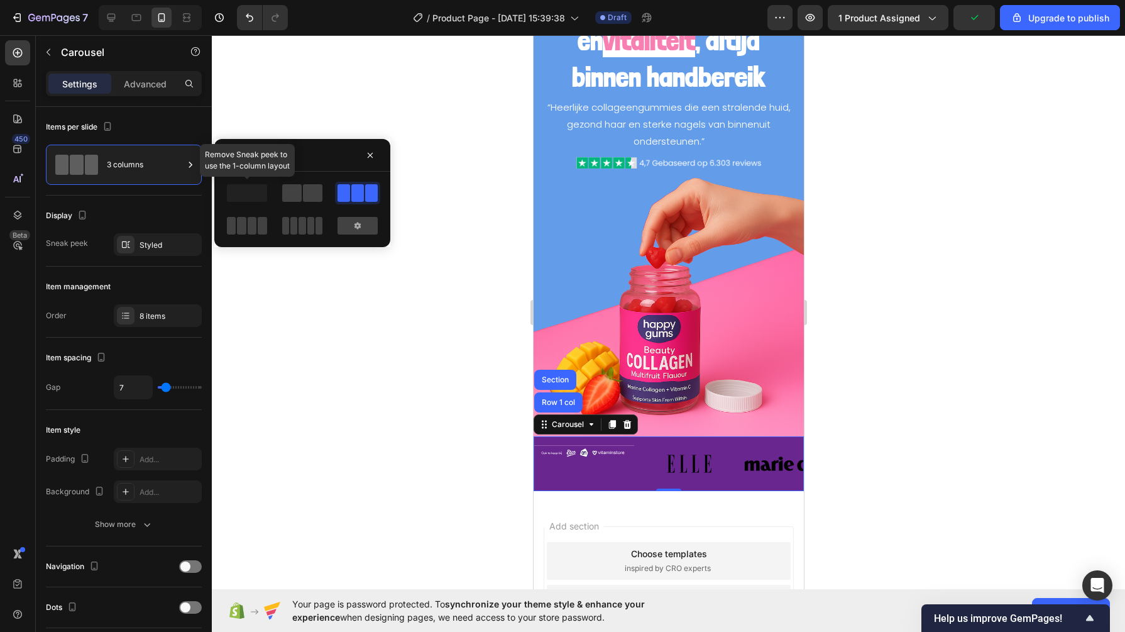
click at [241, 190] on span at bounding box center [247, 193] width 40 height 18
click at [118, 202] on div "Display Sneak peek Styled" at bounding box center [124, 230] width 156 height 71
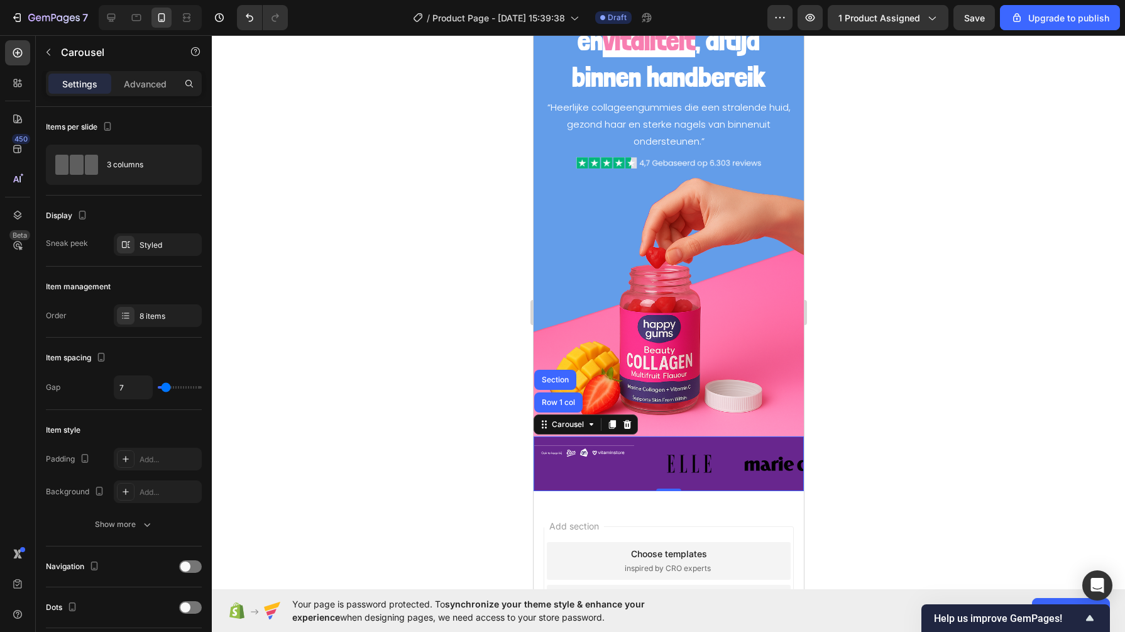
click at [142, 302] on div "Item management Order 8 items" at bounding box center [124, 301] width 156 height 71
click at [144, 314] on div "8 items" at bounding box center [169, 315] width 59 height 11
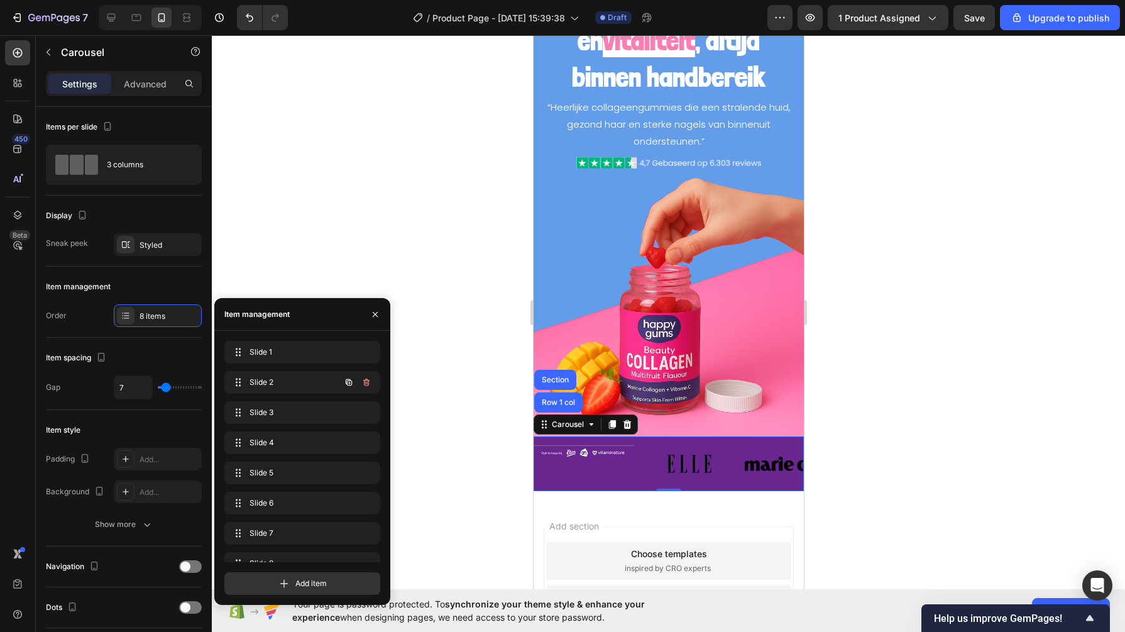
click at [365, 379] on icon "button" at bounding box center [366, 382] width 10 height 10
click at [365, 380] on div "Delete" at bounding box center [357, 381] width 23 height 11
click at [365, 380] on icon "button" at bounding box center [366, 382] width 6 height 8
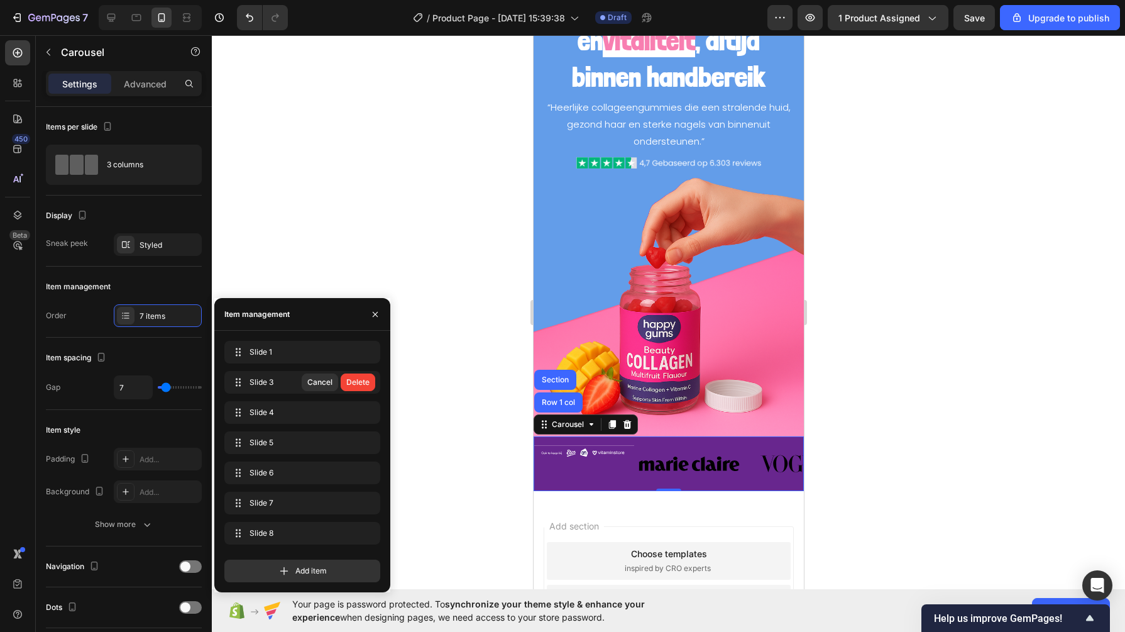
click at [365, 380] on div "Delete" at bounding box center [357, 381] width 23 height 11
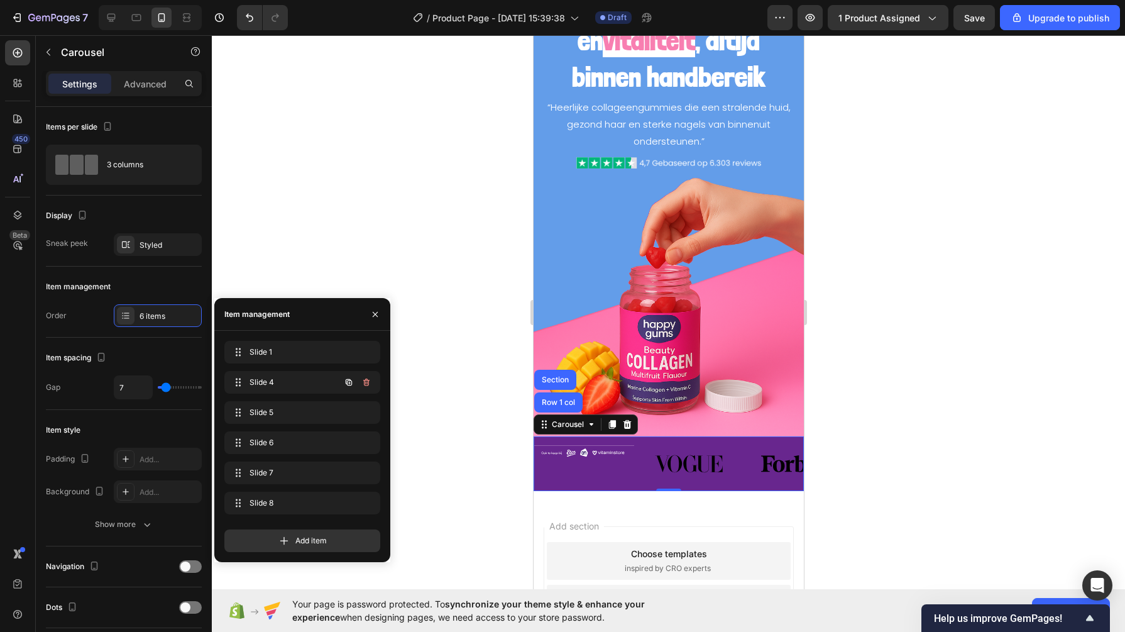
click at [365, 380] on icon "button" at bounding box center [366, 382] width 6 height 8
click at [365, 380] on div "Delete" at bounding box center [357, 381] width 23 height 11
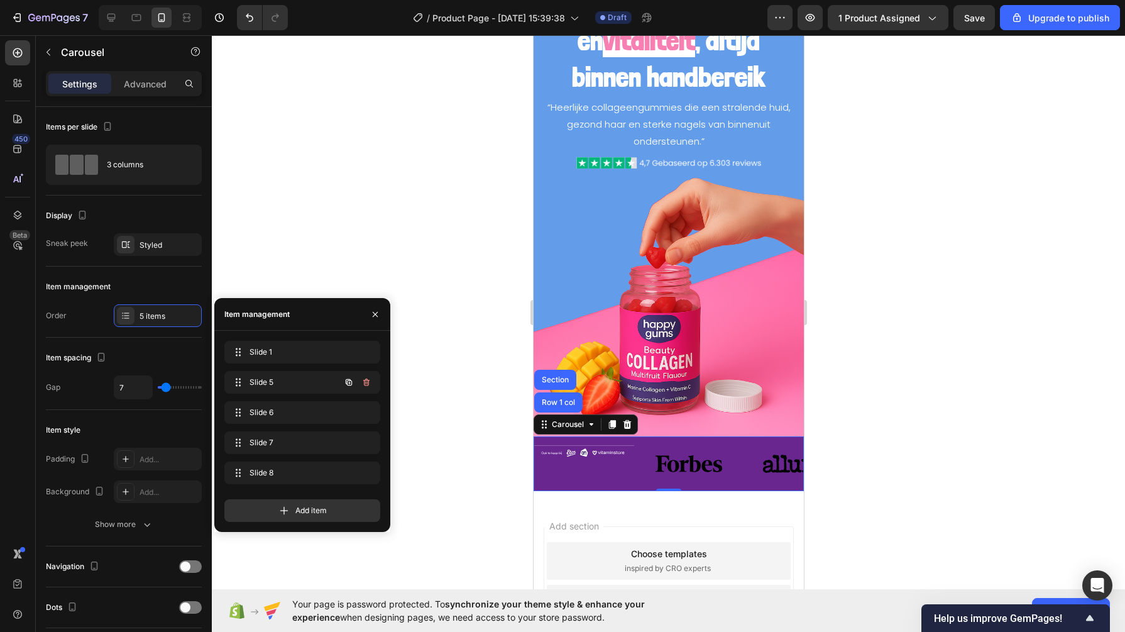
click at [365, 380] on icon "button" at bounding box center [366, 382] width 6 height 8
click at [365, 380] on div "Delete" at bounding box center [357, 381] width 23 height 11
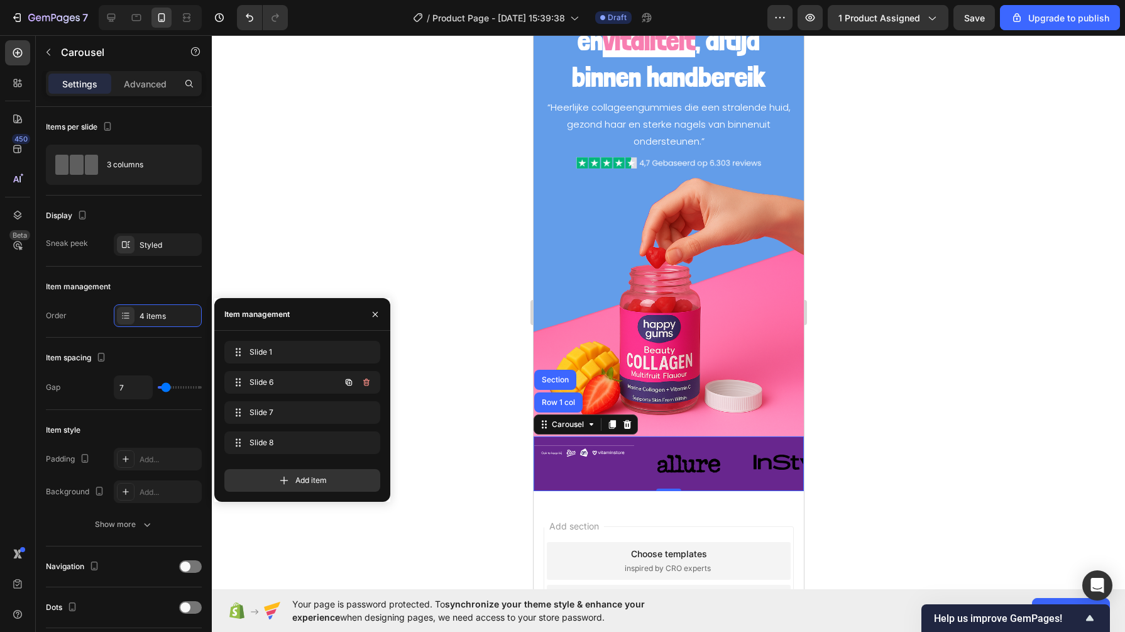
click at [365, 380] on icon "button" at bounding box center [366, 382] width 6 height 8
click at [365, 380] on div "Delete" at bounding box center [357, 381] width 23 height 11
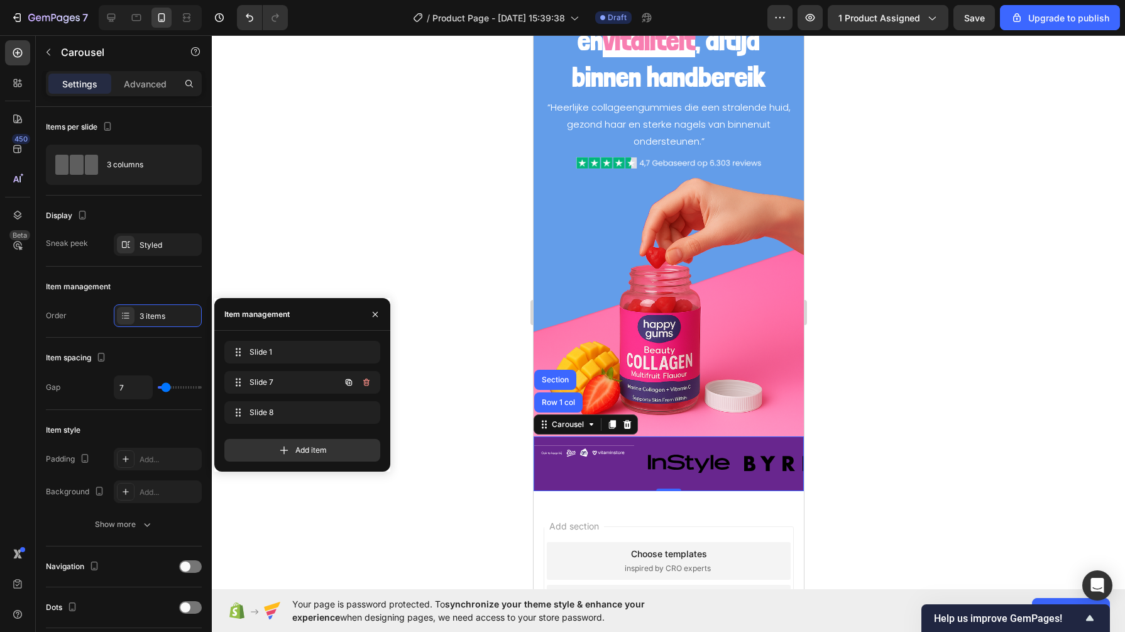
click at [365, 380] on icon "button" at bounding box center [366, 382] width 6 height 8
click at [365, 380] on div "Delete" at bounding box center [357, 381] width 23 height 11
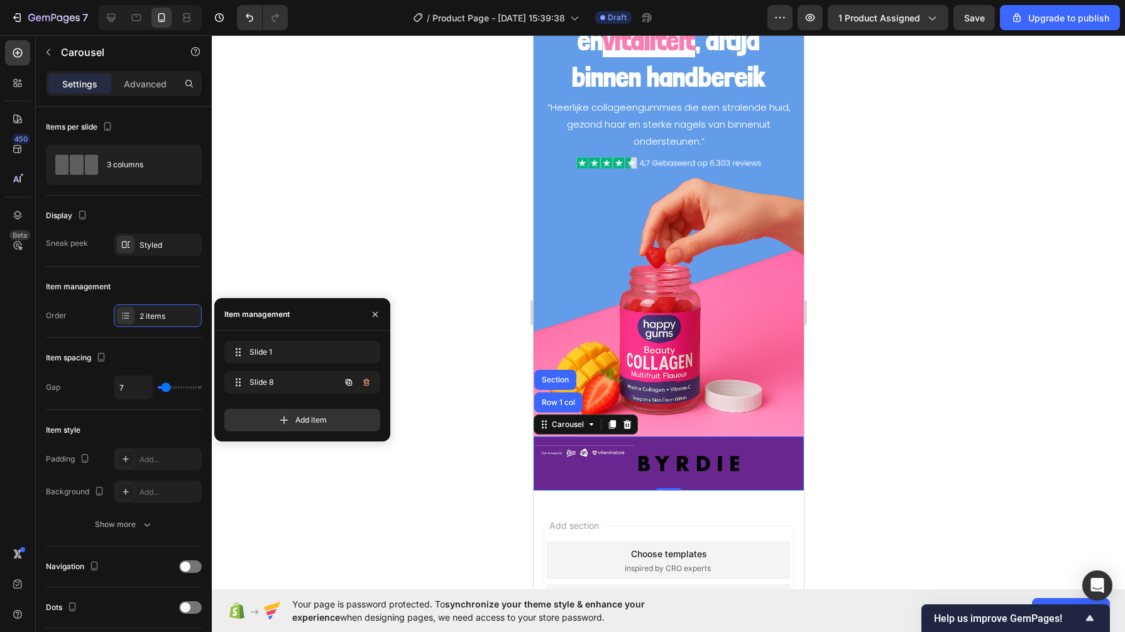
click at [365, 380] on icon "button" at bounding box center [366, 382] width 6 height 8
click at [365, 380] on div "Delete" at bounding box center [357, 381] width 23 height 11
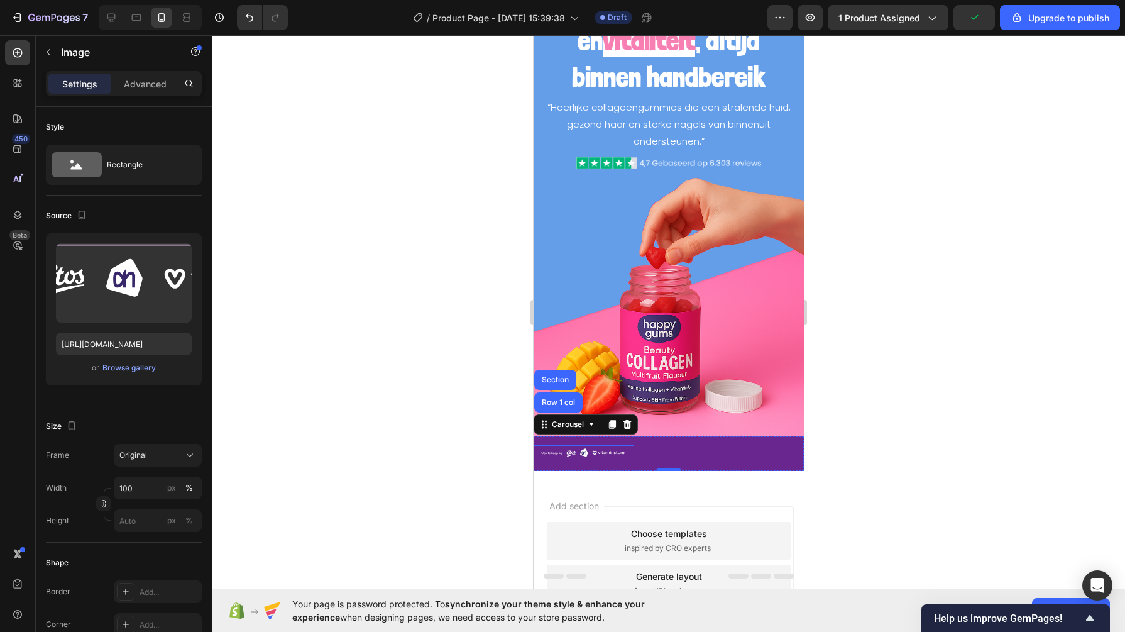
click at [574, 445] on img at bounding box center [583, 453] width 101 height 17
click at [131, 453] on span "Original" at bounding box center [133, 454] width 28 height 11
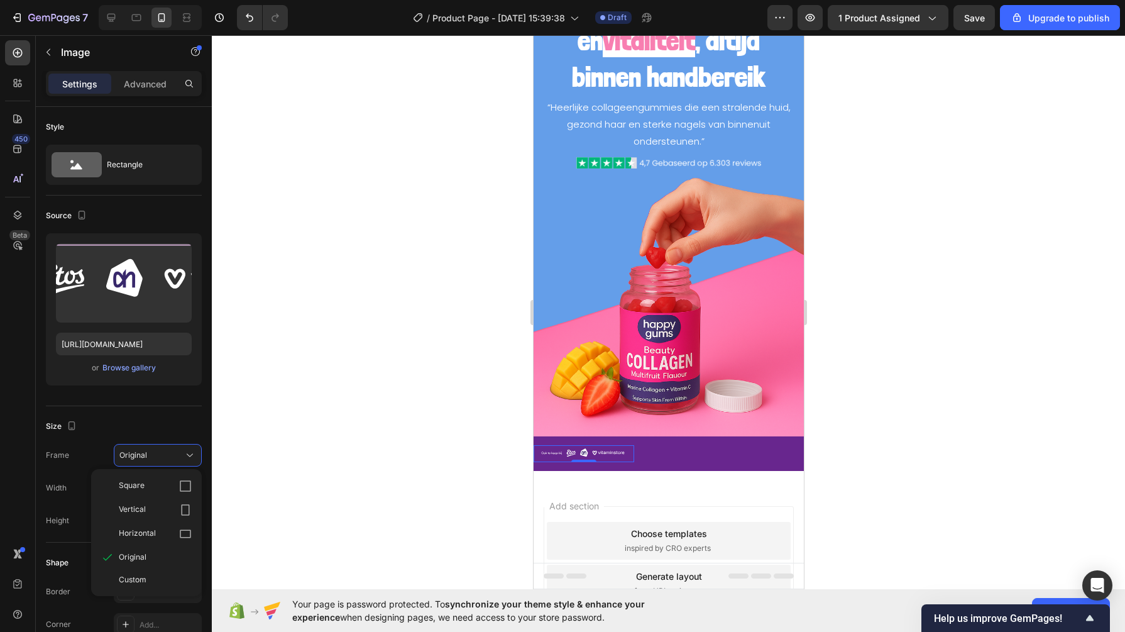
click at [142, 574] on span "Custom" at bounding box center [133, 579] width 28 height 11
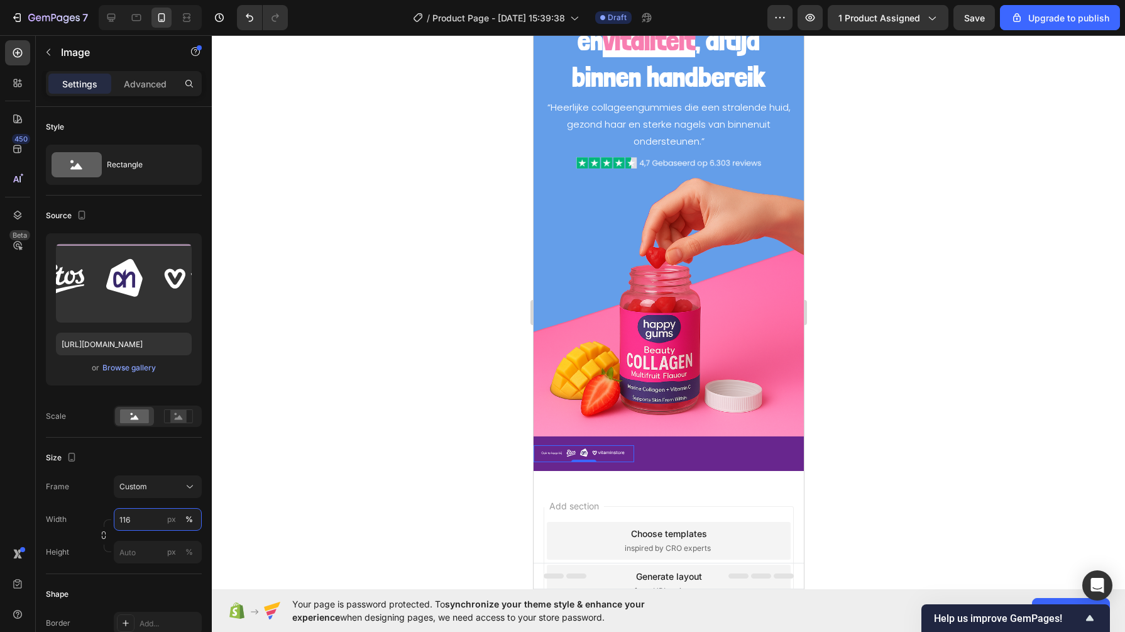
click at [136, 517] on input "116" at bounding box center [158, 519] width 88 height 23
type input "114"
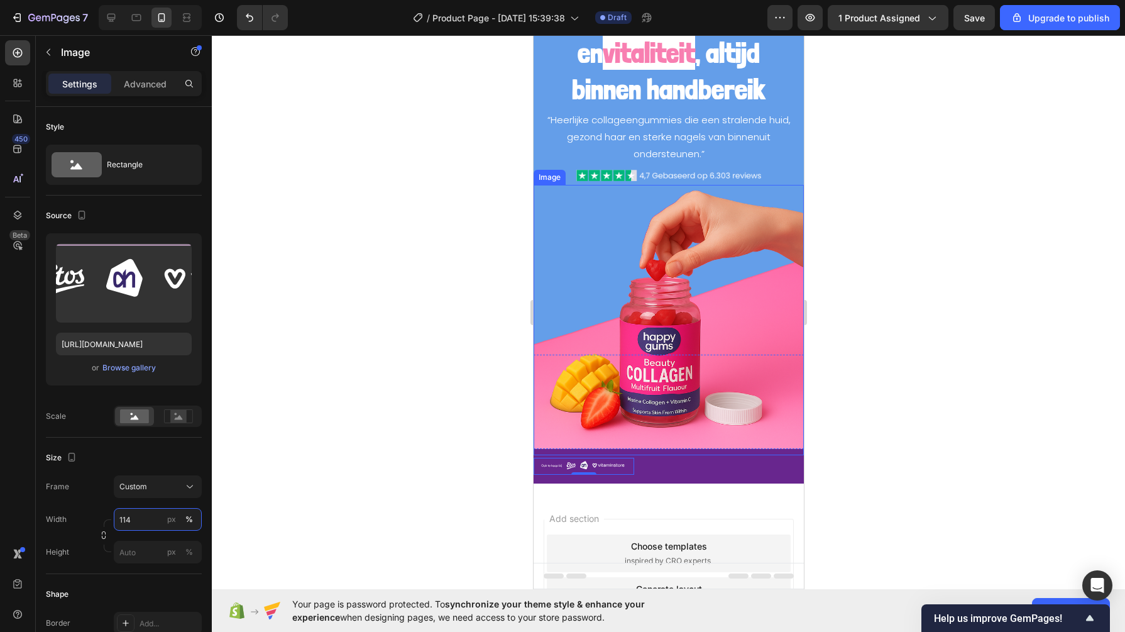
scroll to position [85, 0]
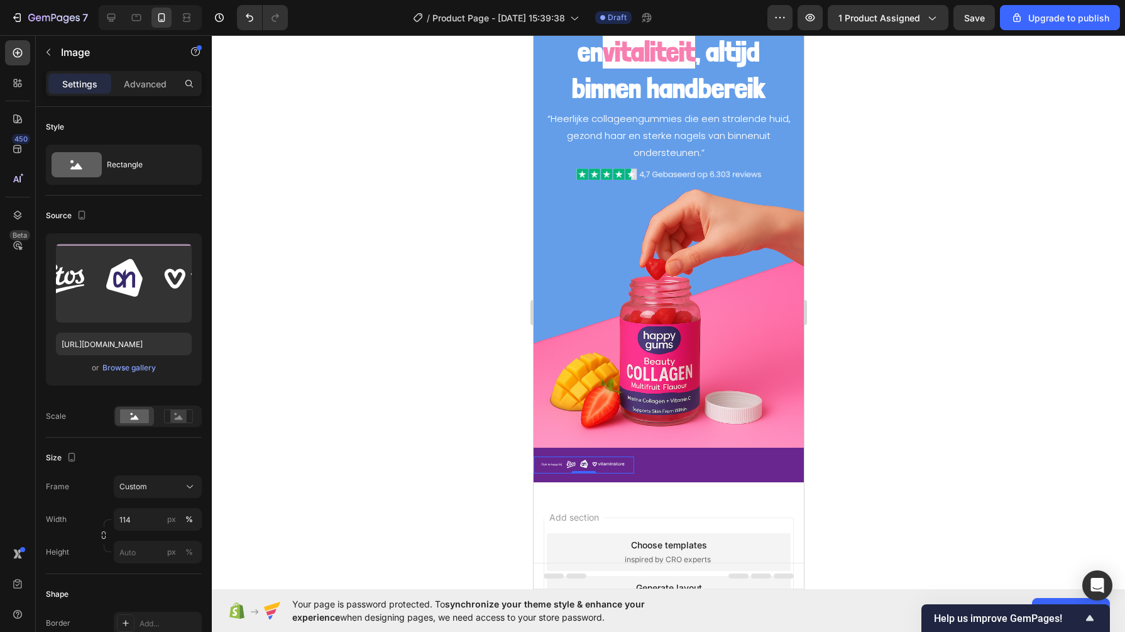
click at [1029, 206] on div at bounding box center [668, 333] width 913 height 596
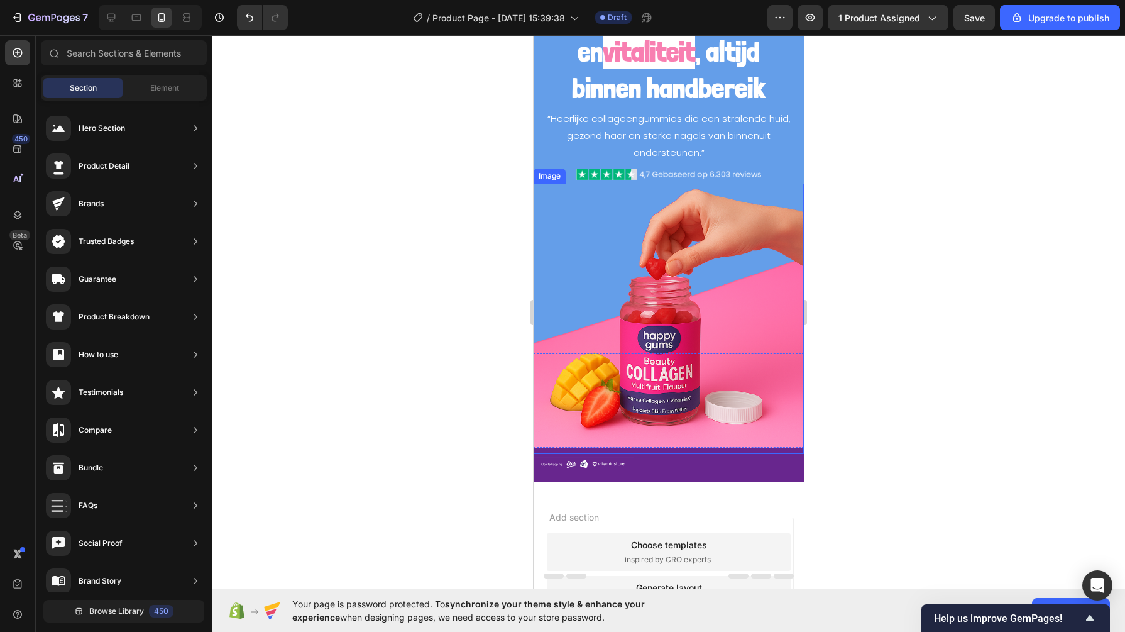
click at [718, 365] on img at bounding box center [668, 319] width 270 height 270
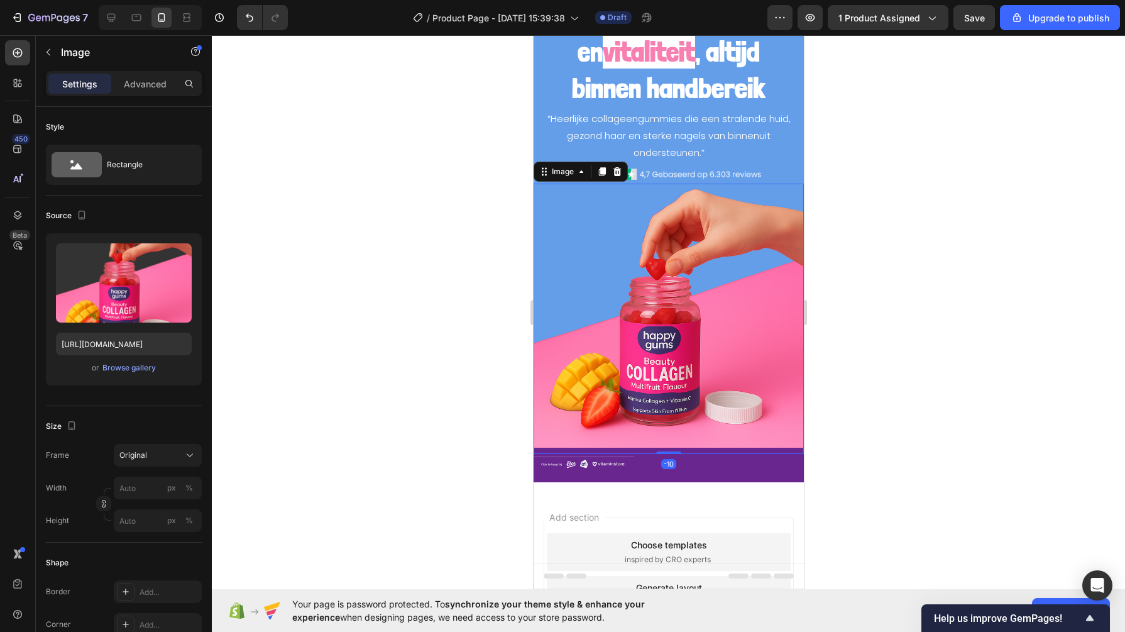
click at [133, 368] on div "Browse gallery" at bounding box center [128, 367] width 53 height 11
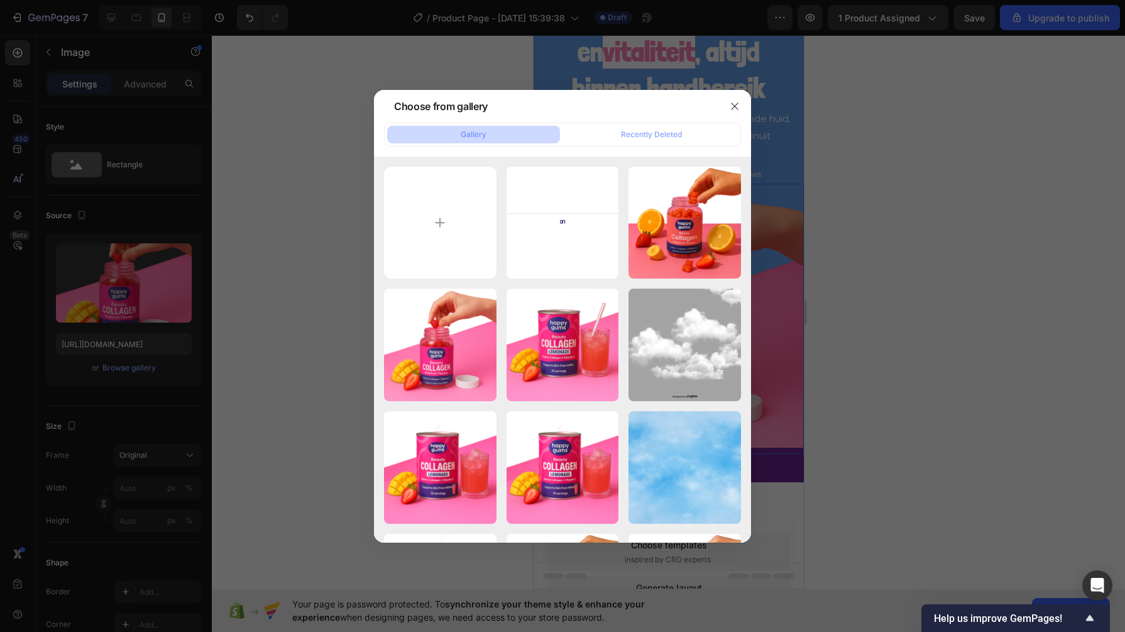
click at [0, 0] on div "6b414f0d-cfe6-4b80-89...1).png 1306.86 kb" at bounding box center [0, 0] width 0 height 0
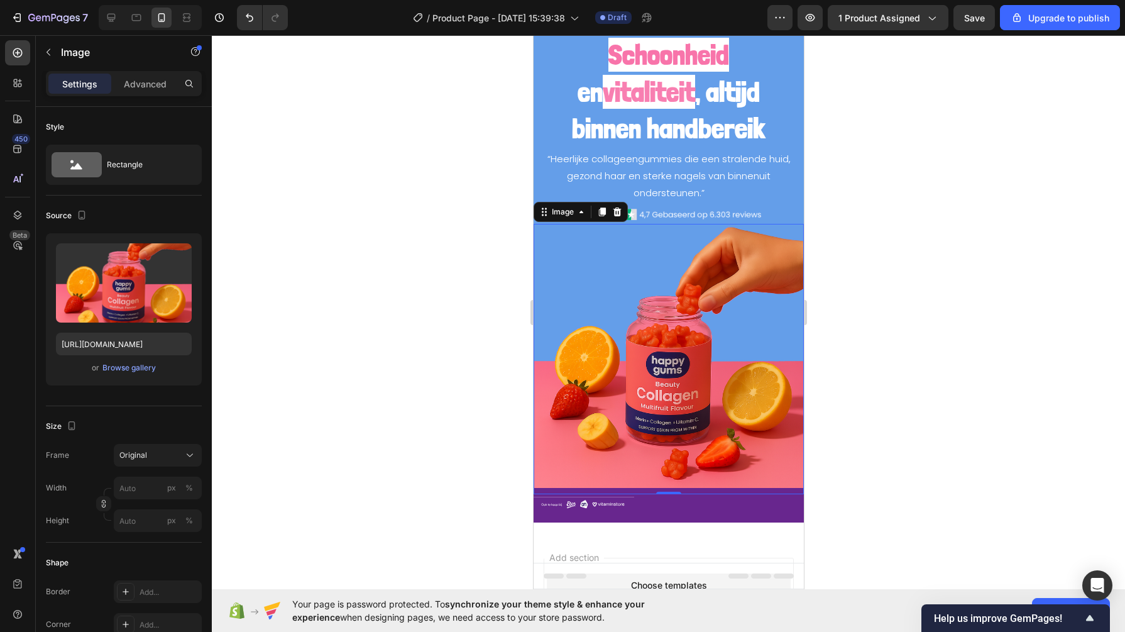
scroll to position [42, 0]
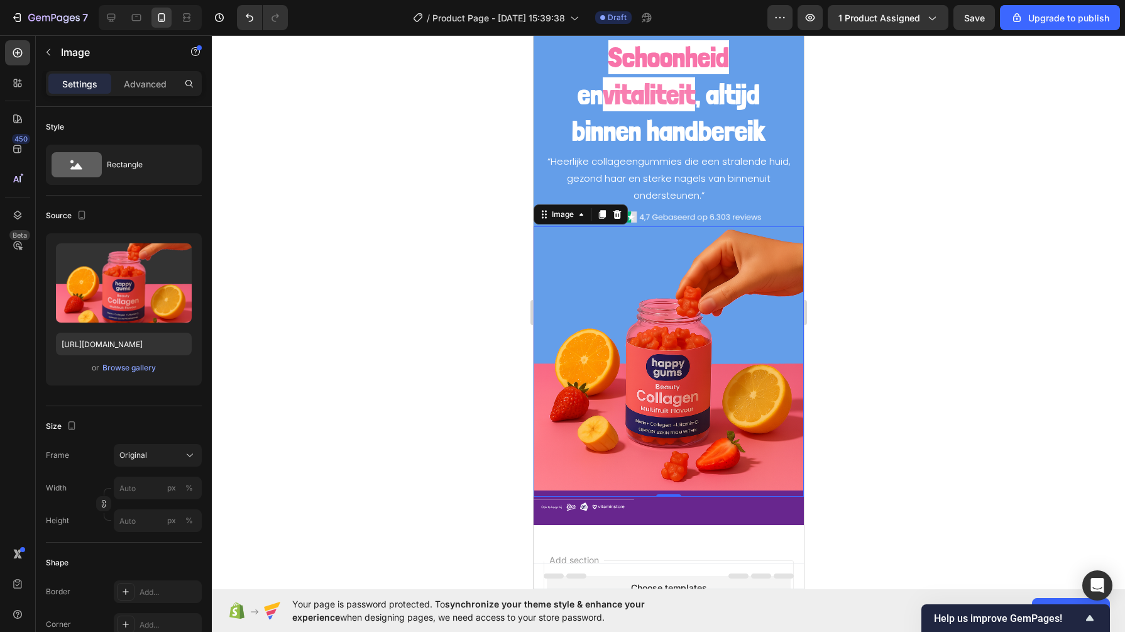
click at [128, 365] on div "Browse gallery" at bounding box center [128, 367] width 53 height 11
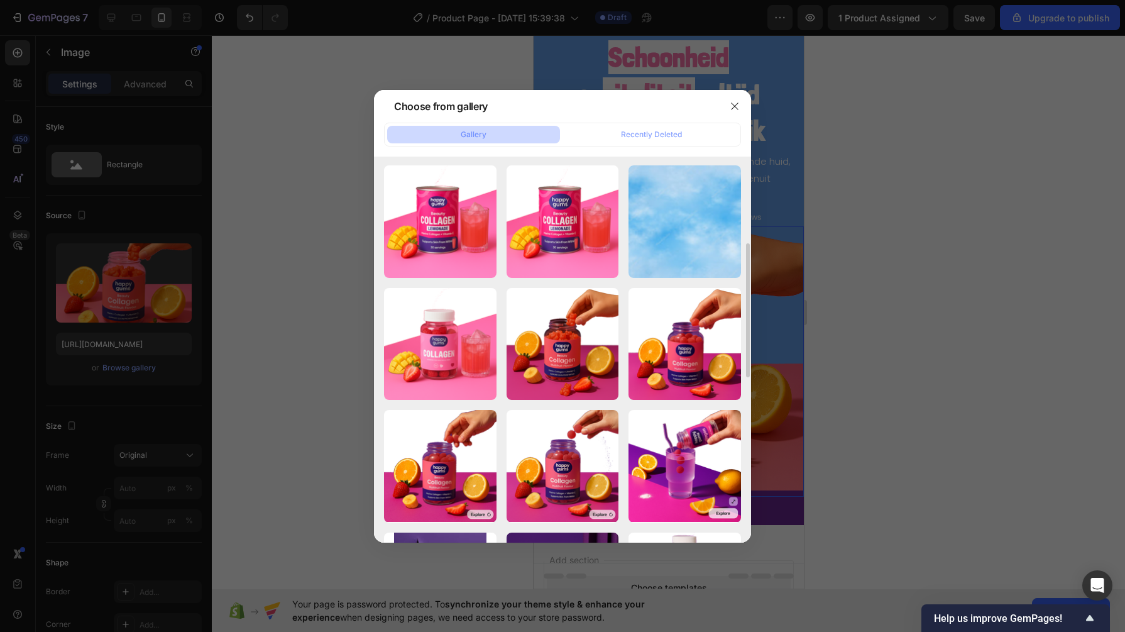
scroll to position [247, 0]
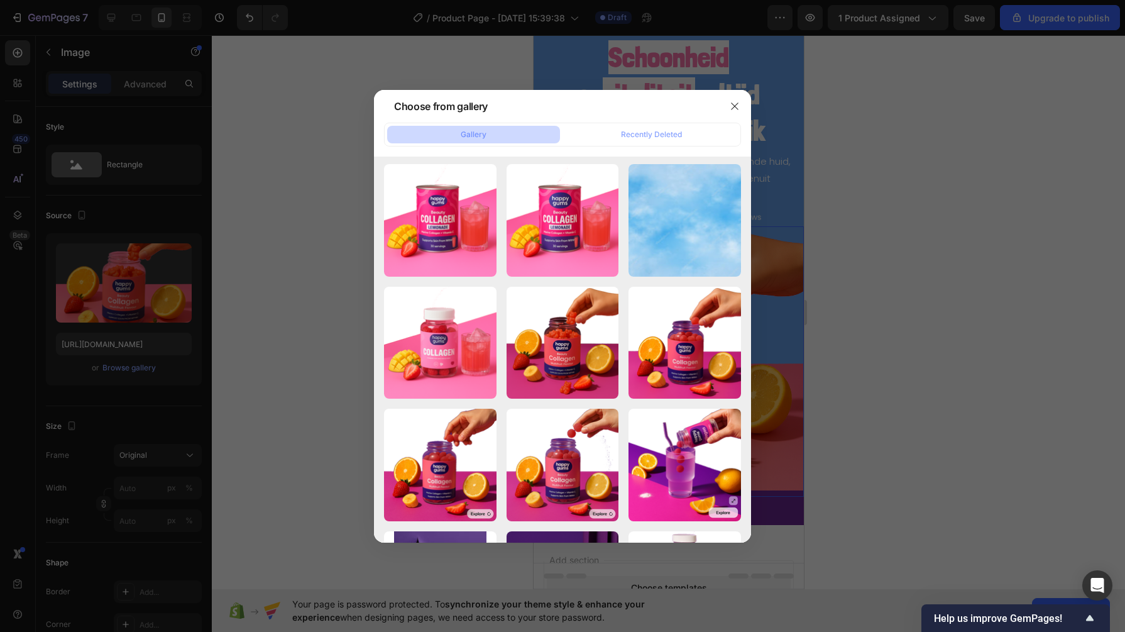
click at [0, 0] on div "08012a2b-8b3b-41b6-b4...1).png 1397.26 kb" at bounding box center [0, 0] width 0 height 0
type input "[URL][DOMAIN_NAME]"
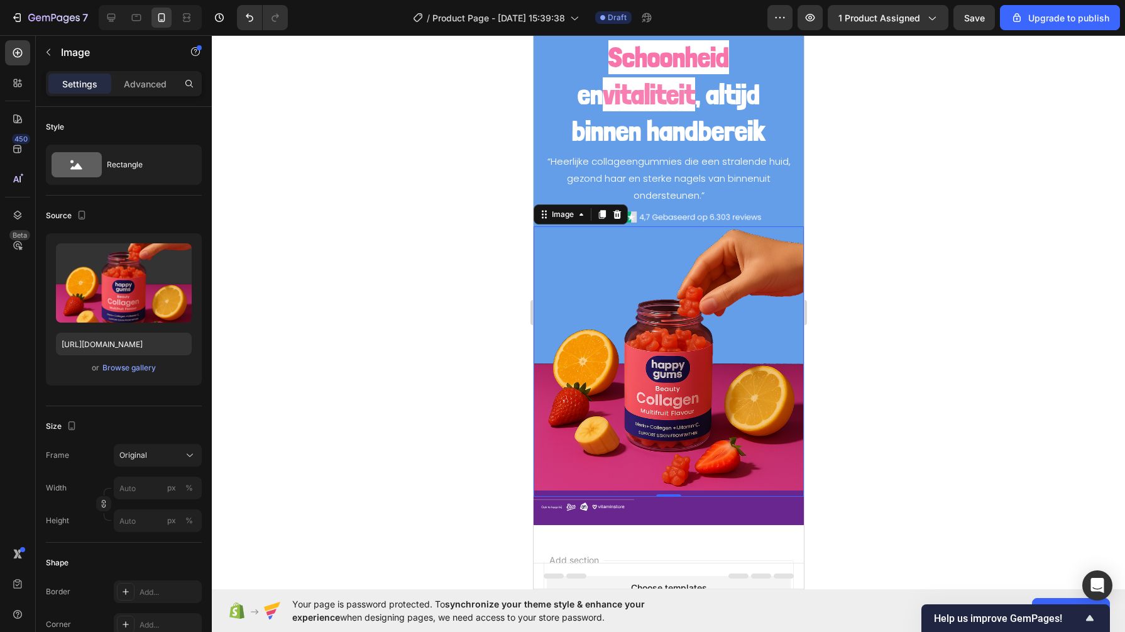
click at [422, 370] on div at bounding box center [668, 333] width 913 height 596
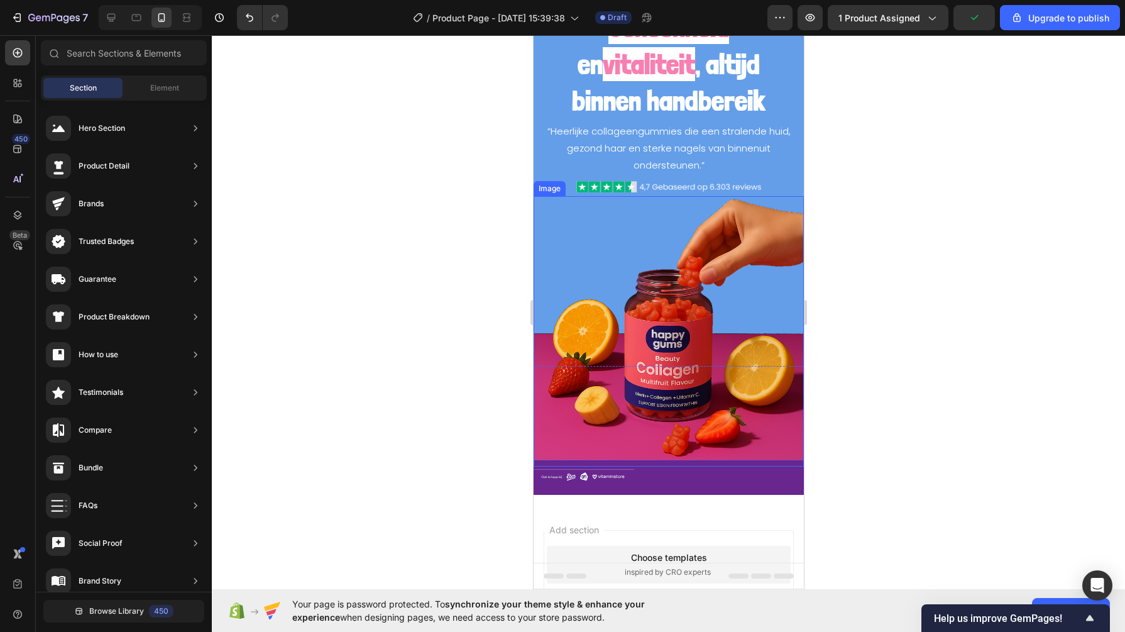
scroll to position [74, 0]
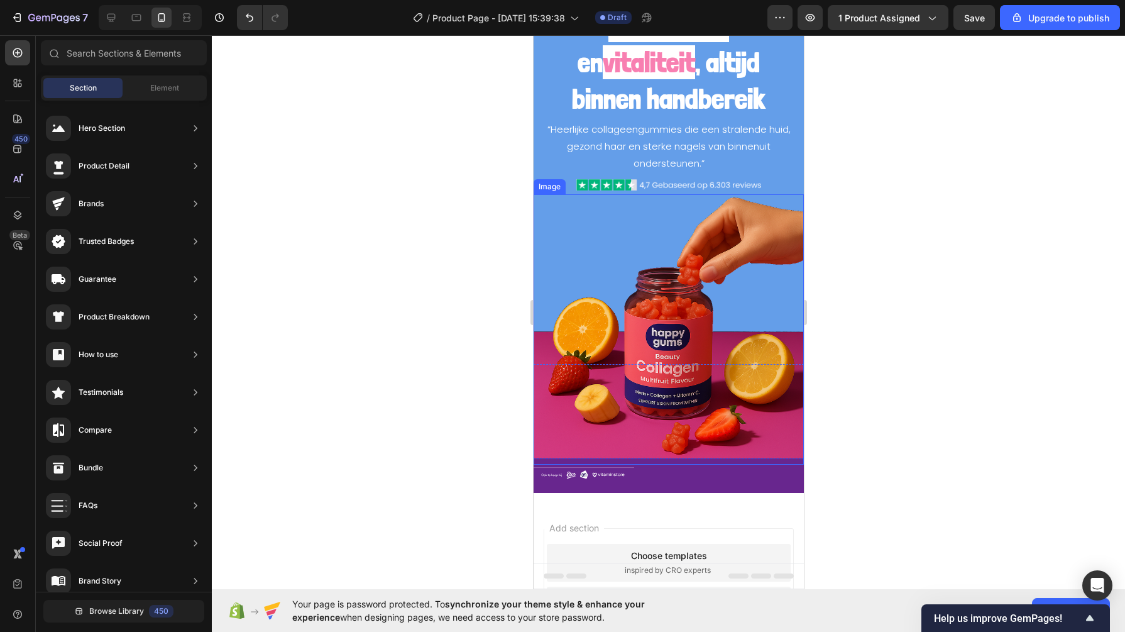
click at [663, 467] on div "Image" at bounding box center [668, 475] width 270 height 17
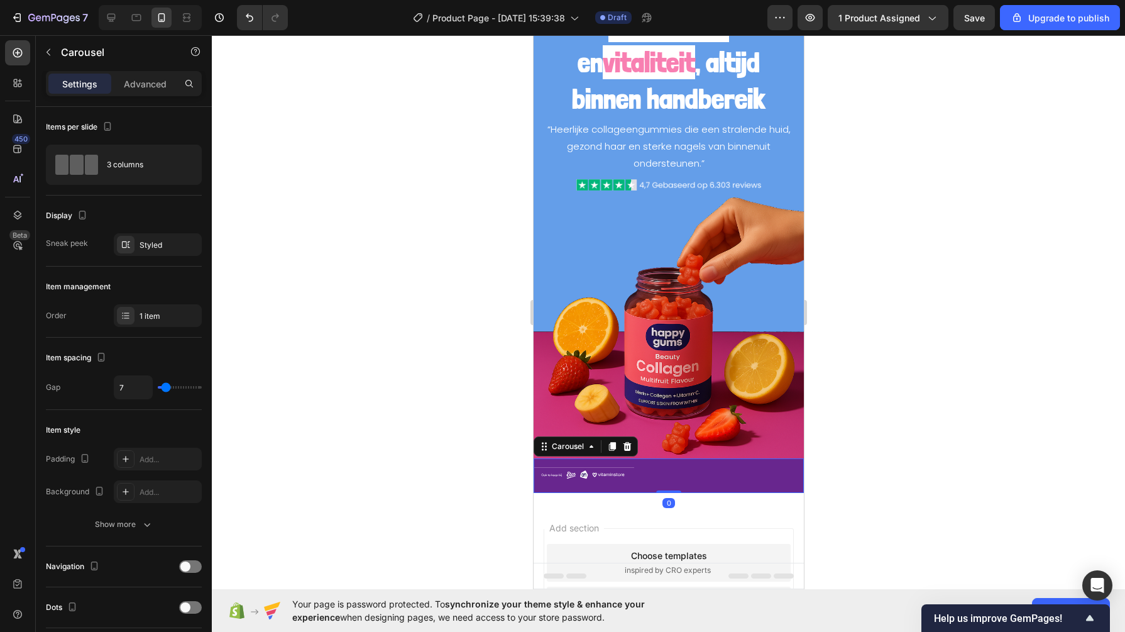
click at [622, 441] on icon at bounding box center [627, 446] width 10 height 10
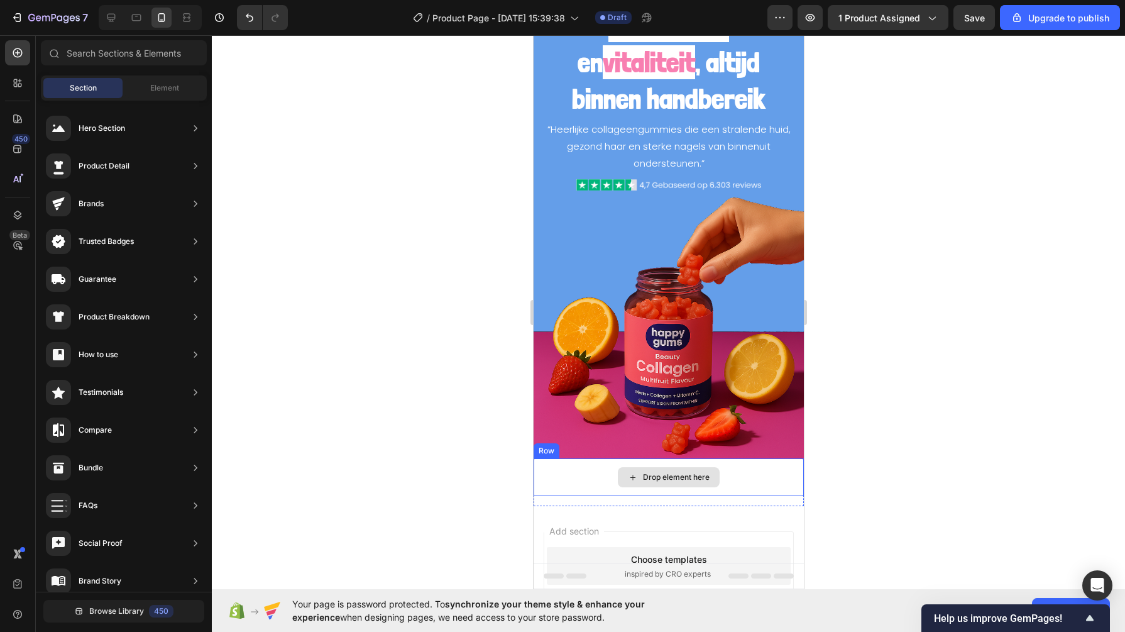
click at [631, 472] on div "Drop element here" at bounding box center [668, 477] width 102 height 20
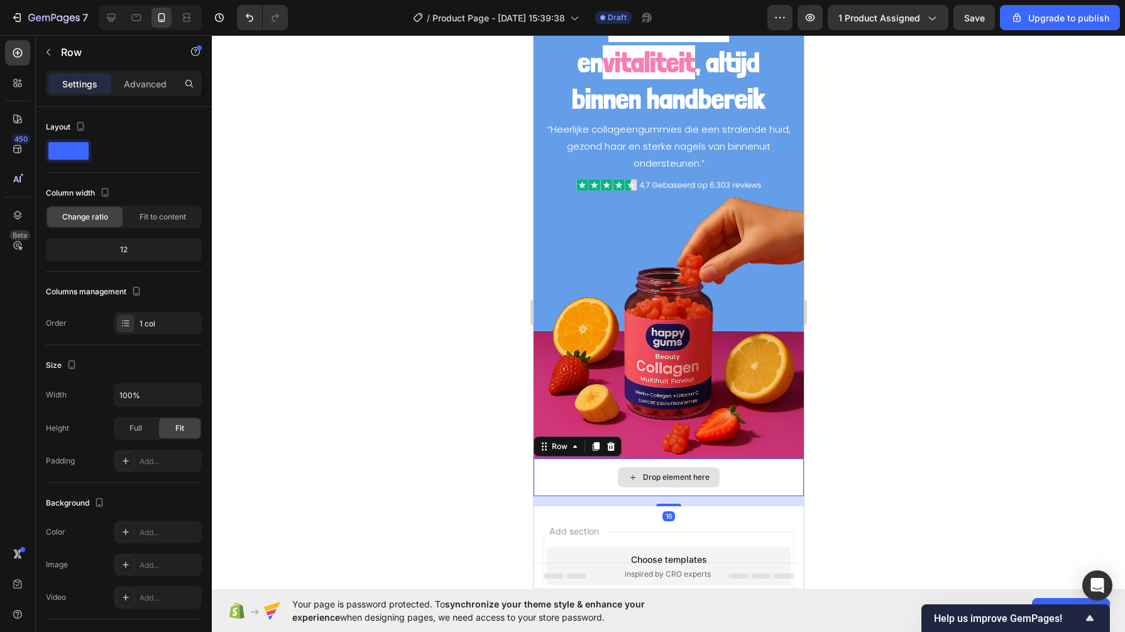
click at [557, 459] on div "Drop element here" at bounding box center [668, 477] width 270 height 38
click at [611, 441] on icon at bounding box center [610, 446] width 10 height 10
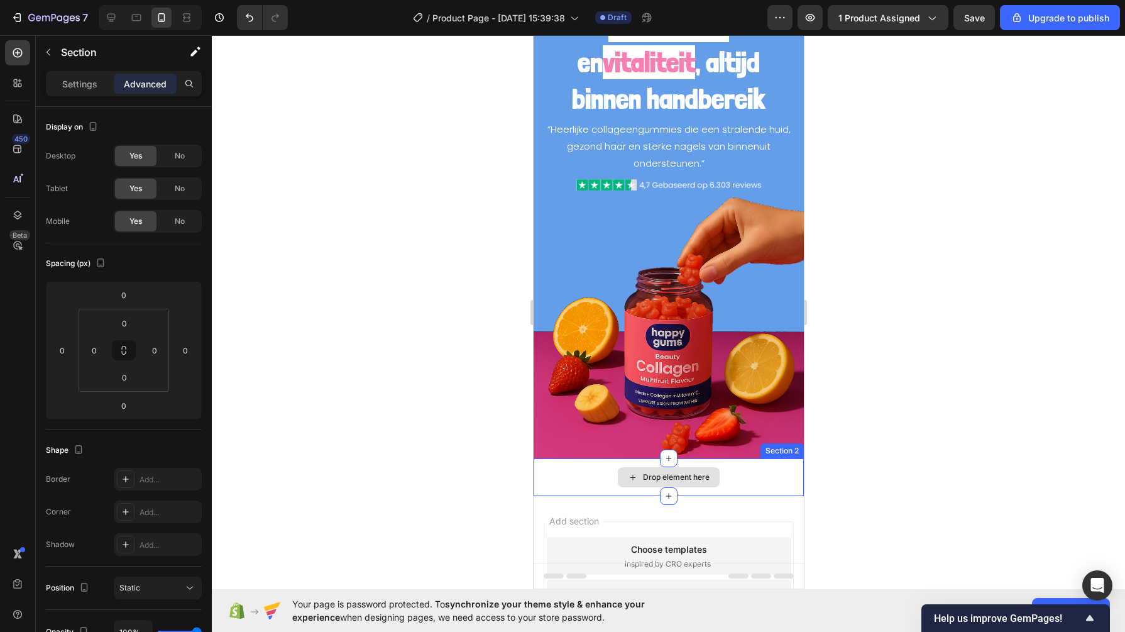
click at [570, 463] on div "Drop element here" at bounding box center [668, 477] width 270 height 38
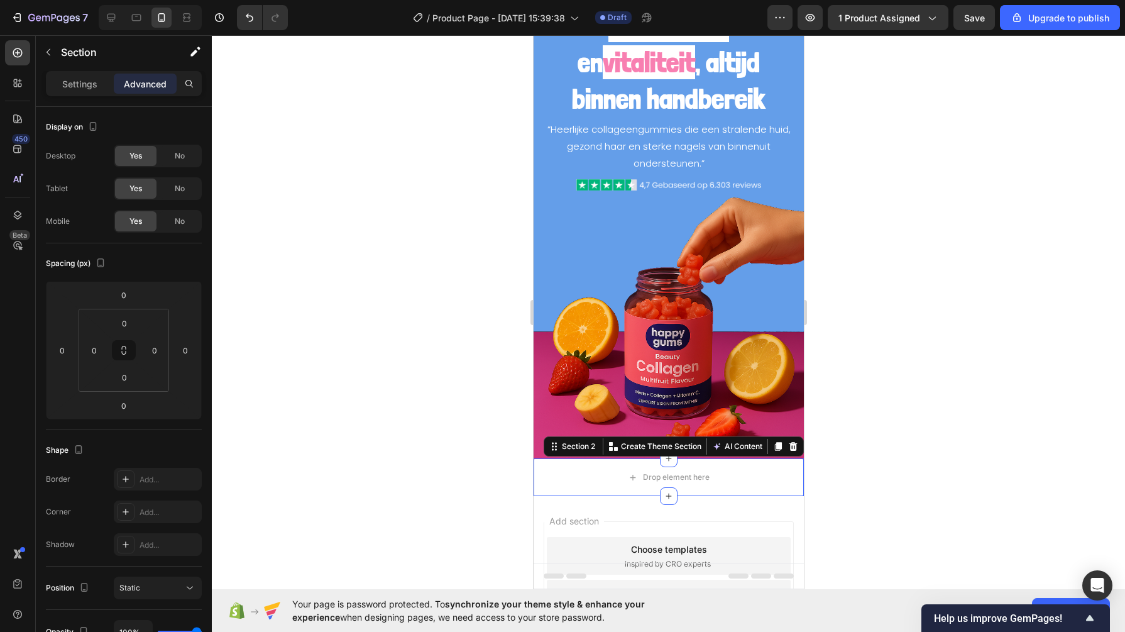
click at [788, 441] on icon at bounding box center [793, 446] width 10 height 10
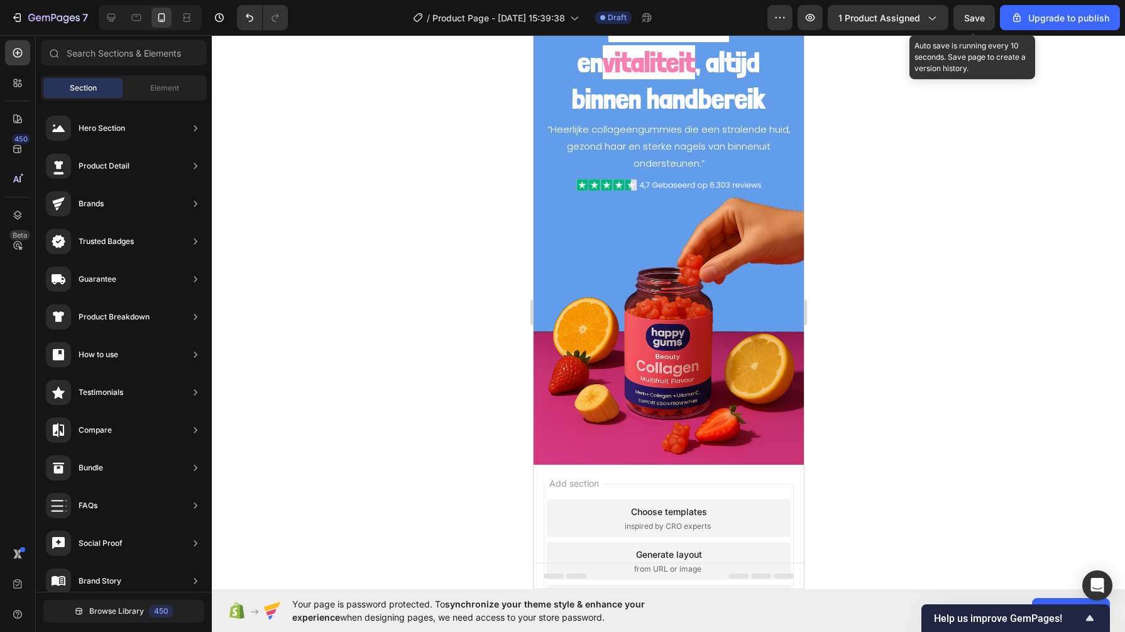
click at [979, 8] on button "Save" at bounding box center [973, 17] width 41 height 25
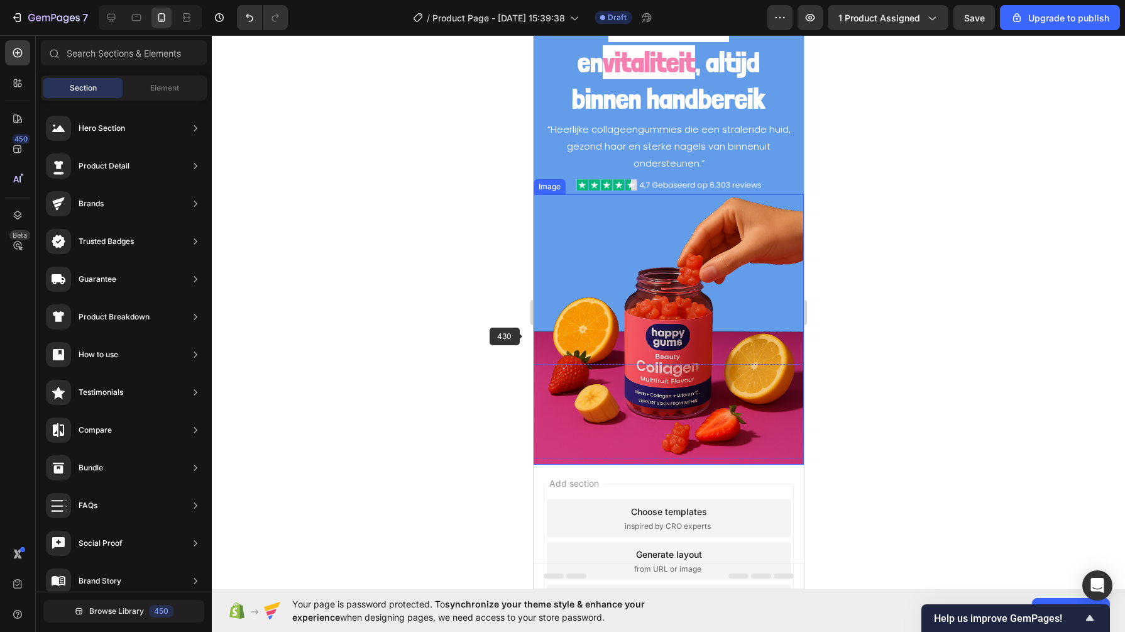
click at [586, 371] on img at bounding box center [668, 329] width 270 height 270
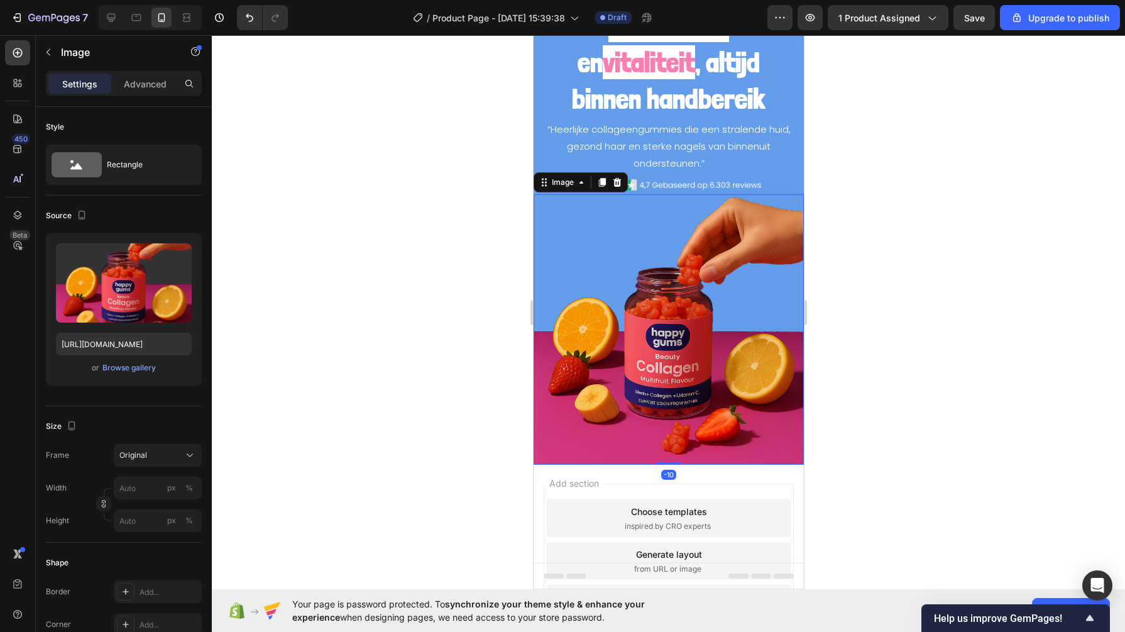
click at [126, 362] on div "Browse gallery" at bounding box center [128, 367] width 53 height 11
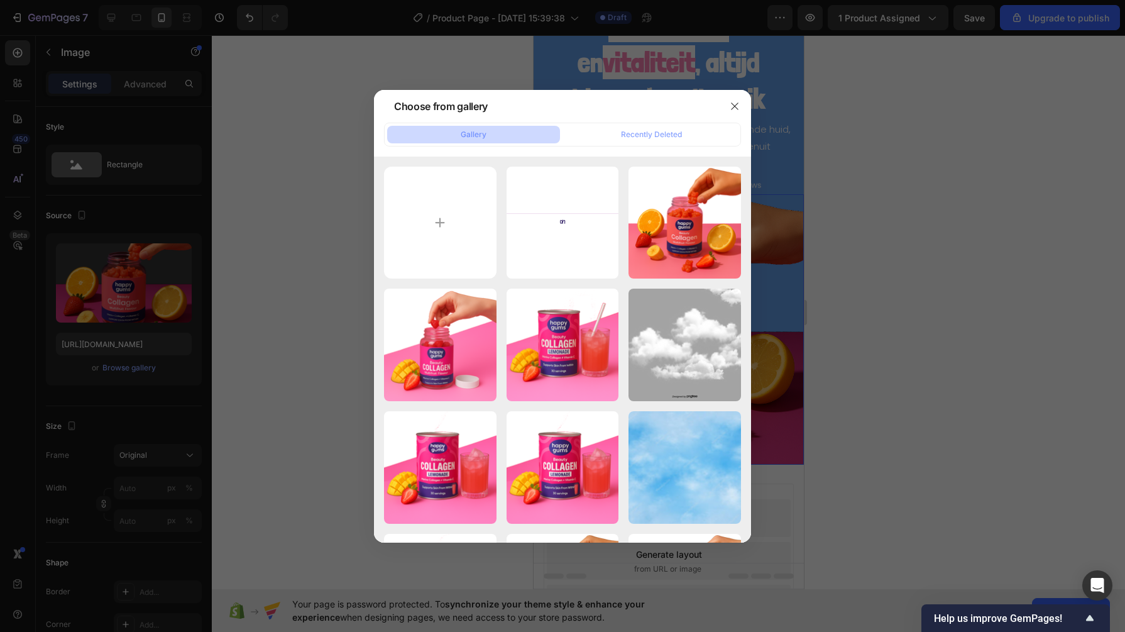
click at [440, 227] on input "file" at bounding box center [440, 223] width 113 height 113
type input "C:\fakepath\edited_counter.png"
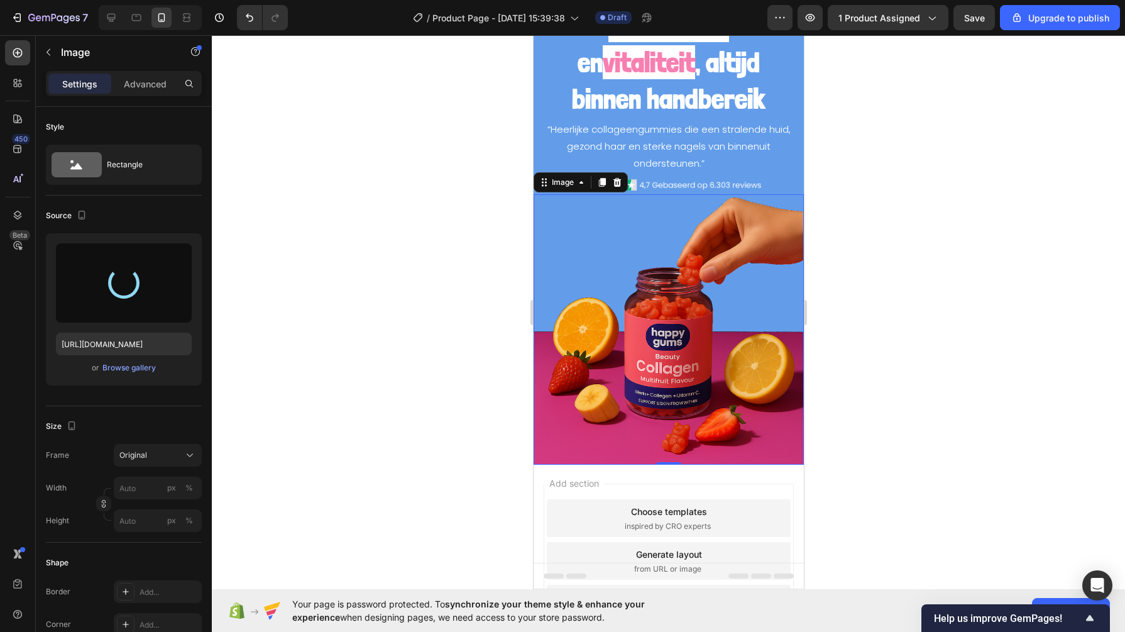
type input "https://cdn.shopify.com/s/files/1/0968/2046/1897/files/gempages_584425626782401…"
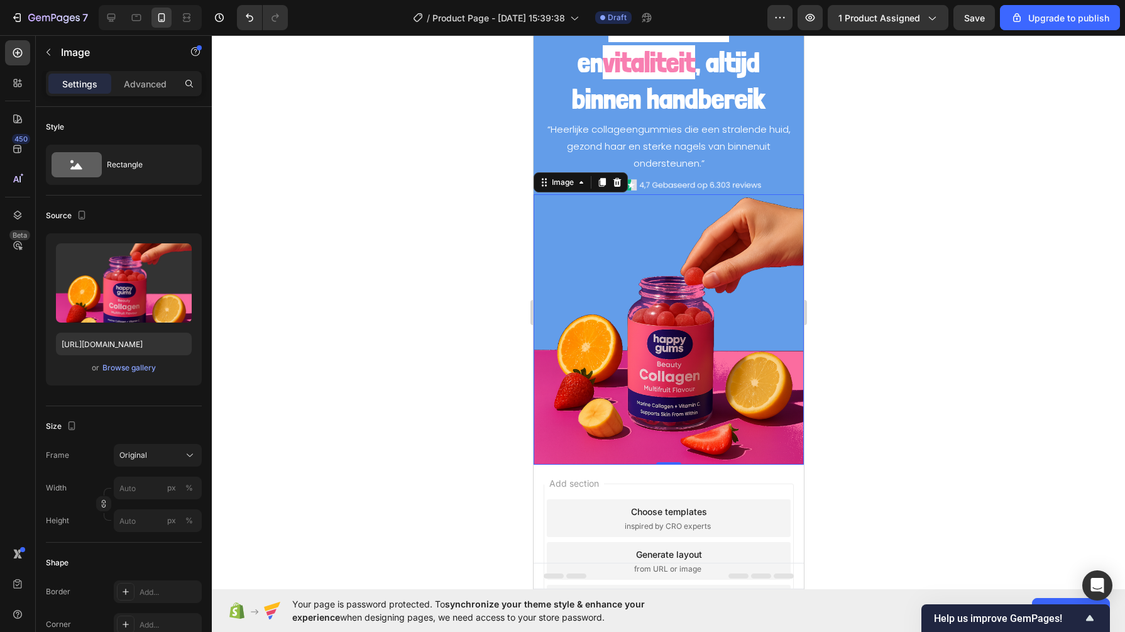
click at [459, 316] on div at bounding box center [668, 333] width 913 height 596
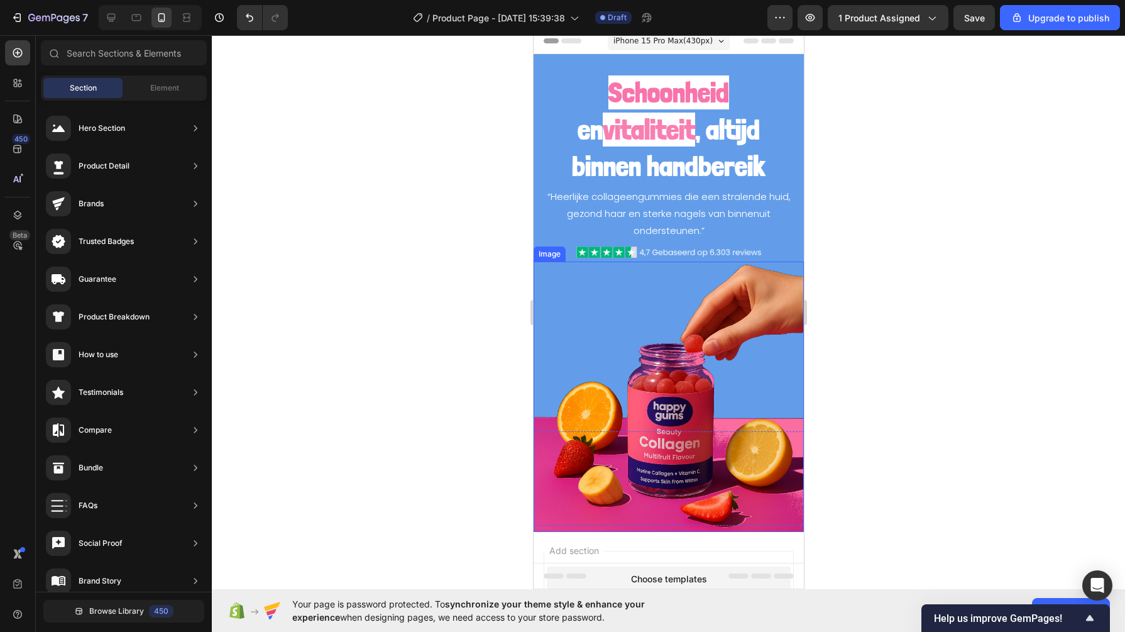
scroll to position [6, 0]
click at [574, 410] on img at bounding box center [668, 397] width 270 height 270
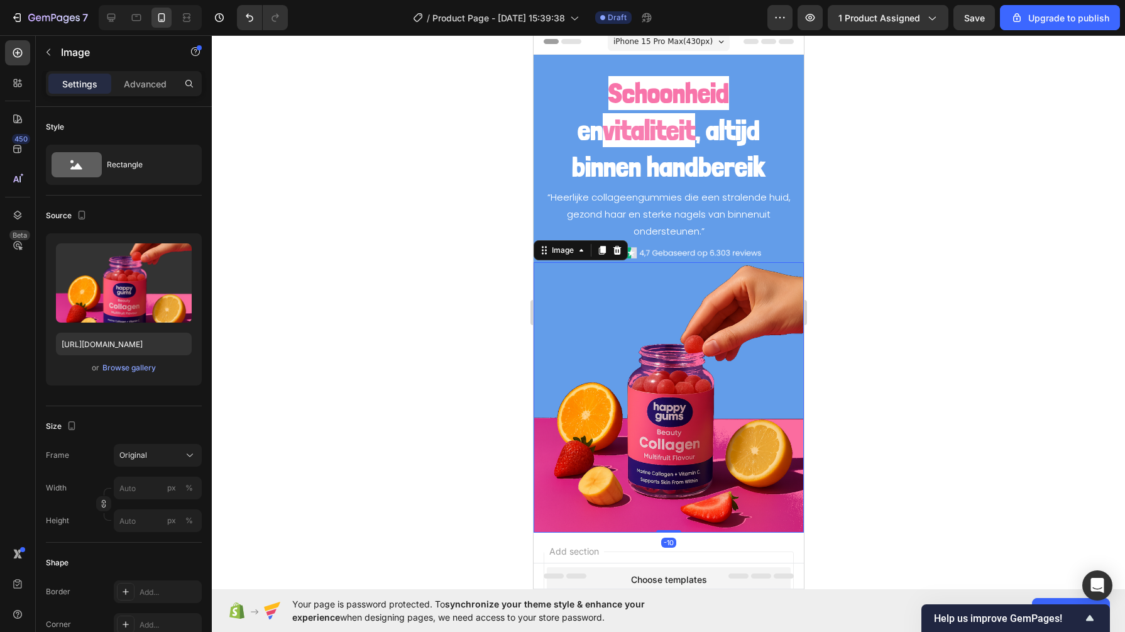
click at [133, 366] on div "Browse gallery" at bounding box center [128, 367] width 53 height 11
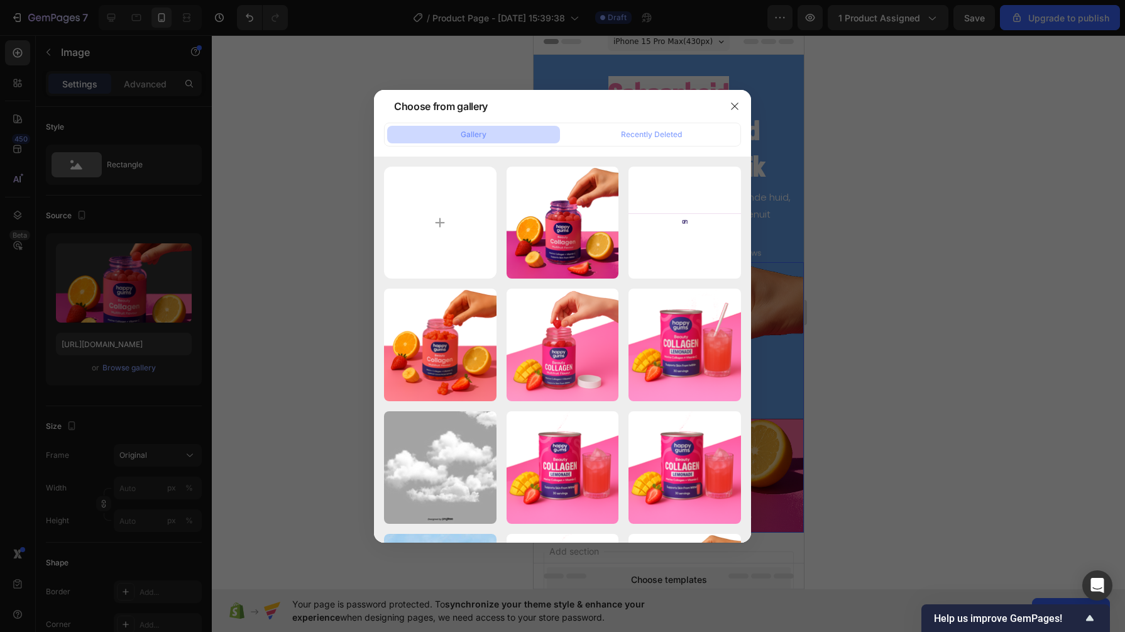
drag, startPoint x: 656, startPoint y: 353, endPoint x: 651, endPoint y: 368, distance: 15.3
click at [0, 0] on div "29b0c422-ddae-479c-af...1).png 1373.45 kb" at bounding box center [0, 0] width 0 height 0
type input "[URL][DOMAIN_NAME]"
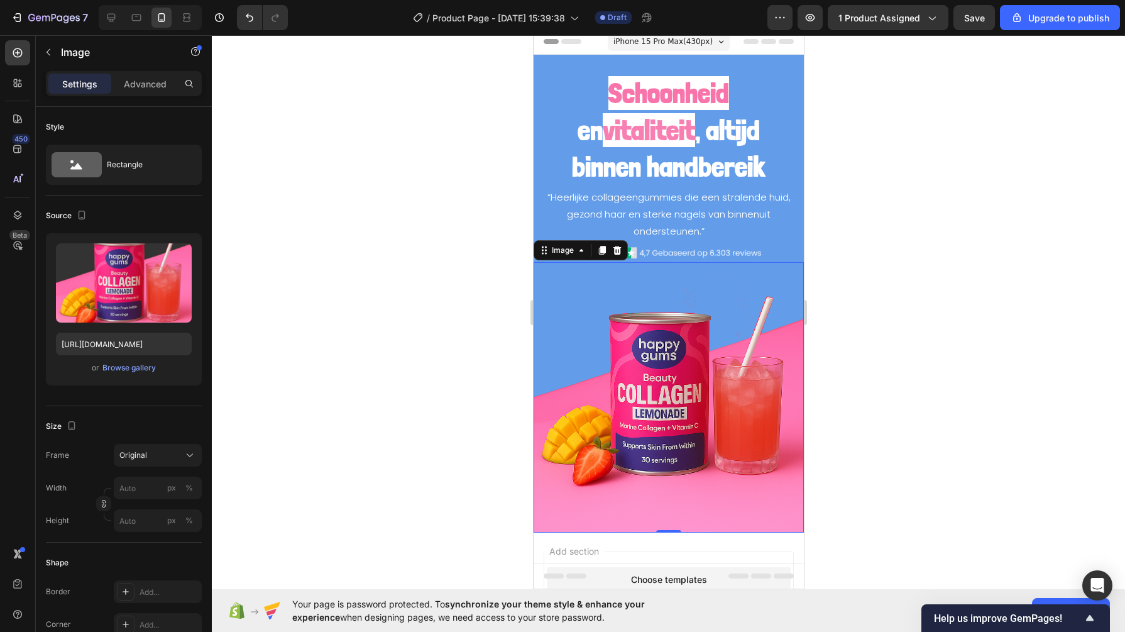
click at [447, 388] on div at bounding box center [668, 333] width 913 height 596
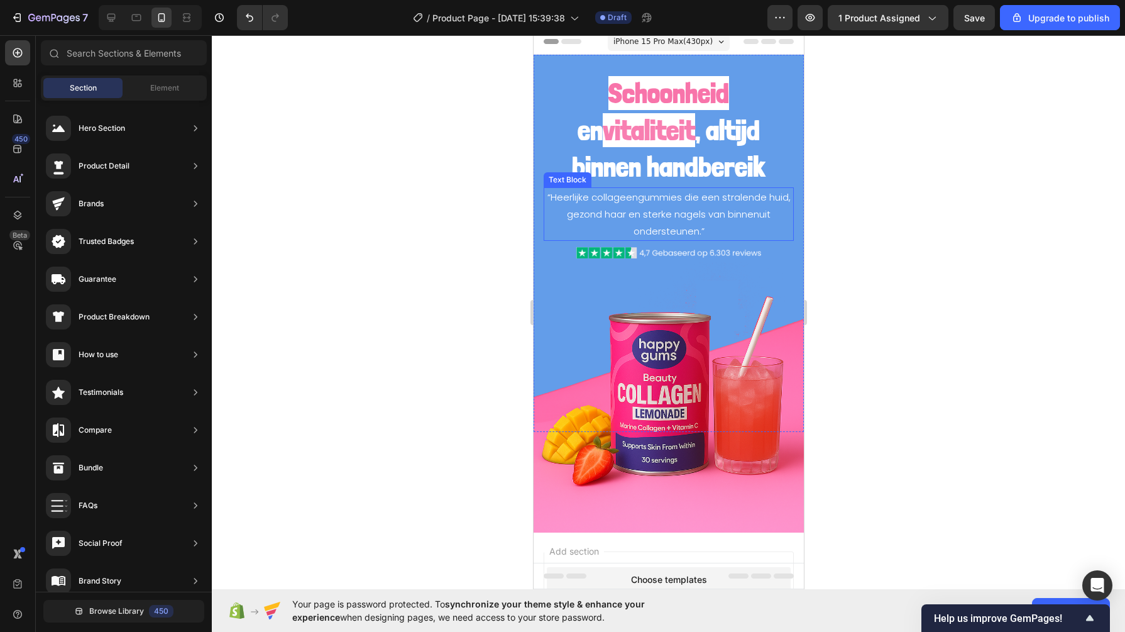
scroll to position [0, 0]
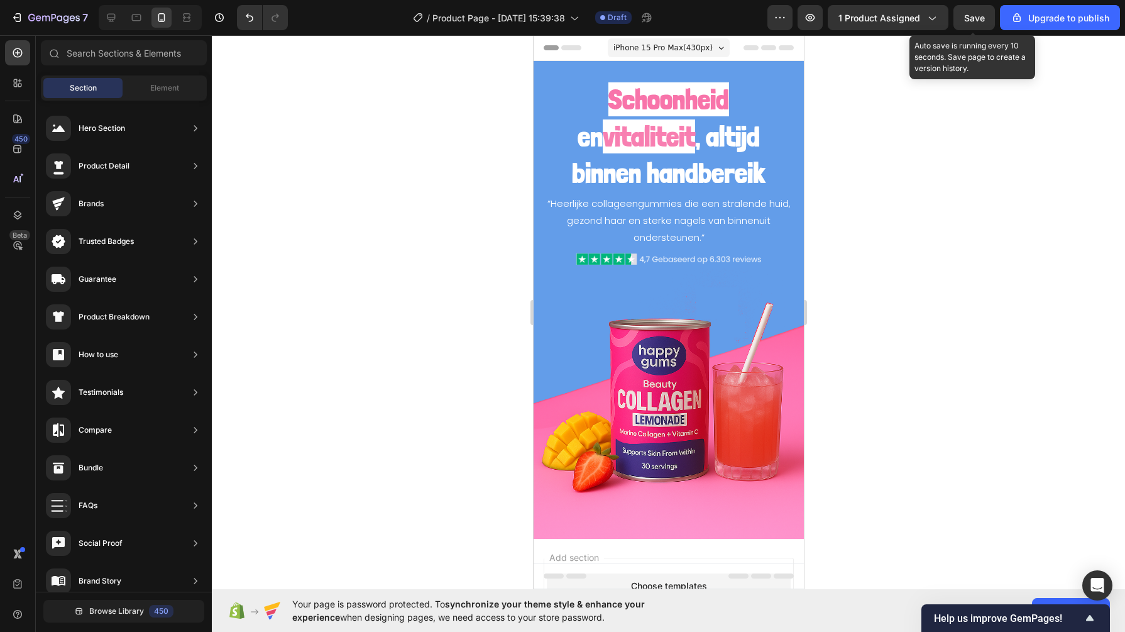
click at [983, 10] on button "Save" at bounding box center [973, 17] width 41 height 25
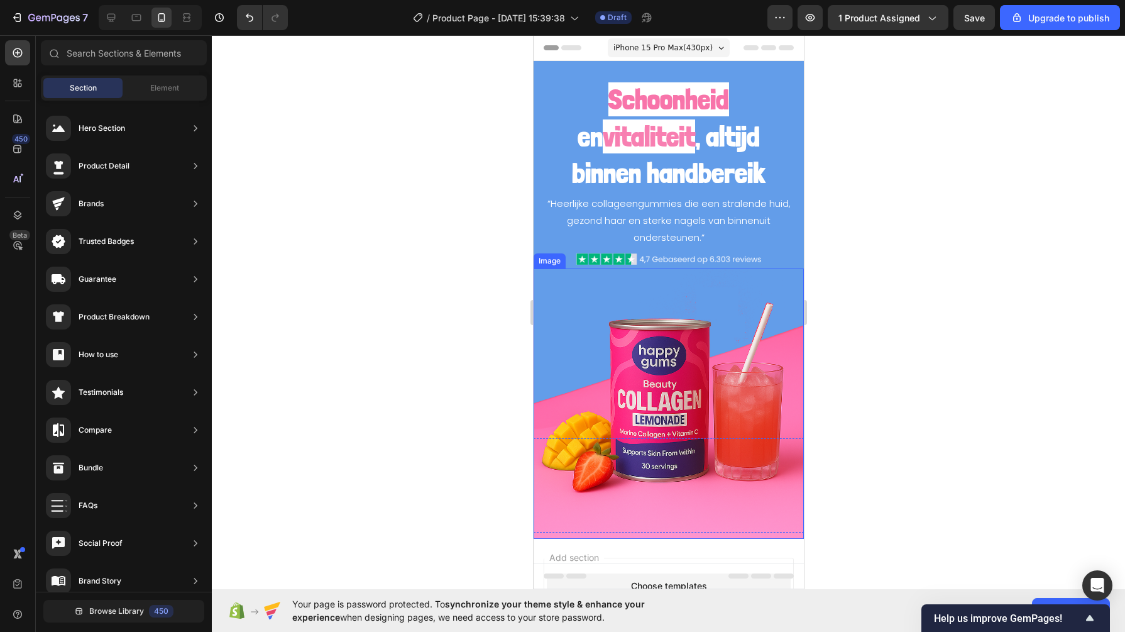
click at [690, 335] on img at bounding box center [668, 403] width 270 height 270
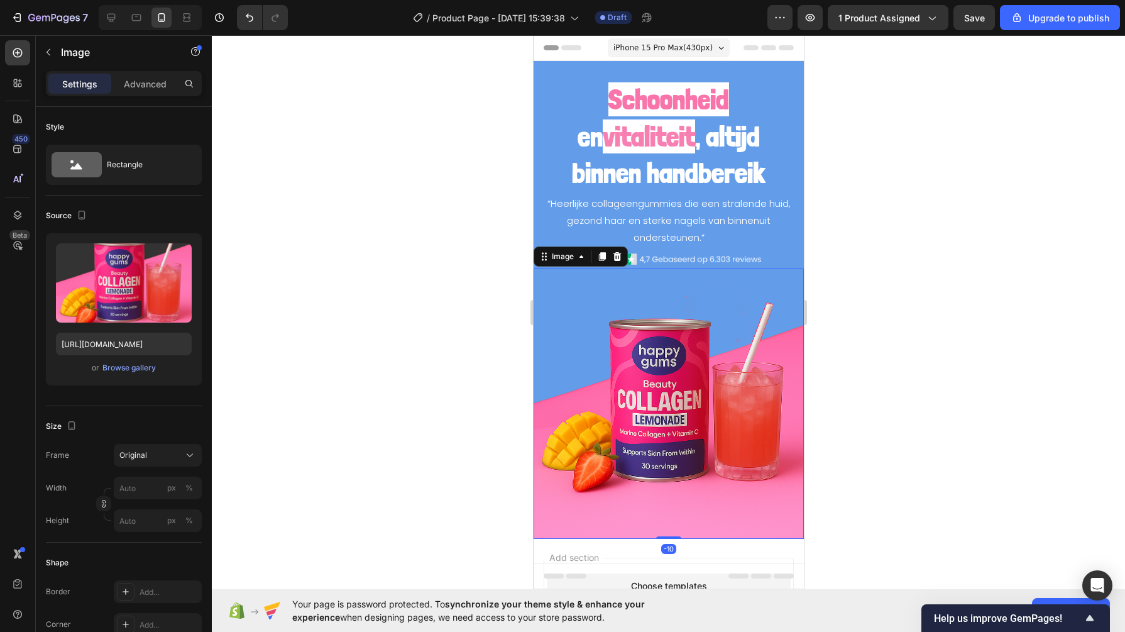
click at [138, 83] on p "Advanced" at bounding box center [145, 83] width 43 height 13
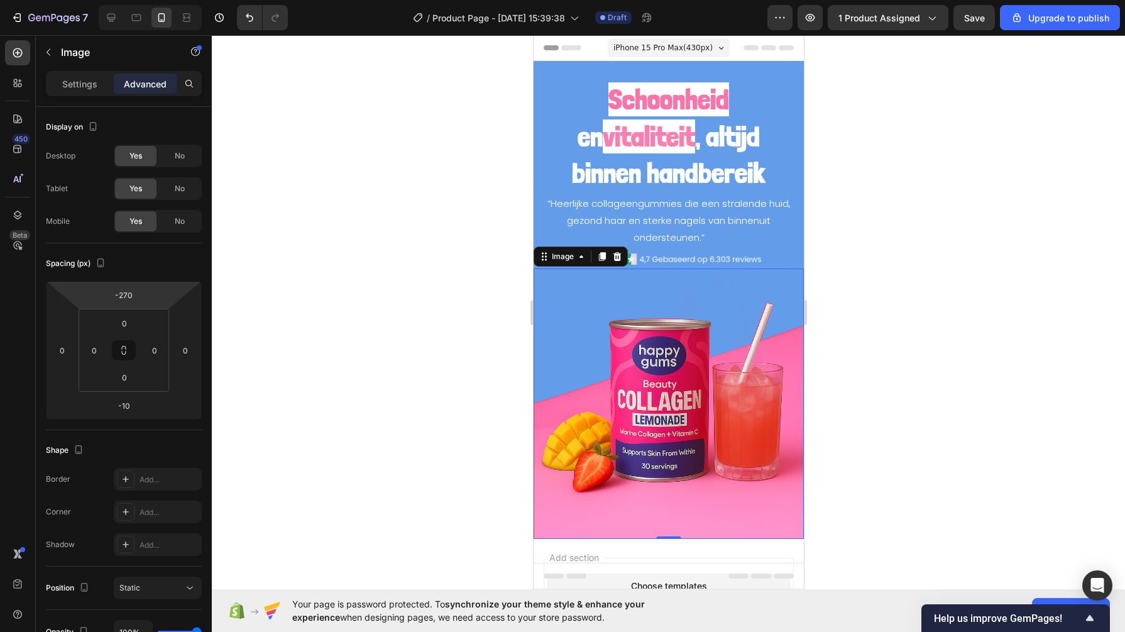
click at [121, 292] on input "-270" at bounding box center [123, 294] width 25 height 19
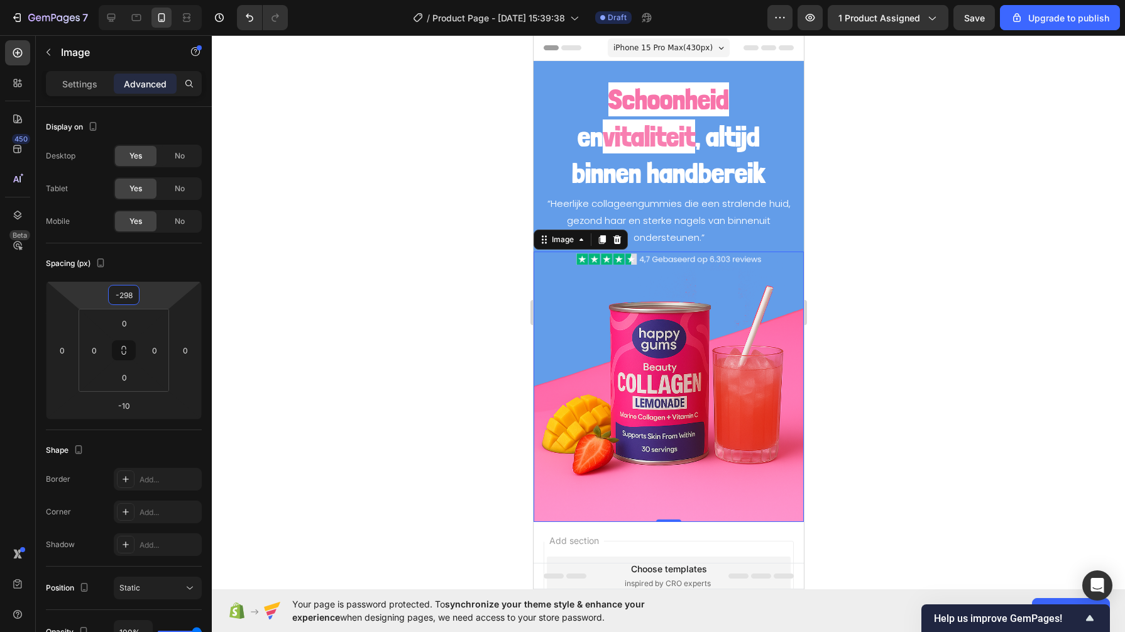
type input "-299"
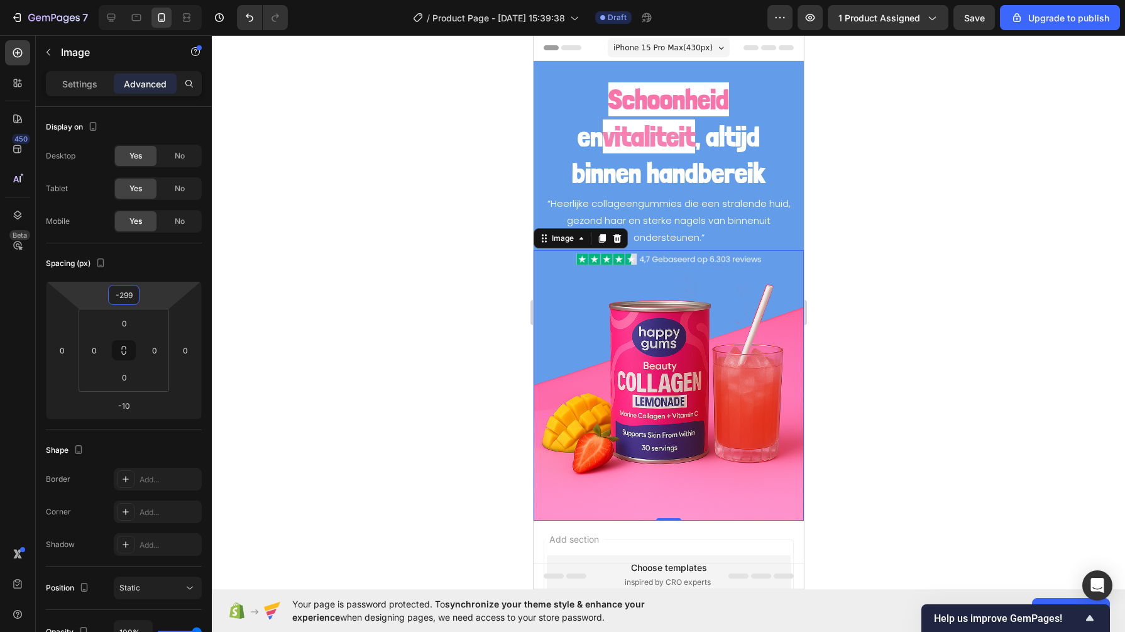
click at [979, 23] on span "Save" at bounding box center [974, 18] width 21 height 11
